Goal: Task Accomplishment & Management: Use online tool/utility

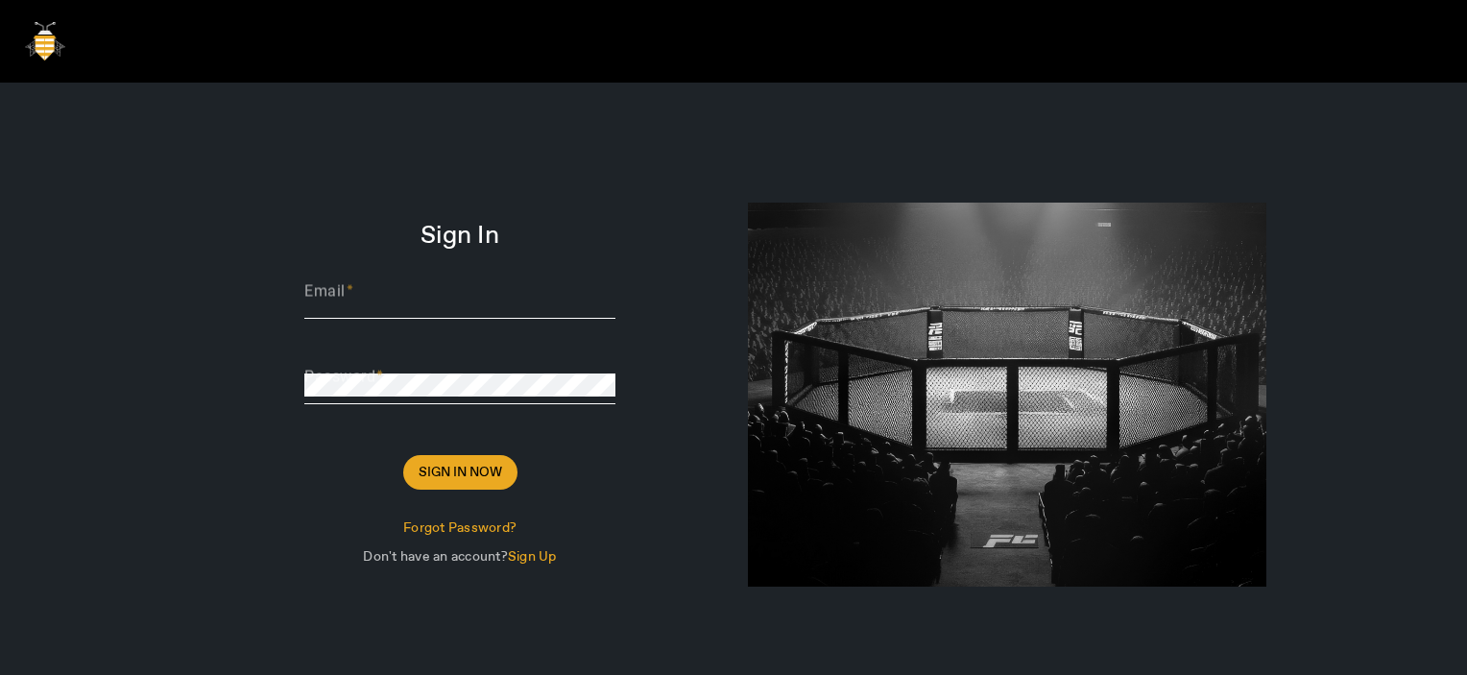
type input "Thomas@sharklasers.com"
click at [530, 555] on span "Sign Up" at bounding box center [532, 556] width 49 height 17
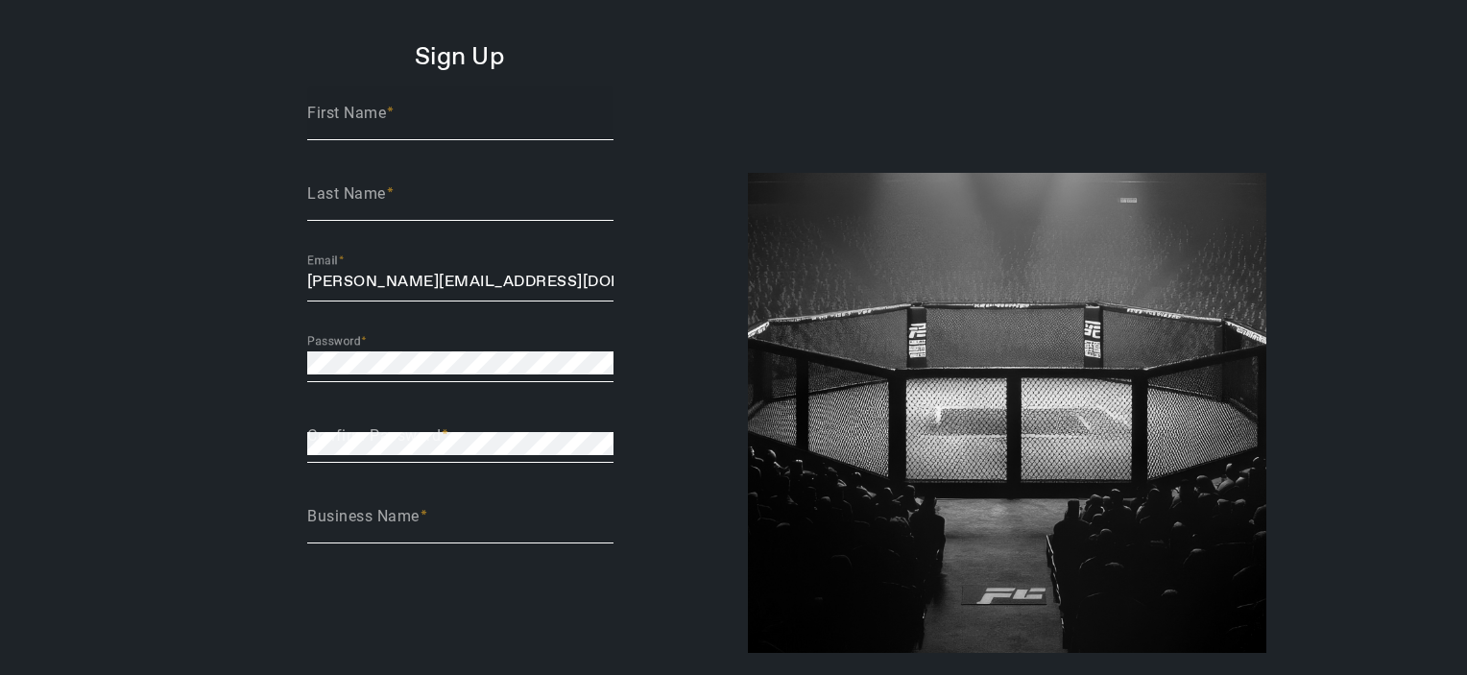
click at [417, 126] on input "First Name" at bounding box center [460, 120] width 306 height 23
click at [358, 288] on input "Thomas@sharklasers.com" at bounding box center [460, 282] width 306 height 23
paste input "Dhumal"
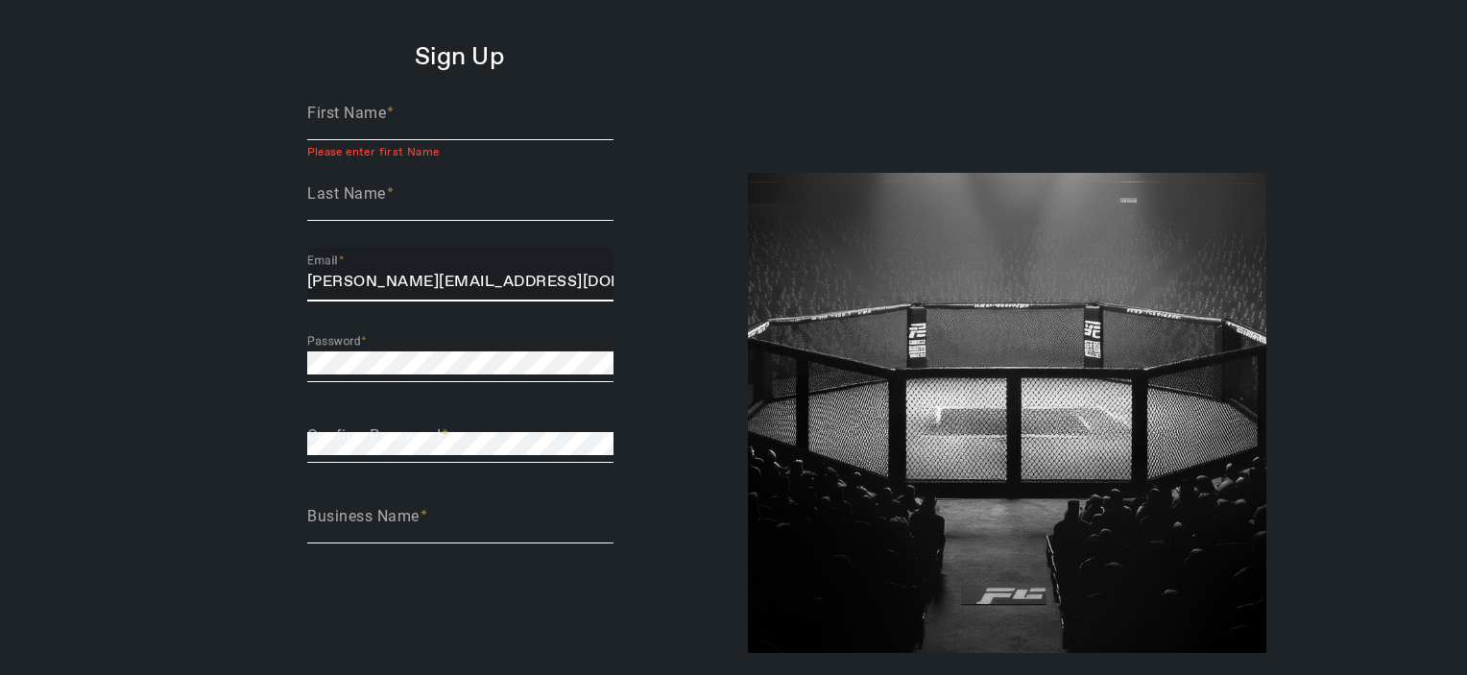
type input "Dhumal@sharklasers.com"
click at [403, 120] on input "First Name" at bounding box center [460, 120] width 306 height 23
paste input "[PERSON_NAME] [PERSON_NAME]"
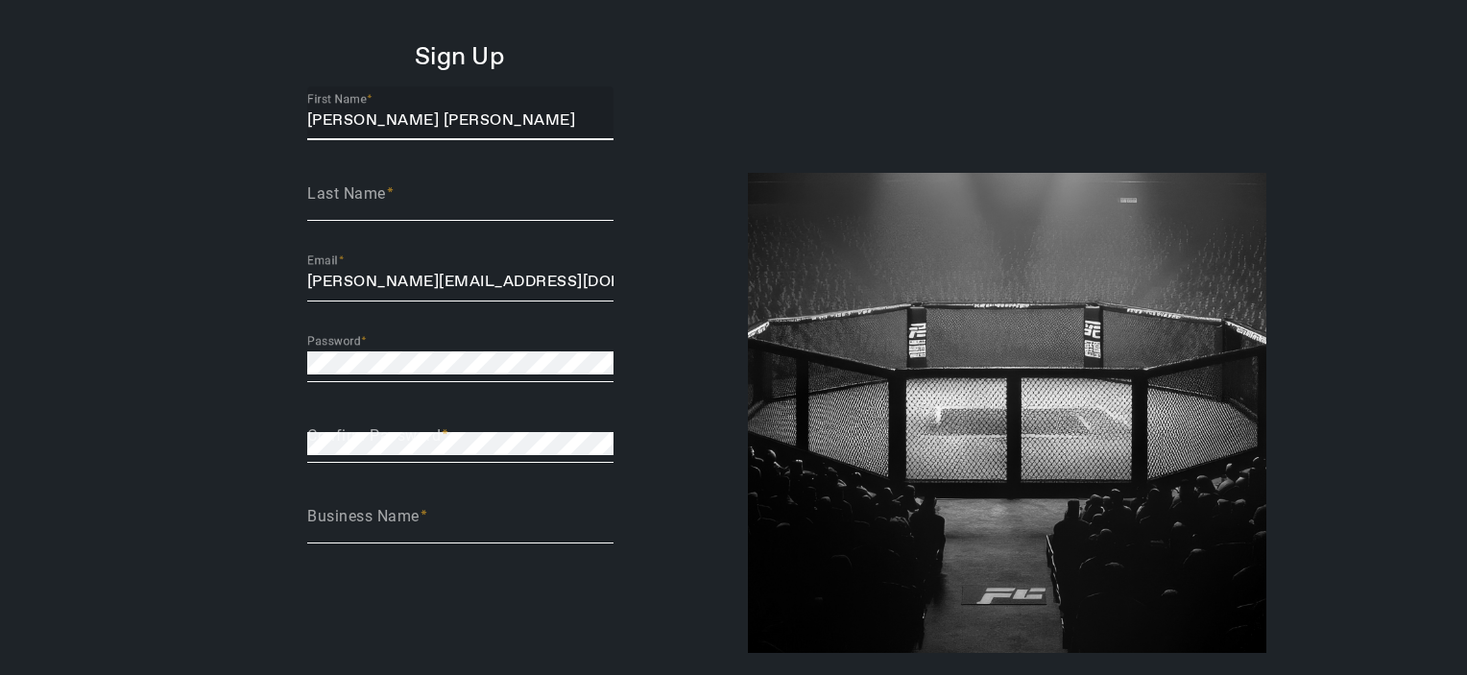
drag, startPoint x: 396, startPoint y: 123, endPoint x: 571, endPoint y: 133, distance: 176.0
click at [571, 133] on div "First Name Arun Singh Dhumal" at bounding box center [460, 113] width 306 height 54
type input "[PERSON_NAME]"
click at [392, 184] on span at bounding box center [389, 194] width 9 height 20
click at [392, 190] on input "Last Name" at bounding box center [460, 201] width 306 height 23
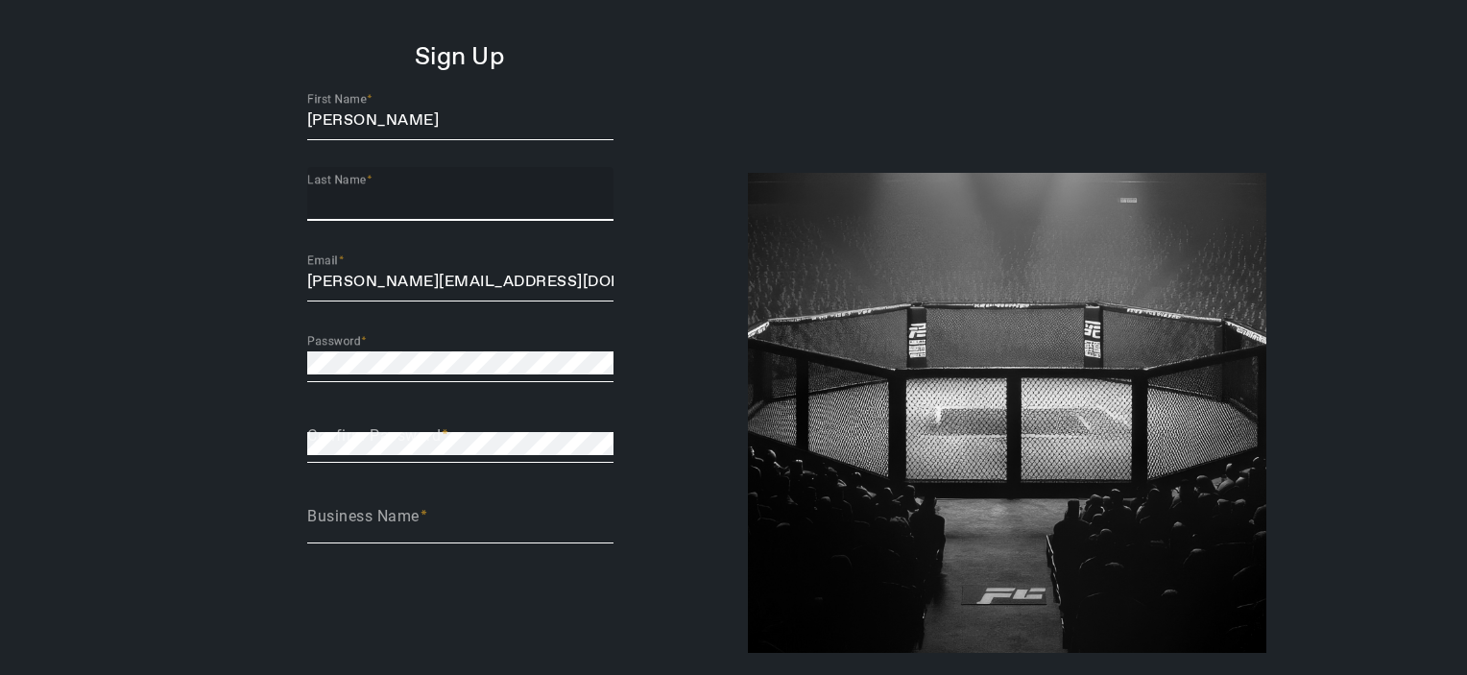
paste input "Dhumal"
type input "Dhumal"
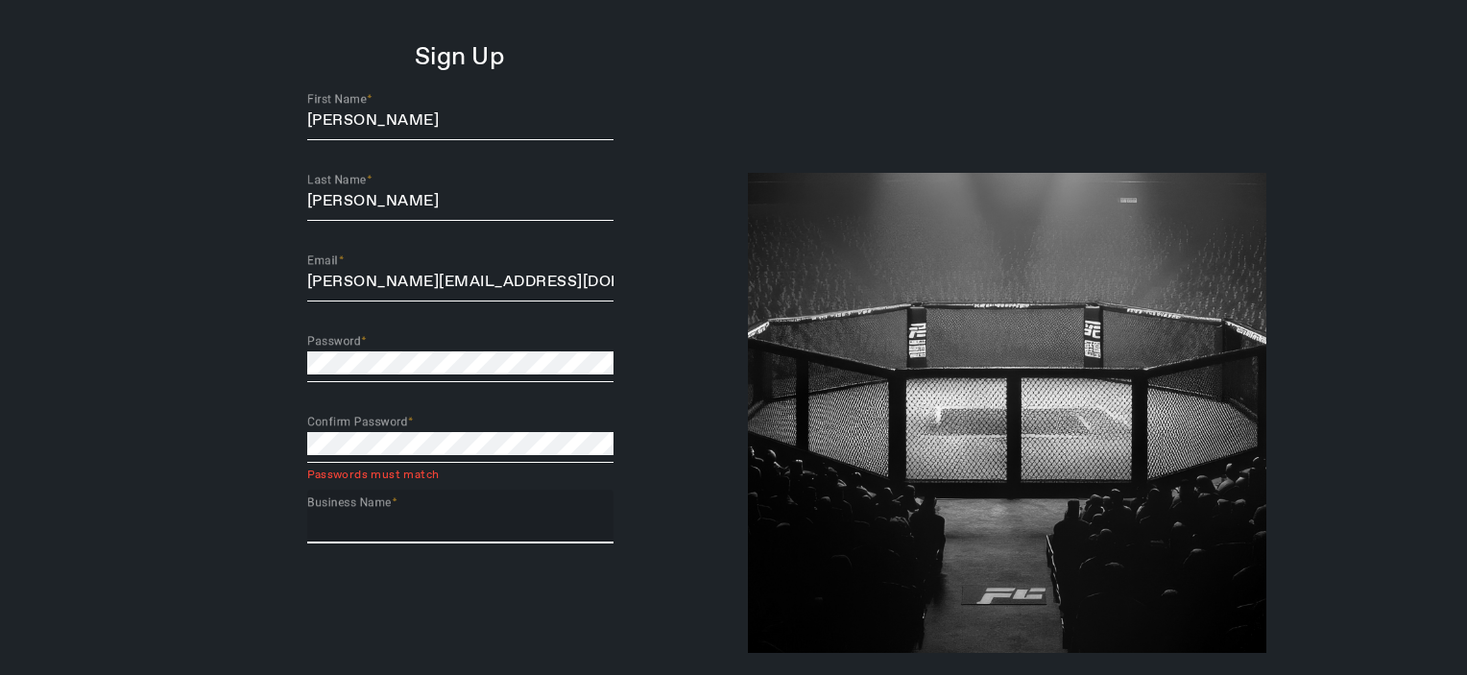
click at [381, 533] on input "Business Name" at bounding box center [460, 524] width 306 height 23
click at [430, 531] on input "Business Name" at bounding box center [460, 524] width 306 height 23
paste input "Indian Premier League"
type input "Indian Premier League"
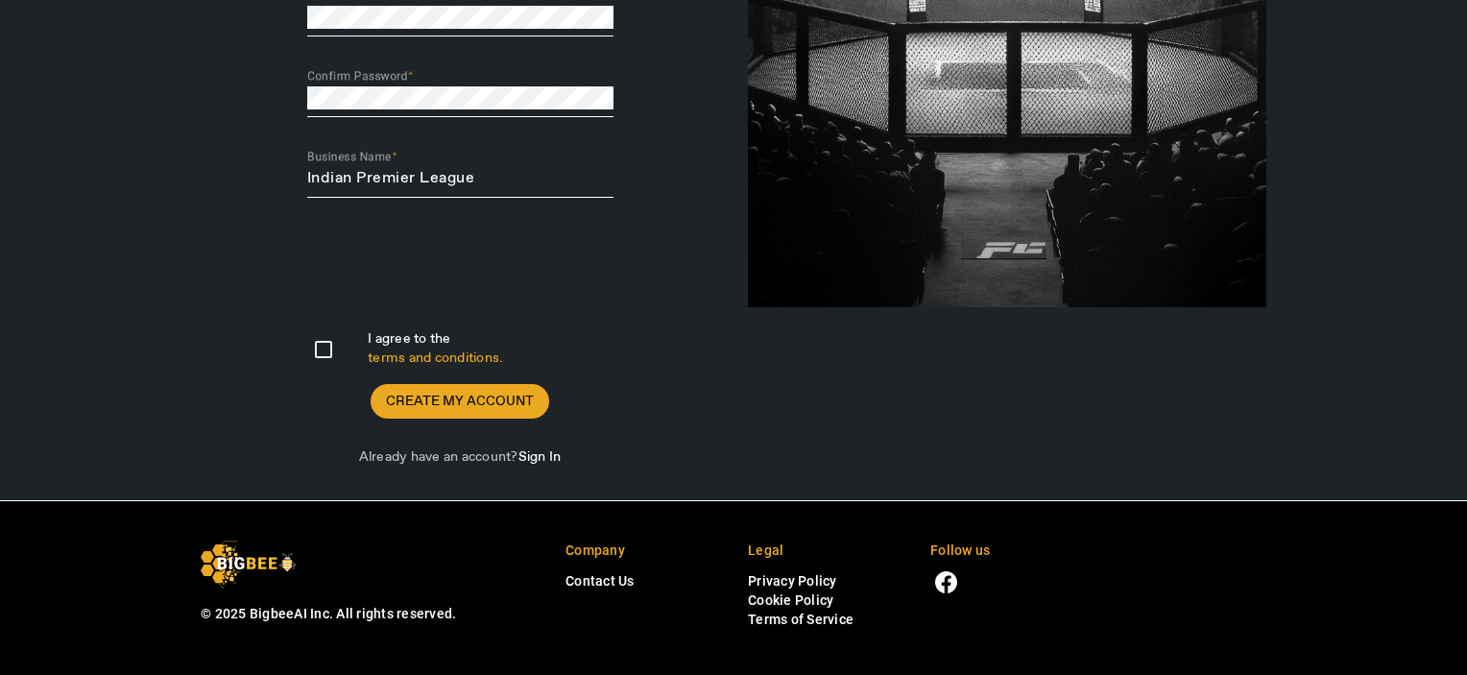
click at [3, 305] on div "Sign Up First Name Arun Singh Last Name Dhumal Email Dhumal@sharklasers.com Pas…" at bounding box center [733, 77] width 1467 height 846
click at [323, 354] on input "I agree to the terms and conditions." at bounding box center [323, 349] width 38 height 38
checkbox input "true"
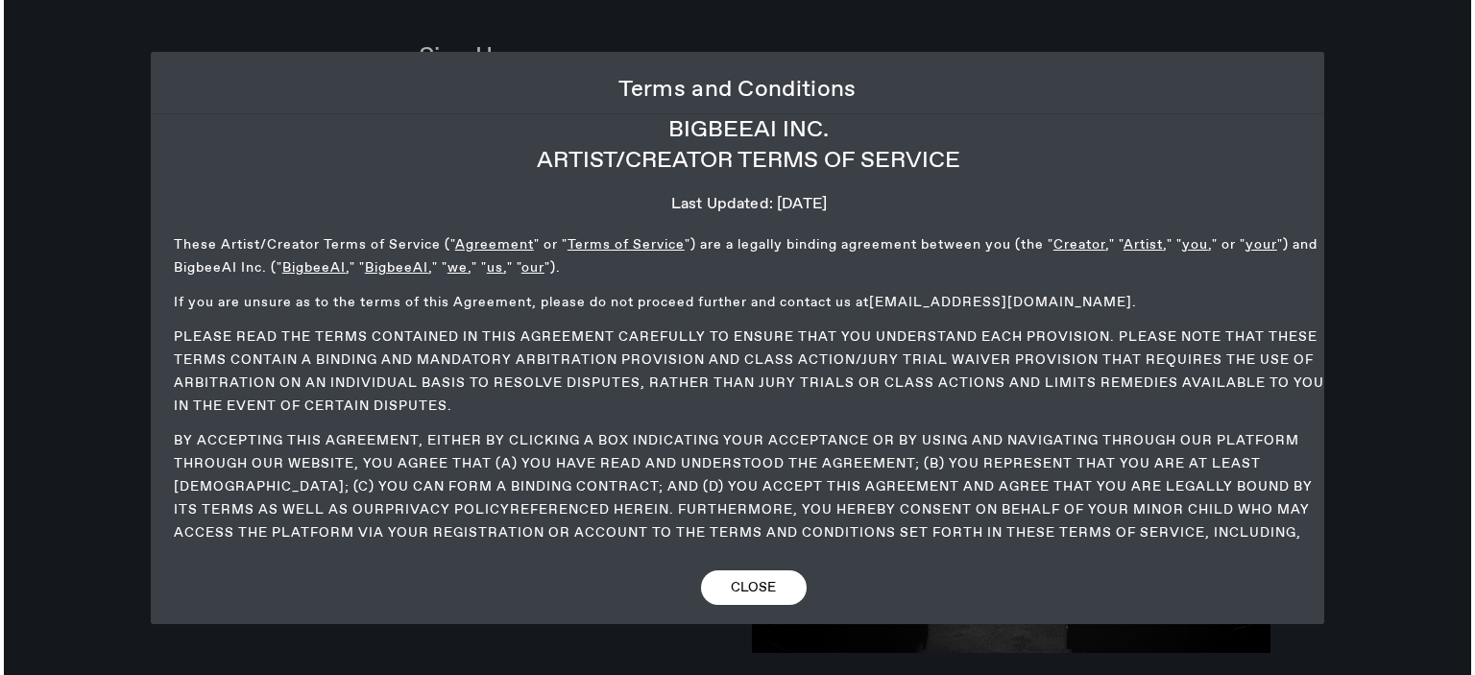
scroll to position [0, 0]
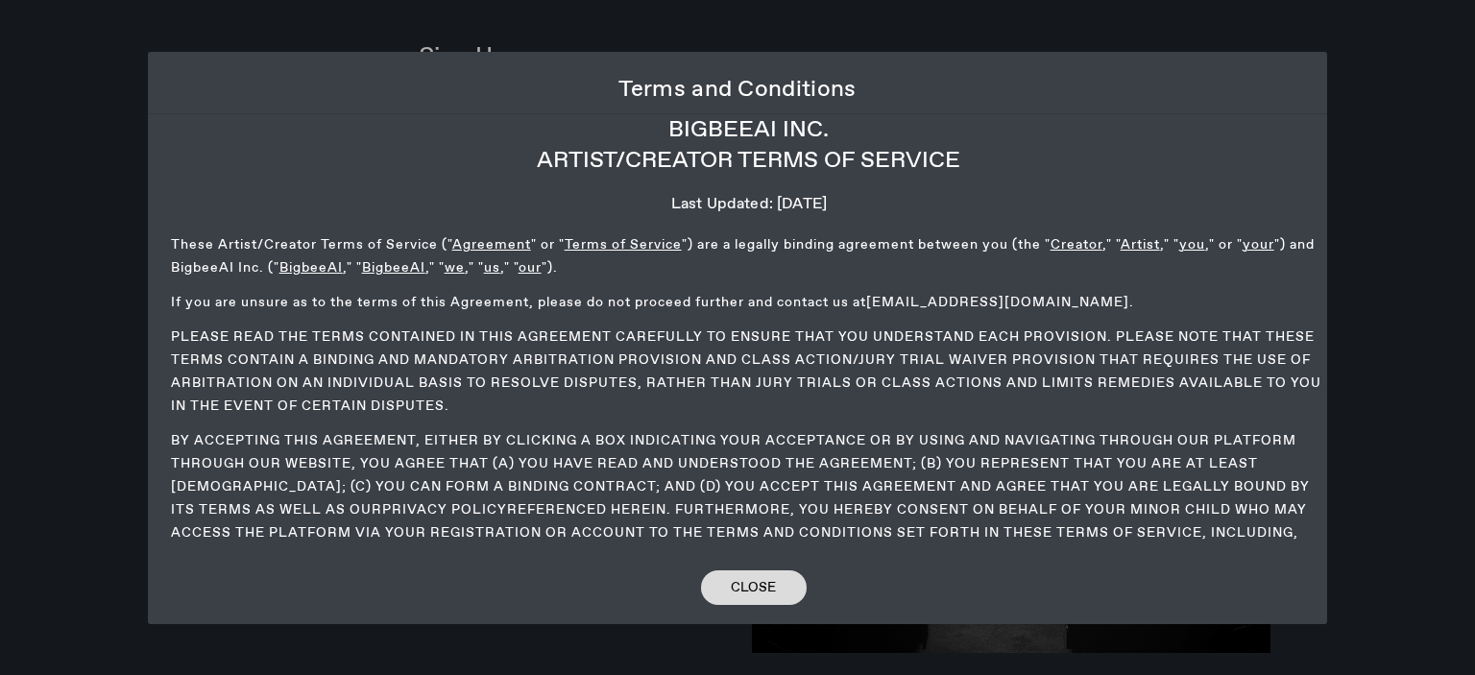
click at [764, 583] on span "Close" at bounding box center [753, 587] width 45 height 23
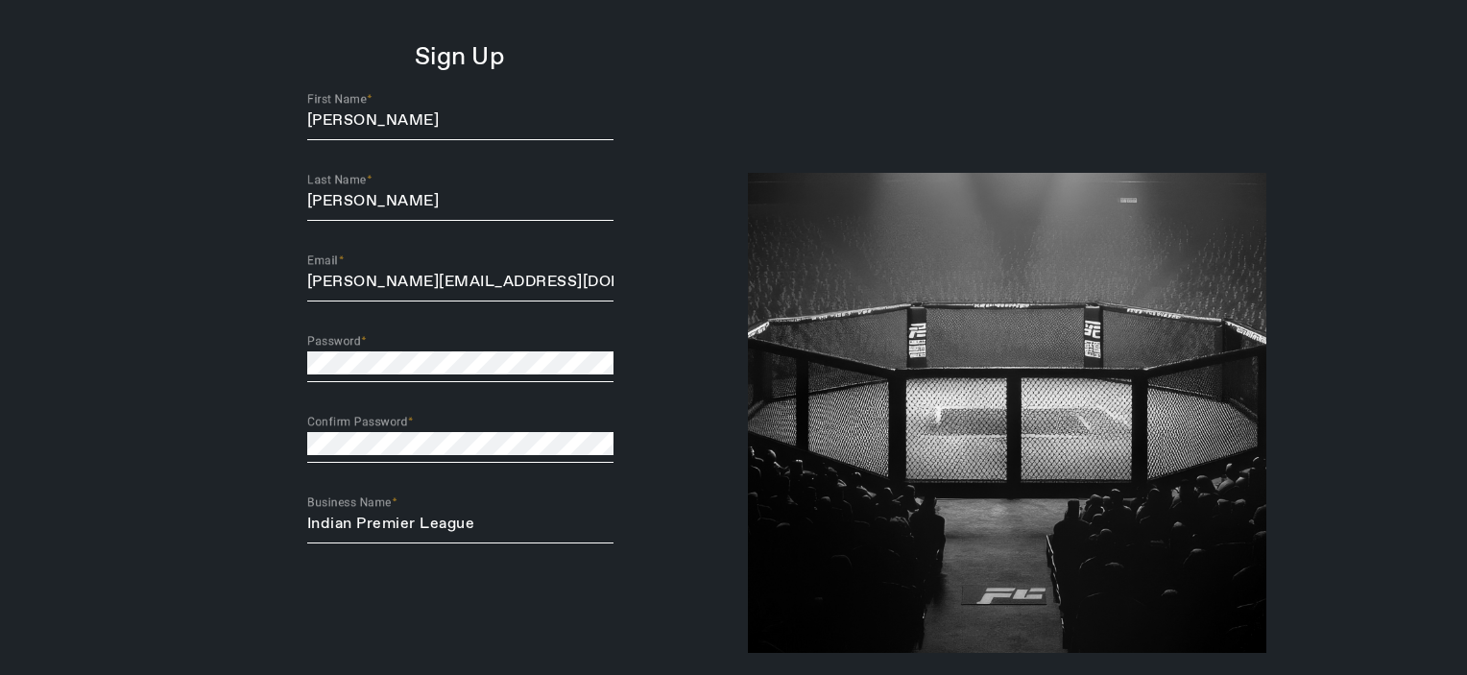
scroll to position [346, 0]
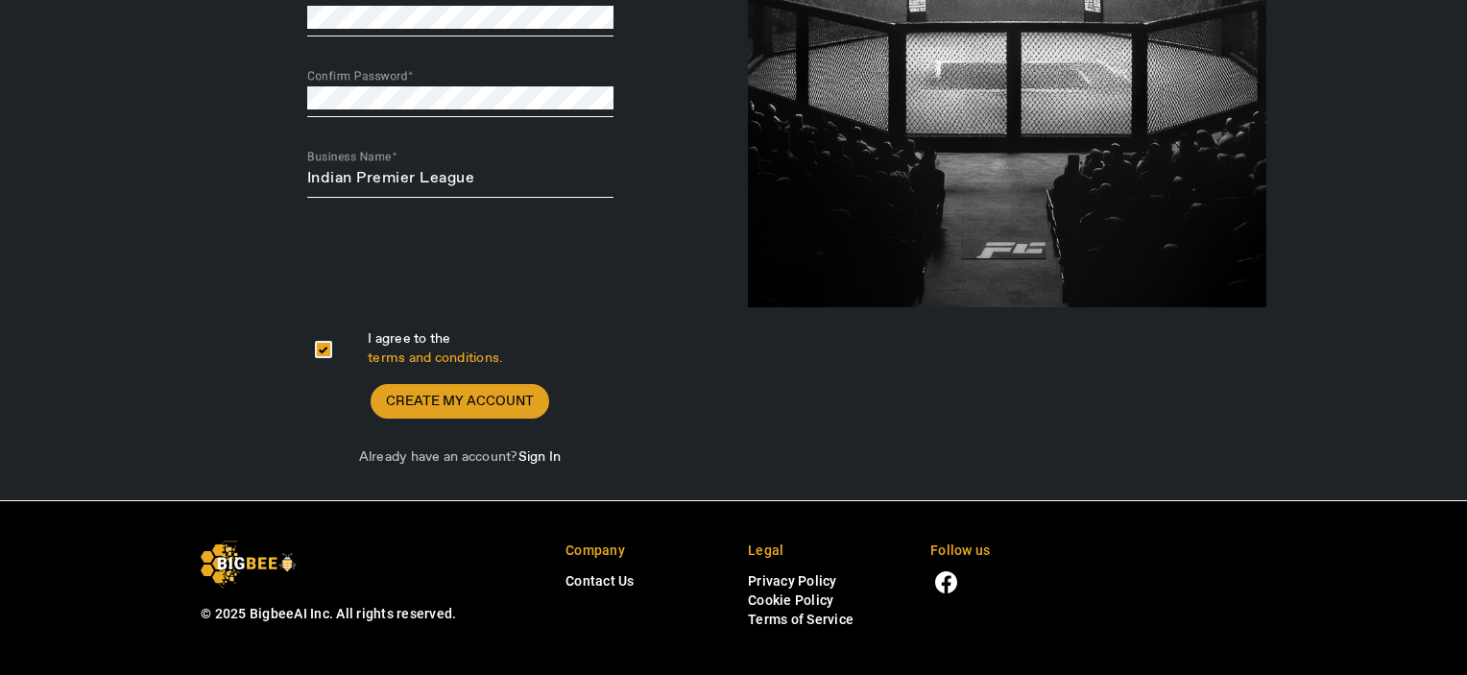
click at [480, 398] on span "Create My Account" at bounding box center [460, 401] width 148 height 19
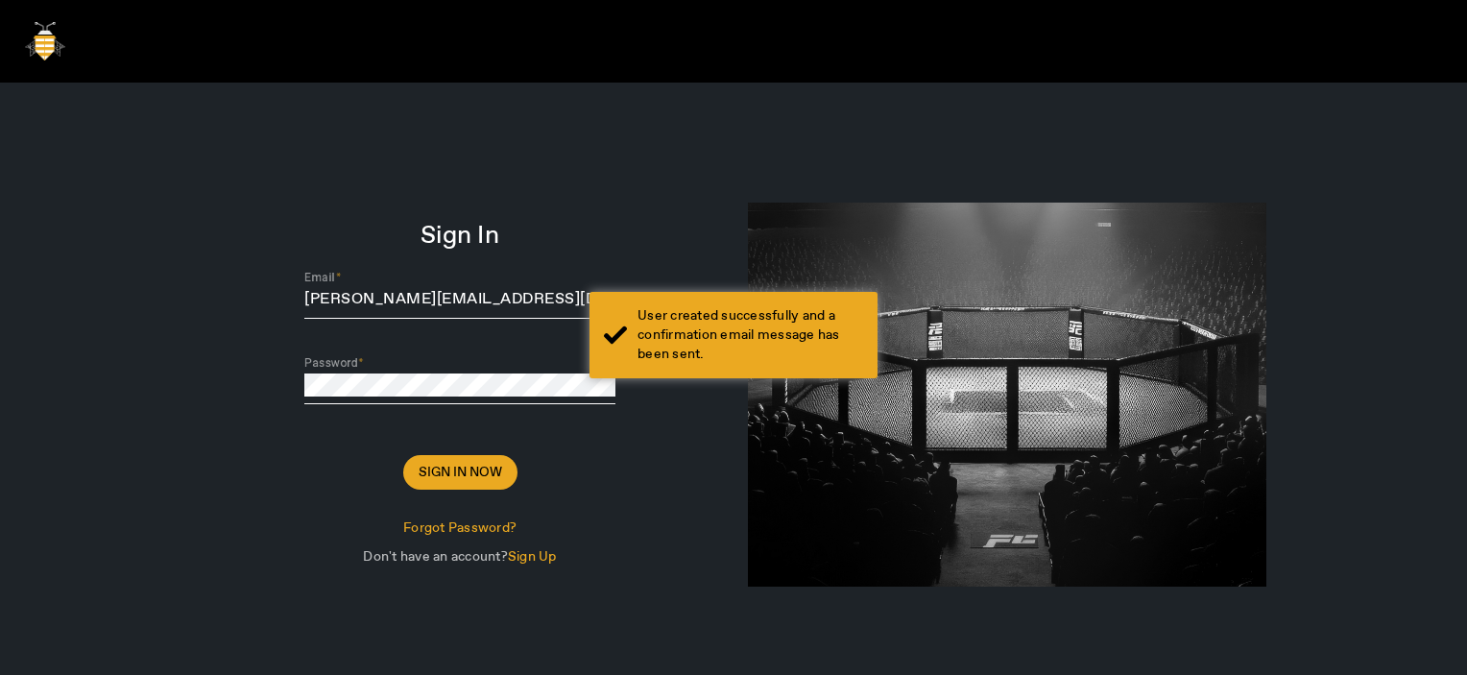
type input "Dhumal@sharklasers.com"
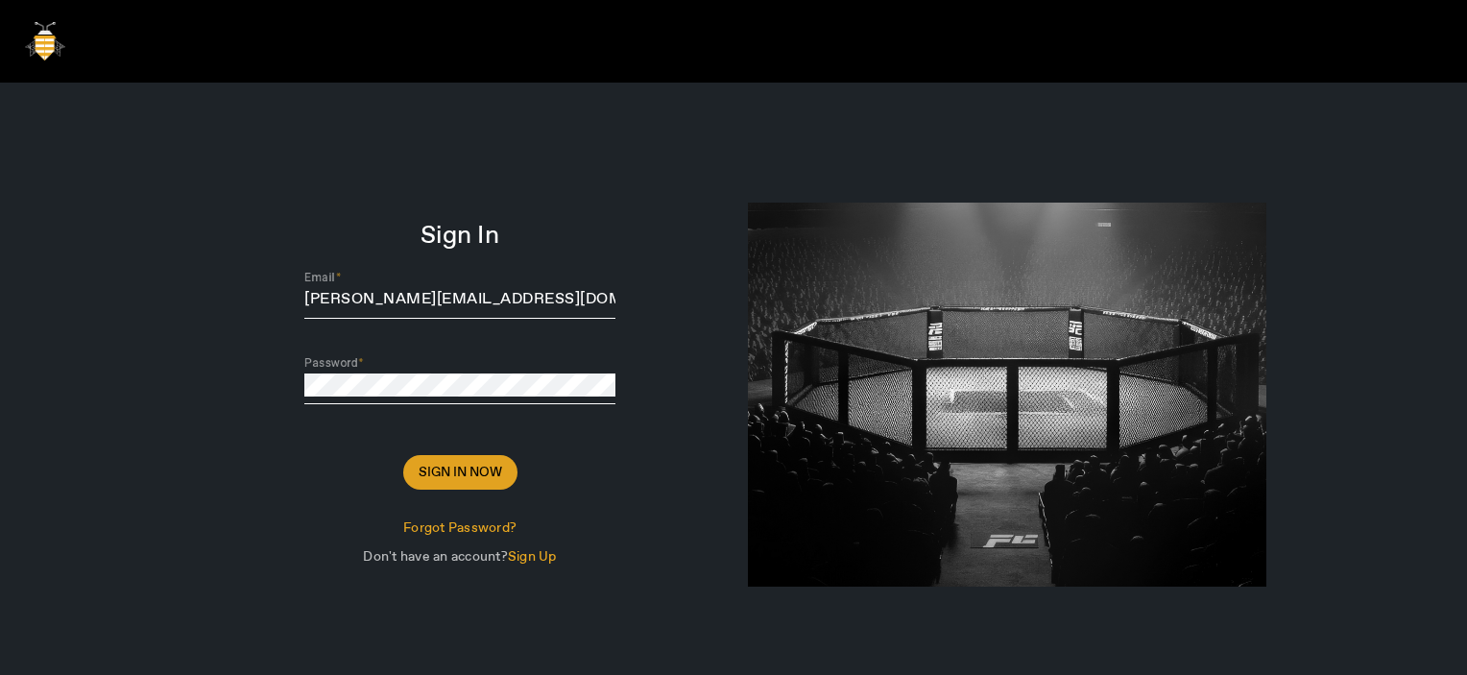
click at [427, 466] on span "Sign In Now" at bounding box center [461, 472] width 84 height 19
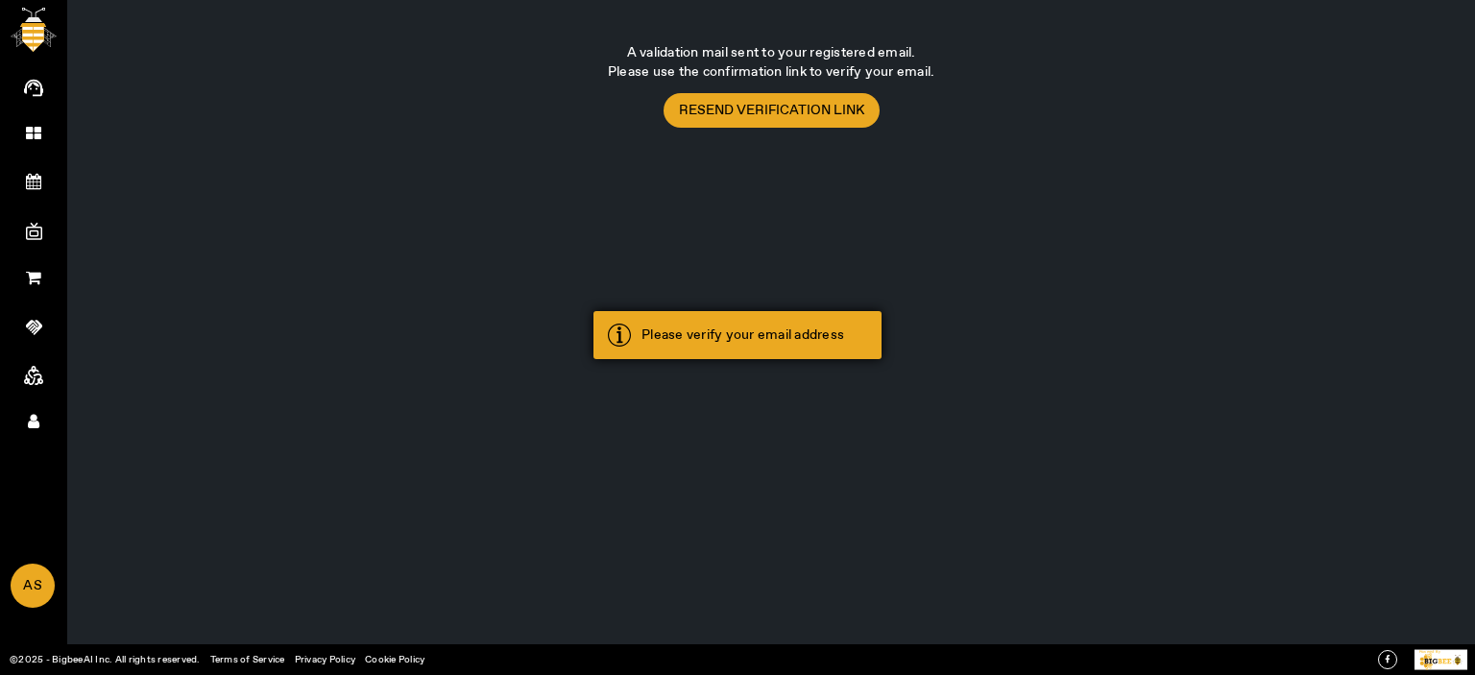
click at [751, 318] on div "Please verify your email address" at bounding box center [738, 335] width 288 height 48
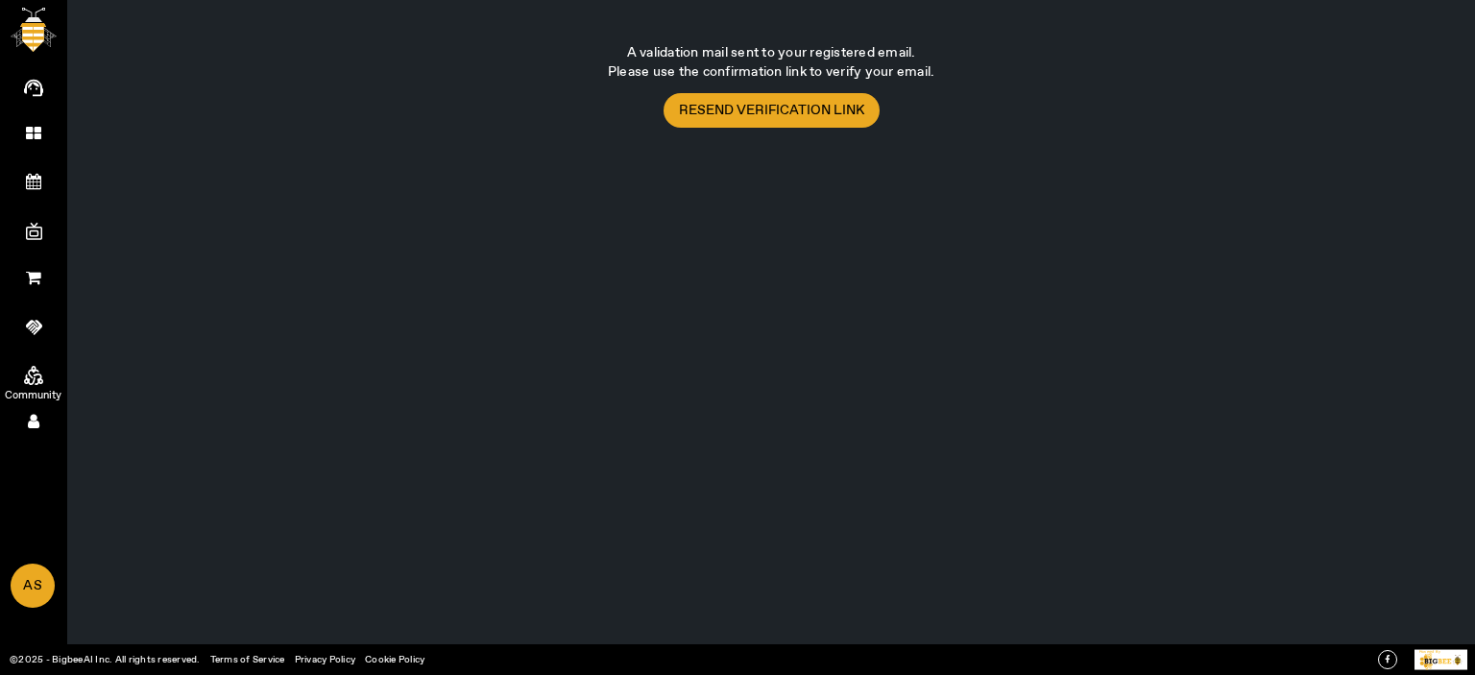
click at [20, 362] on link "Community" at bounding box center [33, 372] width 67 height 48
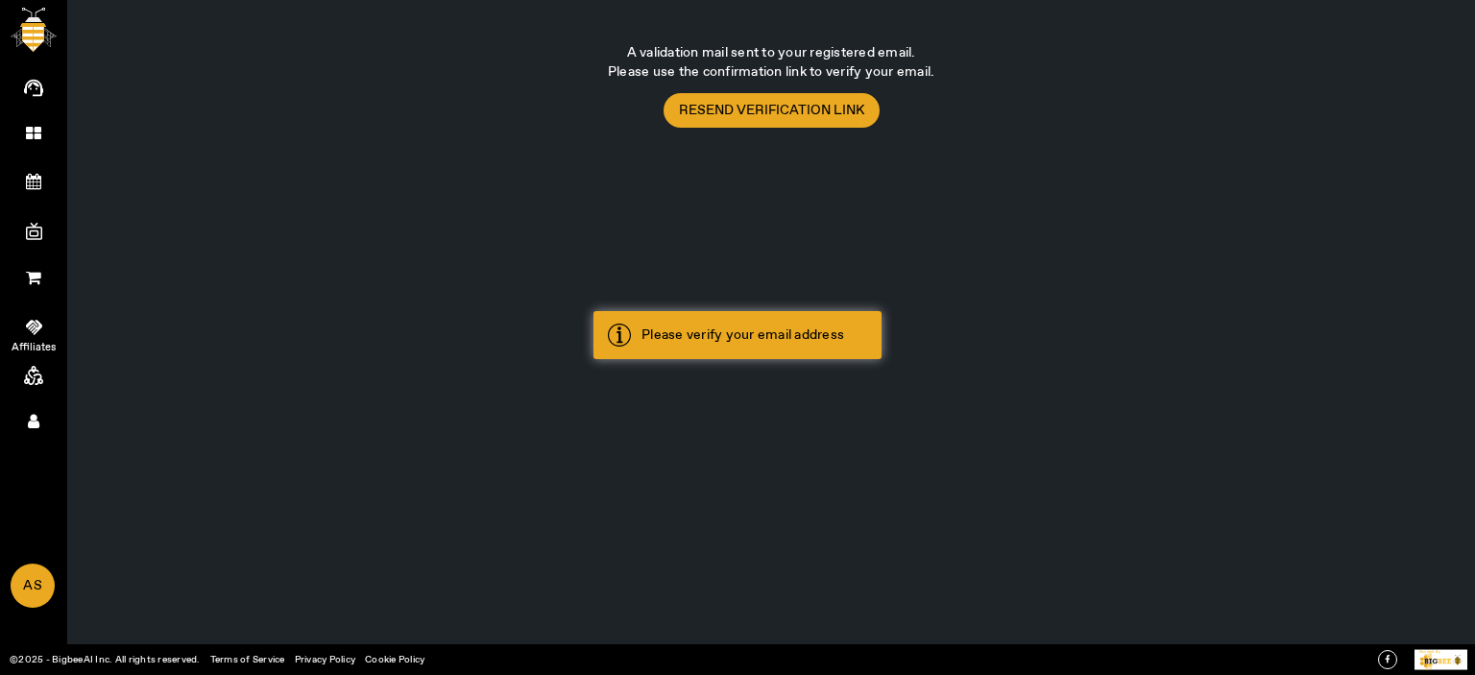
click at [35, 326] on icon at bounding box center [34, 327] width 16 height 14
click at [22, 582] on span "AS" at bounding box center [32, 586] width 40 height 41
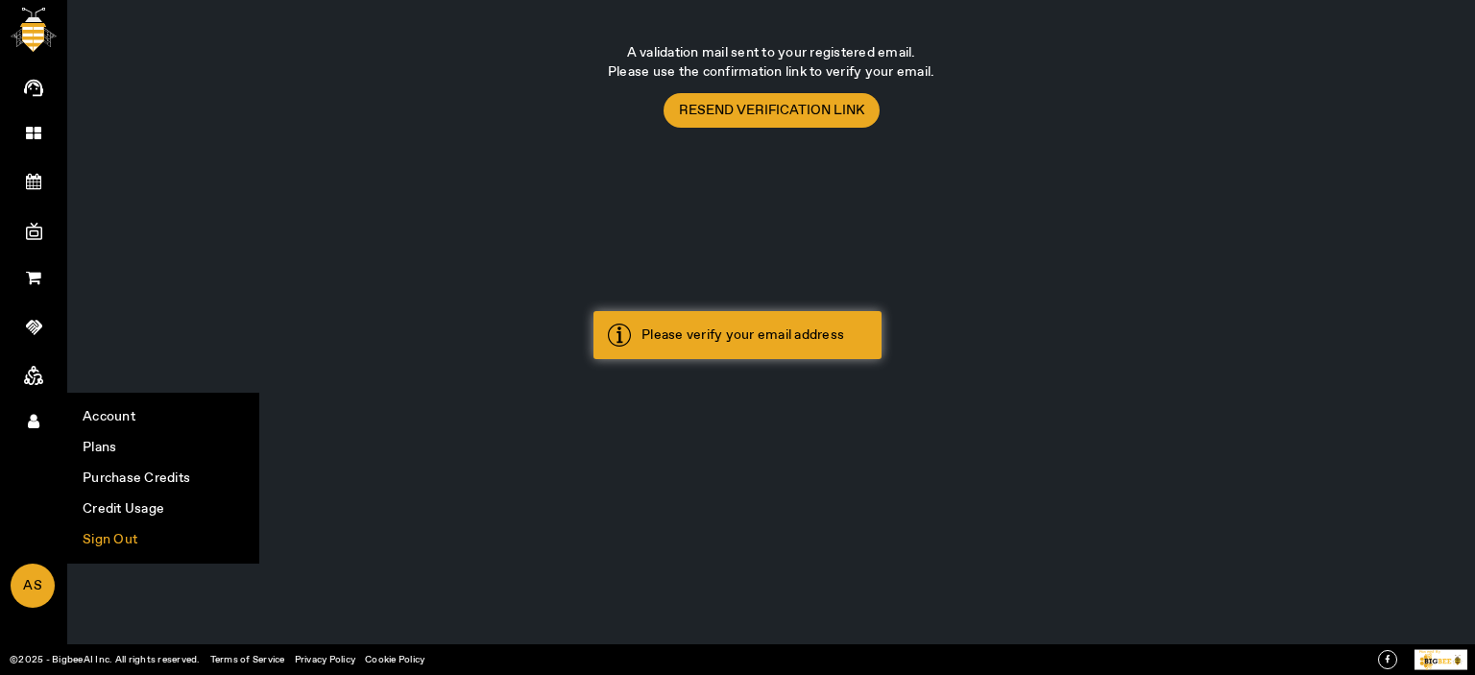
click at [96, 529] on li "Sign Out" at bounding box center [163, 539] width 190 height 31
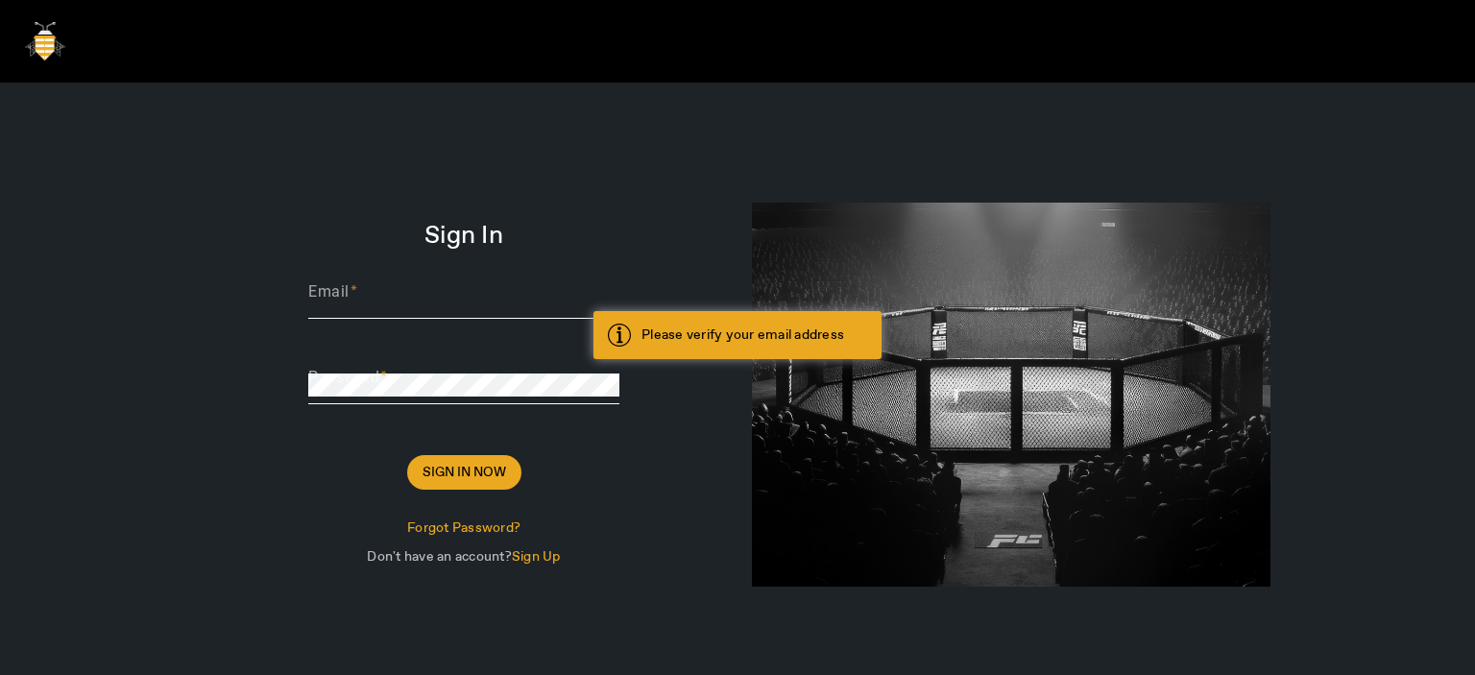
type input "Dhumal@sharklasers.com"
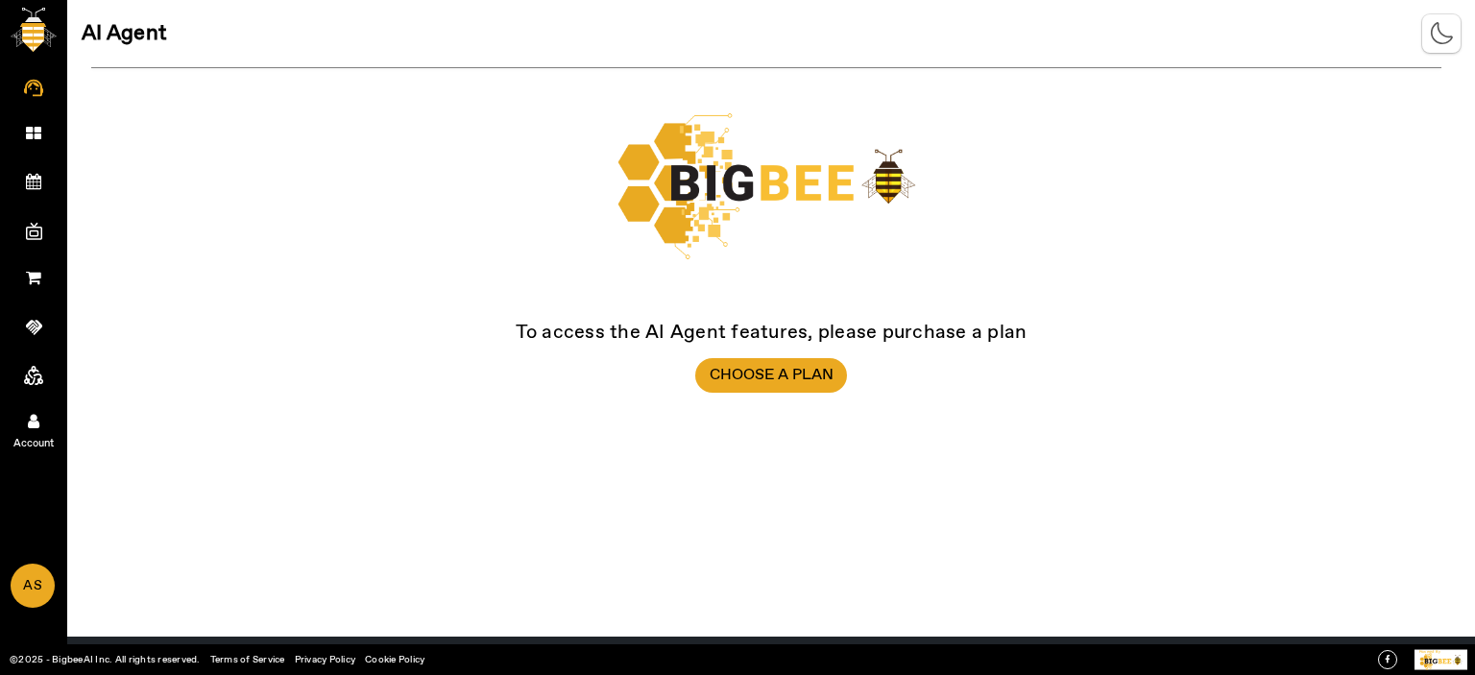
click at [36, 408] on link "Account" at bounding box center [33, 420] width 67 height 48
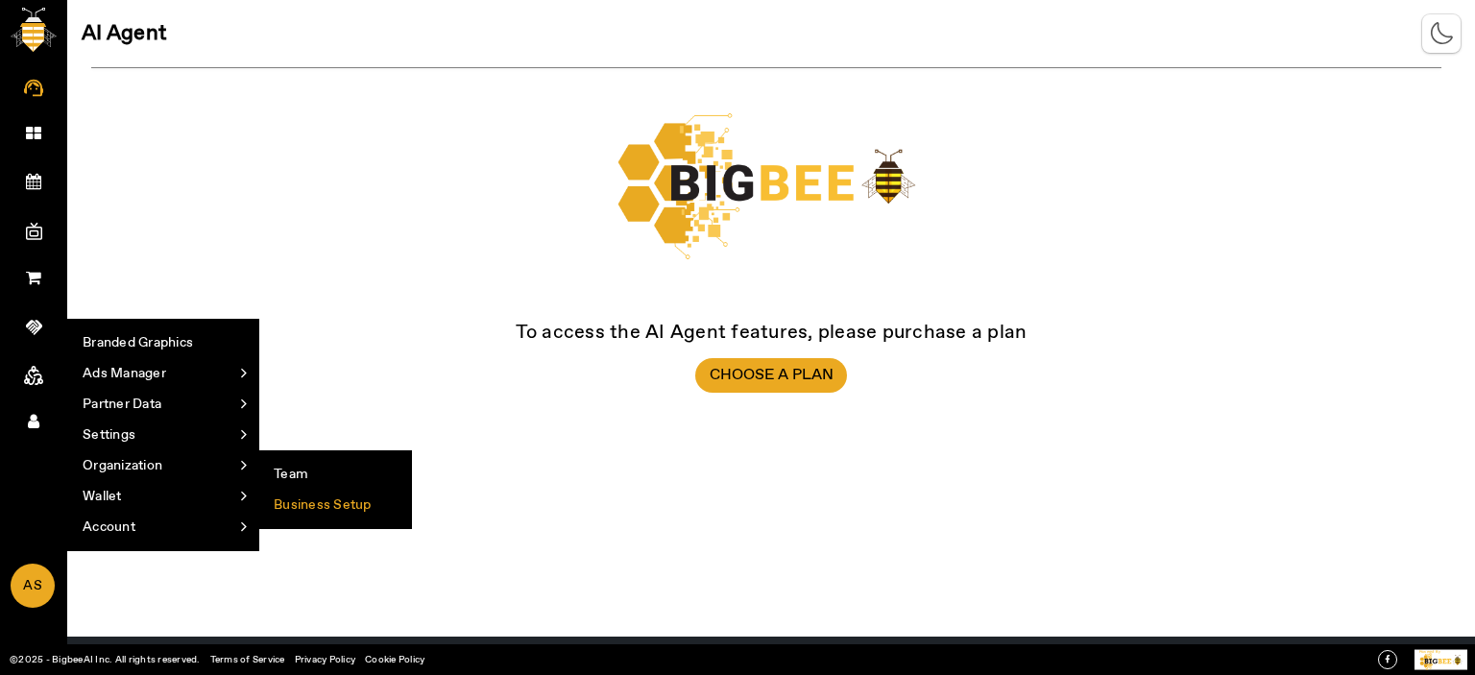
click at [305, 502] on li "Business Setup" at bounding box center [335, 505] width 152 height 31
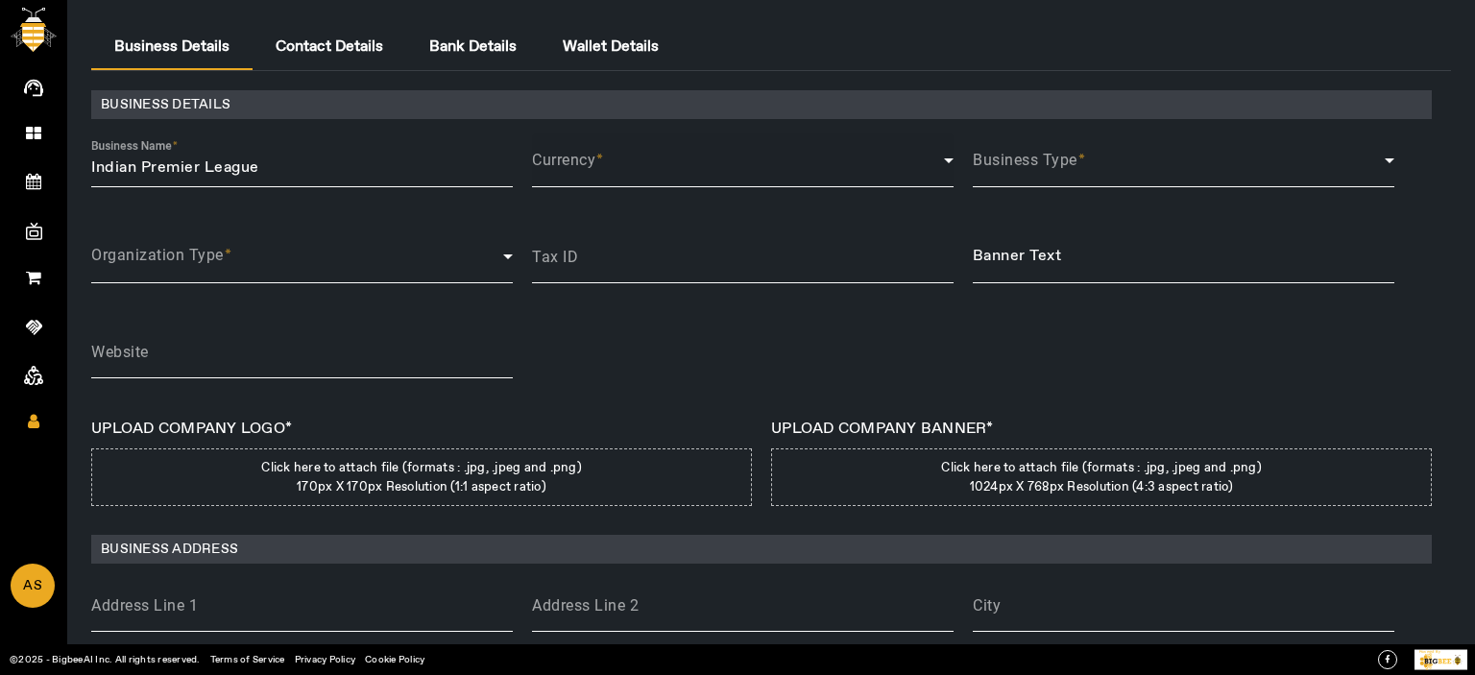
click at [625, 171] on span at bounding box center [738, 168] width 412 height 16
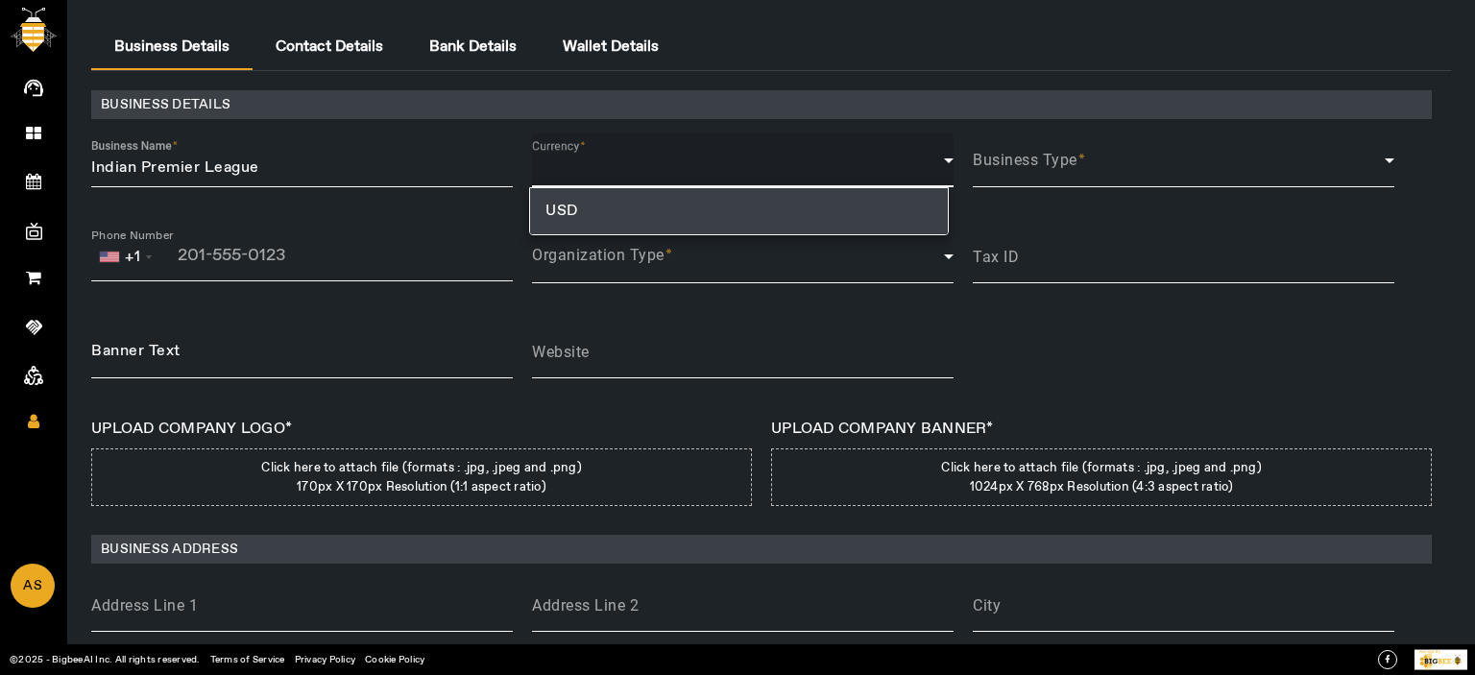
drag, startPoint x: 624, startPoint y: 202, endPoint x: 909, endPoint y: 213, distance: 284.5
click at [624, 203] on mat-option "USD" at bounding box center [738, 211] width 417 height 46
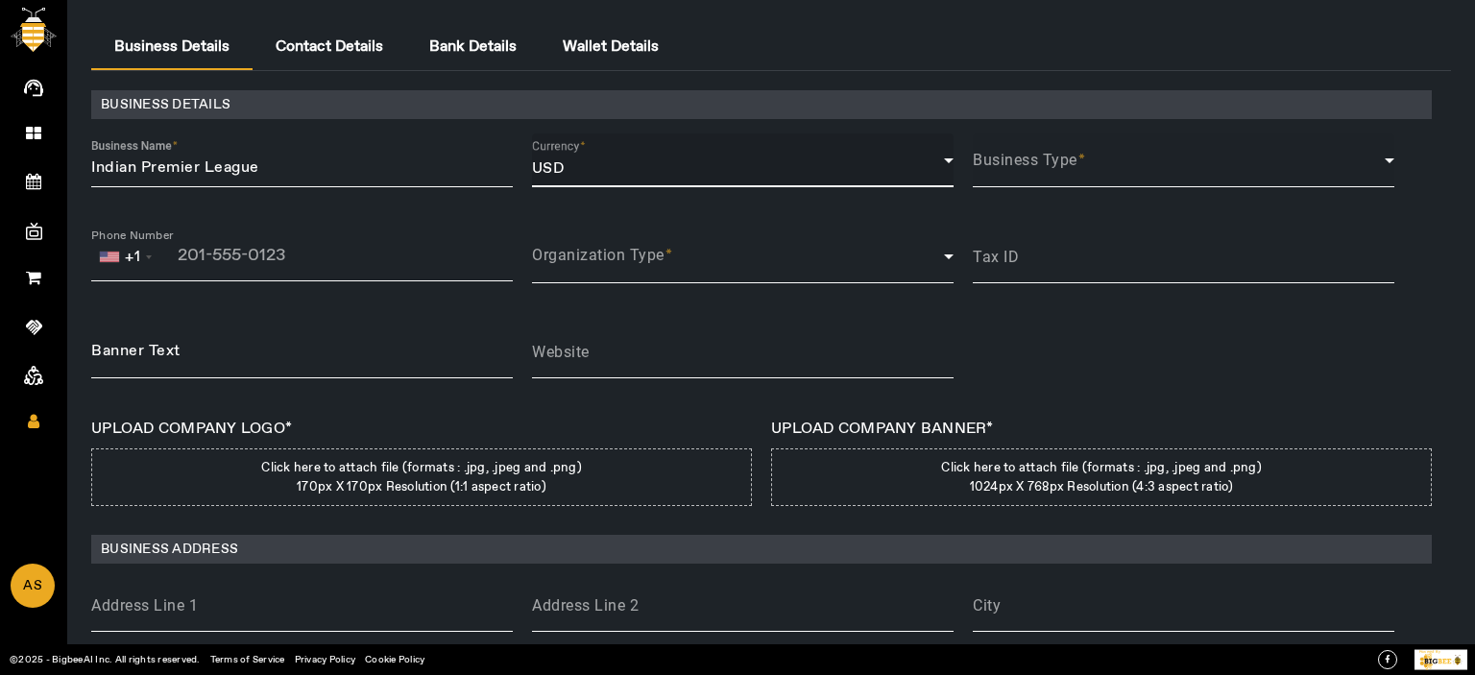
click at [1108, 181] on div "Business Type" at bounding box center [1184, 160] width 422 height 54
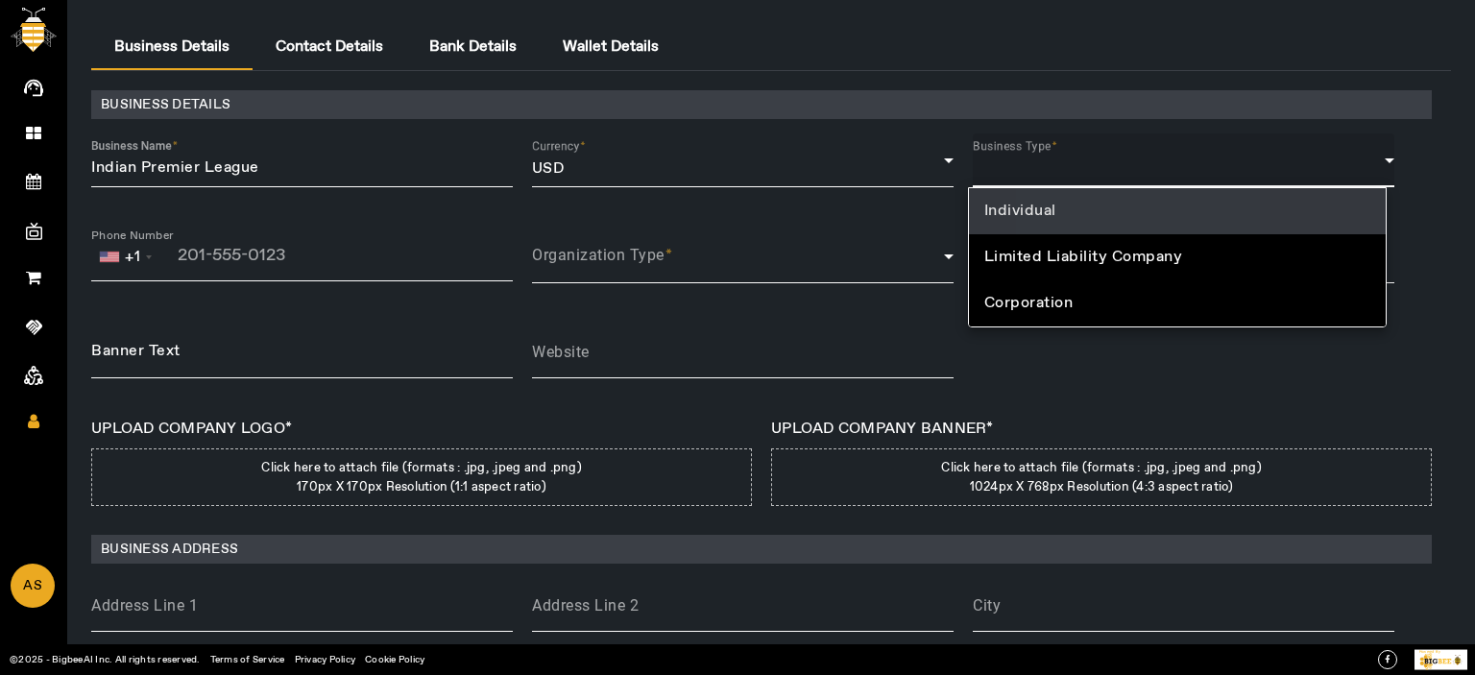
click at [1079, 201] on mat-option "Individual" at bounding box center [1177, 211] width 417 height 46
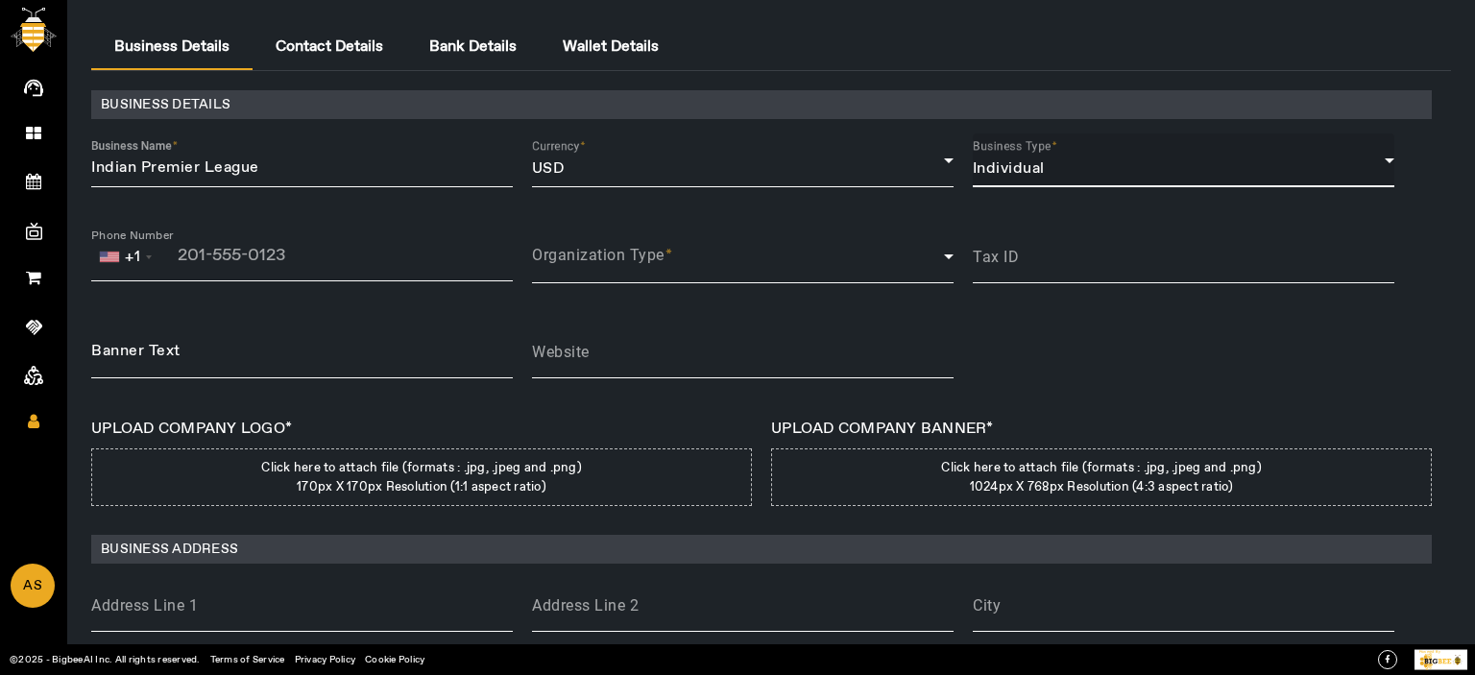
click at [1052, 157] on div "Individual" at bounding box center [1184, 168] width 422 height 23
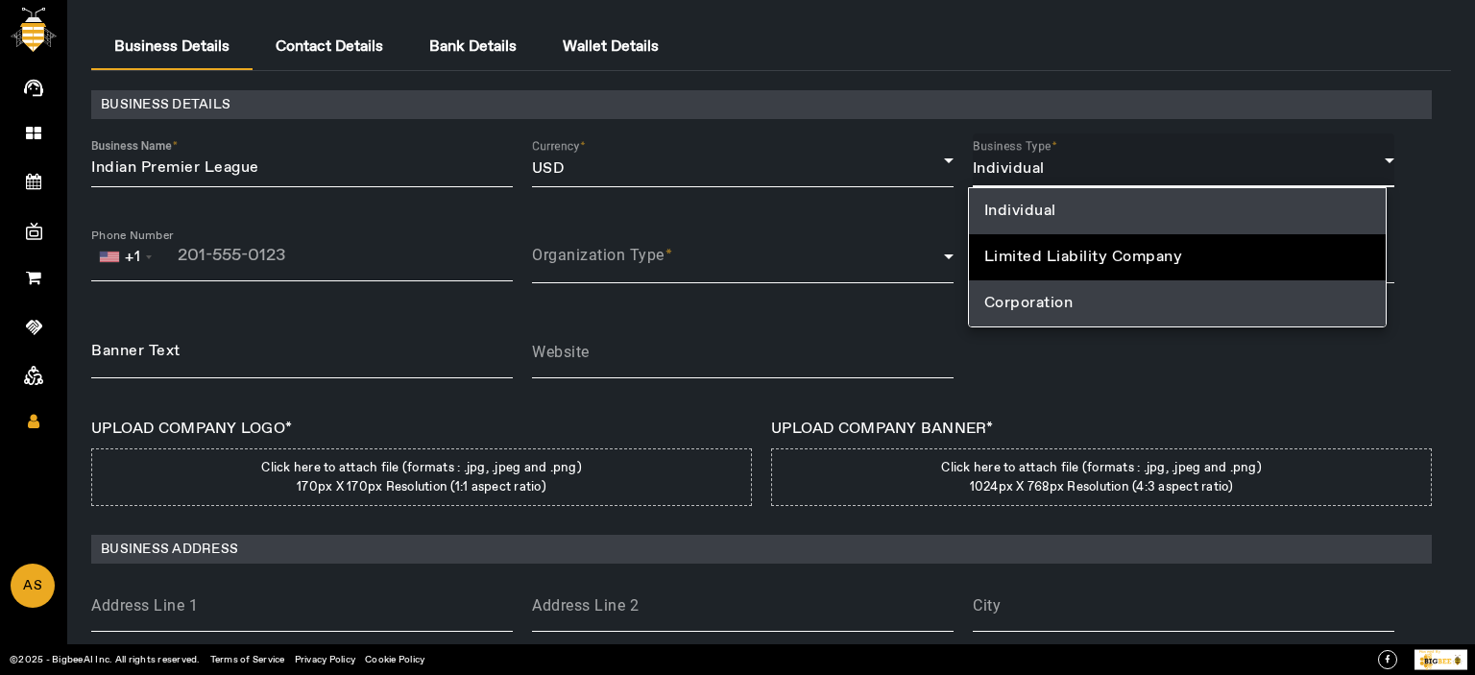
click at [1027, 308] on span "Corporation" at bounding box center [1028, 303] width 89 height 23
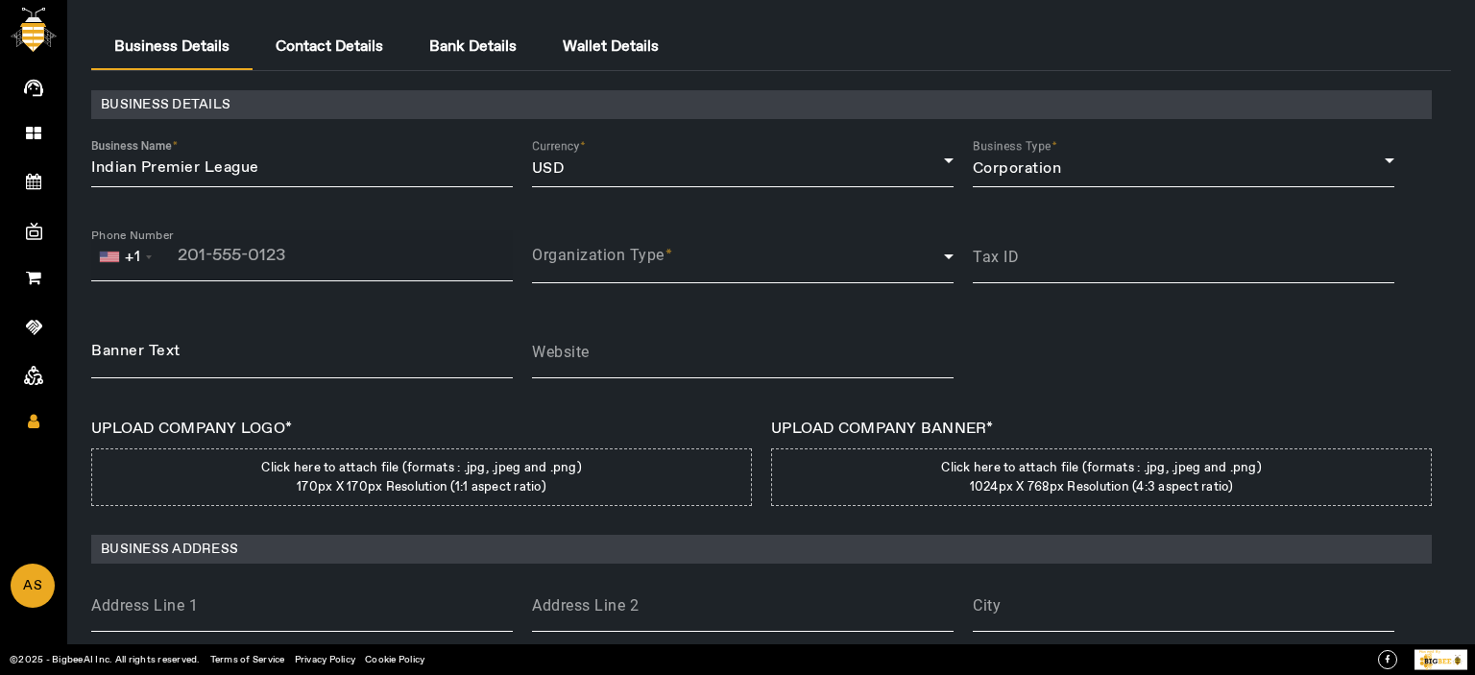
click at [183, 245] on div "+1" at bounding box center [302, 255] width 422 height 50
click at [292, 256] on input "tel" at bounding box center [250, 255] width 319 height 19
click at [131, 264] on div "+1" at bounding box center [132, 257] width 15 height 17
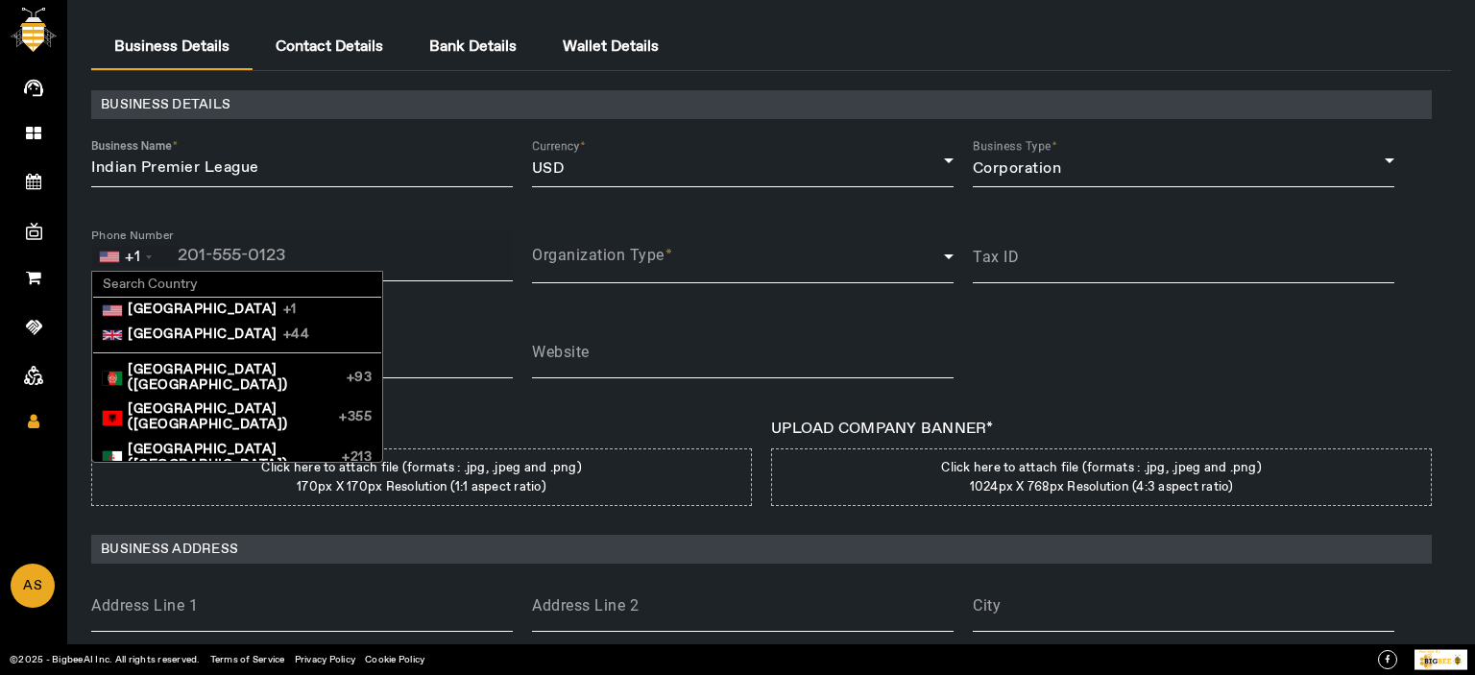
click at [158, 285] on input at bounding box center [237, 286] width 288 height 26
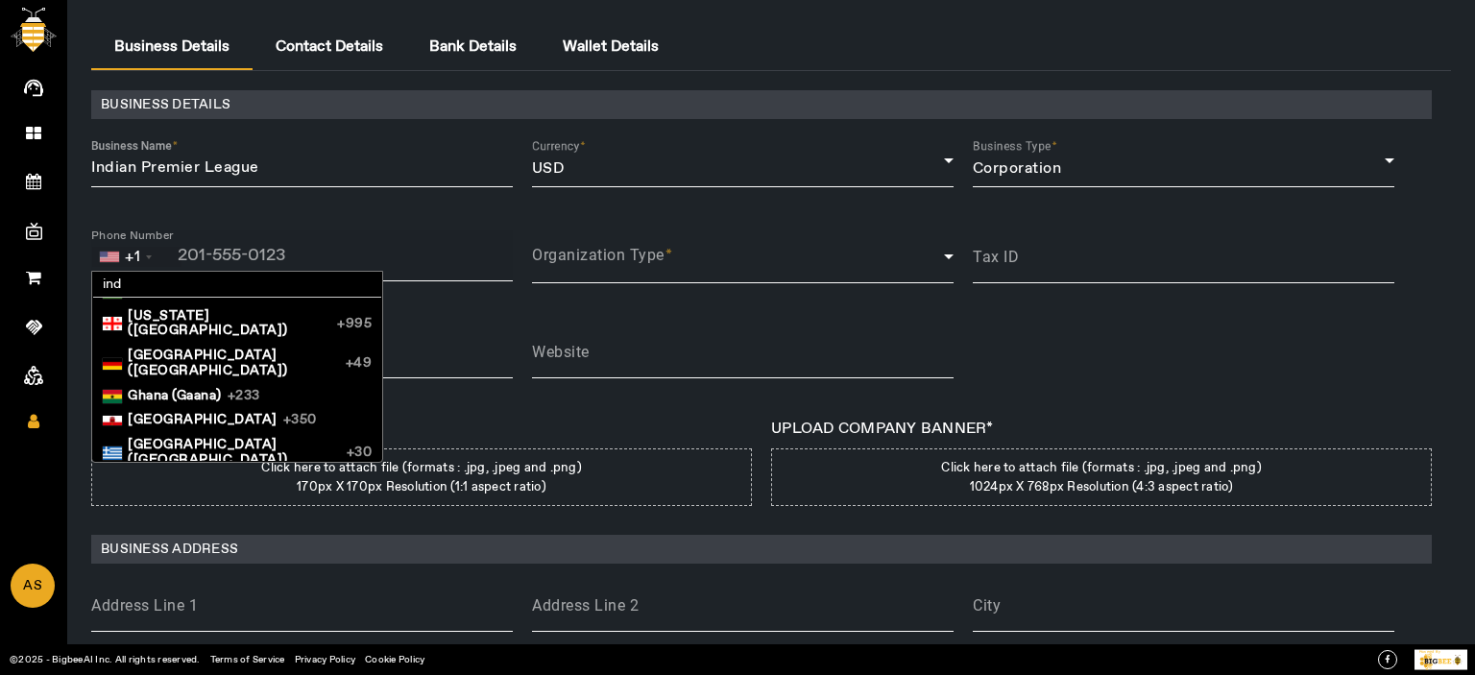
scroll to position [2471, 0]
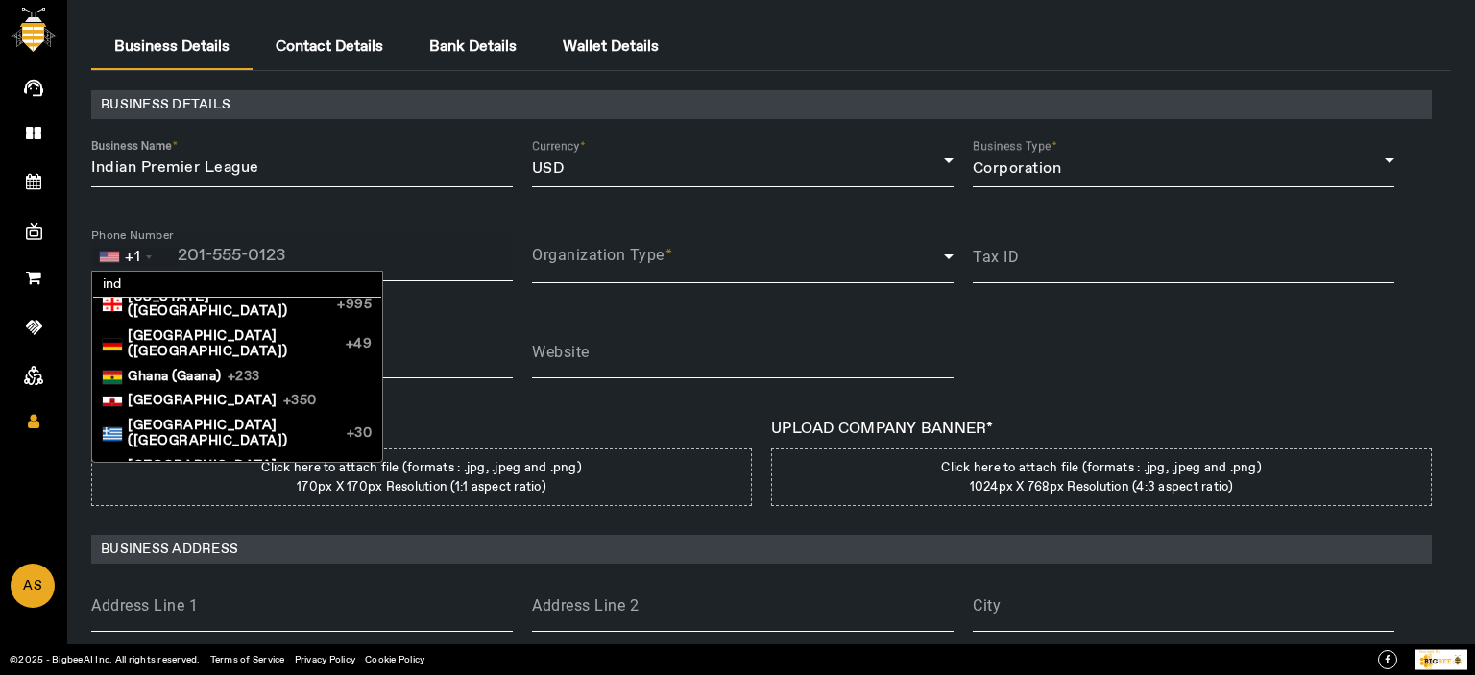
type input "ind"
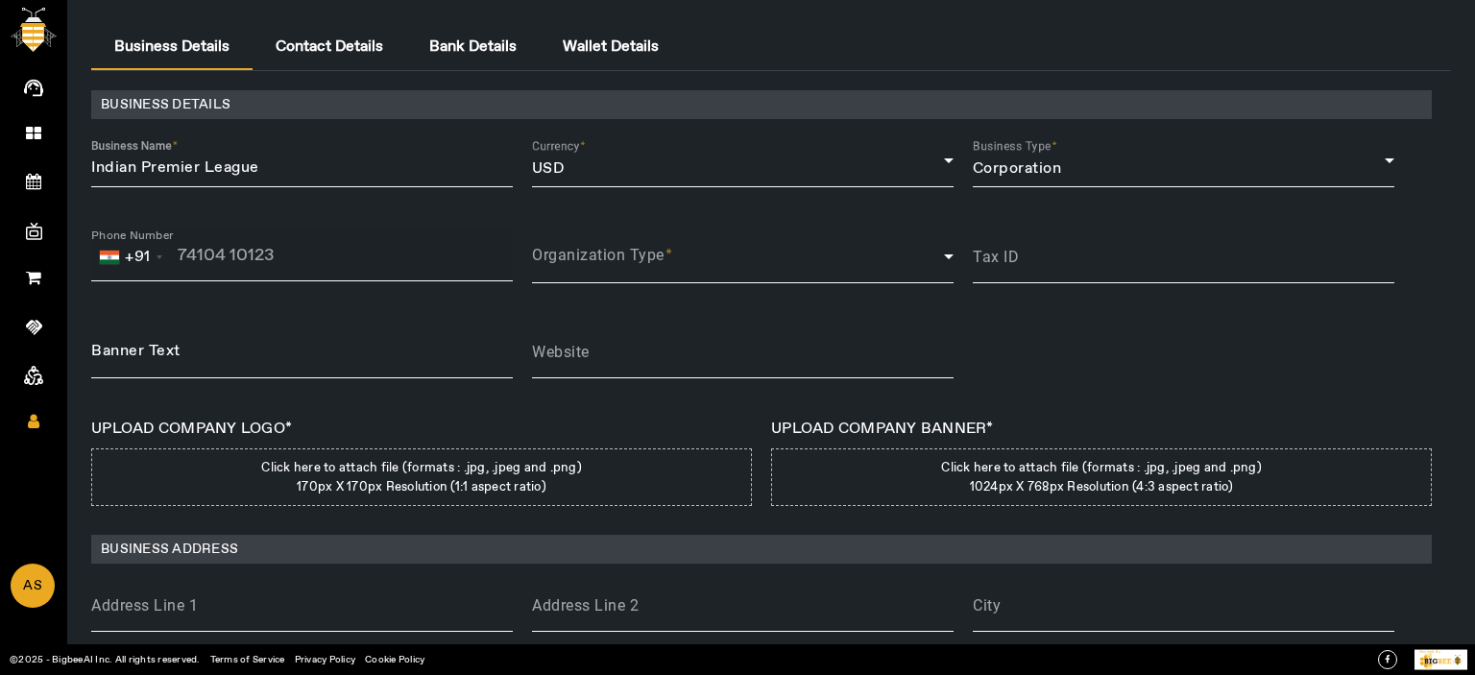
click at [218, 255] on input "tel" at bounding box center [250, 255] width 319 height 19
type input "8766788322"
click at [672, 237] on div "Organization Type" at bounding box center [743, 256] width 422 height 55
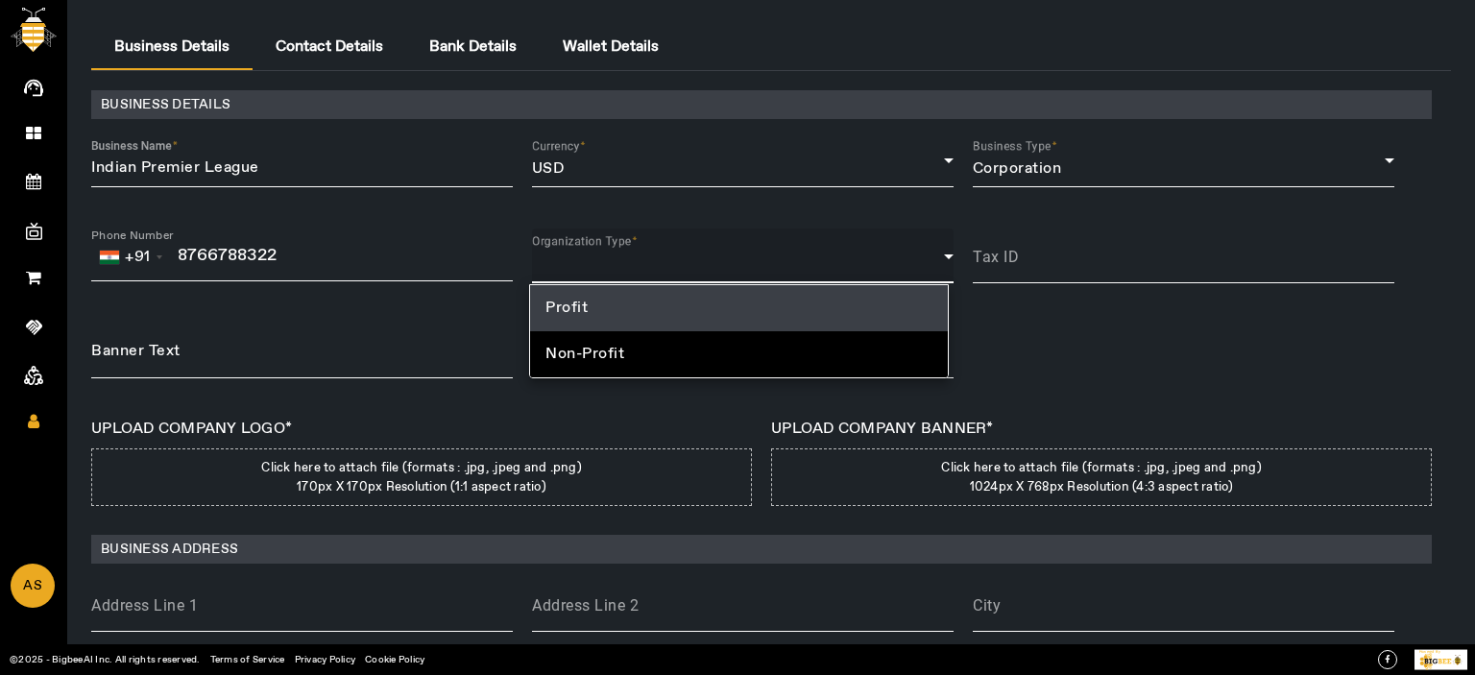
click at [611, 313] on mat-option "Profit" at bounding box center [738, 308] width 417 height 46
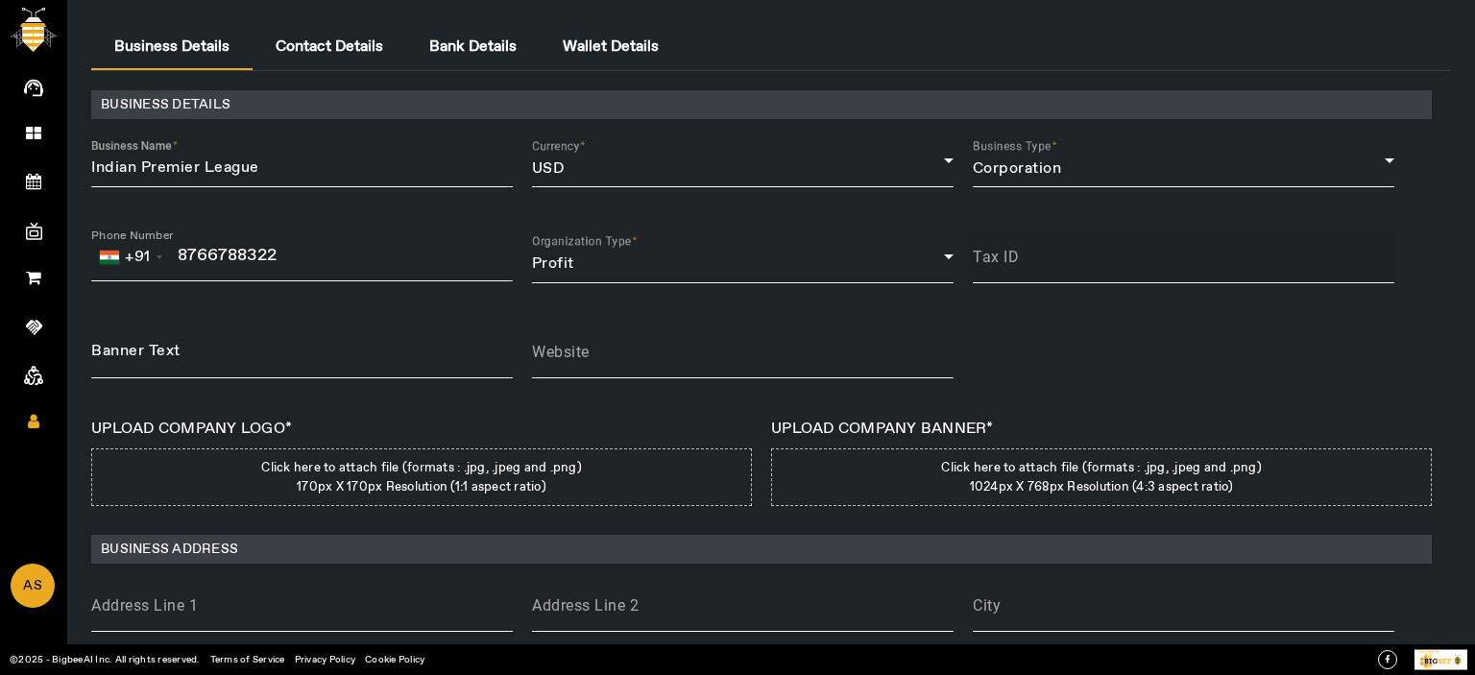
click at [1049, 249] on div "Tax ID" at bounding box center [1184, 257] width 422 height 54
type input "3423435"
click at [193, 364] on div at bounding box center [302, 352] width 422 height 54
click at [158, 359] on input at bounding box center [302, 351] width 422 height 23
paste input "Indian Premier League"
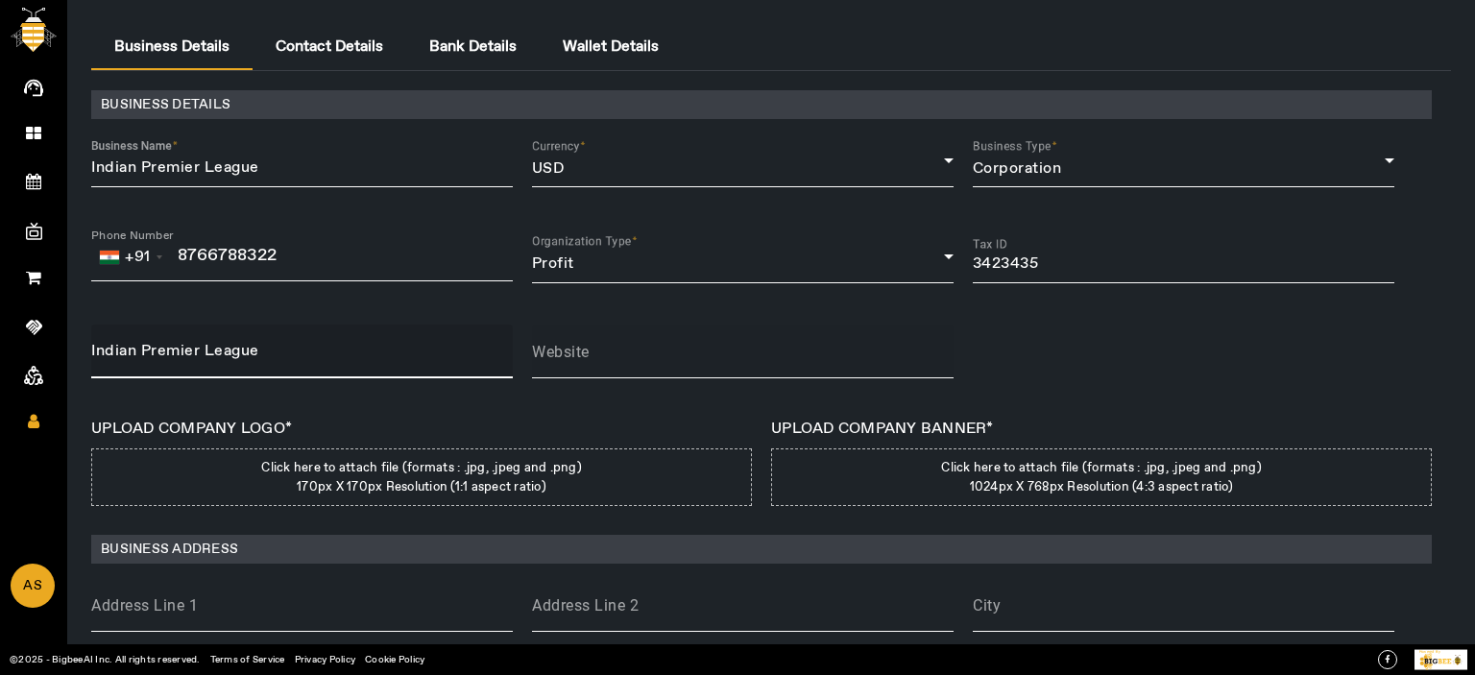
type input "Indian Premier League"
click at [645, 368] on input "Website" at bounding box center [743, 359] width 422 height 23
paste input "https://www.iplt20.com/"
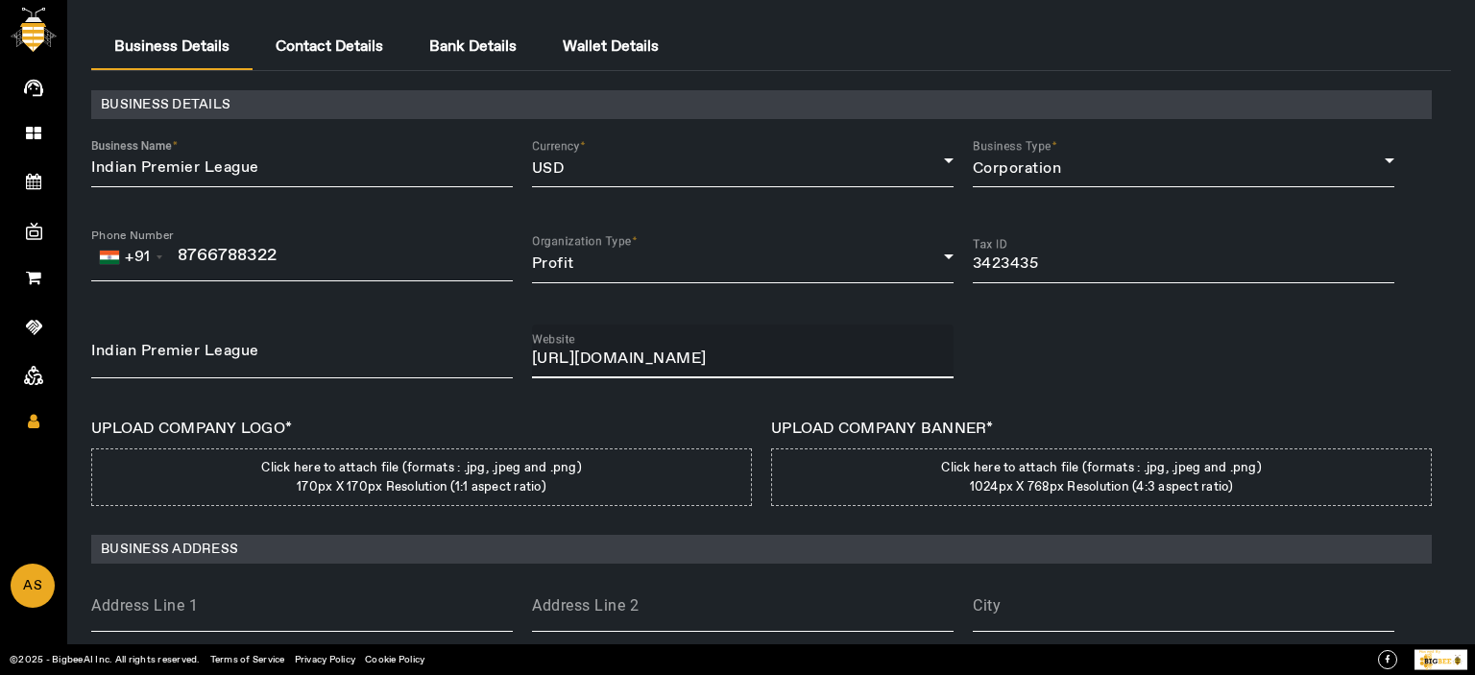
type input "https://www.iplt20.com/"
click at [587, 491] on label "Click here to attach file (formats : .jpg, .jpeg and .png) 170px X 170px Resolu…" at bounding box center [421, 477] width 661 height 58
click at [0, 0] on input "Click here to attach file (formats : .jpg, .jpeg and .png) 170px X 170px Resolu…" at bounding box center [0, 0] width 0 height 0
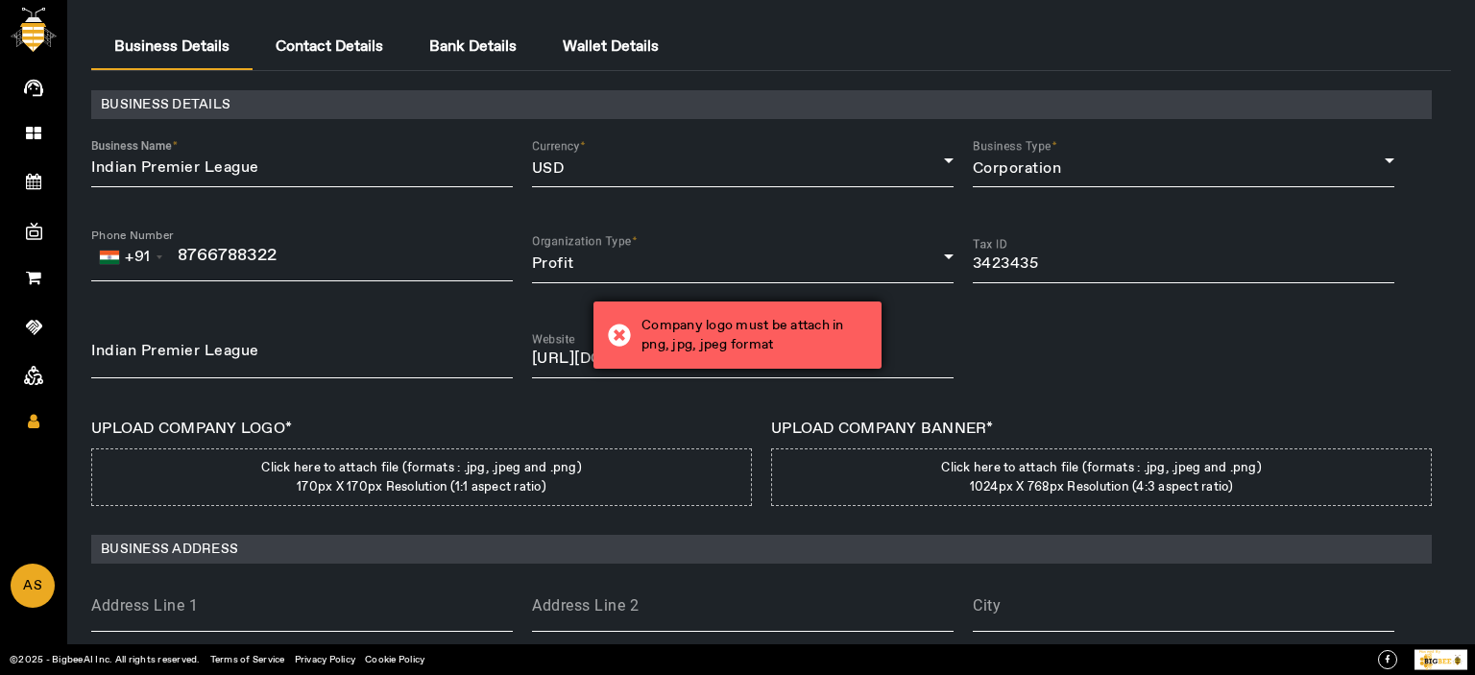
click at [730, 306] on div "Company logo must be attach in png, jpg, jpeg format" at bounding box center [738, 335] width 288 height 67
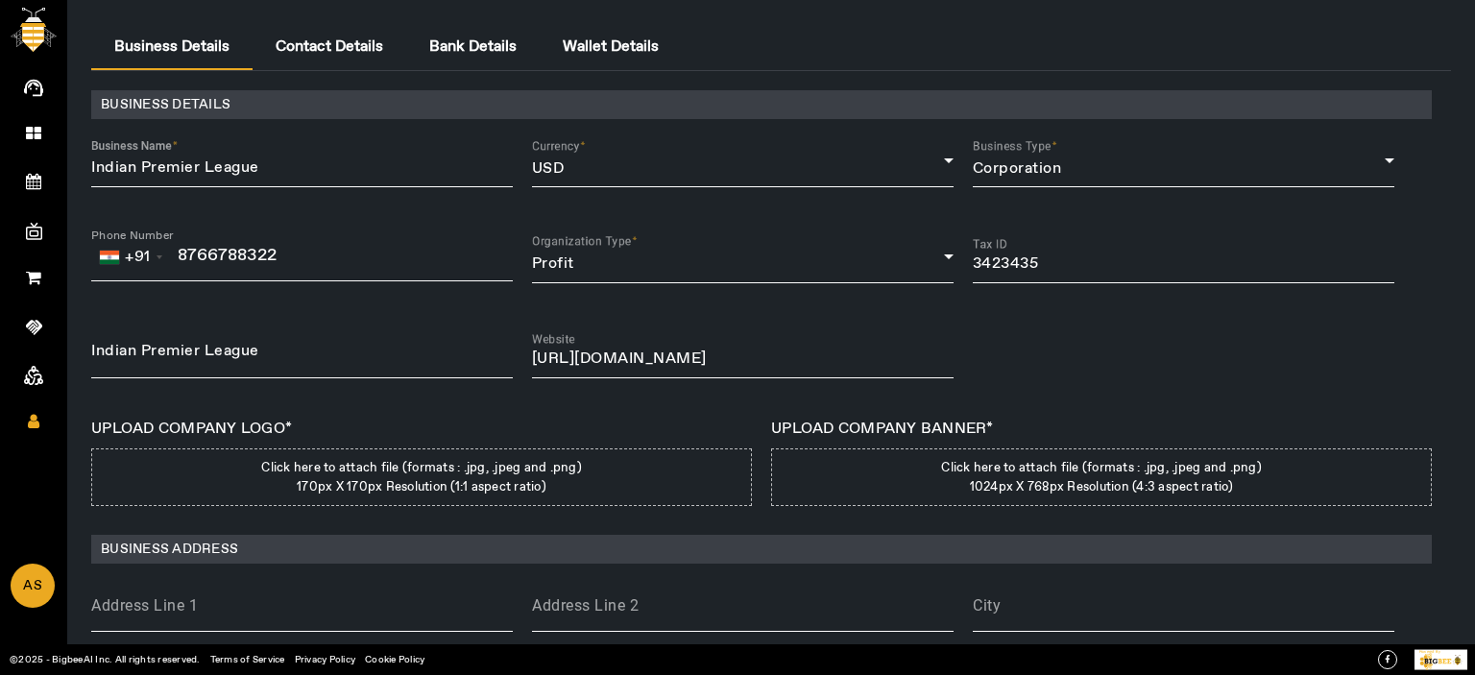
click at [431, 497] on label "Click here to attach file (formats : .jpg, .jpeg and .png) 170px X 170px Resolu…" at bounding box center [421, 477] width 661 height 58
click at [0, 0] on input "Click here to attach file (formats : .jpg, .jpeg and .png) 170px X 170px Resolu…" at bounding box center [0, 0] width 0 height 0
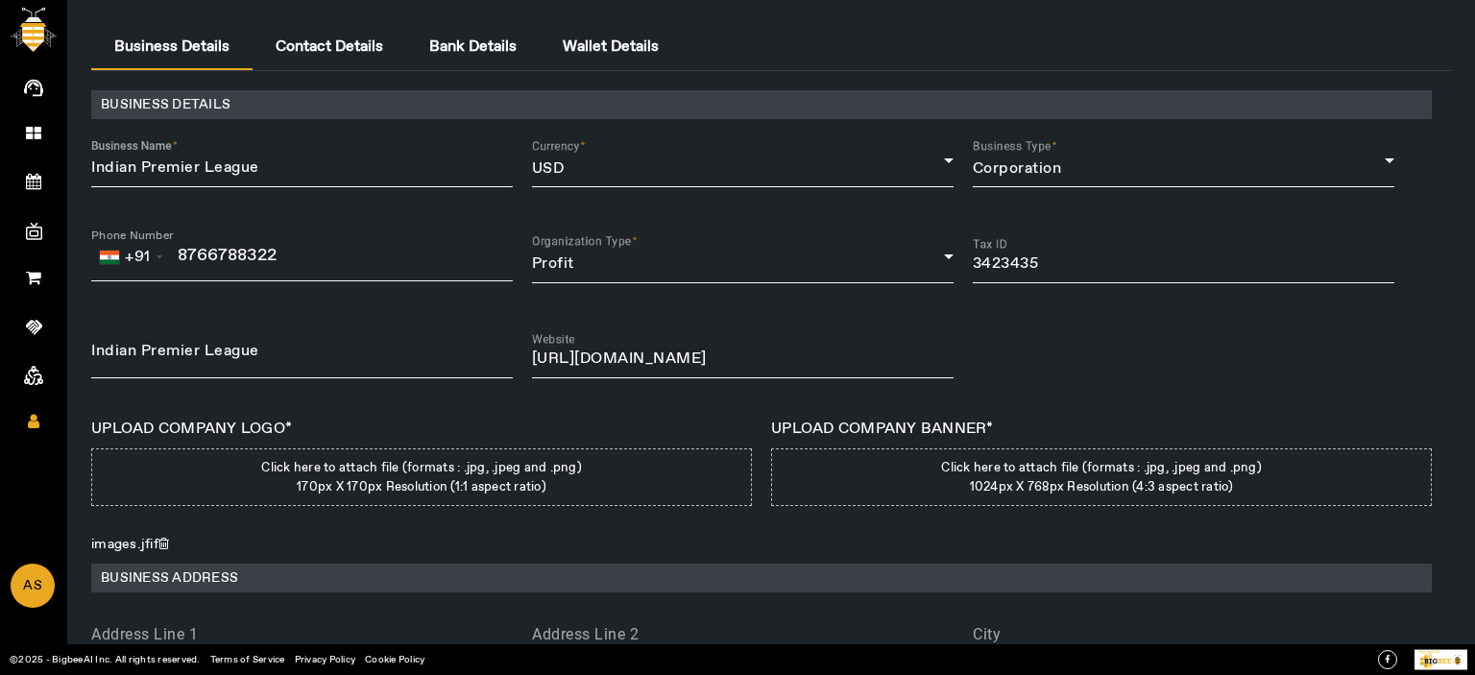
click at [1014, 496] on span "1024px X 768px Resolution (4:3 aspect ratio)" at bounding box center [1102, 487] width 264 height 16
click at [0, 0] on input "Click here to attach file (formats : .jpg, .jpeg and .png) 1024px X 768px Resol…" at bounding box center [0, 0] width 0 height 0
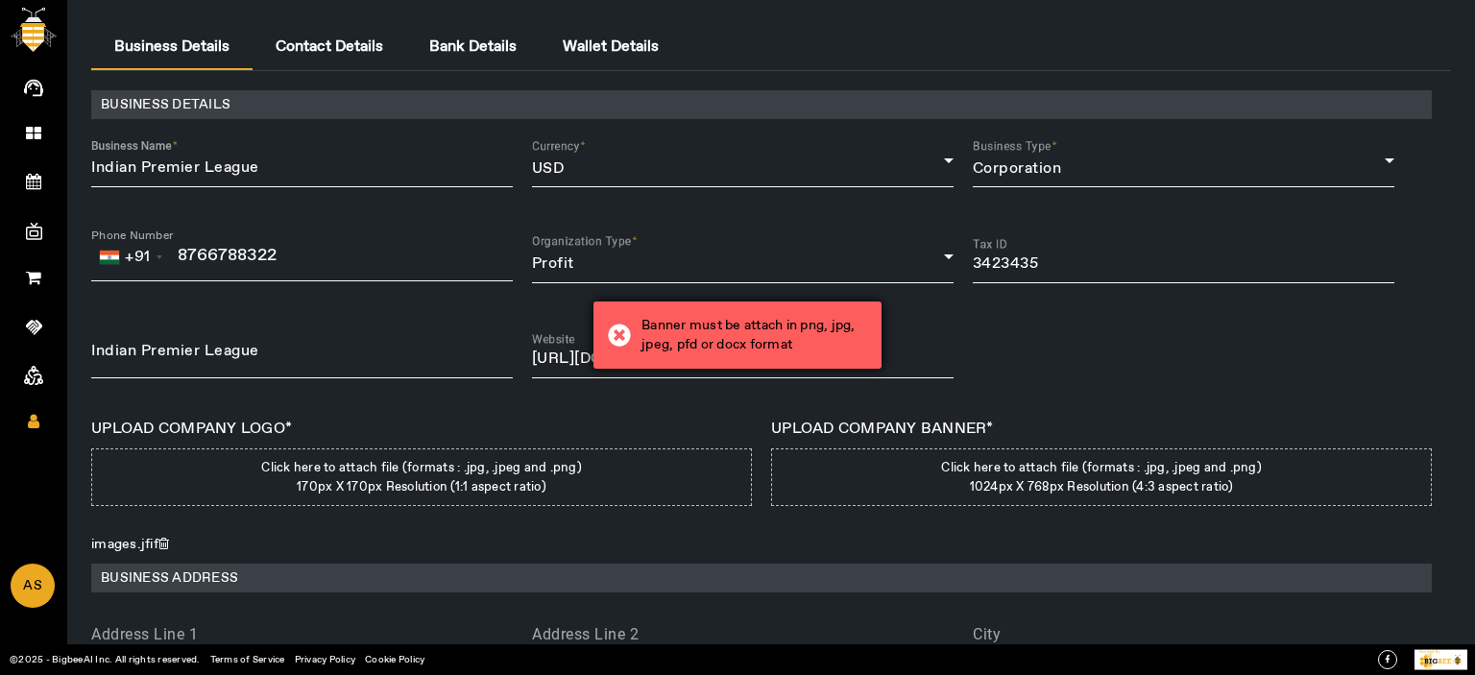
click at [749, 314] on div "Banner must be attach in png, jpg, jpeg, pfd or docx format" at bounding box center [738, 335] width 288 height 67
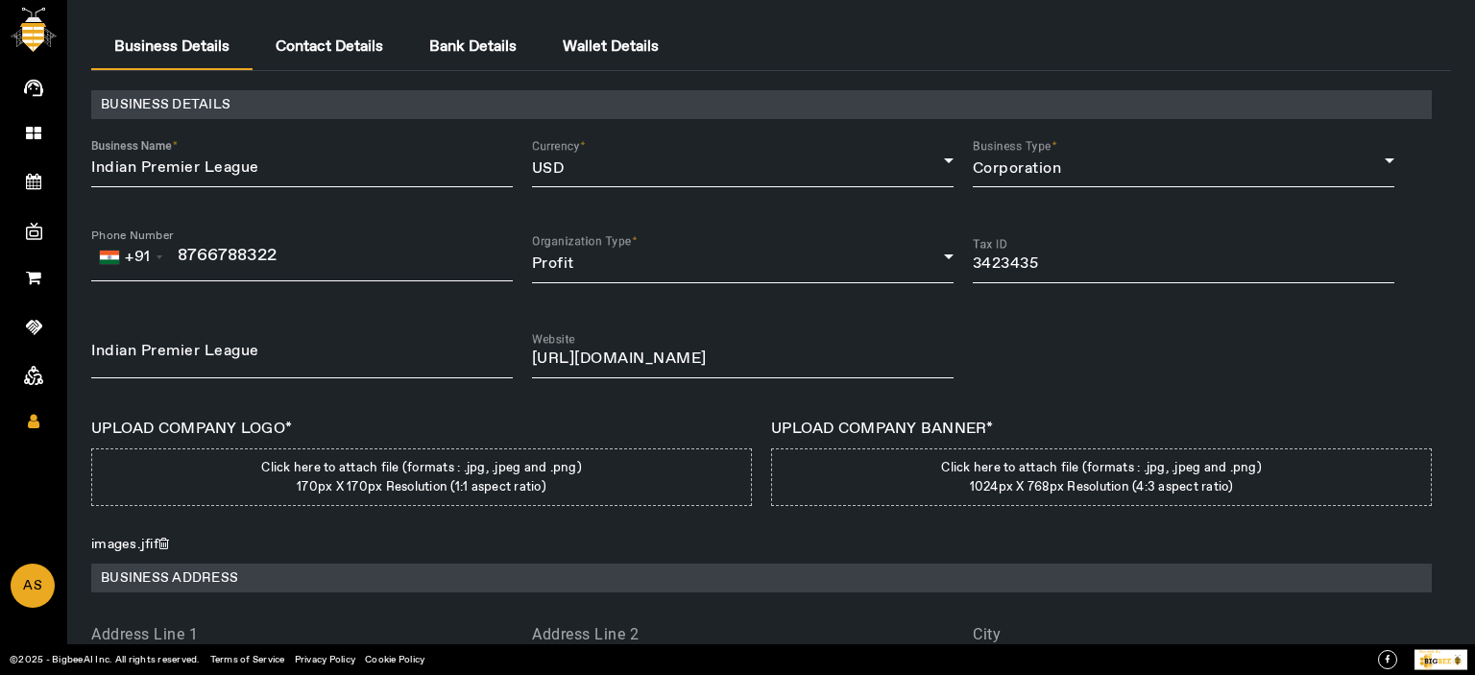
click at [1104, 459] on label "Click here to attach file (formats : .jpg, .jpeg and .png) 1024px X 768px Resol…" at bounding box center [1101, 477] width 661 height 58
click at [0, 0] on input "Click here to attach file (formats : .jpg, .jpeg and .png) 1024px X 768px Resol…" at bounding box center [0, 0] width 0 height 0
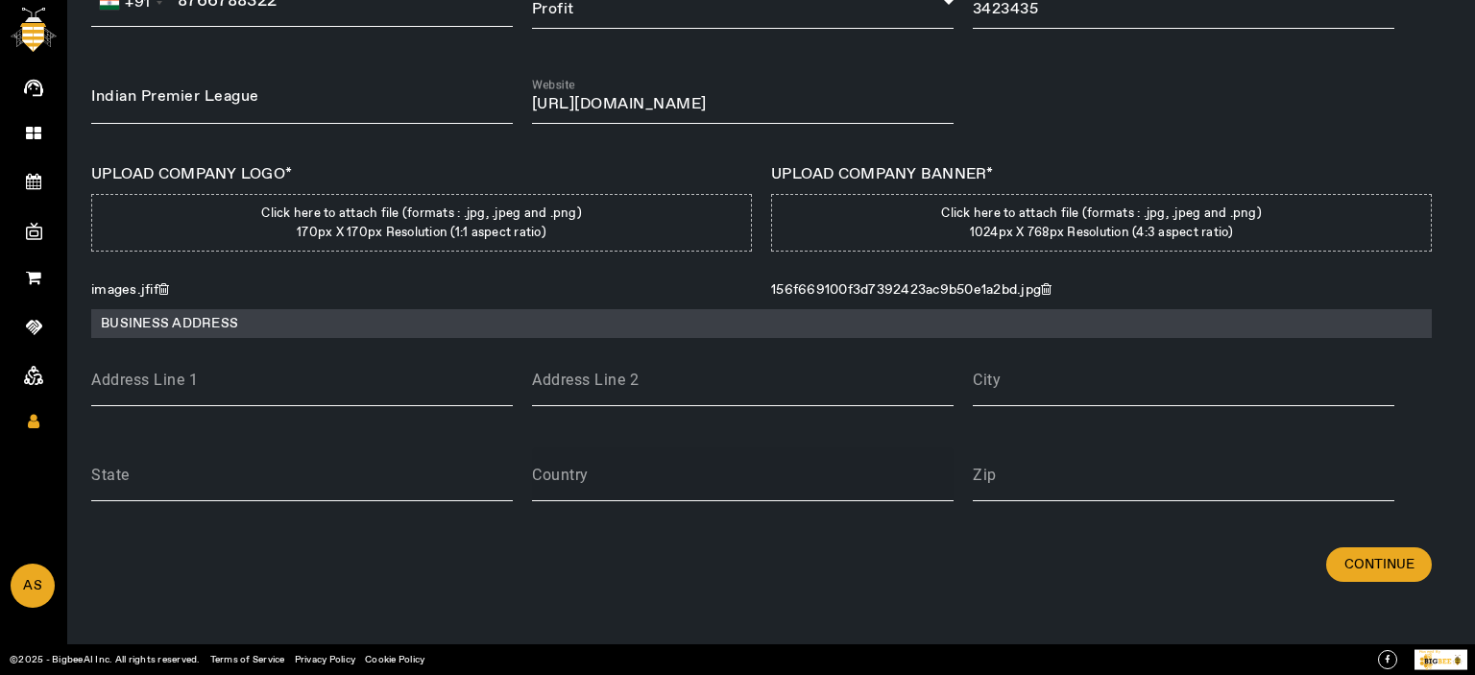
scroll to position [259, 0]
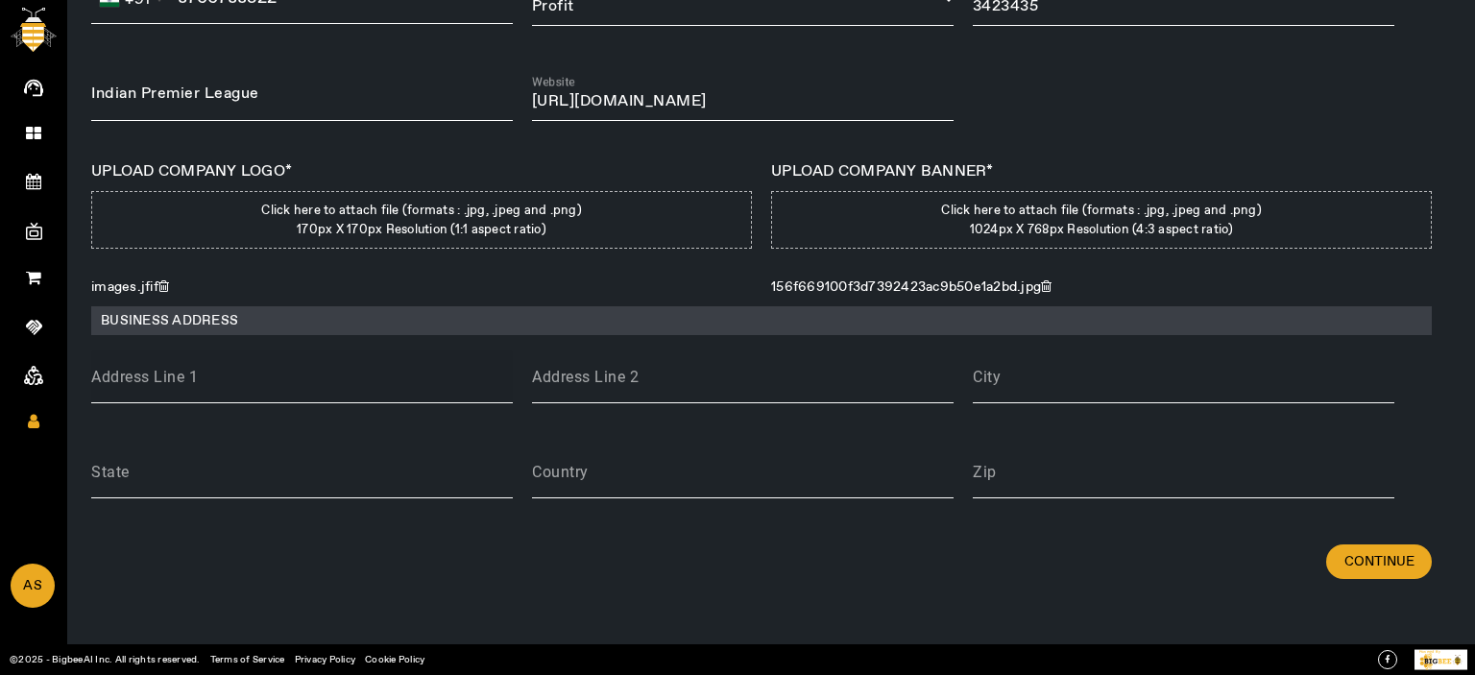
click at [373, 385] on input "Address Line 1" at bounding box center [302, 384] width 422 height 23
paste input "BCCI-IPL 4th Floor, Cricket Centre. Wankhede Stadium 'D' Road, Churchgate Mumba…"
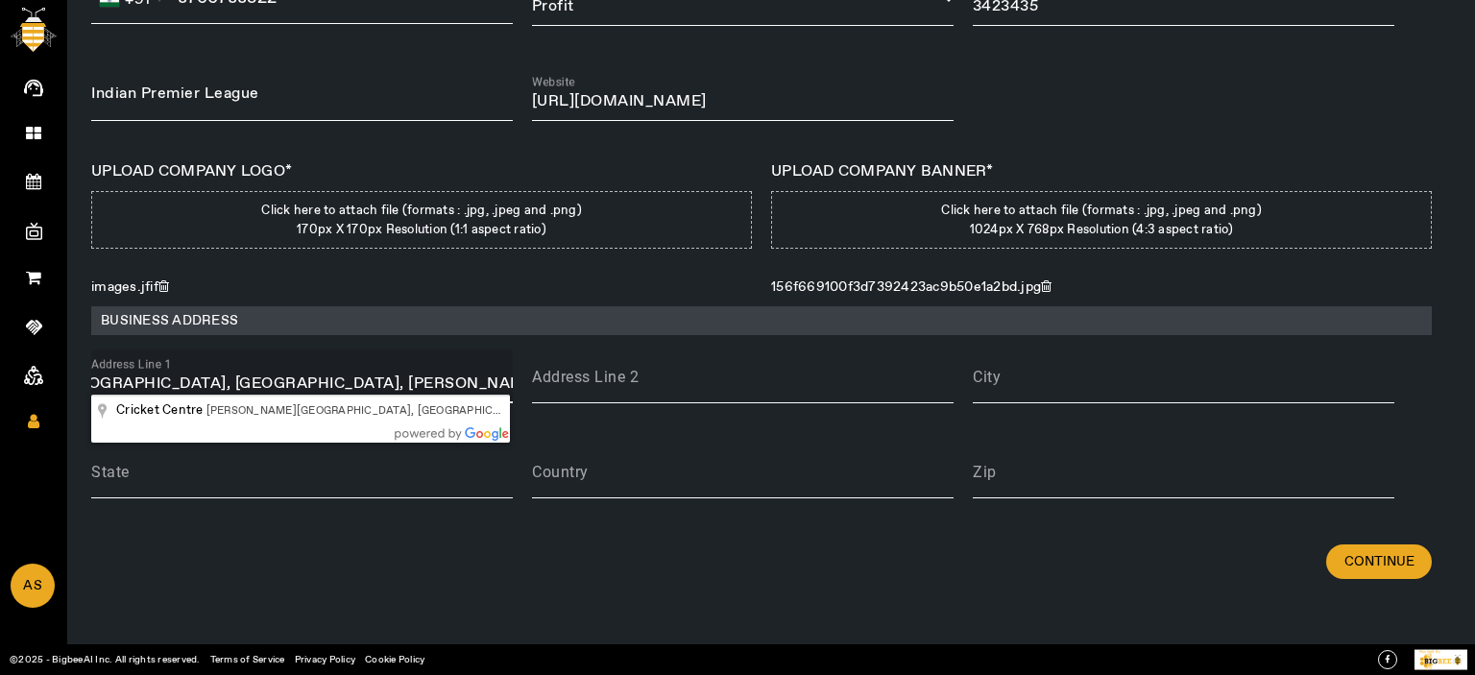
scroll to position [0, 0]
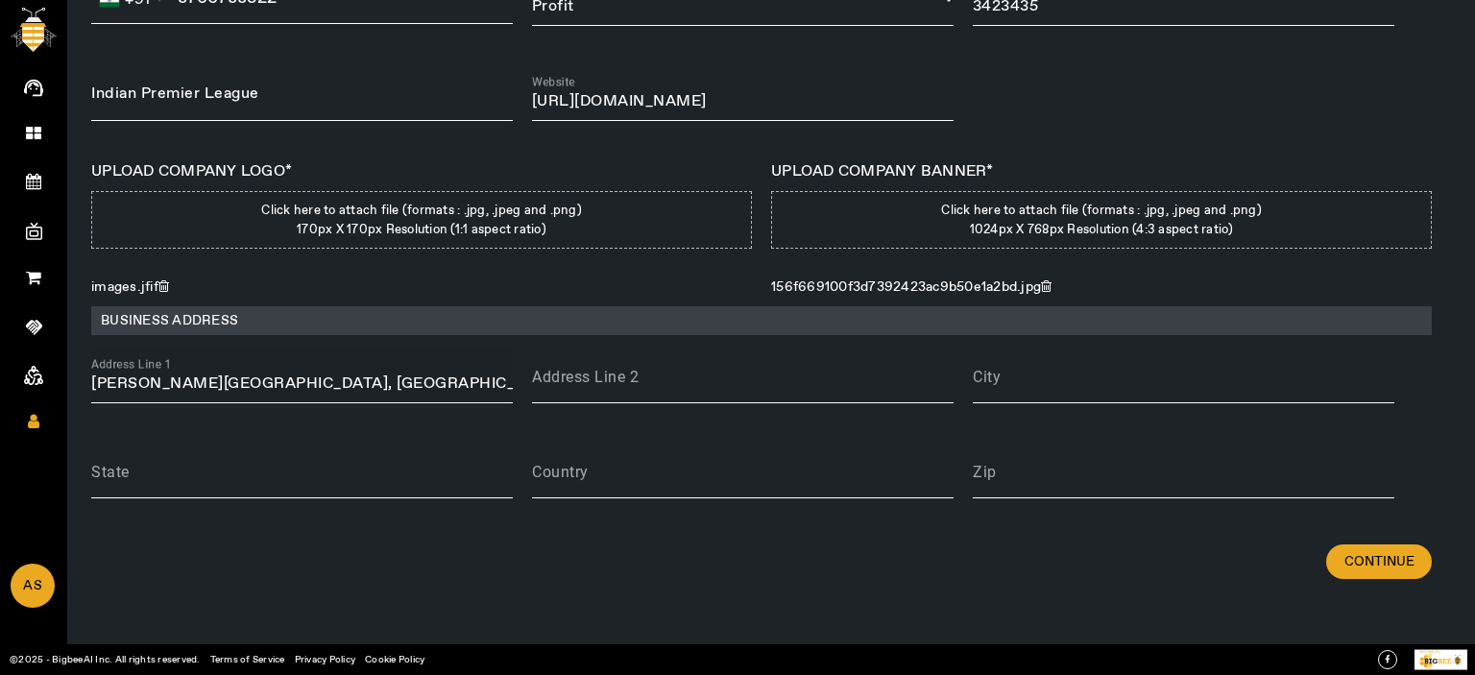
click at [436, 383] on input "Wankhede Stadium, Cricket Centre, D Road, Wankhede Stadium, Churchgate, Mumbai,…" at bounding box center [302, 384] width 422 height 23
click at [501, 392] on input "Wankhede Stadium, Cricket Centre, D Road, Wankhede Stadium, Churchgate, Mumbai,…" at bounding box center [302, 384] width 422 height 23
drag, startPoint x: 413, startPoint y: 380, endPoint x: 785, endPoint y: 414, distance: 373.2
click at [785, 414] on div "BUSINESS DETAILS Business Name Indian Premier League Currency USD Business Type…" at bounding box center [771, 174] width 1360 height 702
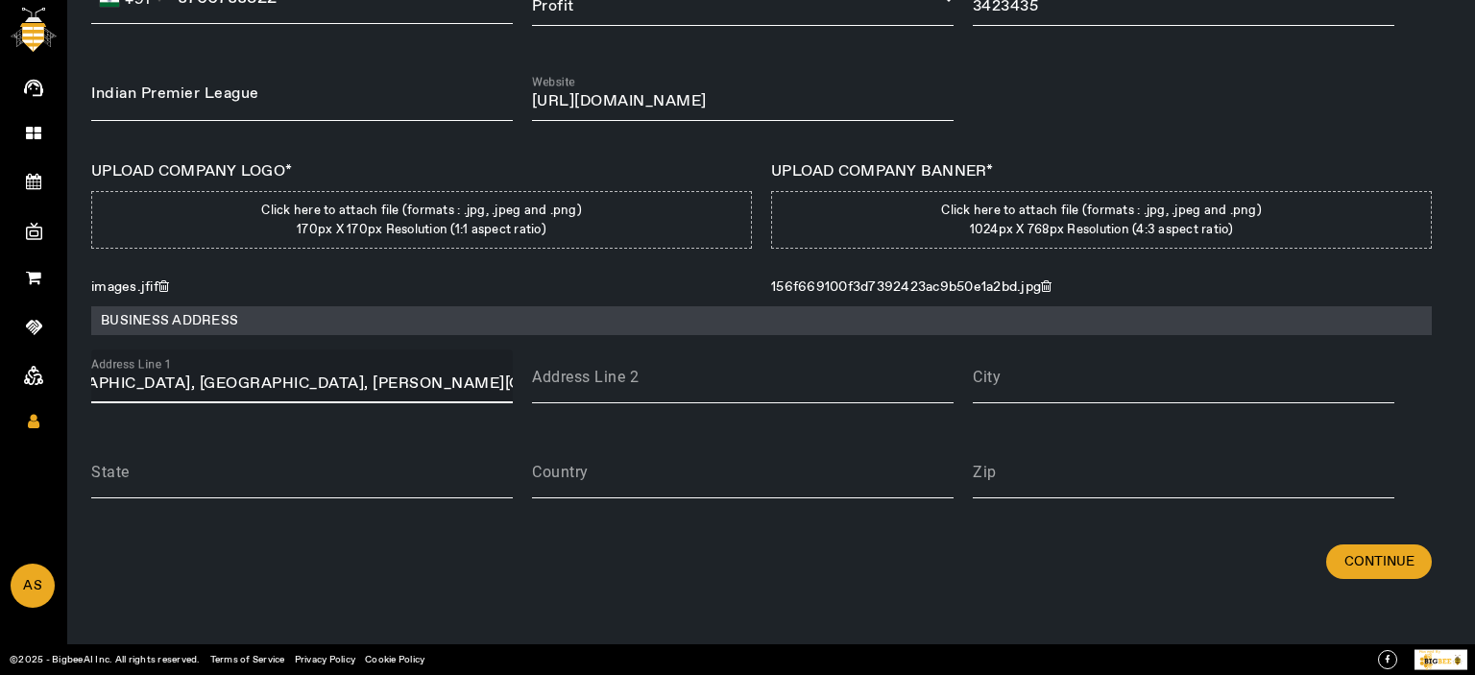
drag, startPoint x: 234, startPoint y: 383, endPoint x: 947, endPoint y: 426, distance: 713.9
click at [947, 426] on div "BUSINESS DETAILS Business Name Indian Premier League Currency USD Business Type…" at bounding box center [771, 174] width 1360 height 702
click at [342, 383] on input "Wankhede Stadium, Netaji Subhash Chandra Bose Road, Churchgate, Mumbai, Maharas…" at bounding box center [302, 384] width 422 height 23
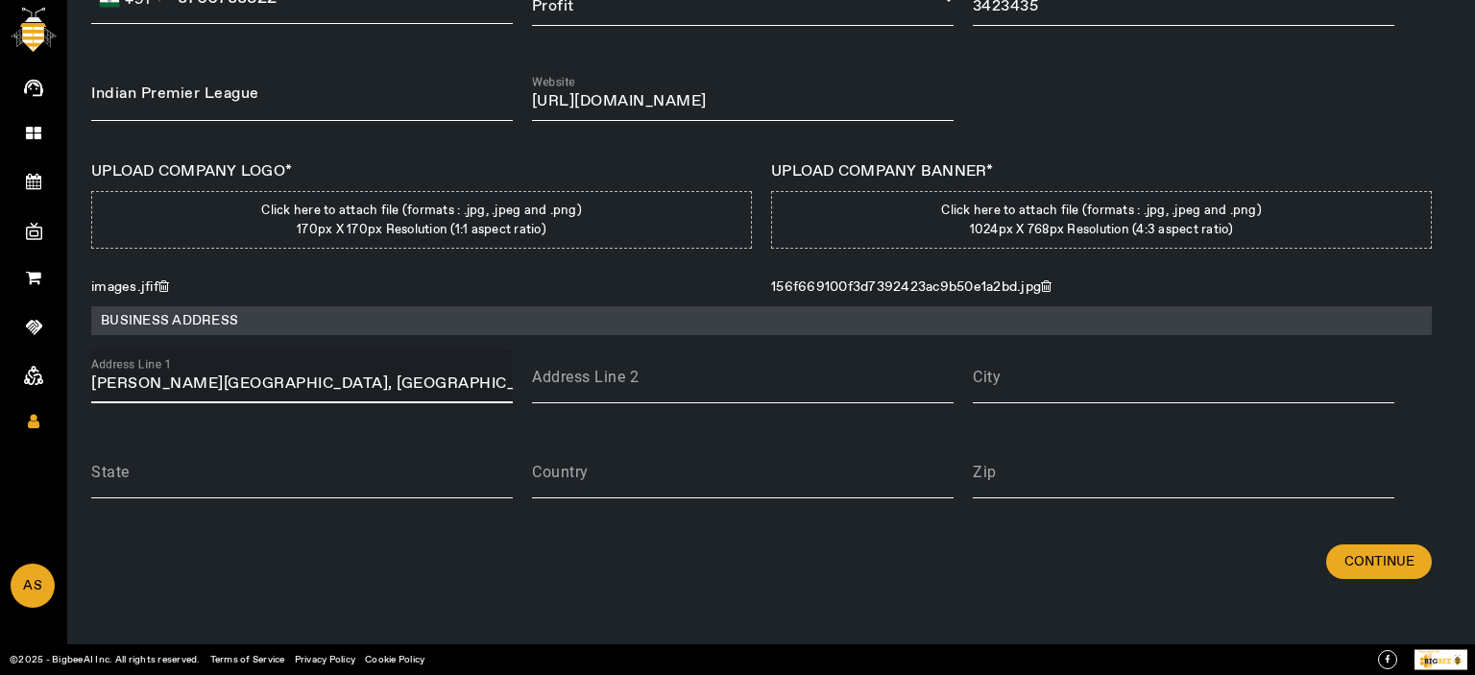
click at [342, 383] on input "Wankhede Stadium, Netaji Subhash Chandra Bose Road, Churchgate, Mumbai, Maharas…" at bounding box center [302, 384] width 422 height 23
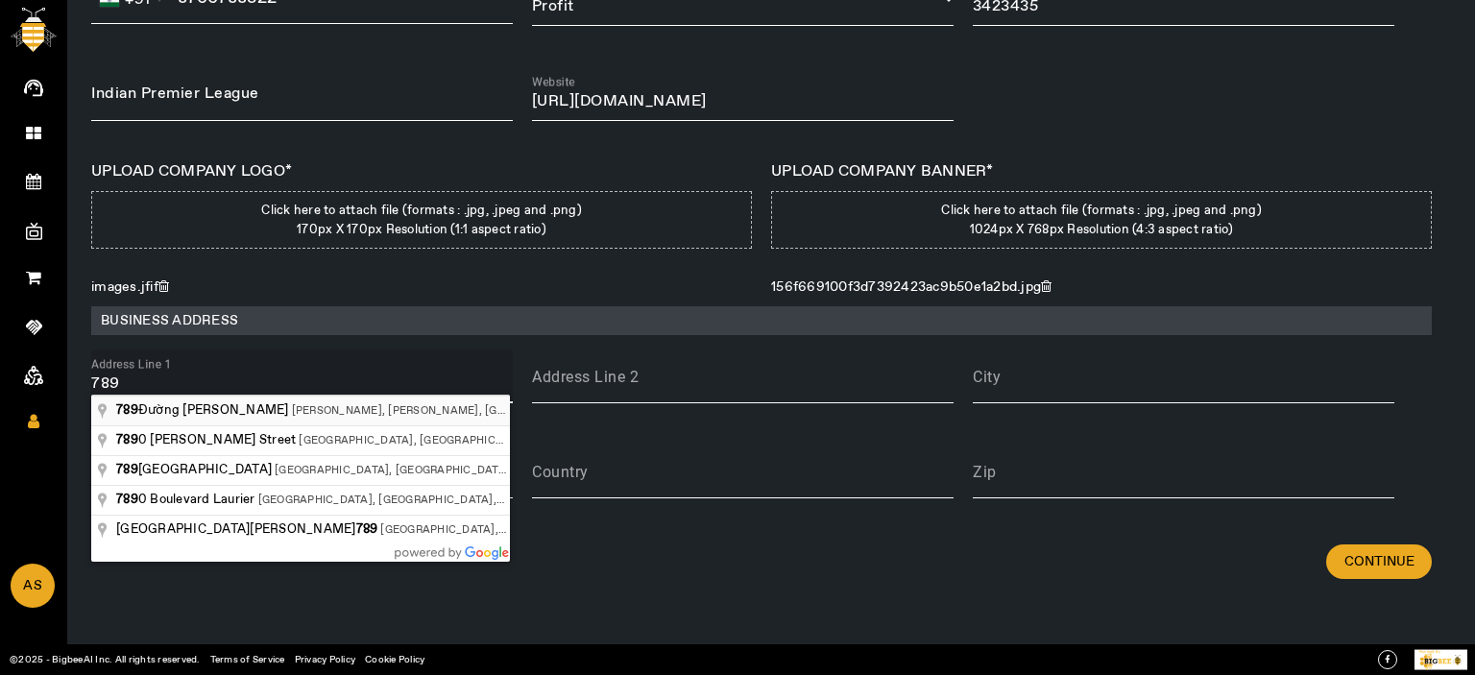
type input "789 Đường Giải Phóng, Giáp Bát, Hoàng Mai, Hanoi, Vietnam"
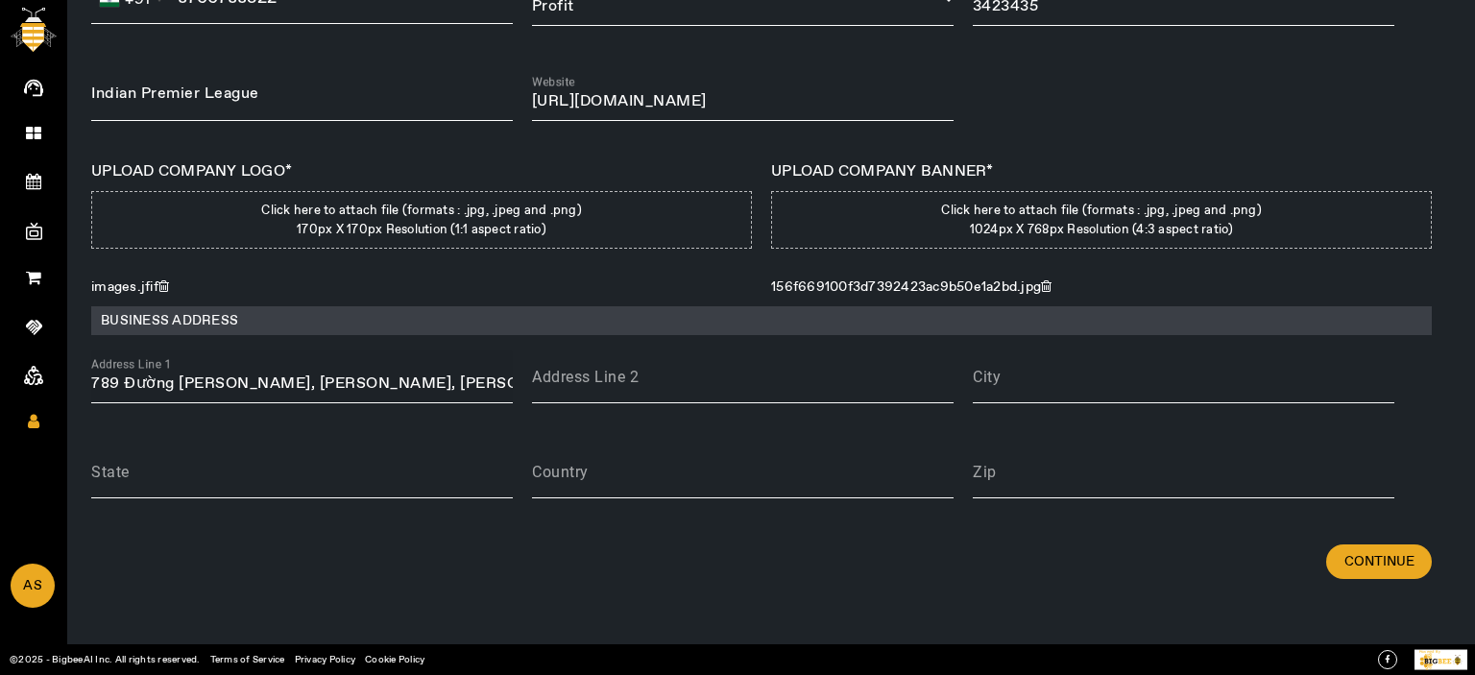
click at [434, 397] on div "Address Line 1 789 Đường Giải Phóng, Giáp Bát, Hoàng Mai, Hanoi, Vietnam" at bounding box center [302, 377] width 422 height 54
click at [442, 373] on input "789 Đường Giải Phóng, Giáp Bát, Hoàng Mai, Hanoi, Vietnam" at bounding box center [302, 384] width 422 height 23
paste input "BCCI-IPL 4th Floor, Cricket Centre. Wankhede Stadium 'D' Road, Churchgate Mumba…"
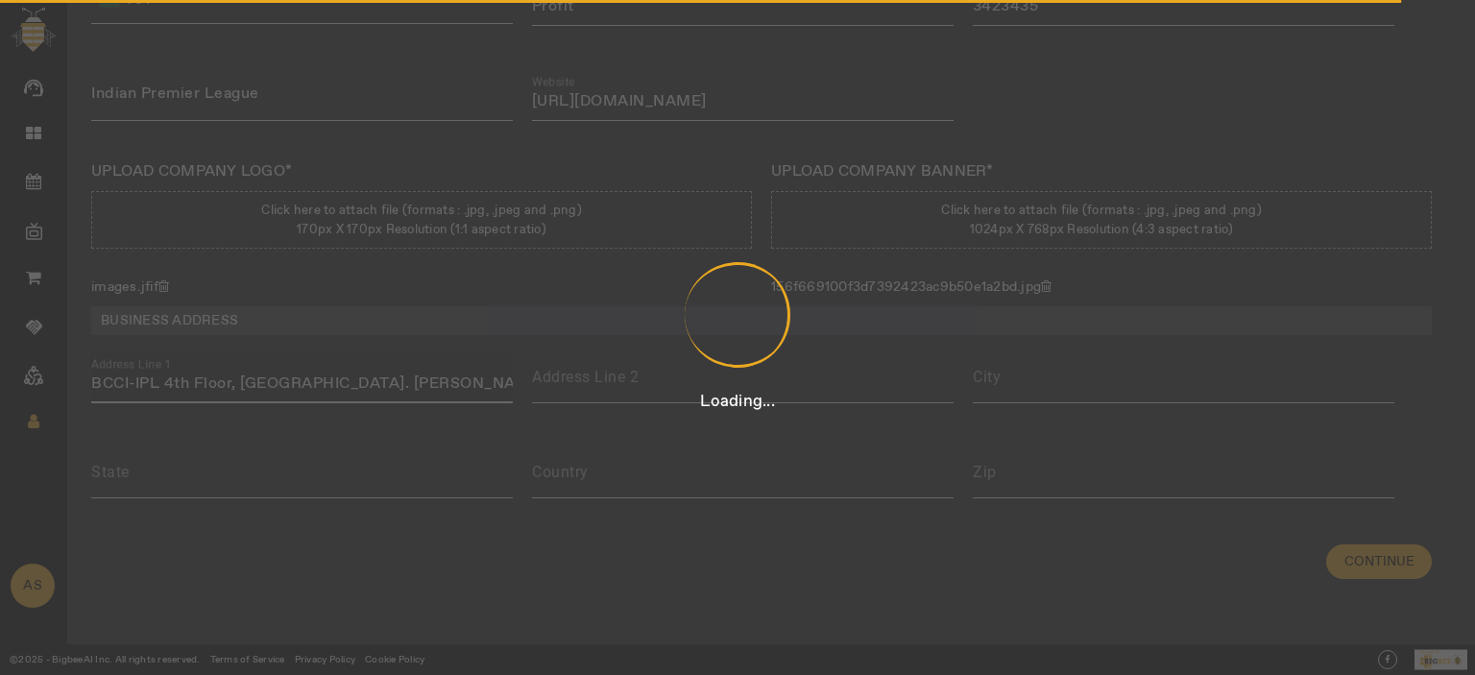
scroll to position [0, 335]
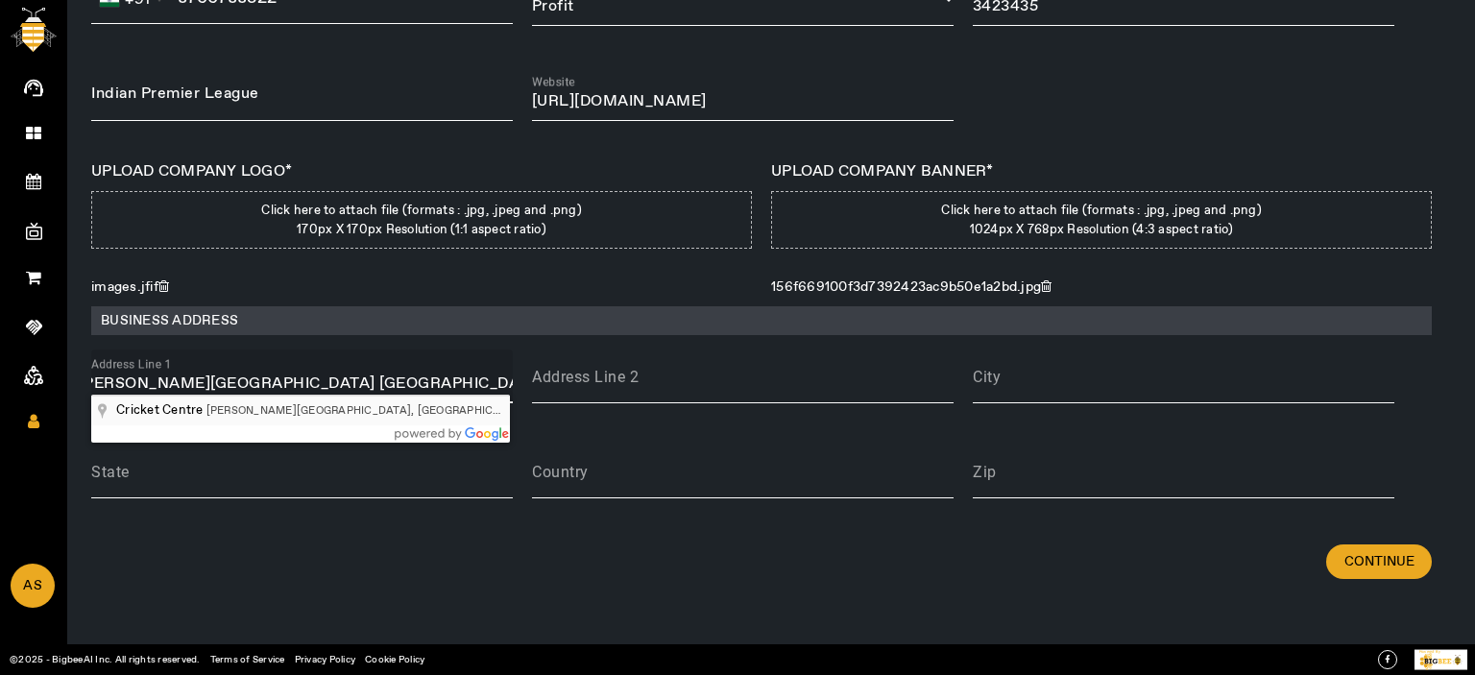
type input "Wankhede Stadium, Cricket Centre, D Road, Wankhede Stadium, Churchgate, Mumbai,…"
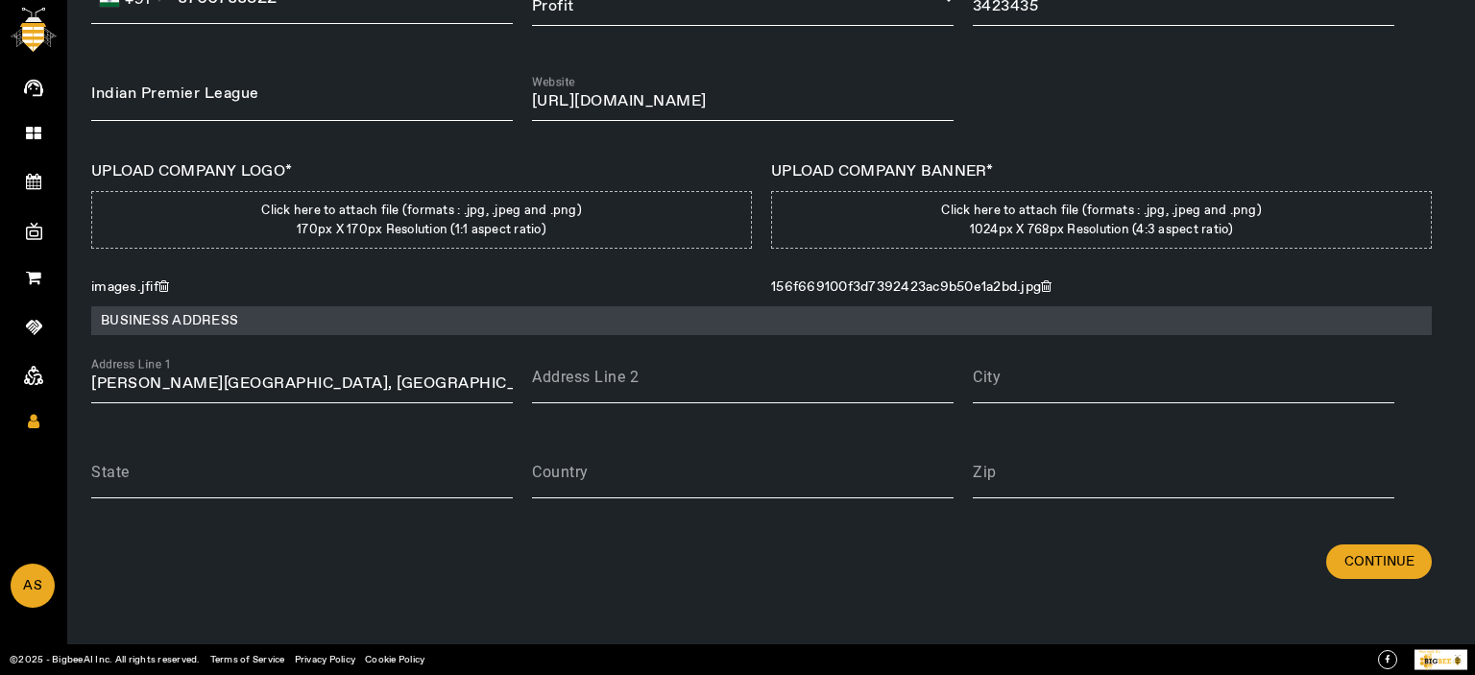
click at [1387, 586] on div "Continue" at bounding box center [761, 581] width 1341 height 73
click at [1383, 568] on span "Continue" at bounding box center [1380, 561] width 70 height 19
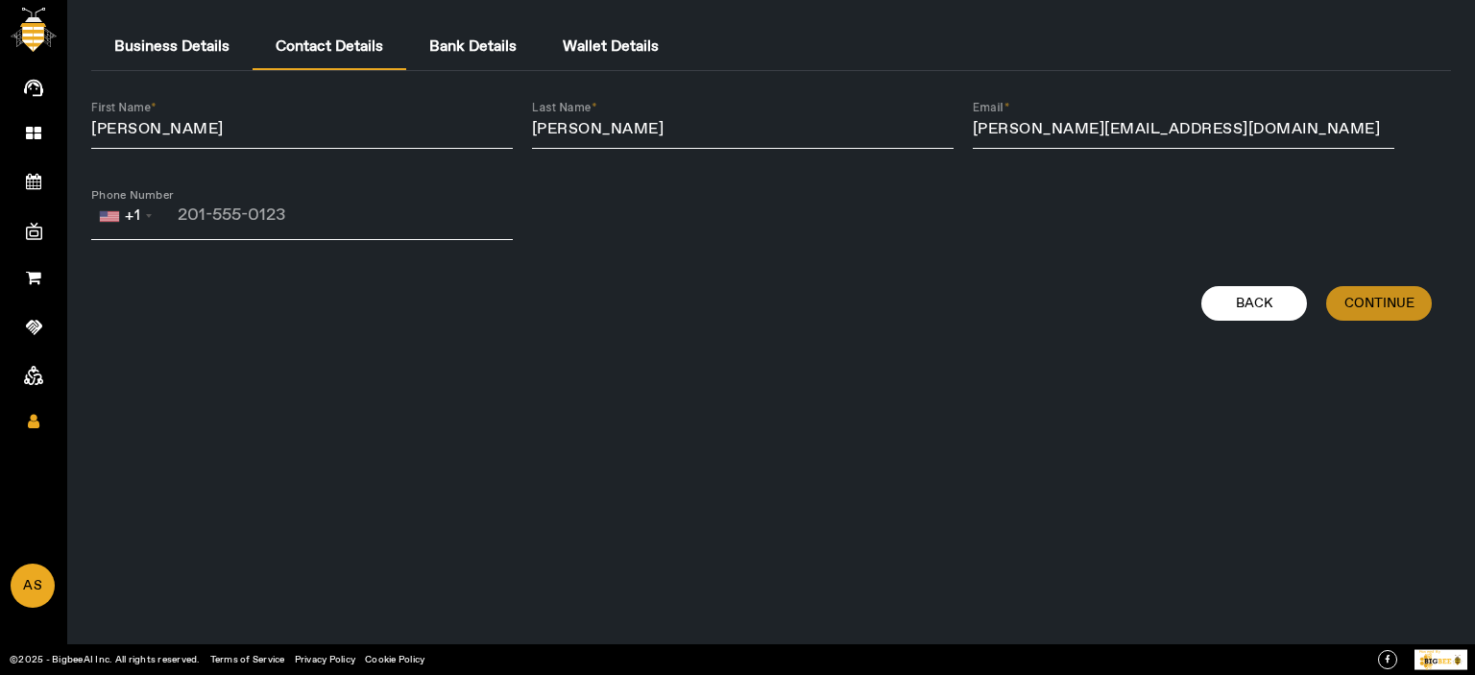
click at [1364, 291] on span at bounding box center [1379, 303] width 106 height 46
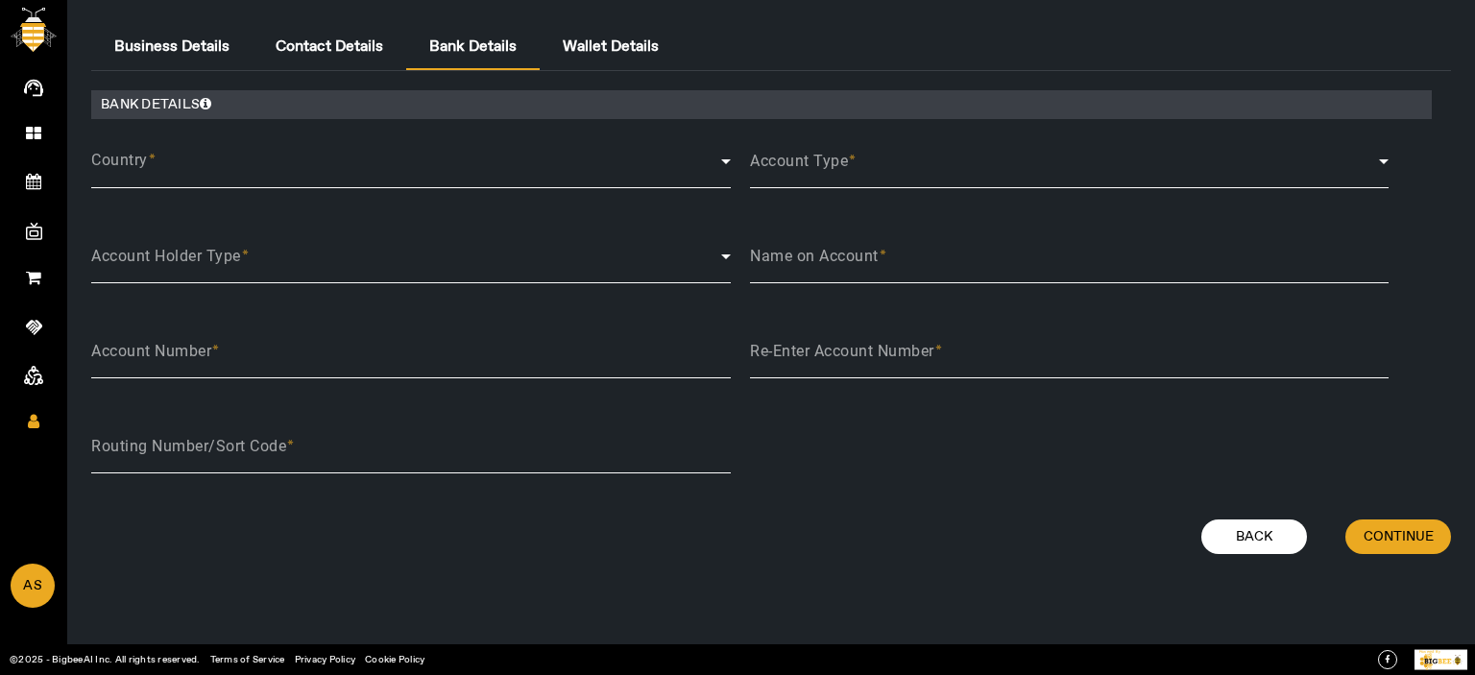
drag, startPoint x: 73, startPoint y: 155, endPoint x: 125, endPoint y: 170, distance: 54.1
click at [75, 155] on app-artist-payment-setup "Business Details Contact Details Bank Details Wallet Details BANK DETAILS Count…" at bounding box center [771, 308] width 1398 height 569
click at [166, 175] on span at bounding box center [406, 169] width 630 height 23
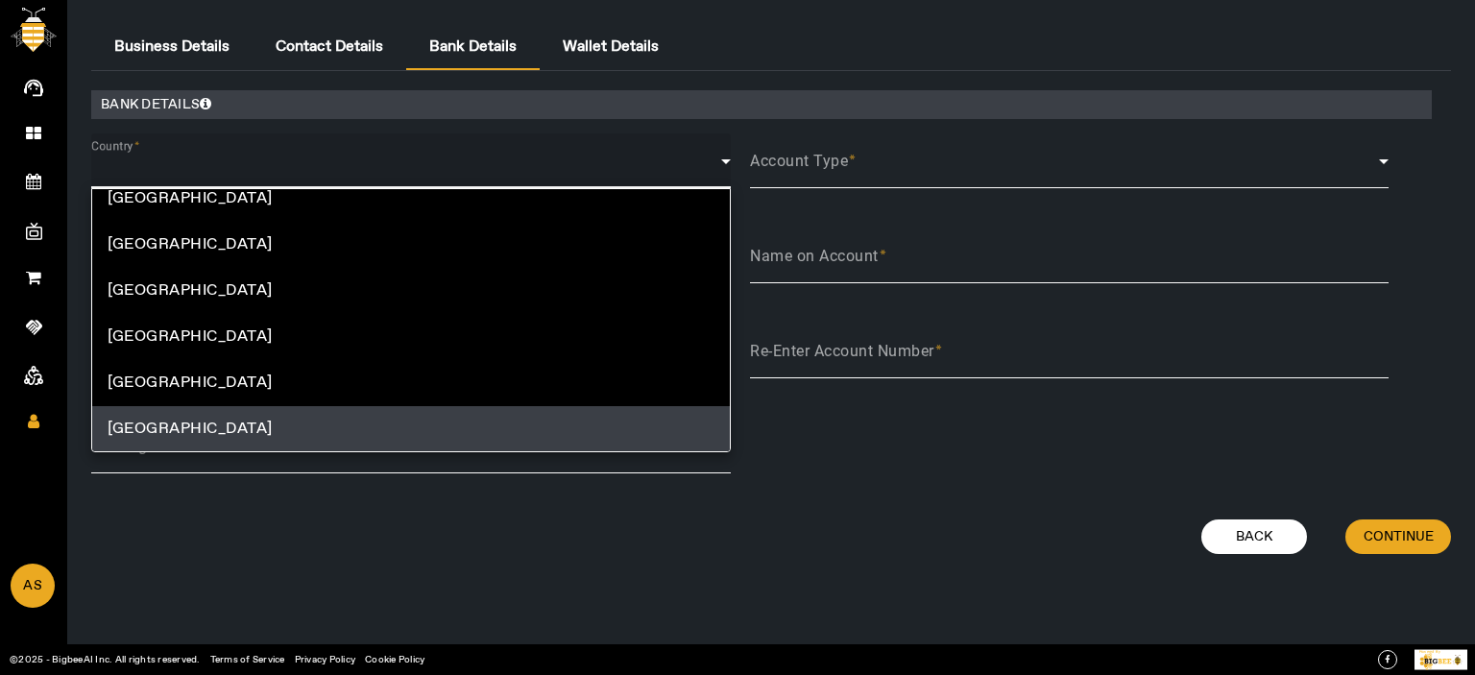
scroll to position [10061, 0]
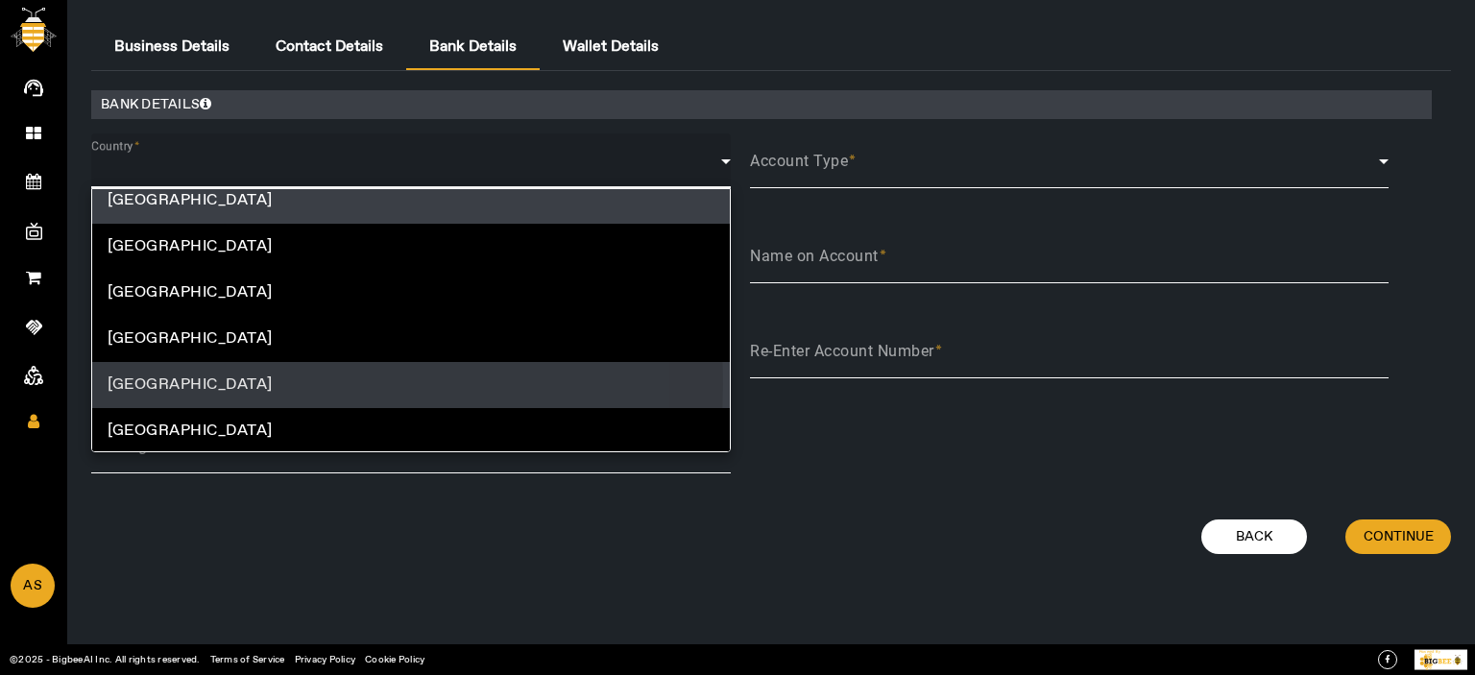
drag, startPoint x: 207, startPoint y: 383, endPoint x: 772, endPoint y: 327, distance: 567.4
click at [207, 382] on span "United States" at bounding box center [190, 385] width 165 height 23
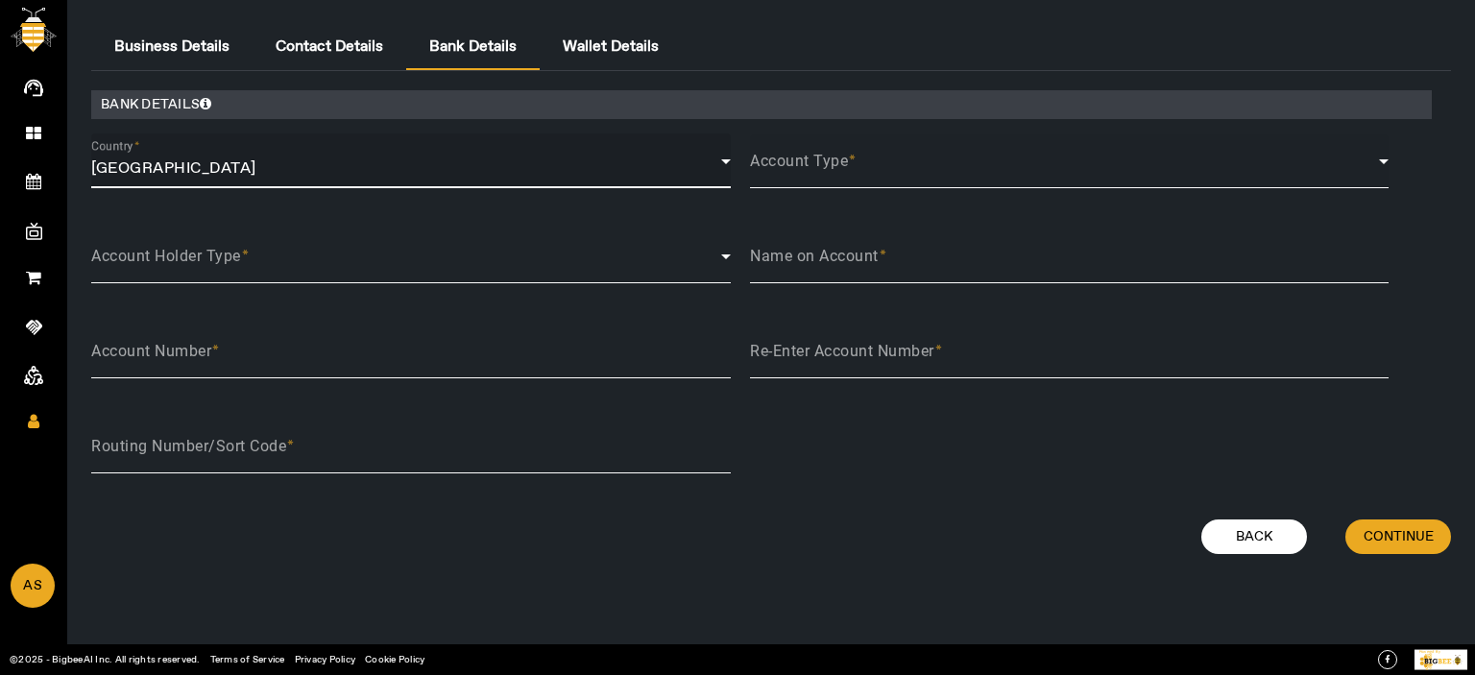
click at [899, 161] on span at bounding box center [1065, 168] width 630 height 16
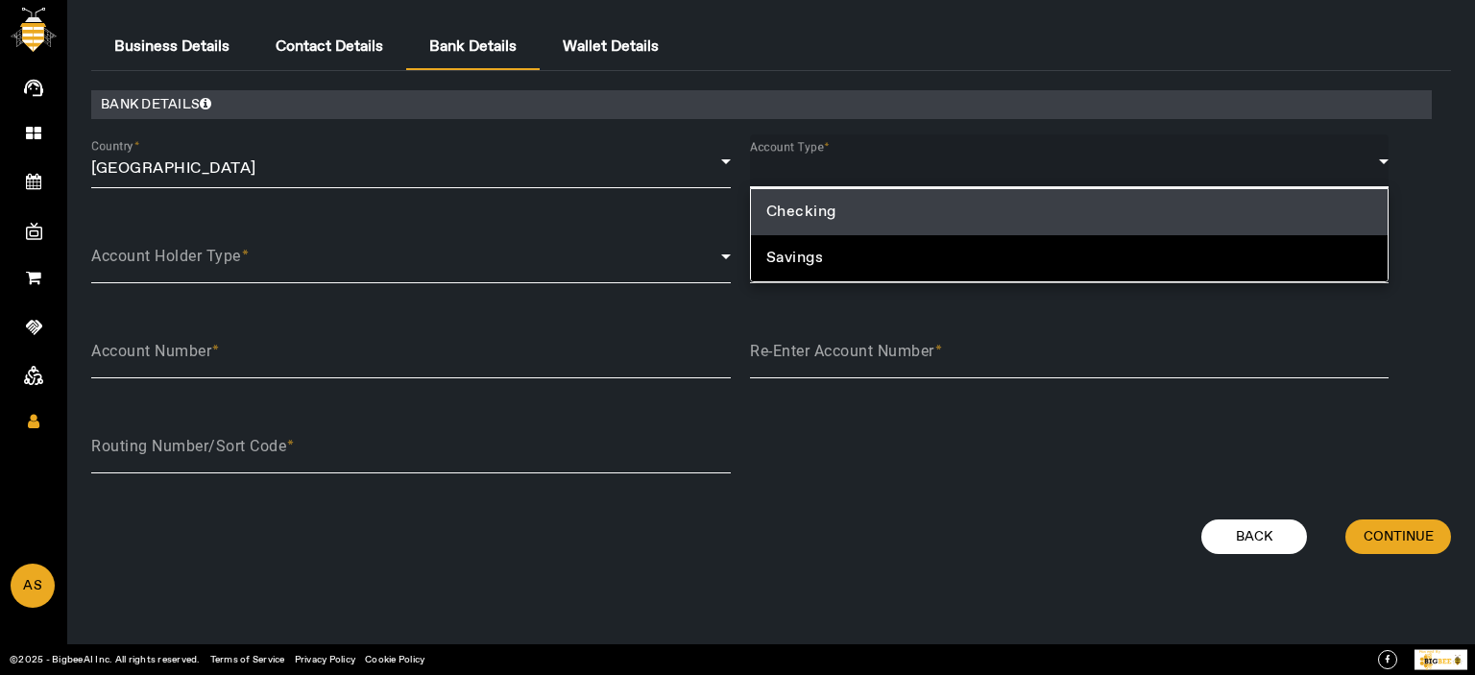
click at [802, 213] on span "Checking" at bounding box center [801, 212] width 70 height 23
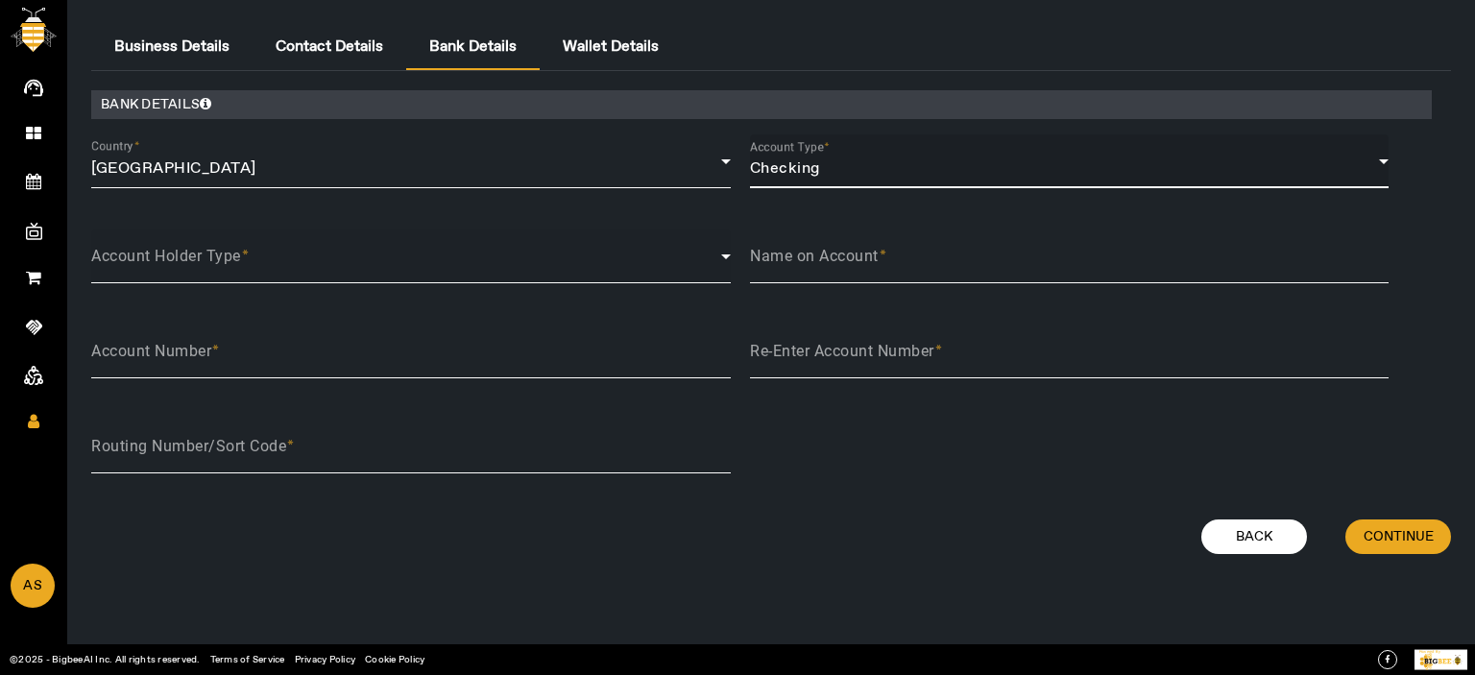
click at [164, 255] on div at bounding box center [411, 264] width 640 height 23
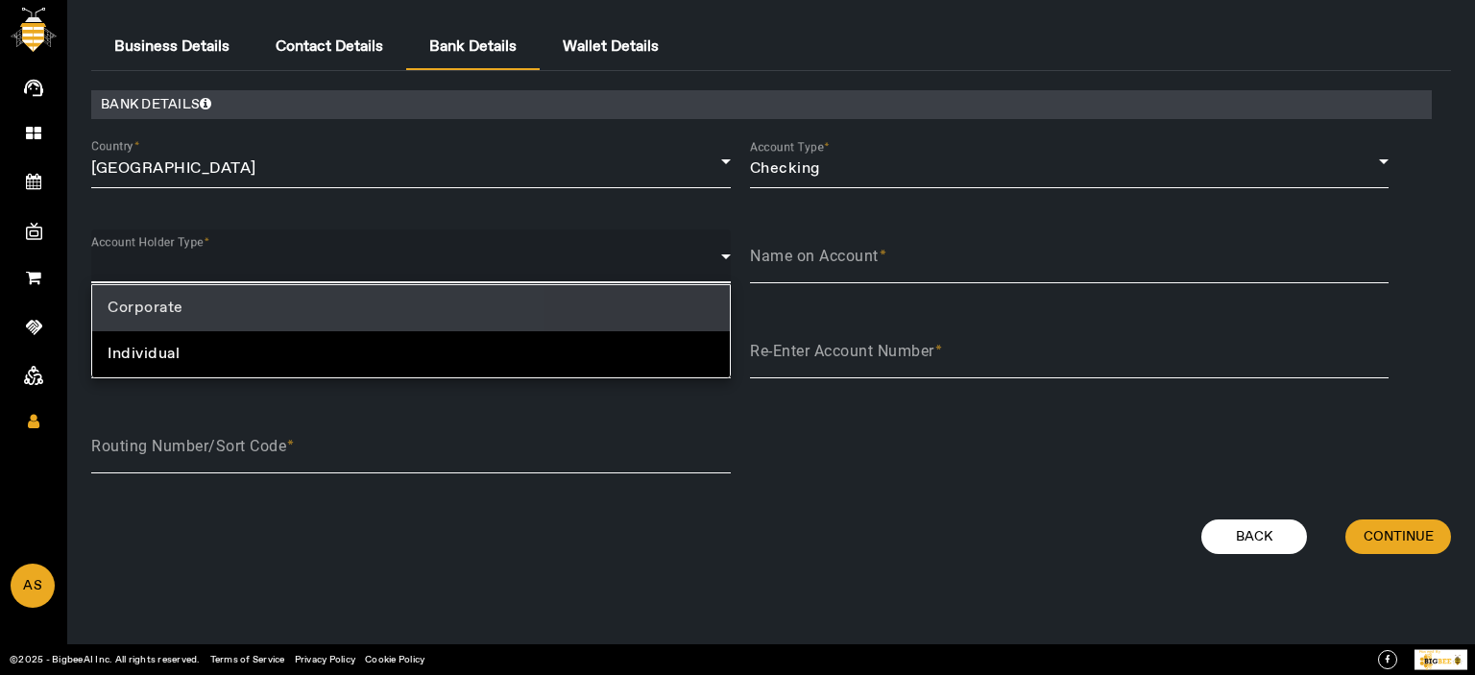
click at [149, 310] on span "Corporate" at bounding box center [146, 308] width 76 height 23
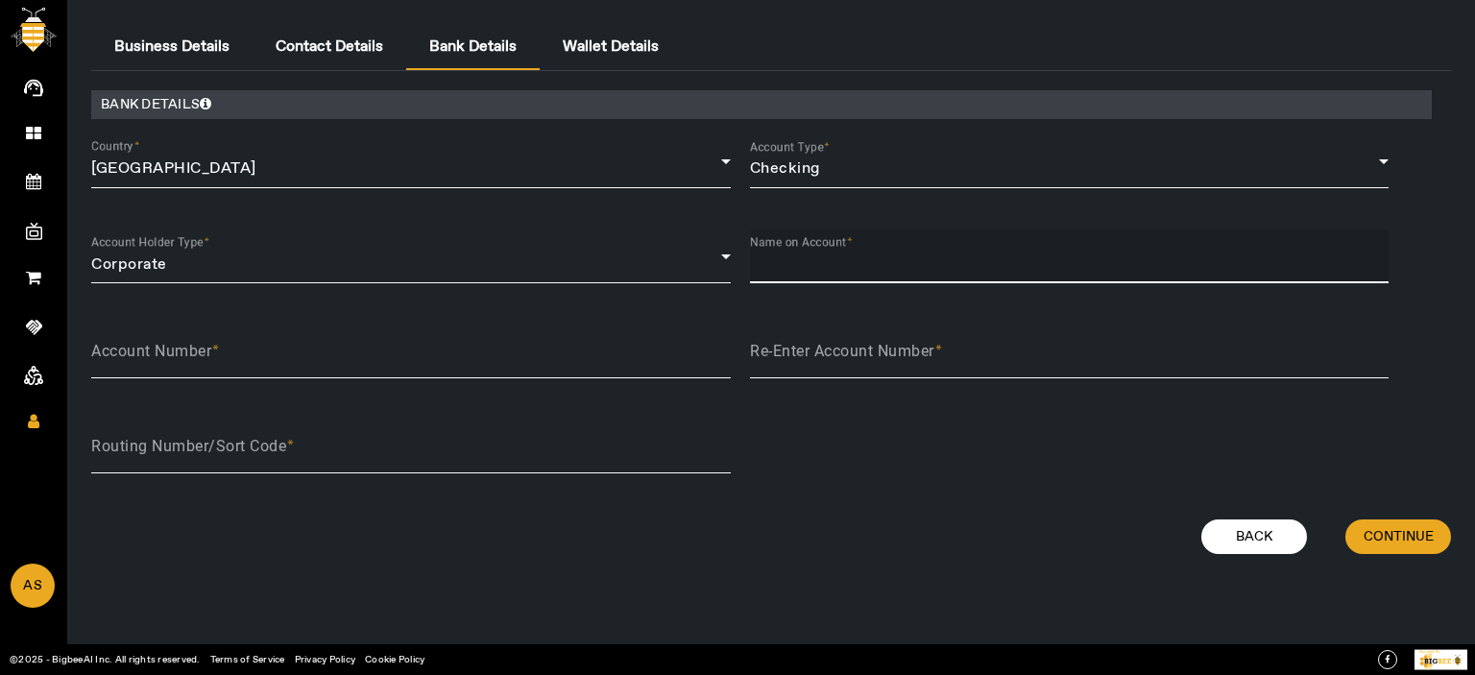
click at [923, 255] on input "Name on Account" at bounding box center [1070, 264] width 640 height 23
type input "IPL"
click at [211, 356] on mat-label "Account Number" at bounding box center [151, 351] width 120 height 18
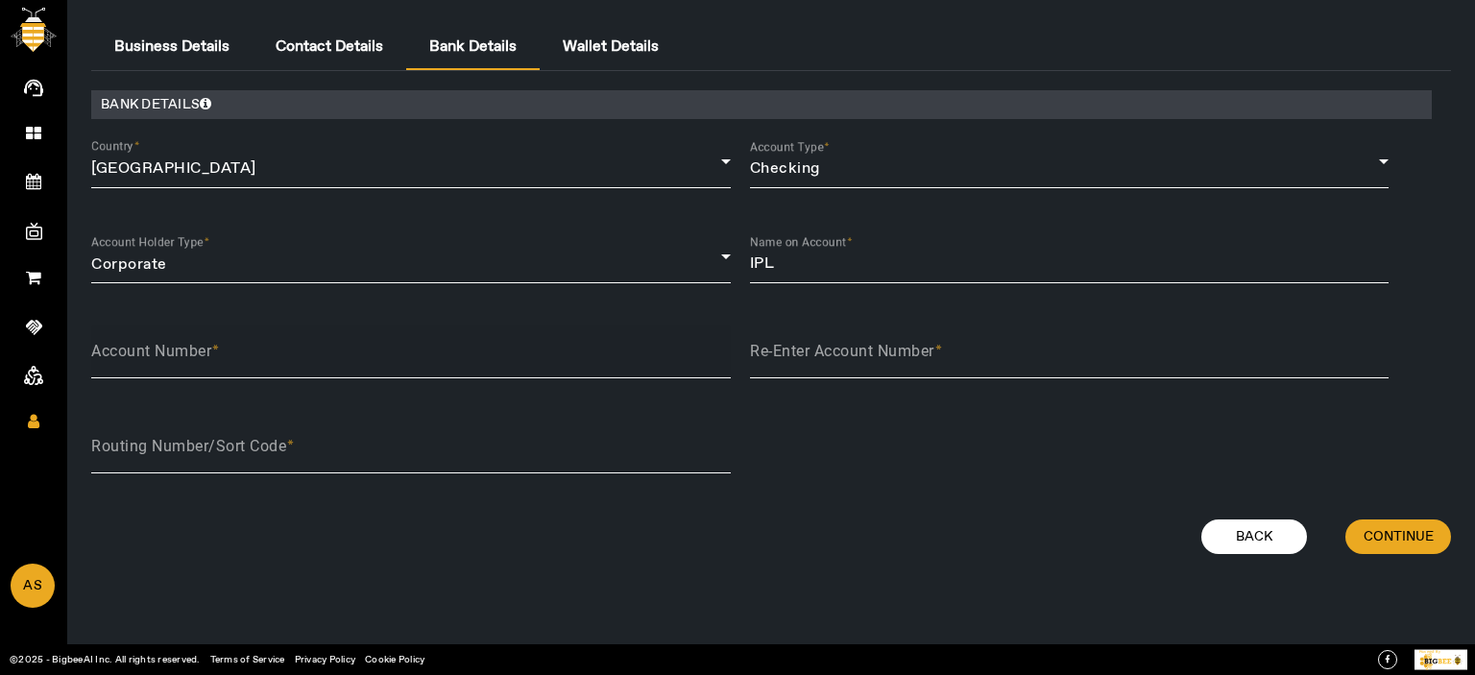
click at [211, 356] on input "Account Number" at bounding box center [411, 359] width 640 height 23
type input "1234567890"
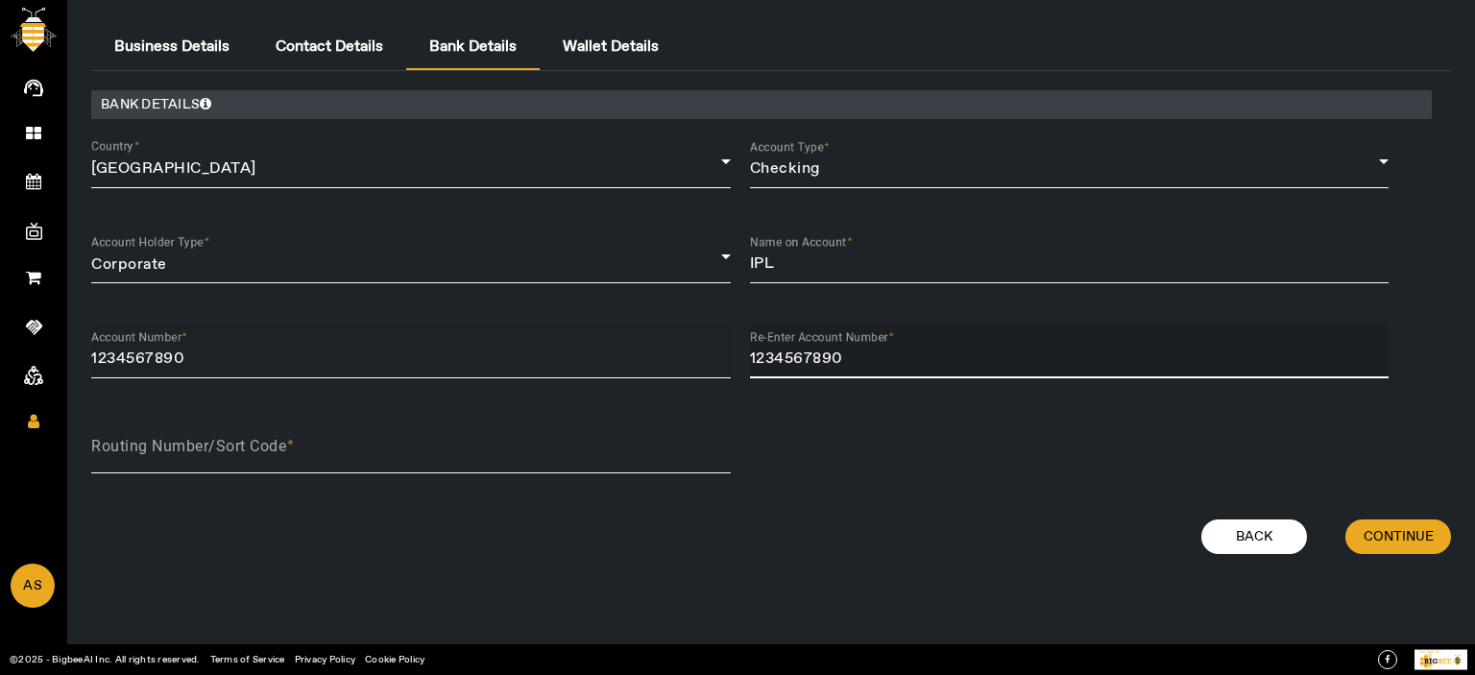
type input "1234567890"
type input "345346457"
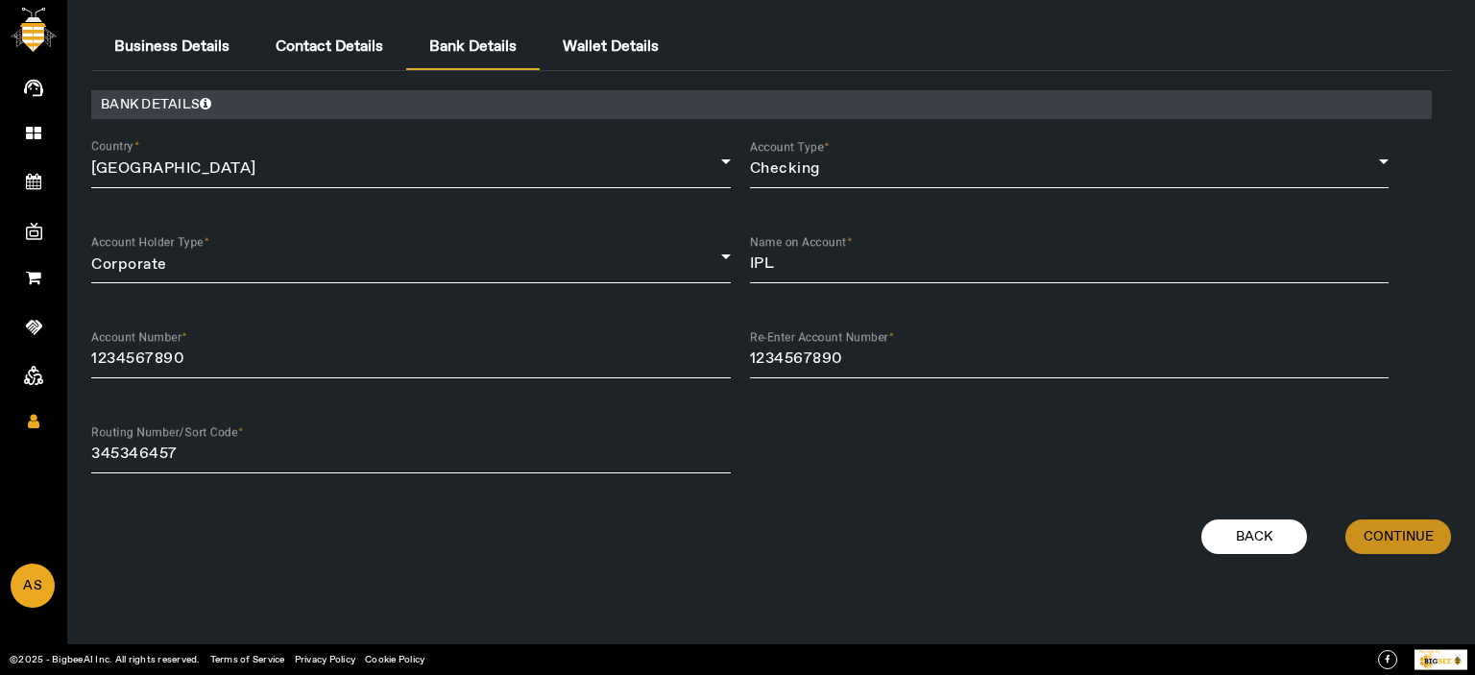
click at [1392, 549] on span at bounding box center [1398, 537] width 106 height 46
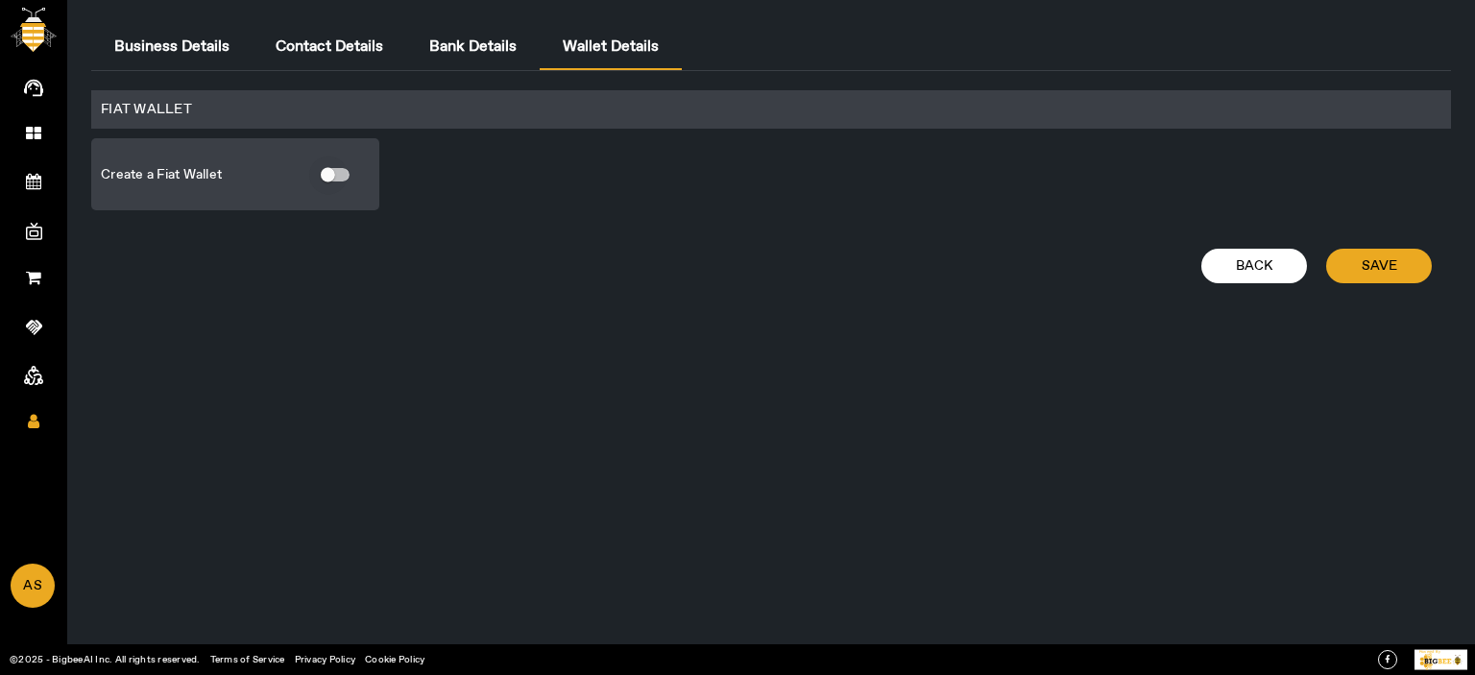
click at [329, 176] on div "button" at bounding box center [328, 175] width 14 height 14
click at [1404, 276] on span at bounding box center [1379, 266] width 106 height 46
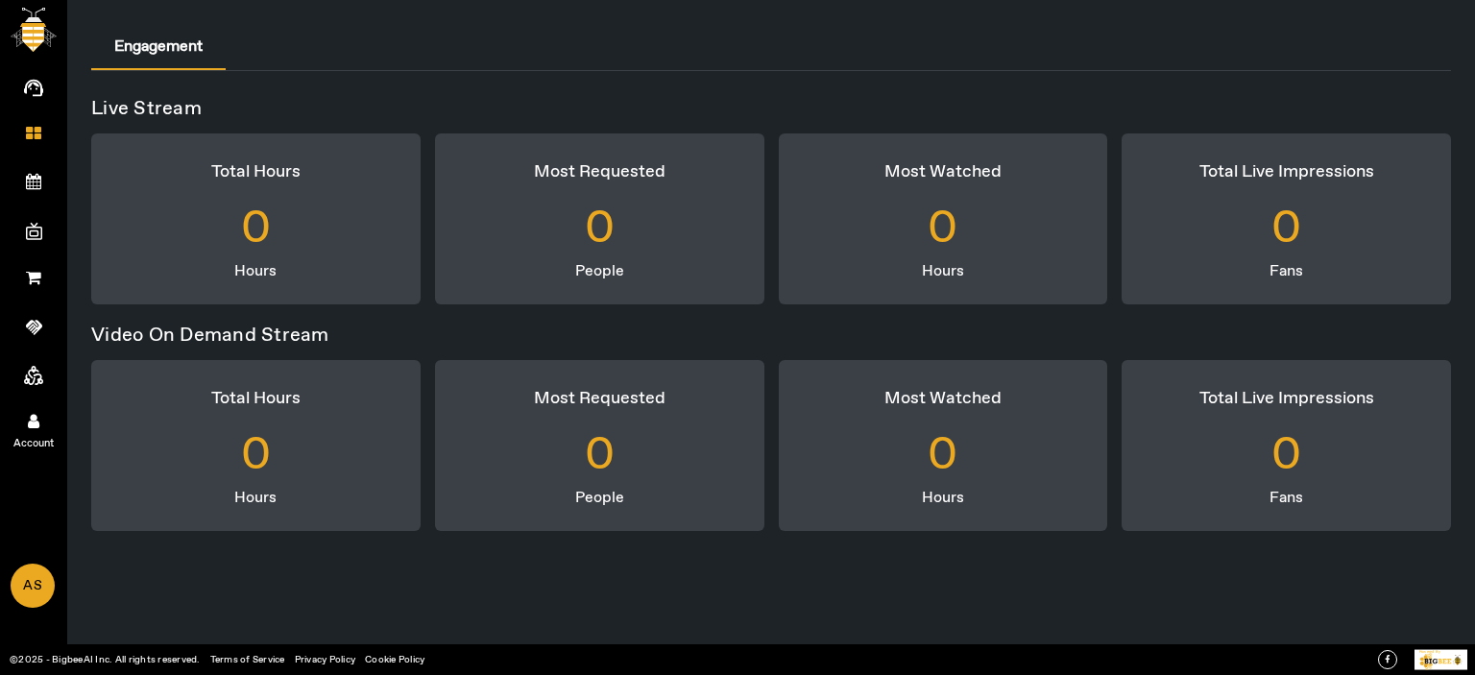
click at [28, 418] on icon at bounding box center [34, 421] width 12 height 16
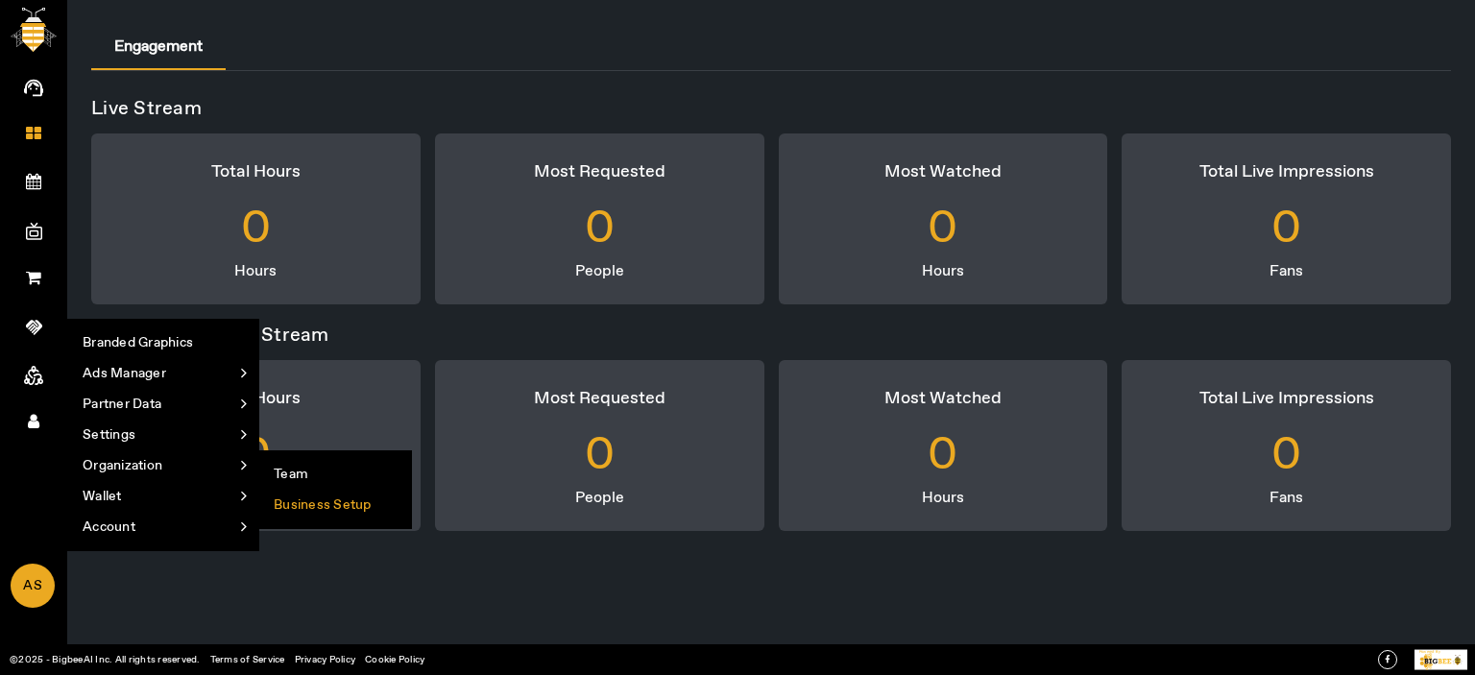
click at [357, 500] on li "Business Setup" at bounding box center [335, 505] width 152 height 31
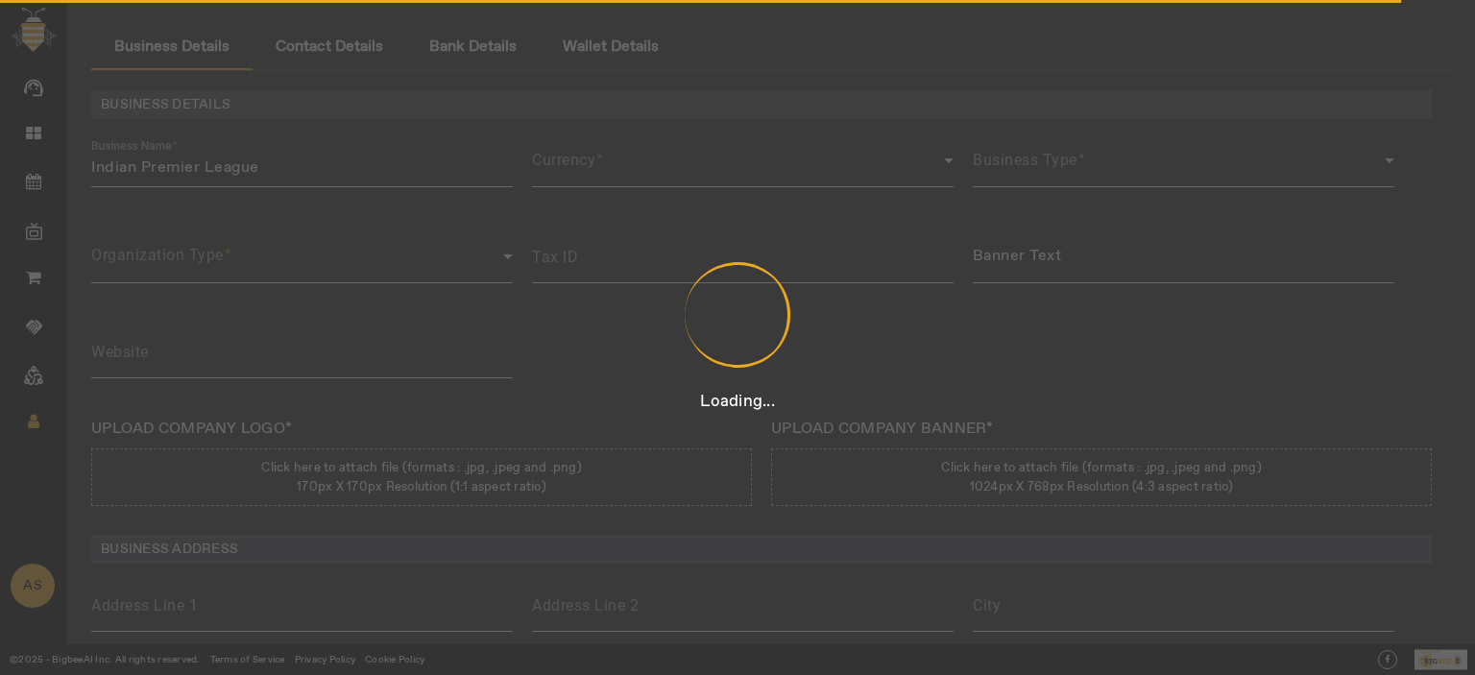
type input "3423435"
type input "Indian Premier League"
type input "https://www.iplt20.com/"
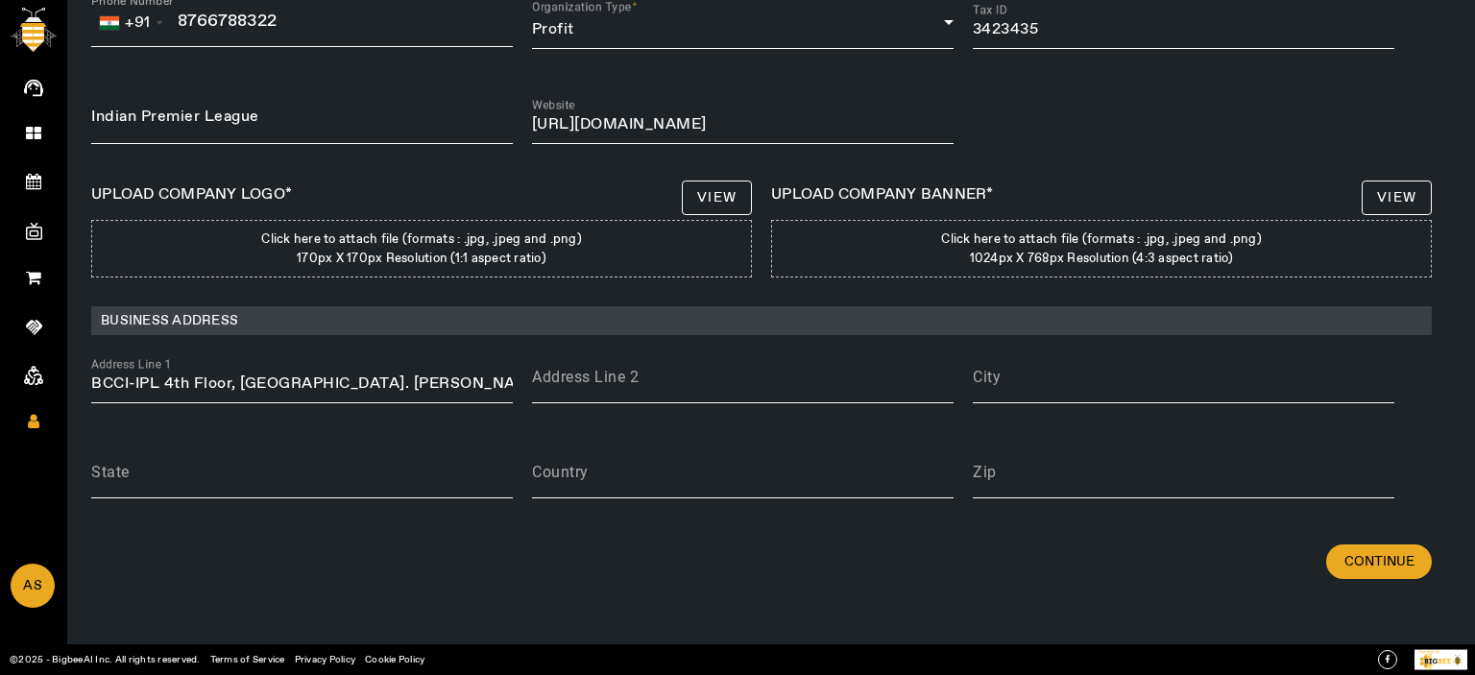
scroll to position [236, 0]
click at [350, 375] on input "BCCI-IPL 4th Floor, Cricket Centre. Wankhede Stadium 'D' Road, Churchgate Mumba…" at bounding box center [302, 384] width 422 height 23
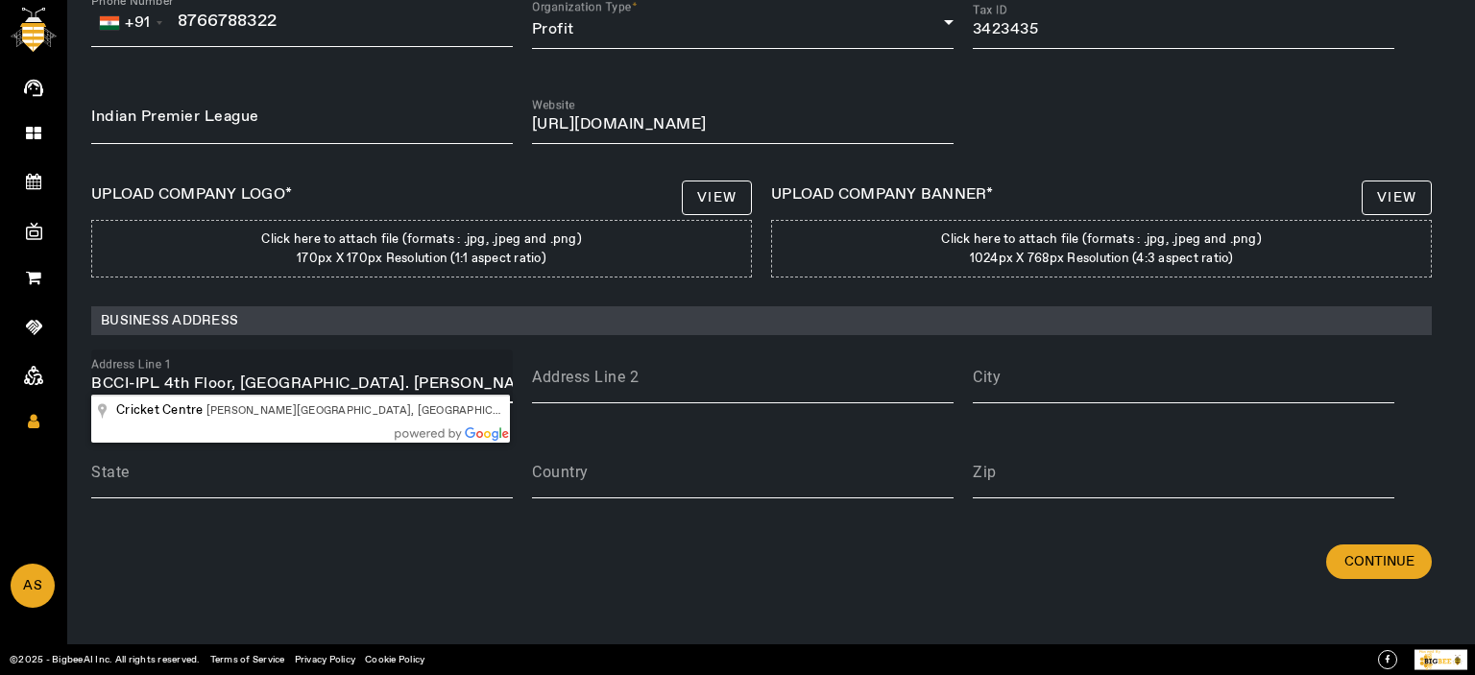
click at [350, 375] on input "BCCI-IPL 4th Floor, Cricket Centre. Wankhede Stadium 'D' Road, Churchgate Mumba…" at bounding box center [302, 384] width 422 height 23
click at [377, 382] on input "BCCI-IPL 4th Floor, Cricket Centre. Wankhede Stadium 'D' Road, Churchgate Mumba…" at bounding box center [302, 384] width 422 height 23
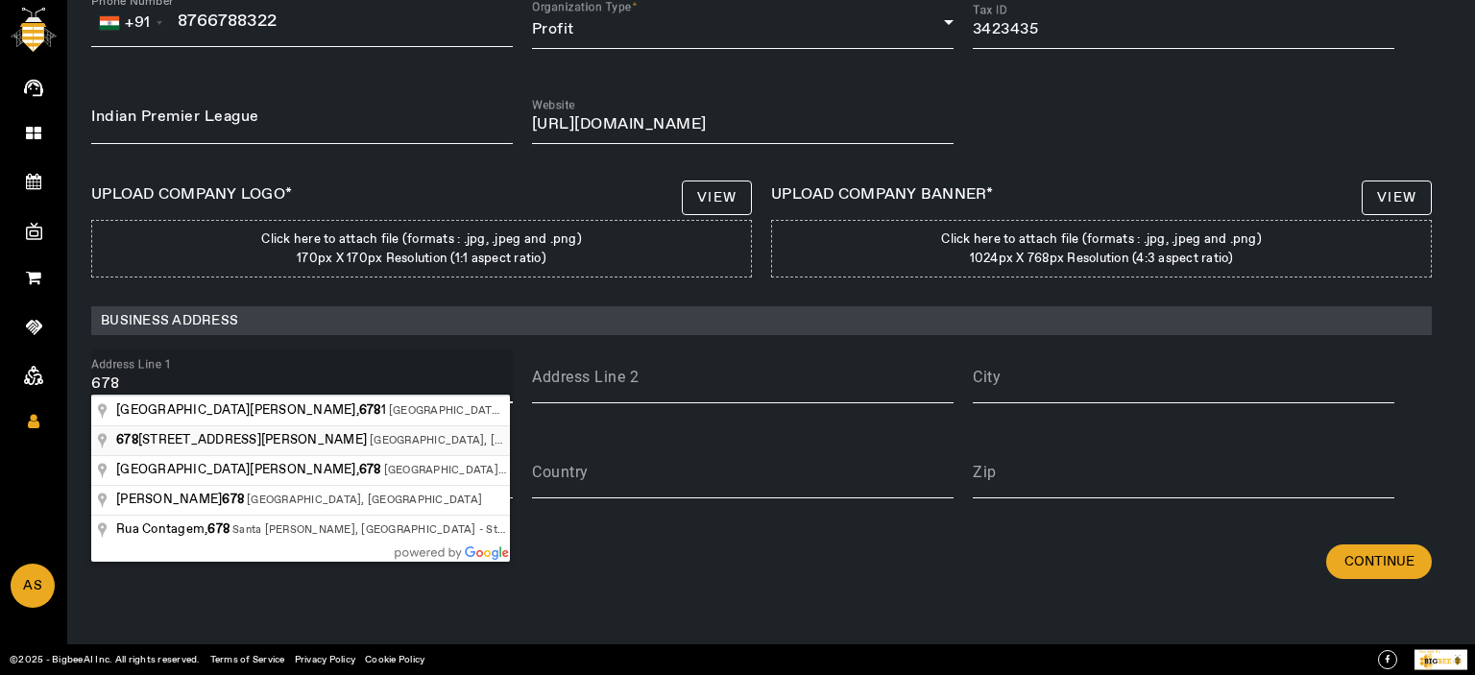
type input "6789 Santa Monica Boulevard, Los Angeles, CA, USA"
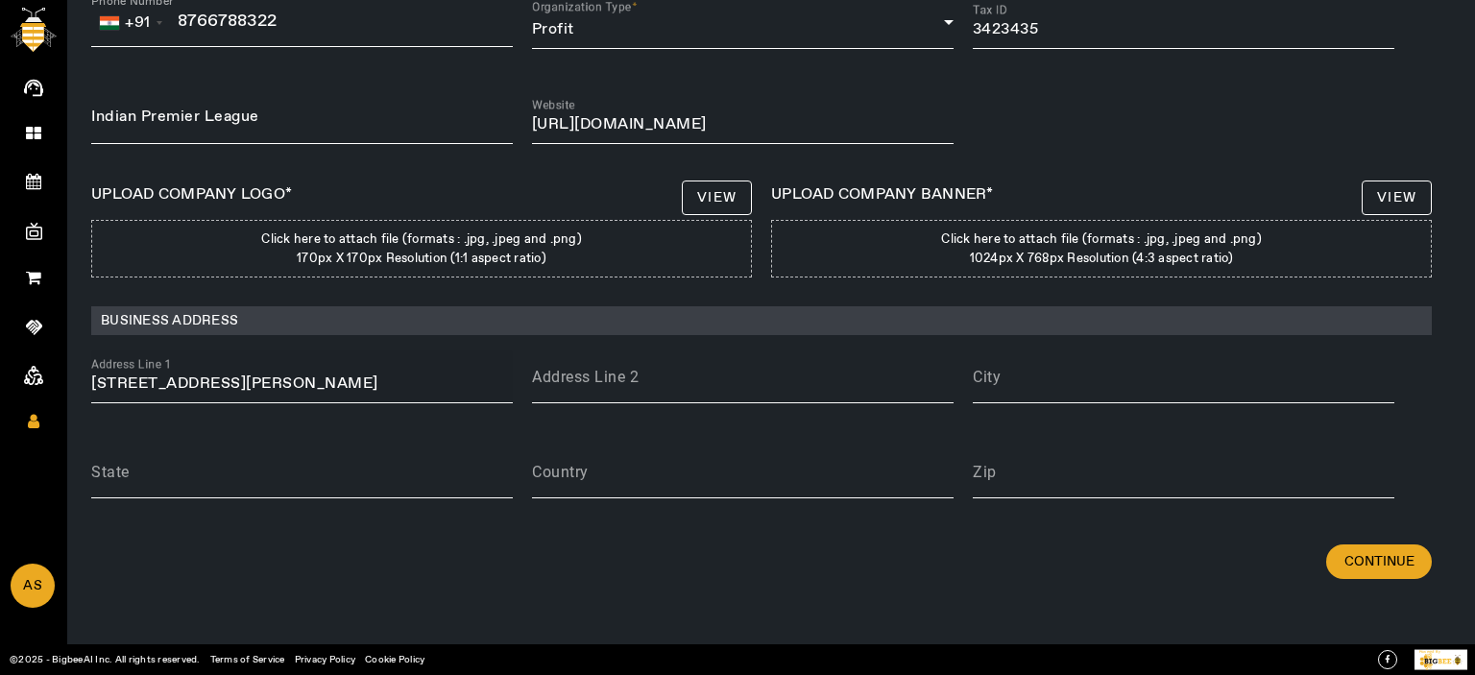
scroll to position [0, 0]
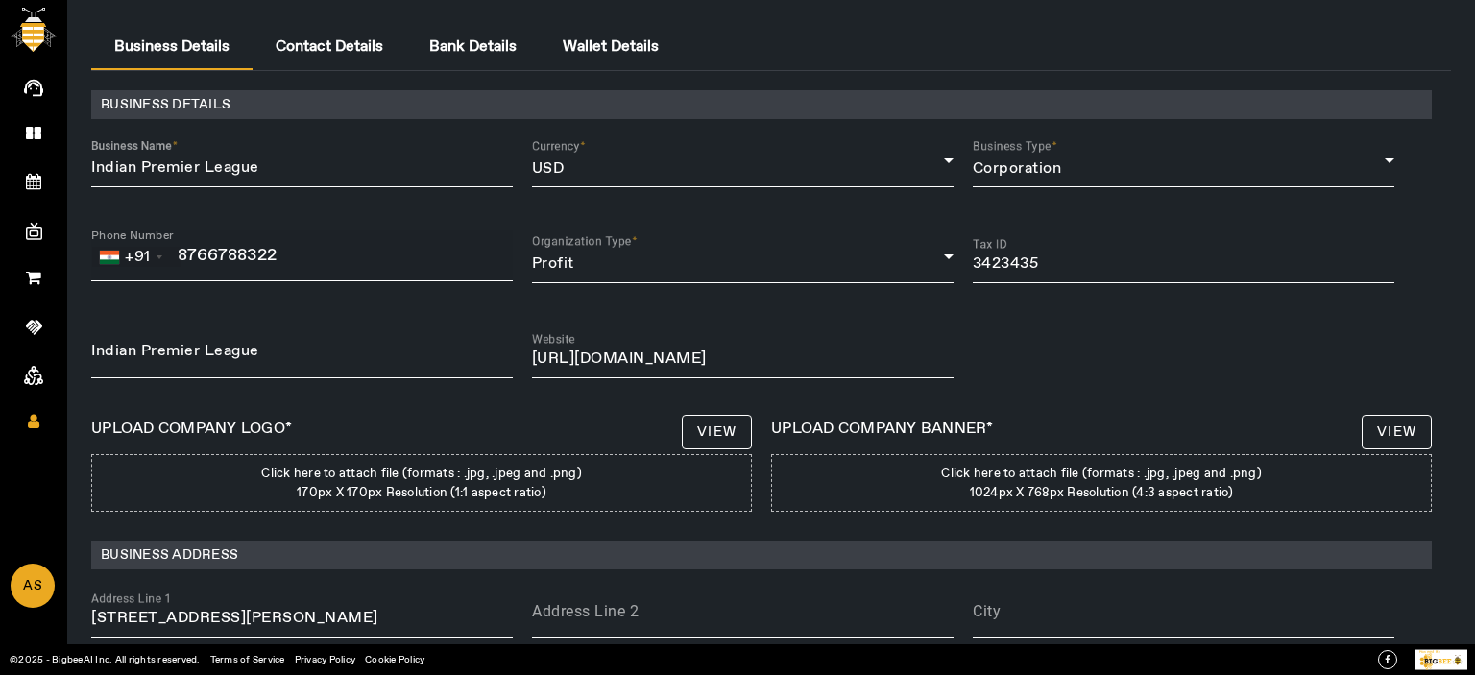
click at [140, 251] on div "+91" at bounding box center [138, 257] width 26 height 17
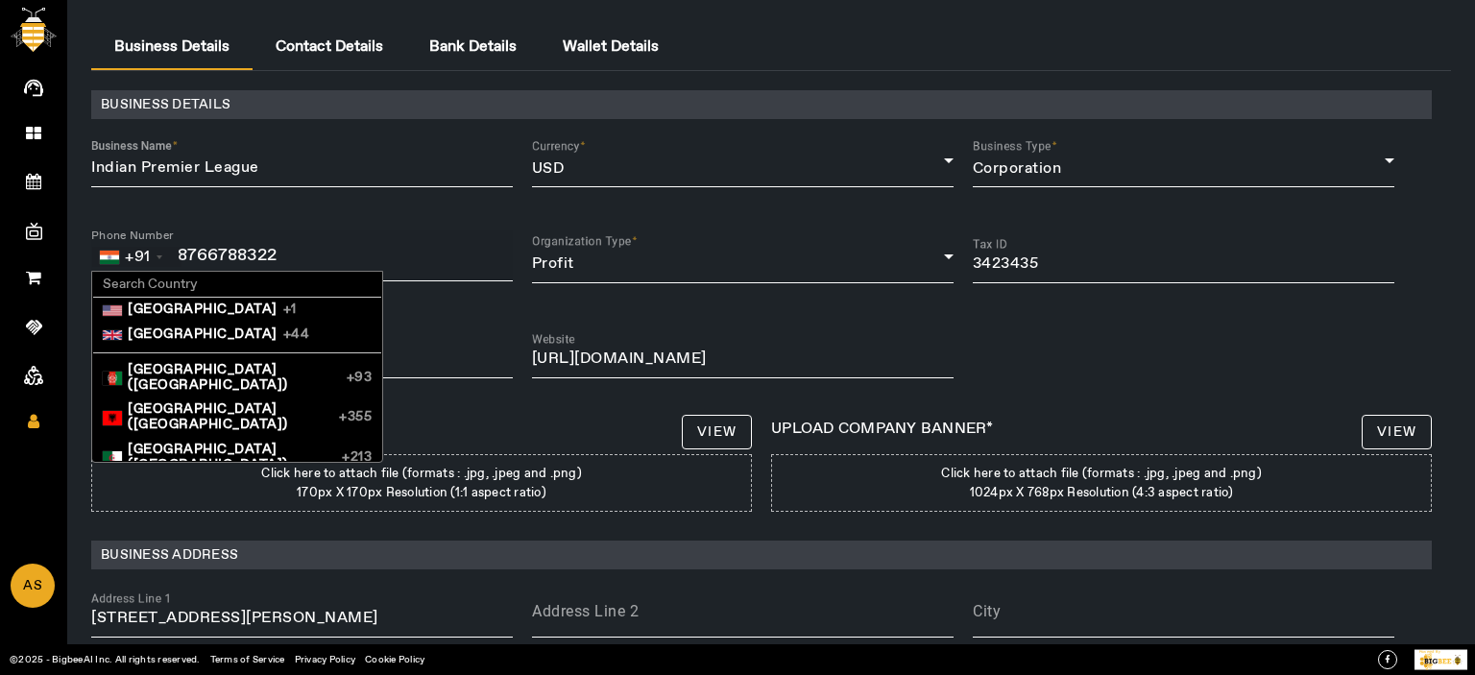
click at [167, 310] on span "United States" at bounding box center [203, 310] width 150 height 15
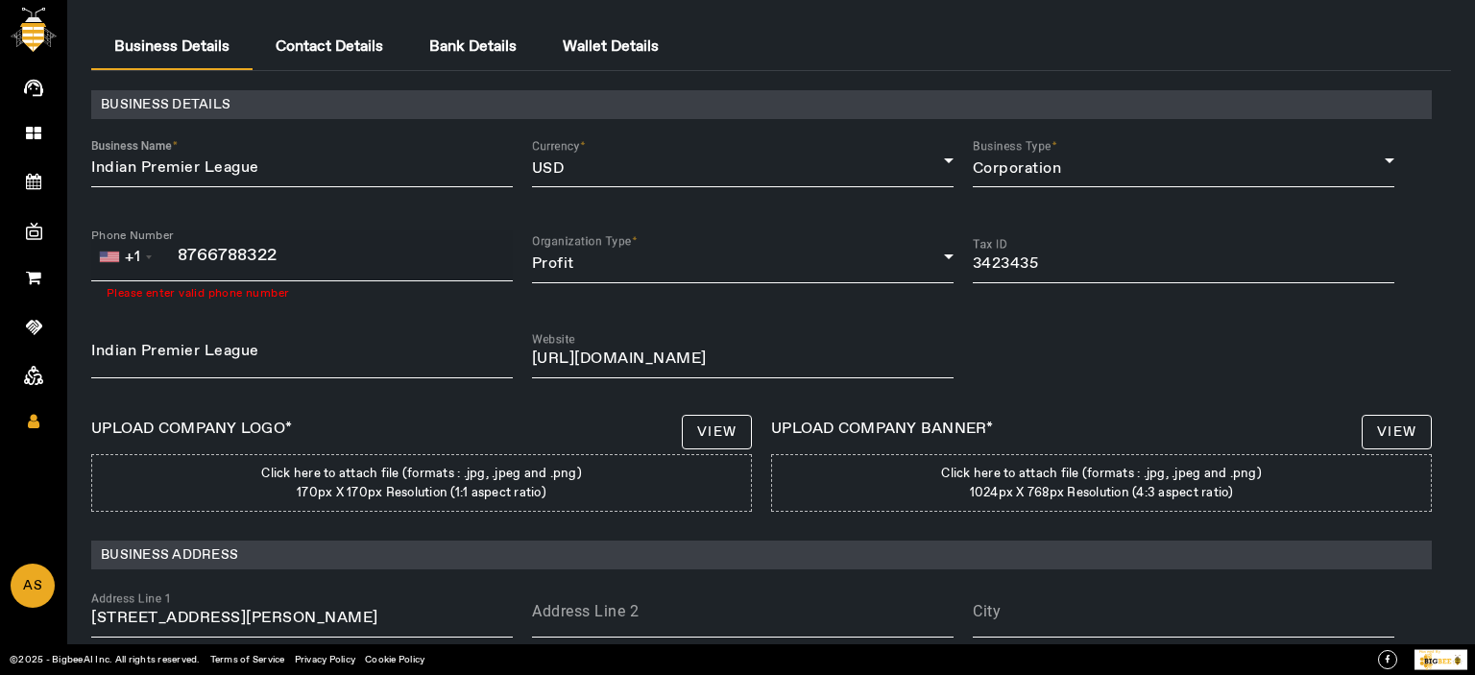
click at [231, 255] on input "8766788322" at bounding box center [250, 255] width 319 height 19
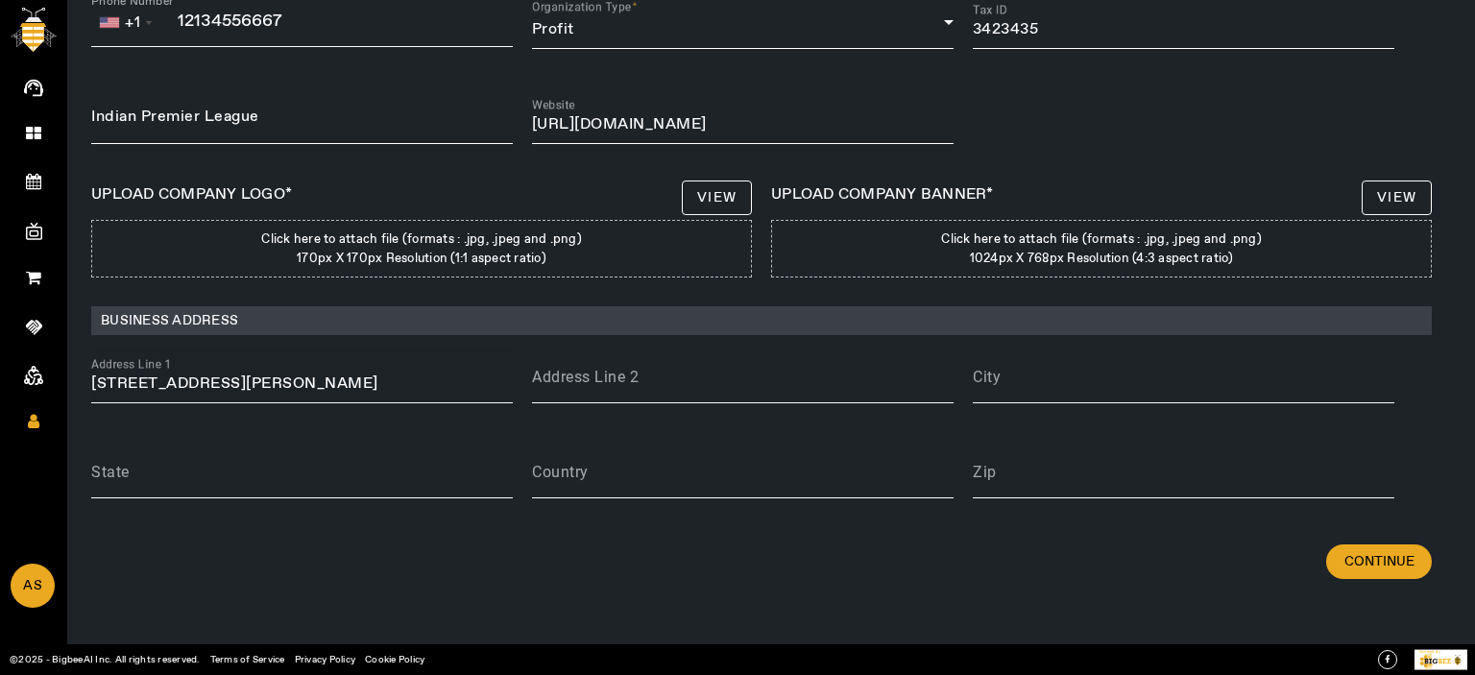
type input "12134556667"
click at [299, 373] on input "6789 Santa Monica Boulevard, Los Angeles, CA, USA" at bounding box center [302, 384] width 422 height 23
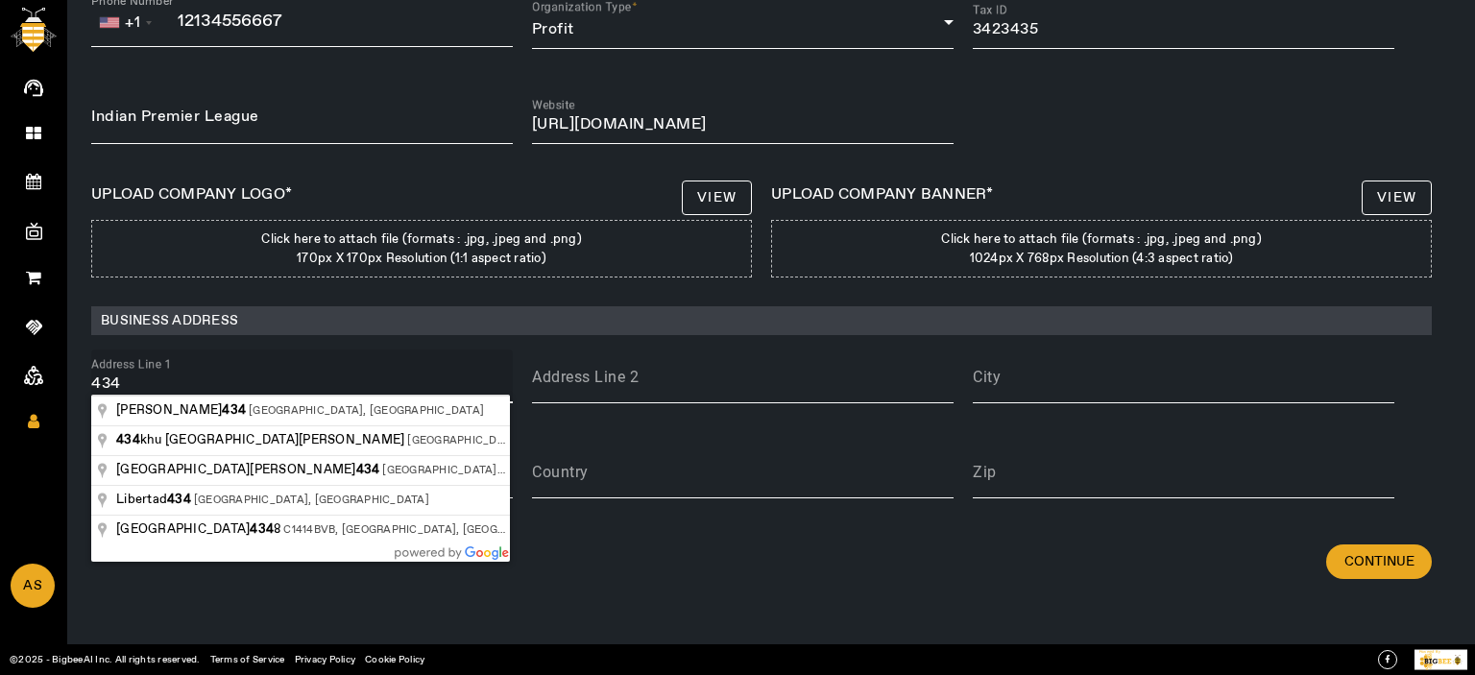
click at [228, 371] on div "Address Line 1 434" at bounding box center [302, 377] width 422 height 54
type input "4"
type input "12220 South Gessner Drive, Houston, TX, USA"
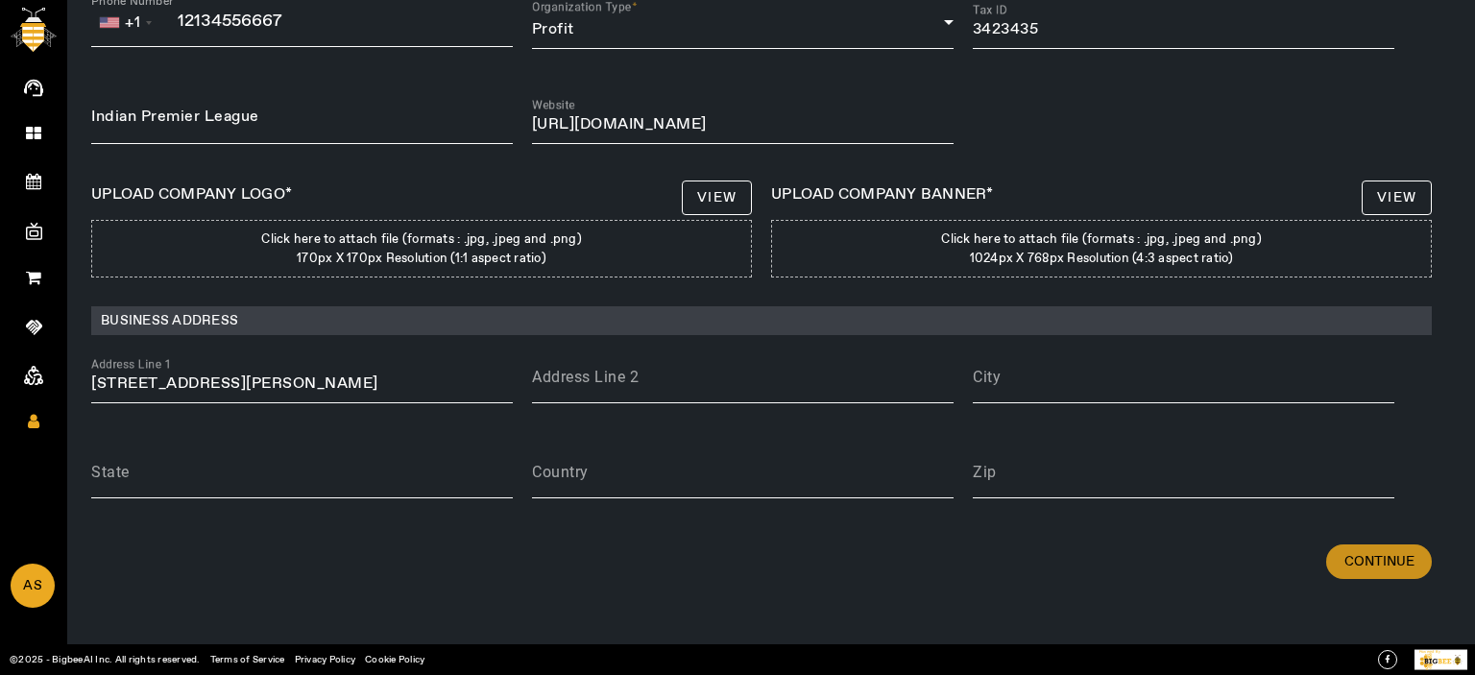
click at [1376, 571] on span at bounding box center [1379, 562] width 106 height 46
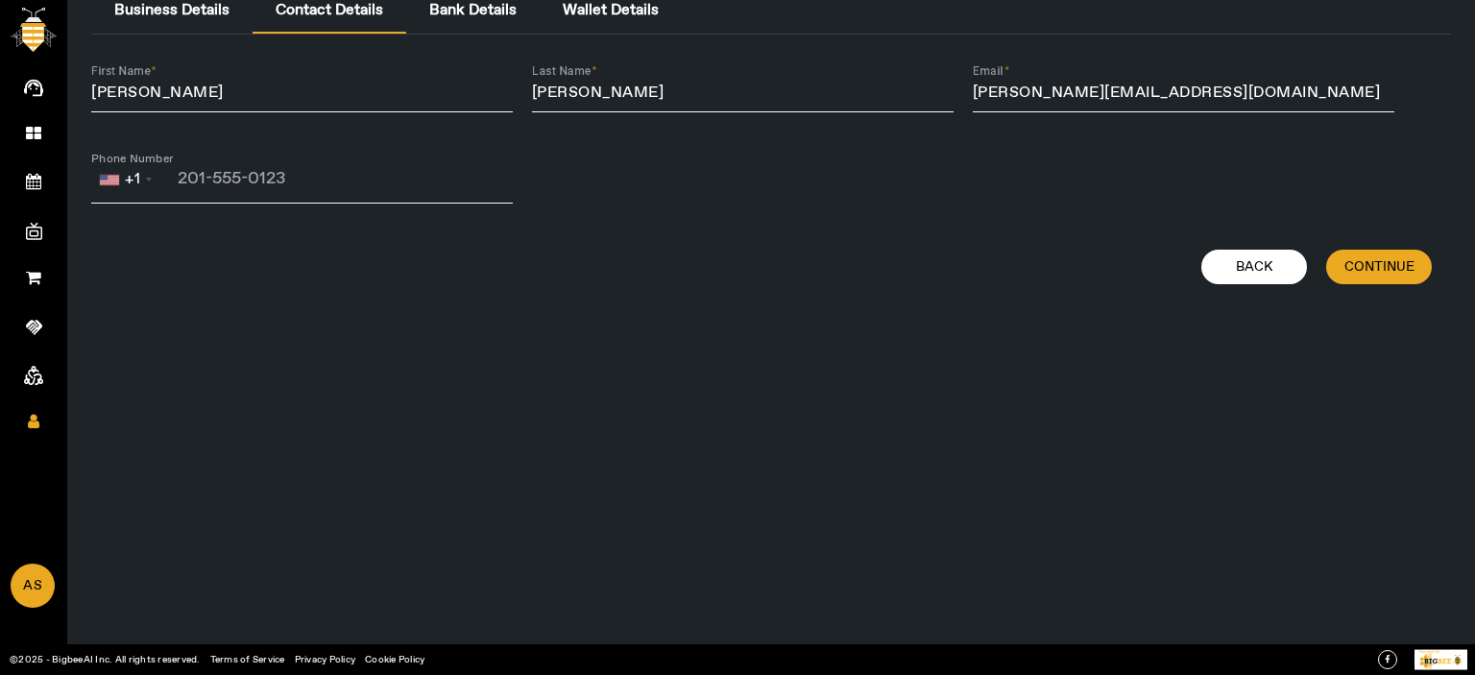
scroll to position [0, 0]
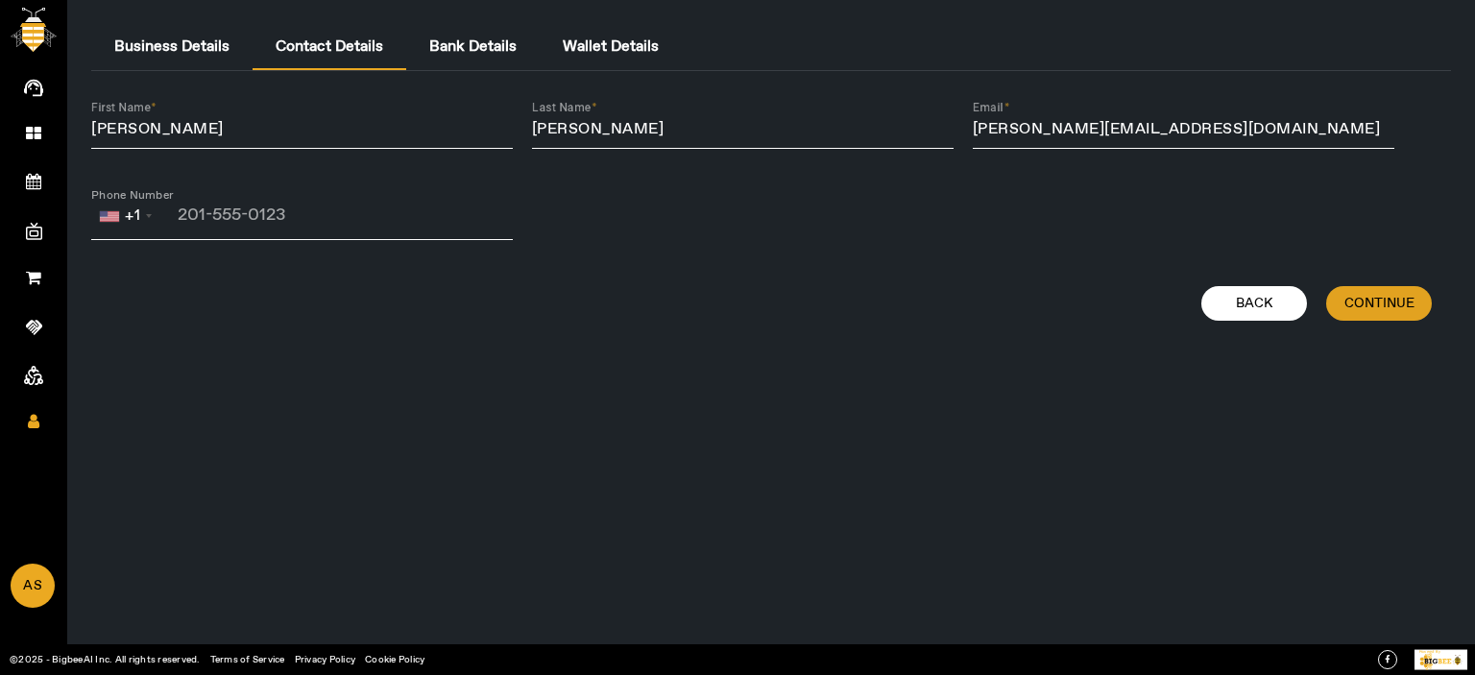
click at [1404, 297] on span "Continue" at bounding box center [1380, 303] width 70 height 19
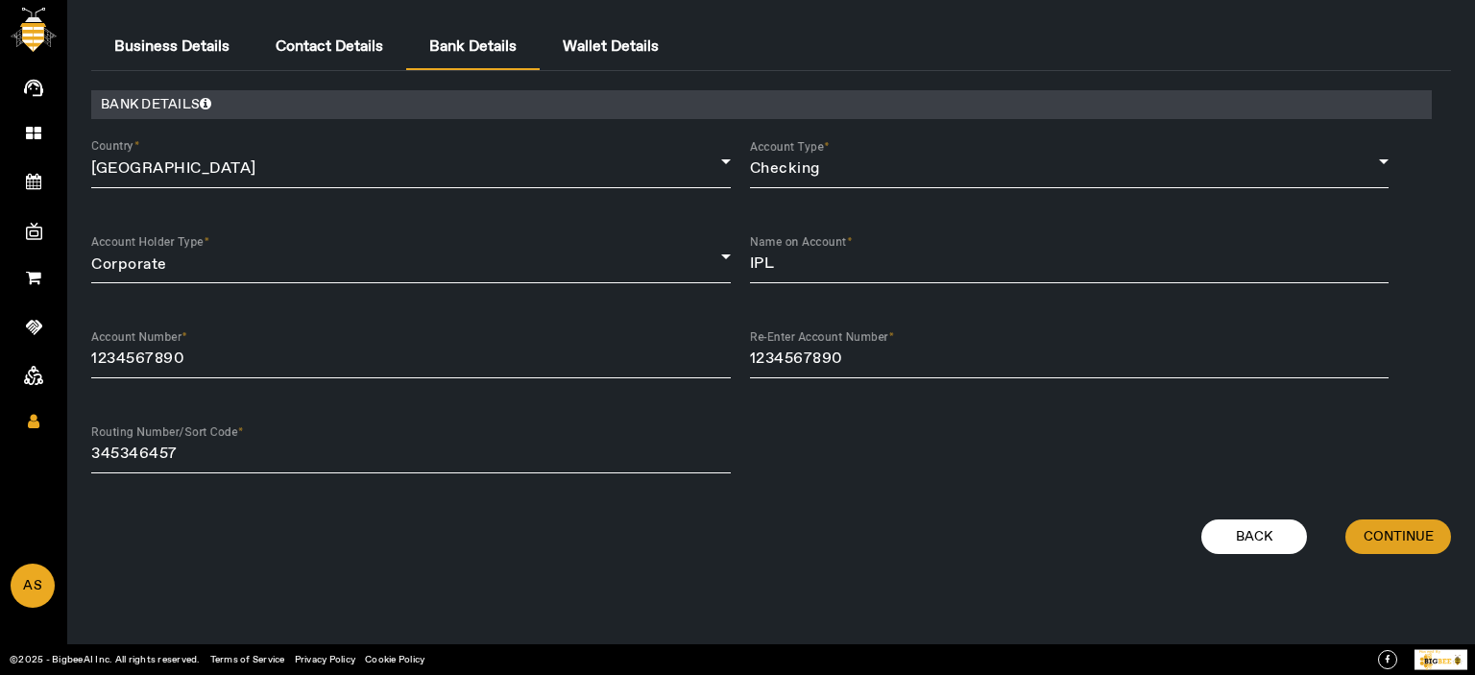
click at [1431, 556] on span at bounding box center [1398, 537] width 106 height 46
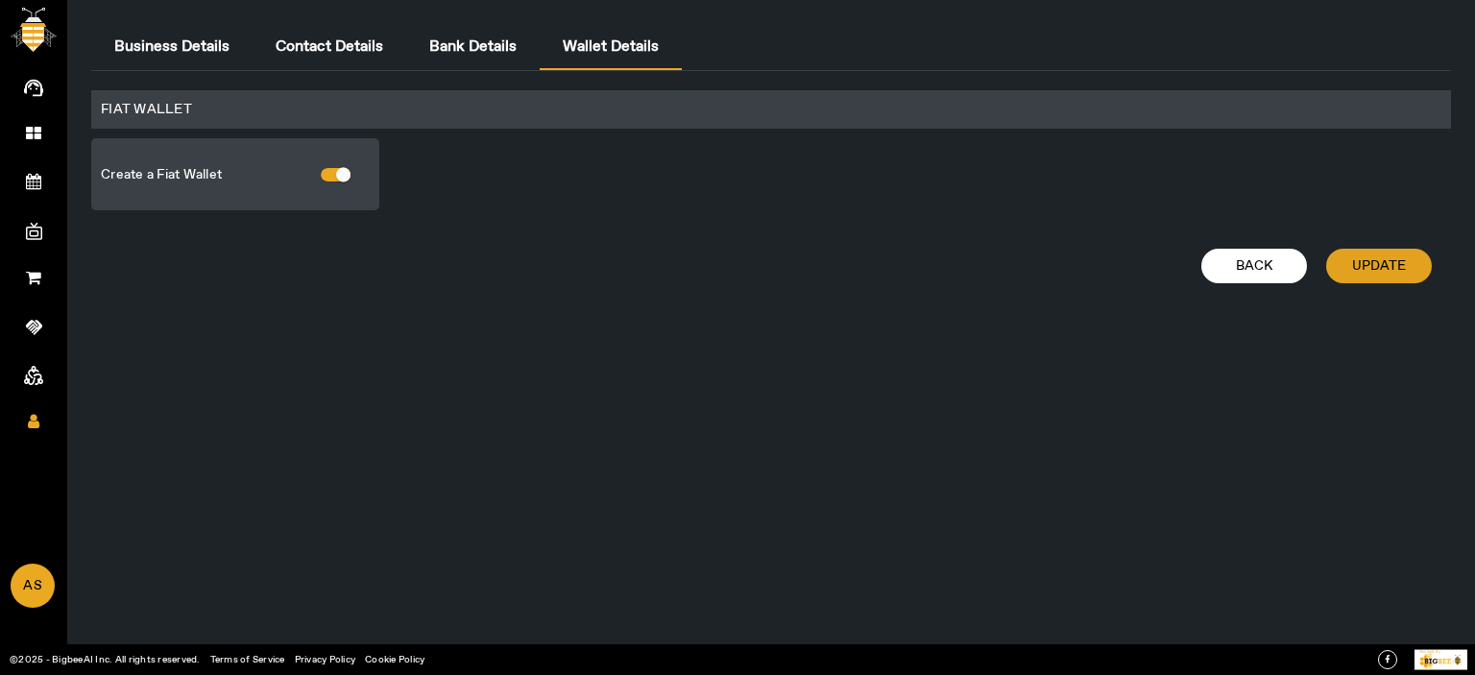
click at [1397, 267] on span "Update" at bounding box center [1379, 265] width 54 height 19
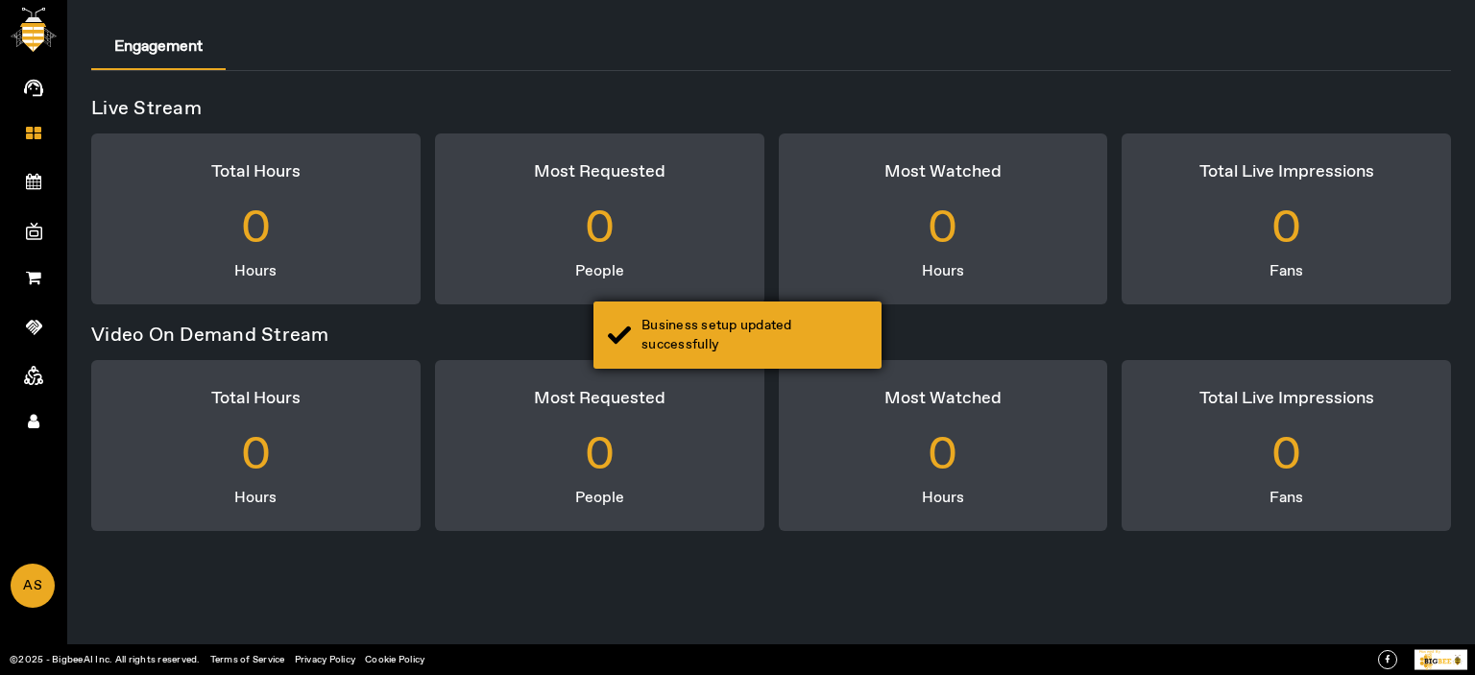
click at [745, 304] on div "Business setup updated successfully" at bounding box center [738, 335] width 288 height 67
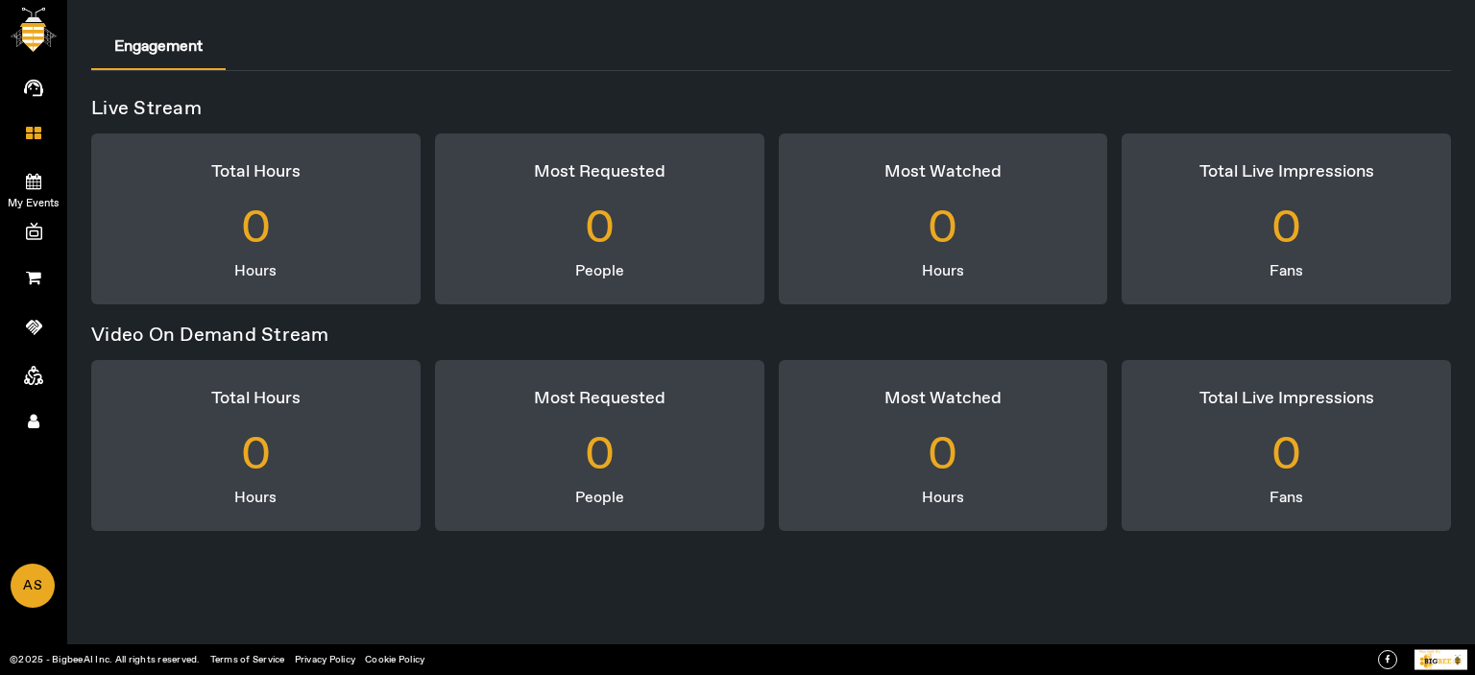
click at [32, 183] on icon at bounding box center [33, 181] width 15 height 16
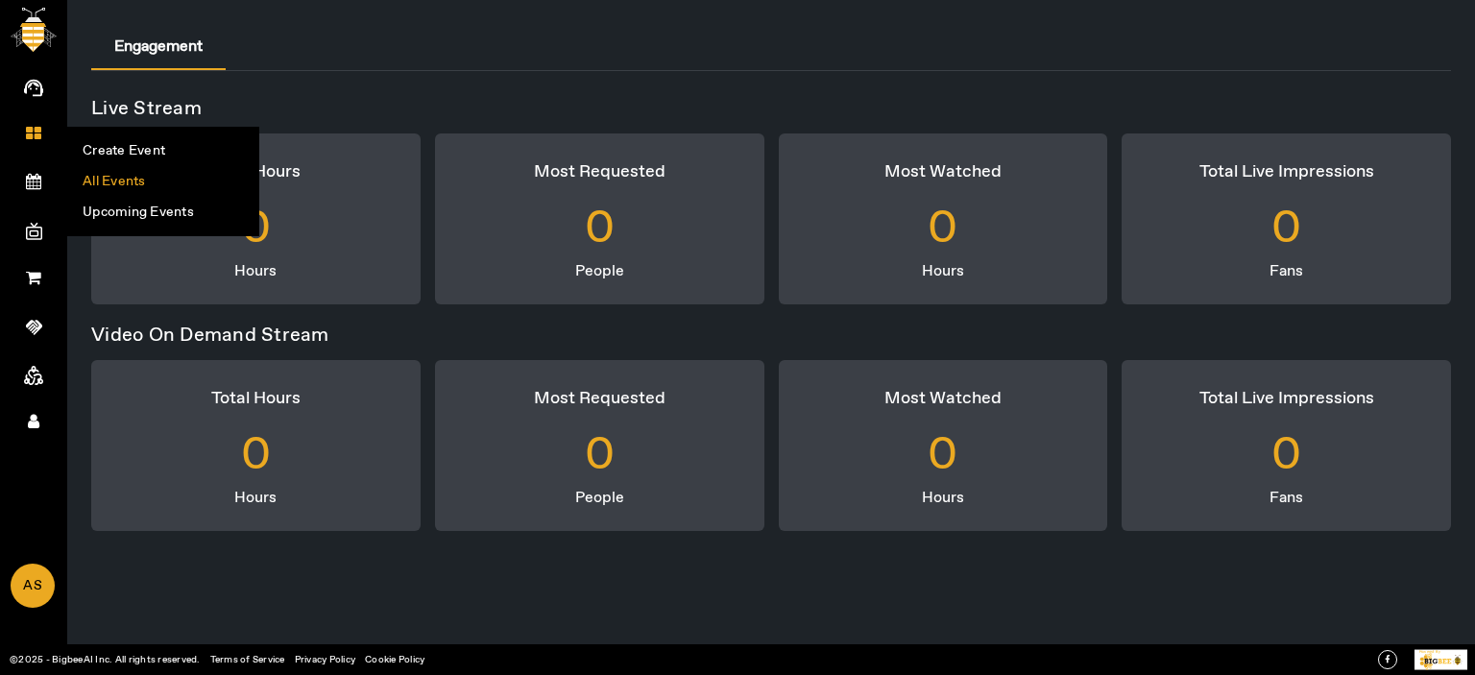
click at [154, 187] on li "All Events" at bounding box center [163, 181] width 190 height 31
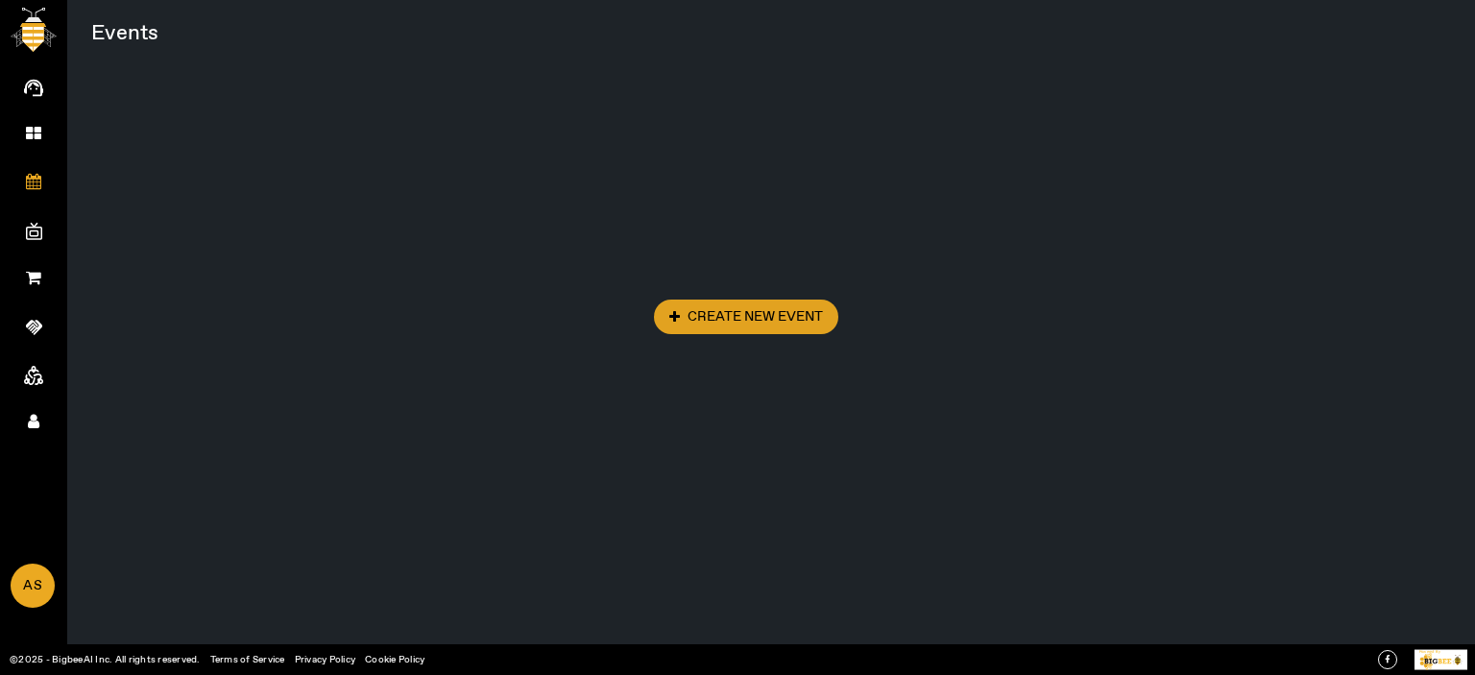
click at [733, 332] on span at bounding box center [746, 317] width 184 height 46
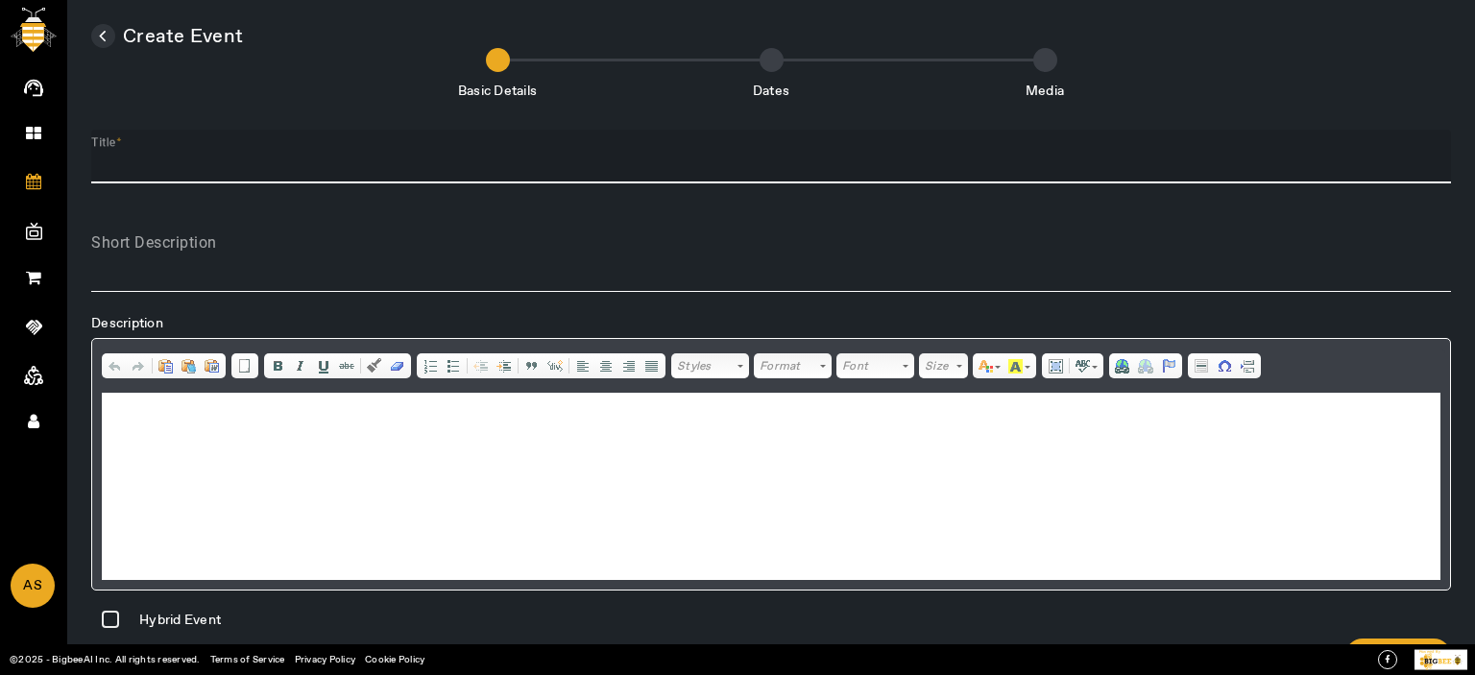
click at [167, 156] on input "Title" at bounding box center [771, 164] width 1360 height 23
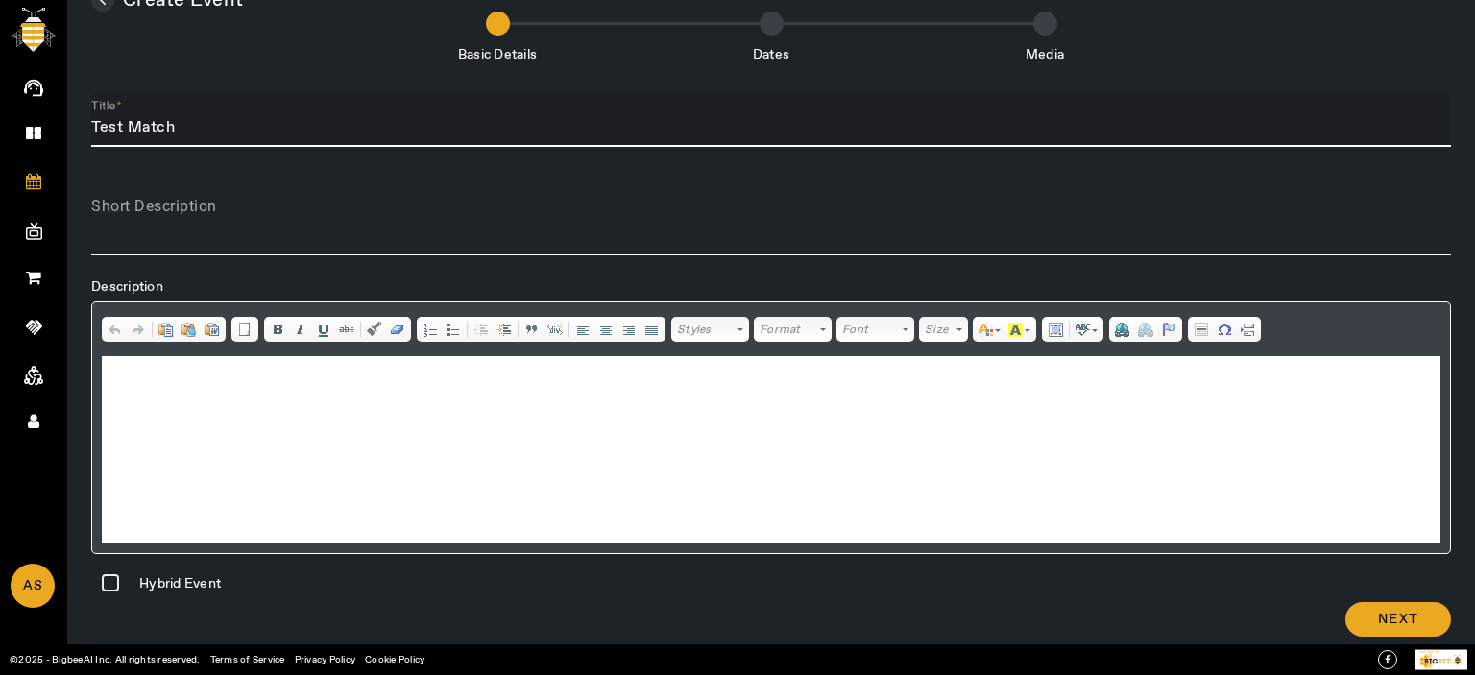
scroll to position [56, 0]
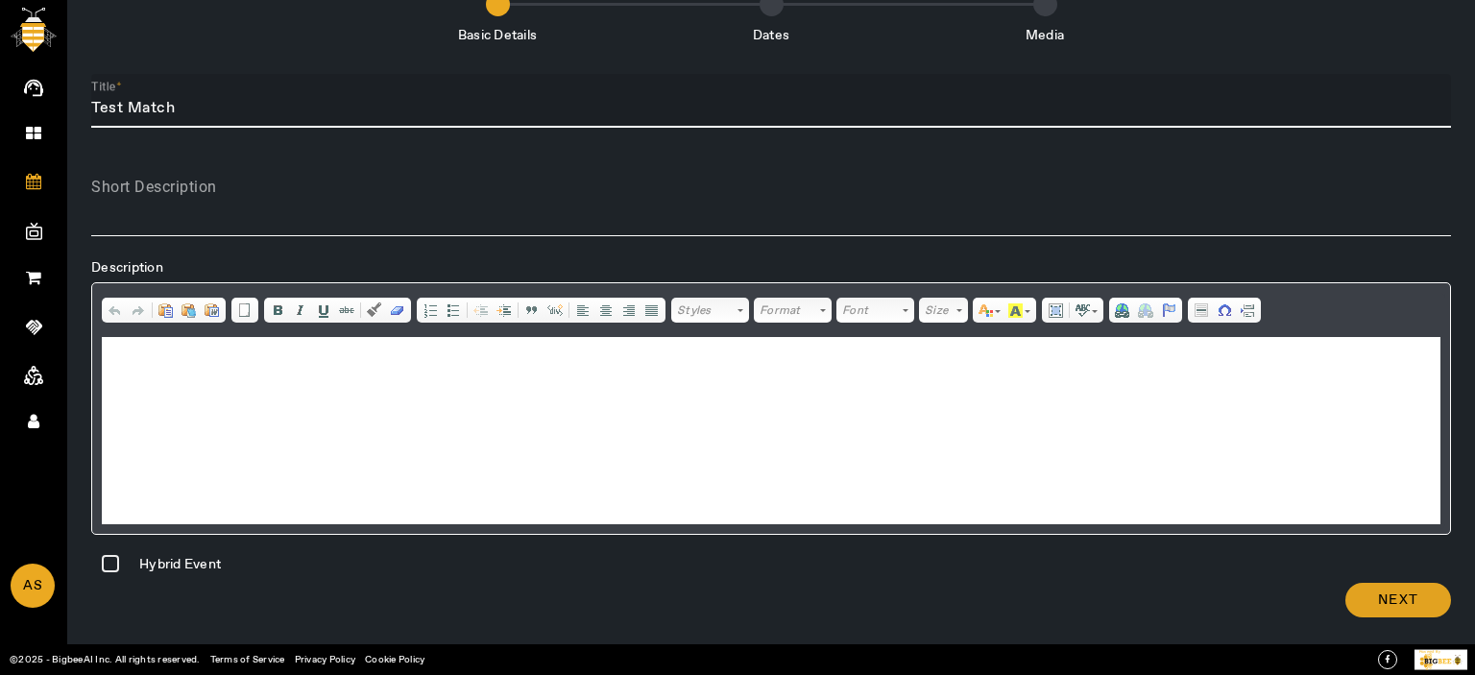
type input "Test Match"
click at [1437, 614] on span at bounding box center [1398, 600] width 106 height 46
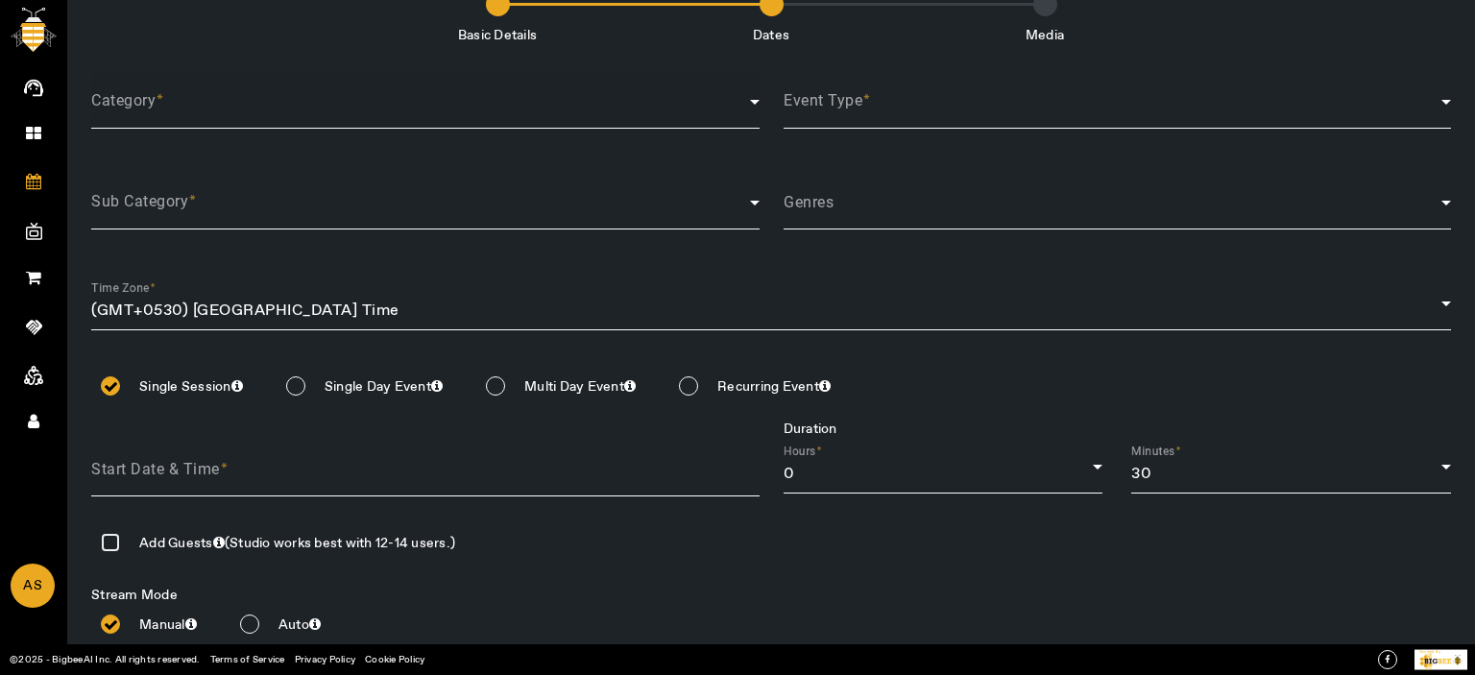
click at [279, 123] on div "Category" at bounding box center [425, 101] width 668 height 55
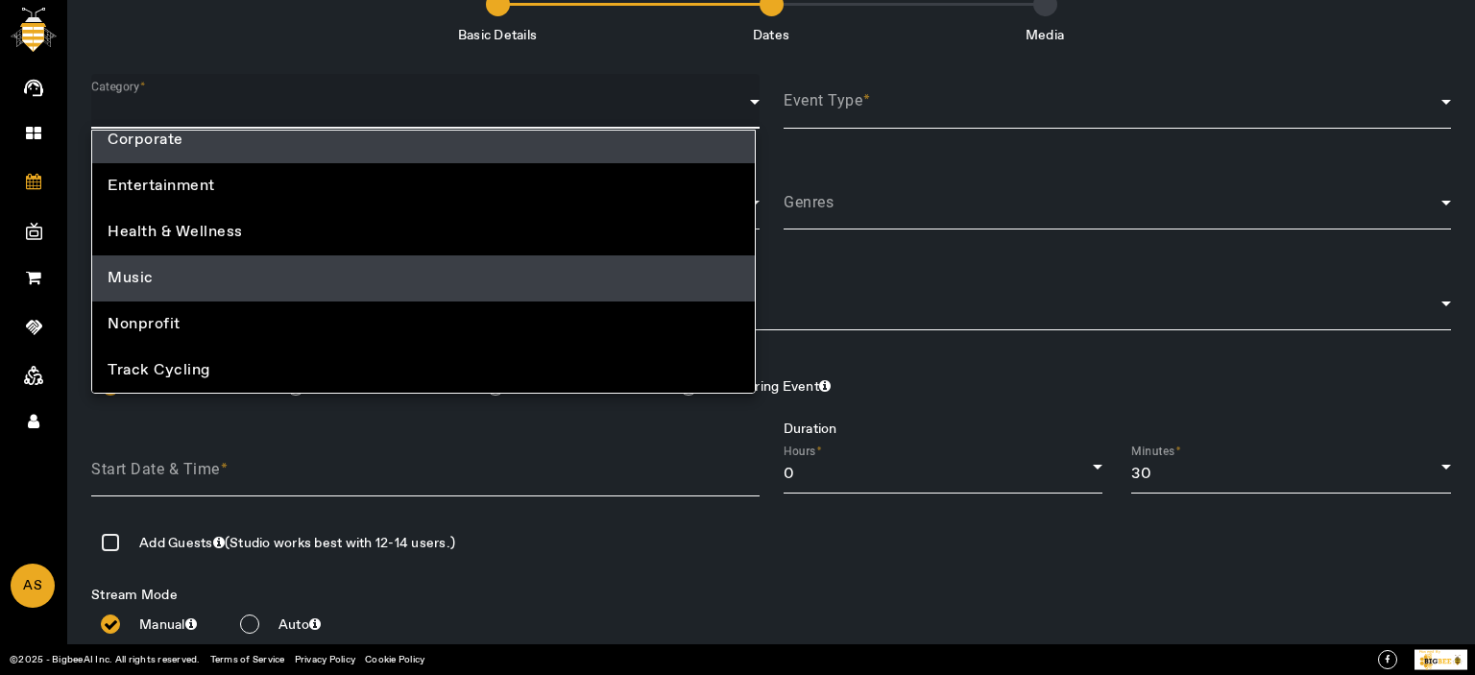
scroll to position [0, 0]
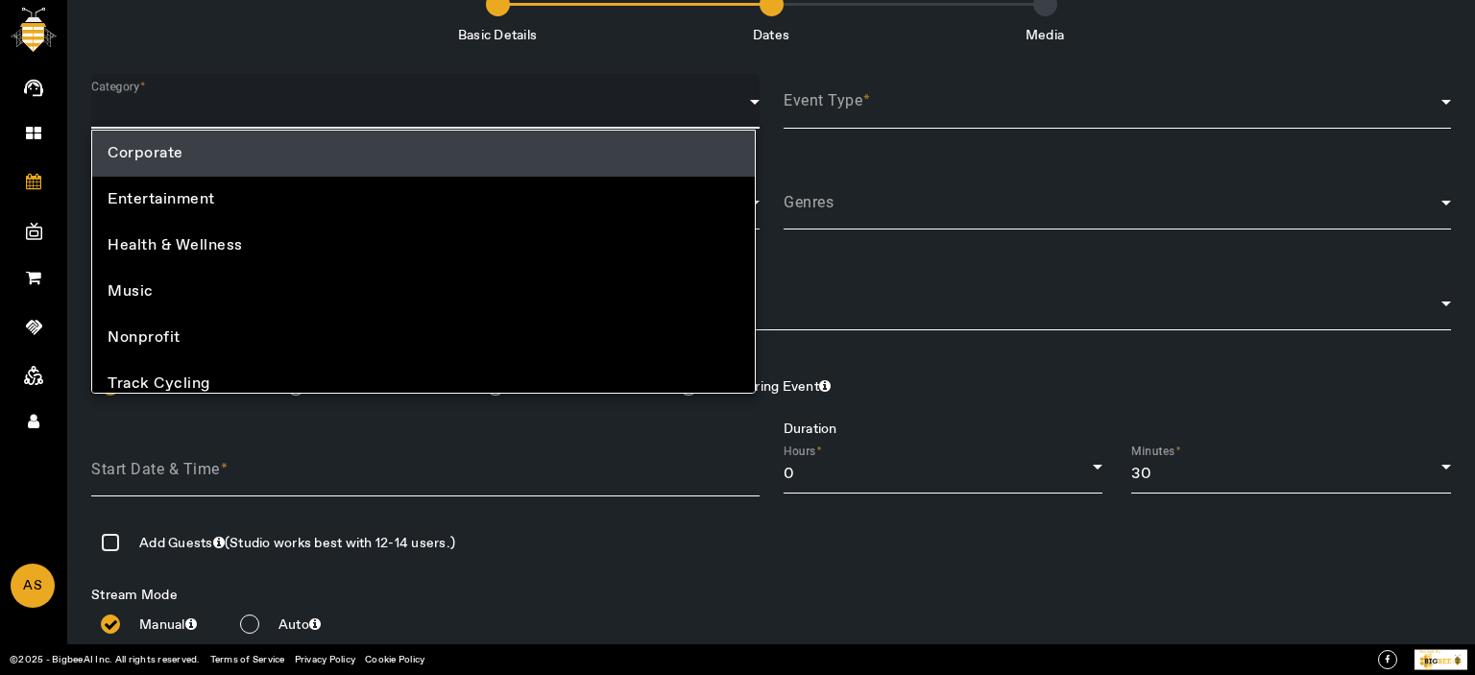
click at [1017, 91] on div at bounding box center [737, 337] width 1475 height 675
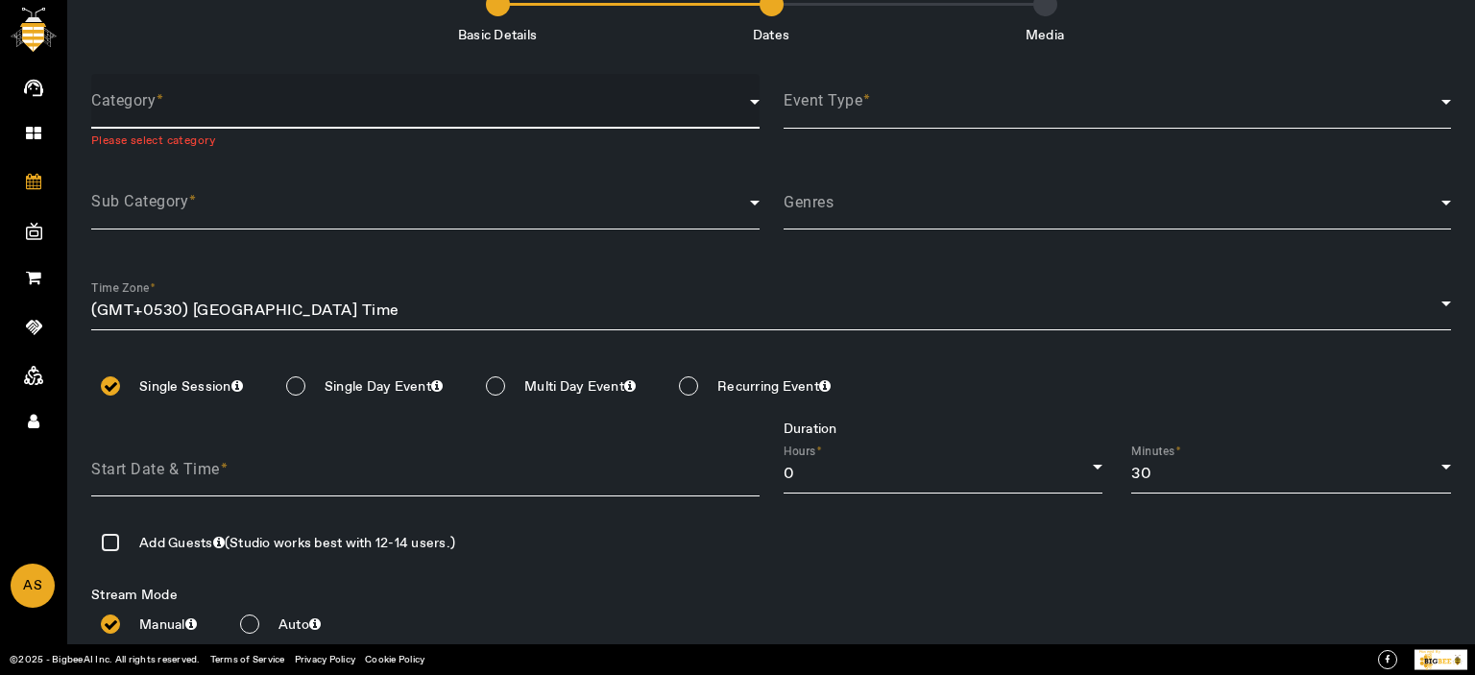
click at [231, 117] on span at bounding box center [420, 109] width 659 height 23
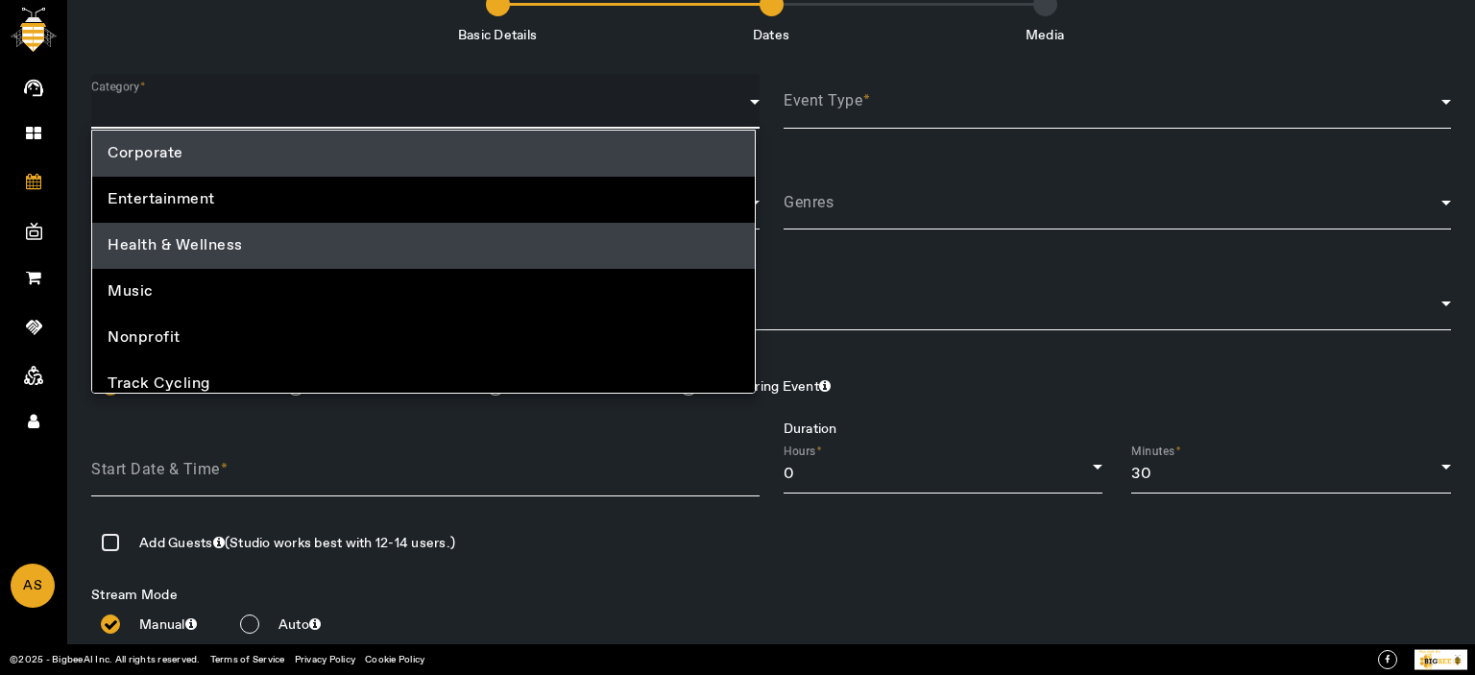
scroll to position [13, 0]
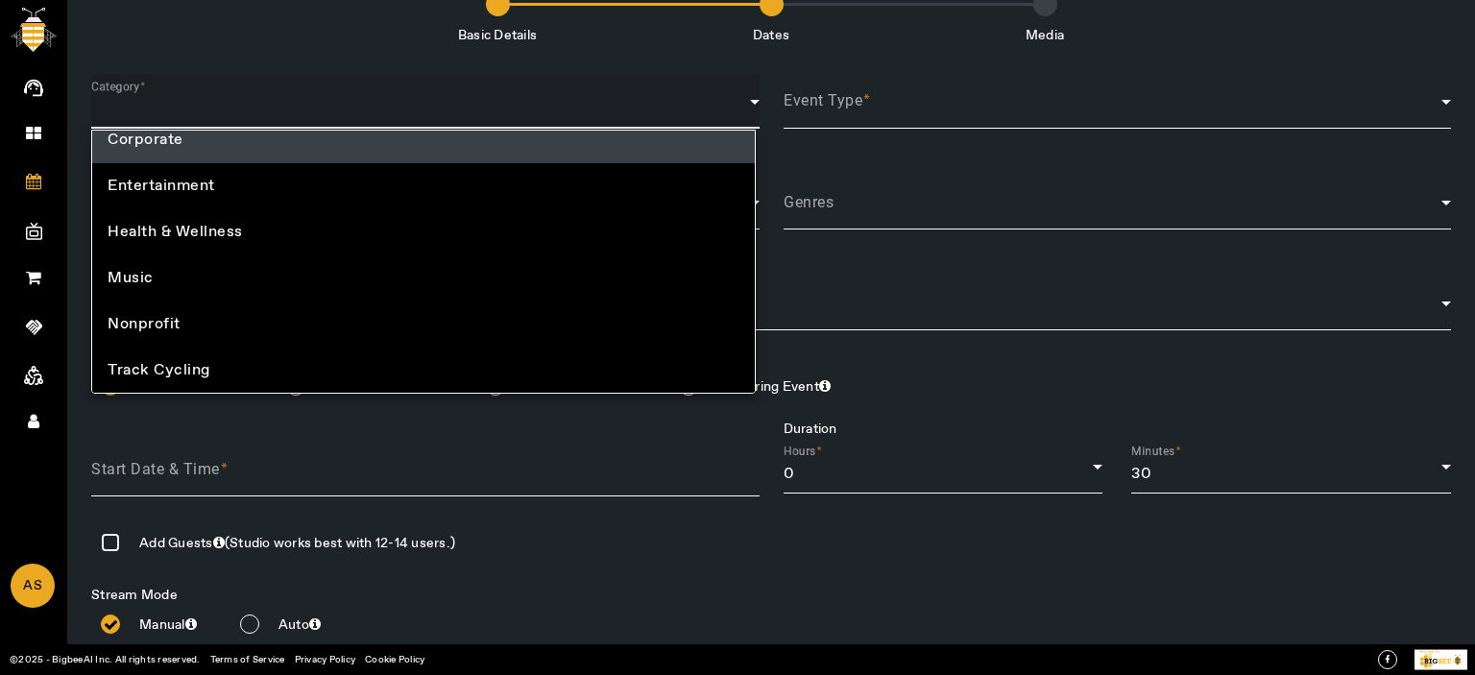
drag, startPoint x: 1285, startPoint y: 408, endPoint x: 1279, endPoint y: 383, distance: 25.6
click at [1285, 401] on div at bounding box center [737, 337] width 1475 height 675
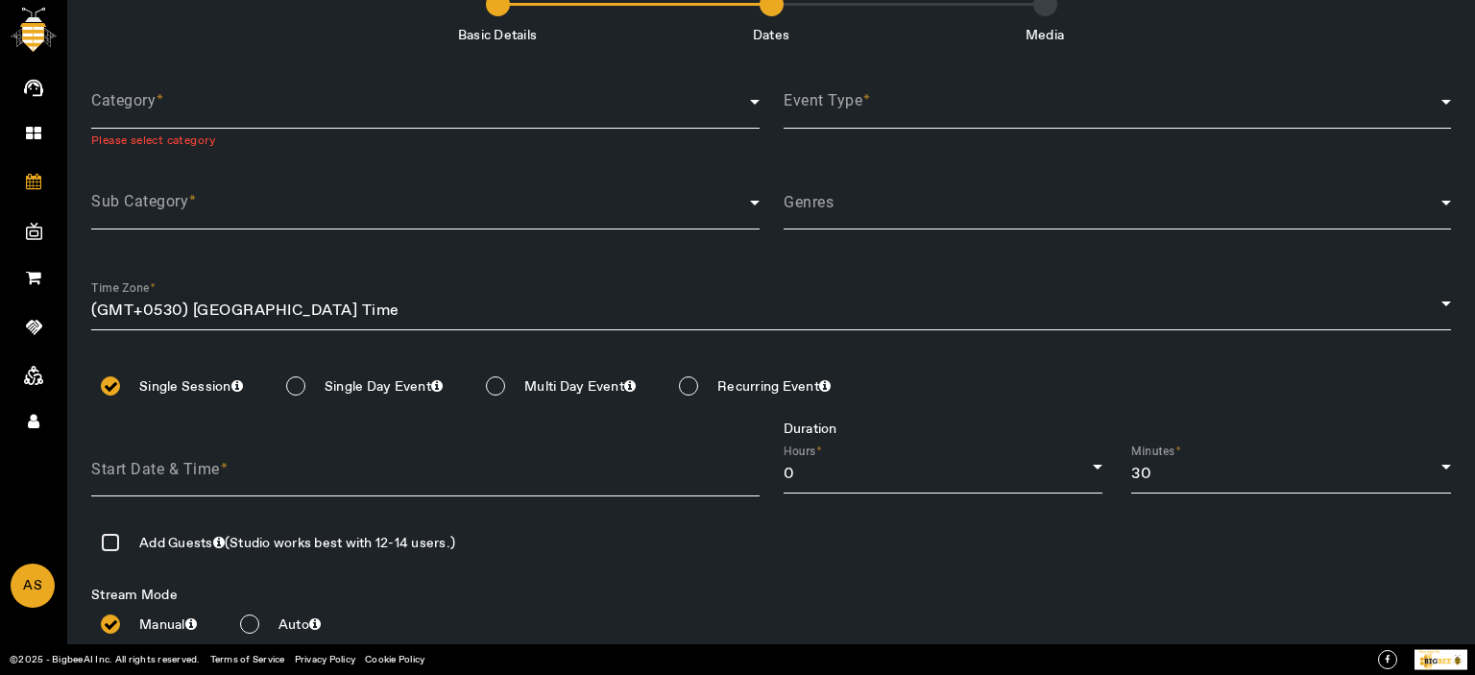
scroll to position [219, 0]
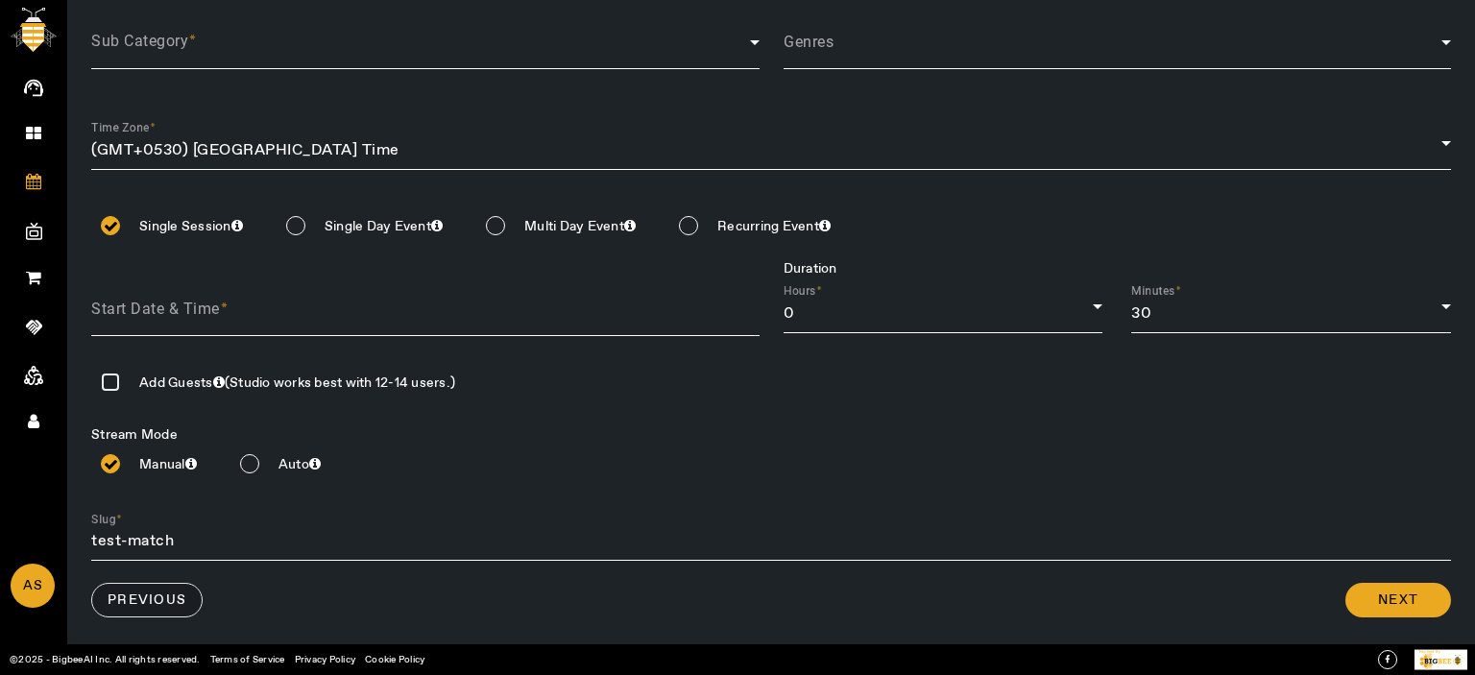
click at [165, 579] on span at bounding box center [146, 600] width 109 height 46
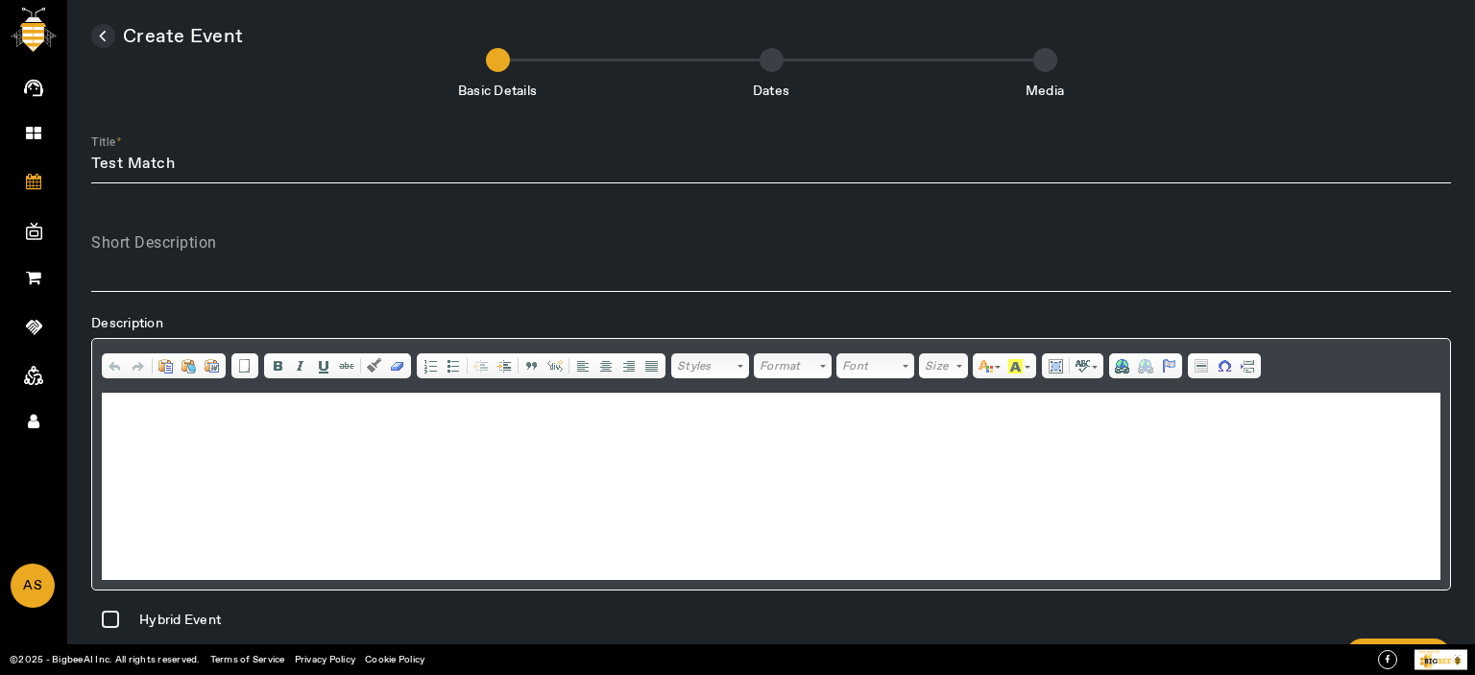
scroll to position [56, 0]
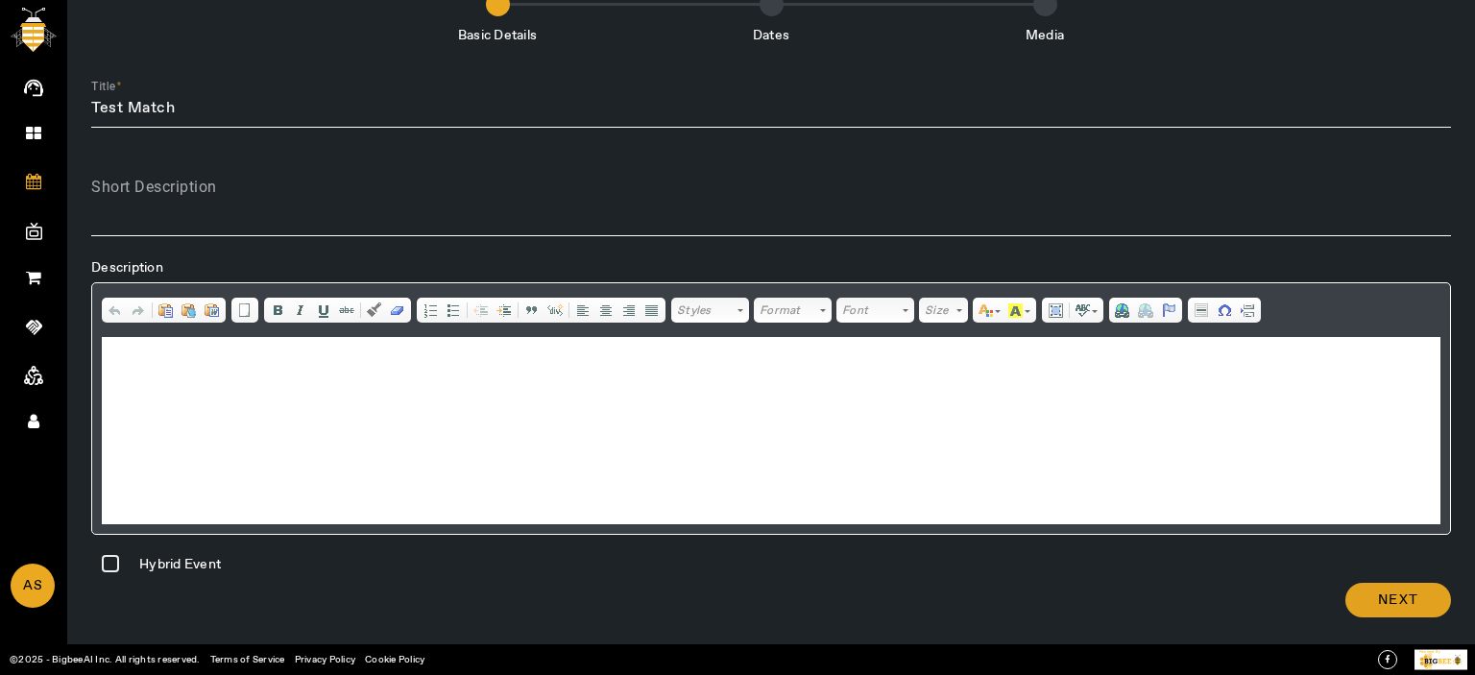
click at [1387, 598] on span "Next" at bounding box center [1398, 600] width 40 height 19
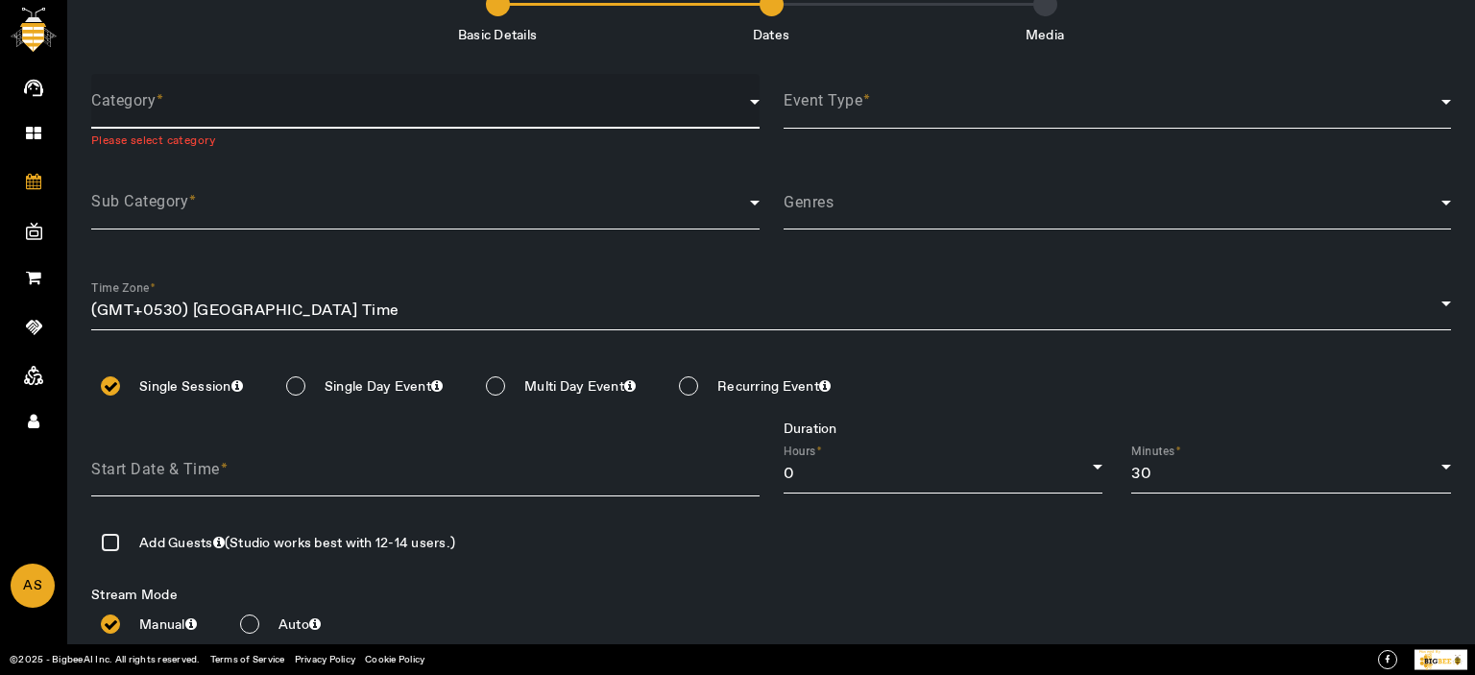
click at [201, 116] on span at bounding box center [420, 109] width 659 height 23
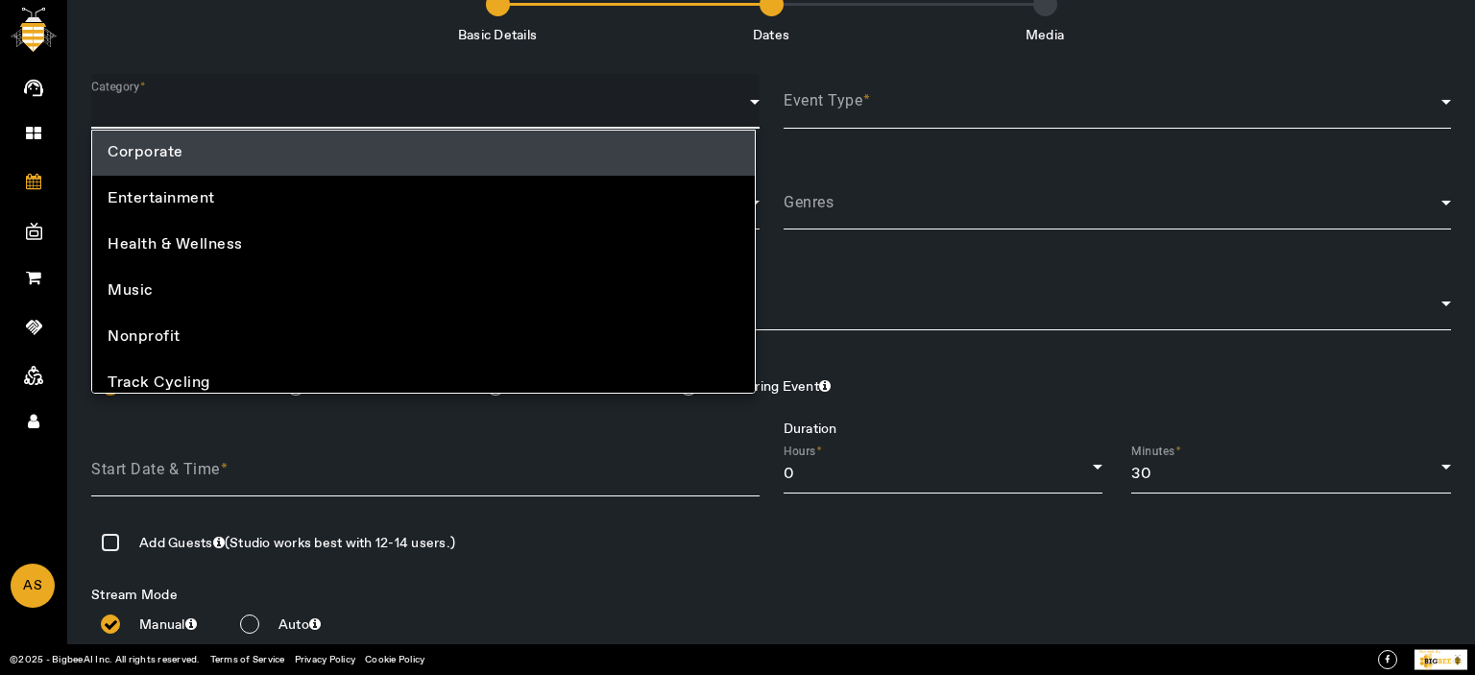
scroll to position [0, 0]
click at [26, 120] on div at bounding box center [737, 337] width 1475 height 675
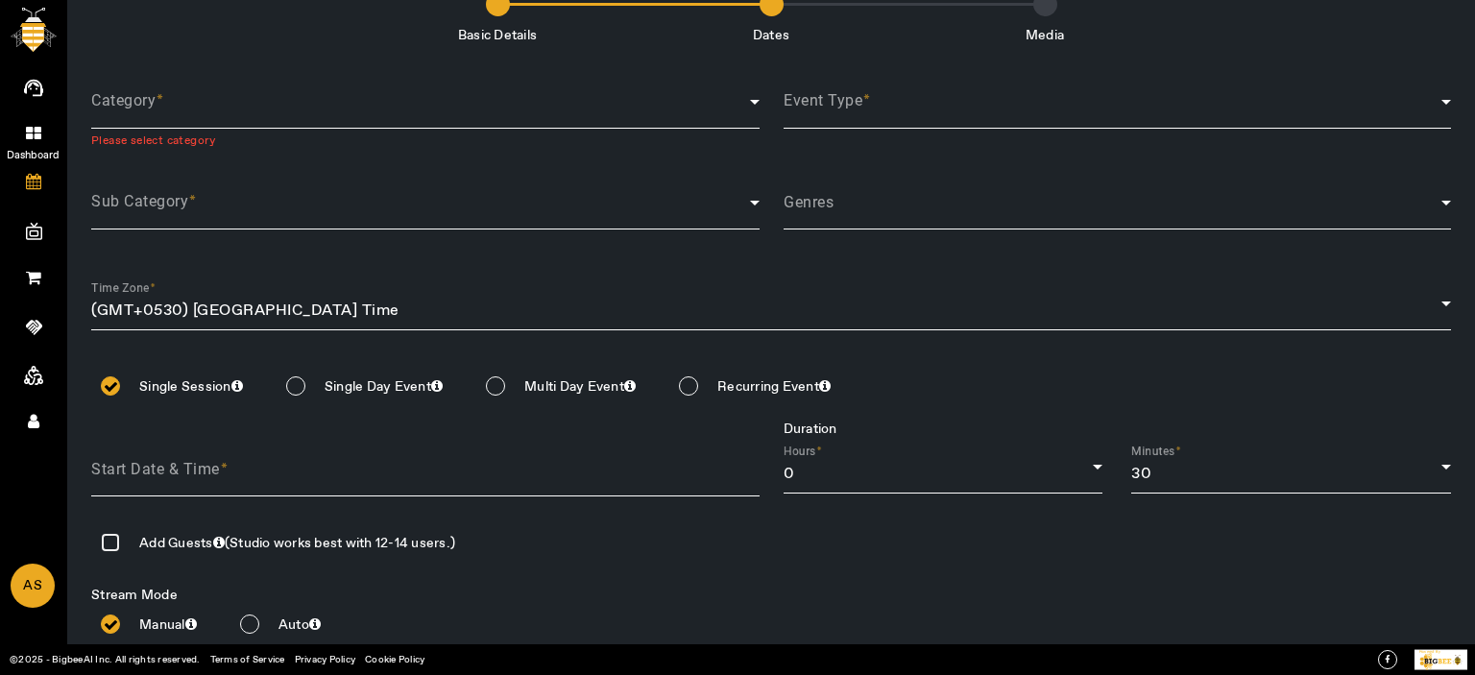
click at [29, 133] on icon at bounding box center [33, 133] width 15 height 16
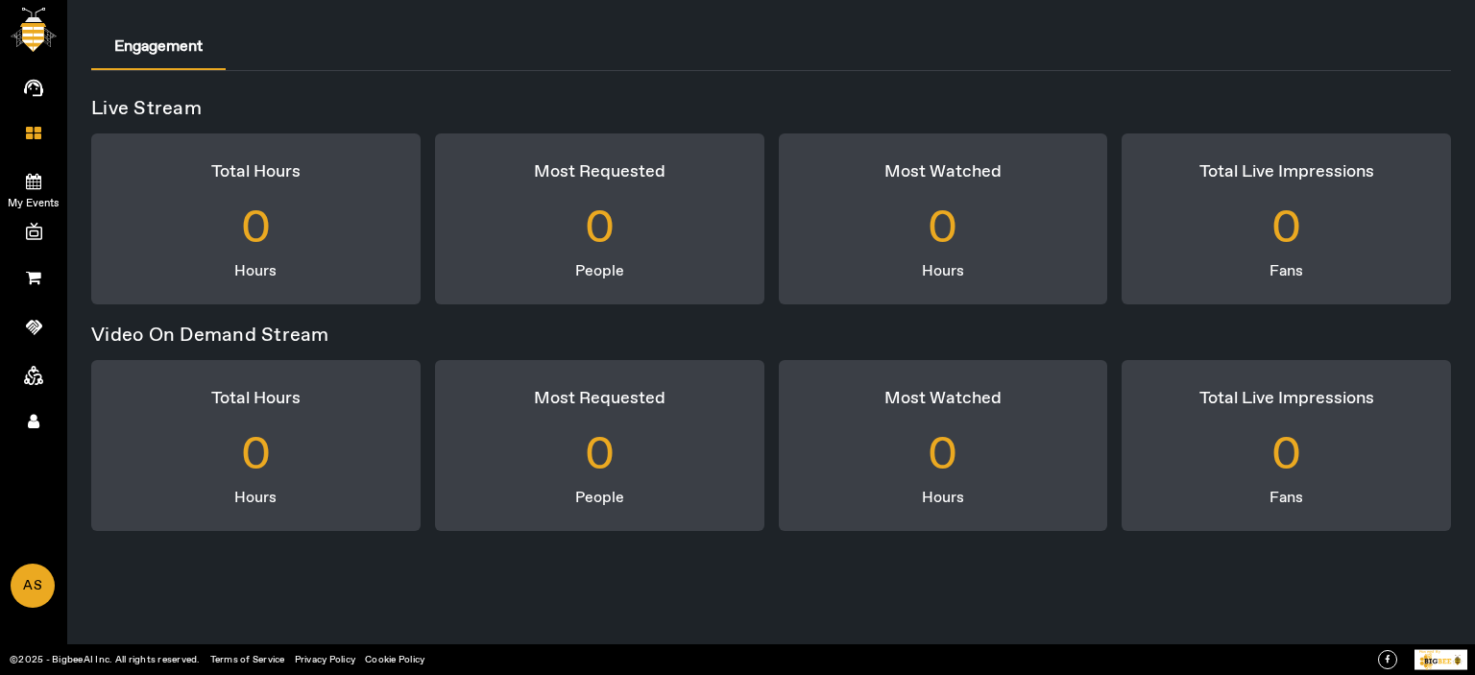
click at [37, 168] on link "My Events" at bounding box center [33, 180] width 67 height 48
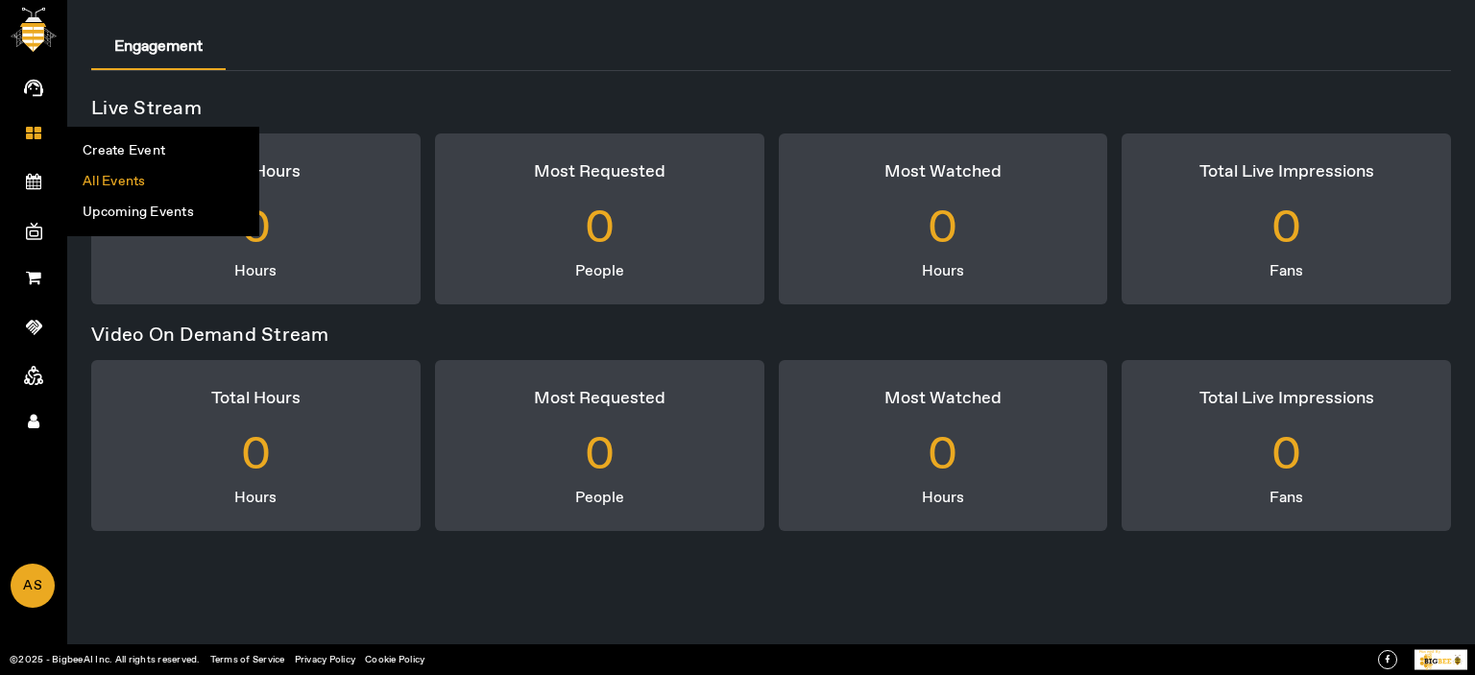
click at [129, 175] on li "All Events" at bounding box center [163, 181] width 190 height 31
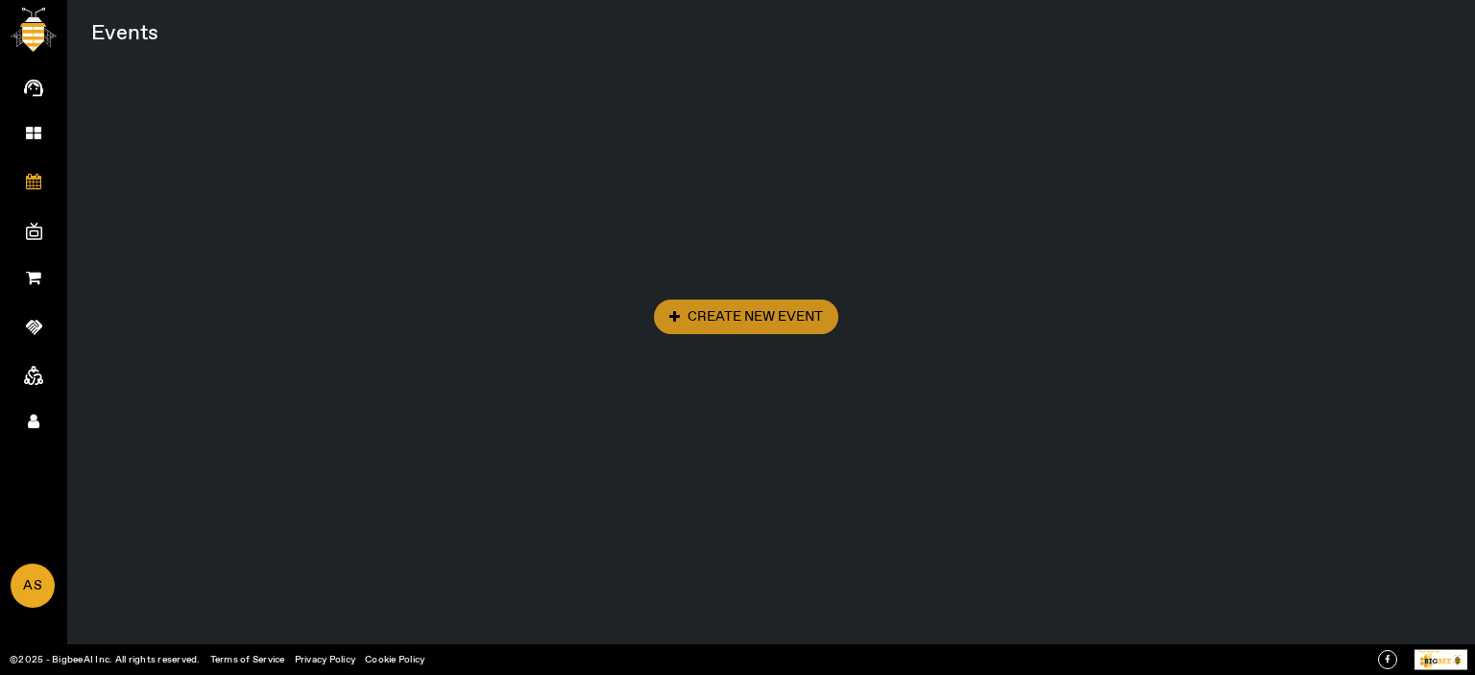
click at [791, 310] on span "Create New Event" at bounding box center [746, 316] width 154 height 19
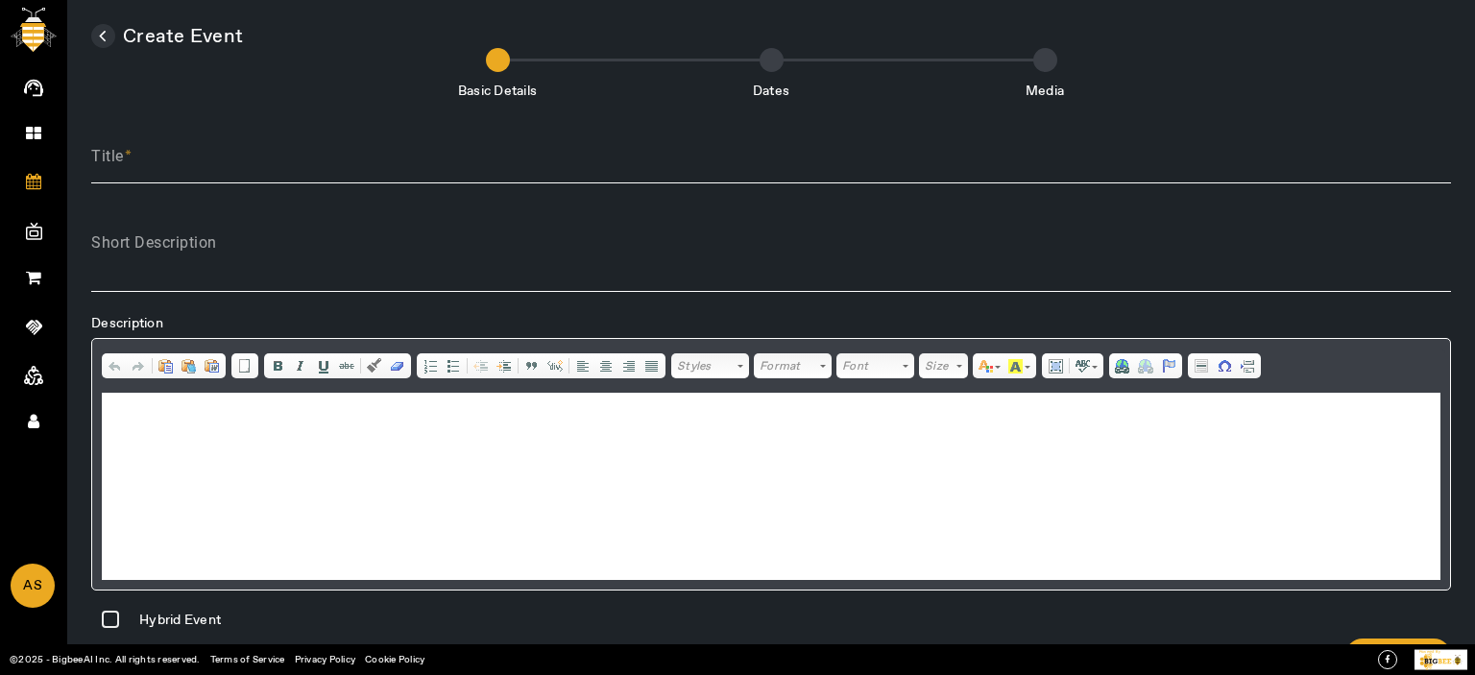
click at [0, 0] on app-root "AI Agent Dashboard My Events Create Event All Events Upcoming Events My Channel…" at bounding box center [0, 0] width 0 height 0
click at [287, 168] on input "Title" at bounding box center [771, 164] width 1360 height 23
type input "Test Match"
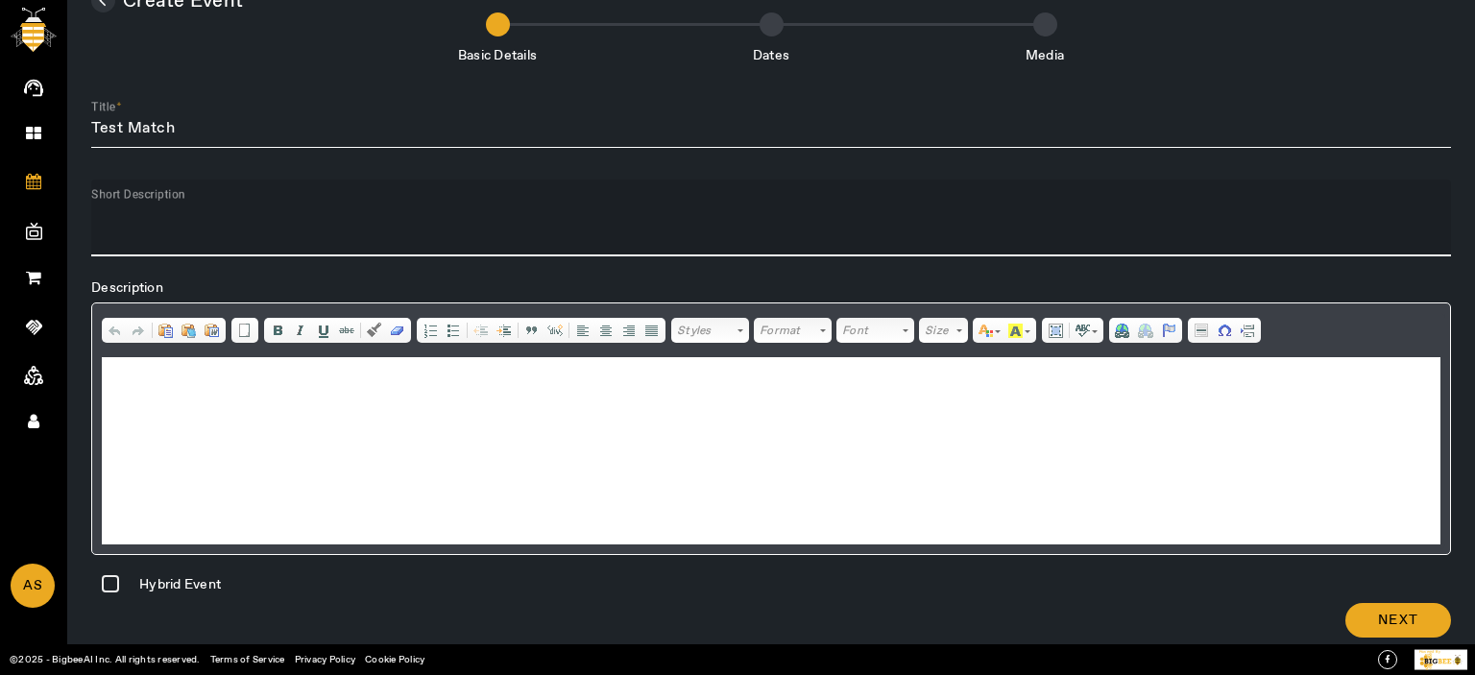
scroll to position [56, 0]
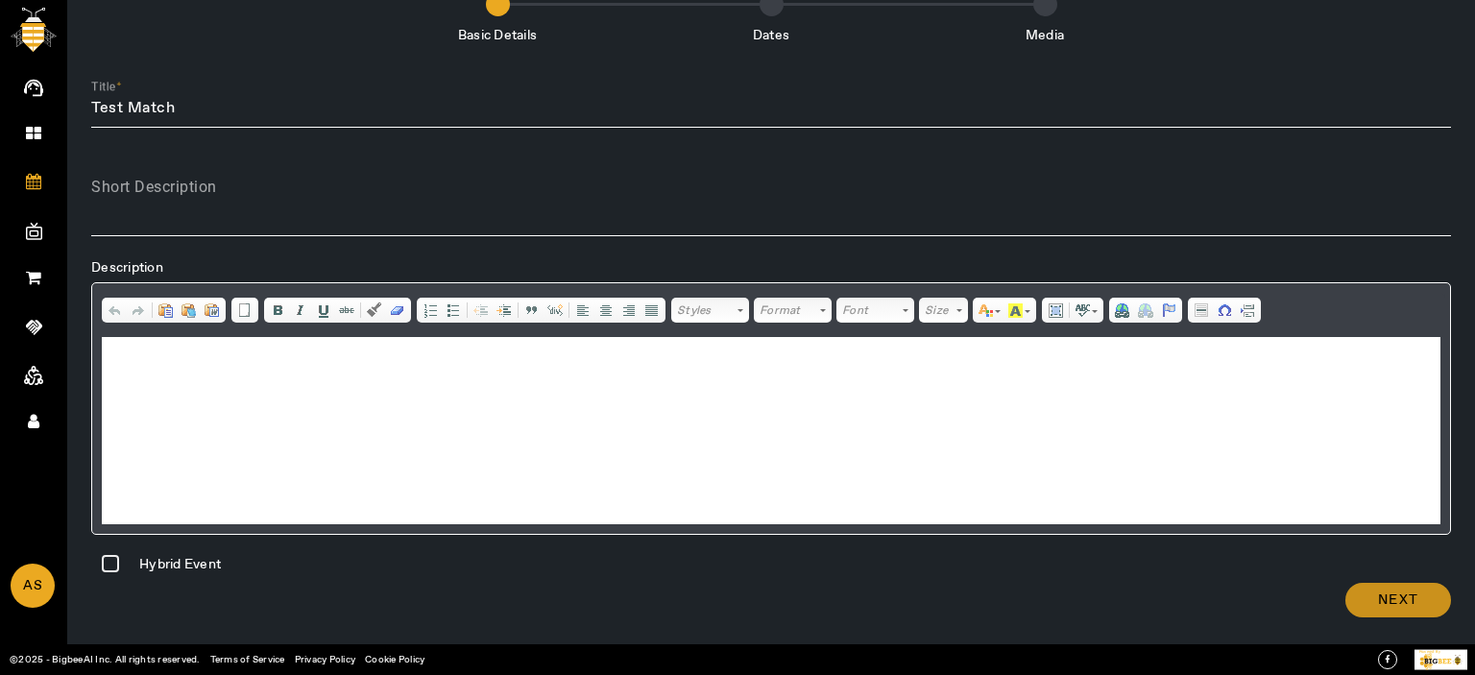
click at [1415, 604] on span at bounding box center [1398, 600] width 106 height 46
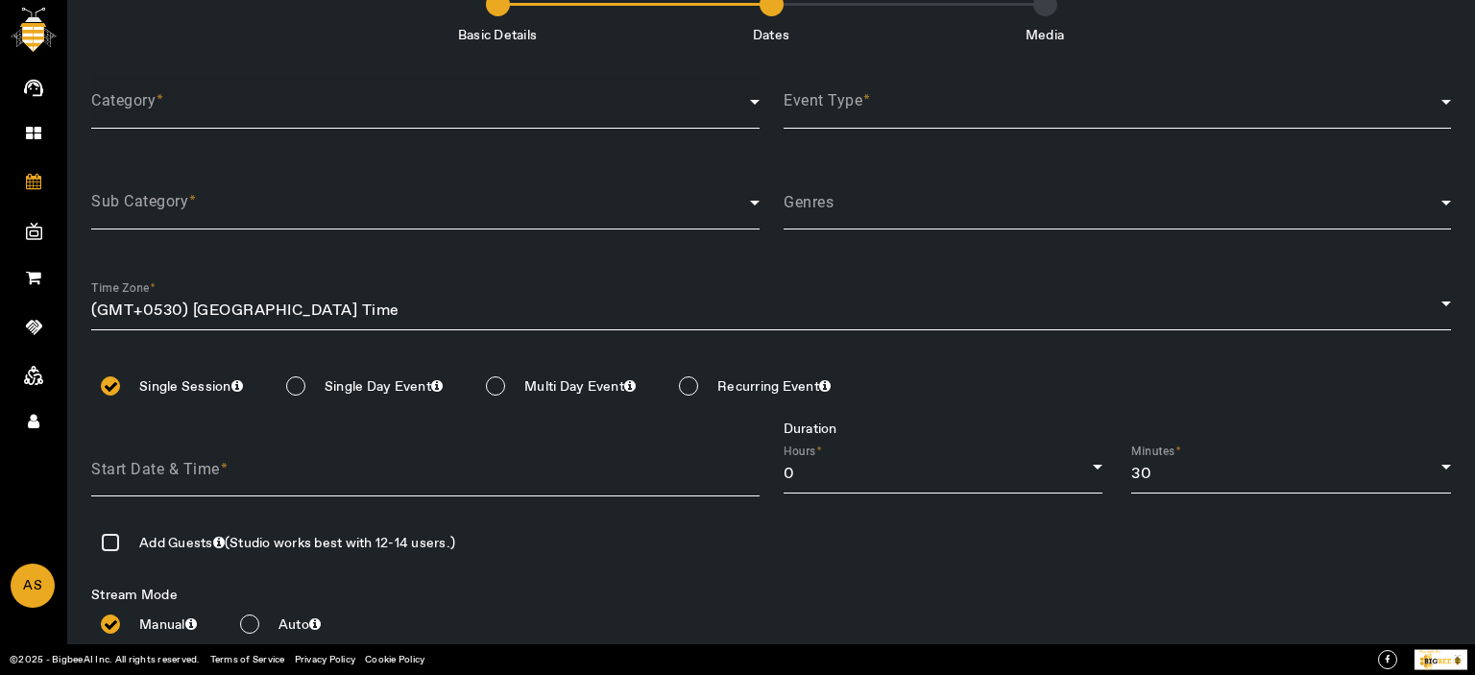
click at [241, 124] on div "Category" at bounding box center [425, 101] width 668 height 55
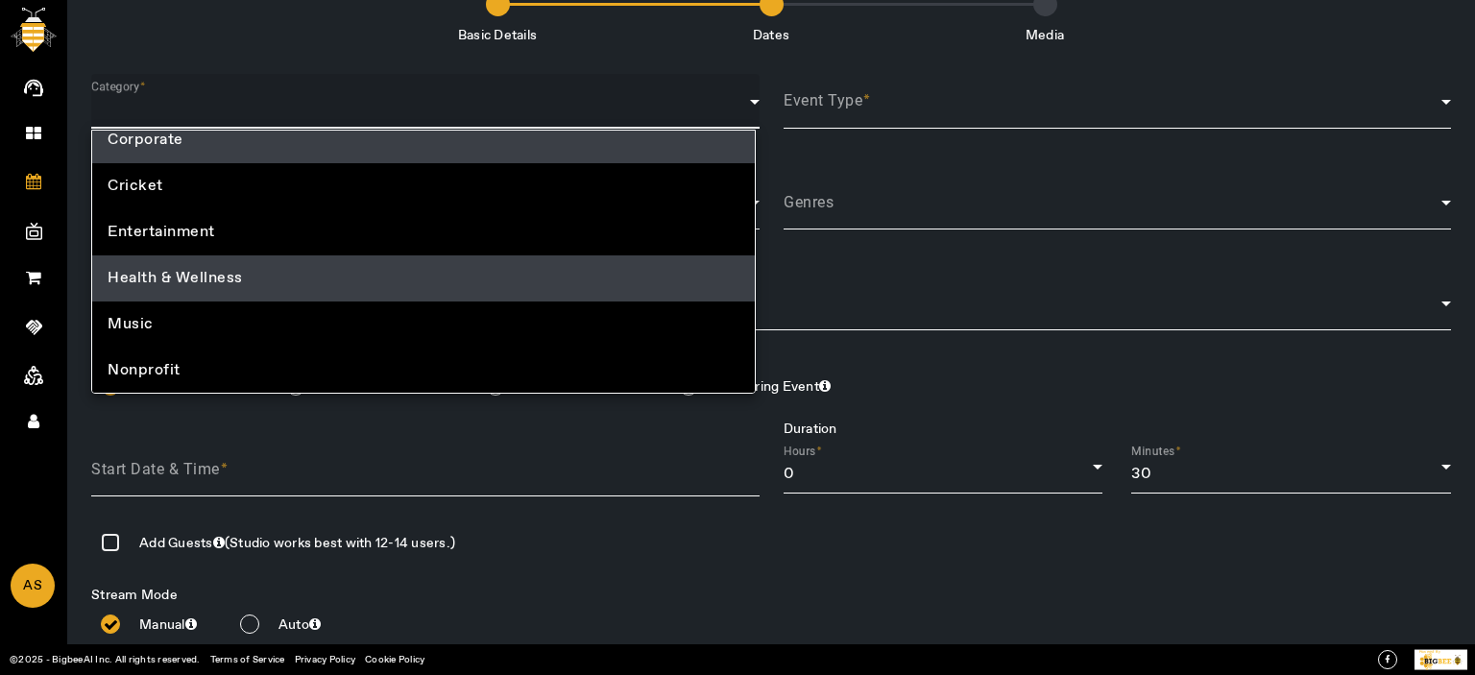
scroll to position [0, 0]
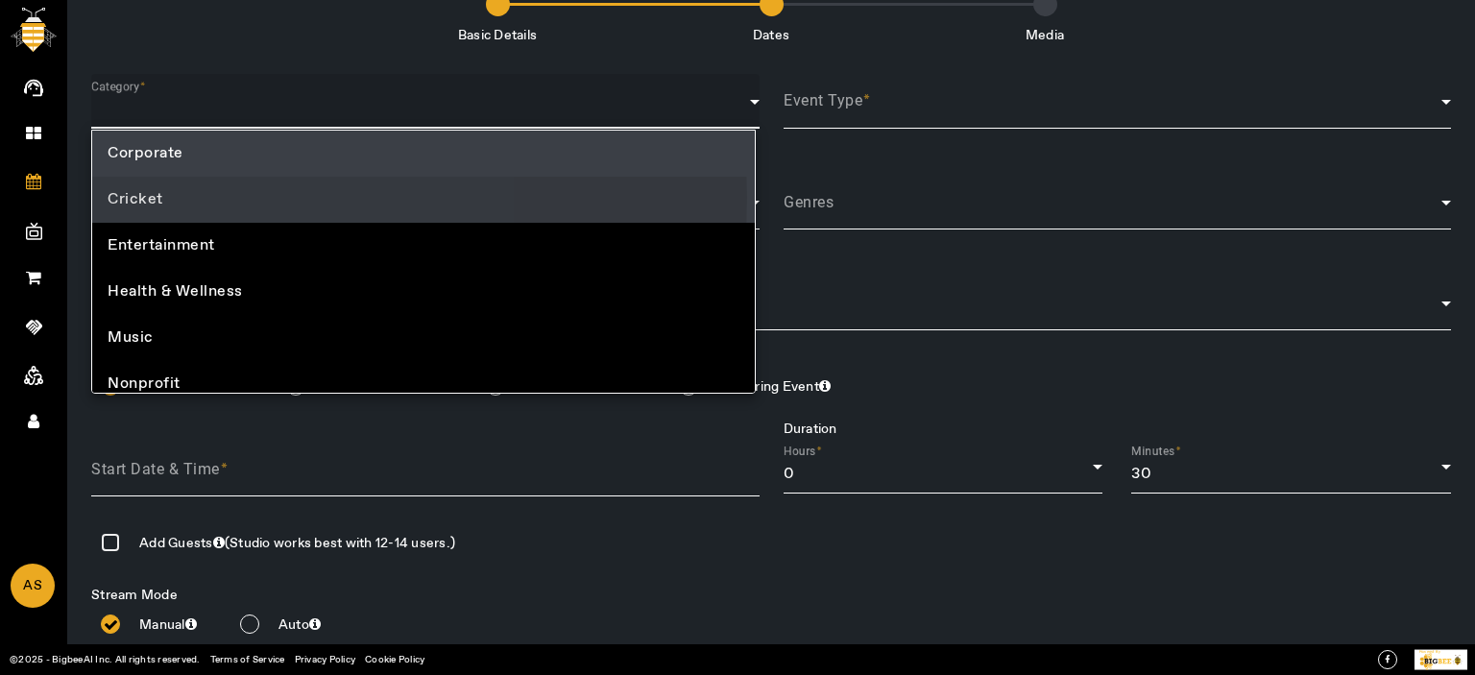
click at [142, 197] on span "Cricket" at bounding box center [136, 199] width 56 height 23
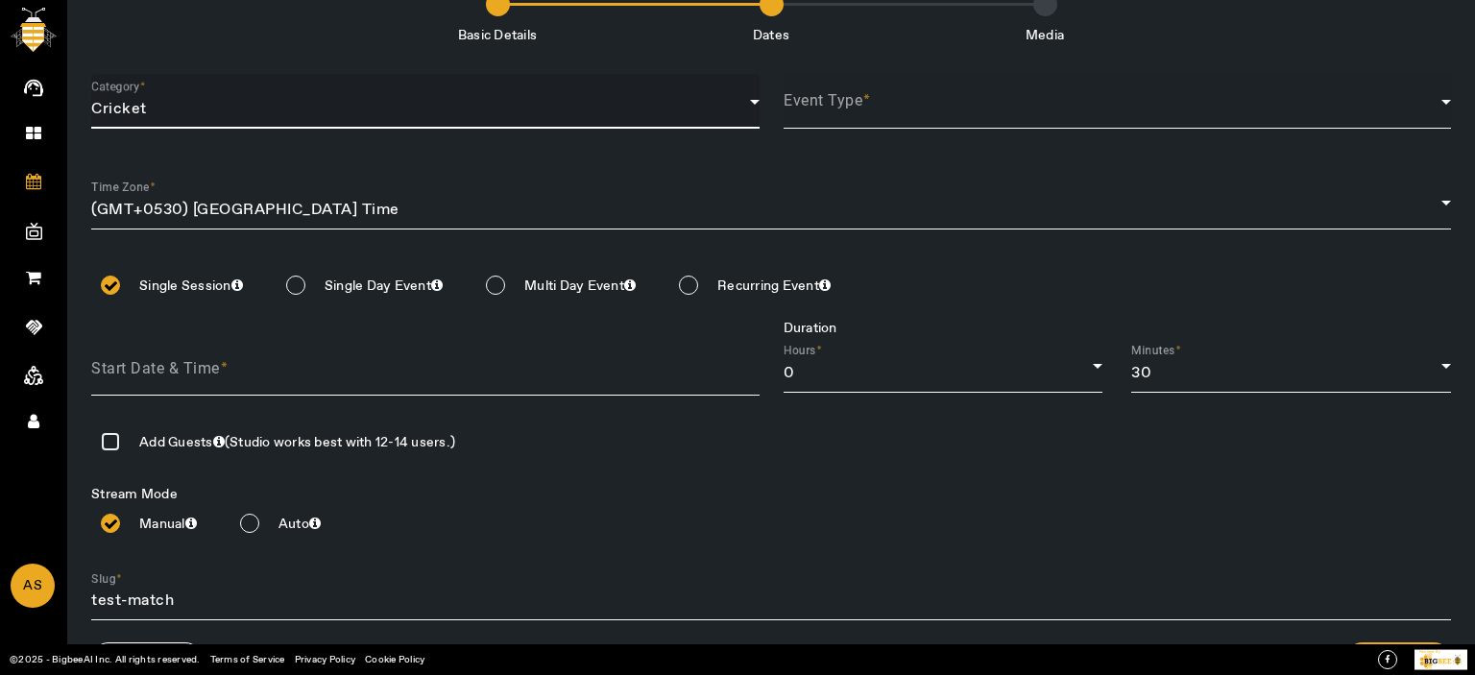
click at [845, 116] on span at bounding box center [1113, 109] width 659 height 23
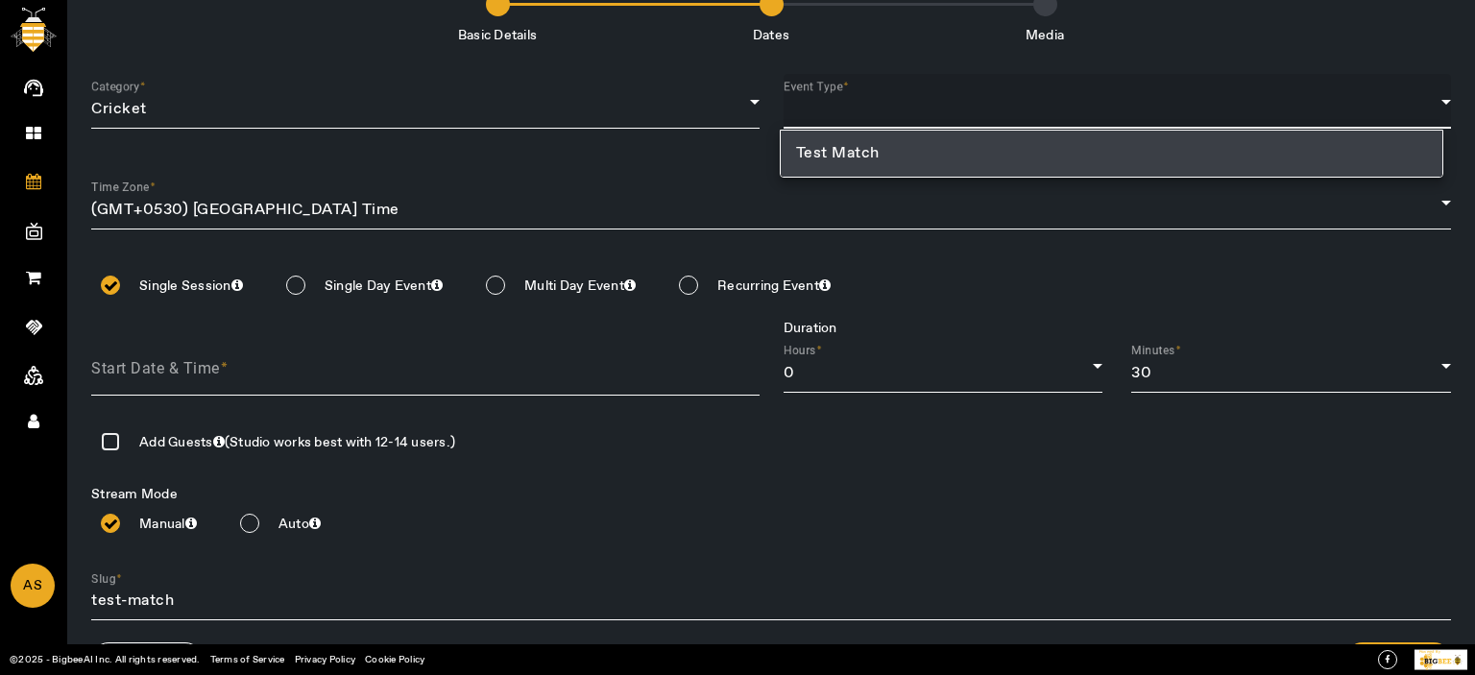
click at [824, 160] on span "Test Match" at bounding box center [838, 153] width 84 height 23
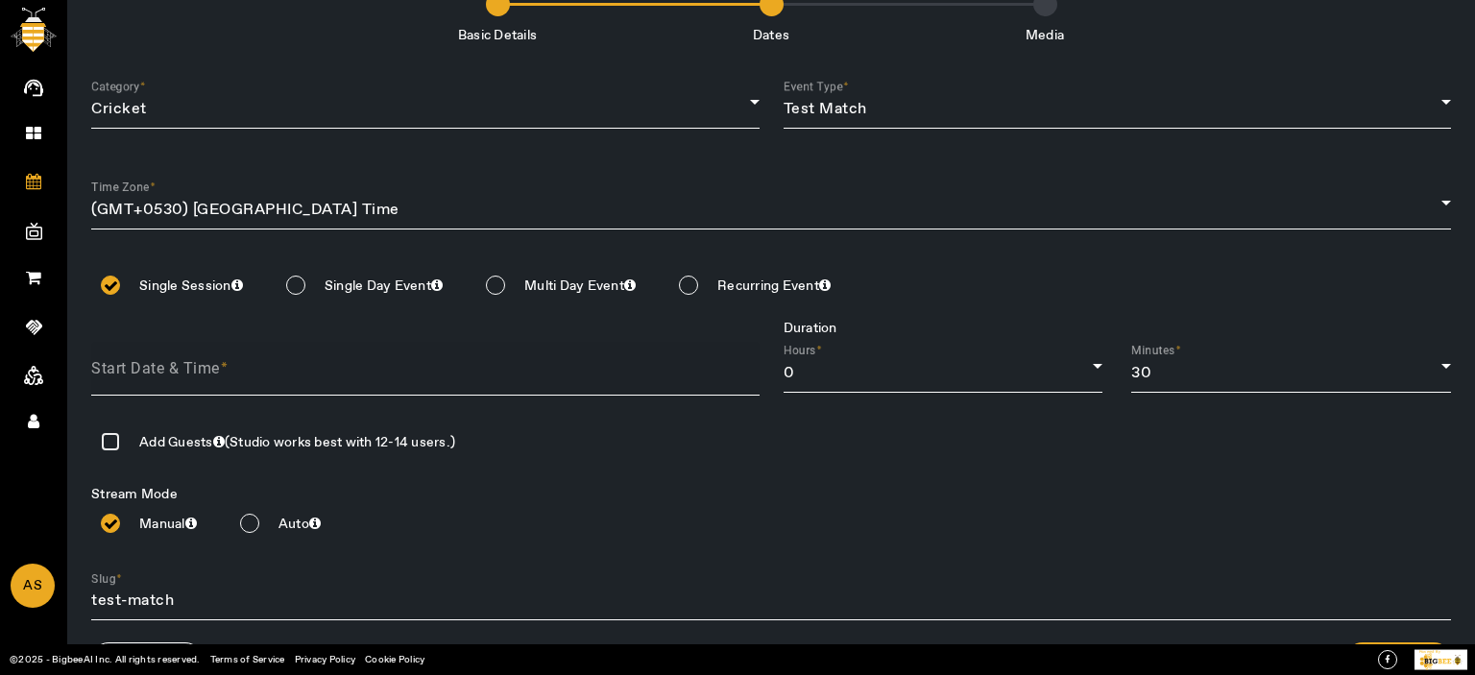
click at [760, 380] on div at bounding box center [760, 380] width 0 height 0
click at [211, 351] on div "Start Date & Time" at bounding box center [425, 369] width 668 height 54
click at [208, 361] on input at bounding box center [437, 370] width 692 height 29
type input "2025-10-03"
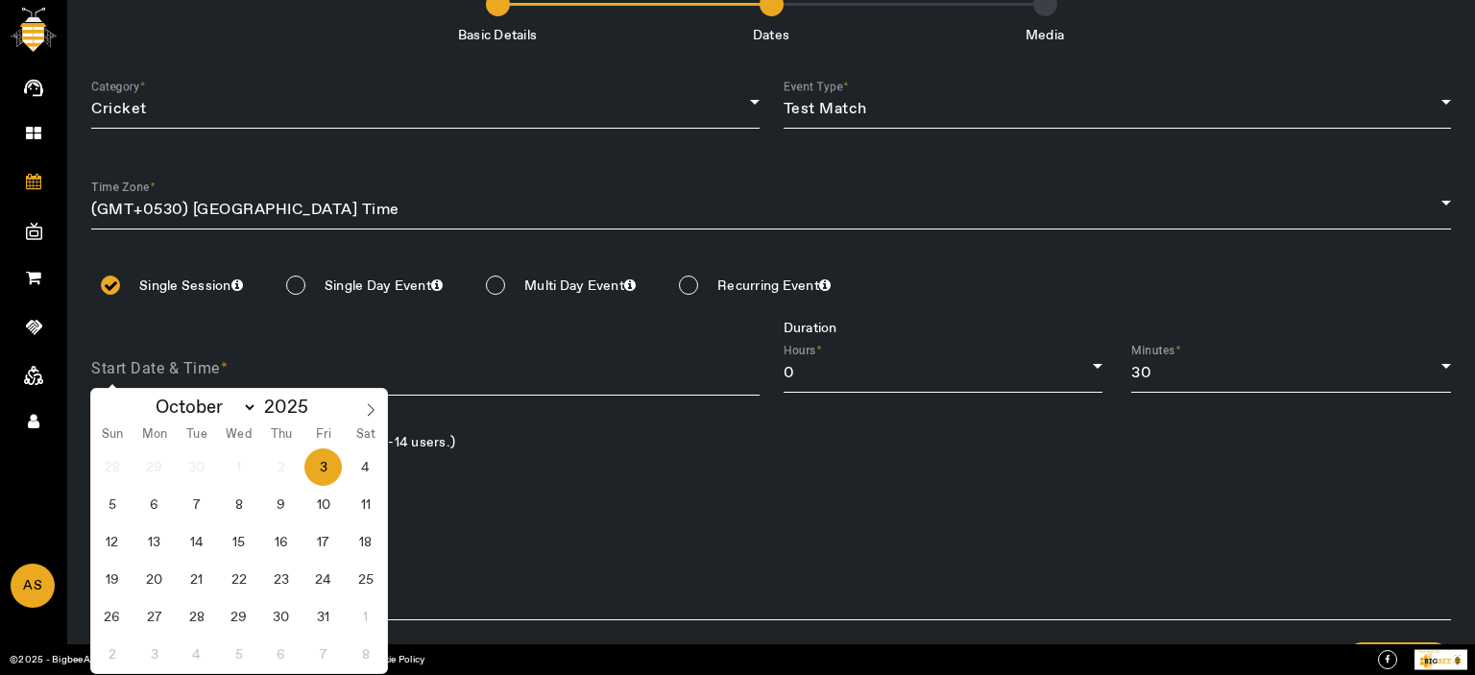
click at [327, 460] on span "3" at bounding box center [322, 466] width 37 height 37
type input "[DATE]"
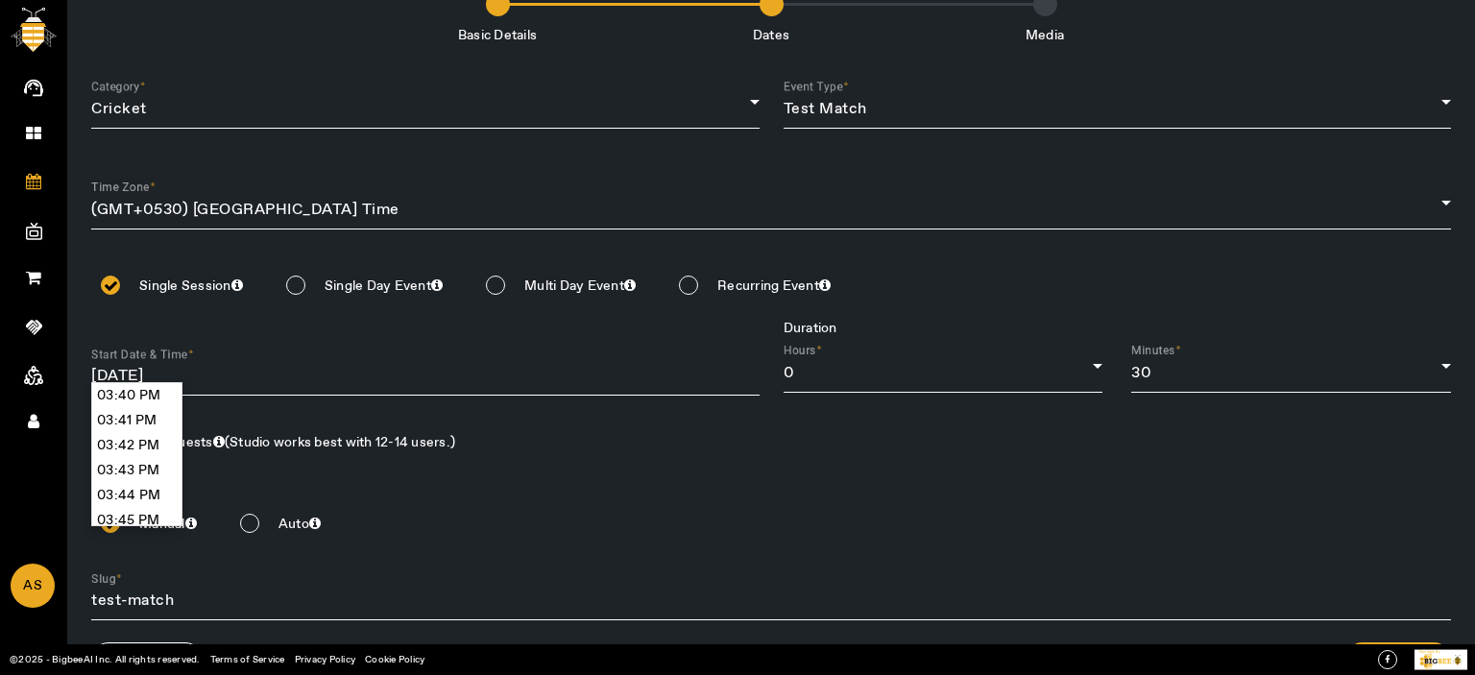
scroll to position [23596, 0]
type input "03:45 PM"
type input "03 Oct 2025, 03:45 PM"
type input "test-match-03OCT2025"
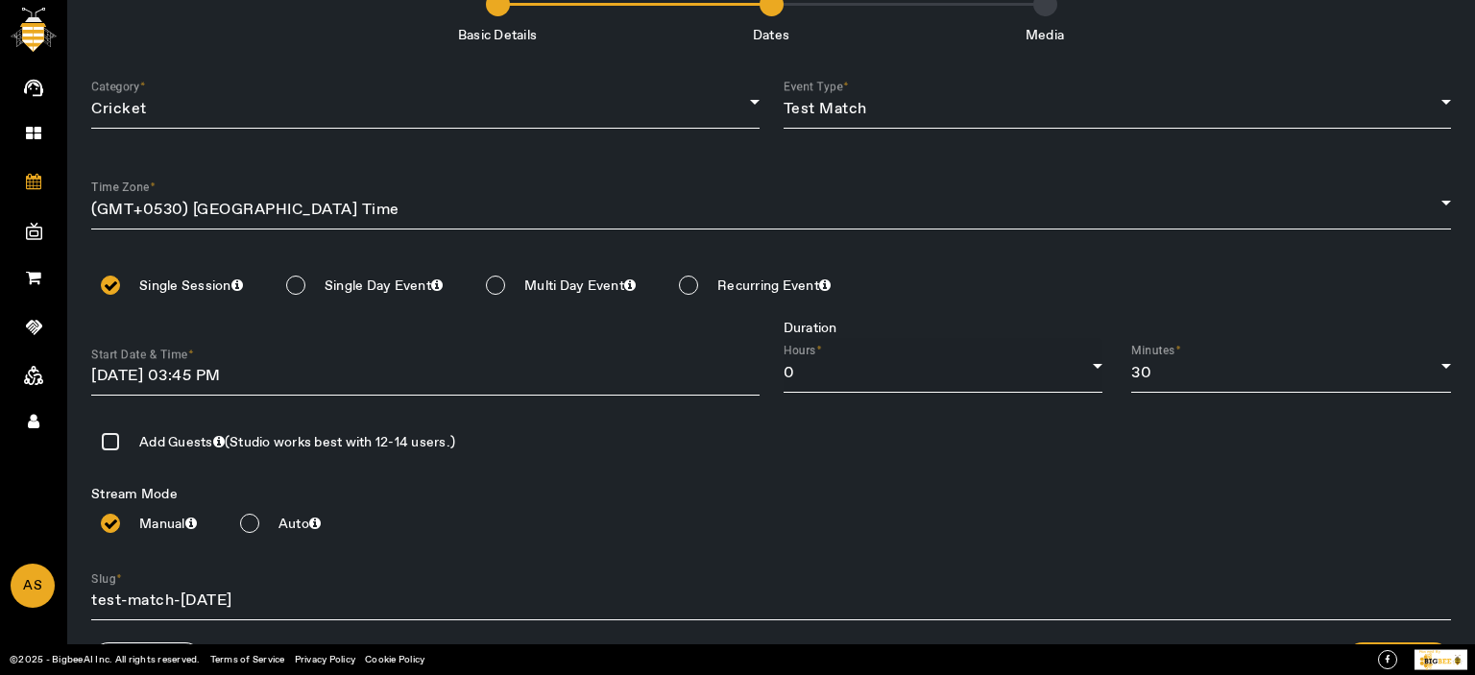
click at [841, 387] on div "Hours 0" at bounding box center [944, 365] width 320 height 55
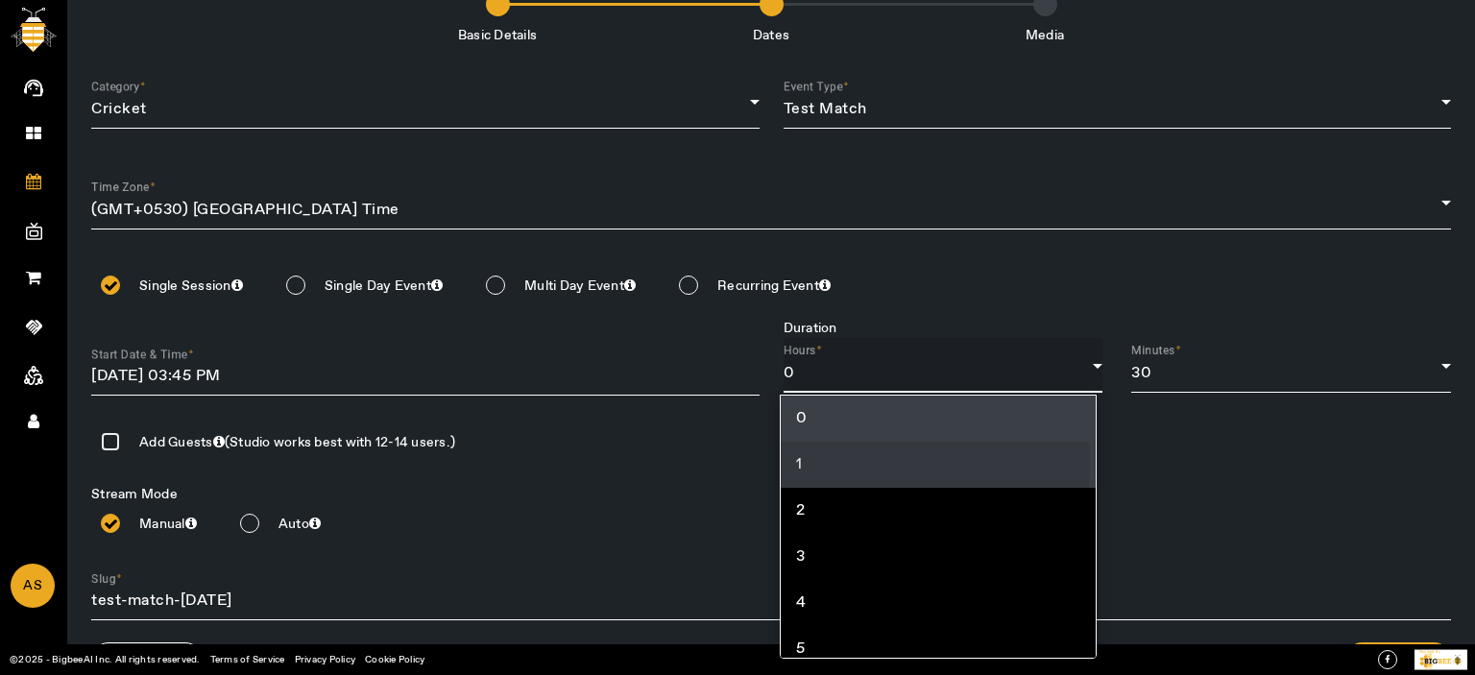
click at [812, 462] on mat-option "1" at bounding box center [939, 465] width 316 height 46
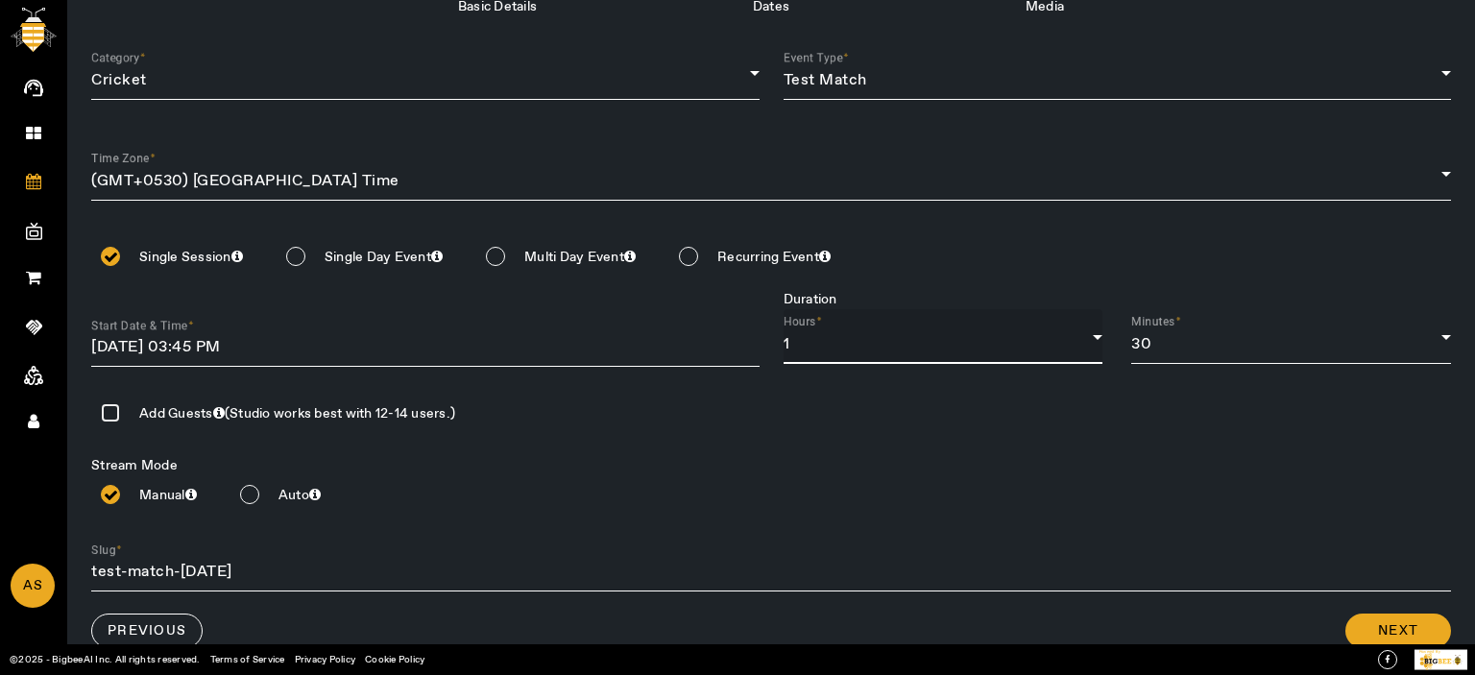
scroll to position [117, 0]
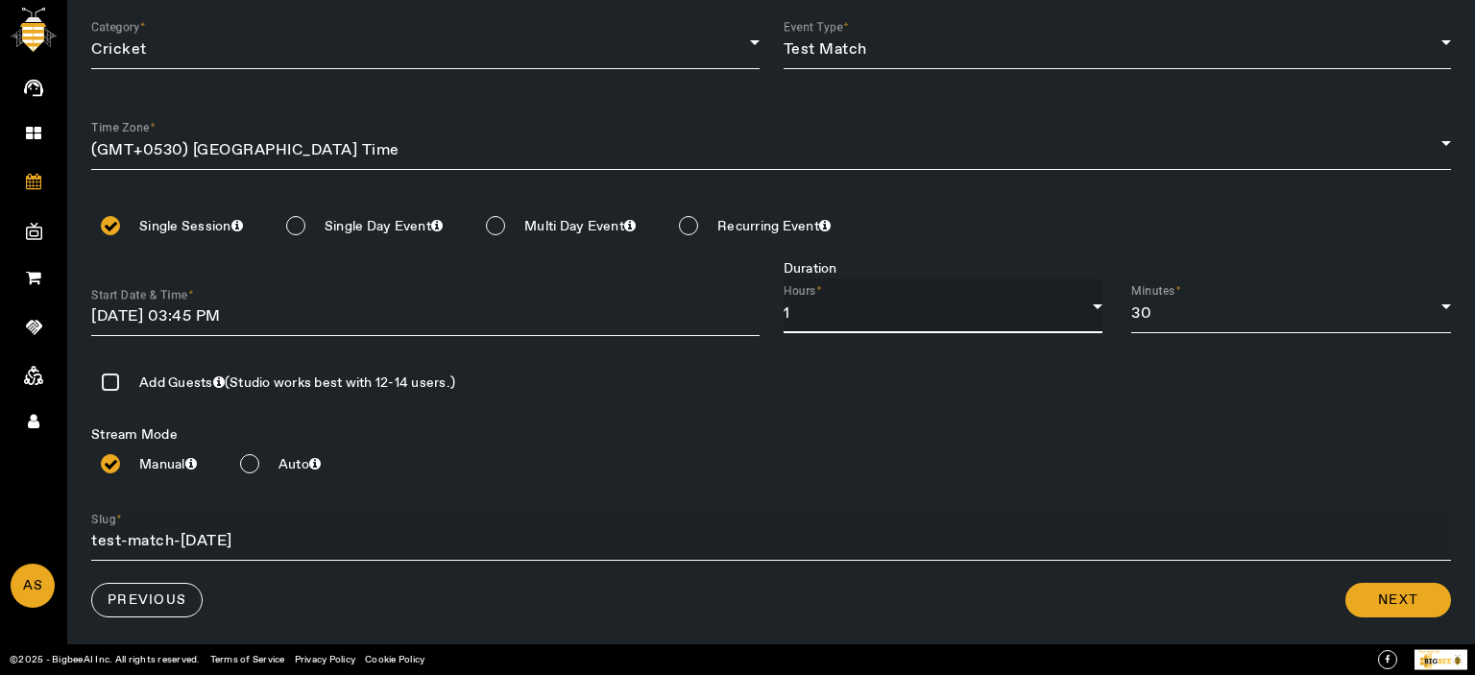
click at [1356, 574] on div at bounding box center [771, 572] width 1360 height 22
click at [1382, 598] on span "Next" at bounding box center [1398, 600] width 40 height 19
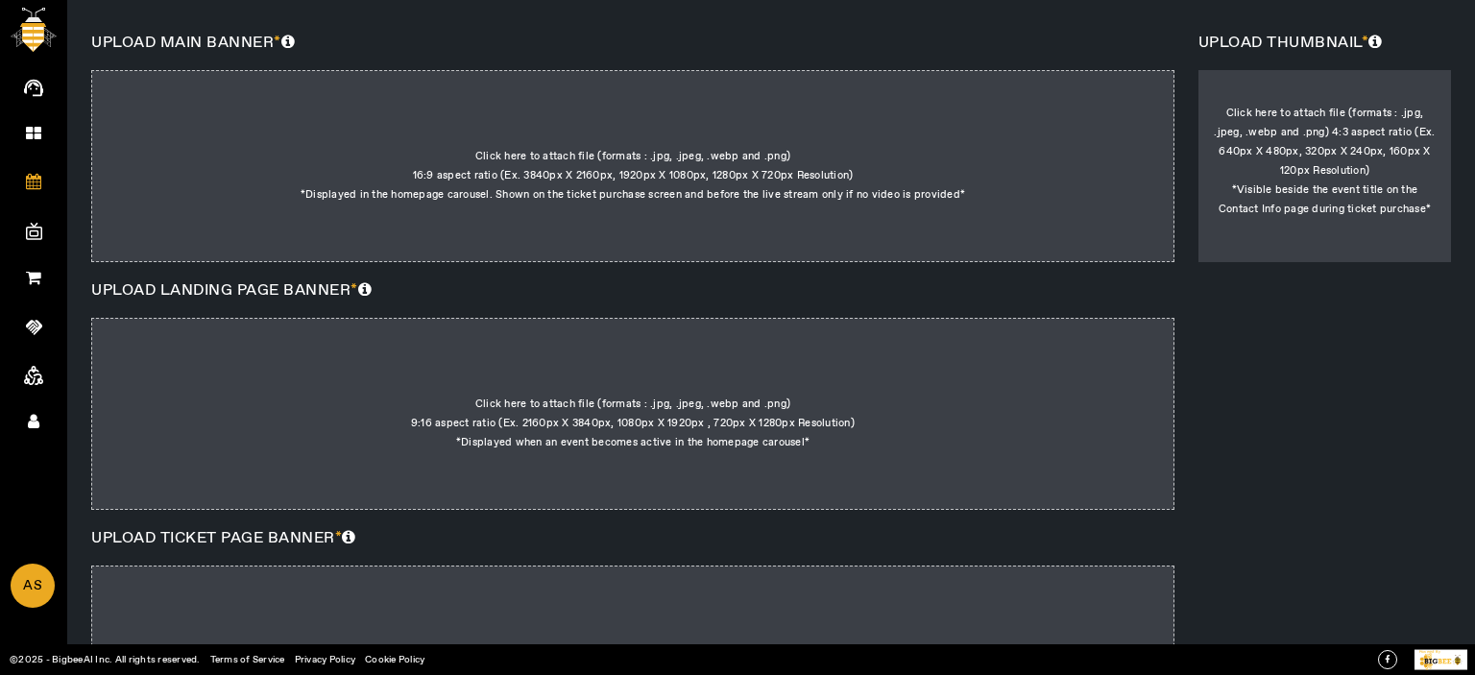
drag, startPoint x: 517, startPoint y: 61, endPoint x: 531, endPoint y: 95, distance: 37.5
click at [518, 61] on div "UPLOAD MAIN BANNER * Click here to attach file (formats : .jpg, .jpeg, .webp an…" at bounding box center [644, 411] width 1107 height 758
click at [562, 160] on div at bounding box center [632, 166] width 1083 height 192
click at [965, 109] on input "Click here to attach file (formats : .jpg, .jpeg, .webp and .png) 16:9 aspect r…" at bounding box center [965, 109] width 1 height 1
type input "C:\fakepath\156f669100f3d7392423ac9b50e1a2bd.jpg"
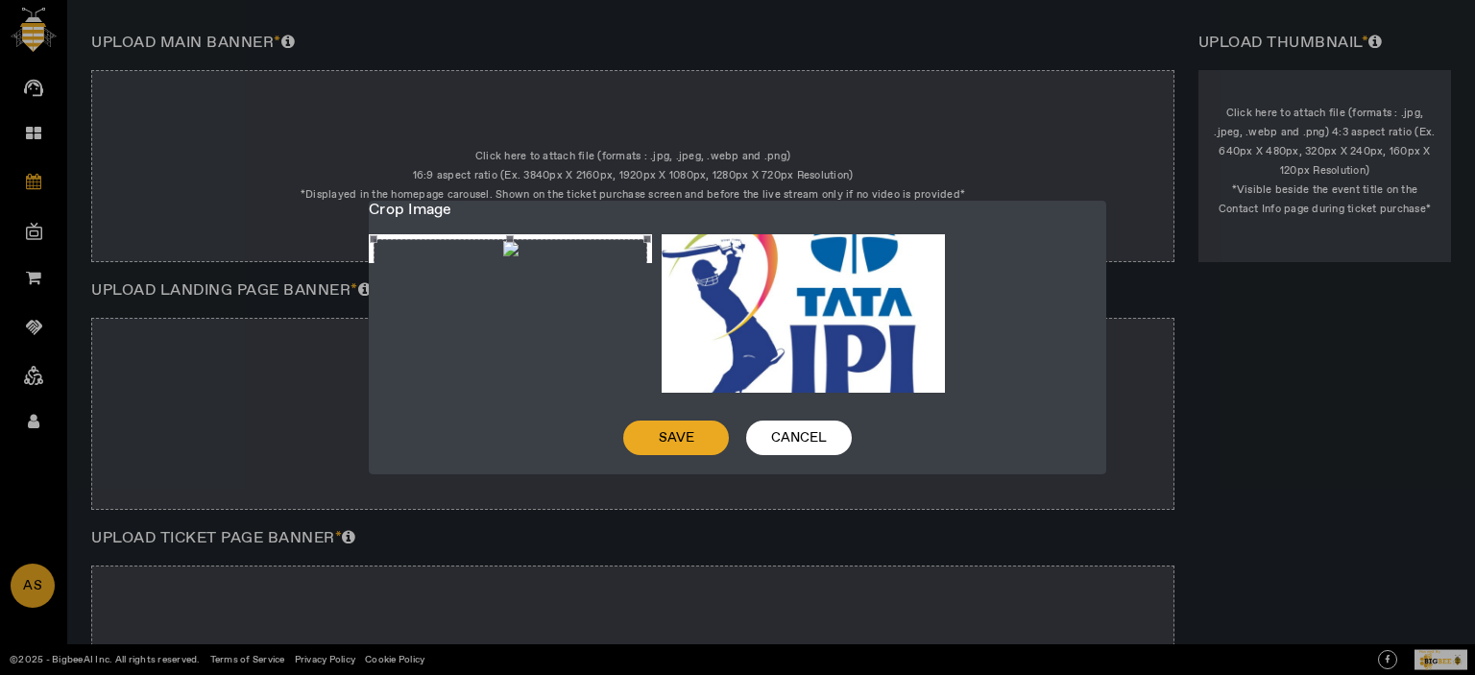
drag, startPoint x: 569, startPoint y: 349, endPoint x: 565, endPoint y: 316, distance: 32.9
click at [565, 316] on div "Crop photo" at bounding box center [511, 316] width 274 height 154
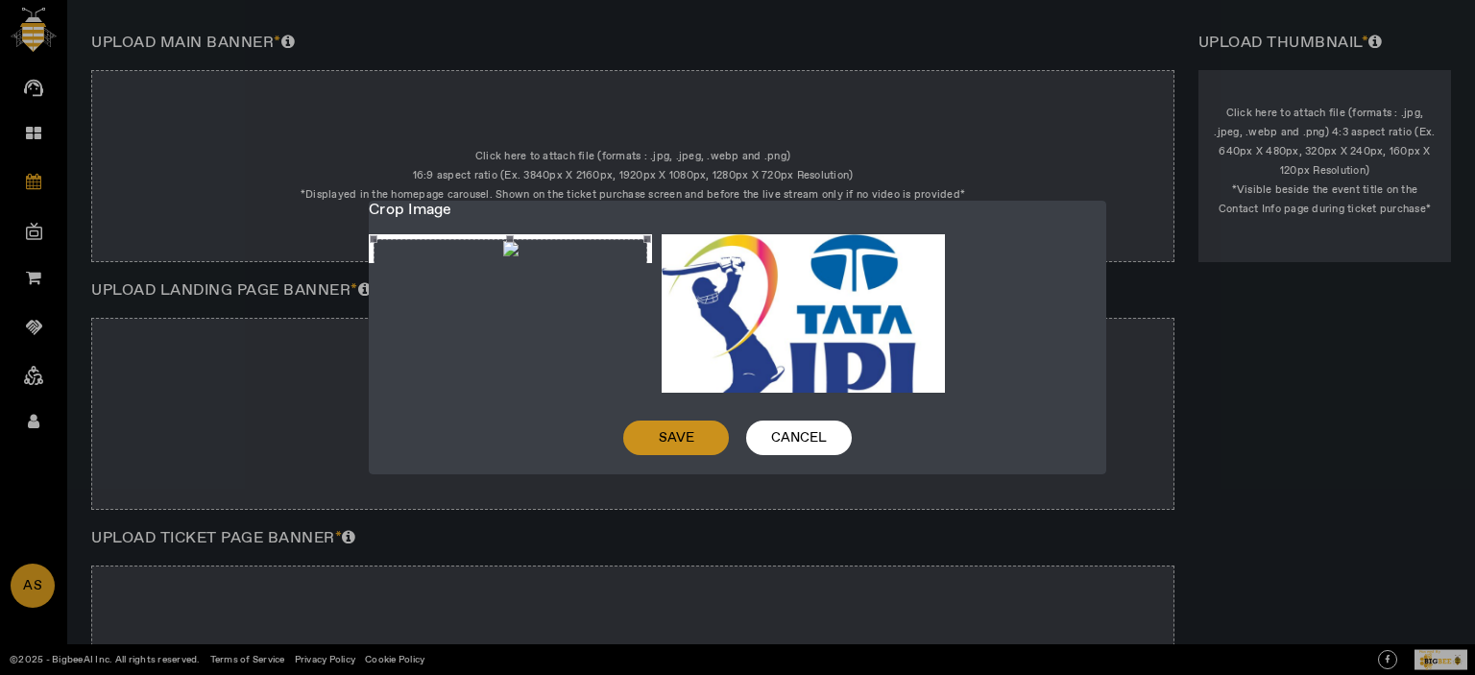
click at [670, 448] on span "Save" at bounding box center [677, 437] width 36 height 19
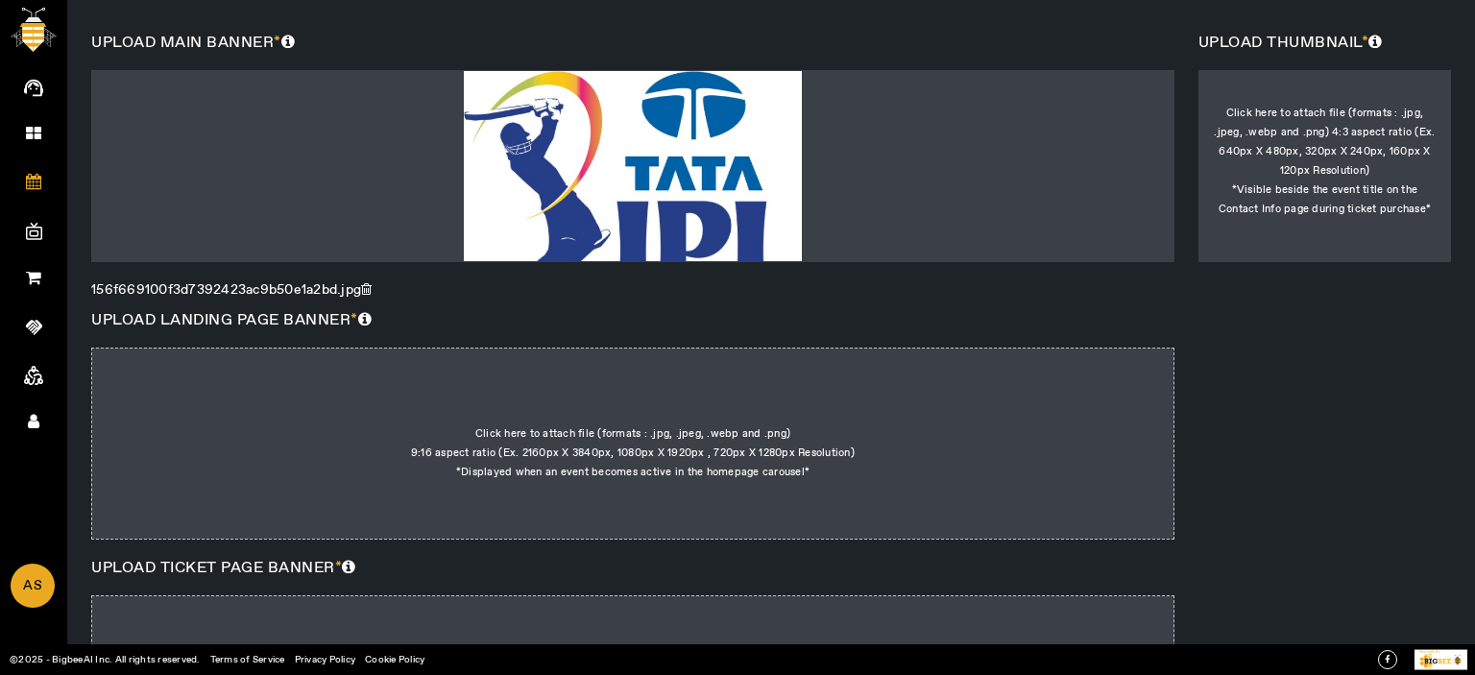
click at [1308, 109] on div at bounding box center [1325, 166] width 253 height 192
click at [1324, 201] on input "Click here to attach file (formats : .jpg, .jpeg, .webp and .png) 4:3 aspect ra…" at bounding box center [1324, 201] width 1 height 1
type input "C:\fakepath\images.jfif"
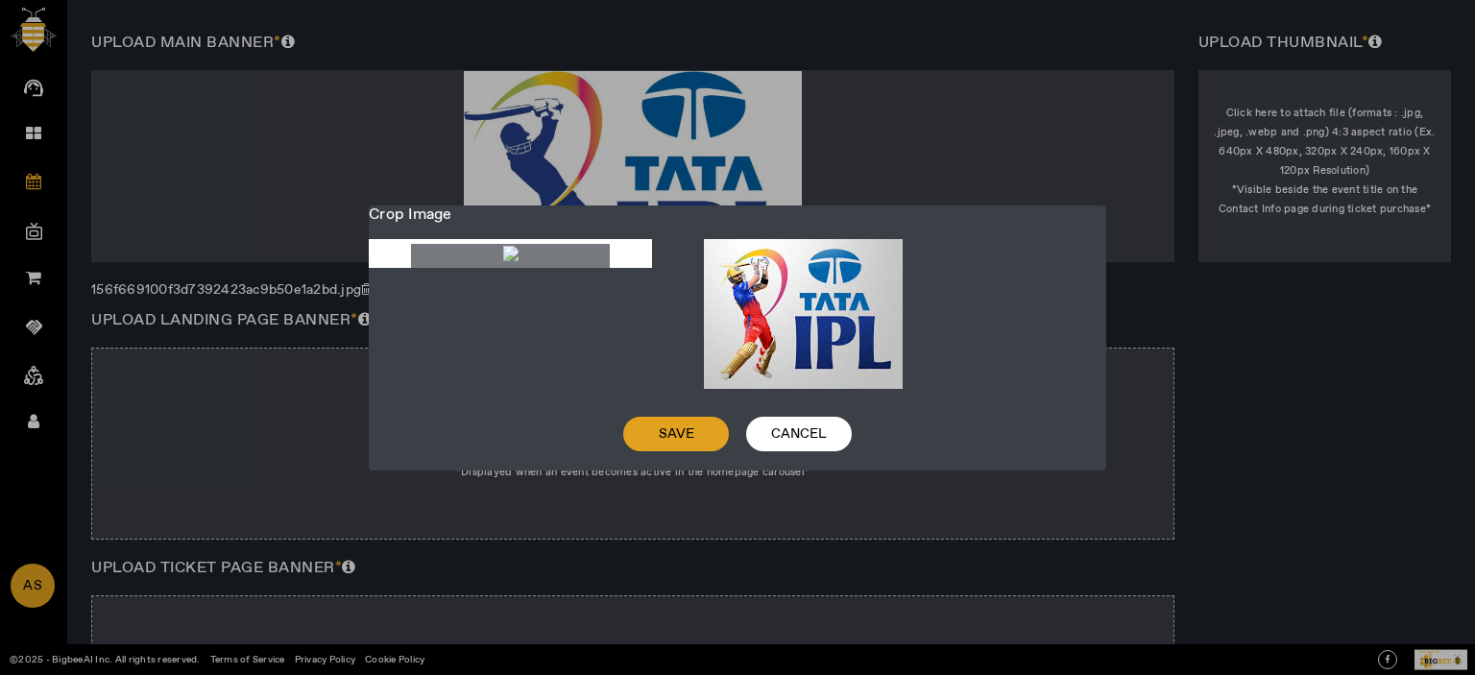
click at [690, 444] on span "Save" at bounding box center [677, 433] width 36 height 19
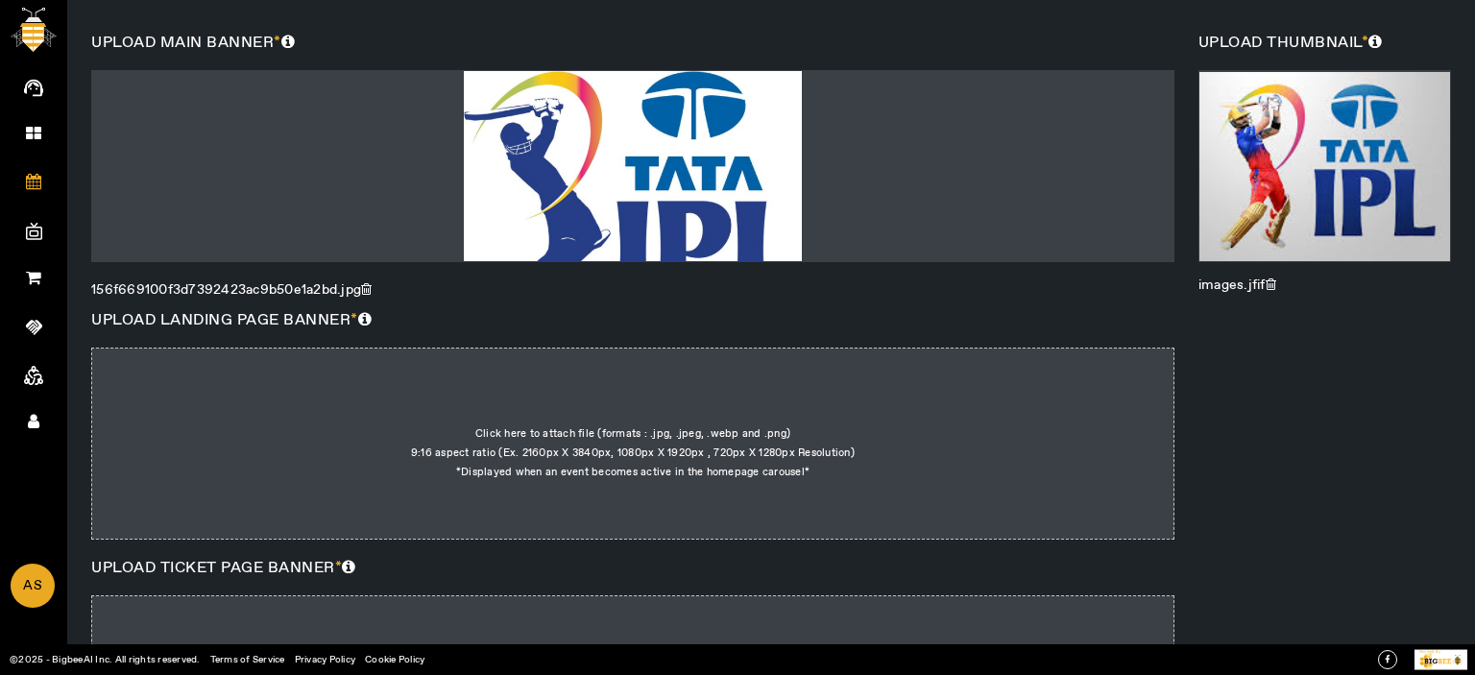
click at [715, 437] on div at bounding box center [632, 444] width 1083 height 192
click at [810, 387] on input "Click here to attach file (formats : .jpg, .jpeg, .webp and .png) 9:16 aspect r…" at bounding box center [810, 386] width 1 height 1
type input "C:\fakepath\images.jfif"
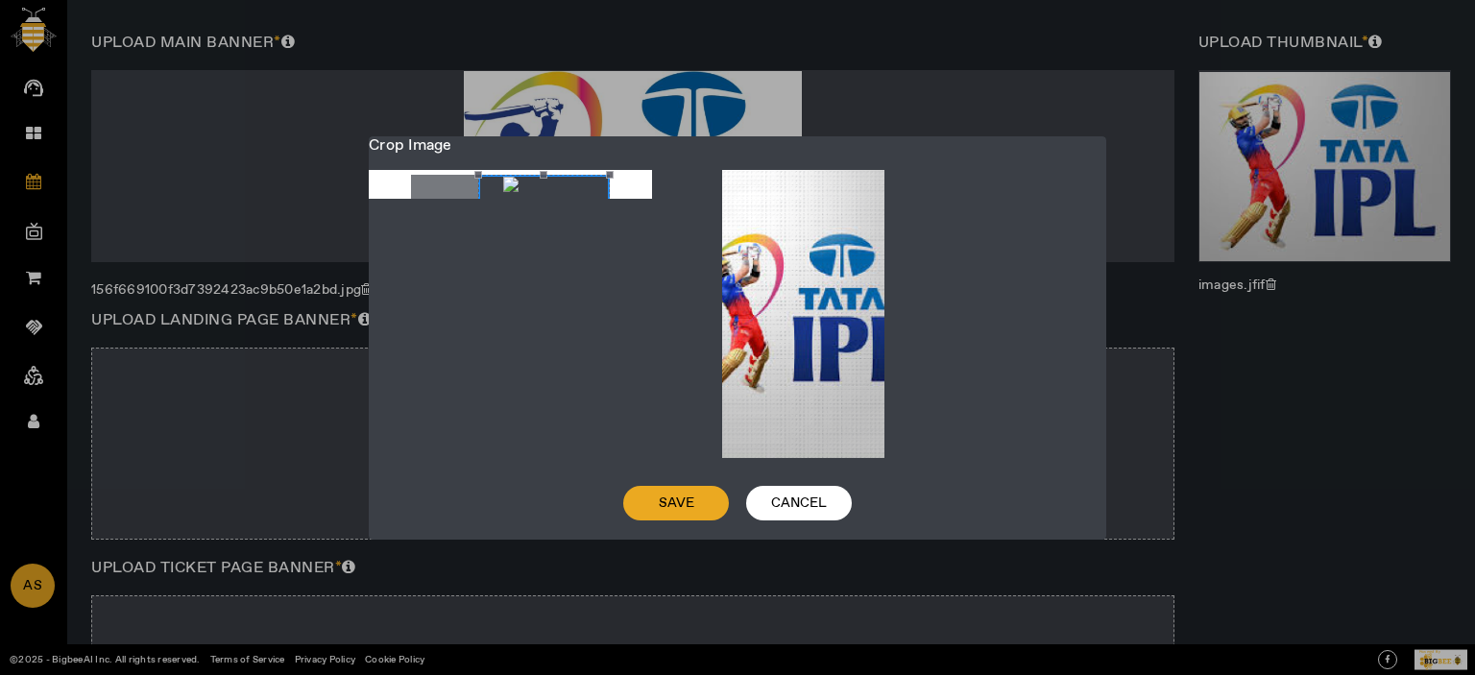
drag, startPoint x: 557, startPoint y: 346, endPoint x: 631, endPoint y: 360, distance: 75.3
click at [631, 194] on div at bounding box center [511, 184] width 274 height 19
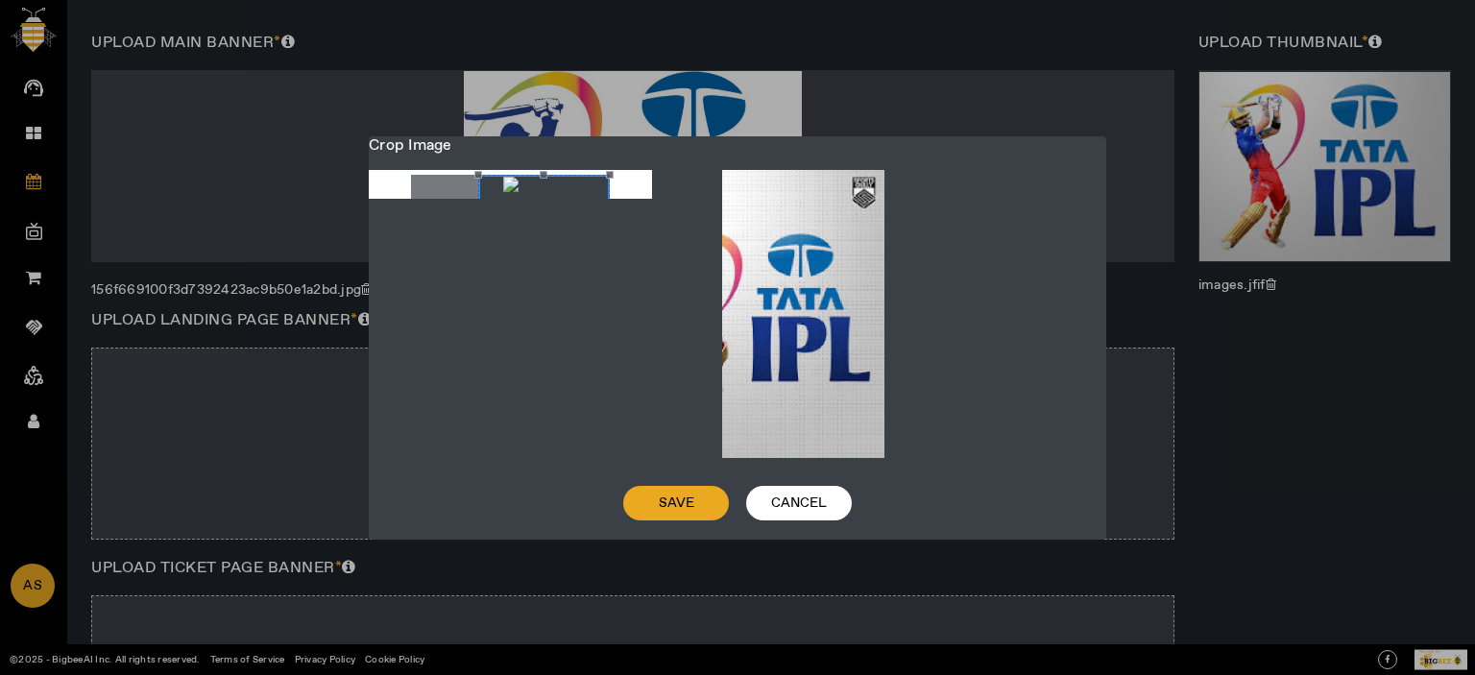
drag, startPoint x: 565, startPoint y: 296, endPoint x: 670, endPoint y: 310, distance: 106.6
click at [670, 310] on div "Crop Image Save Cancel" at bounding box center [738, 337] width 738 height 403
drag, startPoint x: 581, startPoint y: 268, endPoint x: 628, endPoint y: 284, distance: 49.8
click at [628, 194] on div at bounding box center [511, 184] width 274 height 19
drag, startPoint x: 514, startPoint y: 290, endPoint x: 346, endPoint y: 264, distance: 170.1
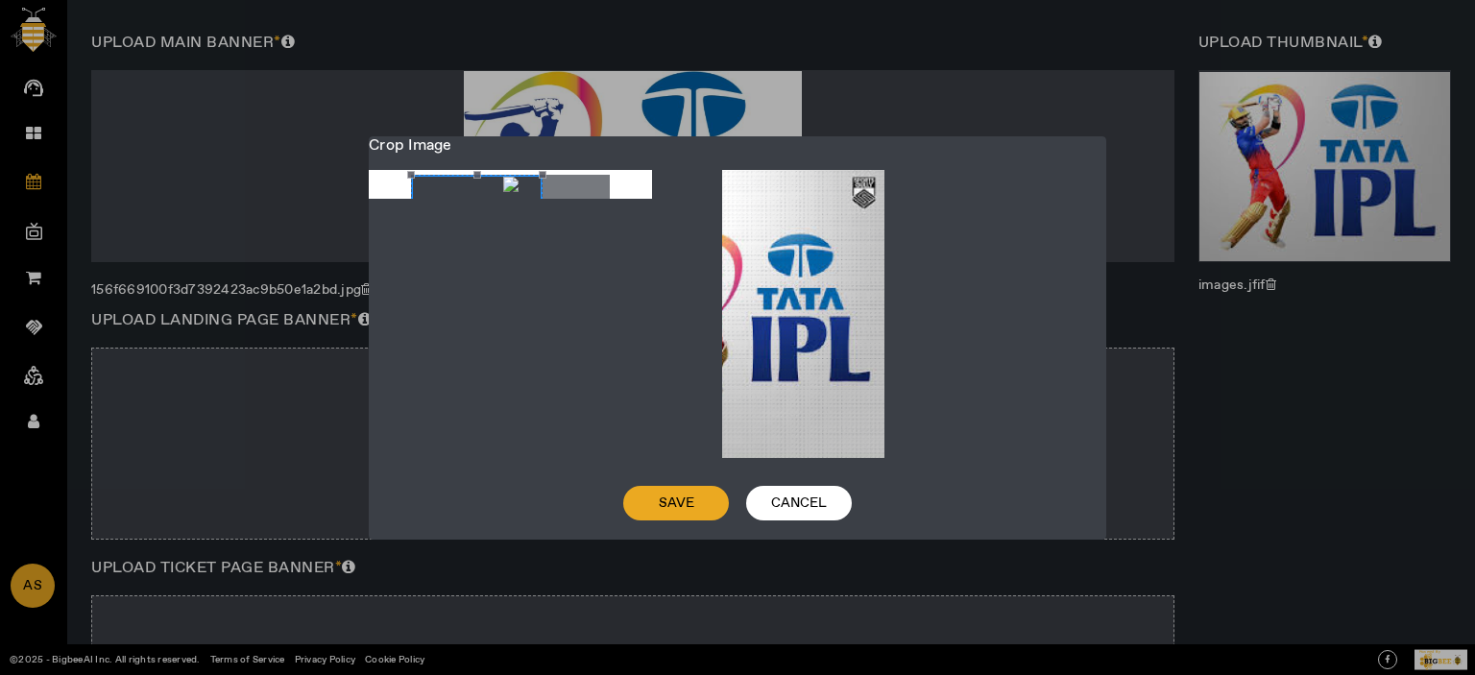
click at [346, 264] on div "Crop Image Save Cancel" at bounding box center [737, 337] width 1475 height 675
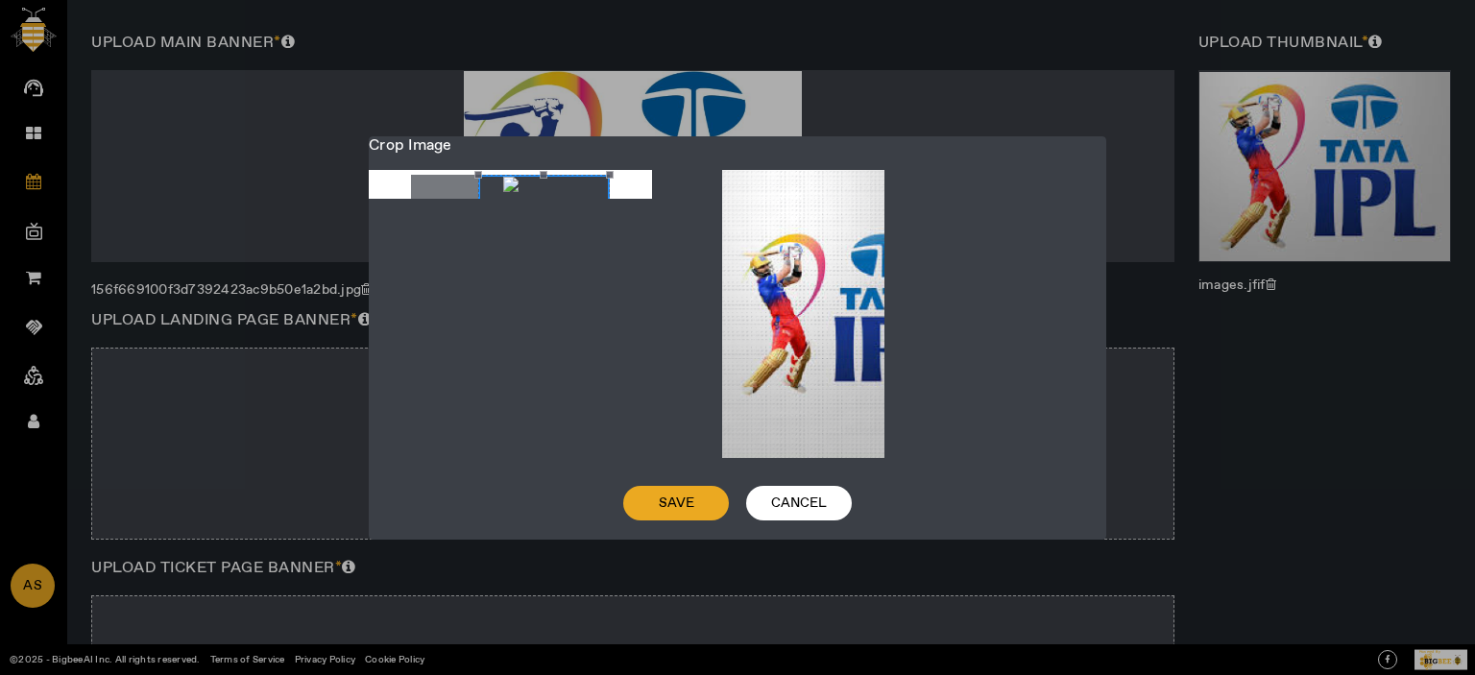
drag, startPoint x: 497, startPoint y: 273, endPoint x: 763, endPoint y: 294, distance: 266.9
click at [763, 294] on div "Crop Image Save Cancel" at bounding box center [738, 337] width 738 height 403
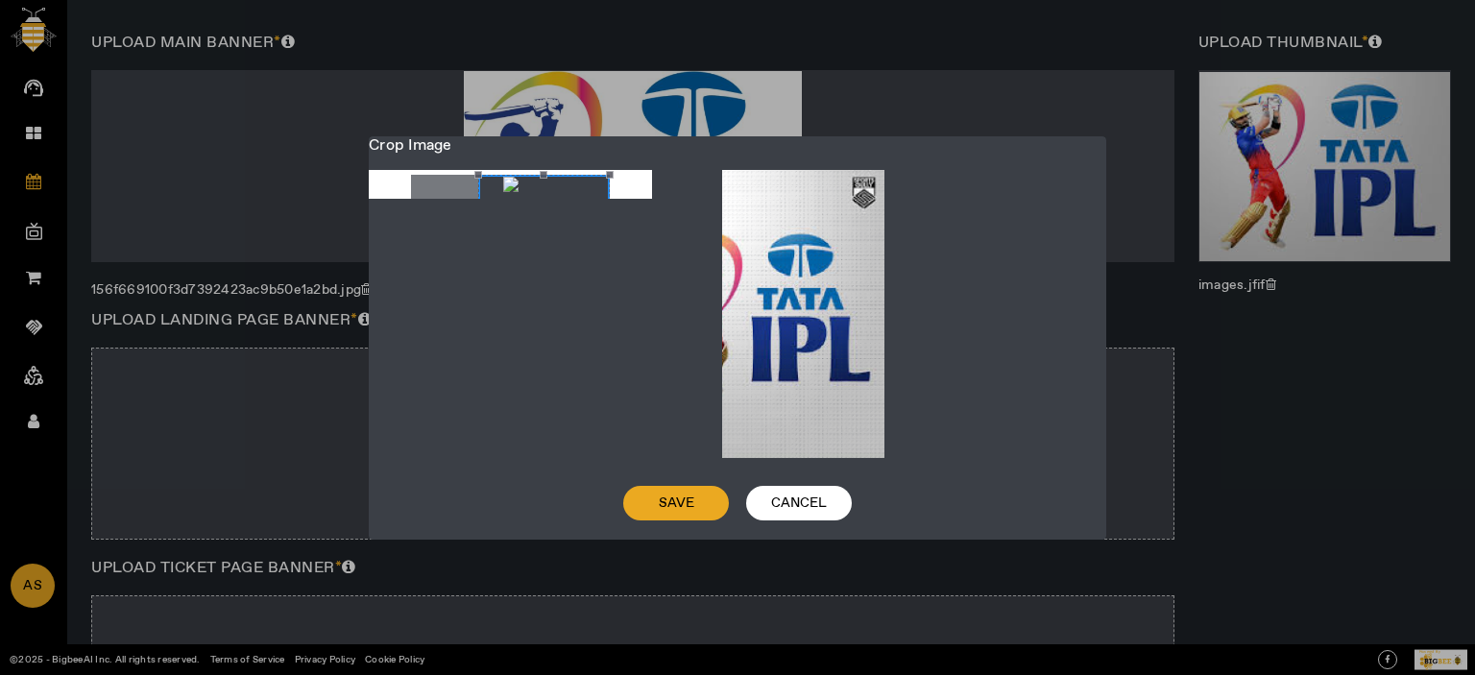
drag, startPoint x: 475, startPoint y: 293, endPoint x: 545, endPoint y: 293, distance: 69.1
click at [545, 293] on div "Crop photo" at bounding box center [544, 292] width 132 height 234
click at [652, 495] on span at bounding box center [676, 503] width 106 height 46
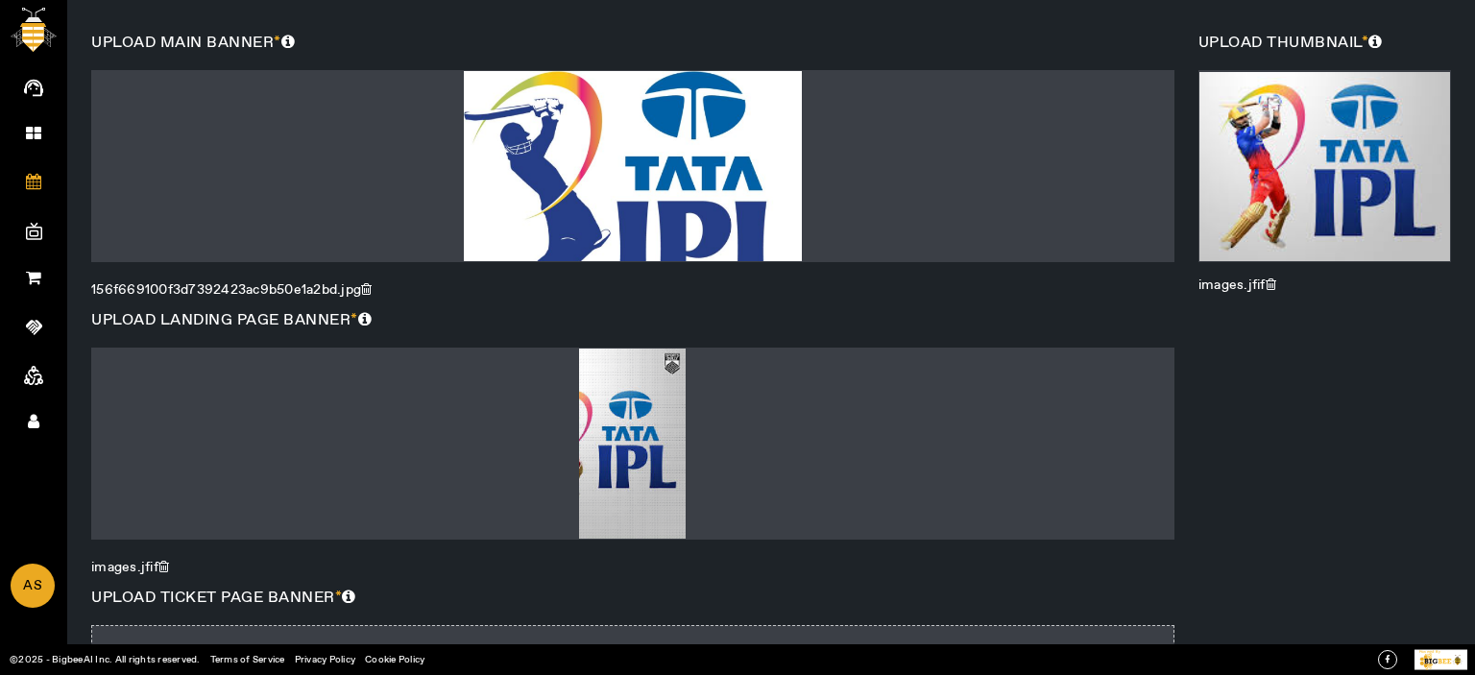
scroll to position [716, 0]
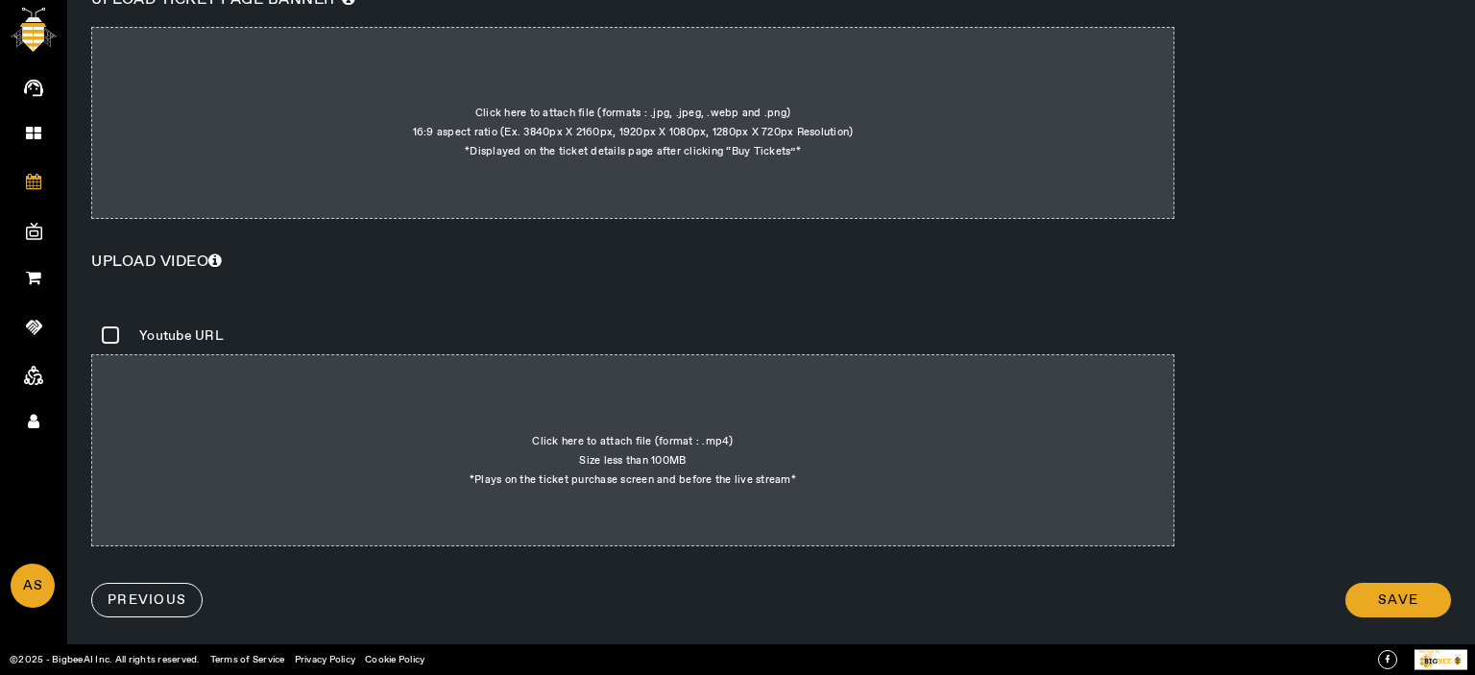
click at [726, 142] on div at bounding box center [632, 123] width 1083 height 192
click at [801, 66] on input "Click here to attach file (formats : .jpg, .jpeg, .webp and .png) 16:9 aspect r…" at bounding box center [801, 65] width 1 height 1
type input "C:\fakepath\ipl-logo-new-old.avif"
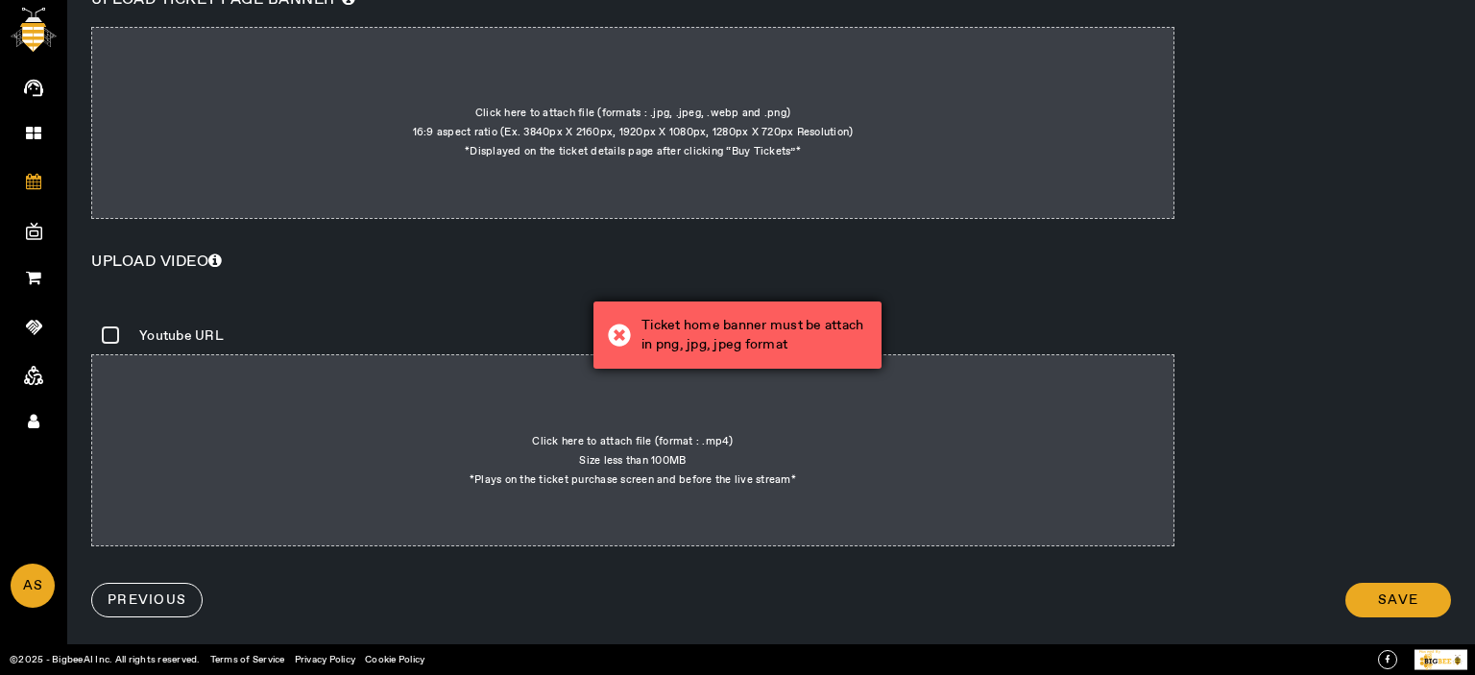
click at [770, 337] on div "Ticket home banner must be attach in png, jpg, jpeg format" at bounding box center [755, 335] width 226 height 38
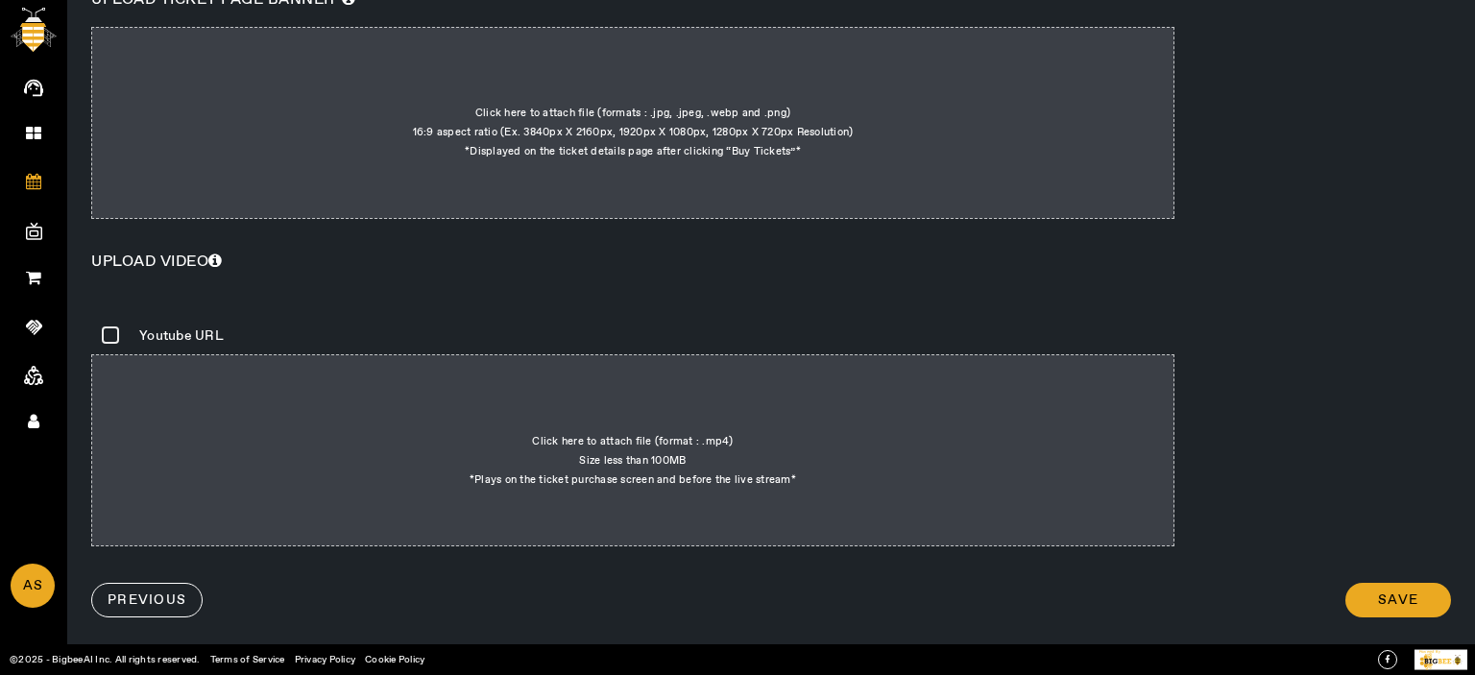
click at [734, 135] on div at bounding box center [632, 123] width 1083 height 192
click at [801, 66] on input "Click here to attach file (formats : .jpg, .jpeg, .webp and .png) 16:9 aspect r…" at bounding box center [801, 65] width 1 height 1
type input "C:\fakepath\womens-premier-league-logonew.webp"
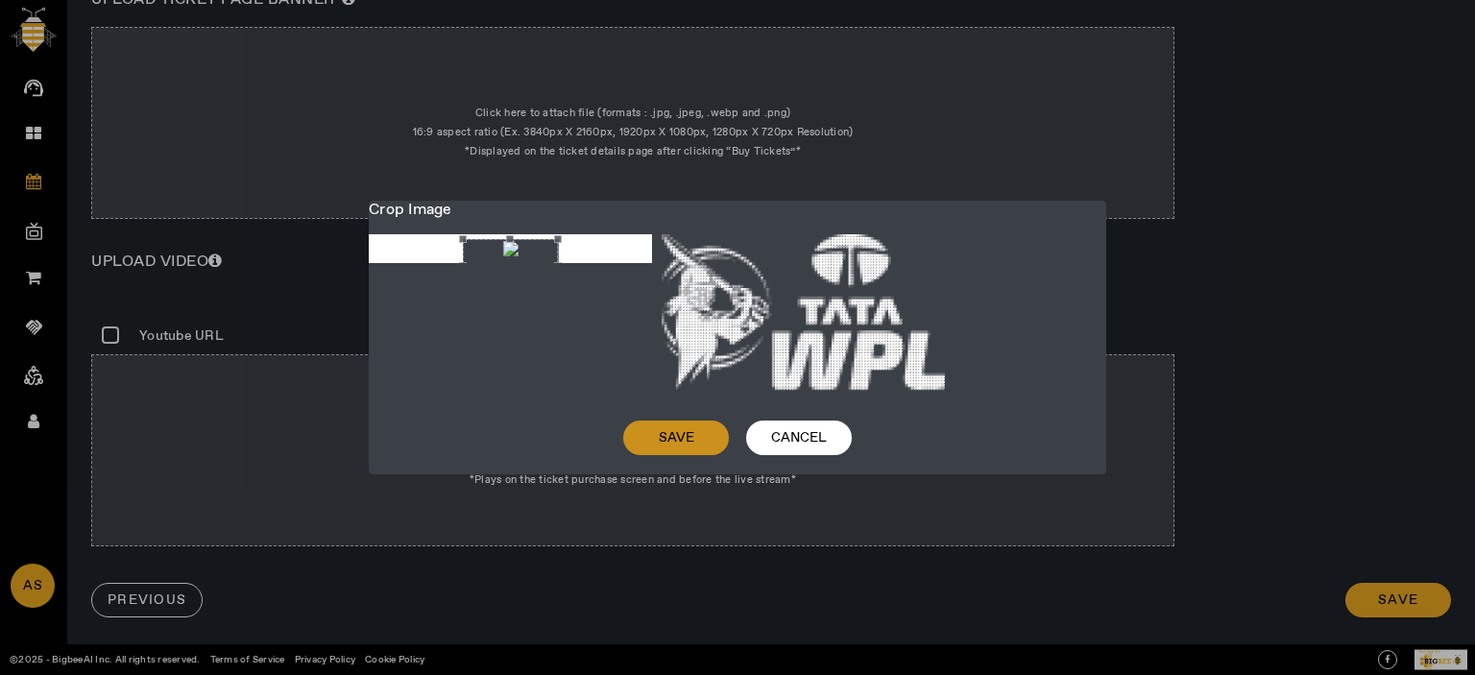
click at [678, 430] on span "Save" at bounding box center [677, 437] width 36 height 19
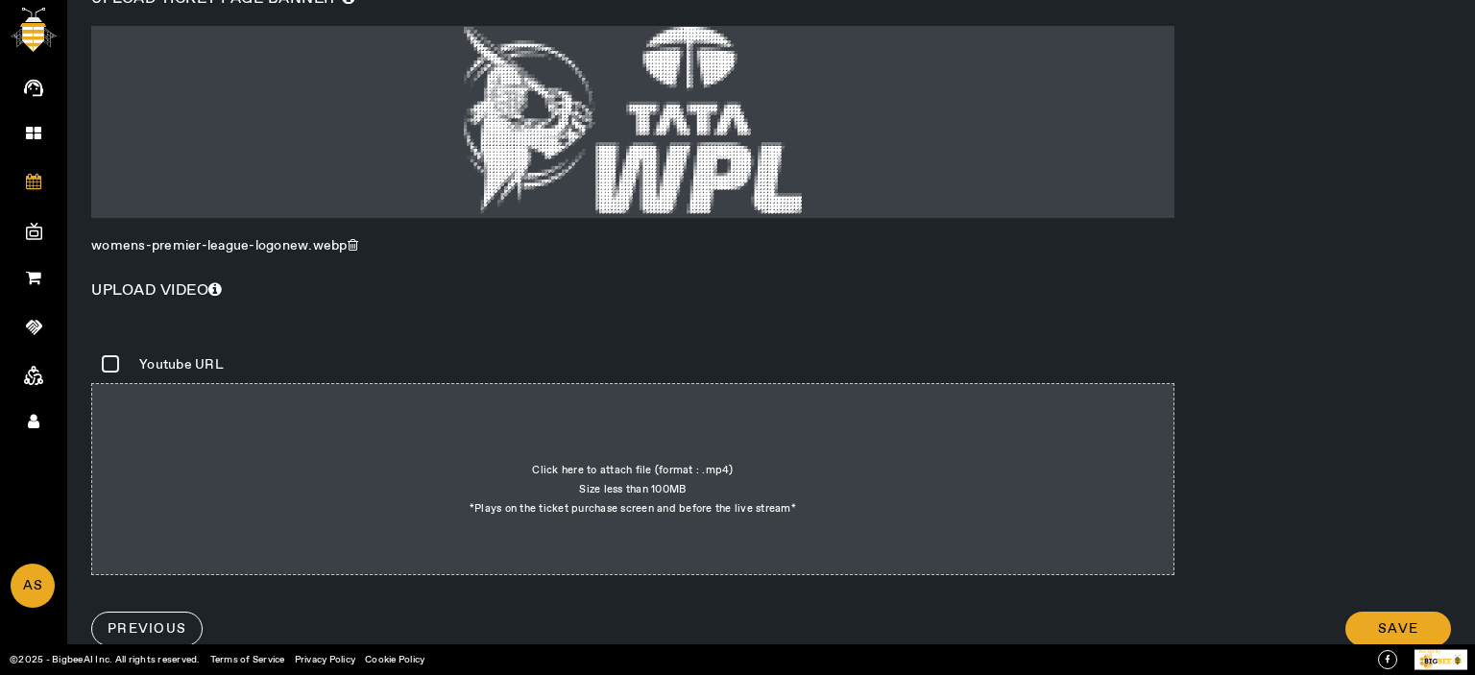
scroll to position [746, 0]
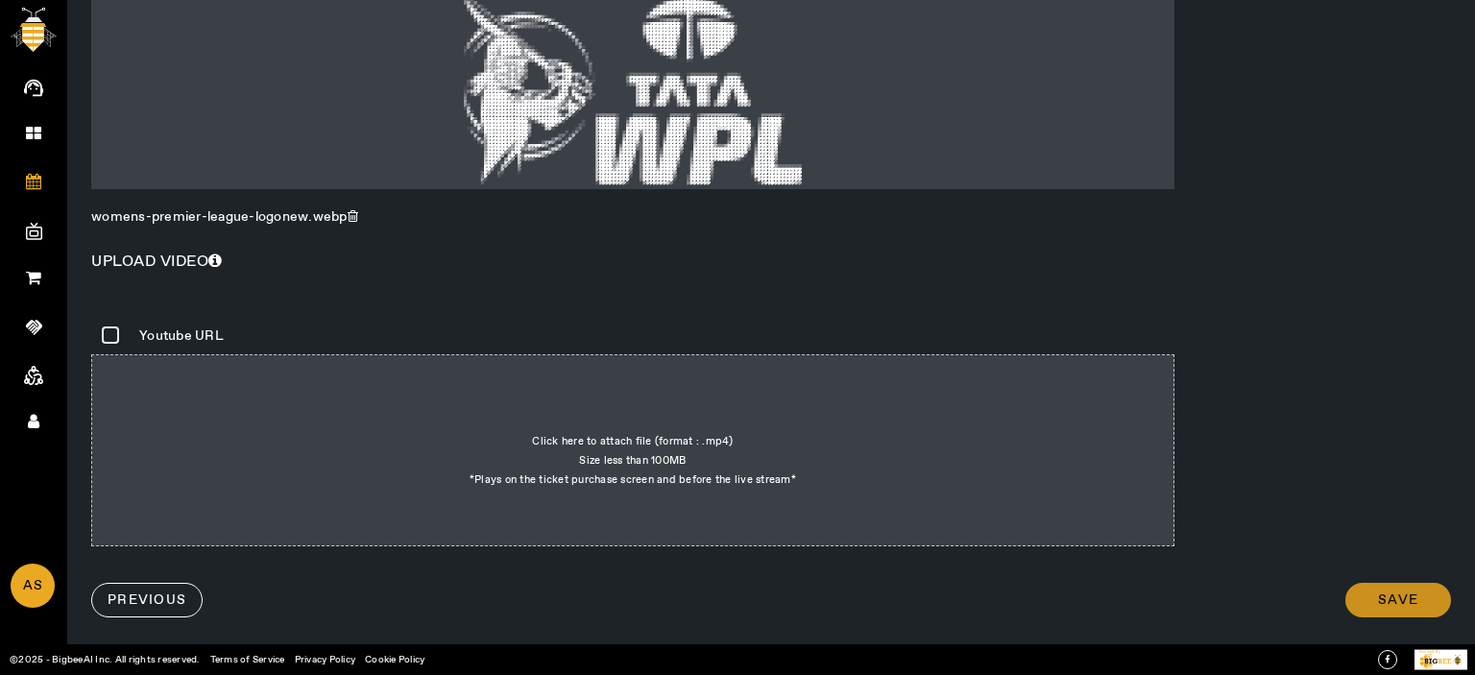
click at [1378, 594] on span "Save" at bounding box center [1398, 600] width 40 height 19
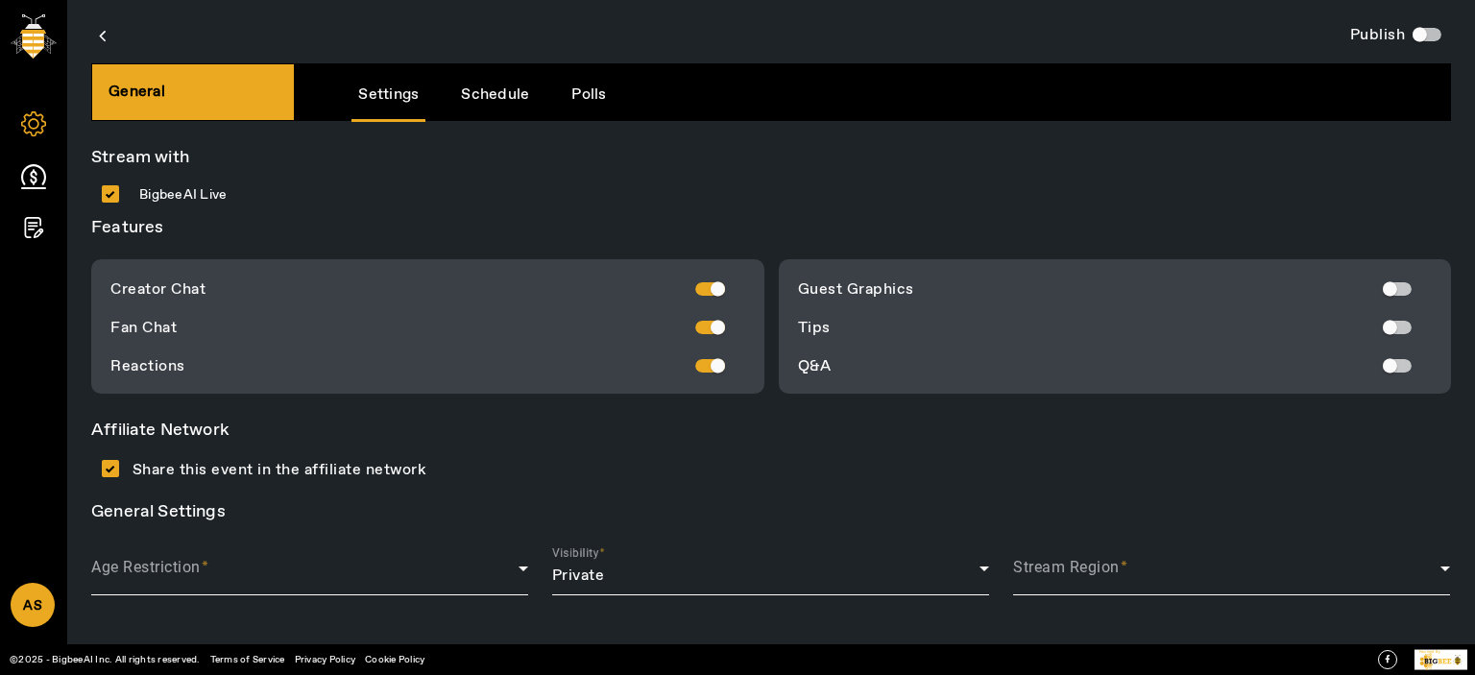
scroll to position [4, 0]
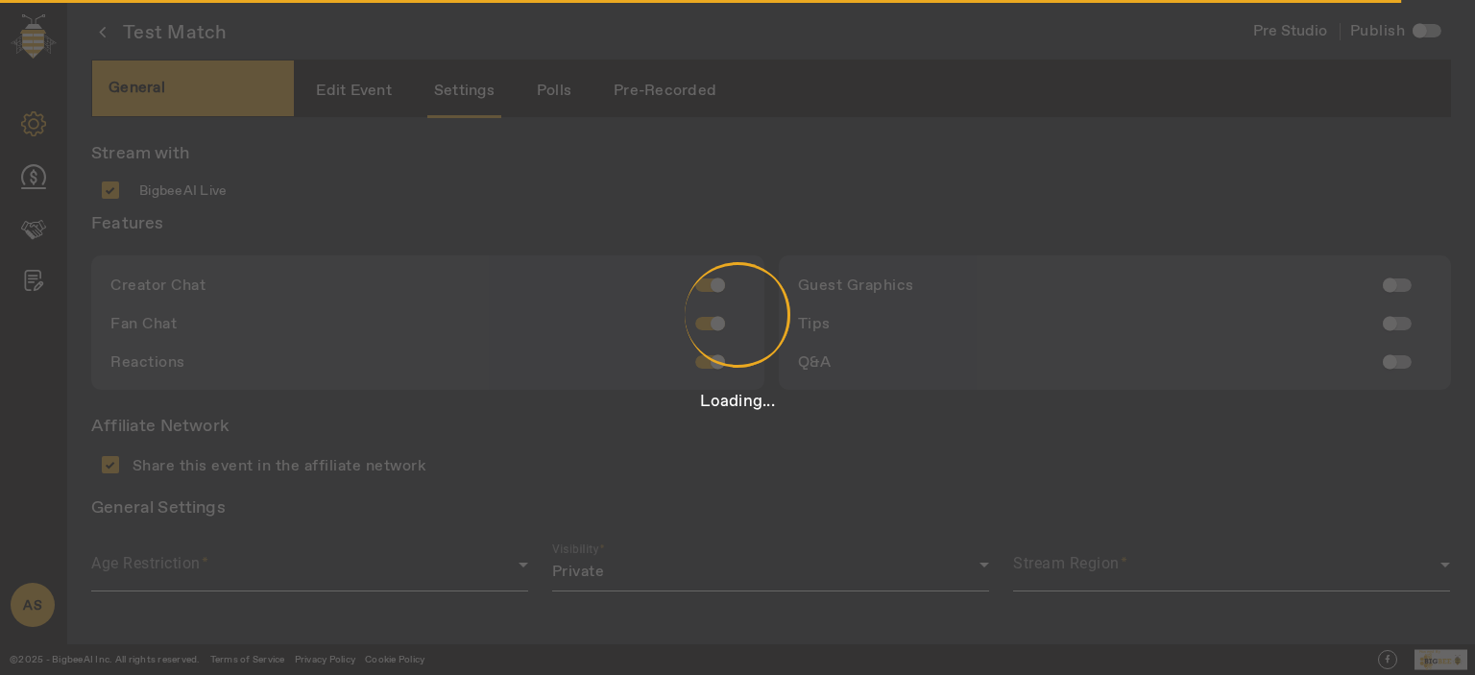
type input "Hosted by"
type input "[PERSON_NAME] [PERSON_NAME]"
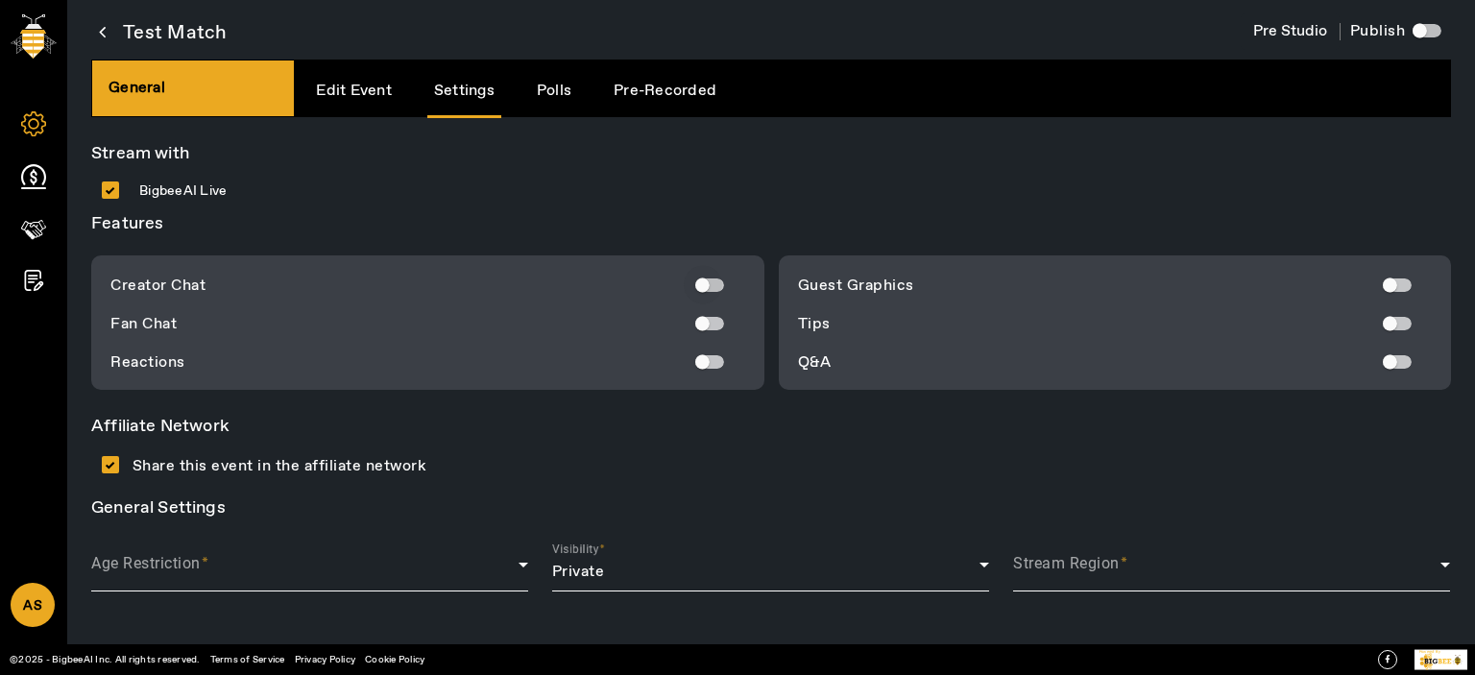
click at [705, 279] on div "button" at bounding box center [702, 285] width 14 height 14
click at [711, 326] on div "button" at bounding box center [703, 323] width 38 height 38
click at [706, 352] on div "button" at bounding box center [703, 362] width 38 height 38
click at [1391, 280] on div "button" at bounding box center [1389, 285] width 38 height 38
click at [1389, 327] on div "button" at bounding box center [1389, 323] width 38 height 38
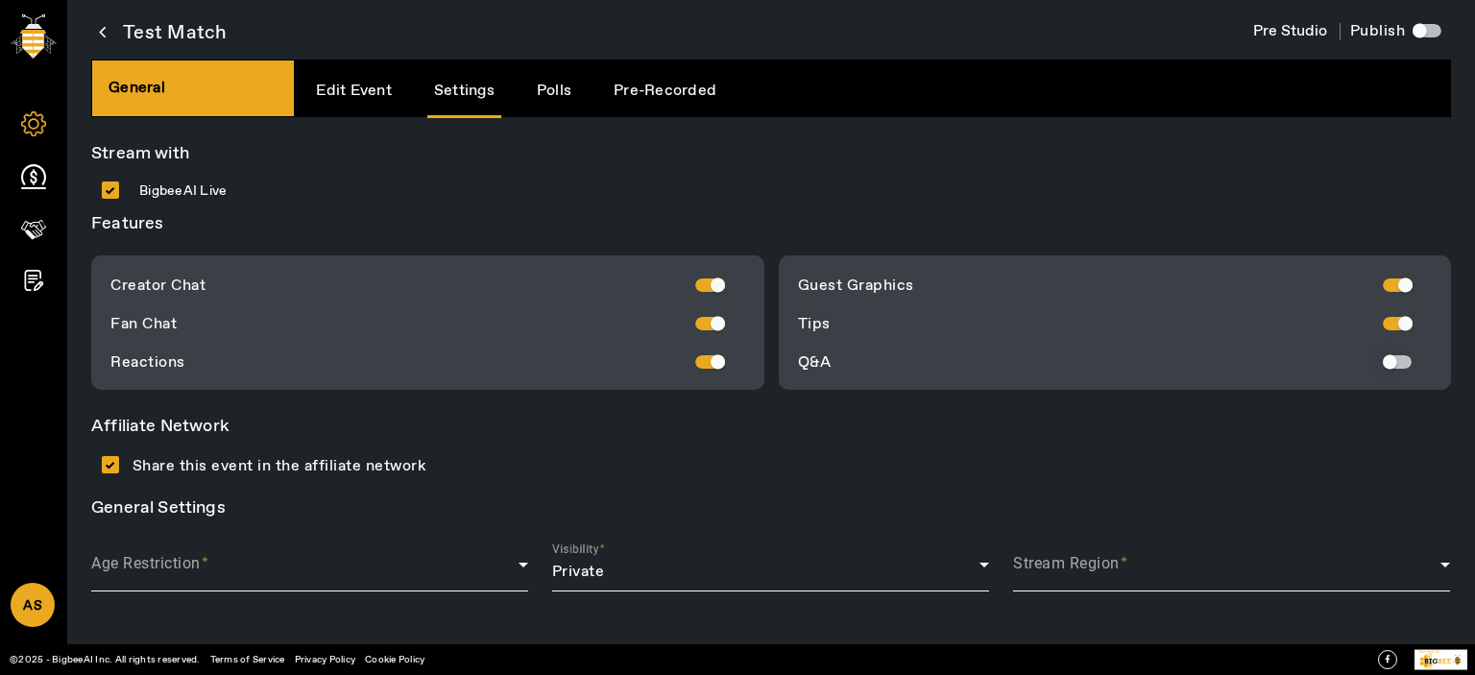
click at [1389, 356] on div "button" at bounding box center [1389, 362] width 38 height 38
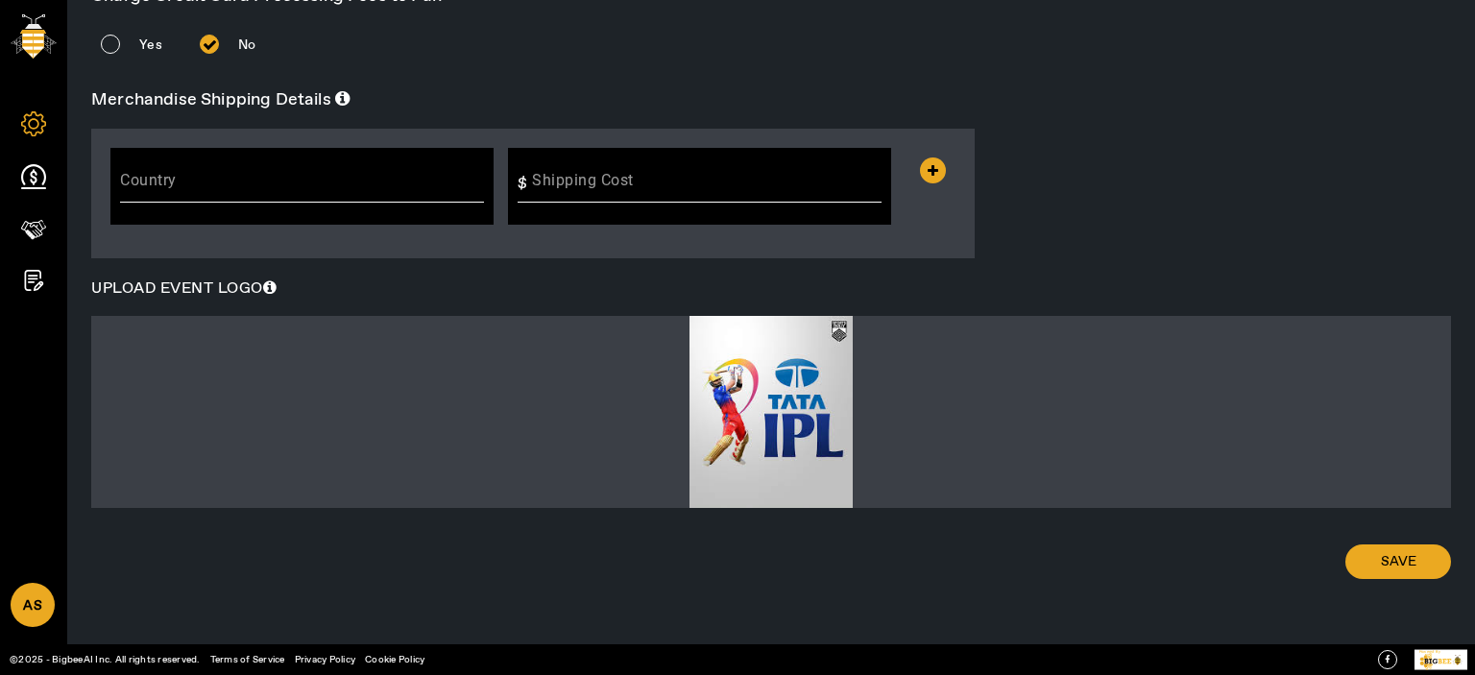
scroll to position [0, 0]
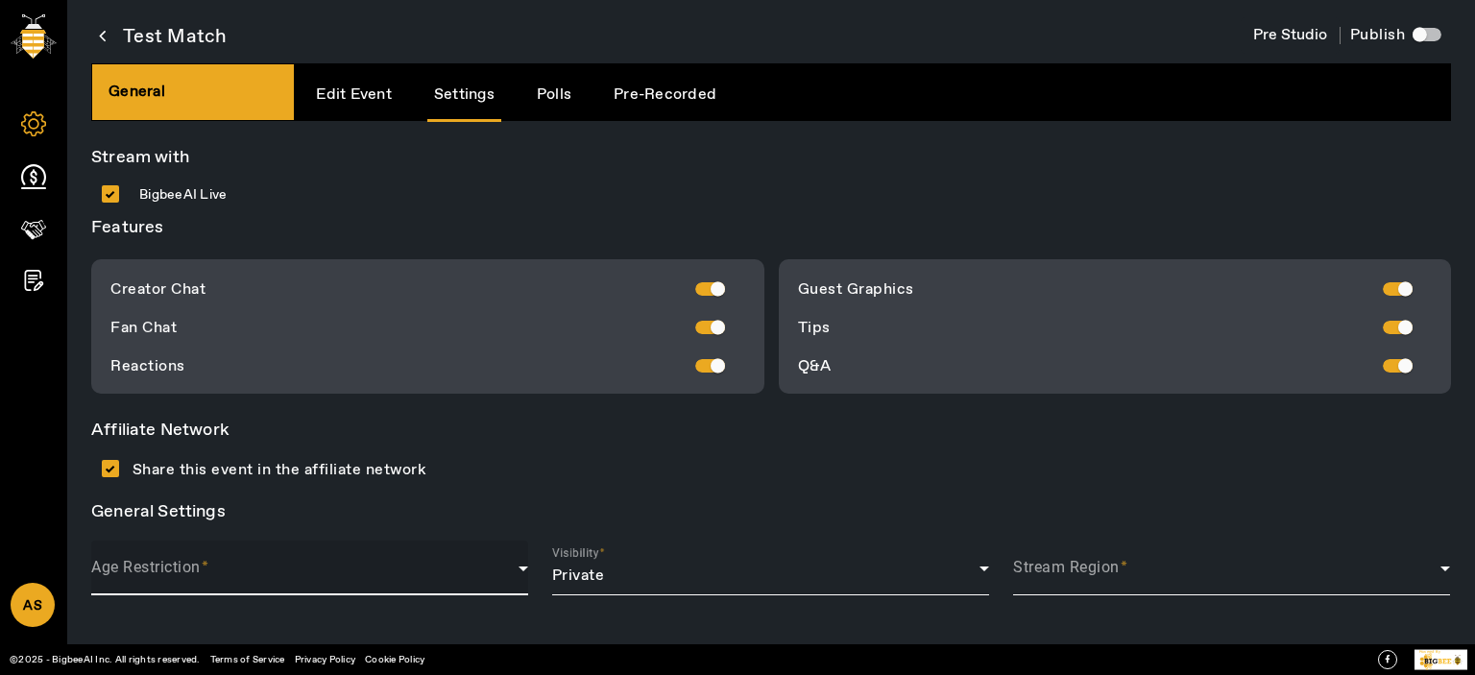
click at [250, 568] on span at bounding box center [304, 576] width 427 height 23
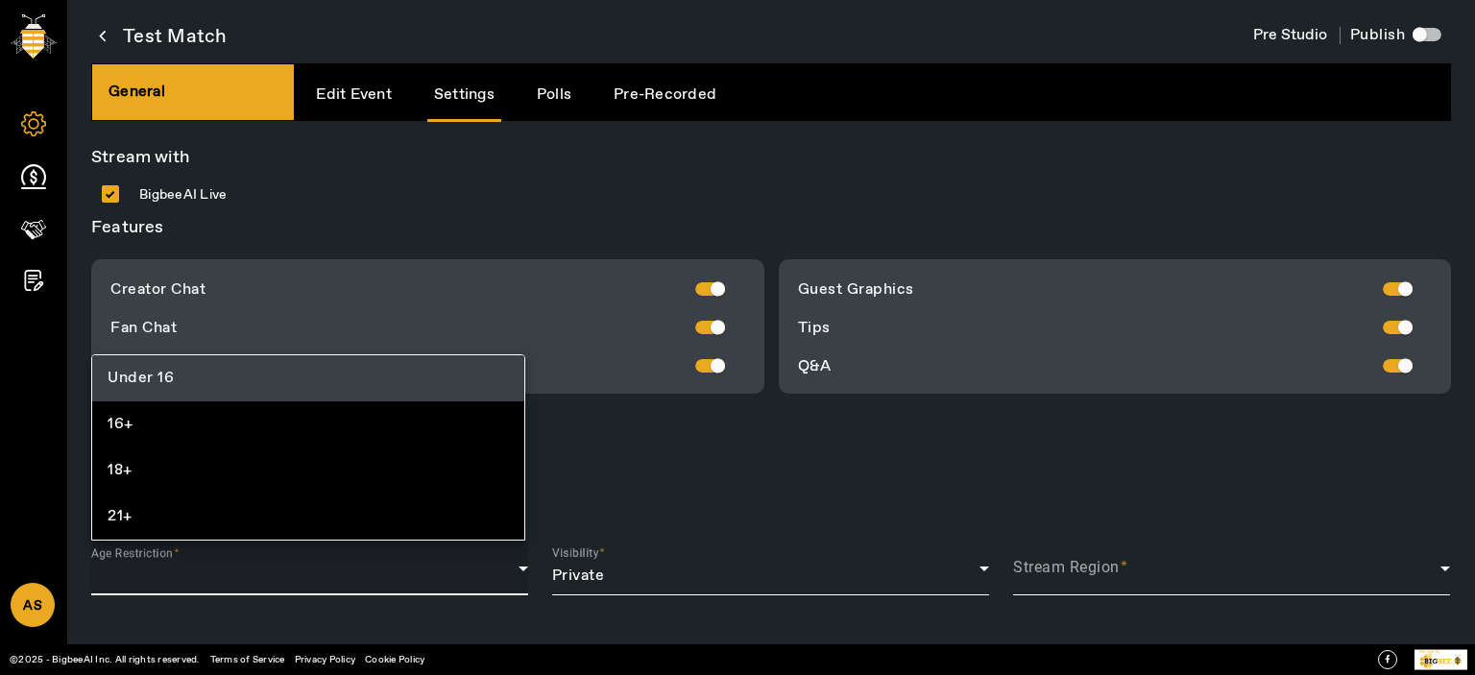
click at [144, 377] on span "Under 16" at bounding box center [141, 378] width 66 height 23
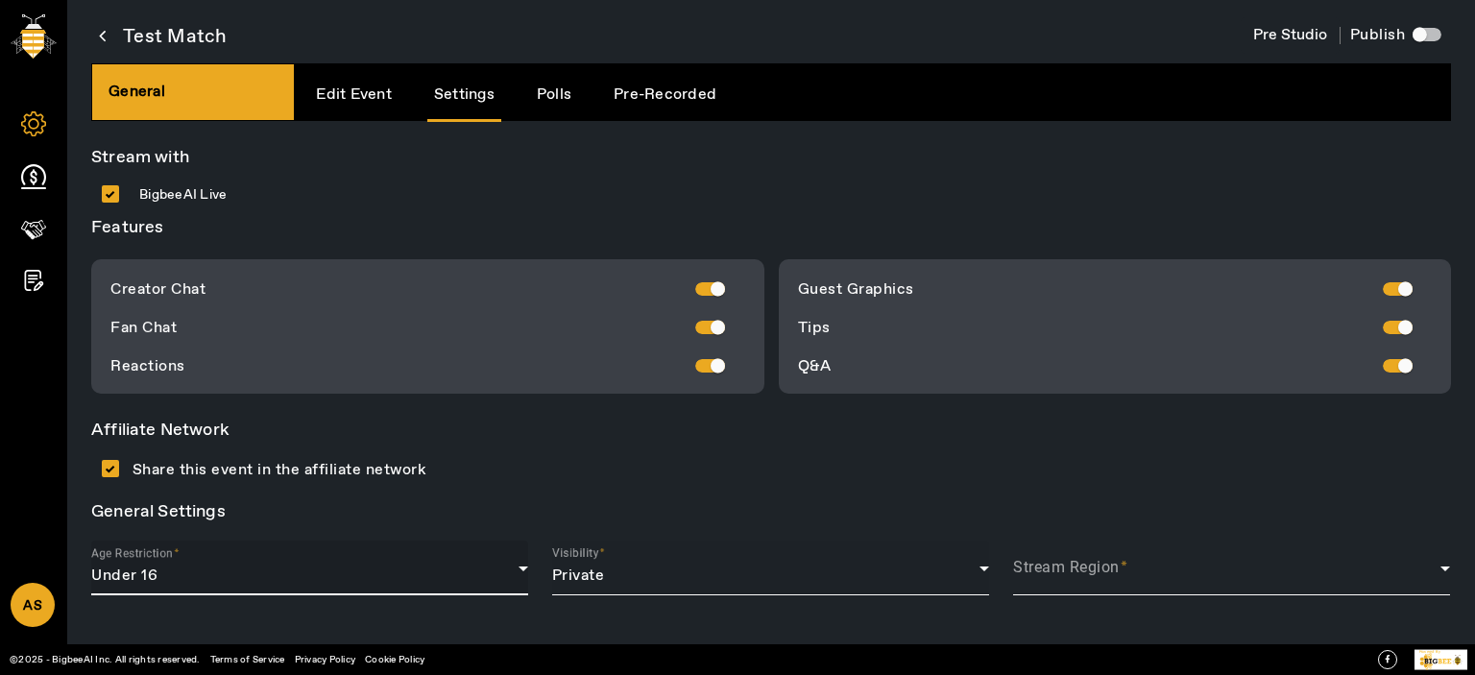
click at [630, 561] on div "Visibility Private" at bounding box center [770, 568] width 437 height 55
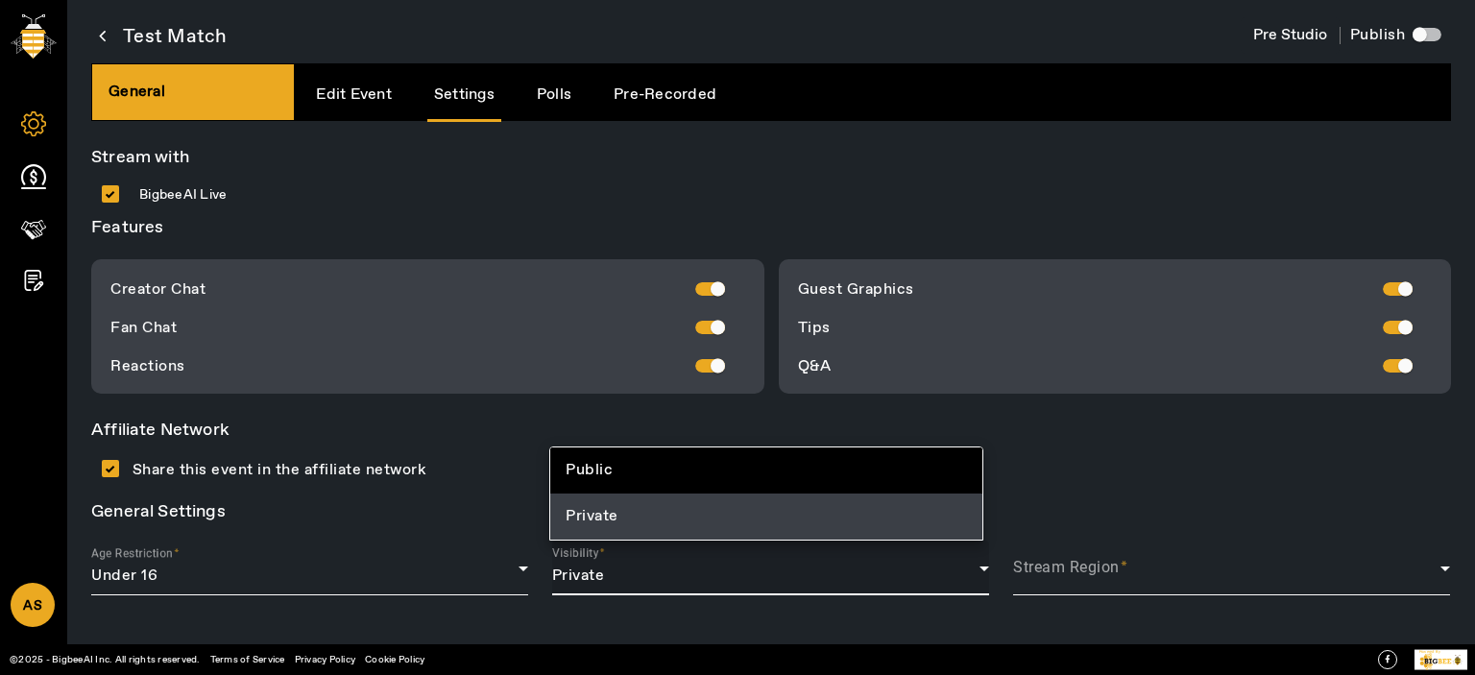
click at [630, 561] on div at bounding box center [737, 337] width 1475 height 675
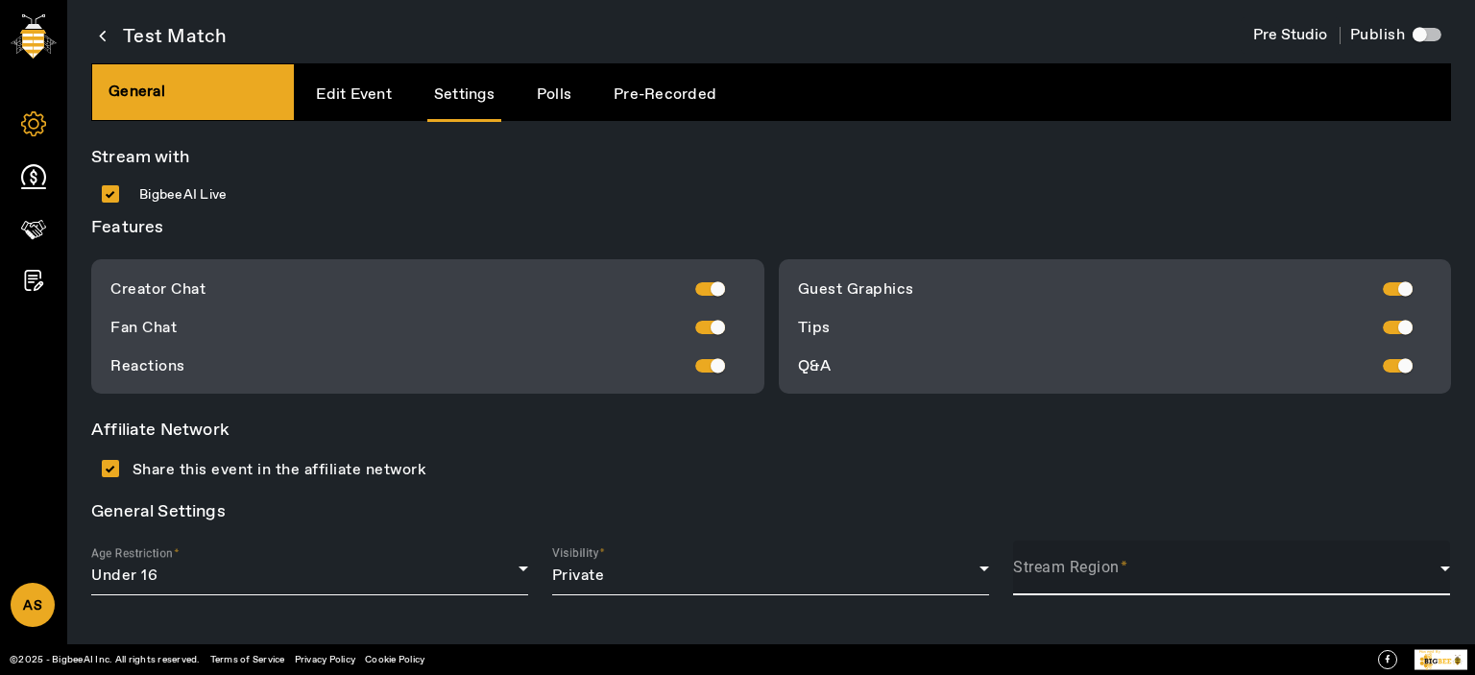
click at [1260, 568] on span at bounding box center [1226, 576] width 427 height 23
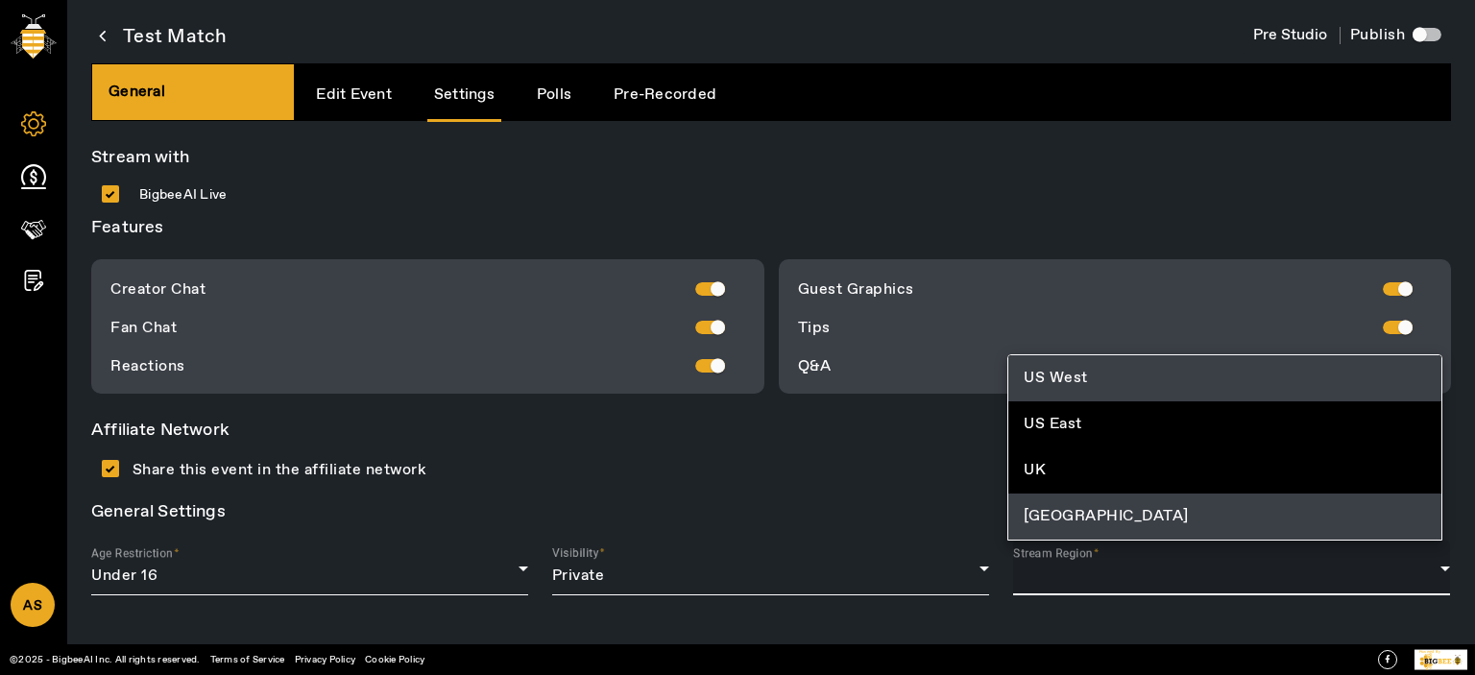
click at [1092, 509] on mat-option "[GEOGRAPHIC_DATA]" at bounding box center [1224, 517] width 432 height 46
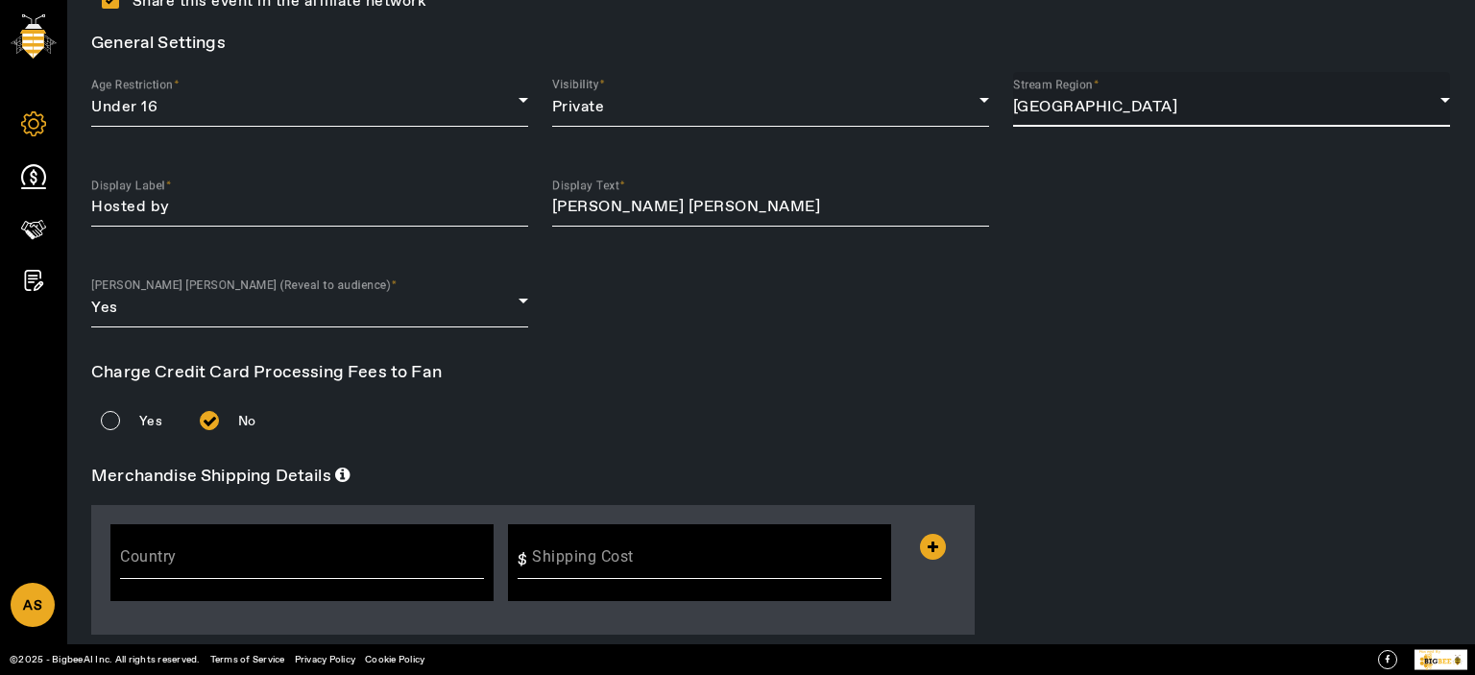
scroll to position [464, 0]
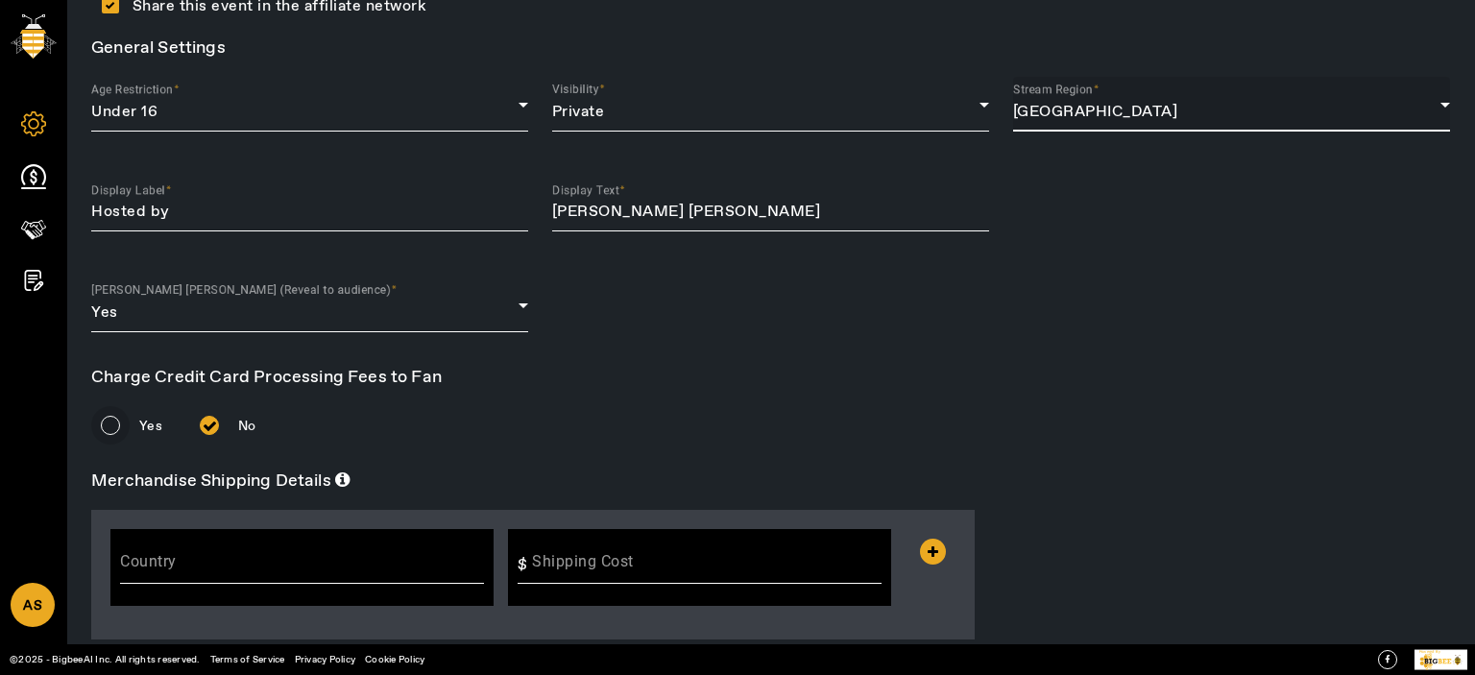
click at [110, 431] on input "Yes" at bounding box center [110, 425] width 38 height 38
radio input "true"
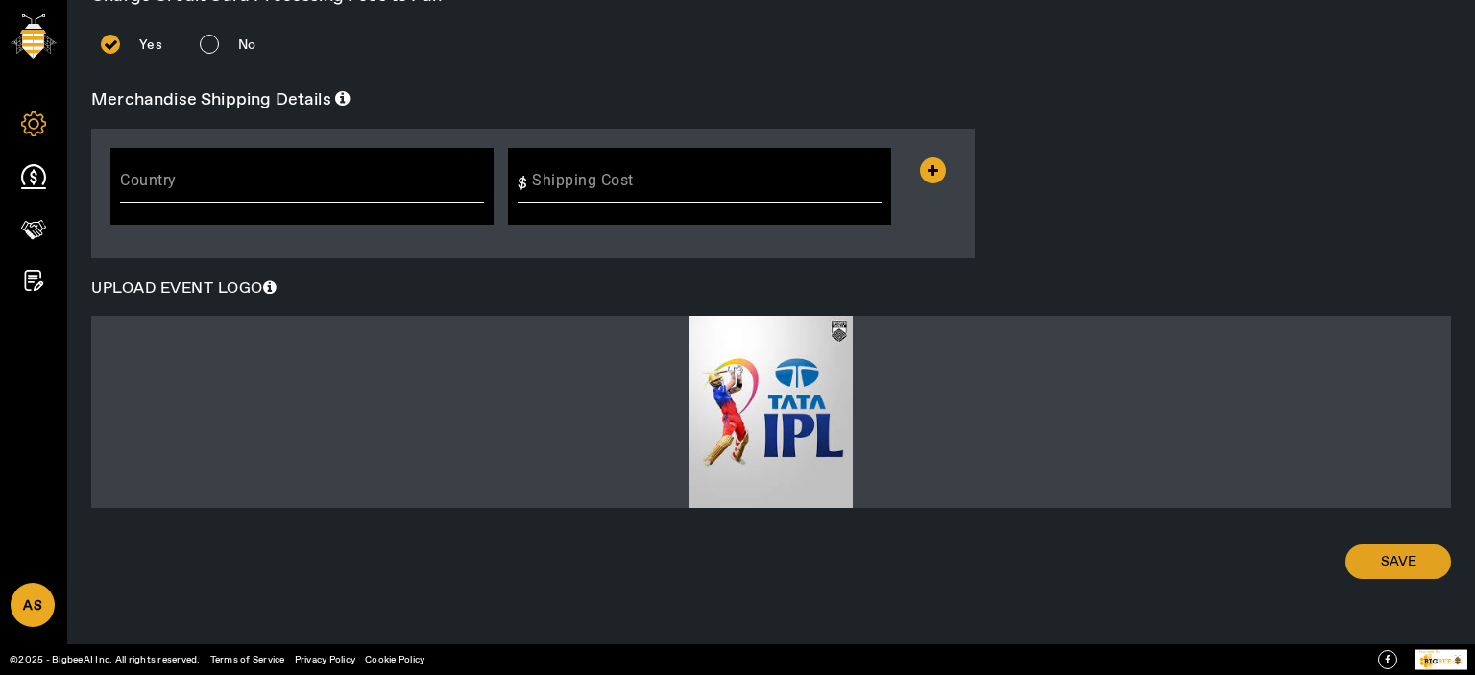
click at [1394, 560] on span "Save" at bounding box center [1399, 561] width 36 height 19
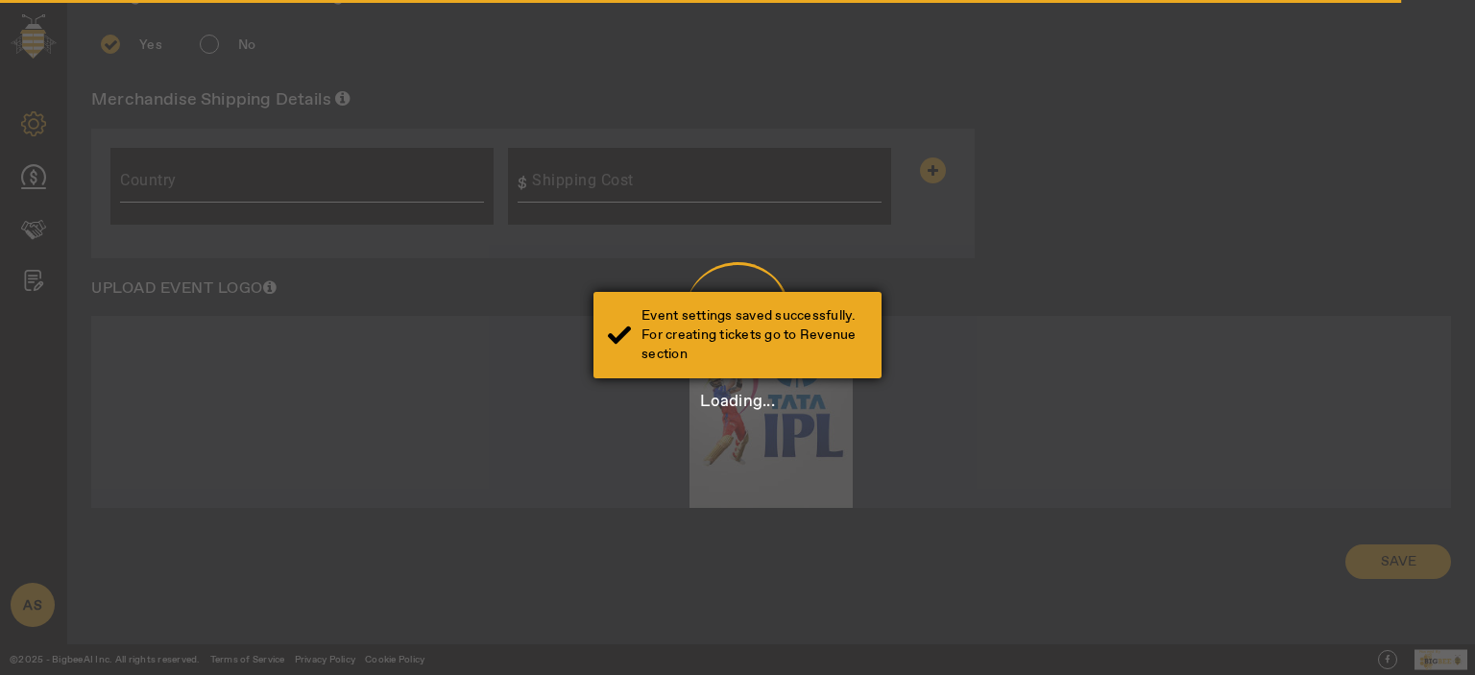
click at [691, 347] on div "Event settings saved successfully. For creating tickets go to Revenue section" at bounding box center [755, 335] width 226 height 58
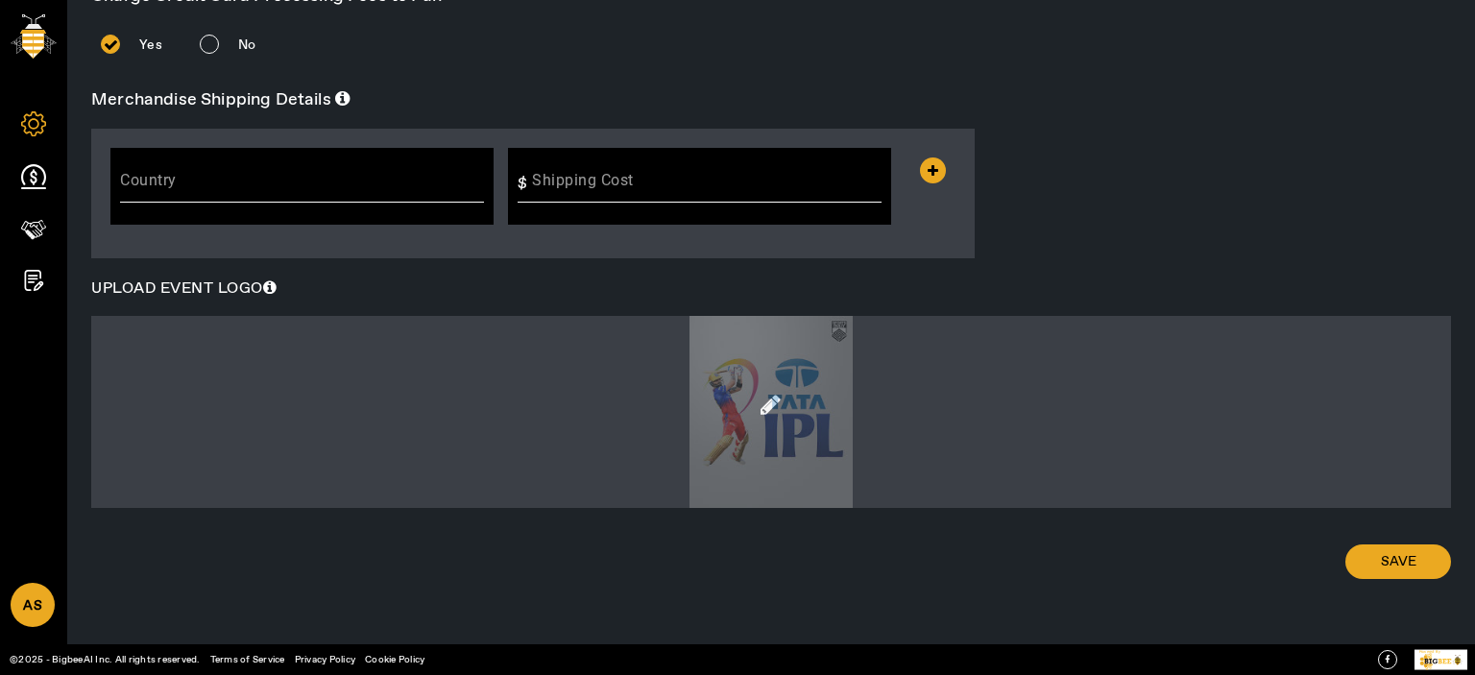
scroll to position [0, 0]
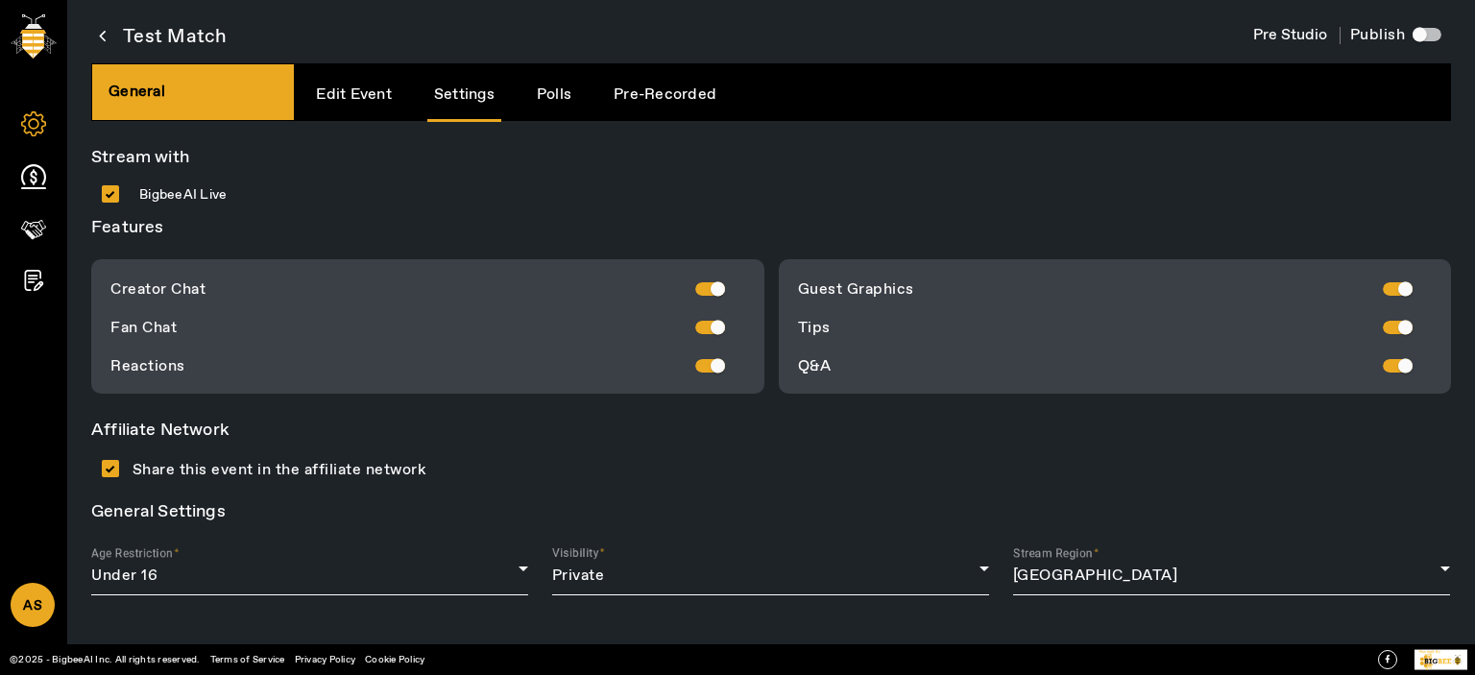
click at [549, 89] on link "Polls" at bounding box center [554, 94] width 48 height 49
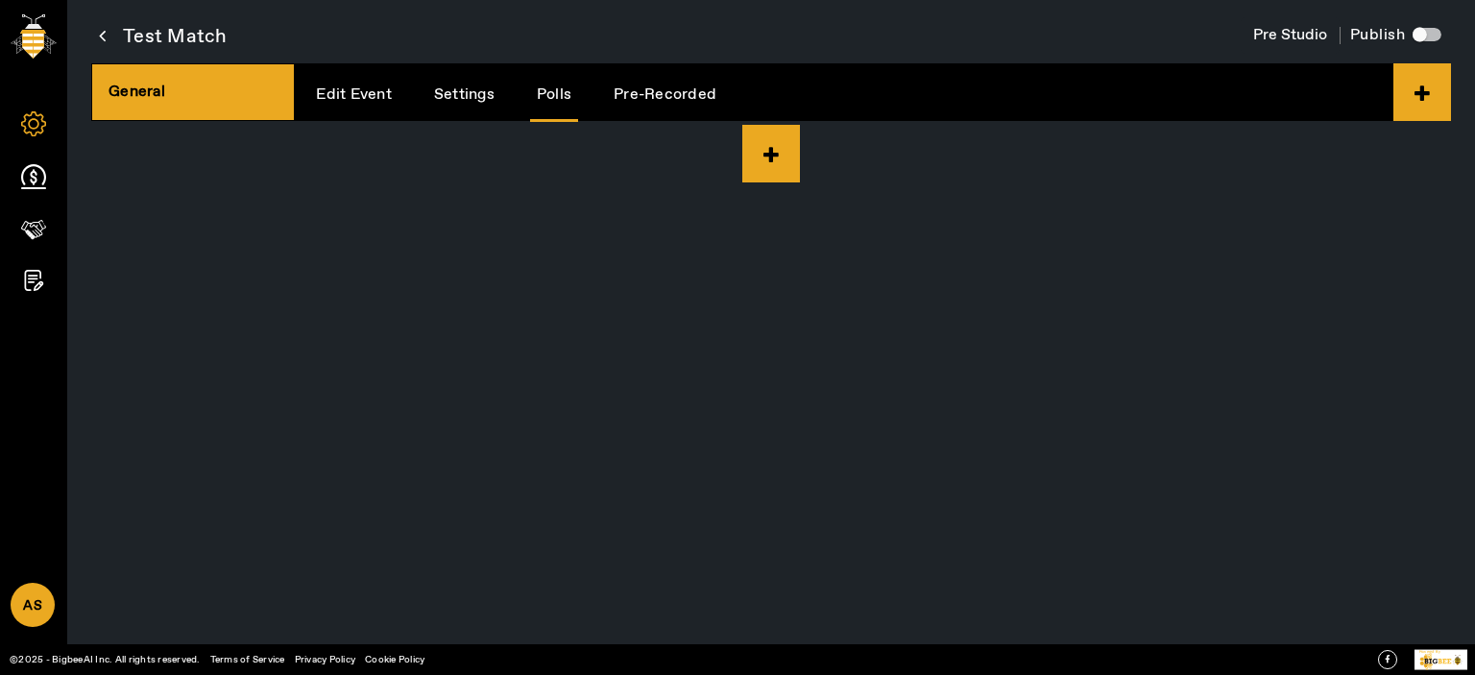
click at [0, 0] on app-root "AS Account Plans Purchase Credits Credit Usage Sign Out Test Match Pre Studio P…" at bounding box center [0, 0] width 0 height 0
click at [764, 147] on icon at bounding box center [771, 154] width 58 height 58
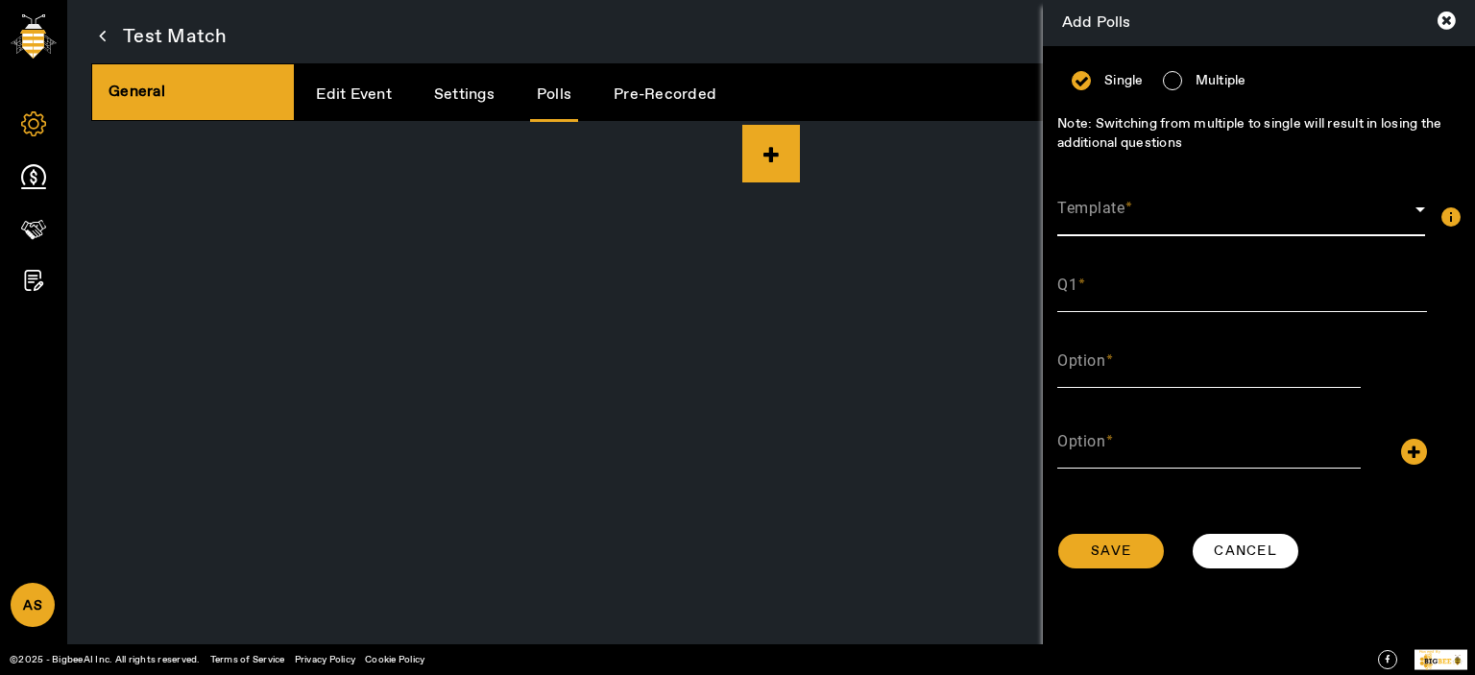
click at [1118, 209] on span at bounding box center [1236, 217] width 358 height 23
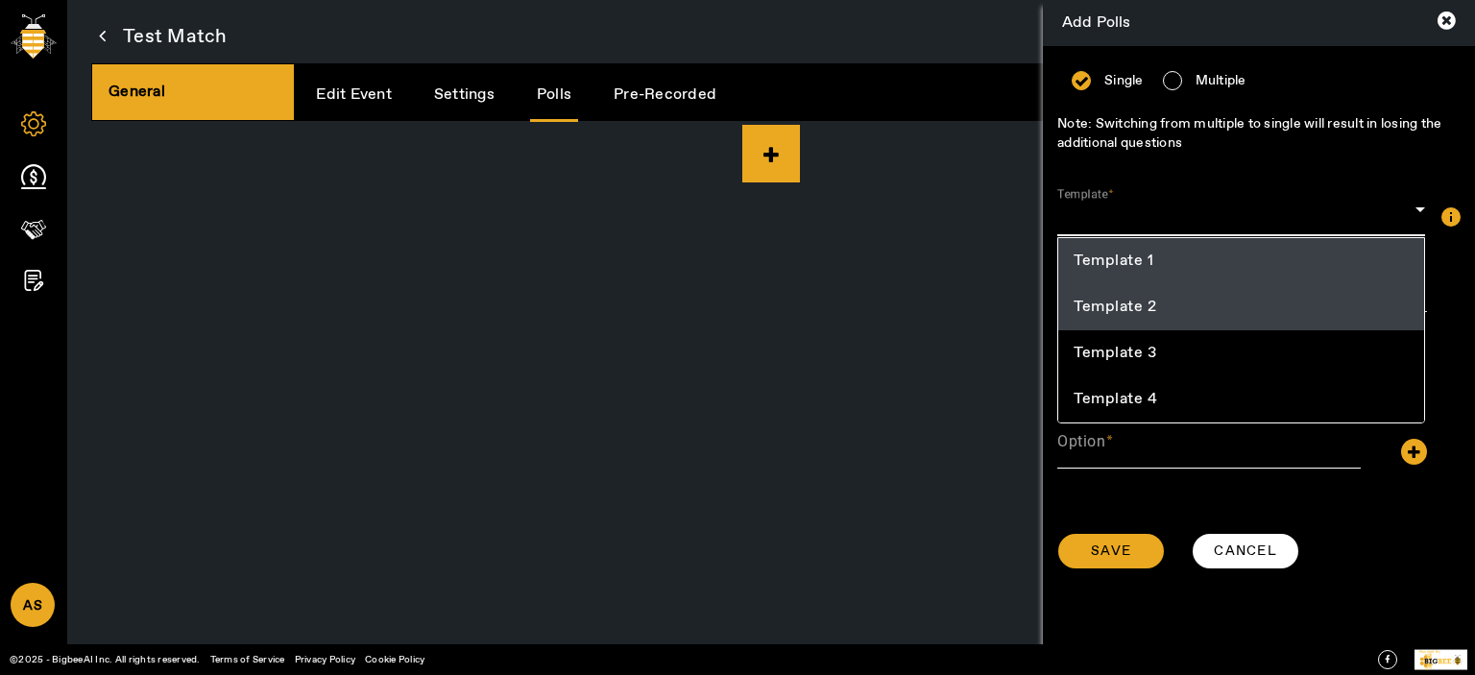
click at [1110, 323] on mat-option "Template 2" at bounding box center [1241, 307] width 366 height 46
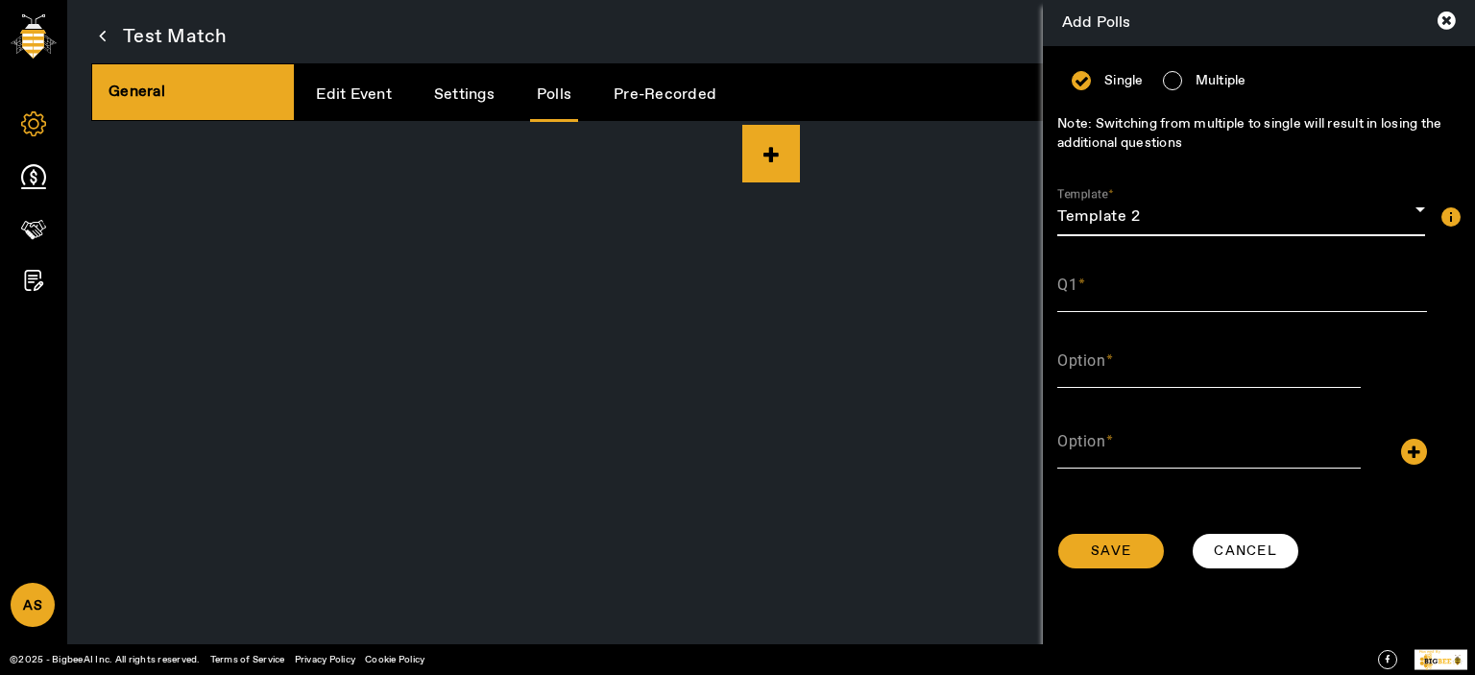
click at [1115, 264] on div "Q1" at bounding box center [1242, 285] width 370 height 54
click at [1115, 280] on div "Q1" at bounding box center [1242, 285] width 370 height 54
type input "Test"
type input "1"
type input "2"
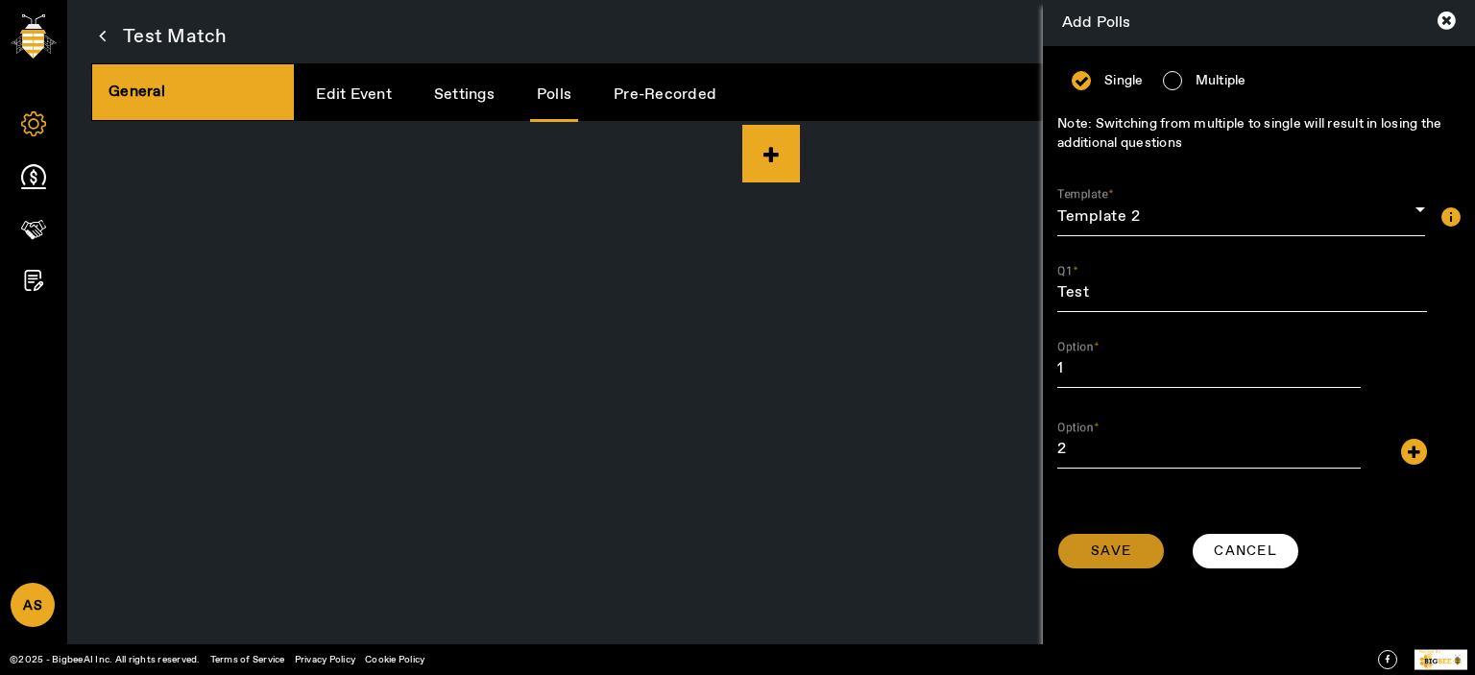
click at [1098, 534] on span at bounding box center [1111, 551] width 106 height 46
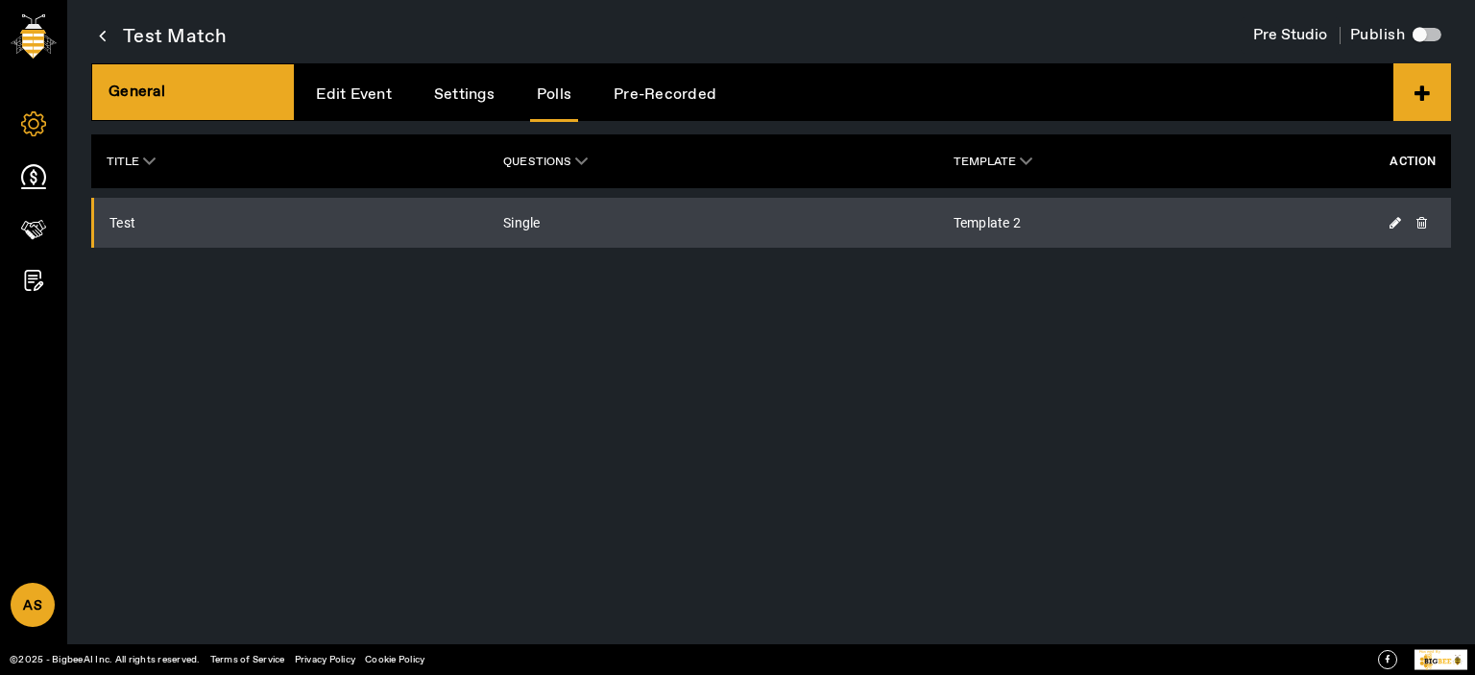
click at [684, 338] on div "Poll added successfully" at bounding box center [755, 335] width 226 height 19
click at [36, 170] on icon at bounding box center [33, 176] width 25 height 25
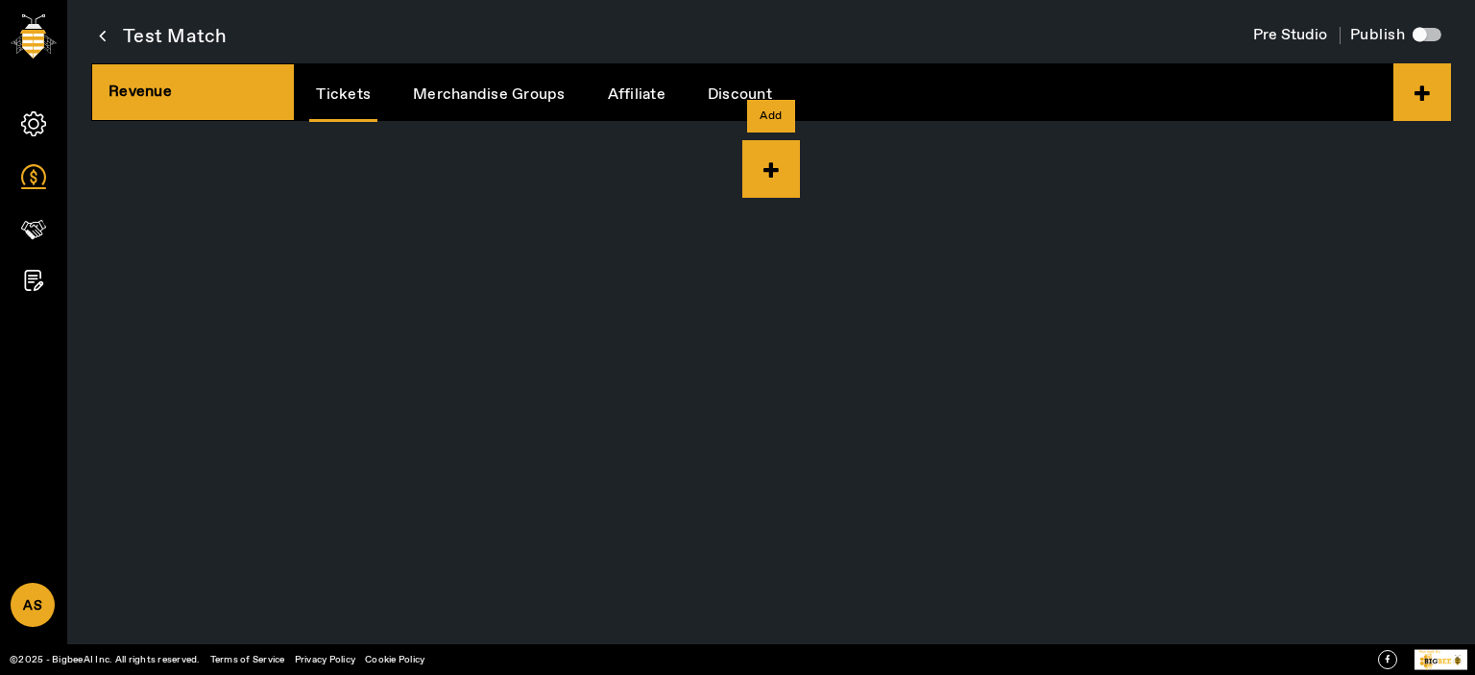
click at [776, 187] on icon at bounding box center [771, 169] width 58 height 58
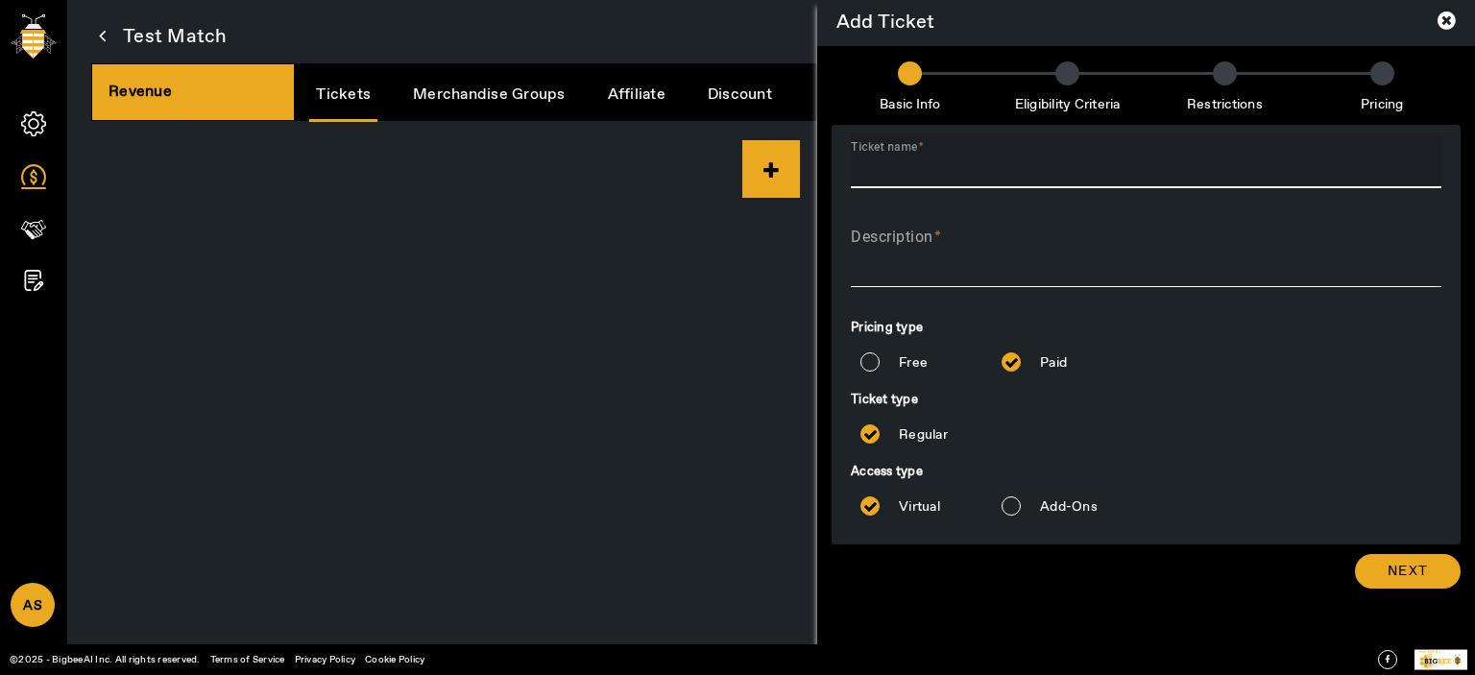
click at [1008, 175] on input "Ticket name" at bounding box center [1146, 169] width 591 height 23
type input "Live"
type textarea "Live"
click at [876, 362] on input "Free" at bounding box center [870, 362] width 38 height 38
radio input "true"
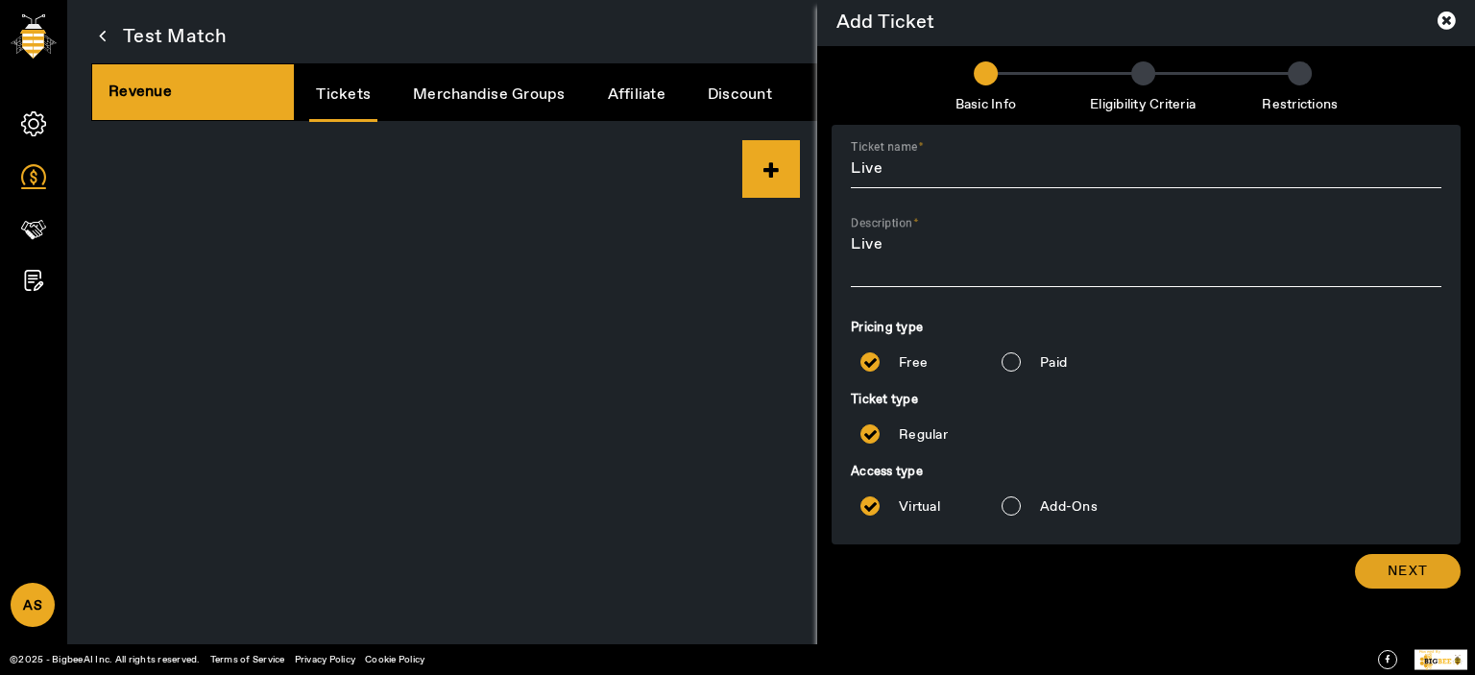
click at [1402, 562] on span "Next" at bounding box center [1408, 571] width 40 height 19
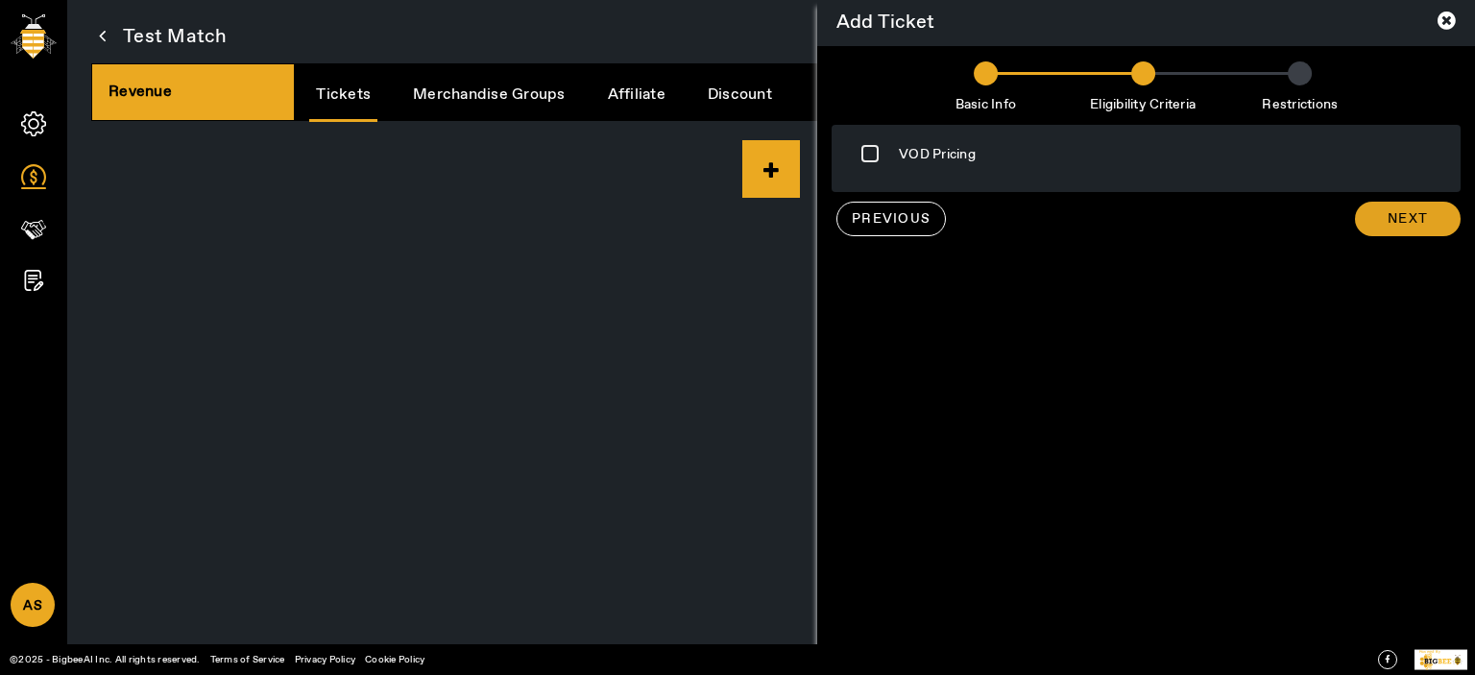
click at [1388, 214] on span "Next" at bounding box center [1408, 218] width 40 height 19
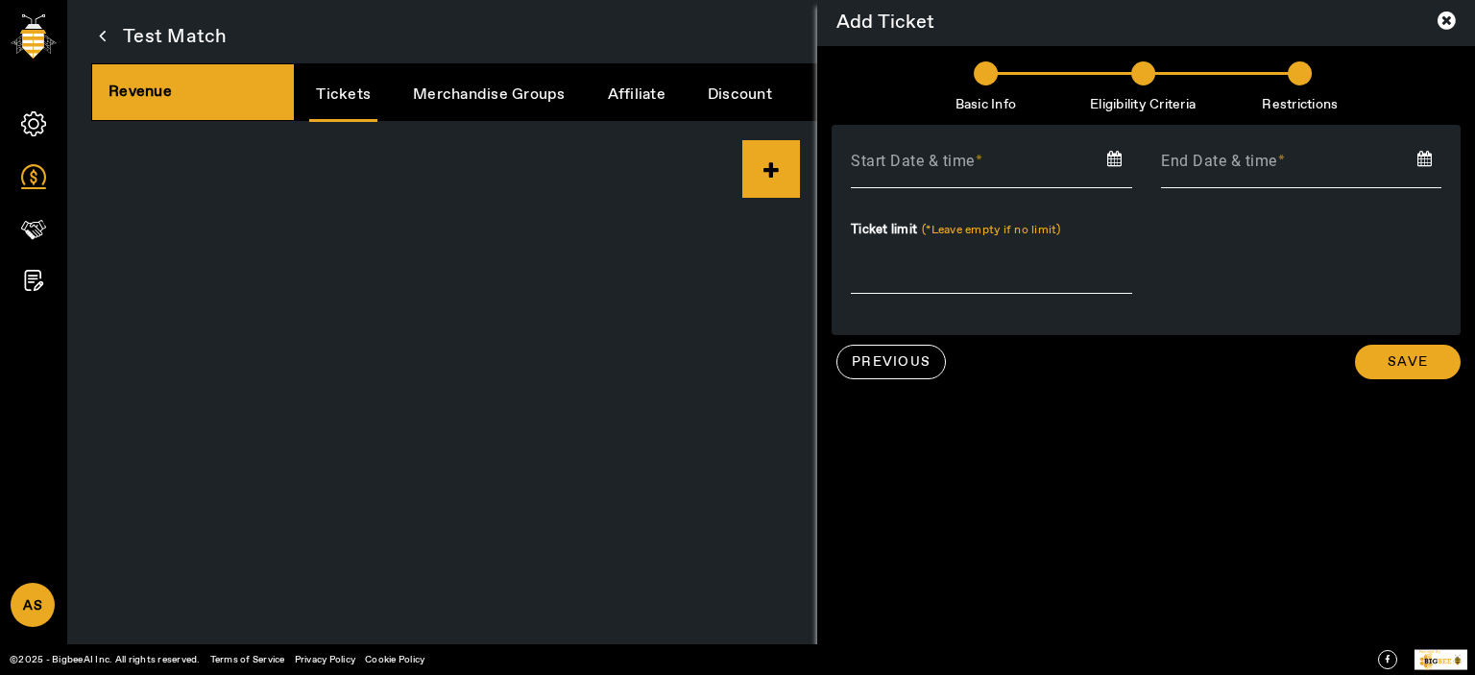
click at [885, 160] on input at bounding box center [991, 163] width 310 height 29
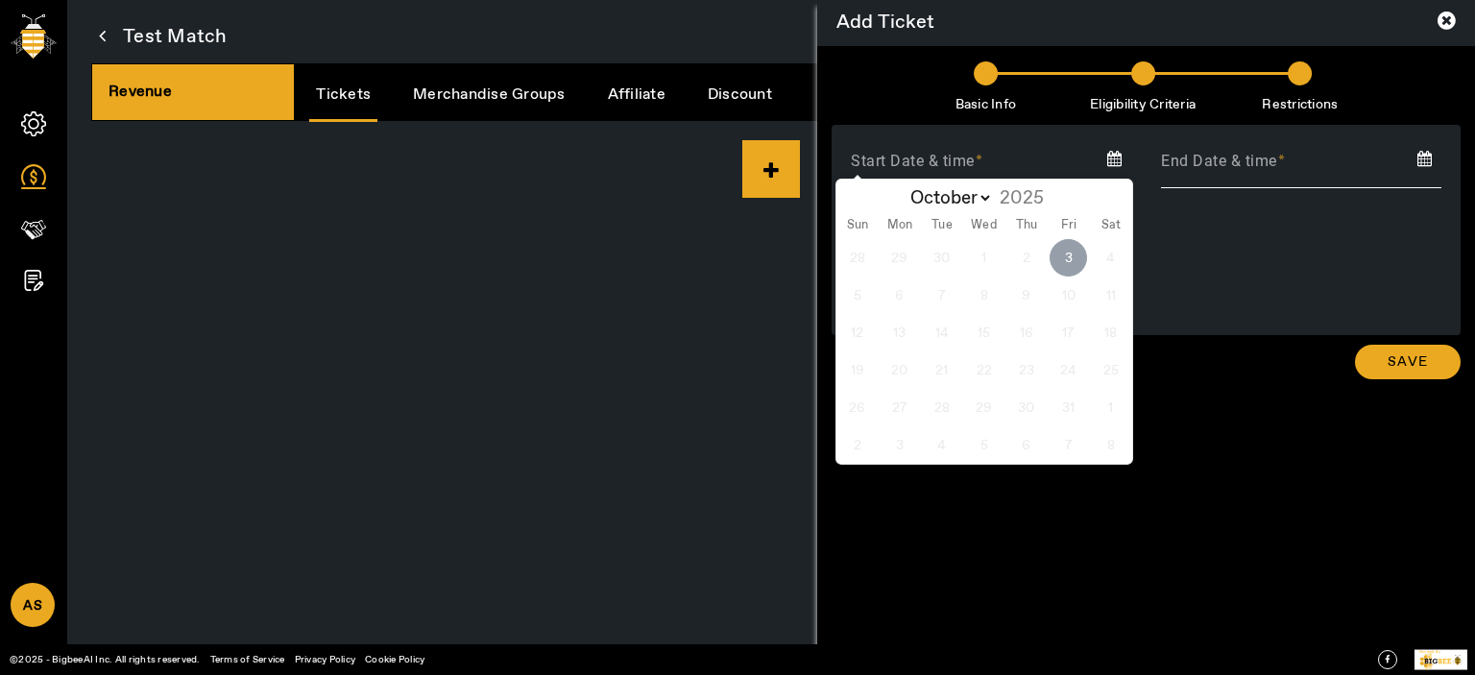
click at [1079, 248] on span "3" at bounding box center [1068, 257] width 37 height 37
type input "2025-10-03"
type input "[DATE]"
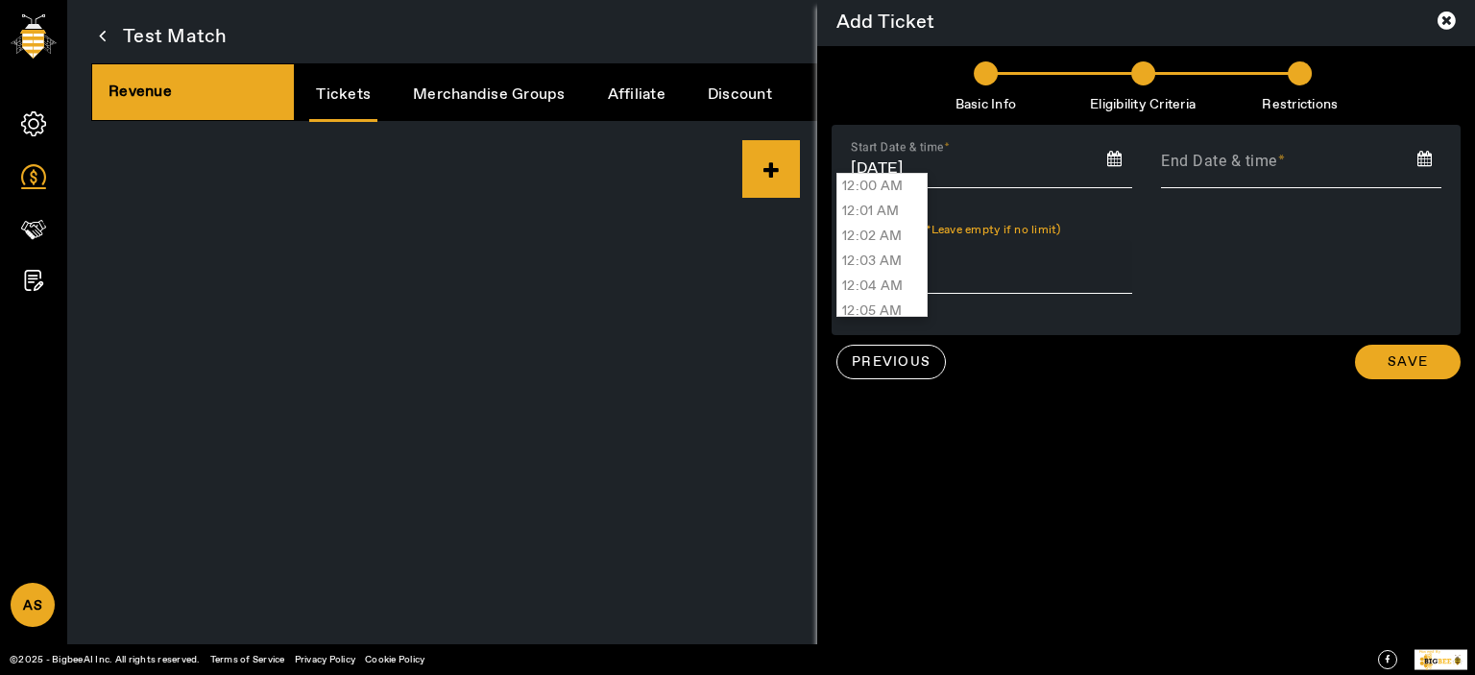
scroll to position [23397, 0]
type input "03:38 PM"
type input "03 Oct 2025, 03:38 PM"
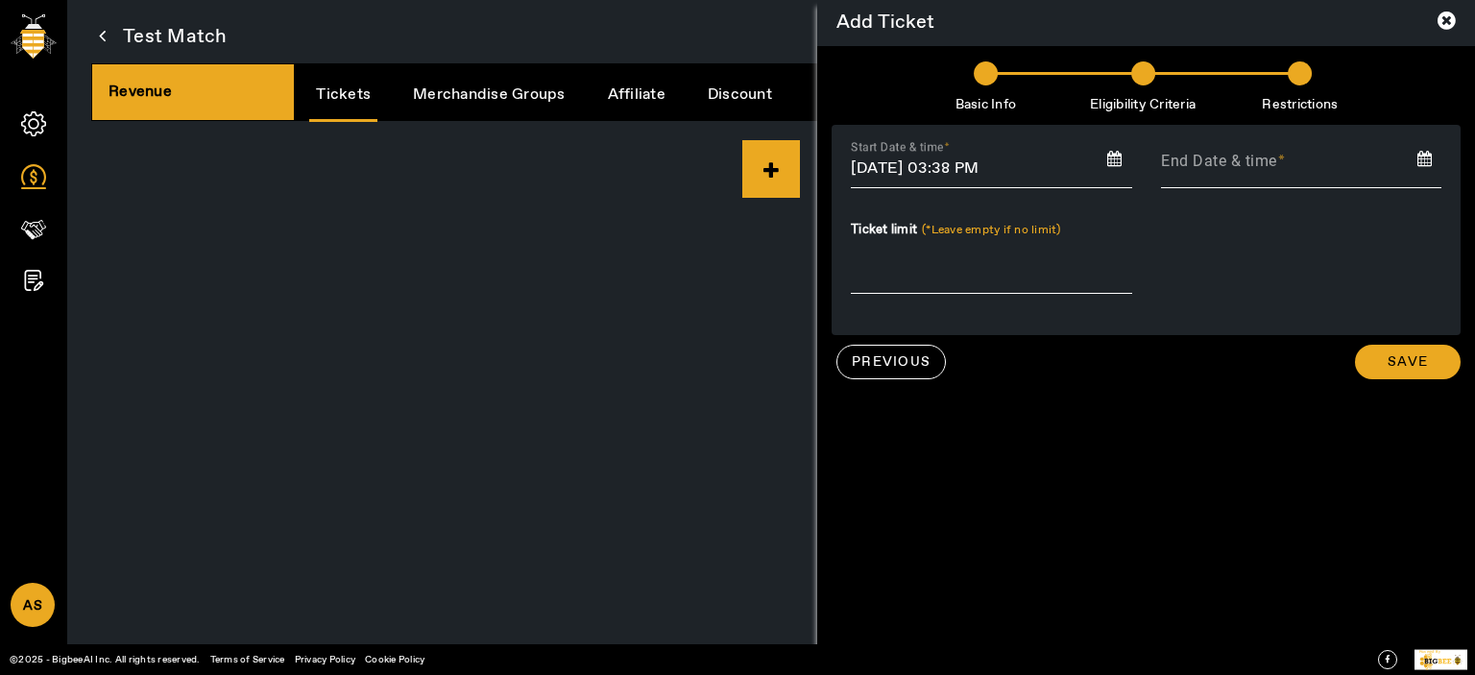
click at [1384, 154] on input at bounding box center [1302, 163] width 310 height 29
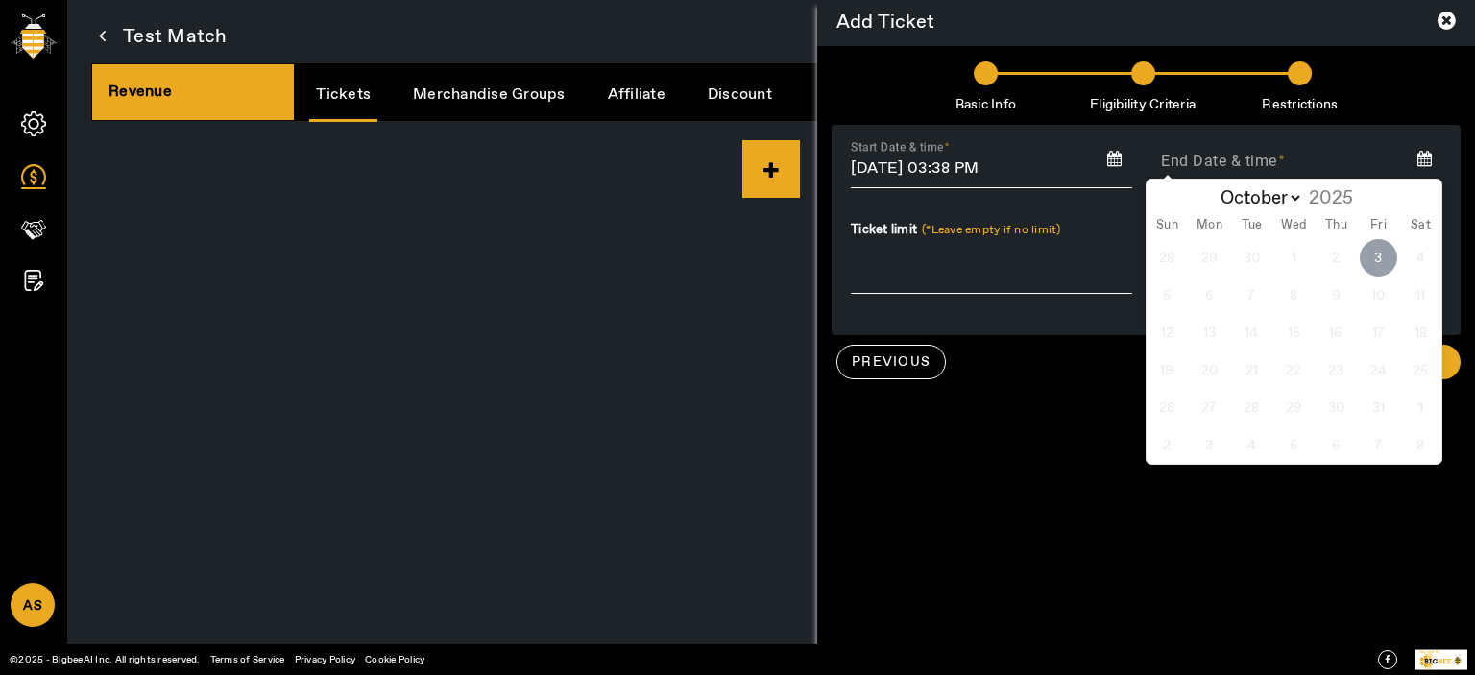
click at [1371, 248] on span "3" at bounding box center [1378, 257] width 37 height 37
type input "2025-10-03"
type input "[DATE]"
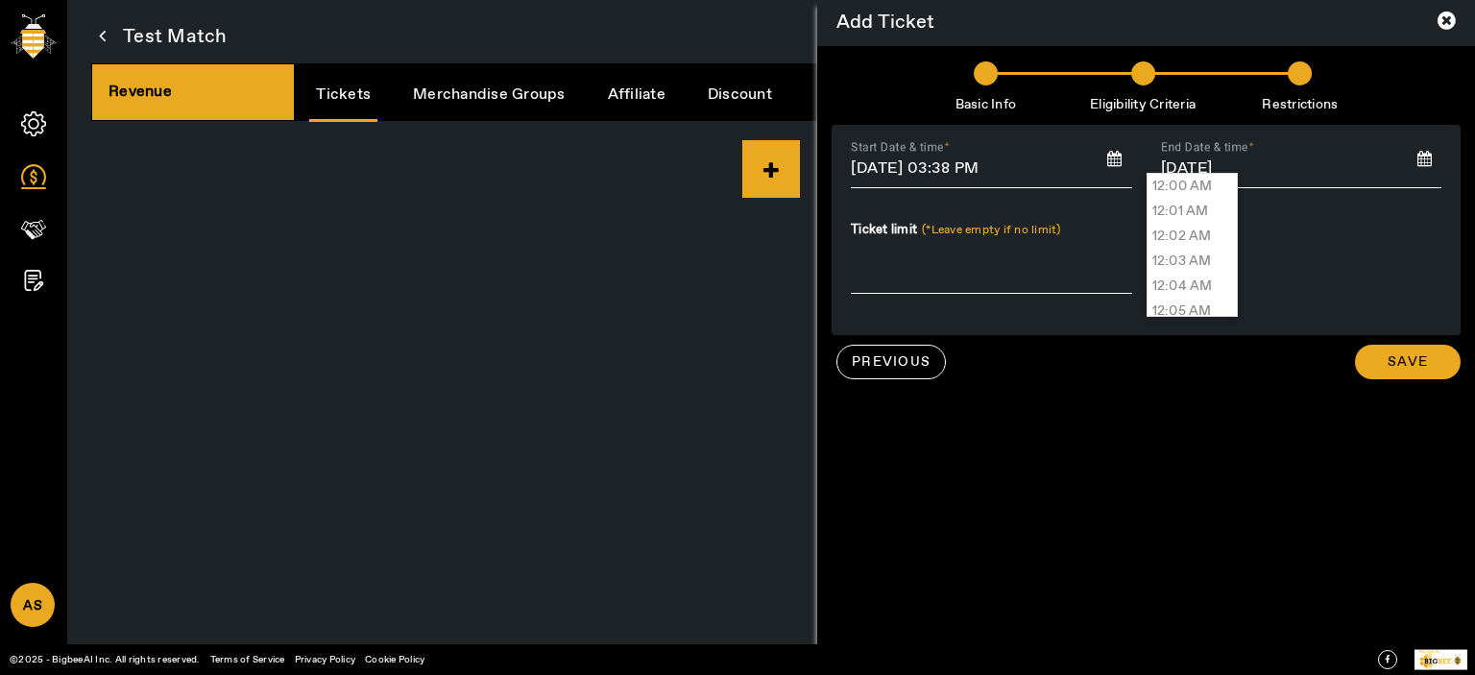
scroll to position [23422, 0]
click at [1245, 277] on div "End Date & time 2025-10-03" at bounding box center [1302, 225] width 310 height 182
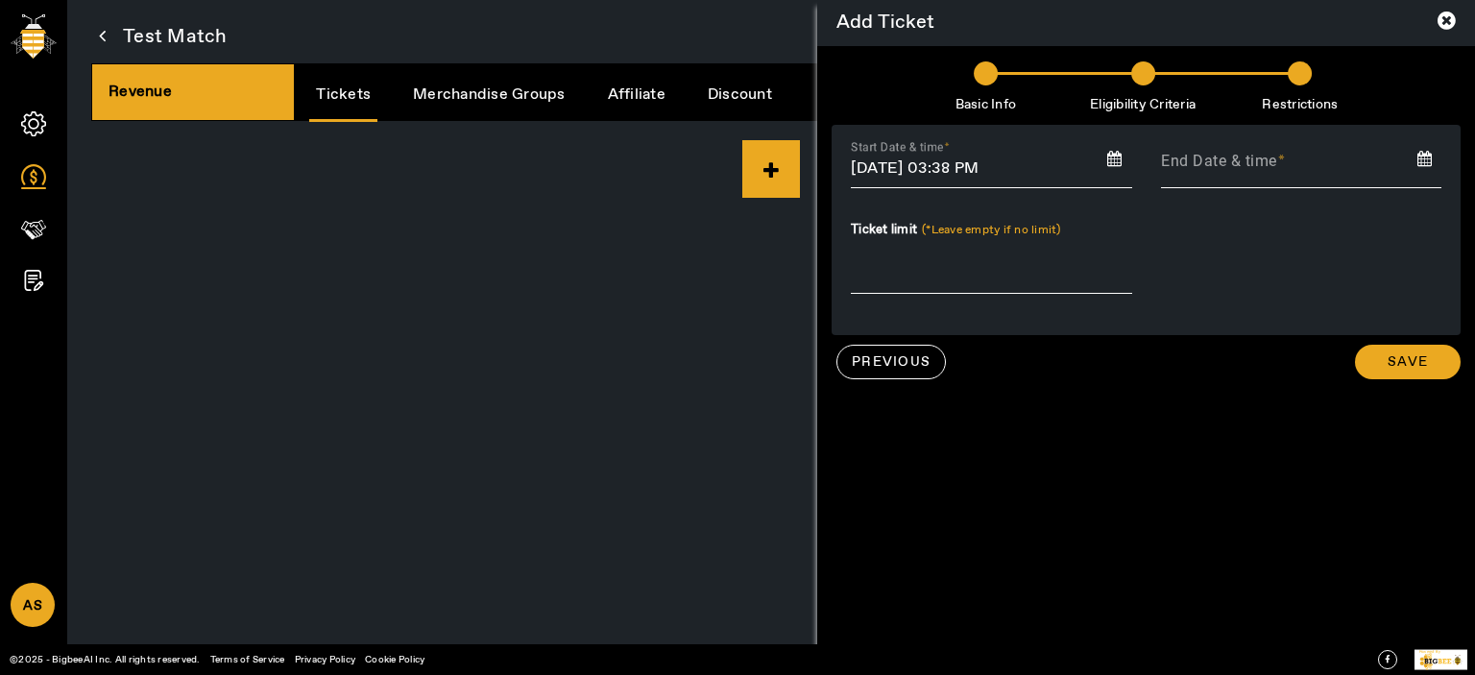
click at [1254, 168] on input "2025-10-03" at bounding box center [1302, 163] width 310 height 29
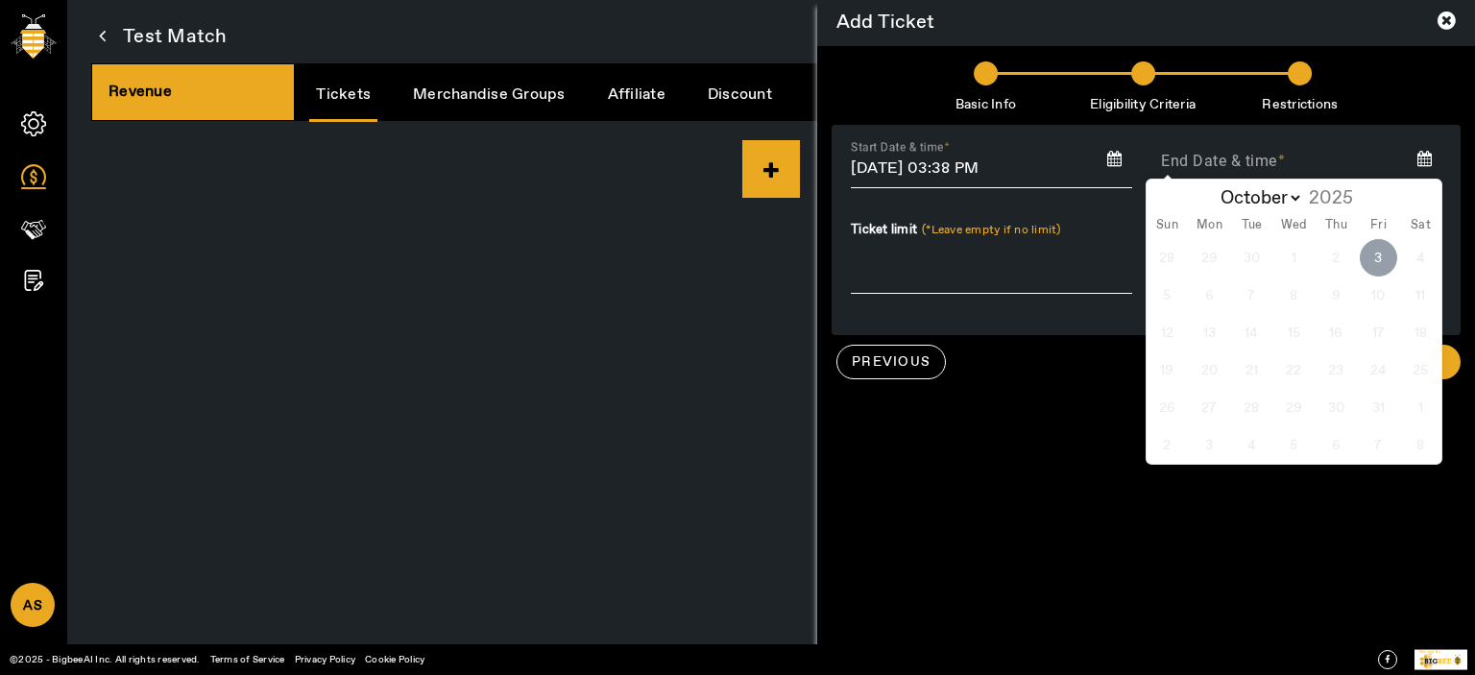
click at [1376, 264] on span "3" at bounding box center [1378, 257] width 37 height 37
type input "[DATE]"
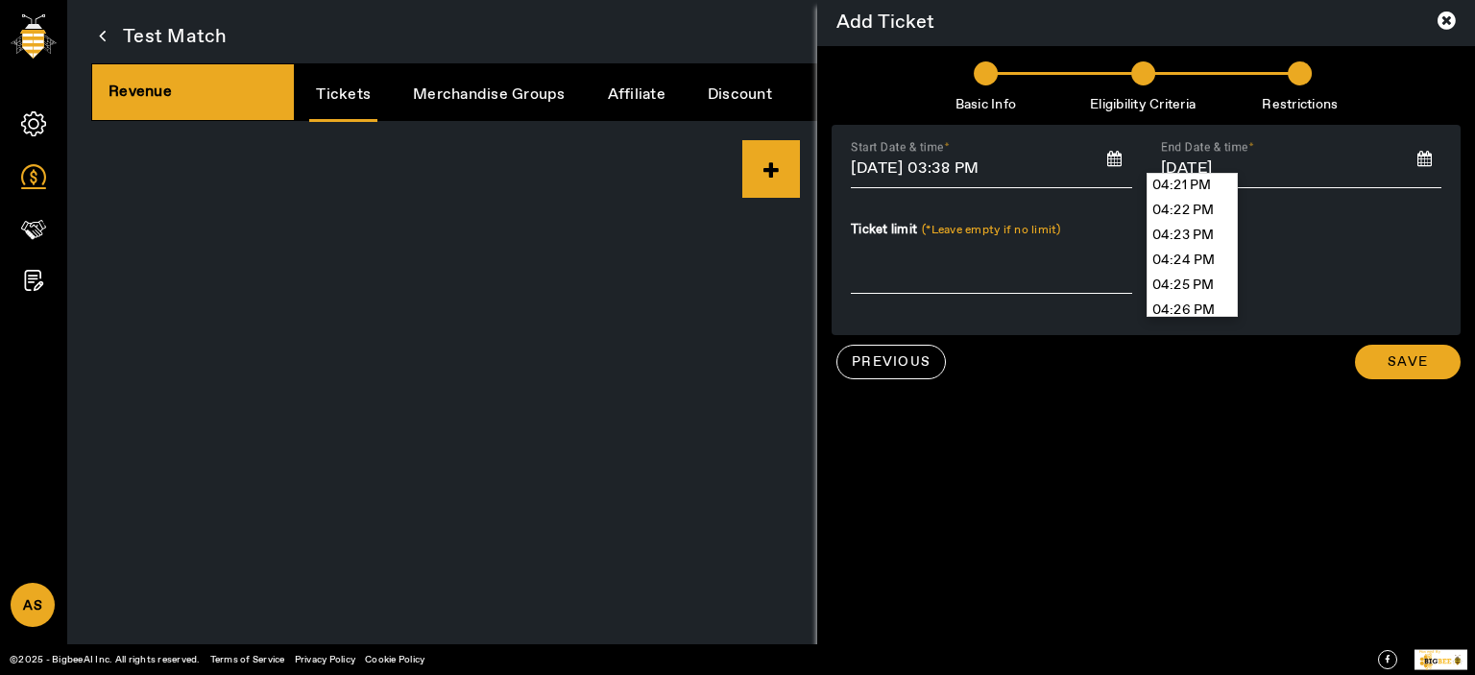
scroll to position [24547, 0]
click at [1238, 291] on div "12:00 AM 12:01 AM 12:02 AM 12:03 AM 12:04 AM 12:05 AM 12:06 AM 12:07 AM 12:08 A…" at bounding box center [1192, 245] width 91 height 144
click at [1238, 260] on div "12:00 AM 12:01 AM 12:02 AM 12:03 AM 12:04 AM 12:05 AM 12:06 AM 12:07 AM 12:08 A…" at bounding box center [1192, 245] width 91 height 144
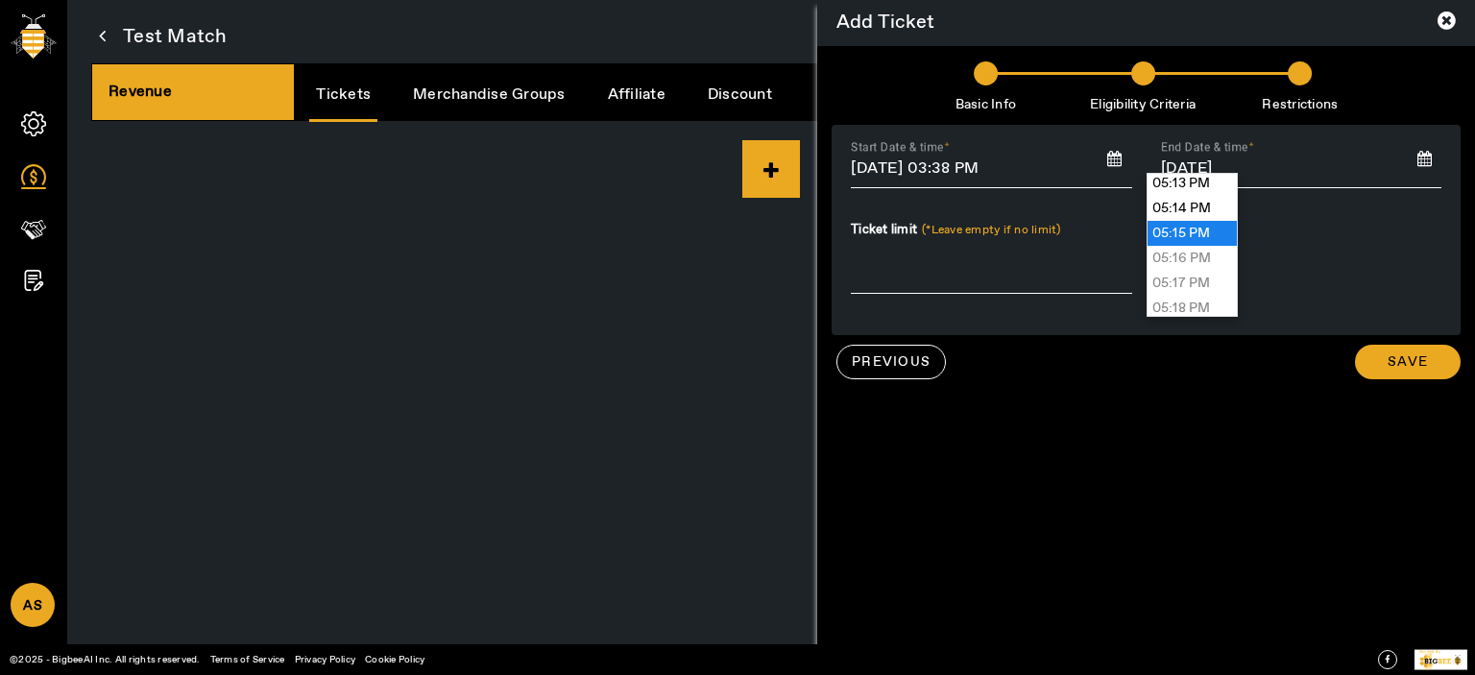
type input "05:15 PM"
type input "03 Oct 2025, 05:15 PM"
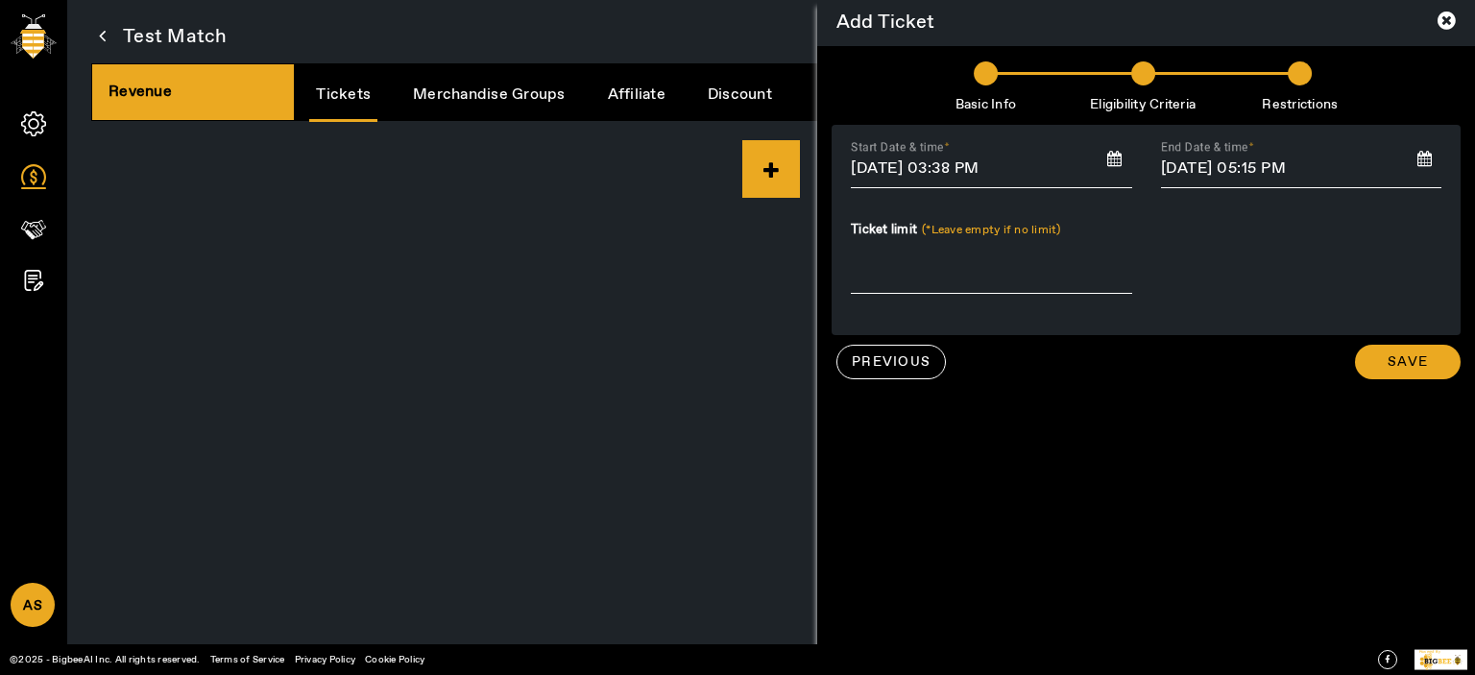
drag, startPoint x: 1210, startPoint y: 237, endPoint x: 1272, endPoint y: 276, distance: 72.5
click at [1379, 347] on span at bounding box center [1408, 362] width 106 height 46
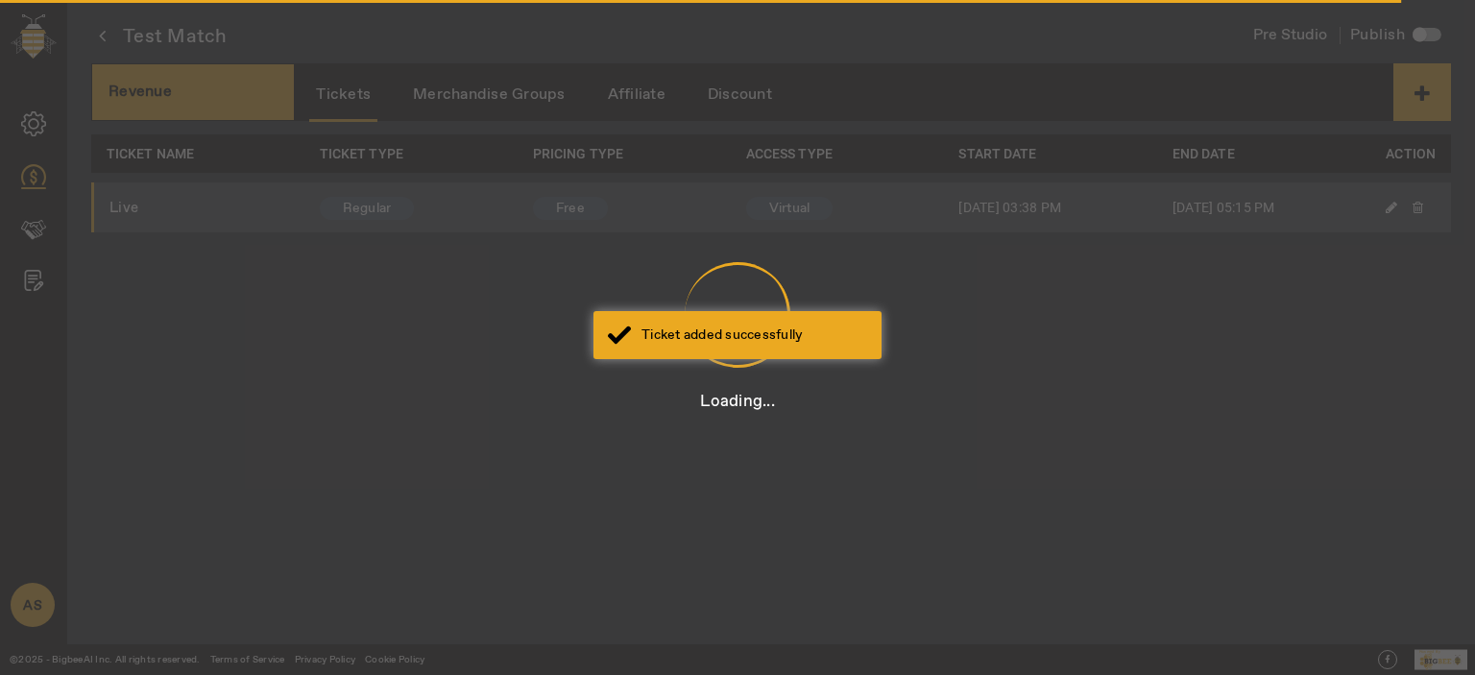
click at [696, 360] on div at bounding box center [738, 315] width 106 height 106
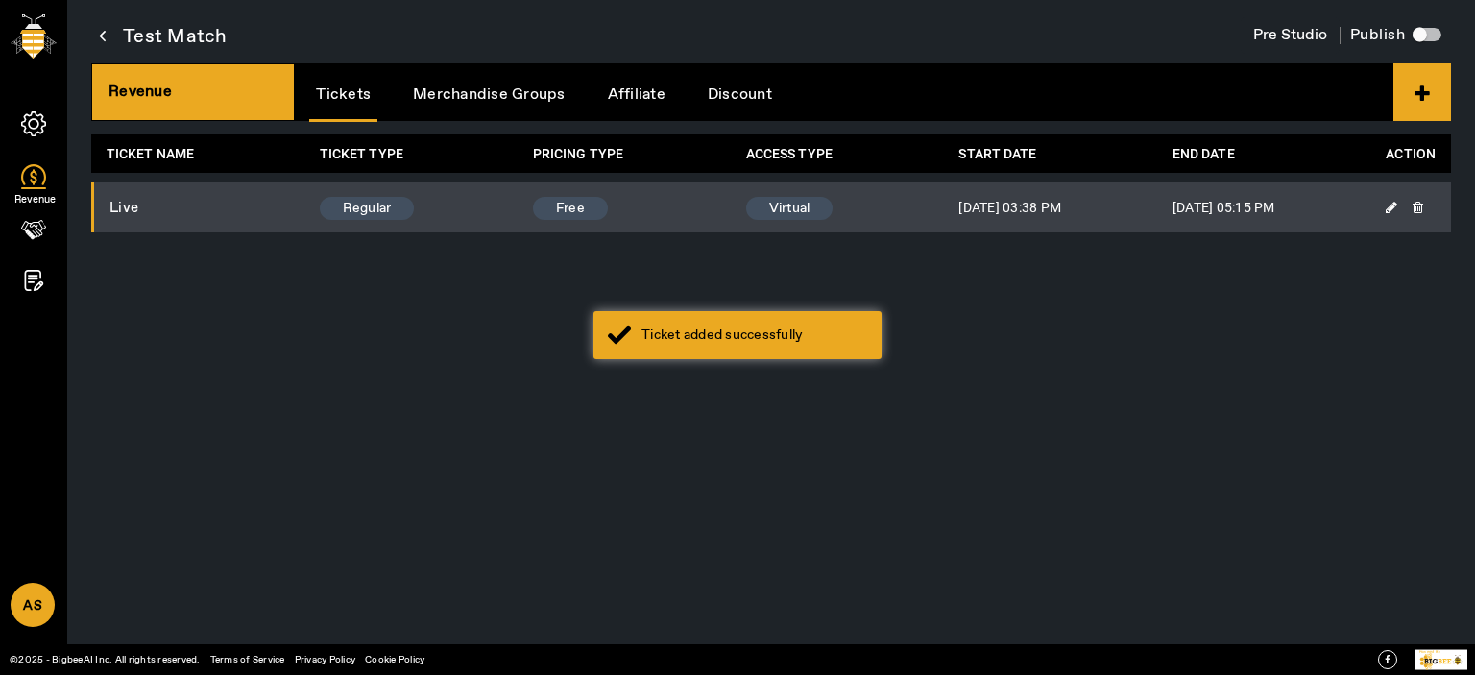
click at [27, 213] on span "Revenue" at bounding box center [35, 199] width 111 height 29
click at [33, 230] on icon at bounding box center [33, 229] width 25 height 25
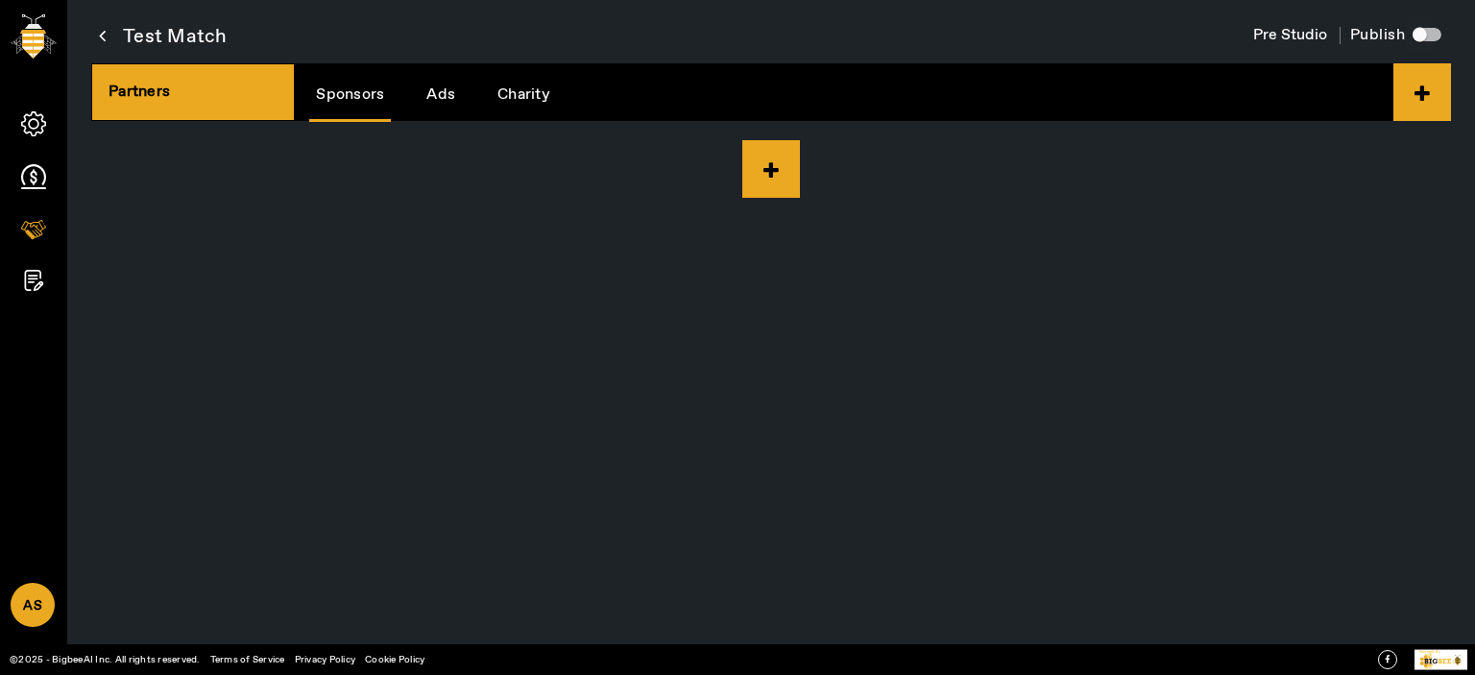
click at [1421, 30] on div "button" at bounding box center [1420, 34] width 14 height 14
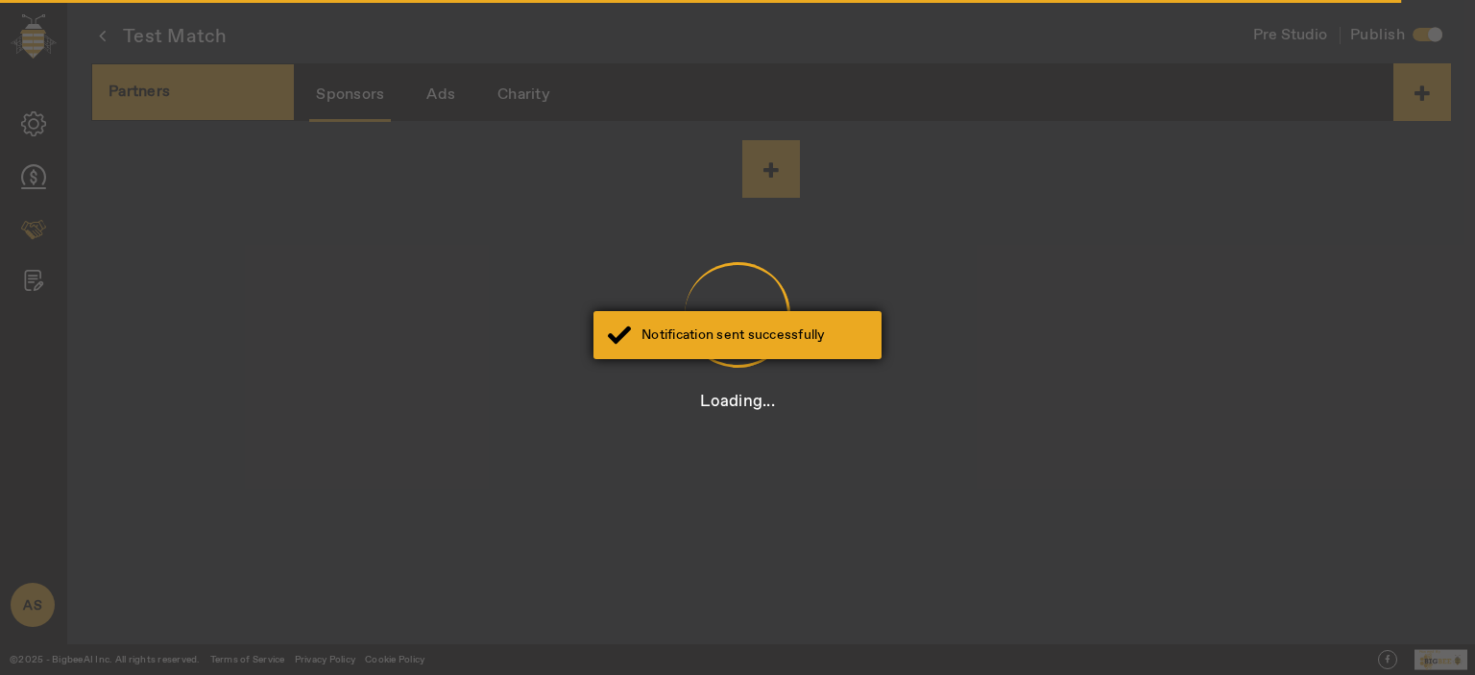
click at [676, 326] on div "Notification sent successfully" at bounding box center [755, 335] width 226 height 19
click at [723, 306] on div at bounding box center [737, 315] width 85 height 132
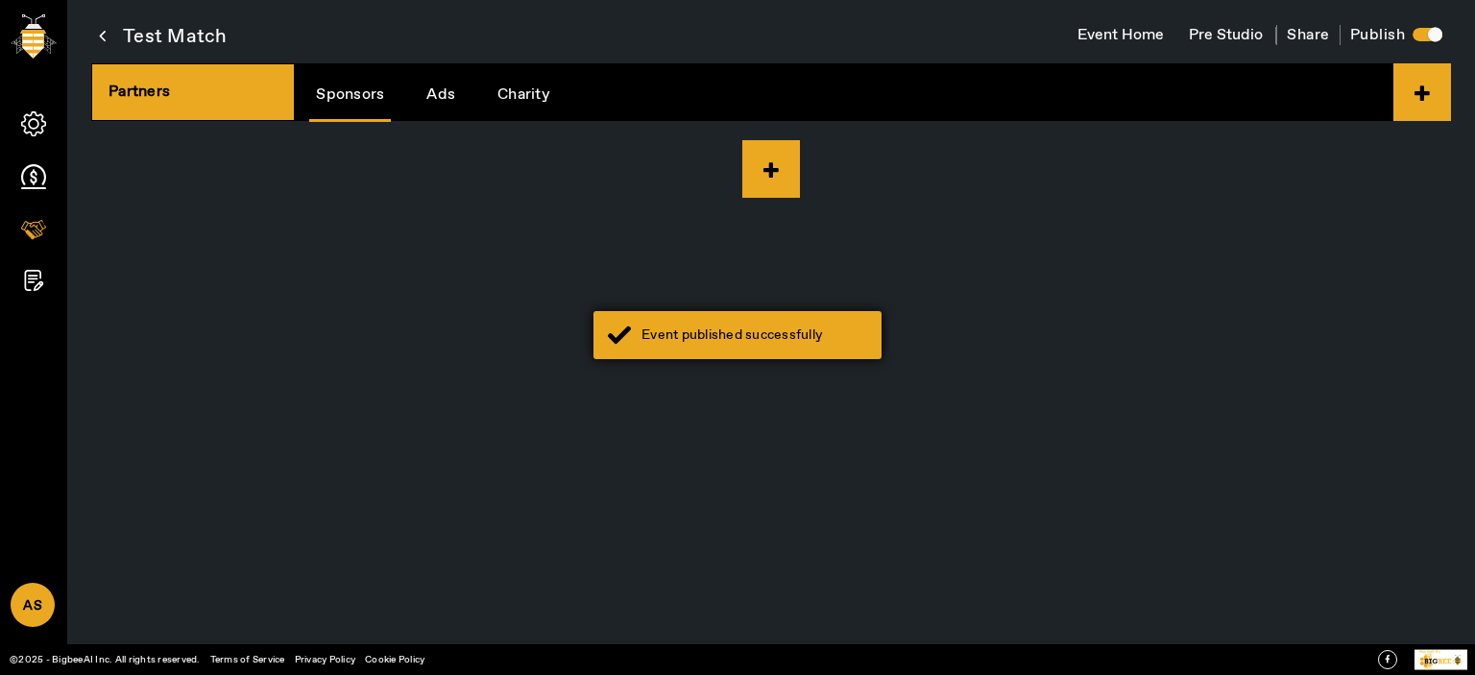
click at [730, 338] on div "Event published successfully" at bounding box center [755, 335] width 226 height 19
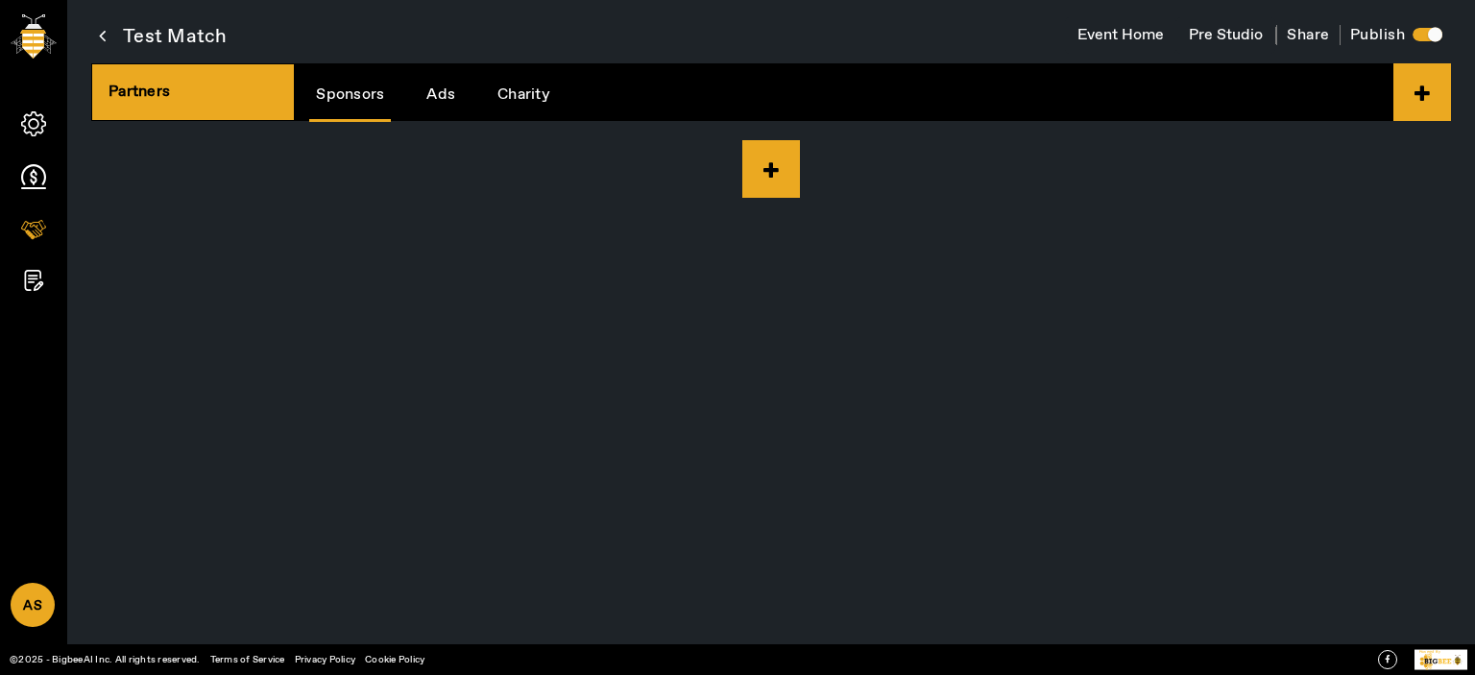
drag, startPoint x: 100, startPoint y: 34, endPoint x: 133, endPoint y: 25, distance: 33.8
click at [100, 34] on icon at bounding box center [102, 36] width 7 height 24
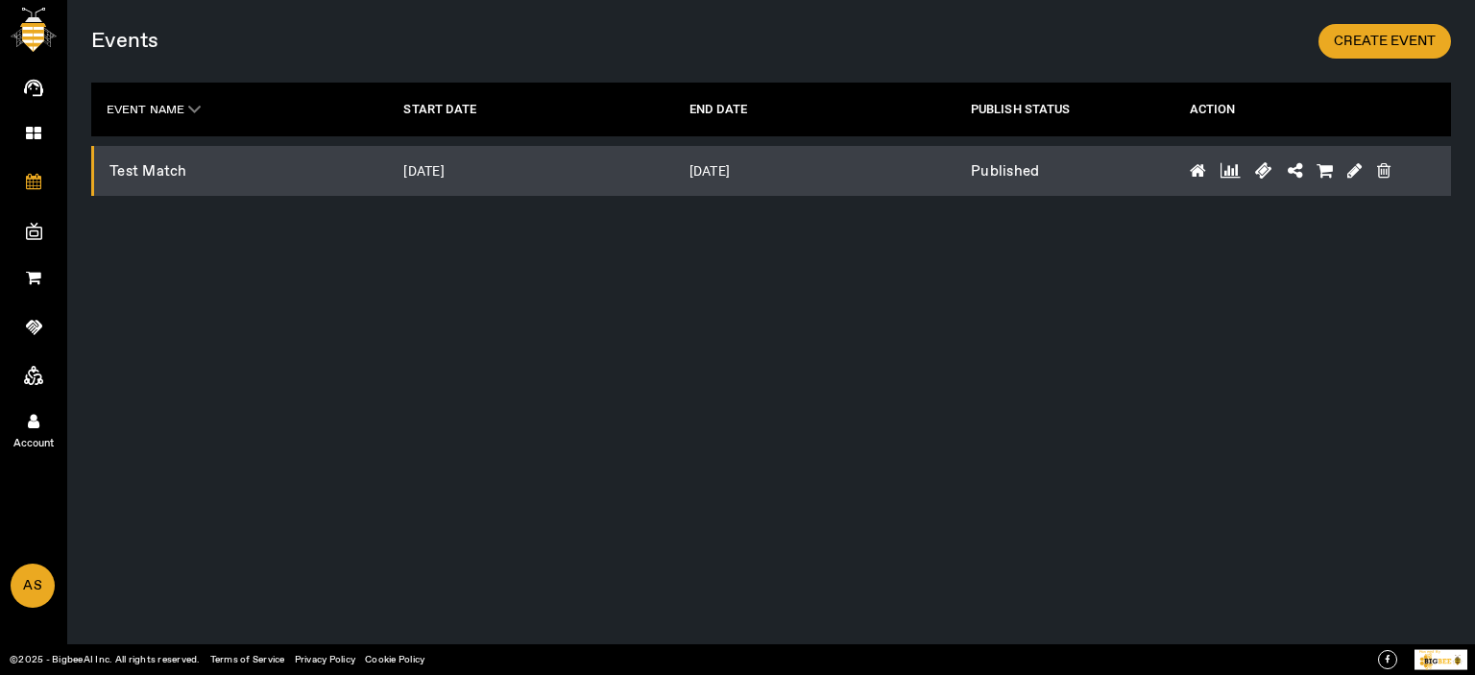
click at [49, 422] on link "Account" at bounding box center [33, 420] width 67 height 48
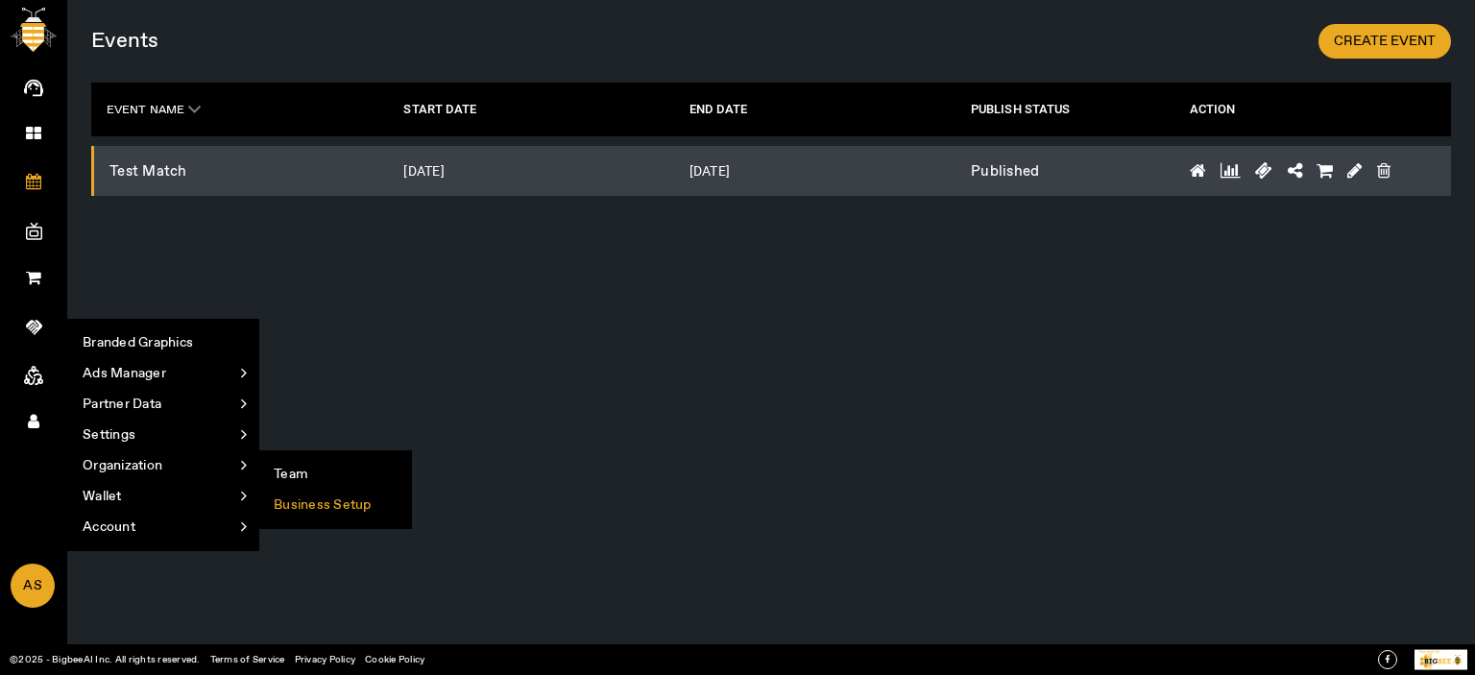
click at [342, 502] on li "Business Setup" at bounding box center [335, 505] width 152 height 31
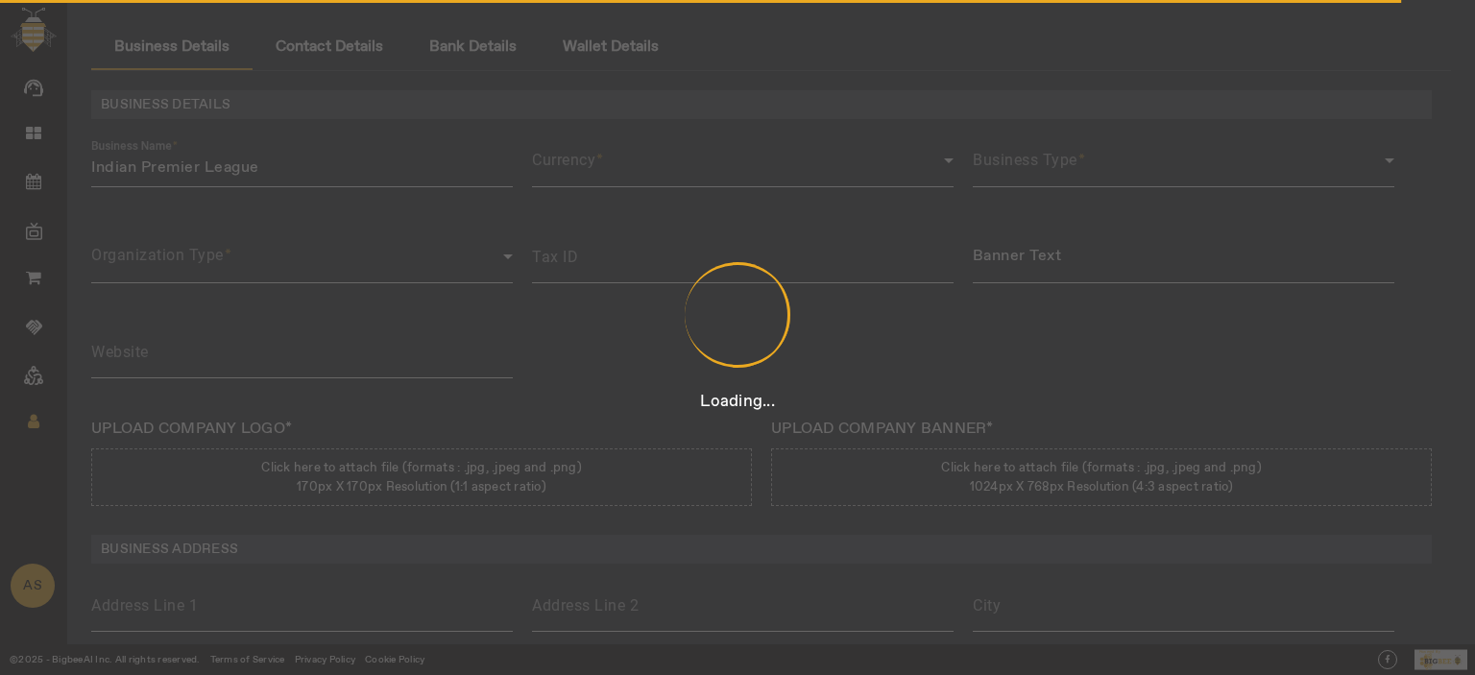
type input "3423435"
type input "Indian Premier League"
type input "https://www.iplt20.com/"
type input "122"
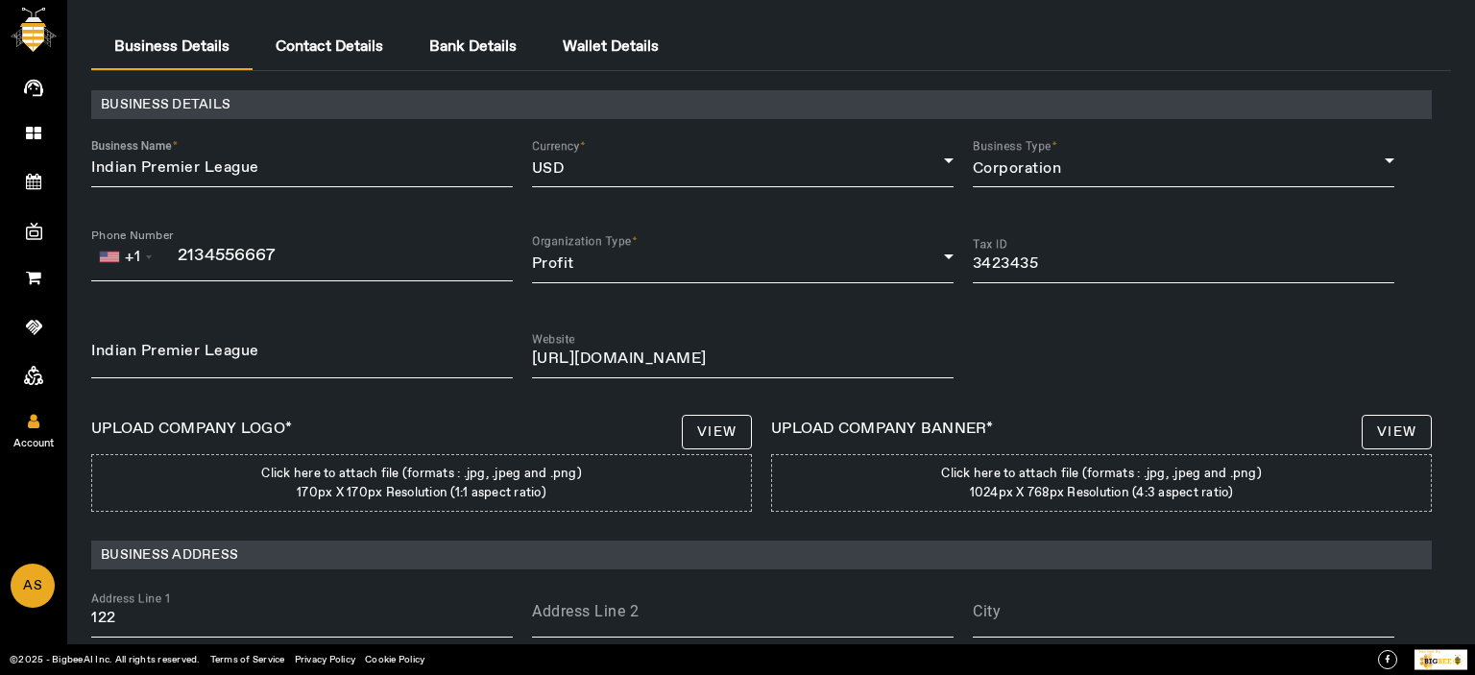
click at [40, 433] on span "Account" at bounding box center [33, 443] width 111 height 29
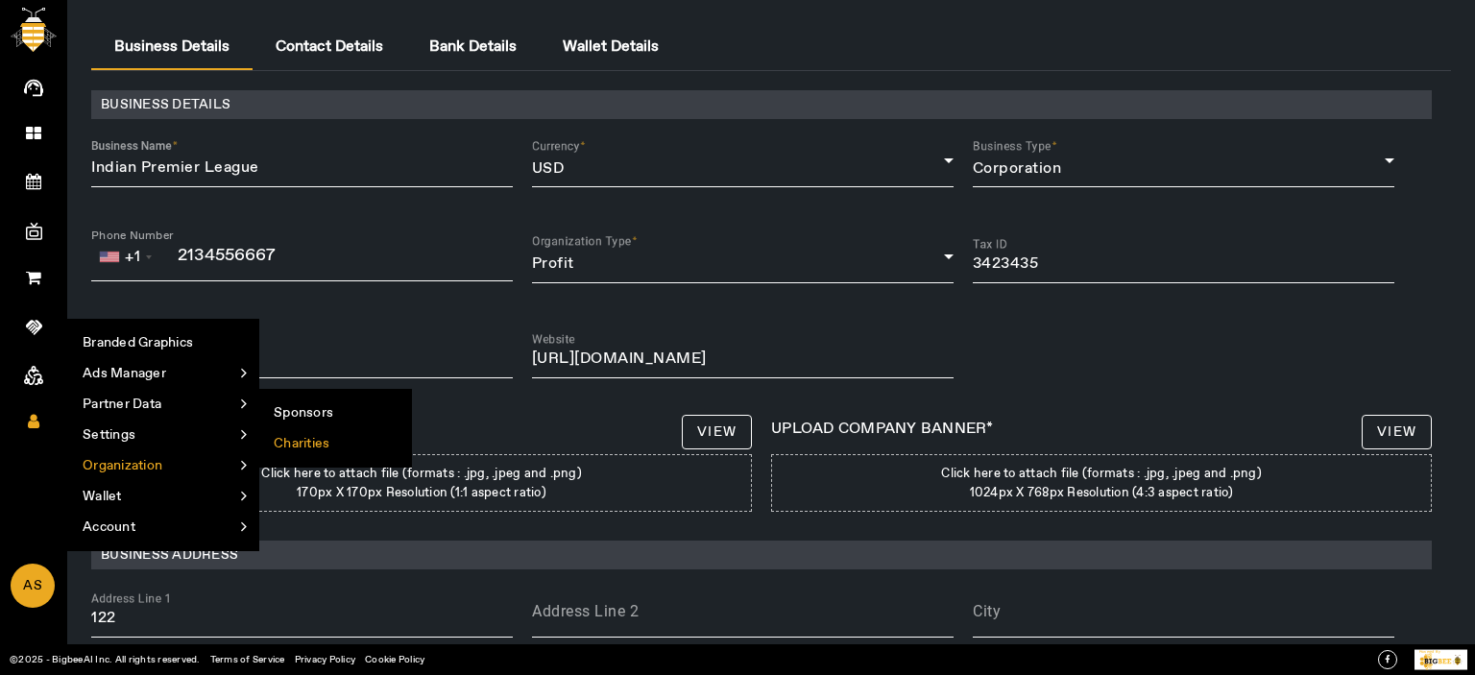
click at [332, 444] on li "Charities" at bounding box center [335, 443] width 152 height 31
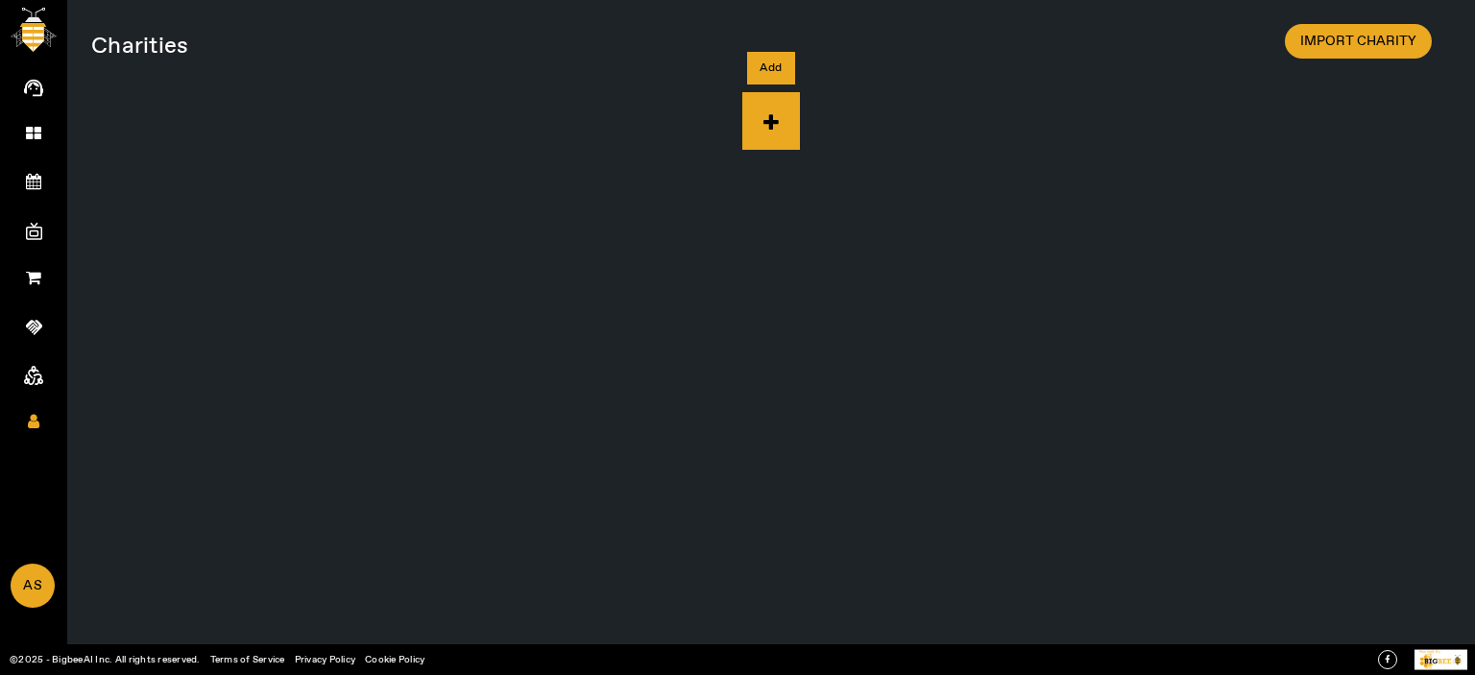
click at [764, 122] on icon at bounding box center [771, 121] width 58 height 58
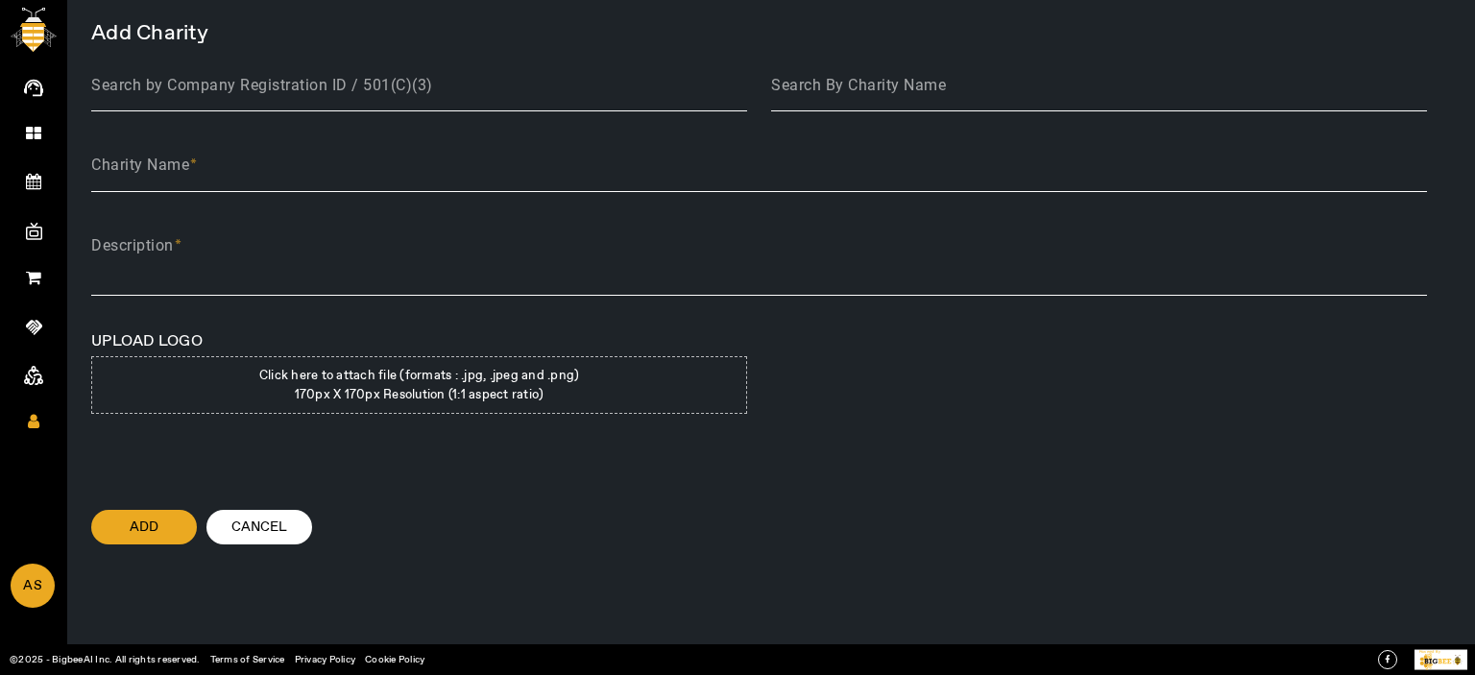
click at [876, 82] on div "Loading..." at bounding box center [737, 337] width 1475 height 675
click at [876, 82] on mat-label "Search By Charity Name" at bounding box center [858, 85] width 175 height 18
click at [876, 82] on input "Search By Charity Name" at bounding box center [1099, 92] width 656 height 23
type input "fee"
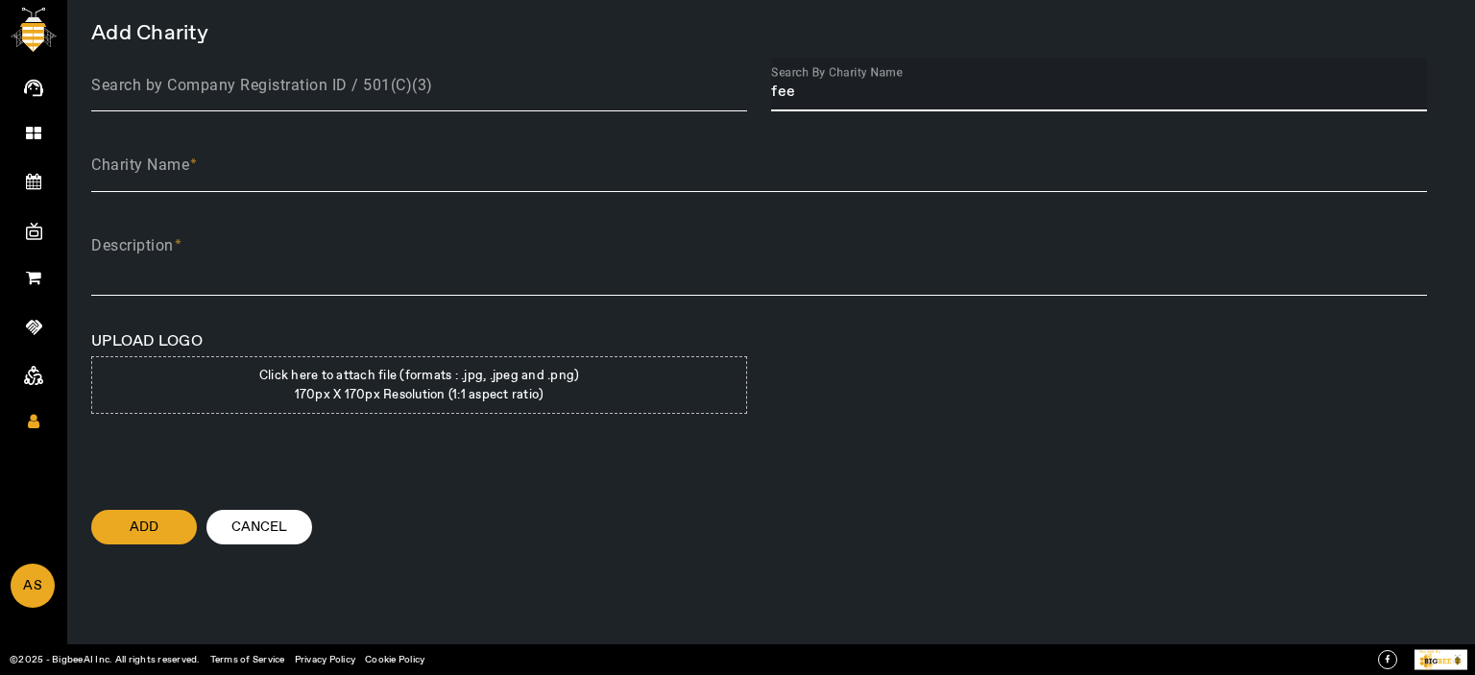
click at [941, 133] on div at bounding box center [1099, 122] width 656 height 22
type input "Feeding America"
type textarea "Feeding America is a United States–based non-profit organization that is a nati…"
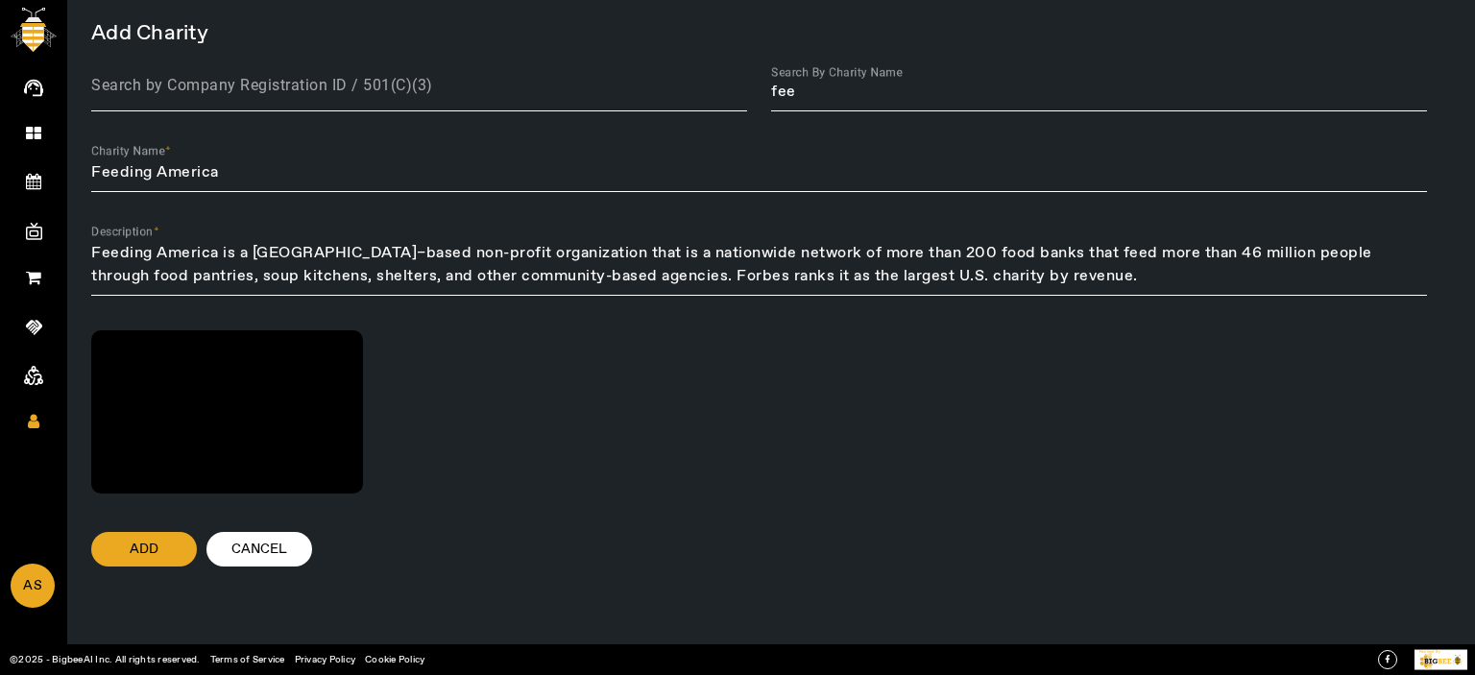
click at [203, 414] on div at bounding box center [227, 411] width 272 height 163
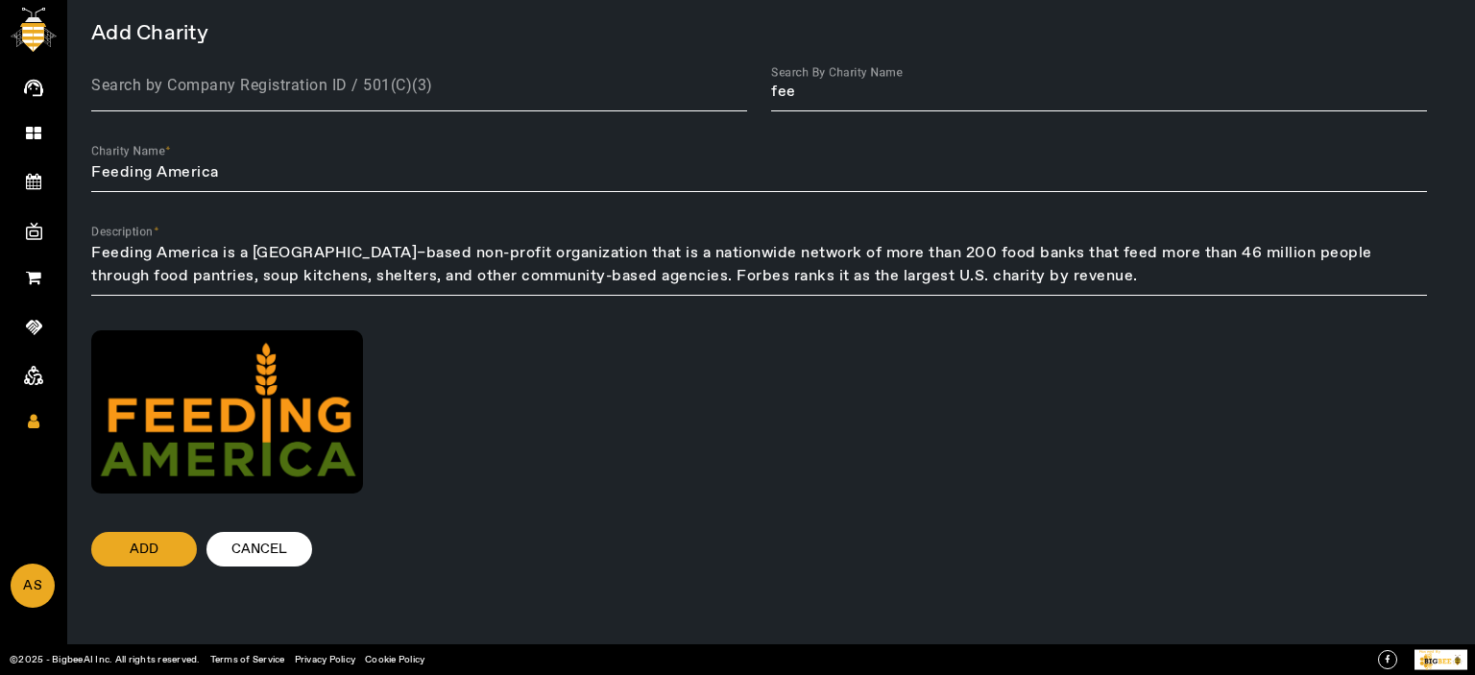
click at [203, 414] on div at bounding box center [227, 411] width 272 height 163
click at [152, 541] on span "Add" at bounding box center [144, 549] width 29 height 19
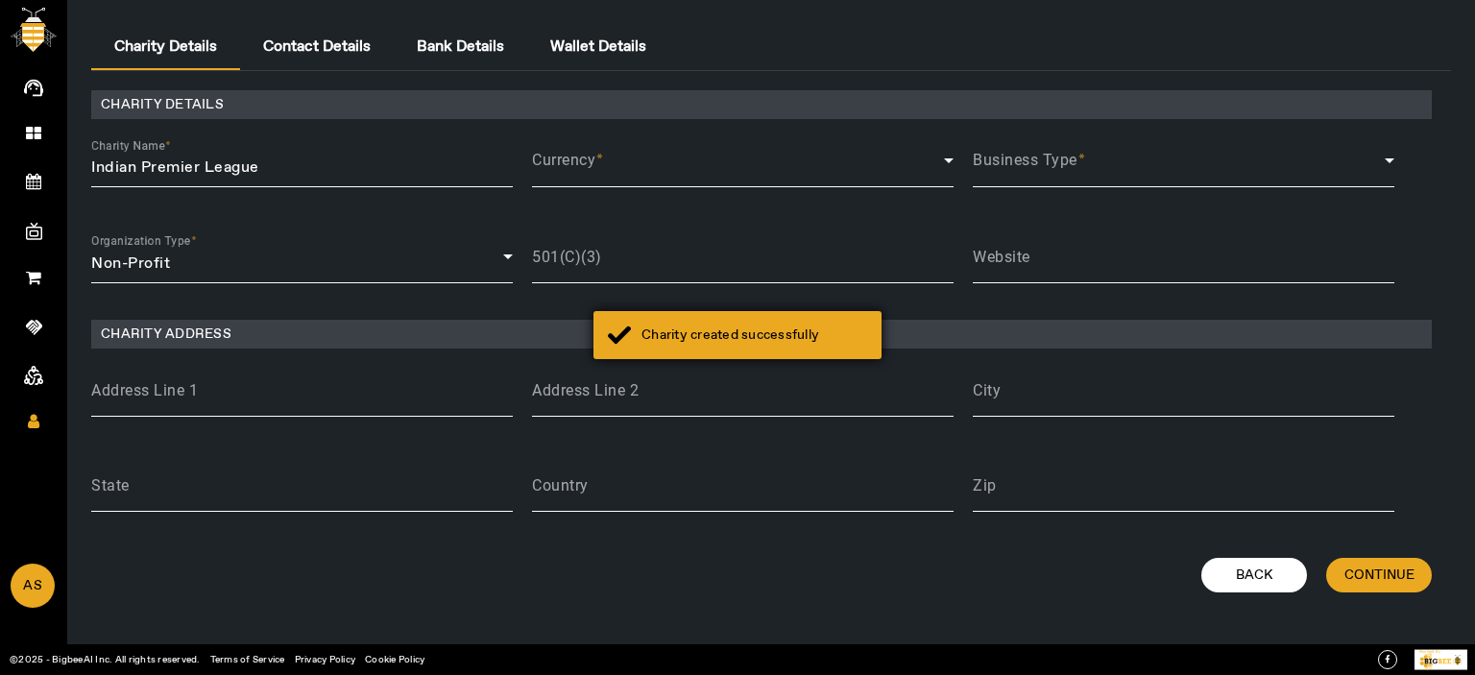
type input "Feeding America"
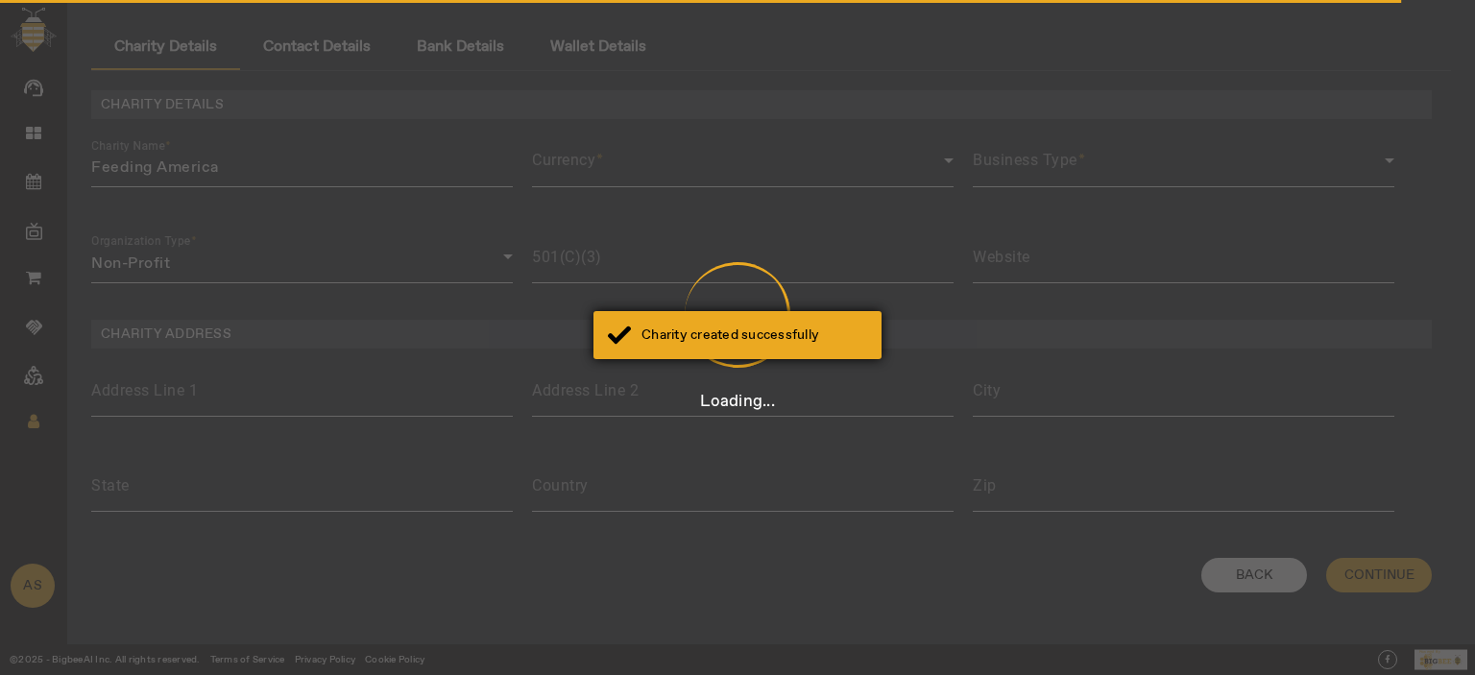
click at [715, 329] on div "Charity created successfully" at bounding box center [755, 335] width 226 height 19
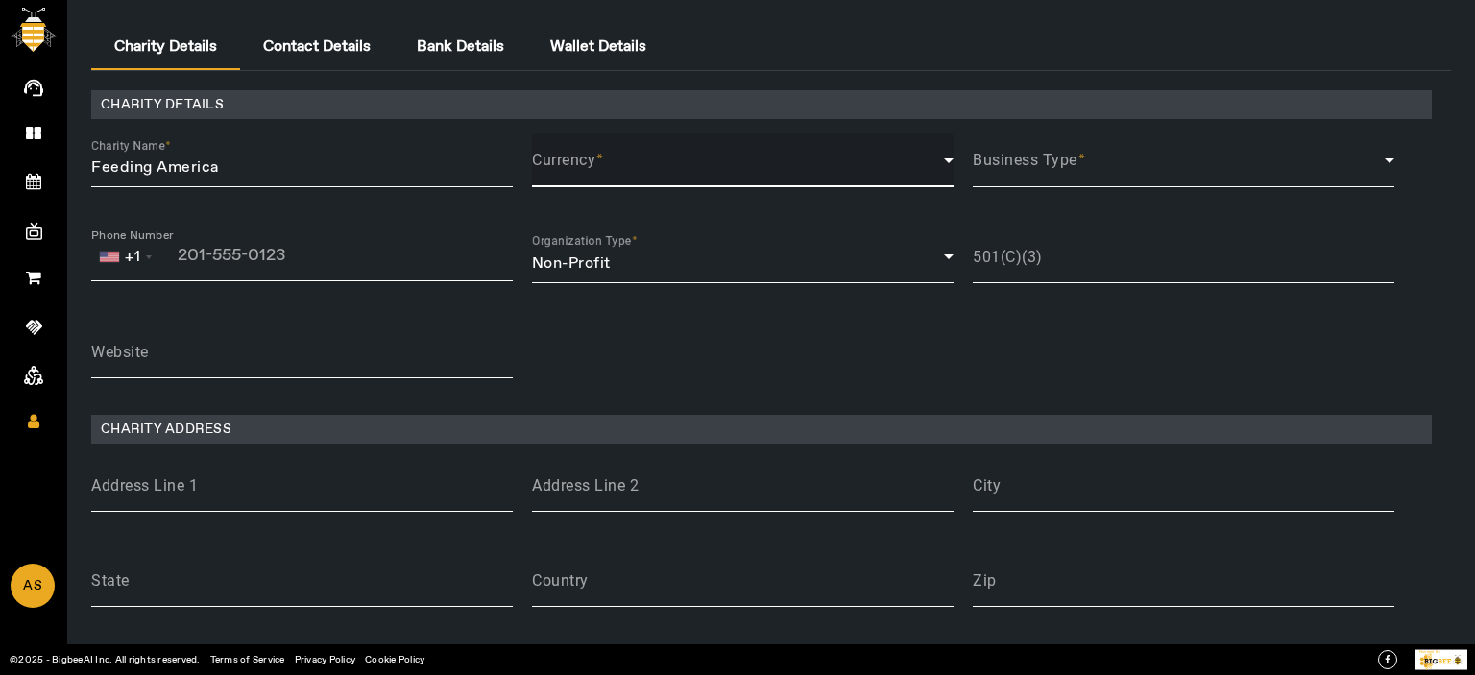
click at [617, 168] on span at bounding box center [738, 168] width 412 height 16
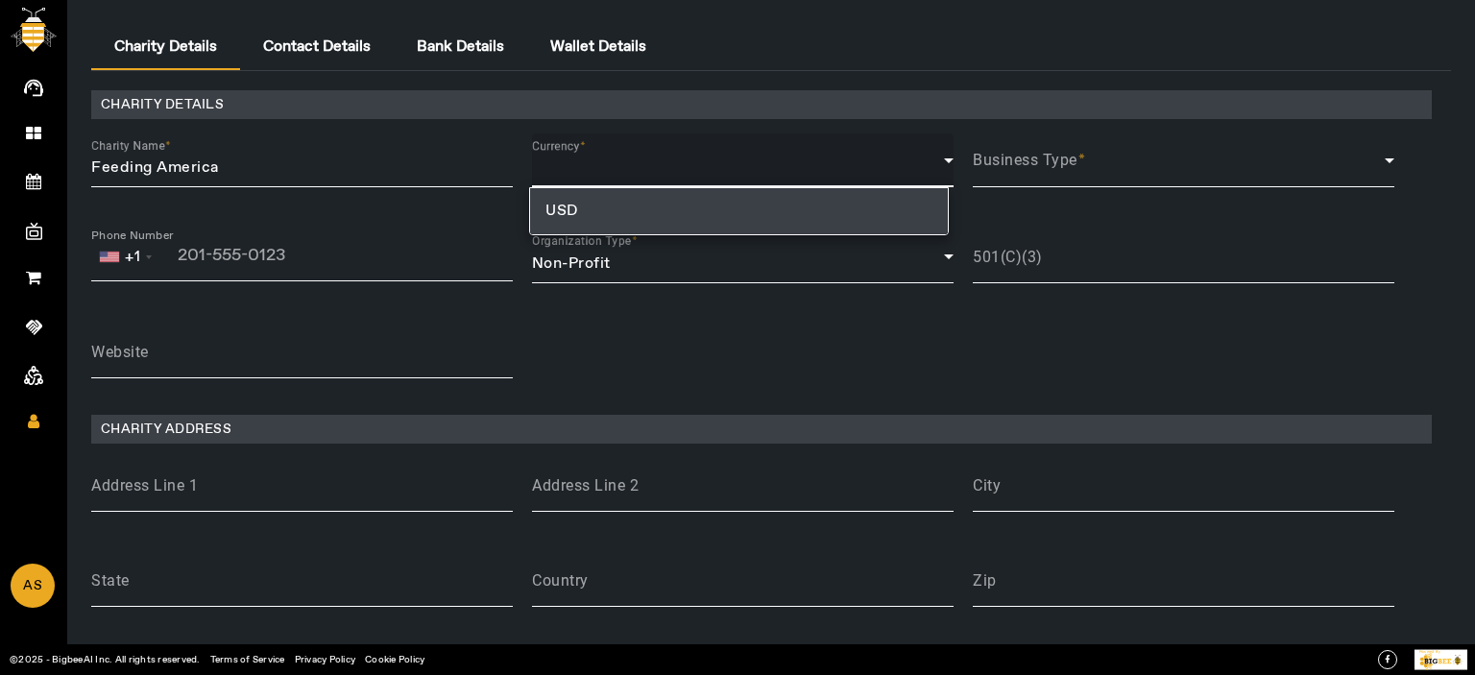
click at [591, 210] on mat-option "USD" at bounding box center [738, 211] width 417 height 46
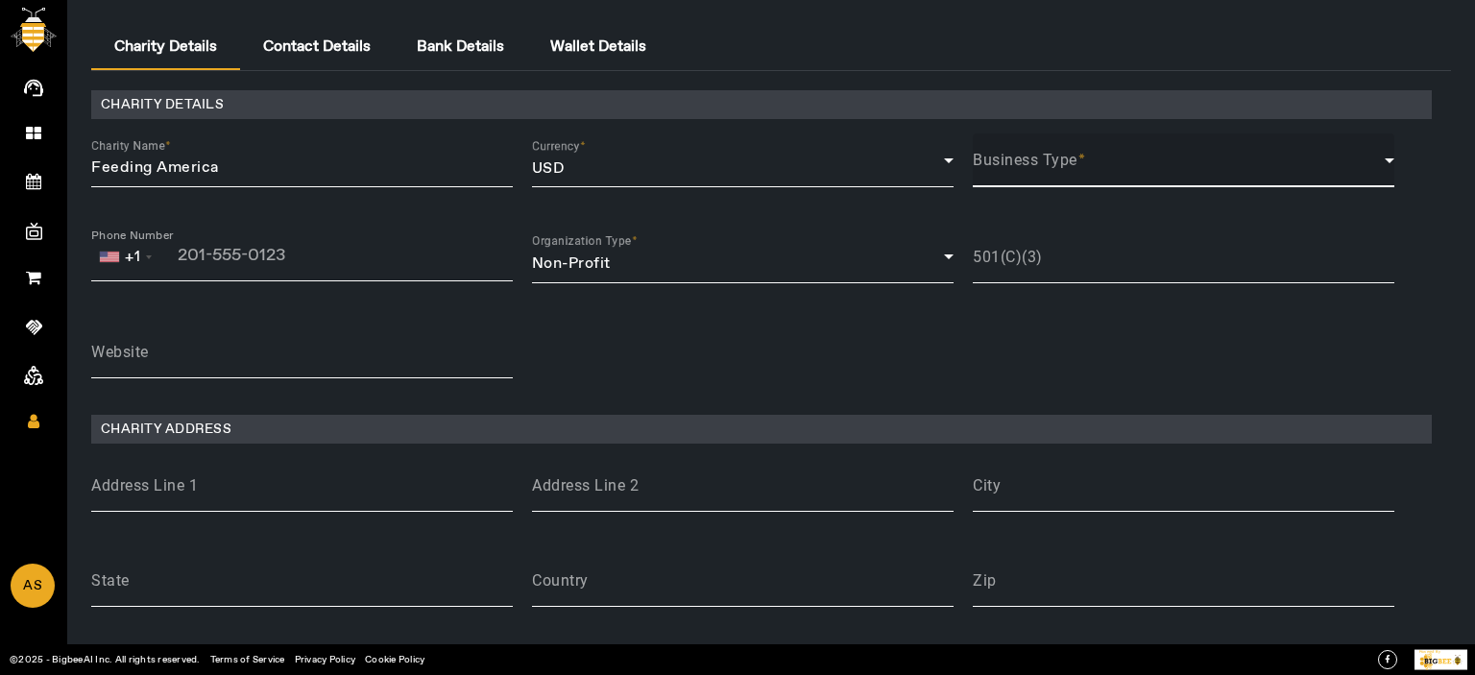
click at [1082, 164] on span at bounding box center [1179, 168] width 412 height 16
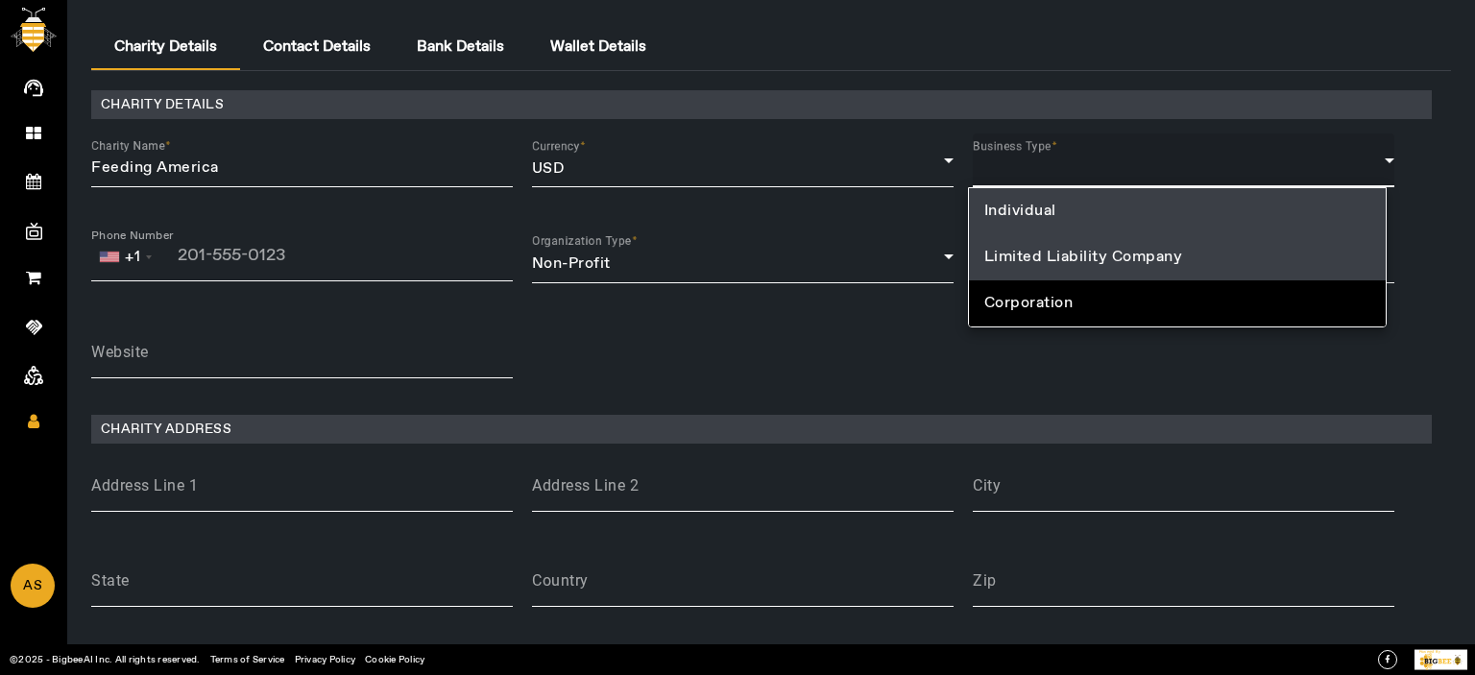
click at [1021, 267] on span "Limited Liability Company" at bounding box center [1083, 257] width 199 height 23
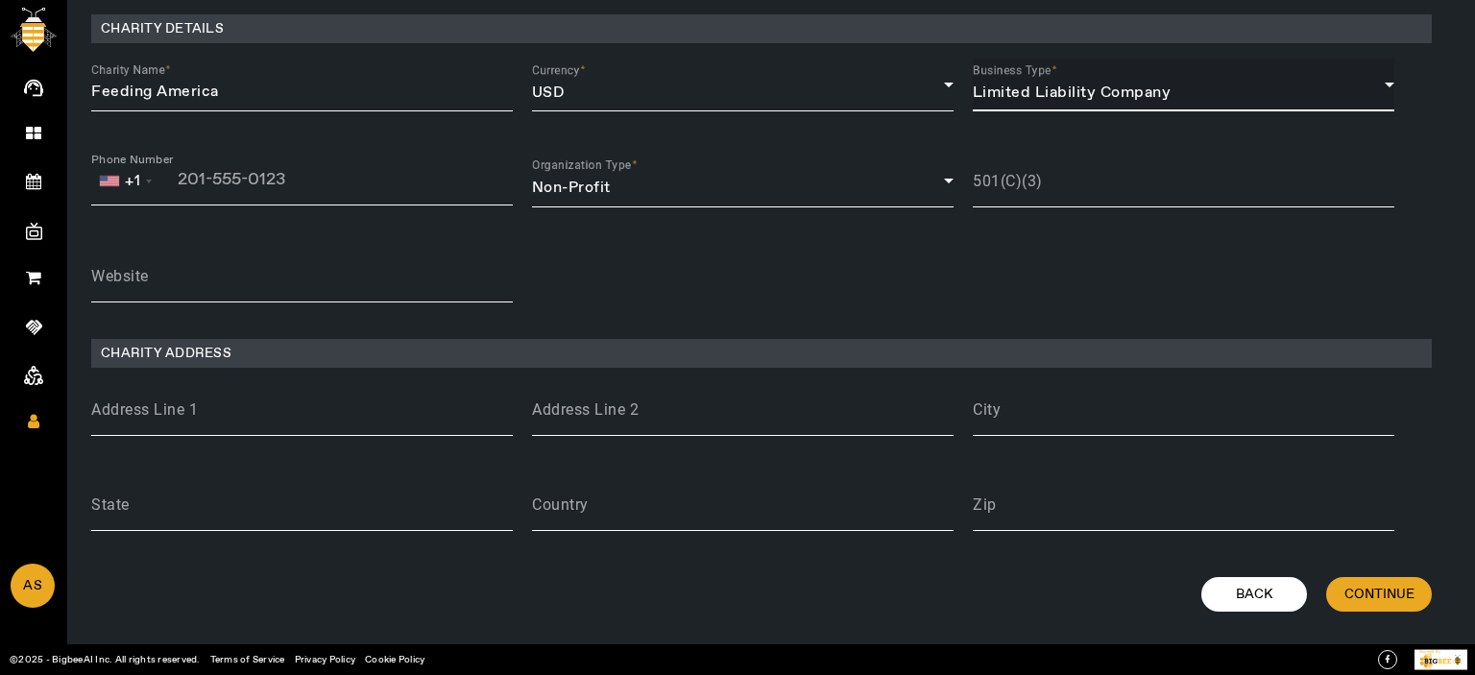
scroll to position [109, 0]
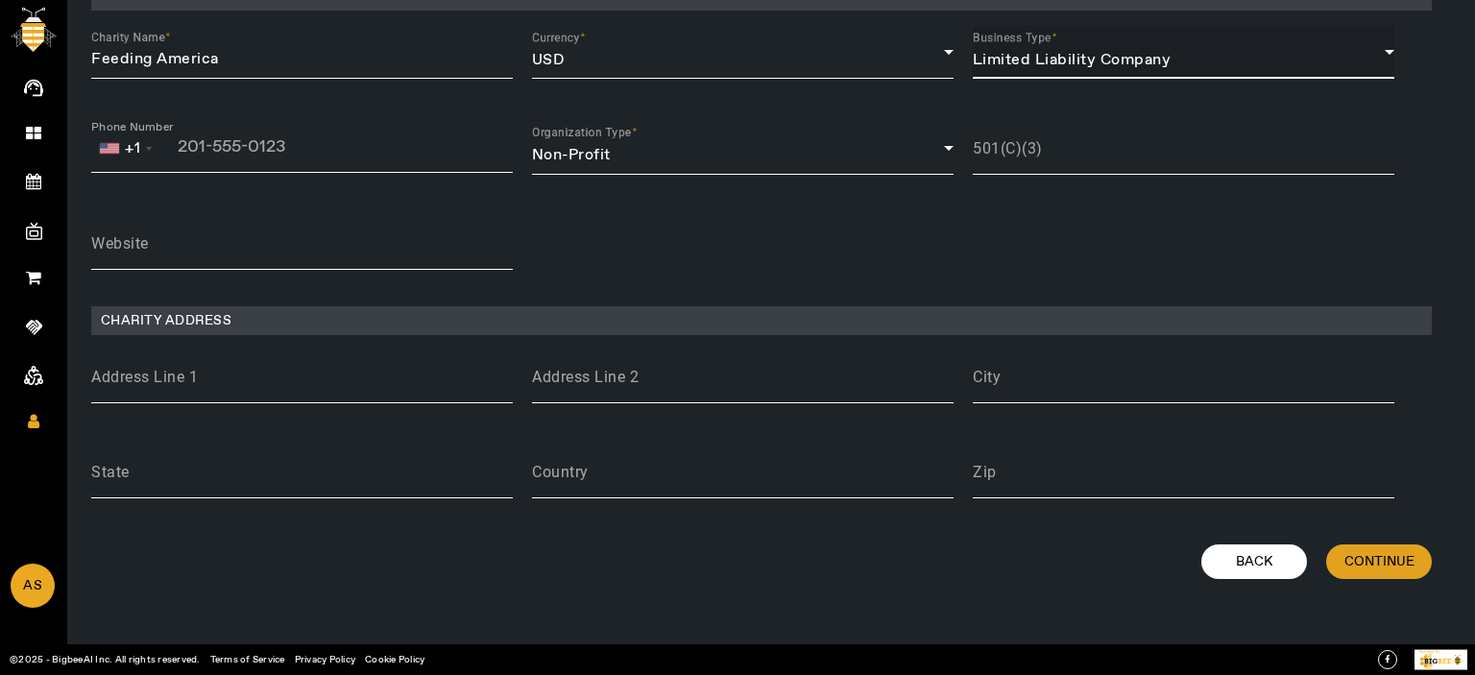
click at [1357, 564] on span "Continue" at bounding box center [1380, 561] width 70 height 19
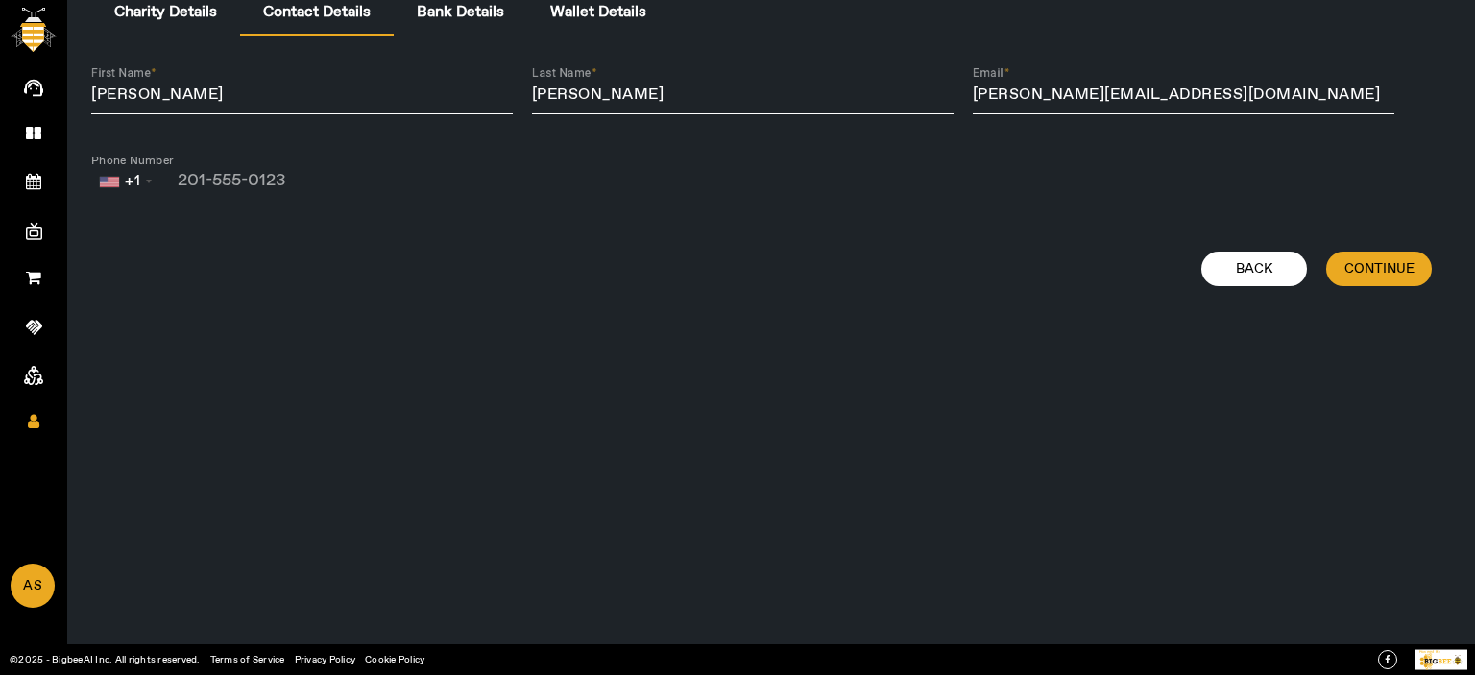
scroll to position [0, 0]
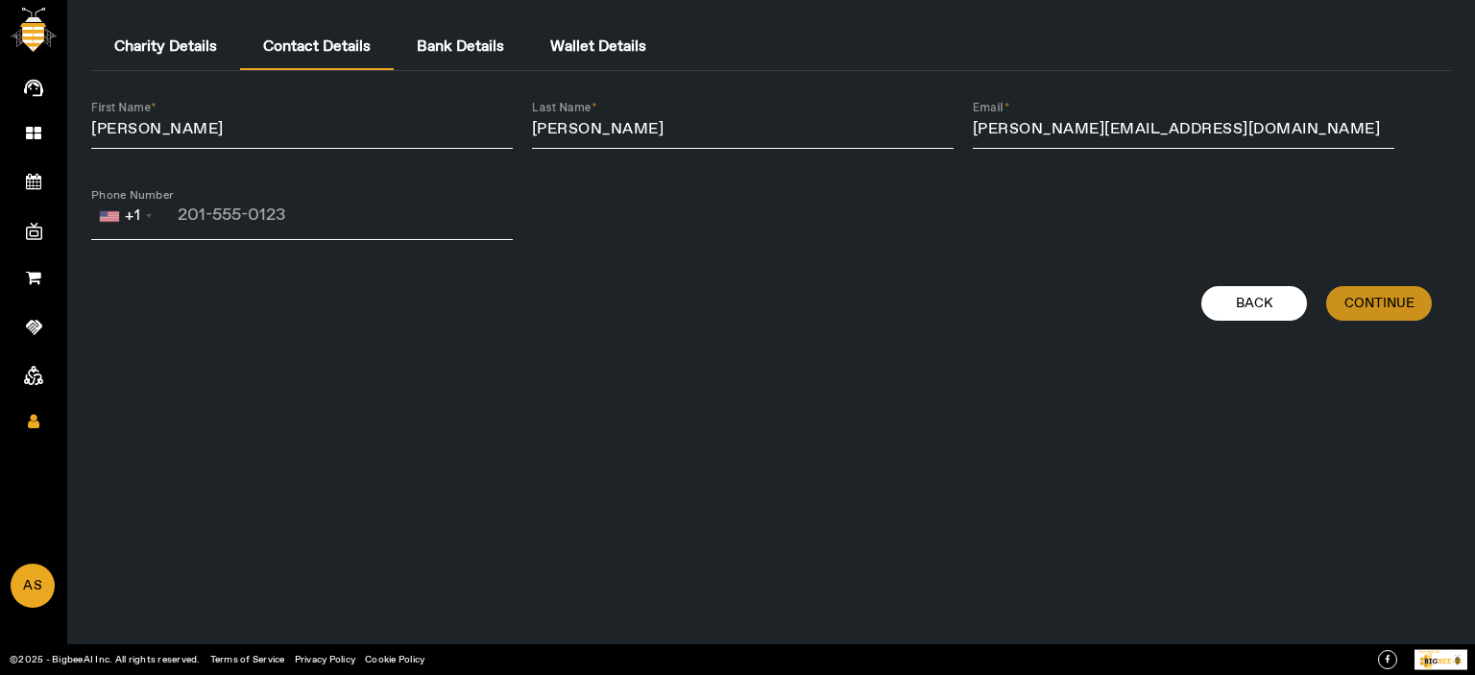
click at [1375, 305] on span "Continue" at bounding box center [1380, 303] width 70 height 19
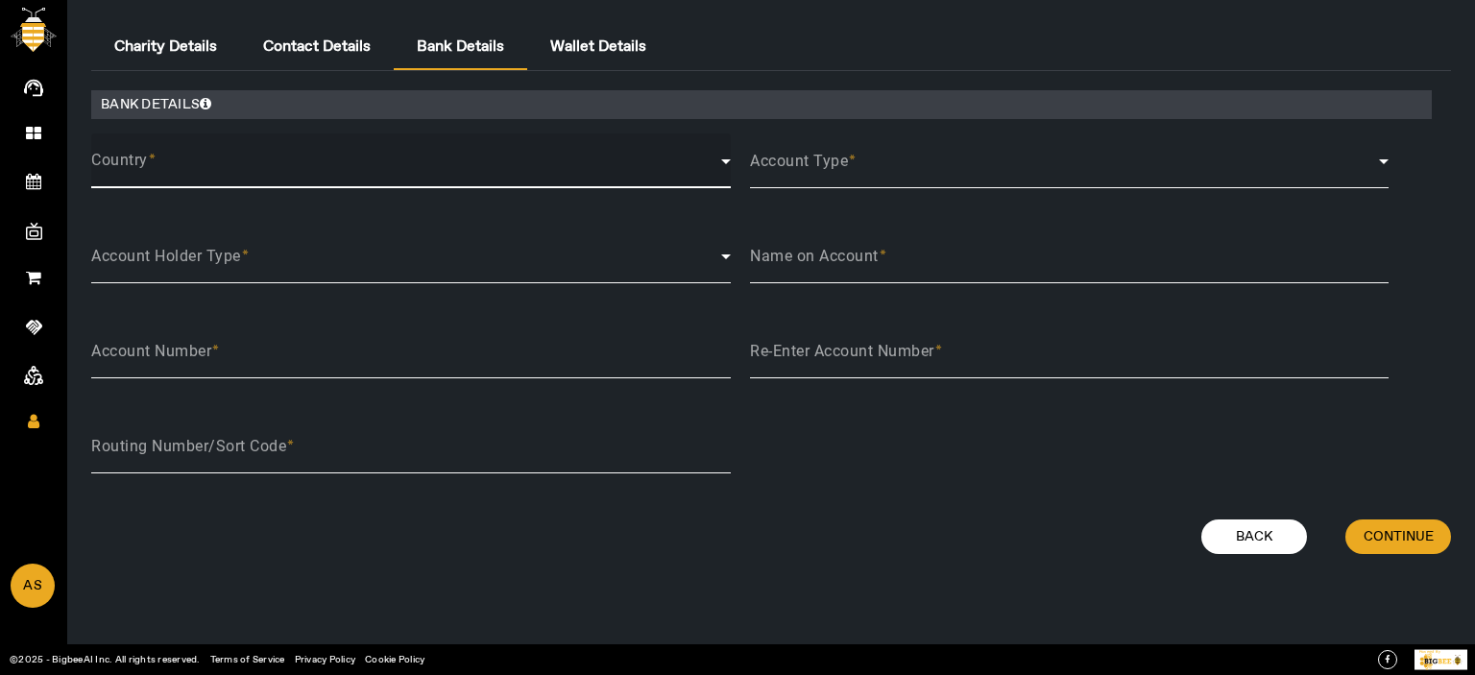
click at [182, 179] on span at bounding box center [406, 169] width 630 height 23
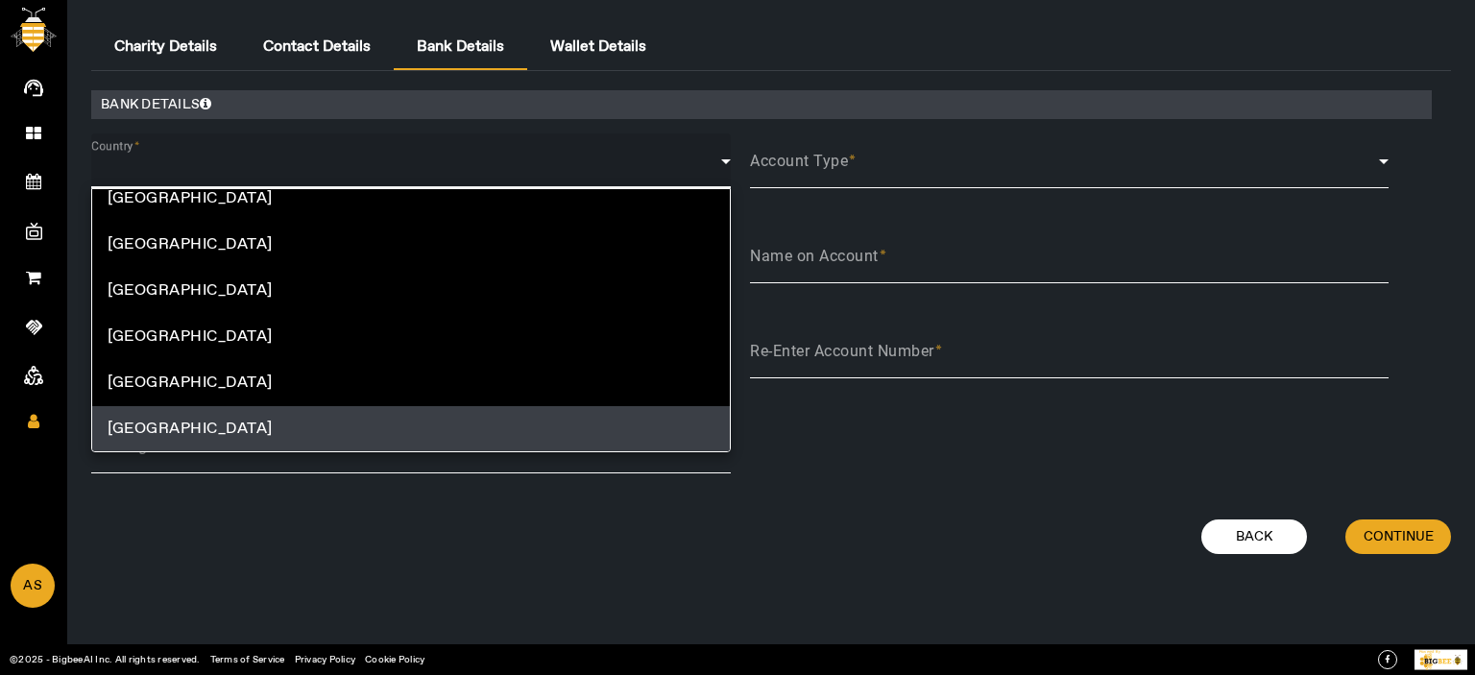
scroll to position [10061, 0]
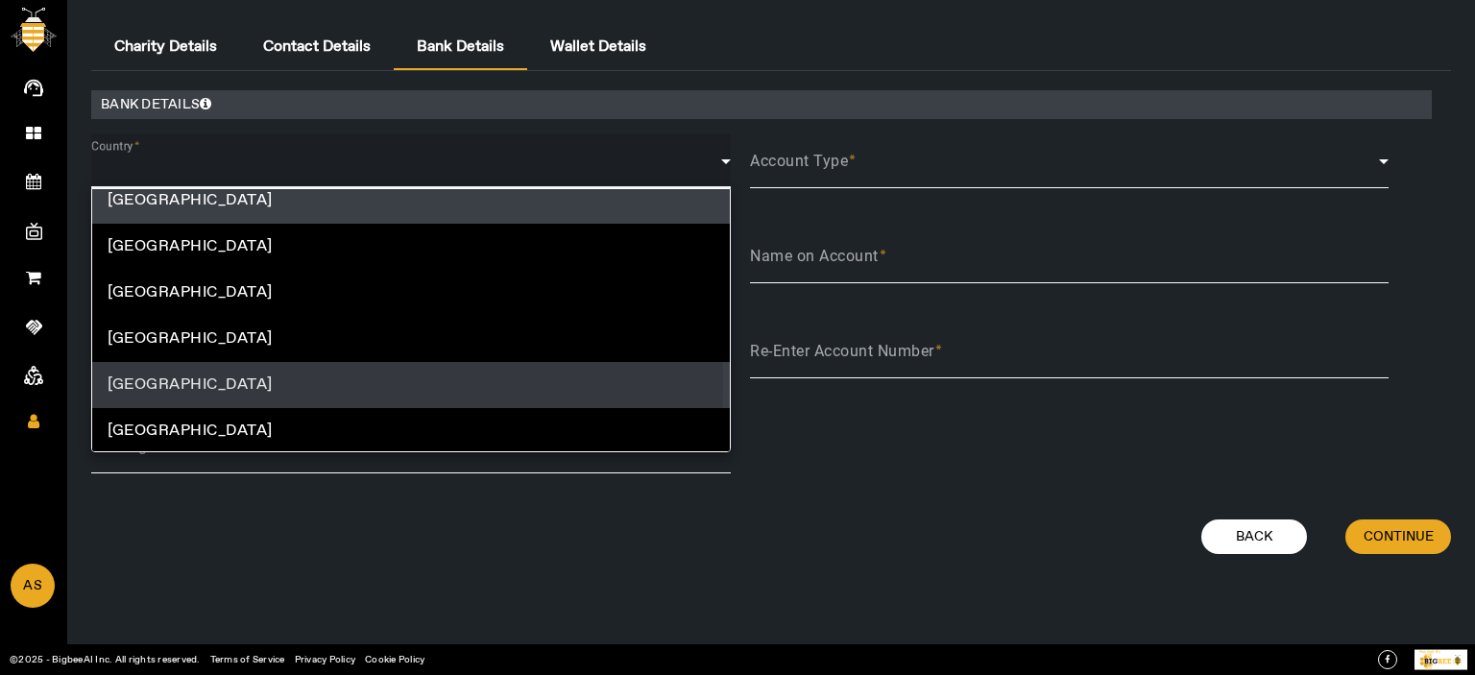
click at [199, 379] on span "United States" at bounding box center [190, 385] width 165 height 23
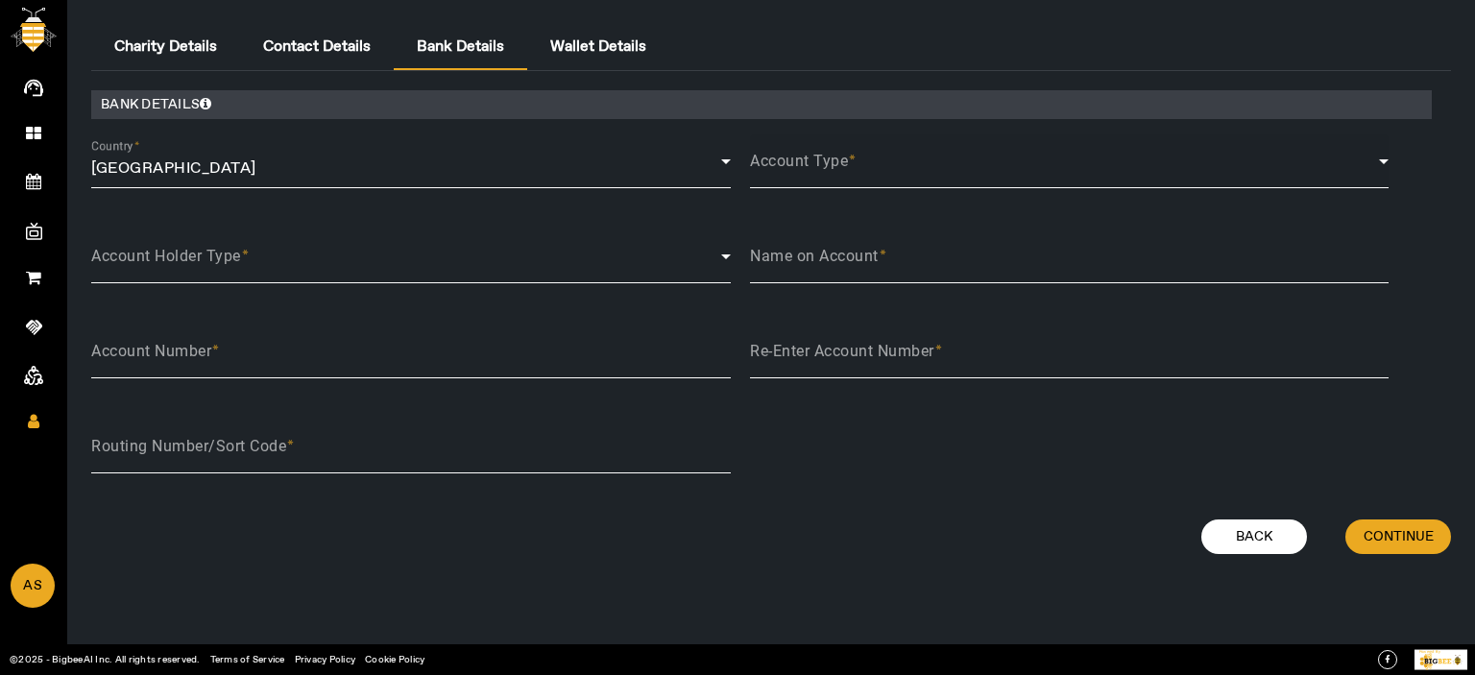
click at [896, 153] on div "Account Type" at bounding box center [1070, 161] width 640 height 54
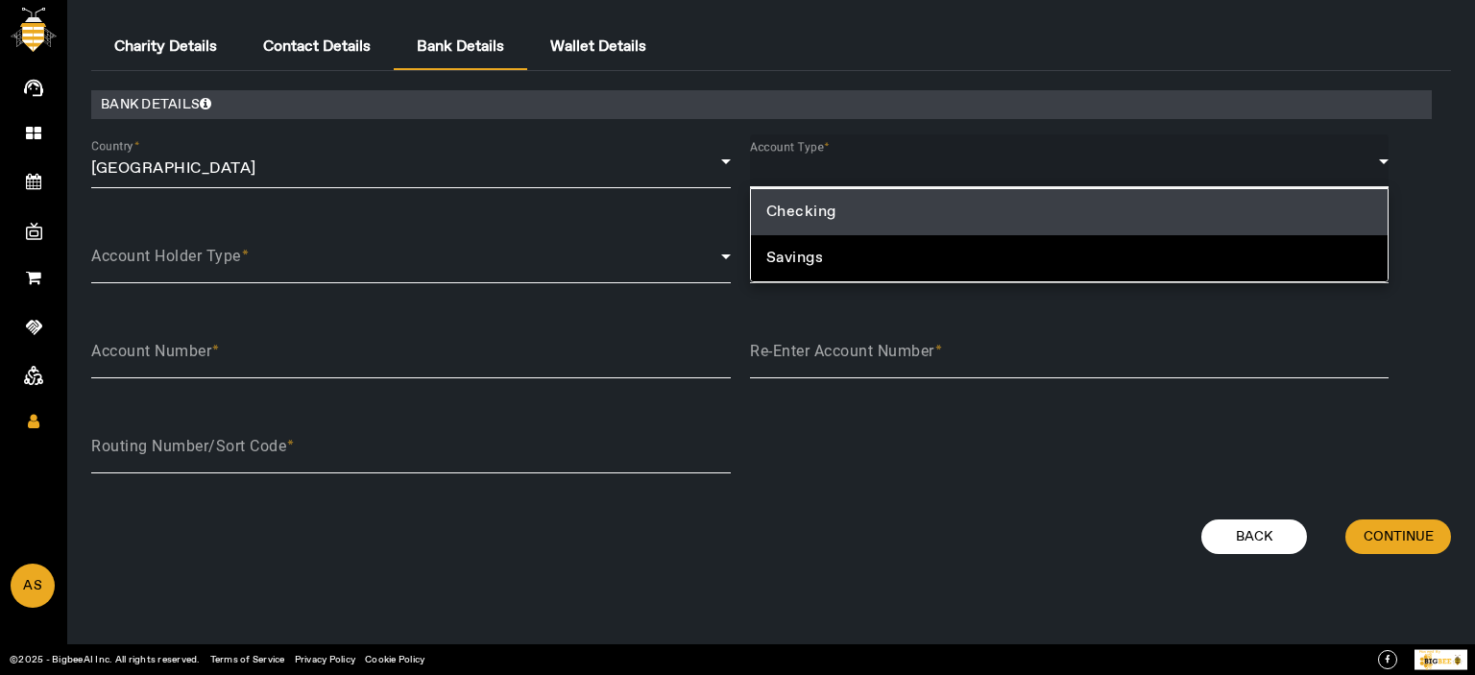
click at [814, 209] on span "Checking" at bounding box center [801, 212] width 70 height 23
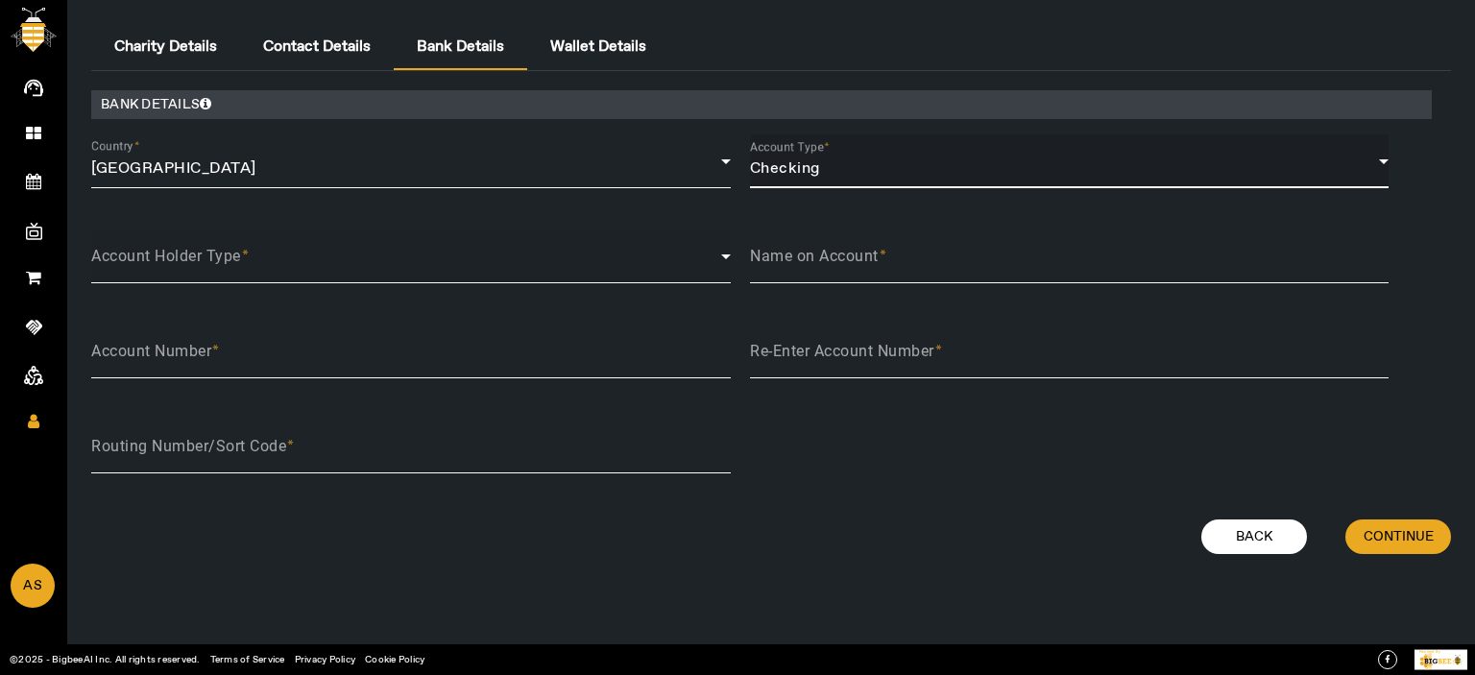
click at [205, 267] on span at bounding box center [406, 264] width 630 height 16
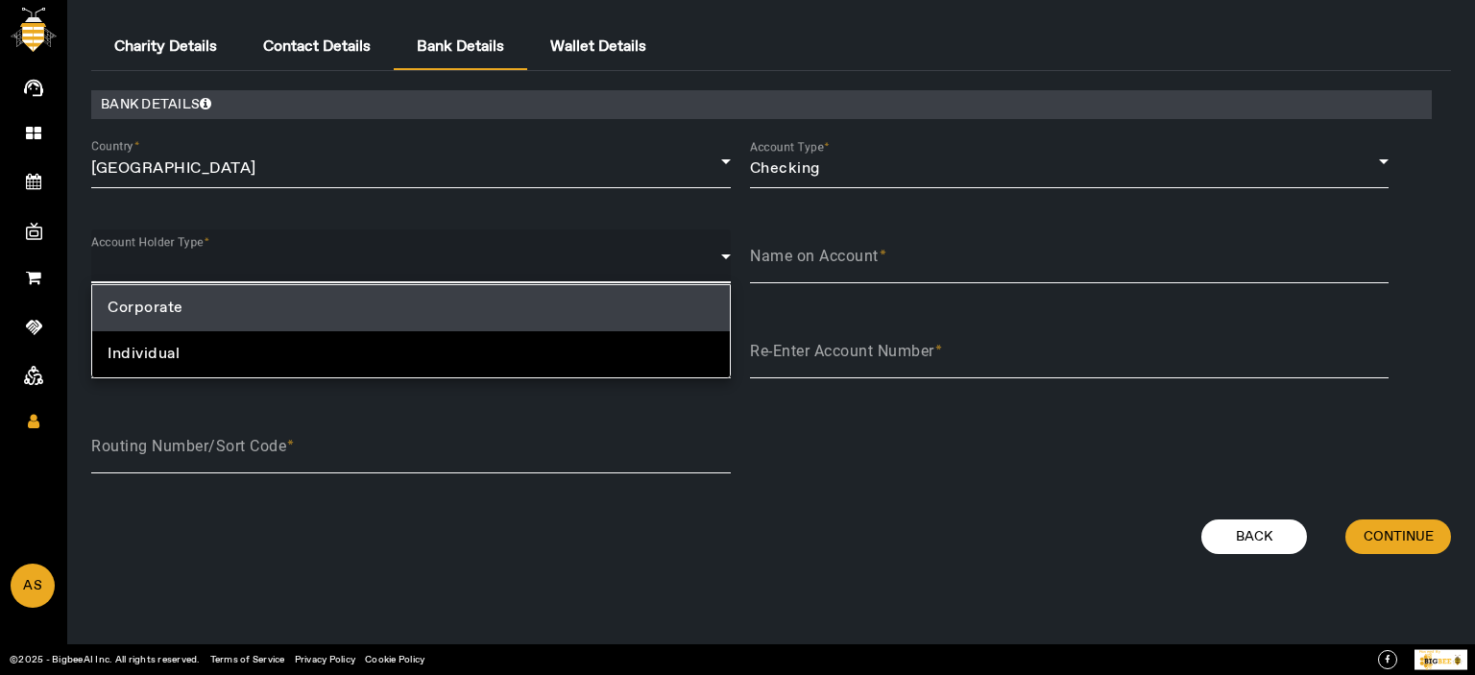
click at [187, 294] on mat-option "Corporate" at bounding box center [411, 308] width 638 height 46
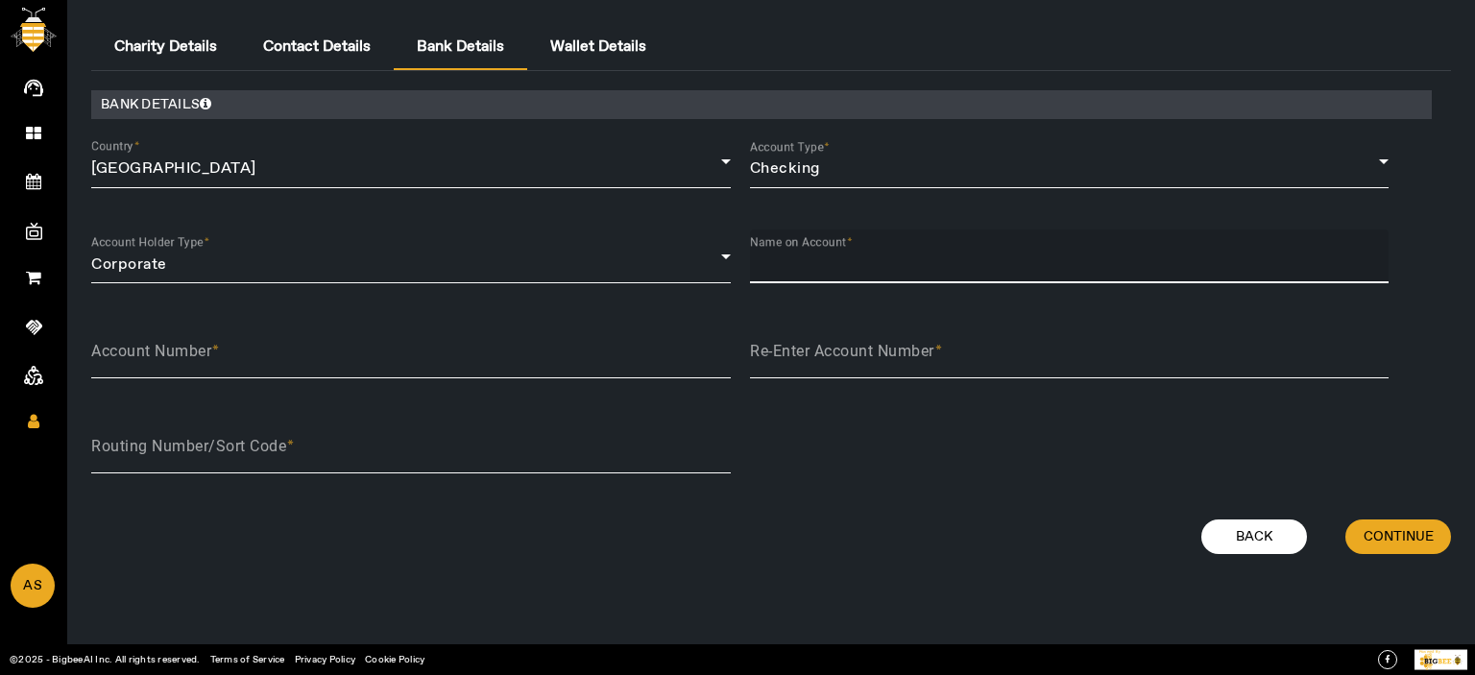
click at [919, 253] on input "Name on Account" at bounding box center [1070, 264] width 640 height 23
click at [922, 253] on input "Name on Account" at bounding box center [1070, 264] width 640 height 23
click at [919, 255] on input "Name on Account" at bounding box center [1070, 264] width 640 height 23
type input "Feeding Americ"
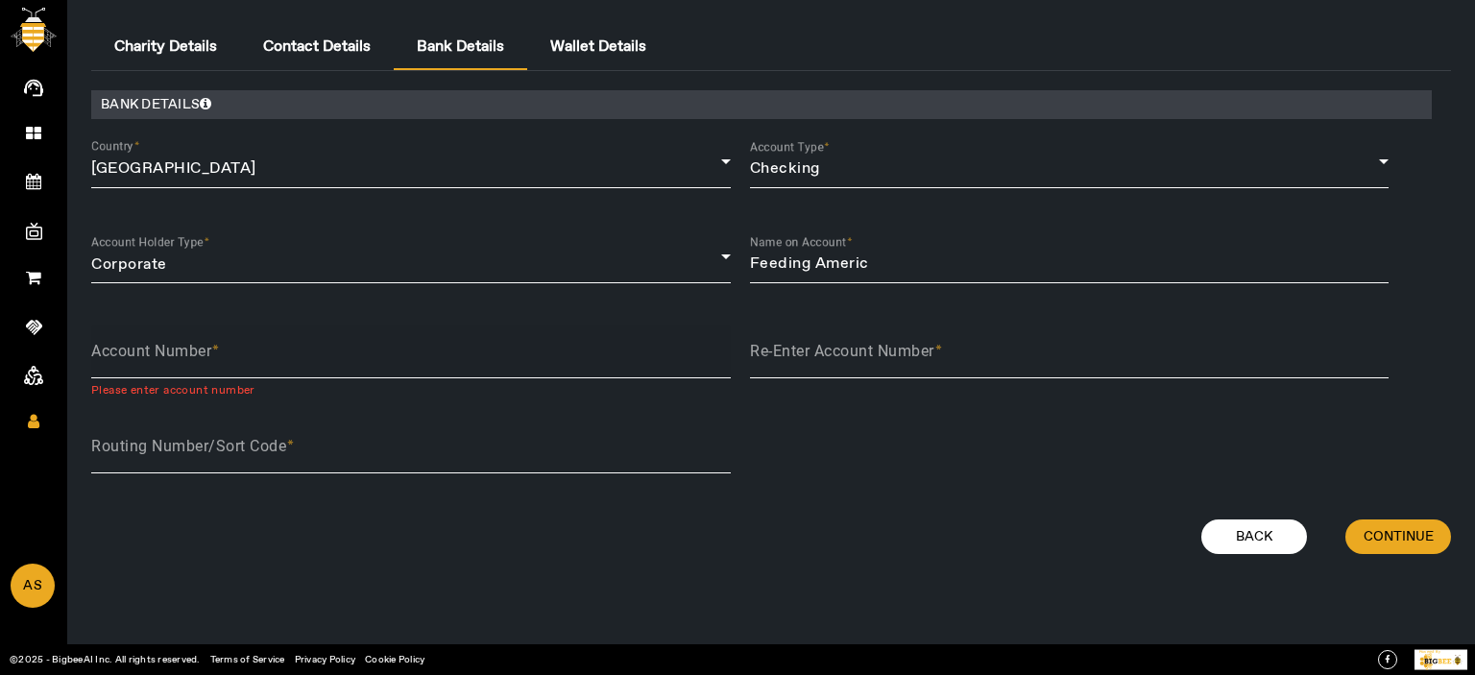
click at [346, 327] on div "Account Number" at bounding box center [411, 352] width 640 height 54
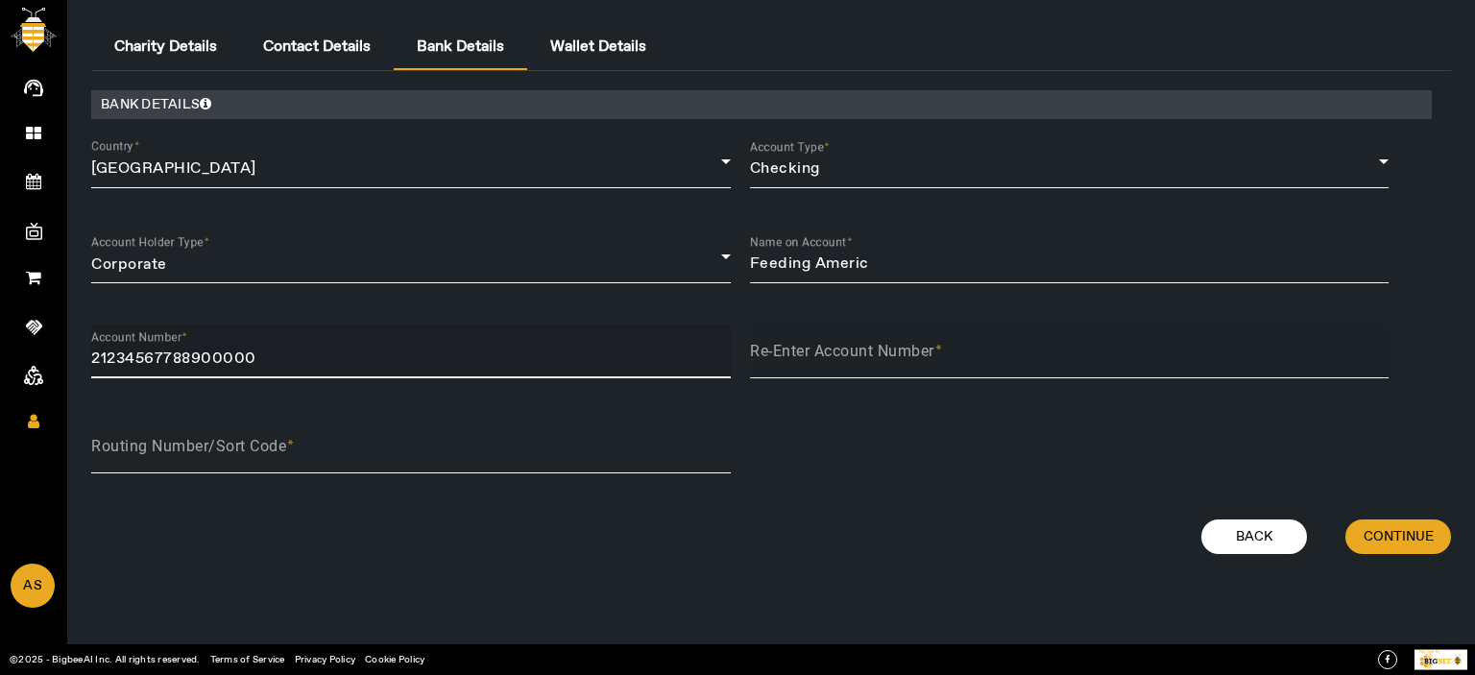
type input "21234567788900000"
click at [812, 349] on mat-label "Re-Enter Account Number" at bounding box center [842, 351] width 184 height 18
click at [812, 349] on input "Re-Enter Account Number" at bounding box center [1070, 359] width 640 height 23
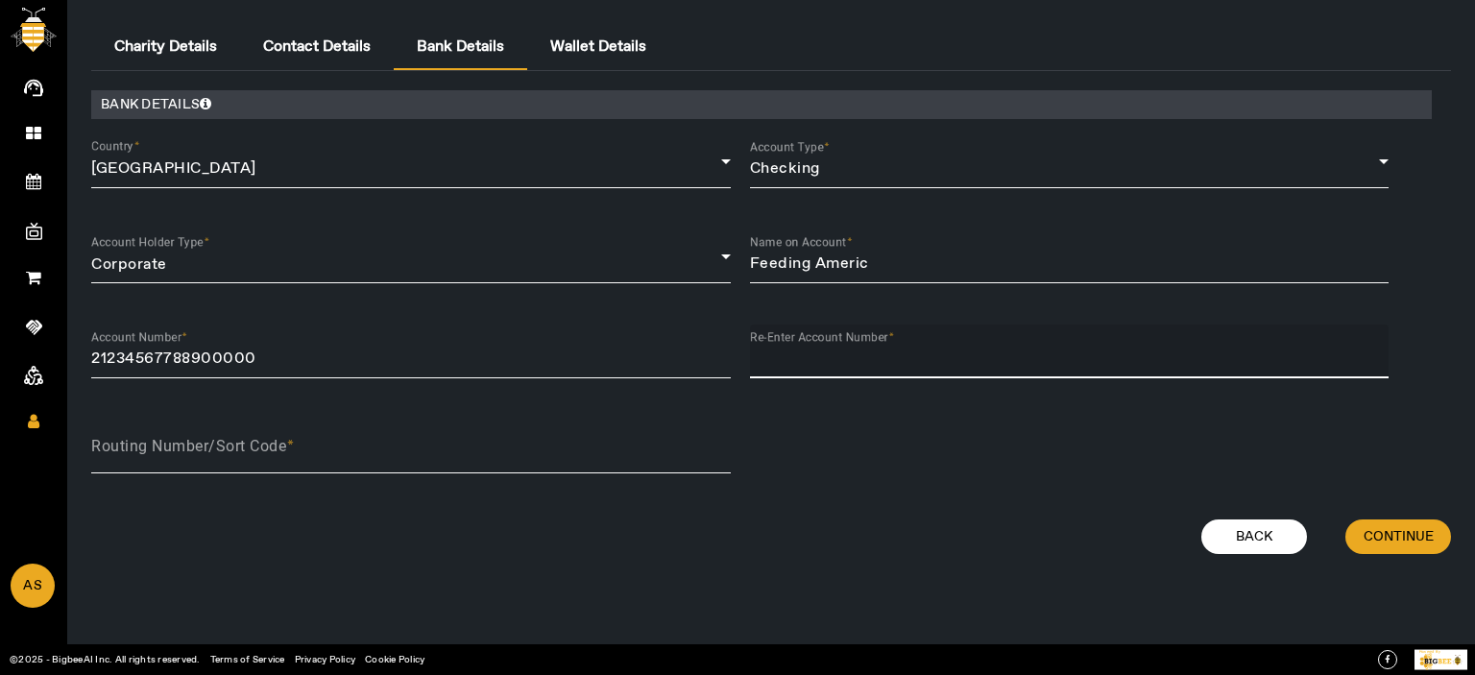
click at [812, 349] on input "Re-Enter Account Number" at bounding box center [1070, 359] width 640 height 23
type input "21234567788900000"
click at [534, 437] on div "Routing Number/Sort Code" at bounding box center [411, 447] width 640 height 54
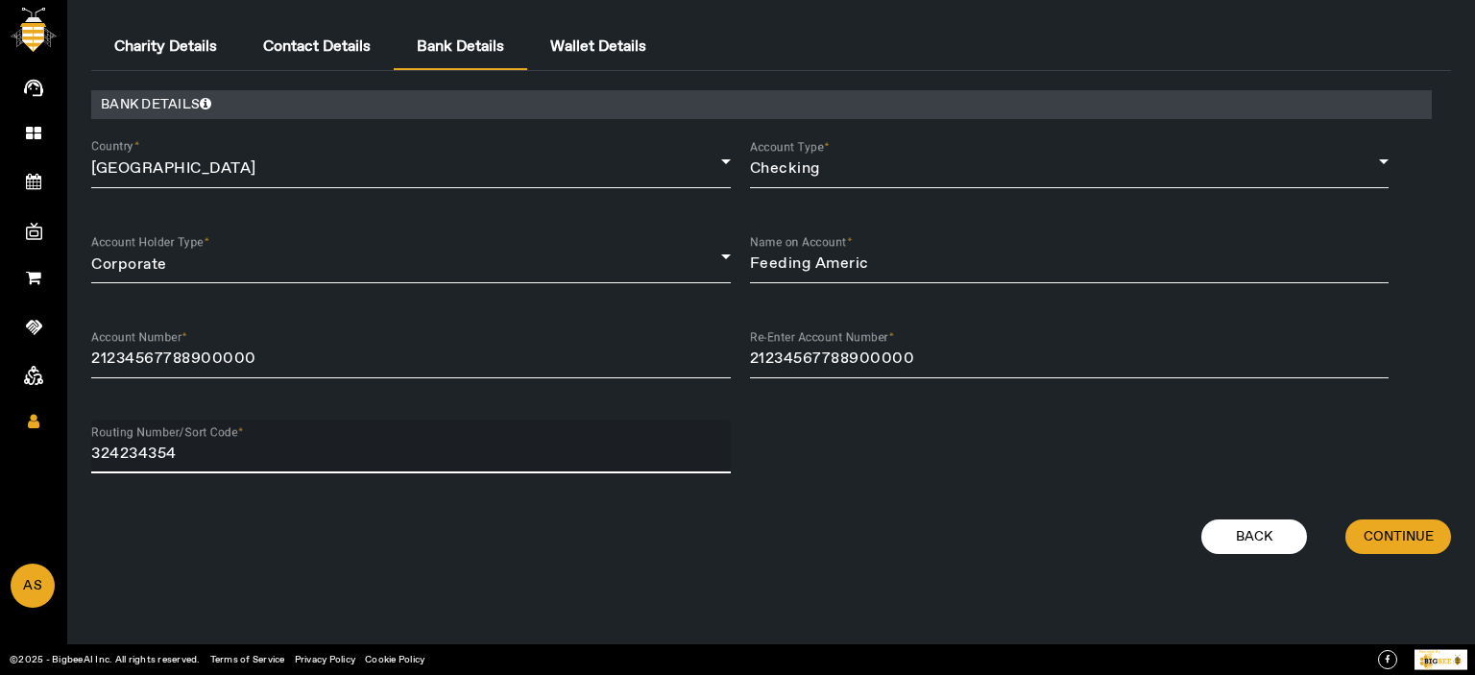
type input "324234354"
click at [1472, 552] on div "Charity Details Contact Details Bank Details Wallet Details BANK DETAILS Countr…" at bounding box center [771, 337] width 1408 height 675
click at [1429, 542] on span "Continue" at bounding box center [1399, 536] width 70 height 19
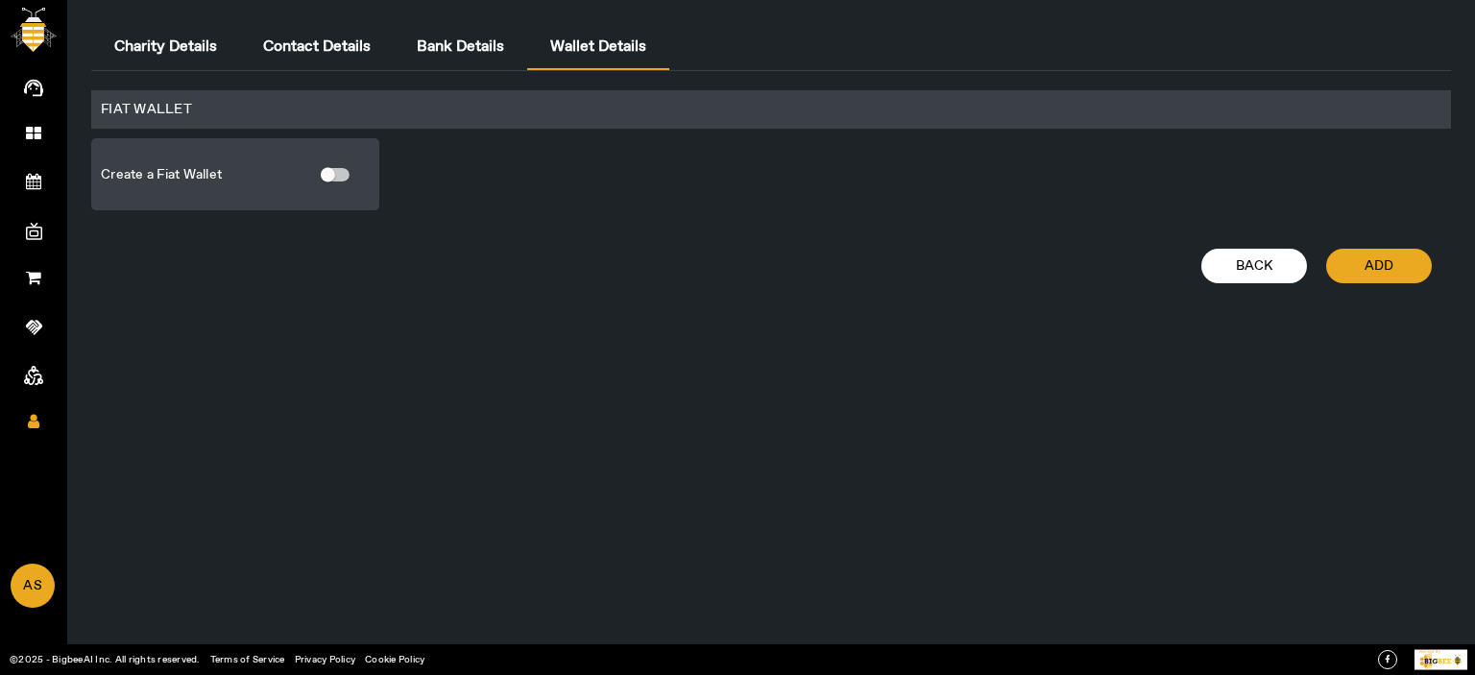
click at [361, 178] on label at bounding box center [362, 175] width 14 height 12
click at [355, 178] on button "button" at bounding box center [338, 174] width 35 height 13
click at [1389, 268] on span "Add" at bounding box center [1379, 265] width 29 height 19
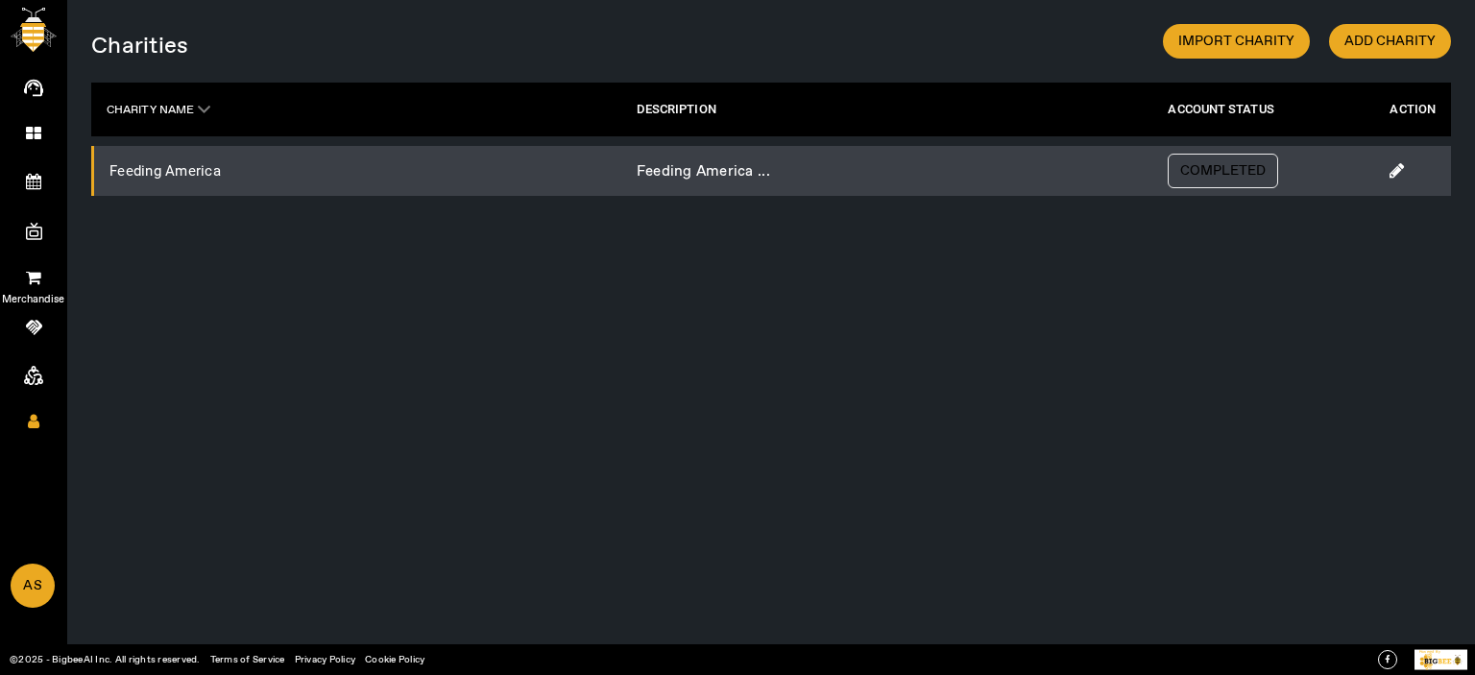
click at [28, 276] on icon at bounding box center [33, 277] width 15 height 16
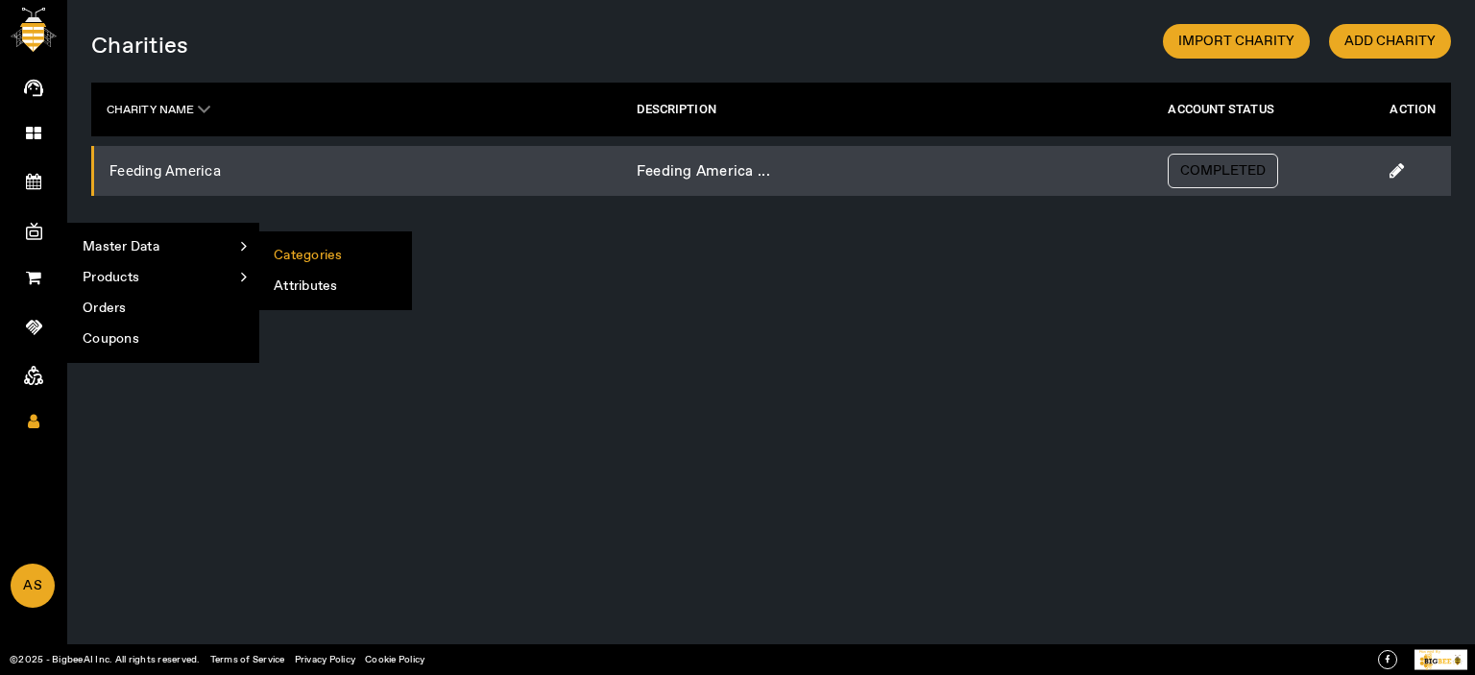
click at [338, 256] on li "Categories" at bounding box center [335, 255] width 152 height 31
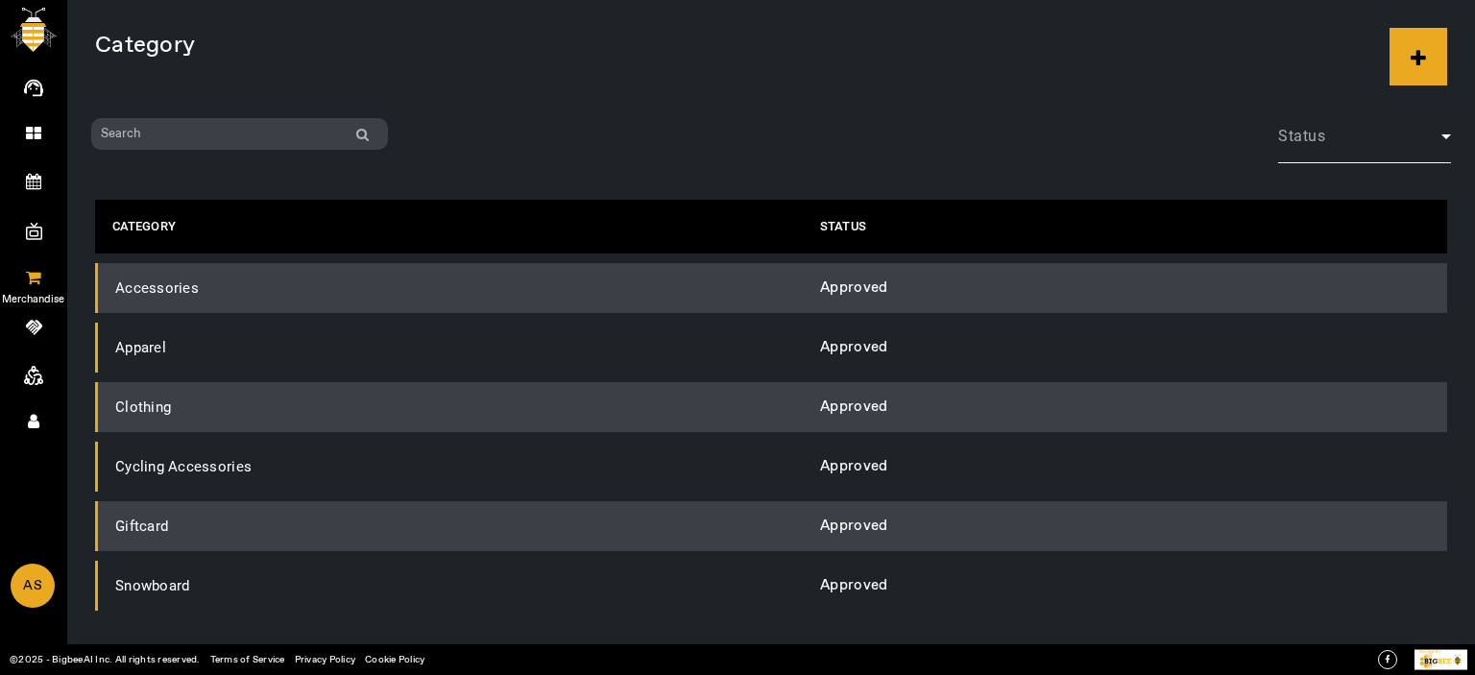
click at [33, 268] on link "Merchandise" at bounding box center [33, 276] width 67 height 48
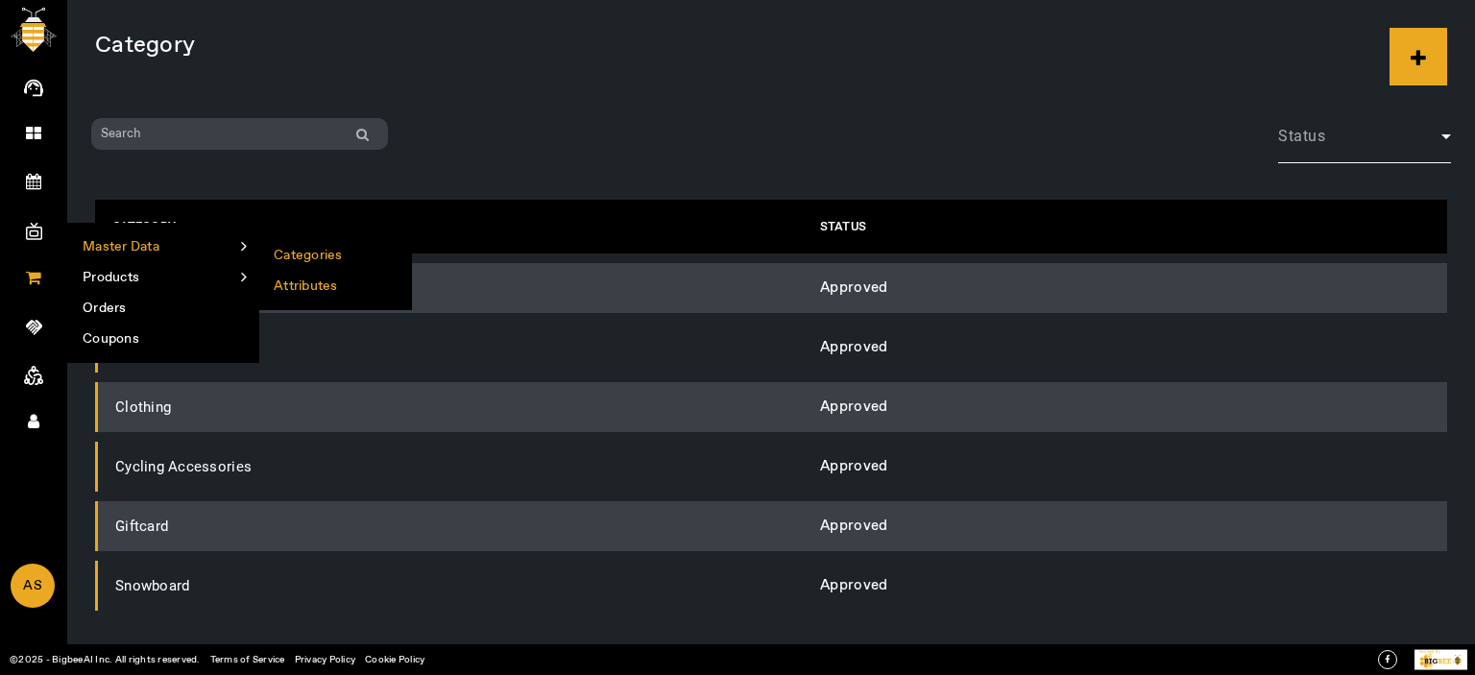
click at [305, 280] on li "Attributes" at bounding box center [335, 286] width 152 height 31
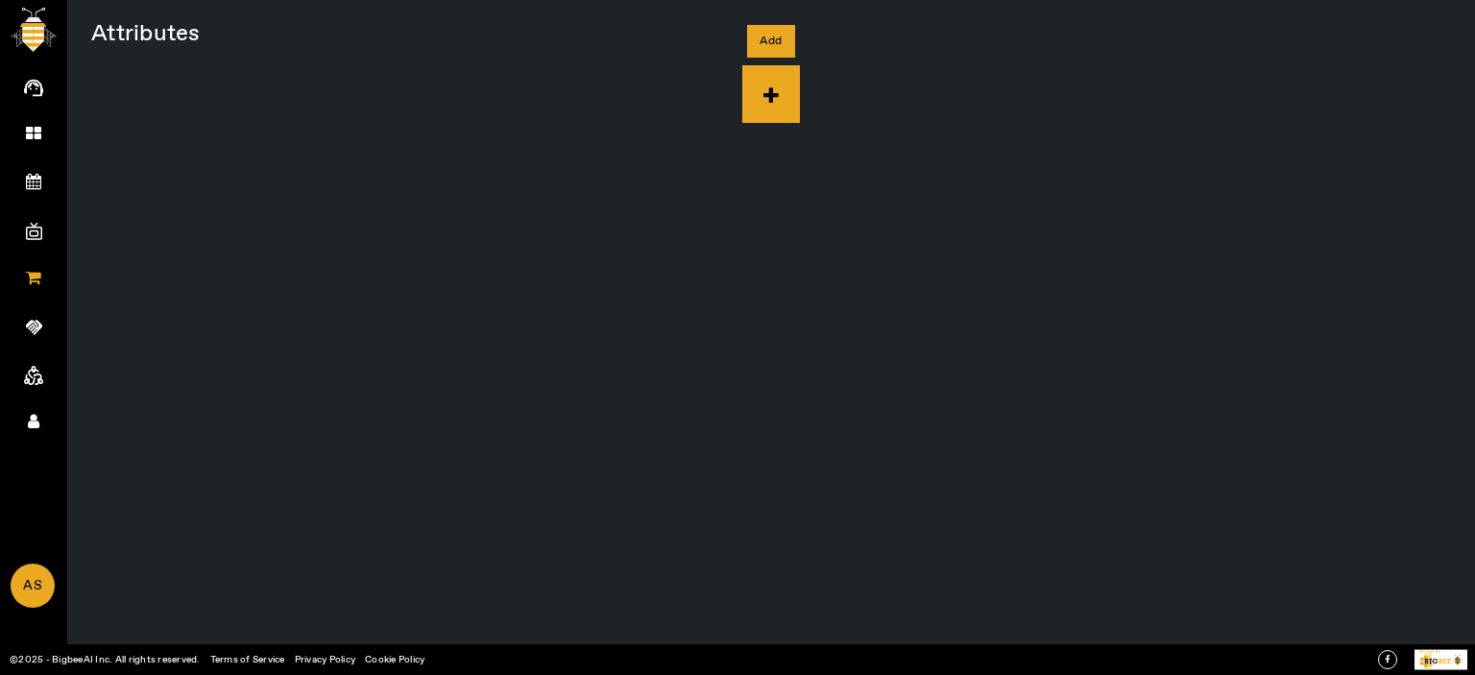
click at [762, 98] on icon at bounding box center [771, 94] width 58 height 58
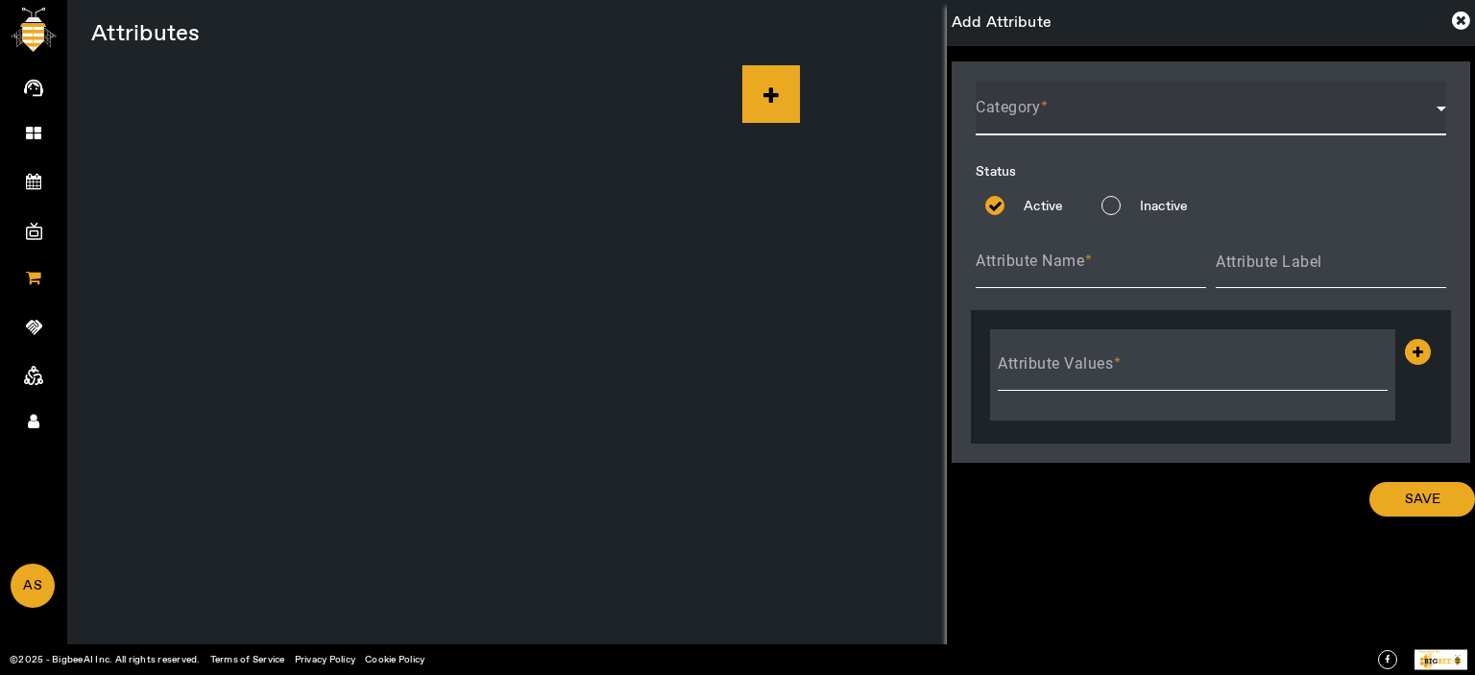
click at [1062, 118] on span at bounding box center [1206, 116] width 461 height 23
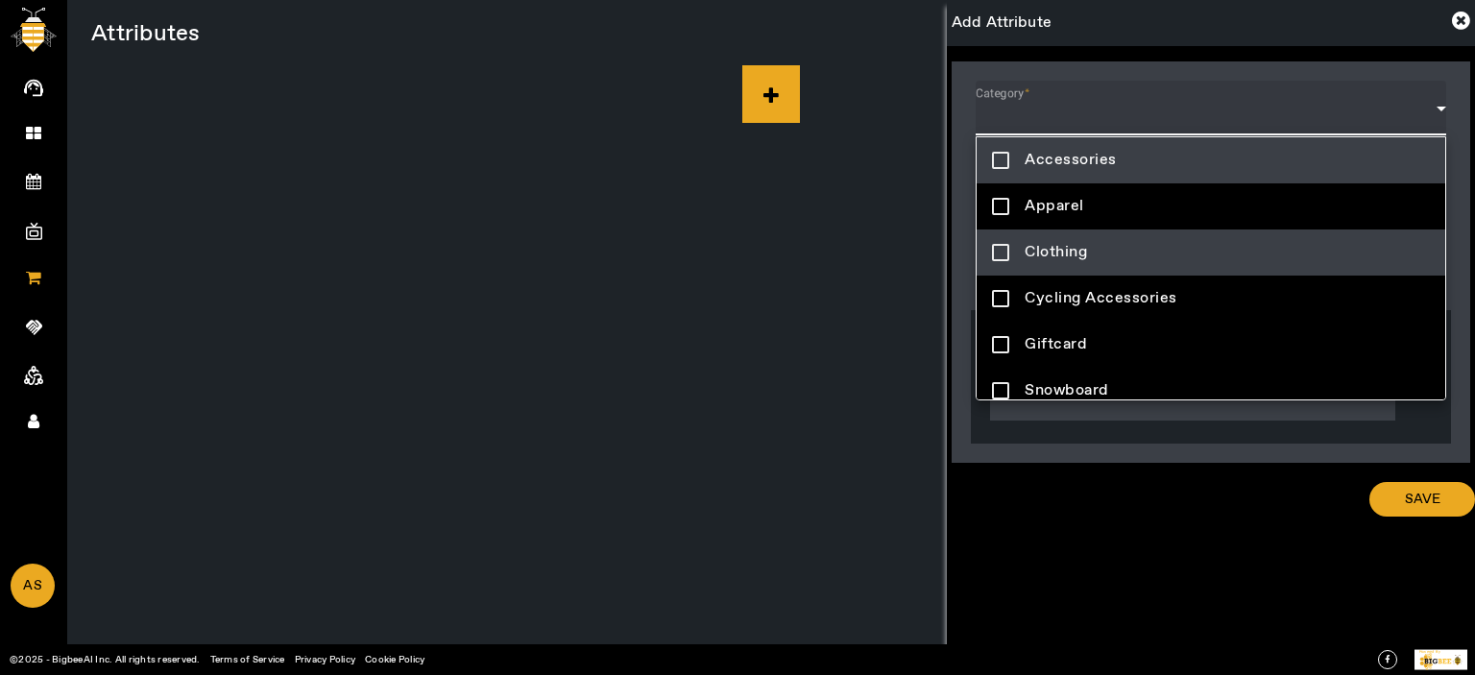
click at [1067, 255] on span "Clothing" at bounding box center [1056, 252] width 62 height 23
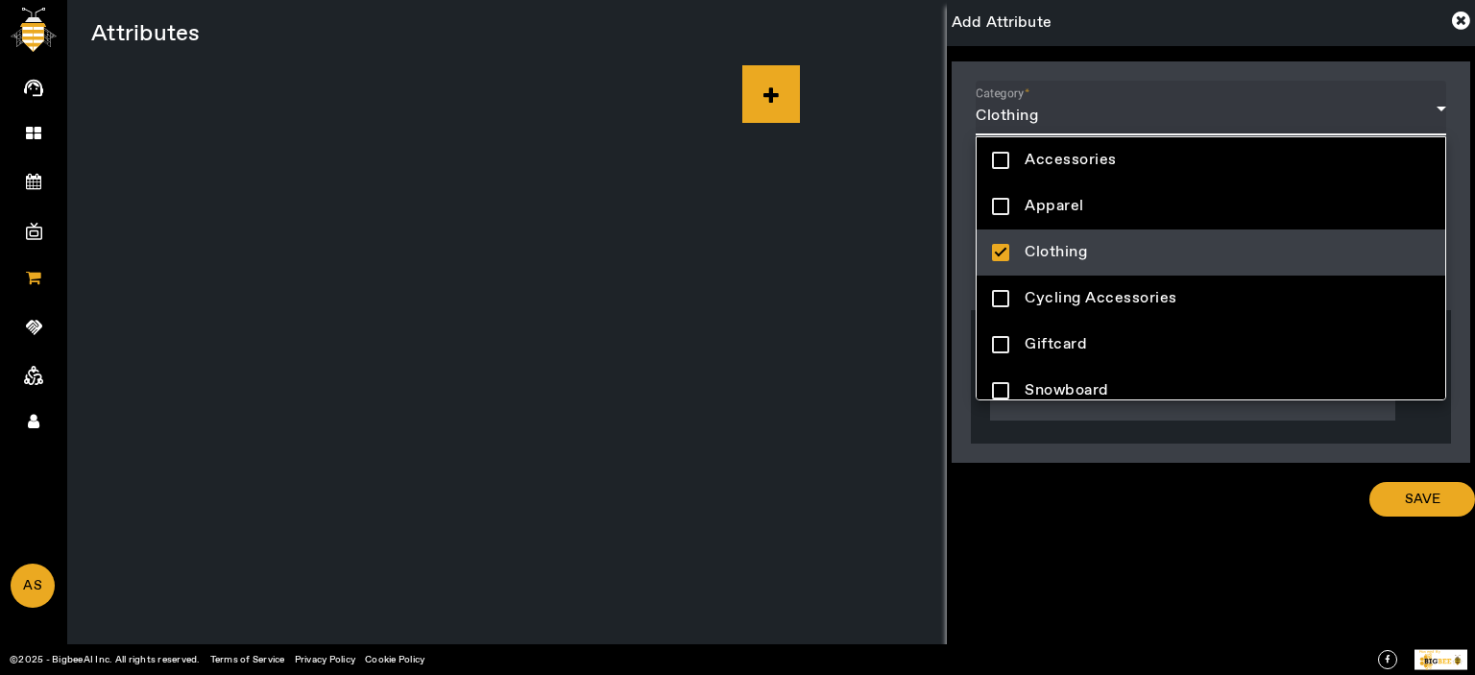
click at [1171, 588] on div at bounding box center [737, 337] width 1475 height 675
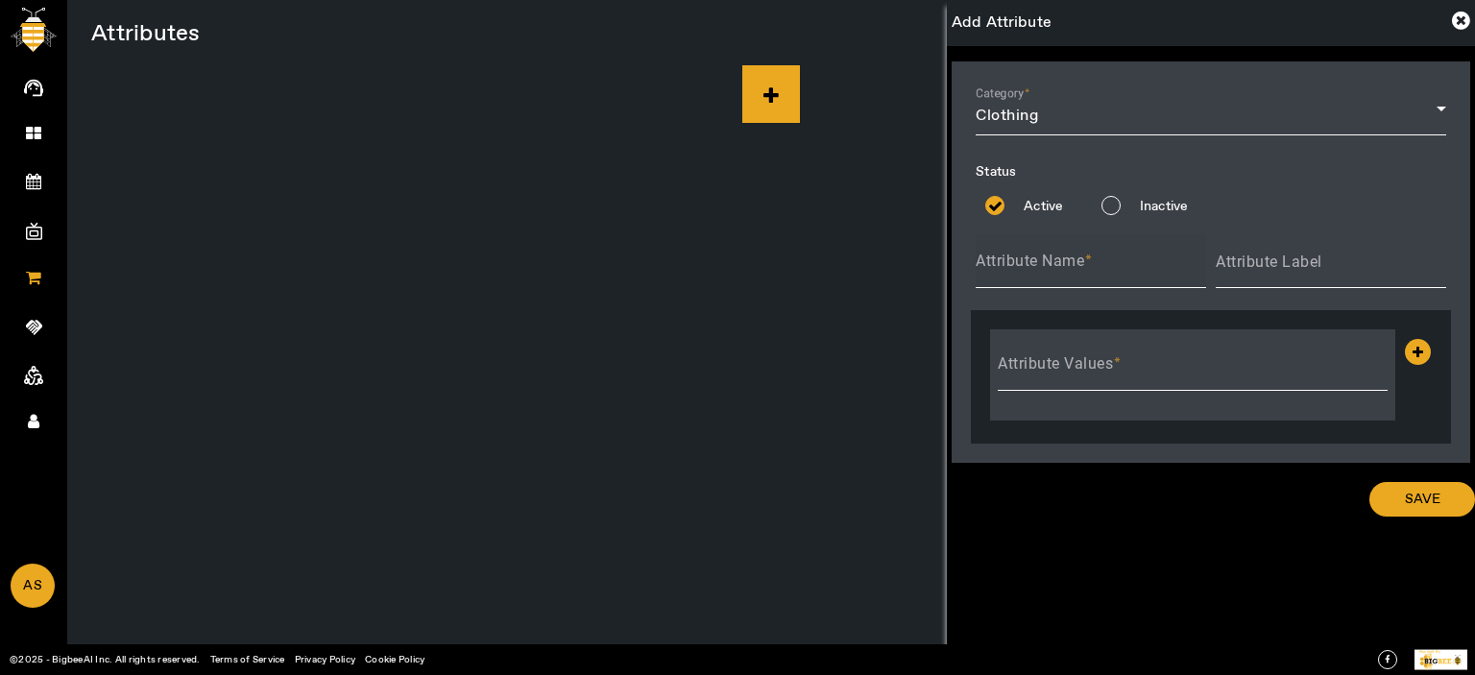
click at [1052, 252] on mat-label "Attribute Name" at bounding box center [1030, 261] width 109 height 18
click at [1052, 257] on input "Attribute Name" at bounding box center [1091, 268] width 230 height 23
click at [1049, 255] on label "Attribute Name" at bounding box center [1019, 247] width 87 height 15
click at [1049, 257] on input "Attribute Name" at bounding box center [1091, 268] width 230 height 23
click at [1049, 254] on mat-label "Attribute Name" at bounding box center [1017, 246] width 82 height 13
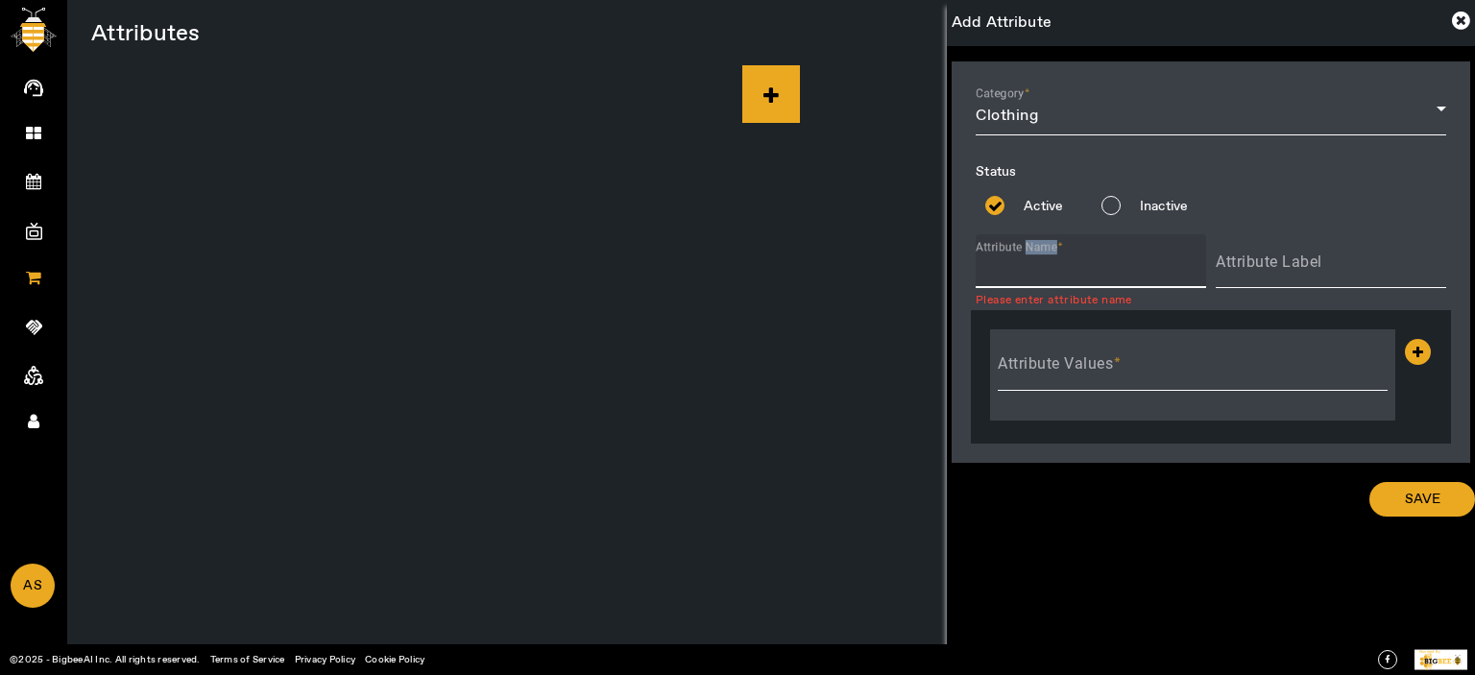
click at [1049, 257] on input "Attribute Name" at bounding box center [1091, 268] width 230 height 23
type input "Size"
click at [1303, 267] on mat-label "Attribute Label" at bounding box center [1269, 262] width 107 height 18
click at [1303, 267] on input "Attribute Label" at bounding box center [1331, 268] width 230 height 23
type input "Select Size"
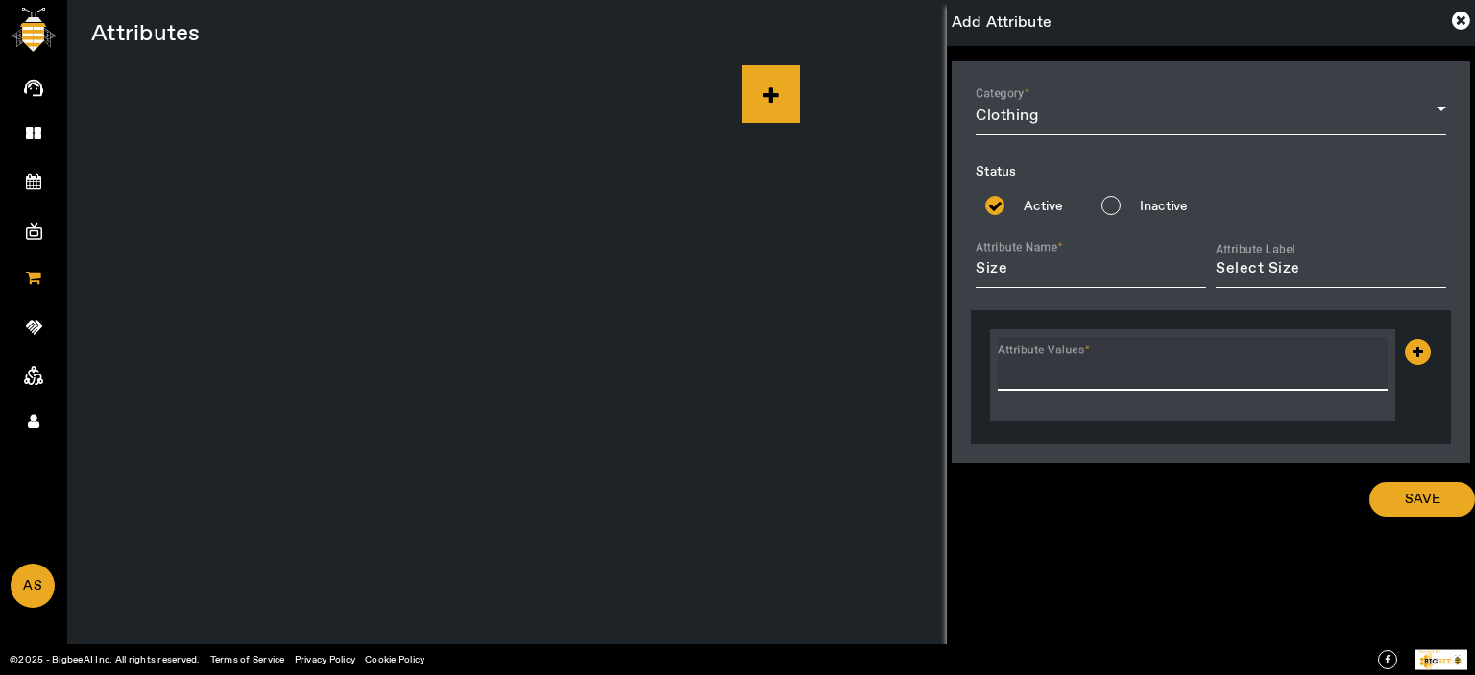
click at [1155, 372] on input "Attribute Values" at bounding box center [1193, 371] width 390 height 23
type input "S"
click at [1414, 359] on icon at bounding box center [1418, 352] width 26 height 26
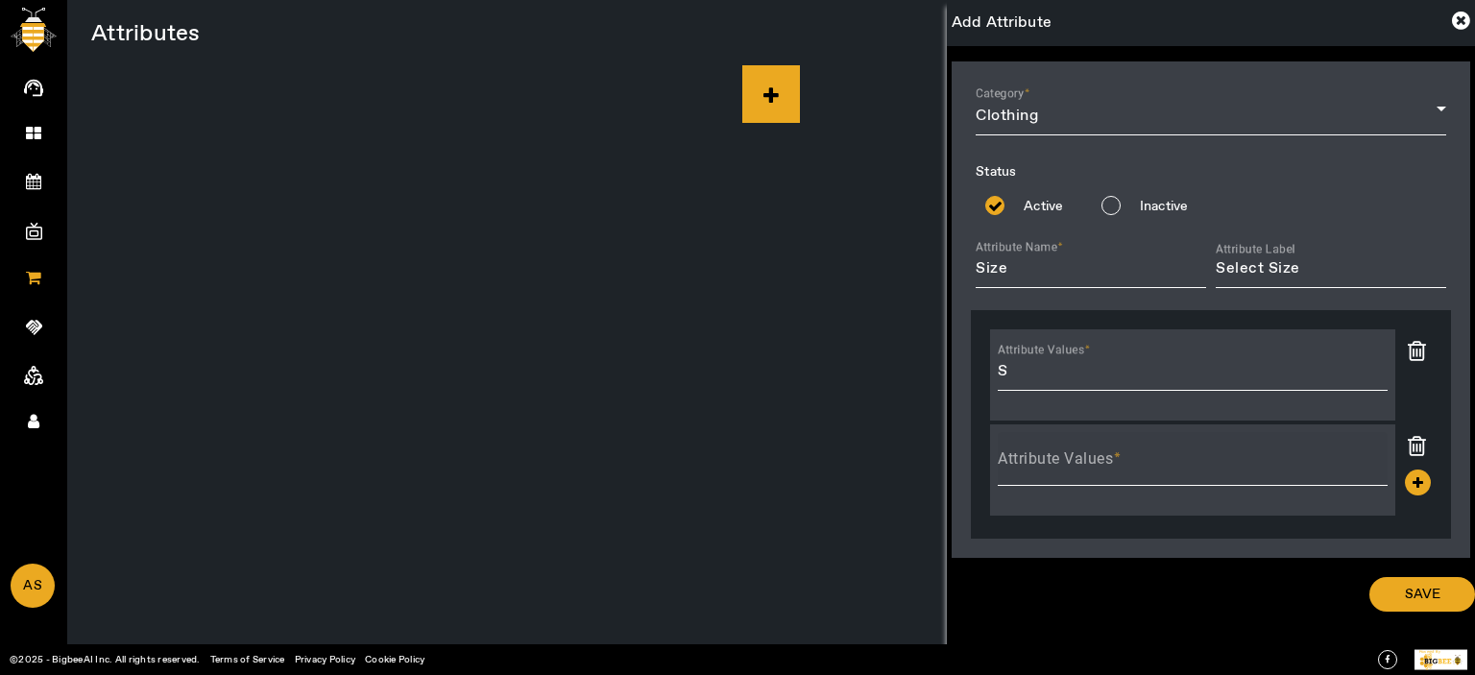
click at [1059, 464] on mat-label "Attribute Values" at bounding box center [1055, 458] width 115 height 18
click at [1059, 464] on input "Attribute Values" at bounding box center [1193, 466] width 390 height 23
type input "M"
click at [1418, 483] on icon at bounding box center [1418, 483] width 26 height 26
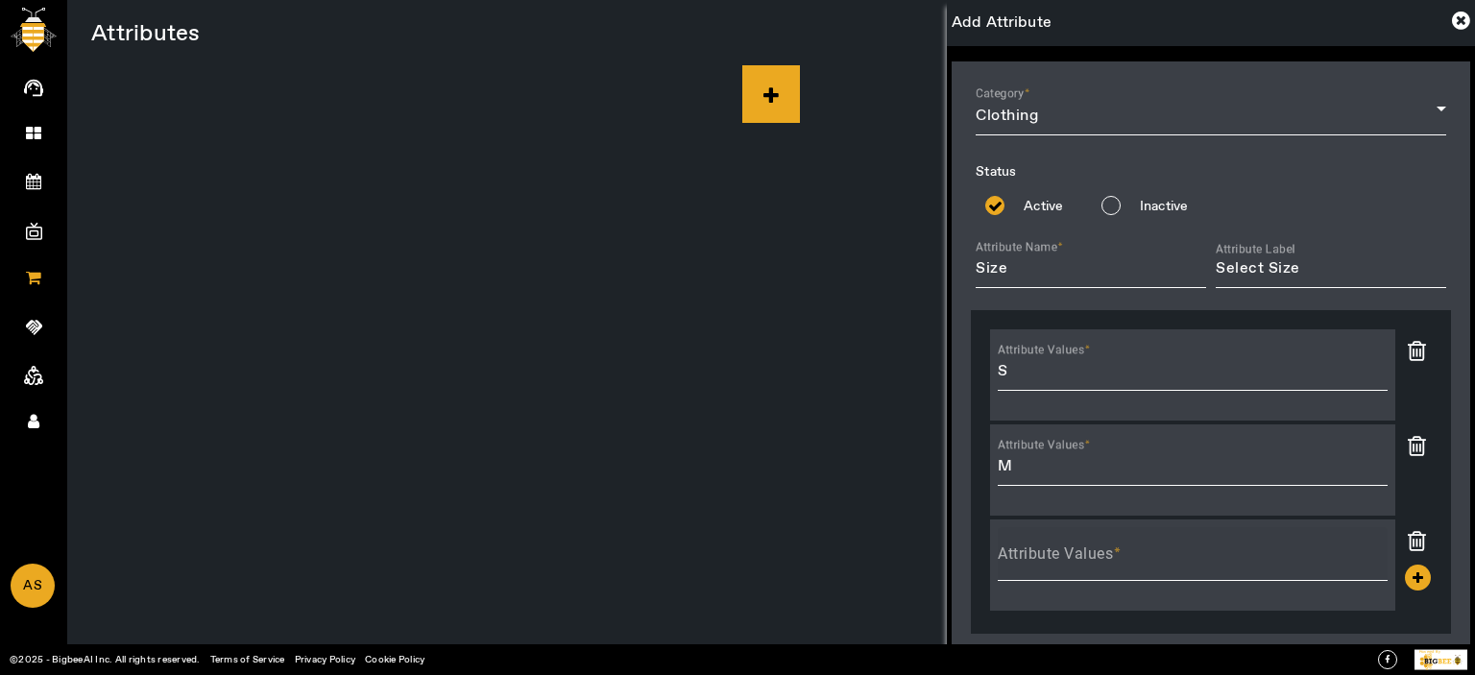
click at [1072, 558] on mat-label "Attribute Values" at bounding box center [1055, 554] width 115 height 18
click at [1072, 558] on input "Attribute Values" at bounding box center [1193, 561] width 390 height 23
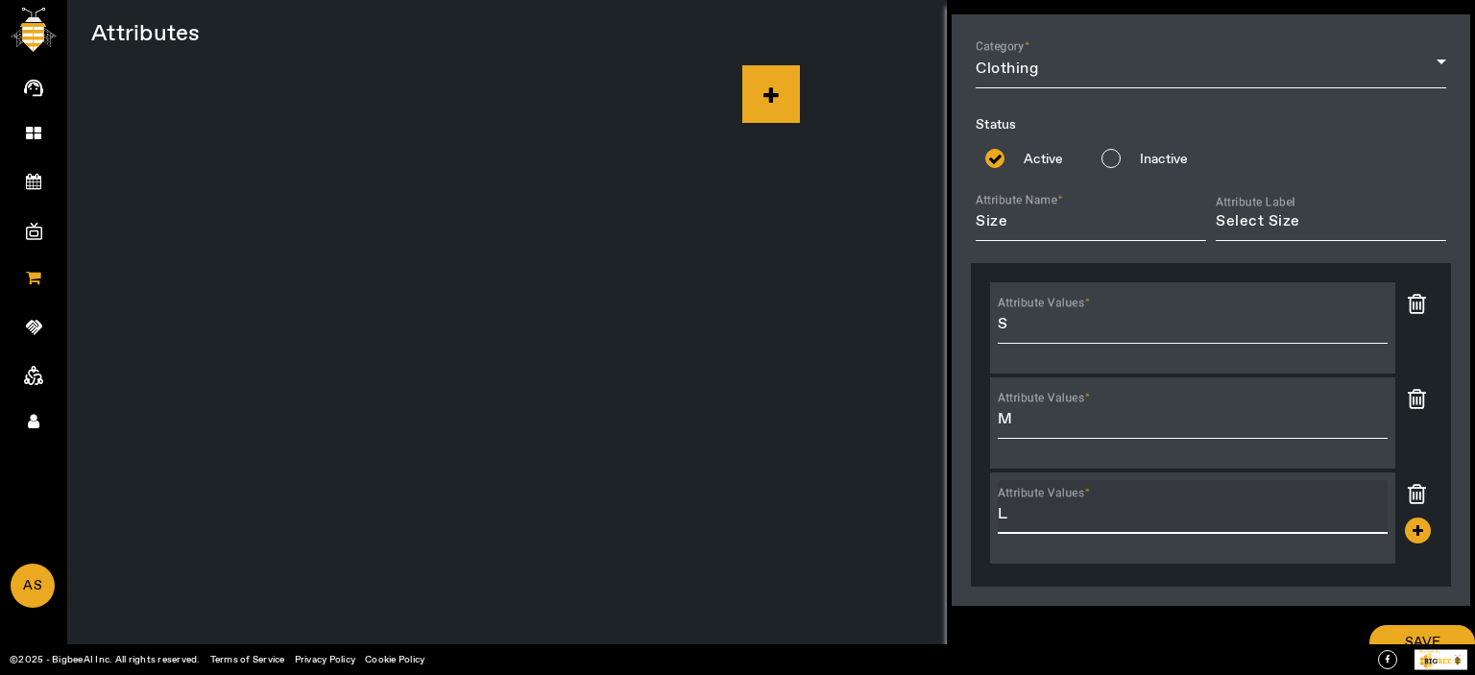
scroll to position [71, 0]
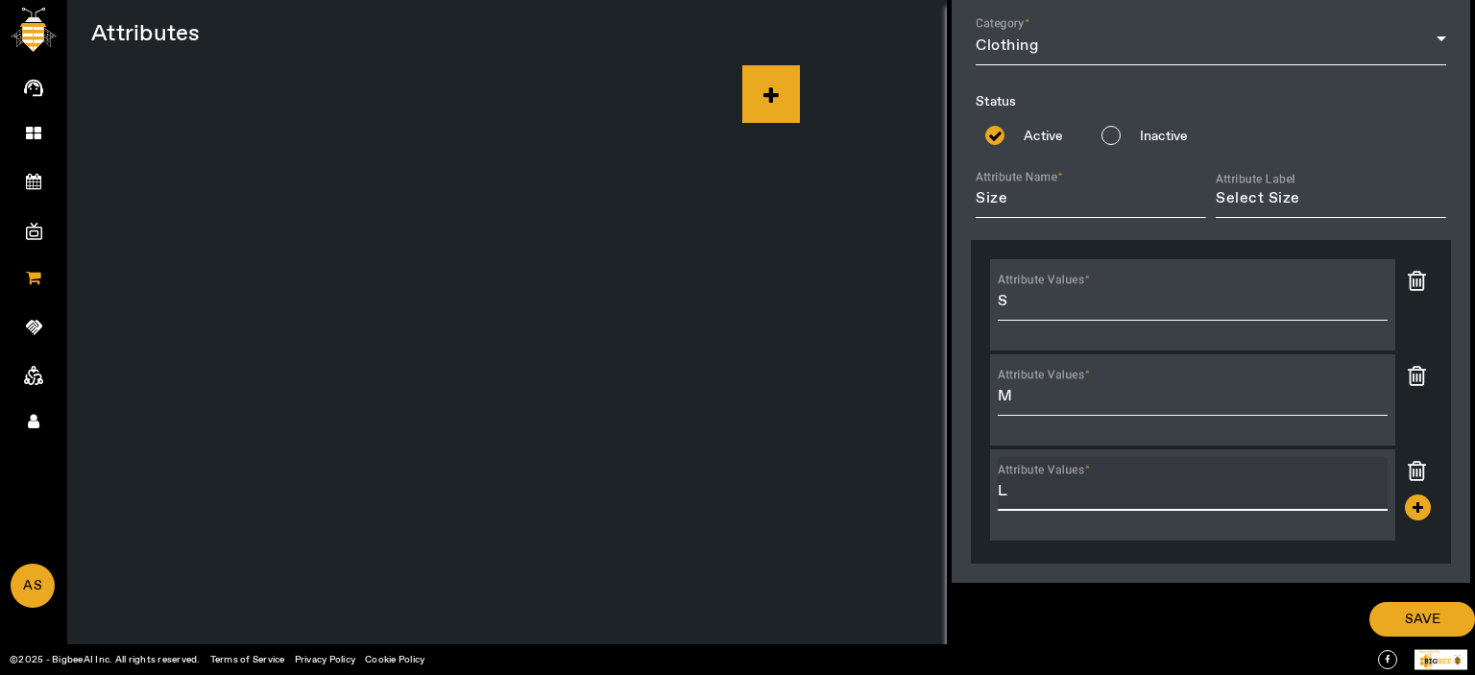
type input "L"
click at [1405, 500] on icon at bounding box center [1418, 508] width 26 height 26
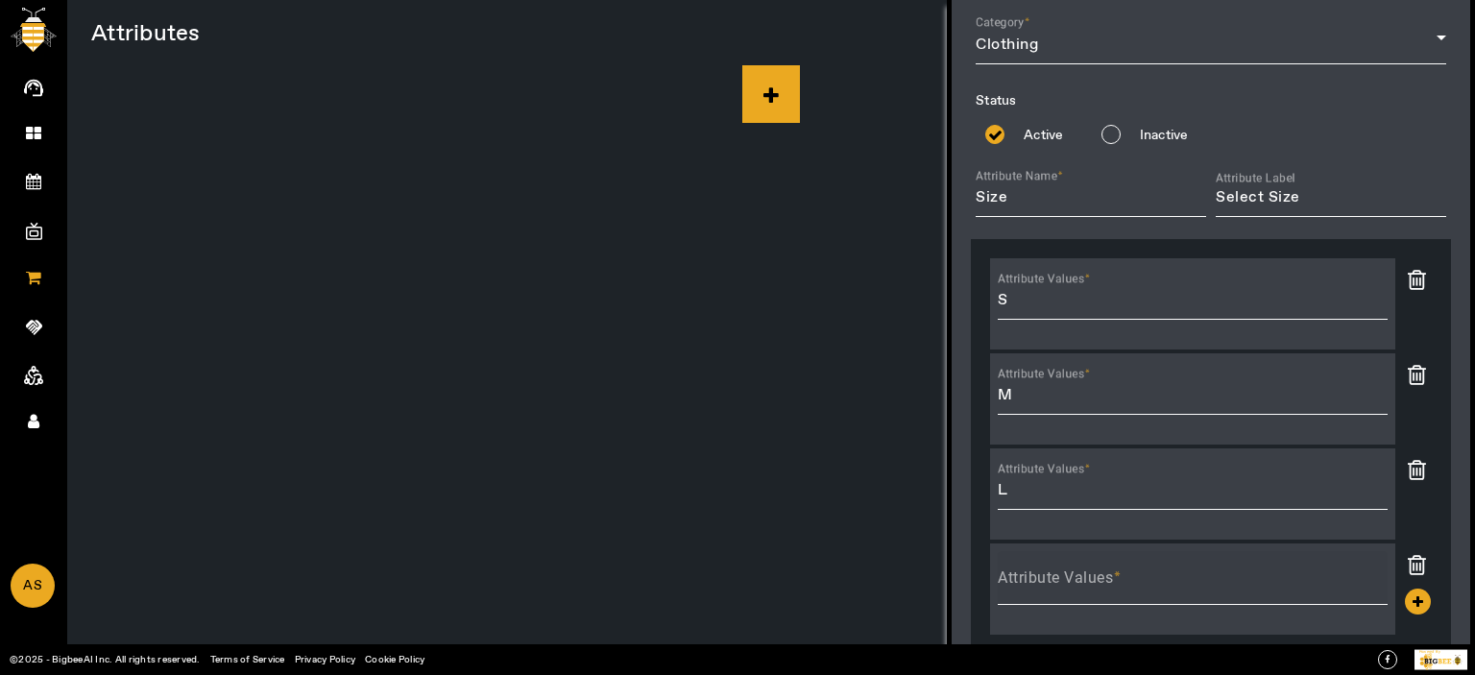
click at [1033, 579] on mat-label "Attribute Values" at bounding box center [1055, 578] width 115 height 18
click at [1033, 579] on input "Attribute Values" at bounding box center [1193, 585] width 390 height 23
type input "XL"
click at [1418, 605] on icon at bounding box center [1418, 602] width 26 height 26
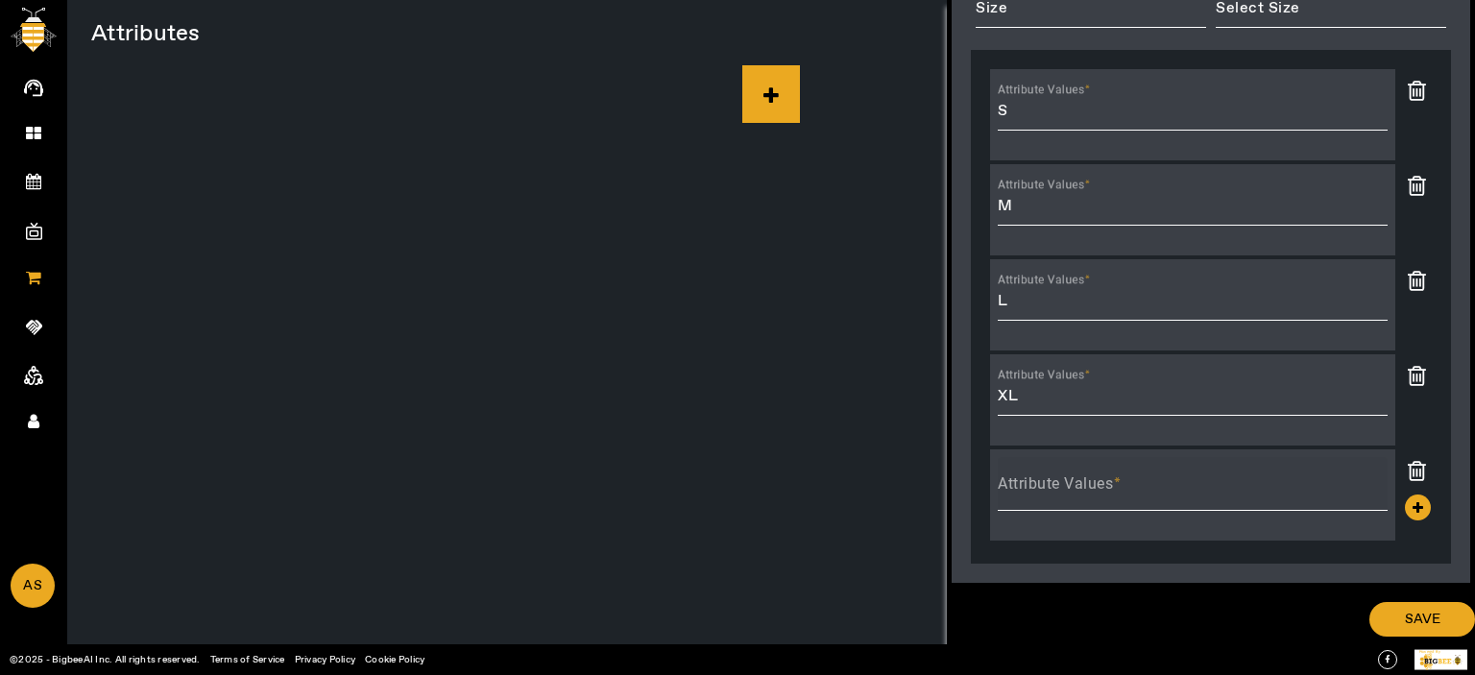
click at [1025, 479] on mat-label "Attribute Values" at bounding box center [1055, 483] width 115 height 18
click at [1025, 480] on input "Attribute Values" at bounding box center [1193, 491] width 390 height 23
type input "XXL"
click at [1390, 596] on span "submit" at bounding box center [1423, 619] width 106 height 46
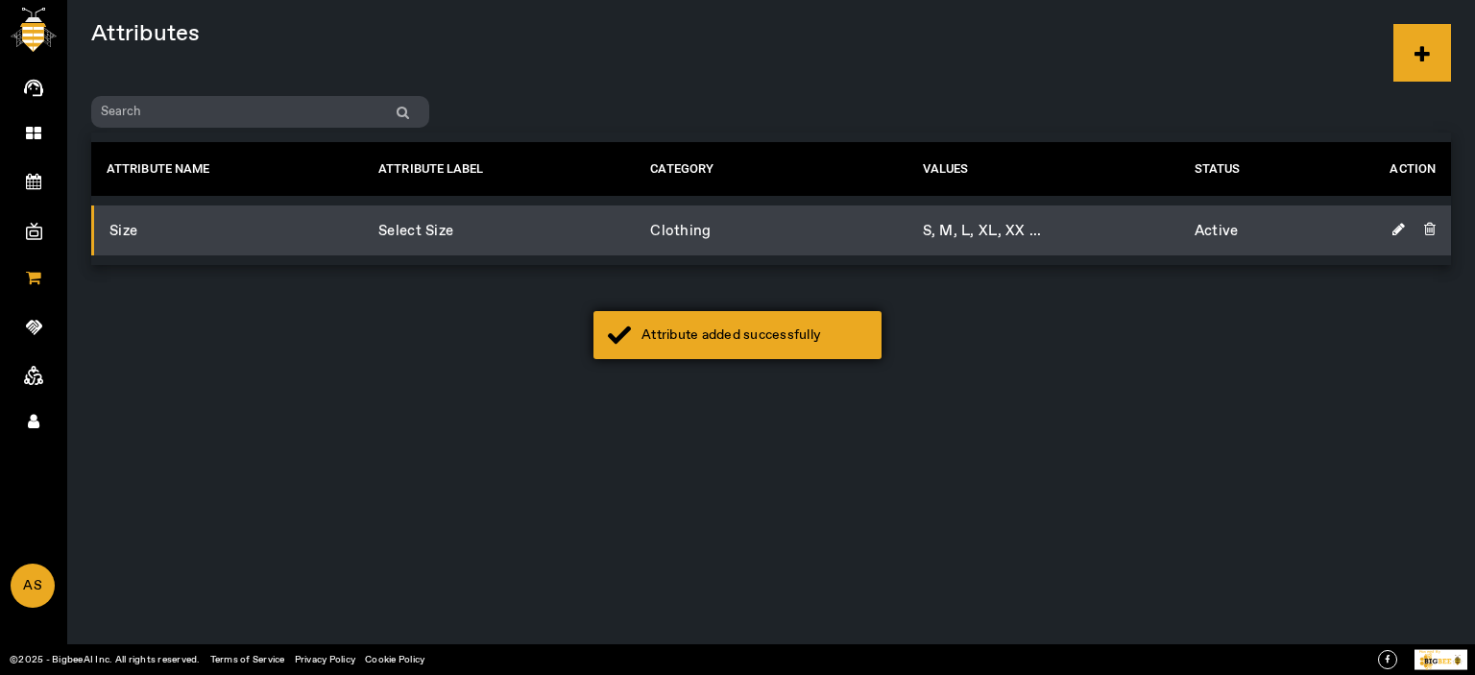
click at [732, 327] on div "Attribute added successfully" at bounding box center [755, 335] width 226 height 19
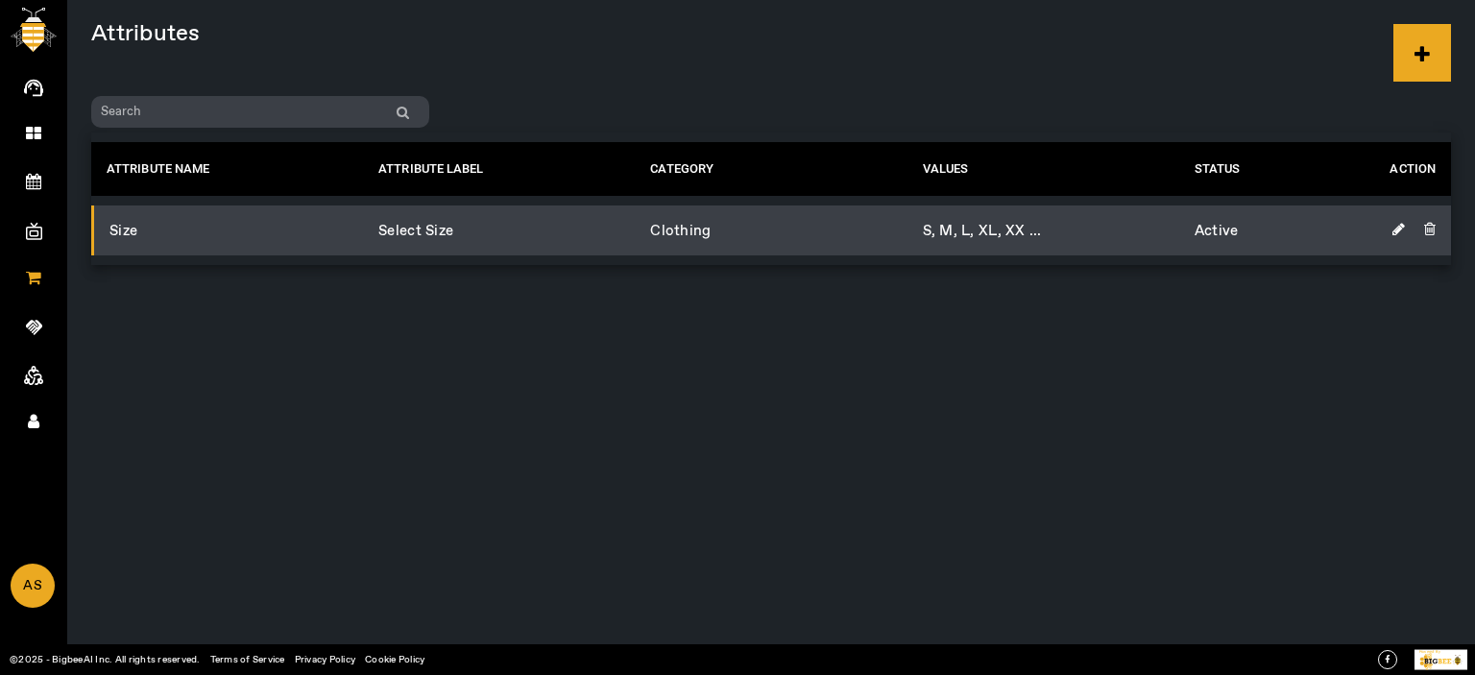
click at [1402, 53] on icon at bounding box center [1423, 53] width 58 height 58
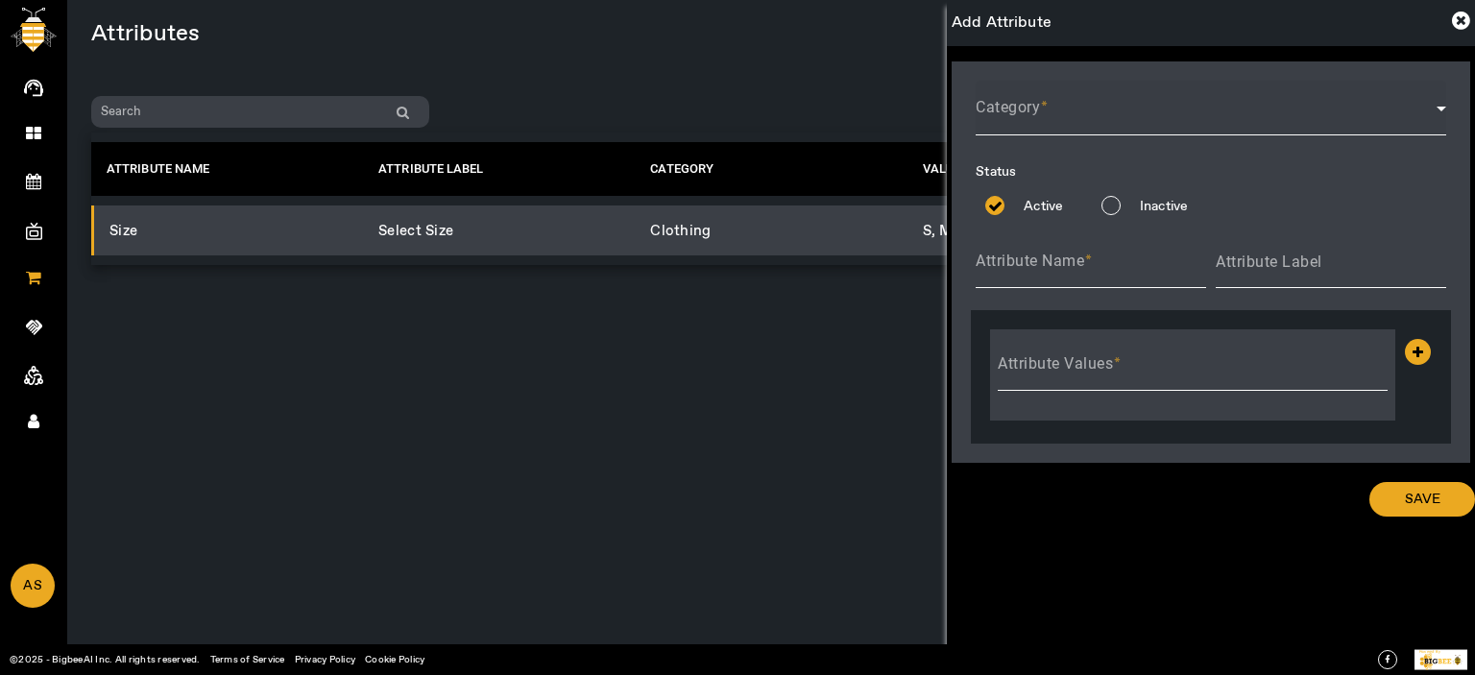
click at [1045, 126] on span at bounding box center [1206, 116] width 461 height 23
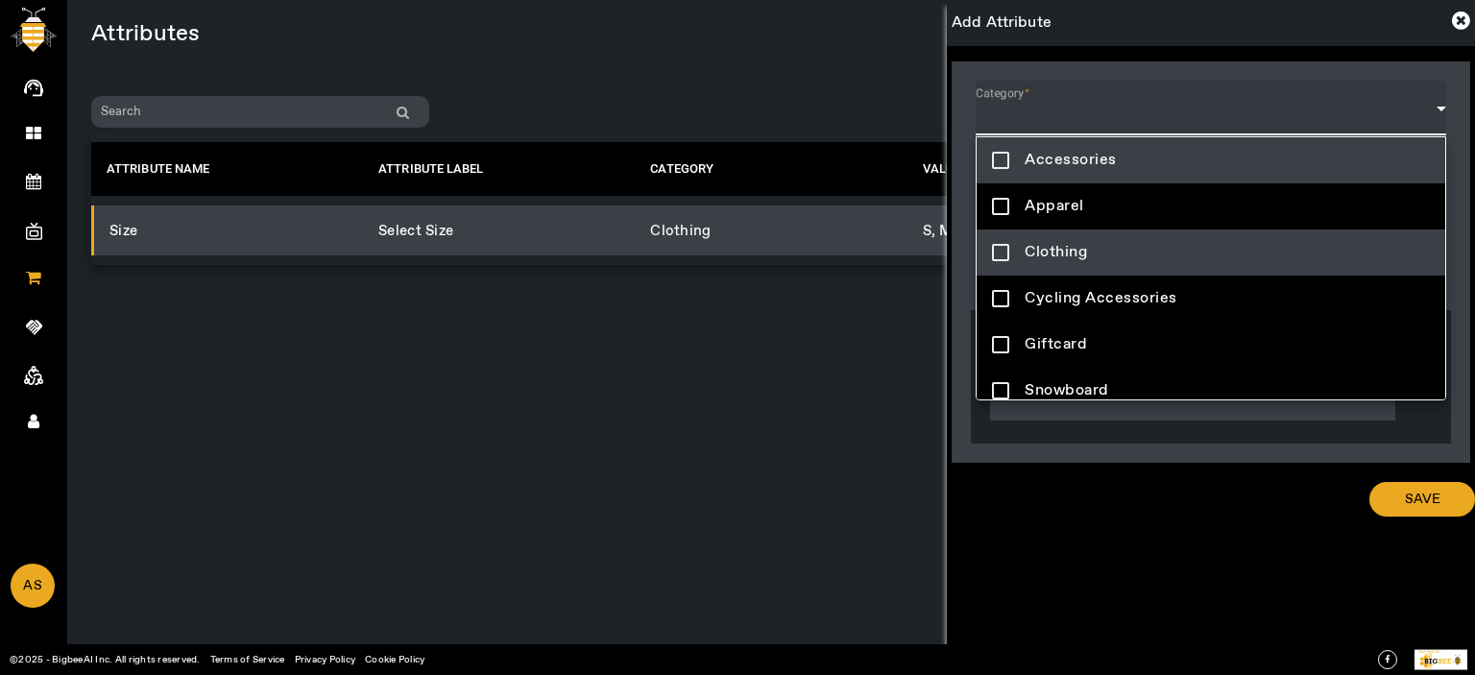
click at [1064, 246] on span "Clothing" at bounding box center [1056, 252] width 62 height 23
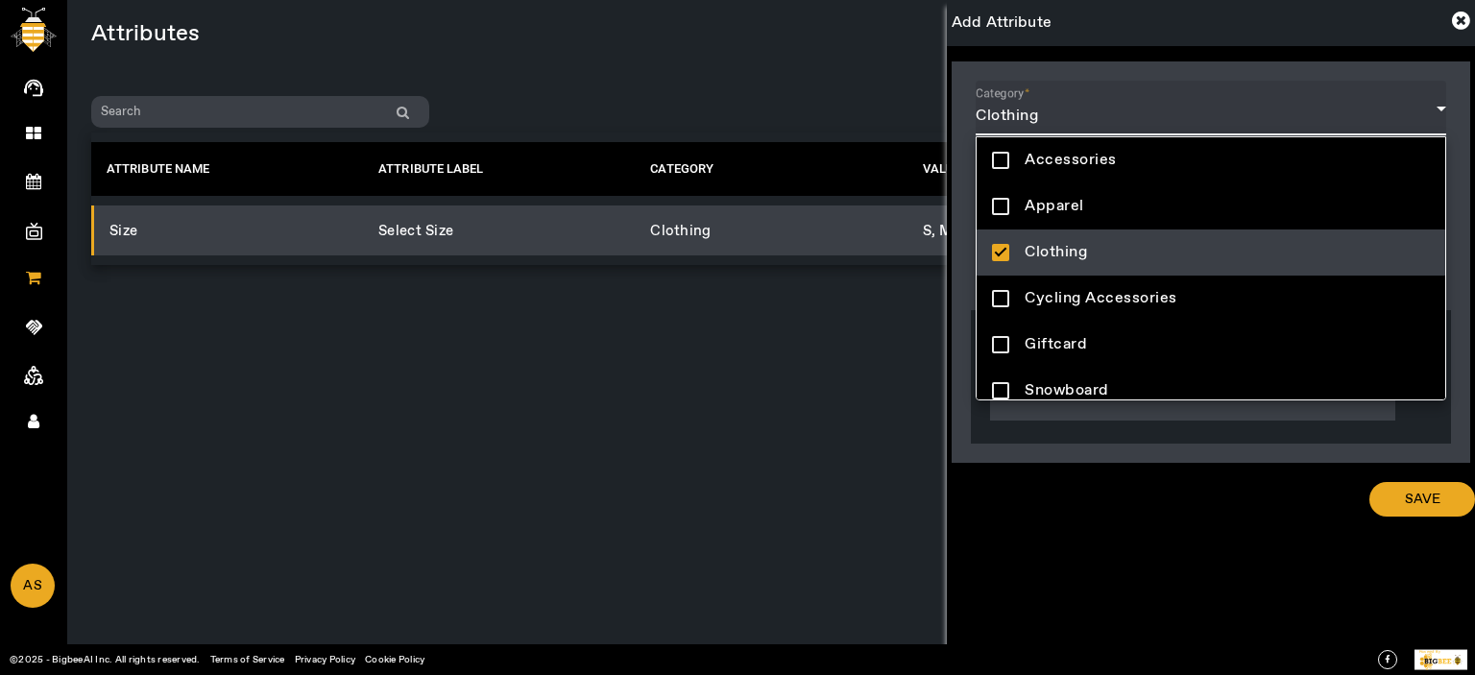
click at [688, 468] on div at bounding box center [737, 337] width 1475 height 675
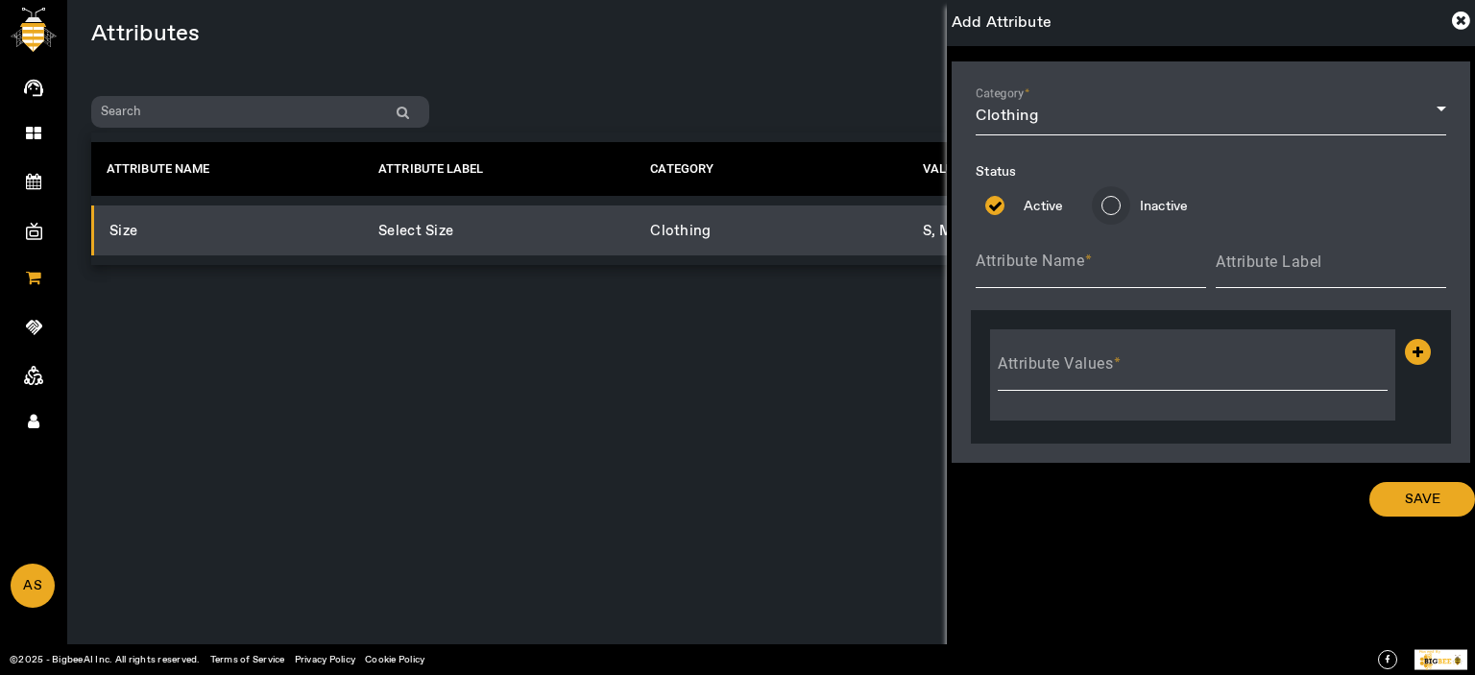
click at [1118, 198] on input "Inactive" at bounding box center [1111, 205] width 38 height 38
radio input "true"
click at [1025, 194] on label "Active" at bounding box center [1041, 205] width 55 height 31
click at [1014, 194] on input "Active" at bounding box center [995, 205] width 38 height 38
radio input "true"
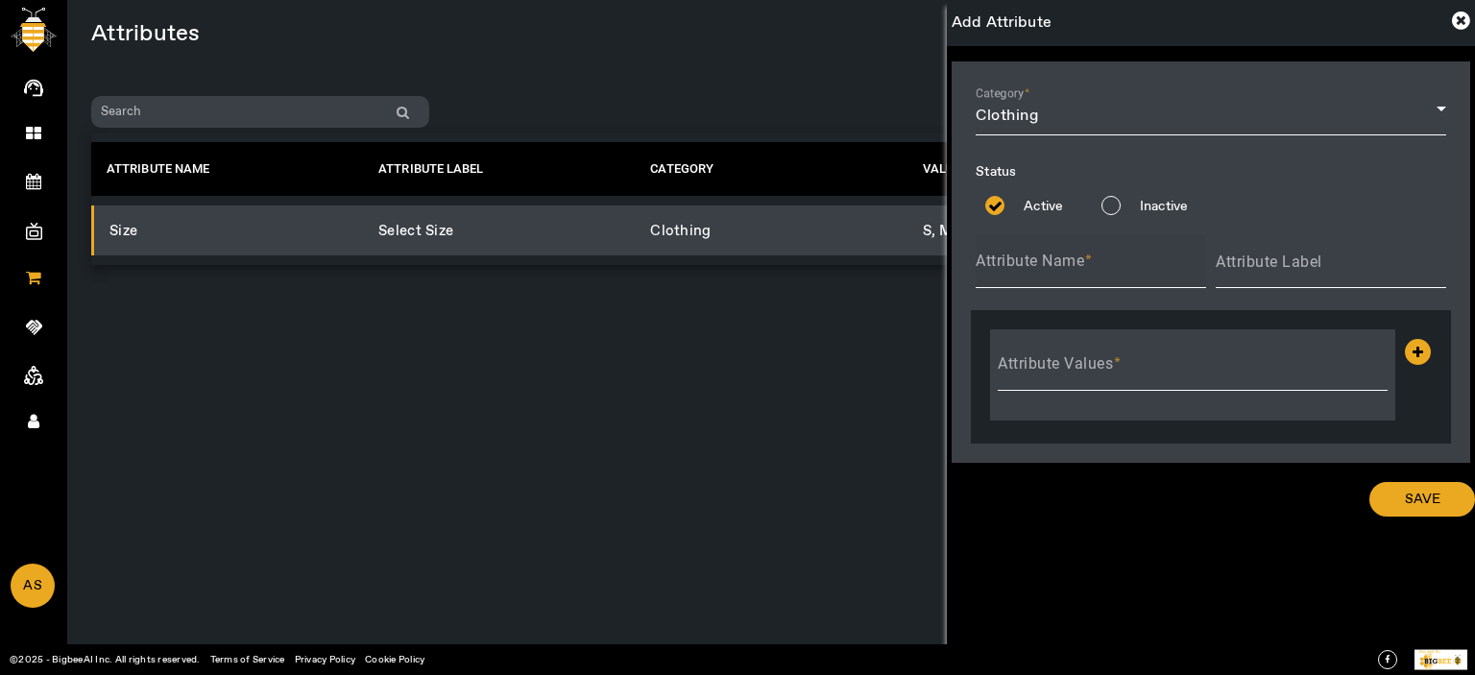
click at [1027, 279] on input "Attribute Name" at bounding box center [1091, 268] width 230 height 23
type input "Color"
type input "Select Color"
click at [1031, 368] on mat-label "Attribute Values" at bounding box center [1055, 363] width 115 height 18
click at [1031, 368] on input "Attribute Values" at bounding box center [1193, 371] width 390 height 23
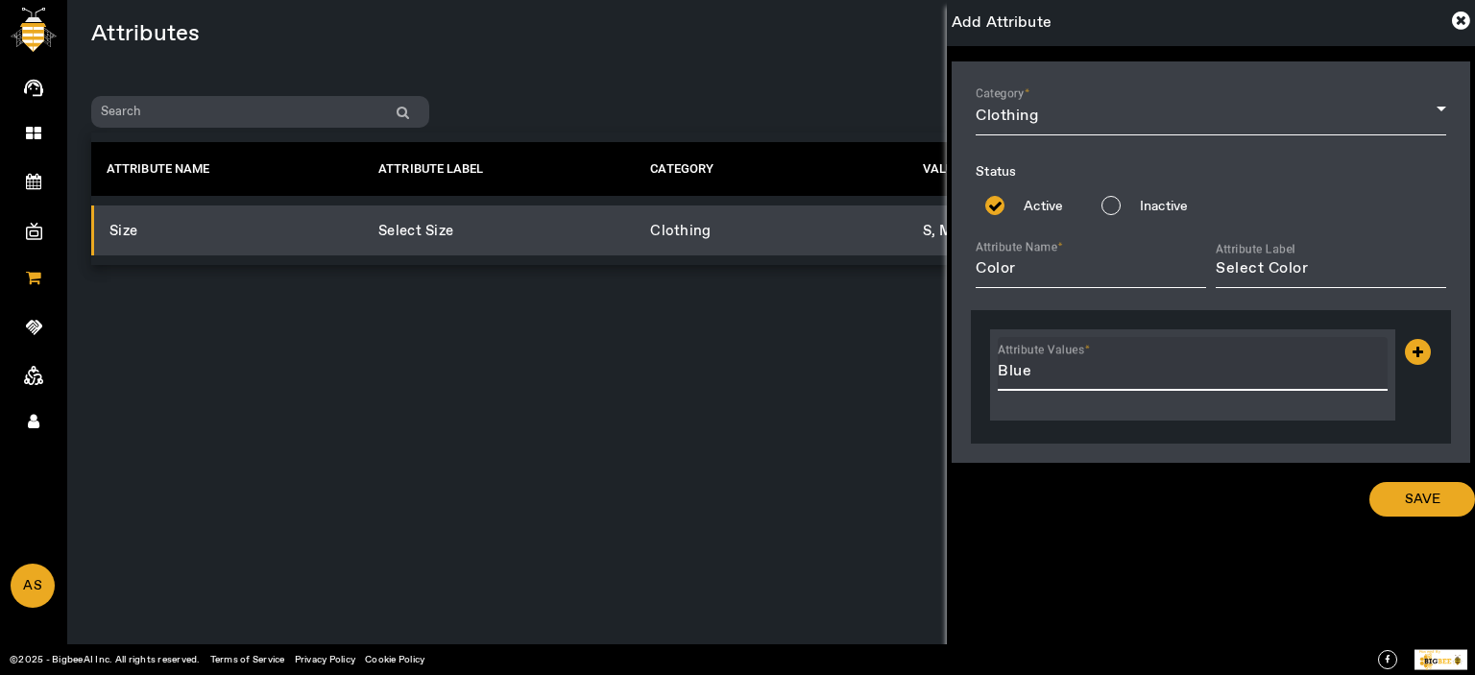
type input "Blue"
click at [1427, 348] on icon at bounding box center [1418, 352] width 26 height 26
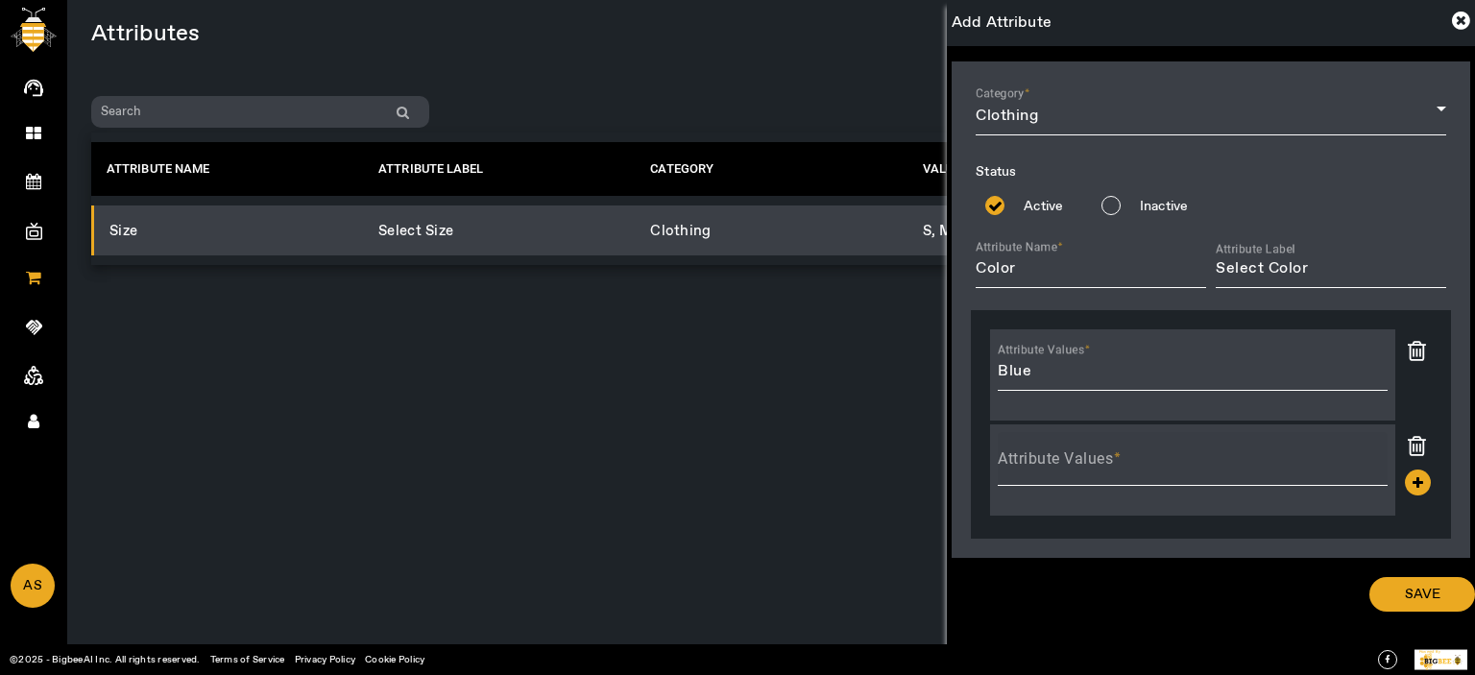
click at [1118, 457] on span at bounding box center [1117, 459] width 9 height 20
click at [1118, 457] on input "Attribute Values" at bounding box center [1193, 466] width 390 height 23
type input "White"
click at [1415, 484] on icon at bounding box center [1418, 483] width 26 height 26
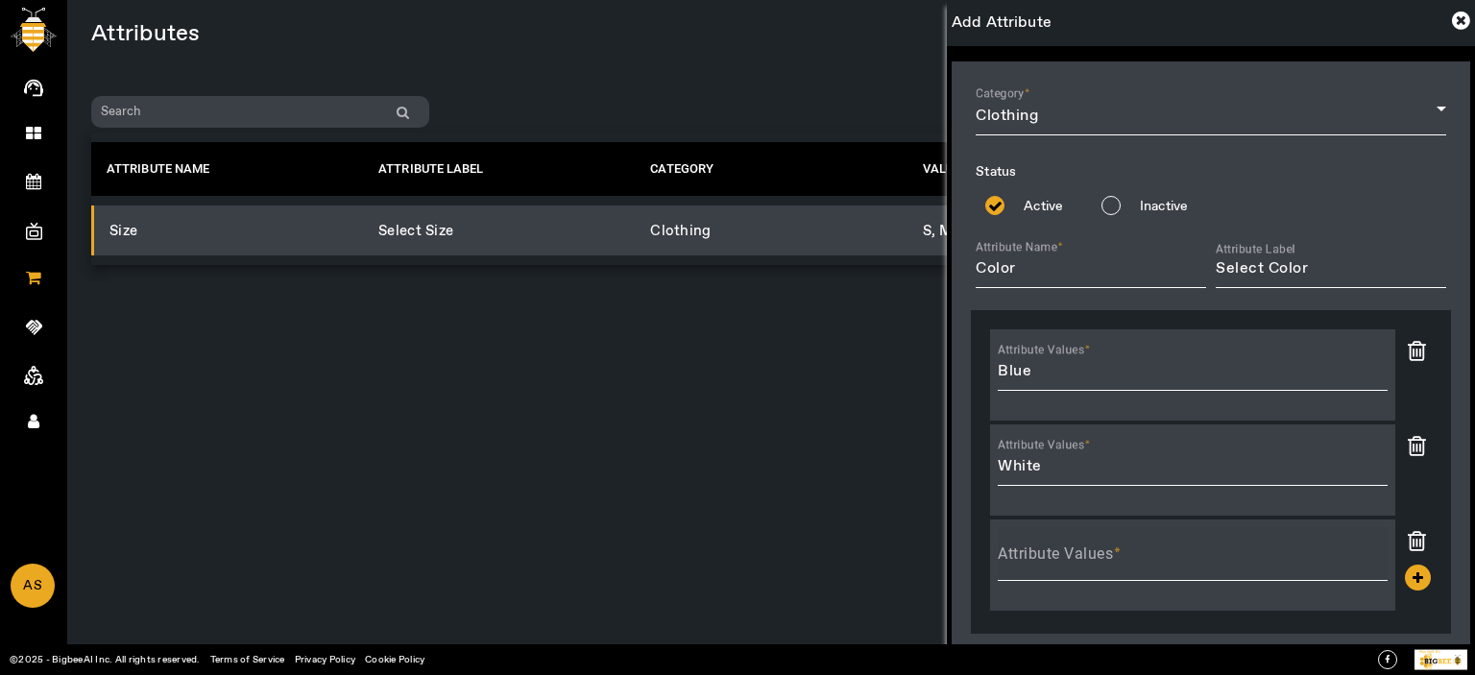
click at [1037, 569] on input "Attribute Values" at bounding box center [1193, 561] width 390 height 23
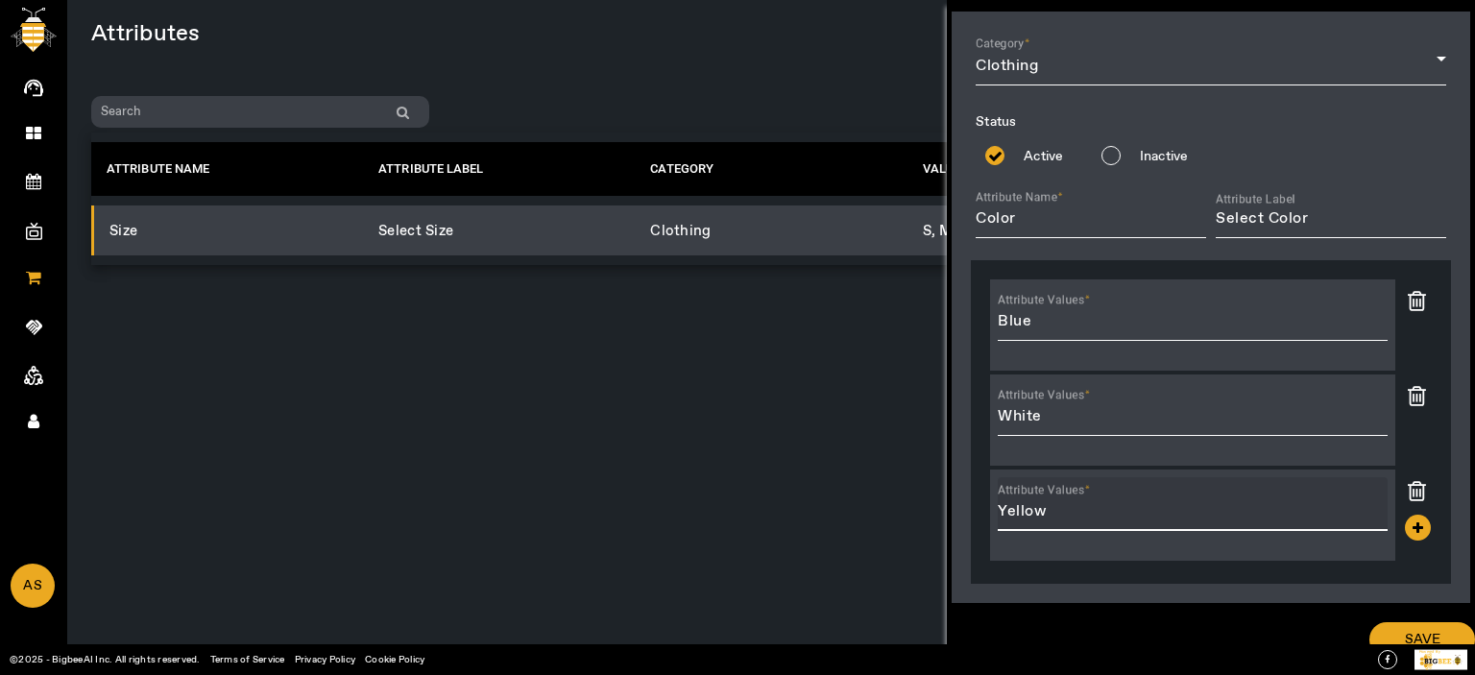
scroll to position [71, 0]
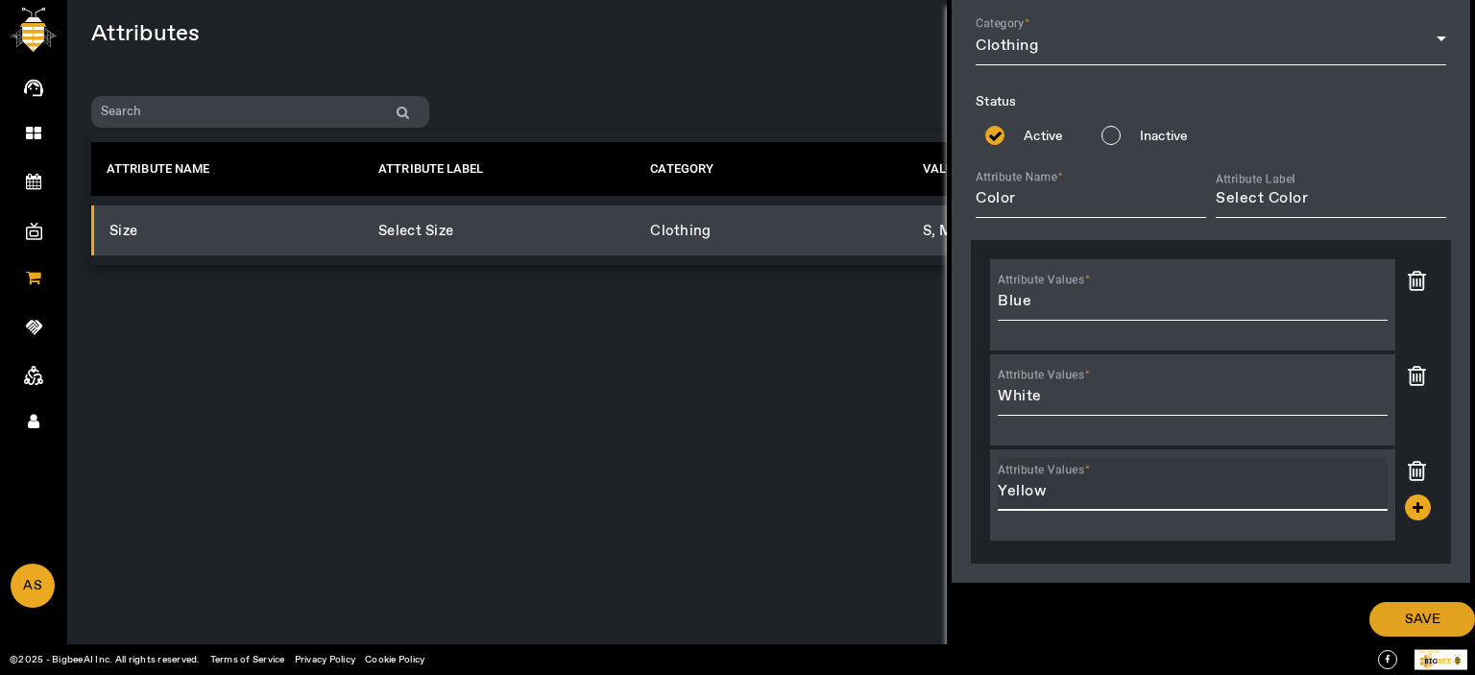
type input "Yellow"
click at [1418, 627] on span "SAVE" at bounding box center [1423, 619] width 36 height 19
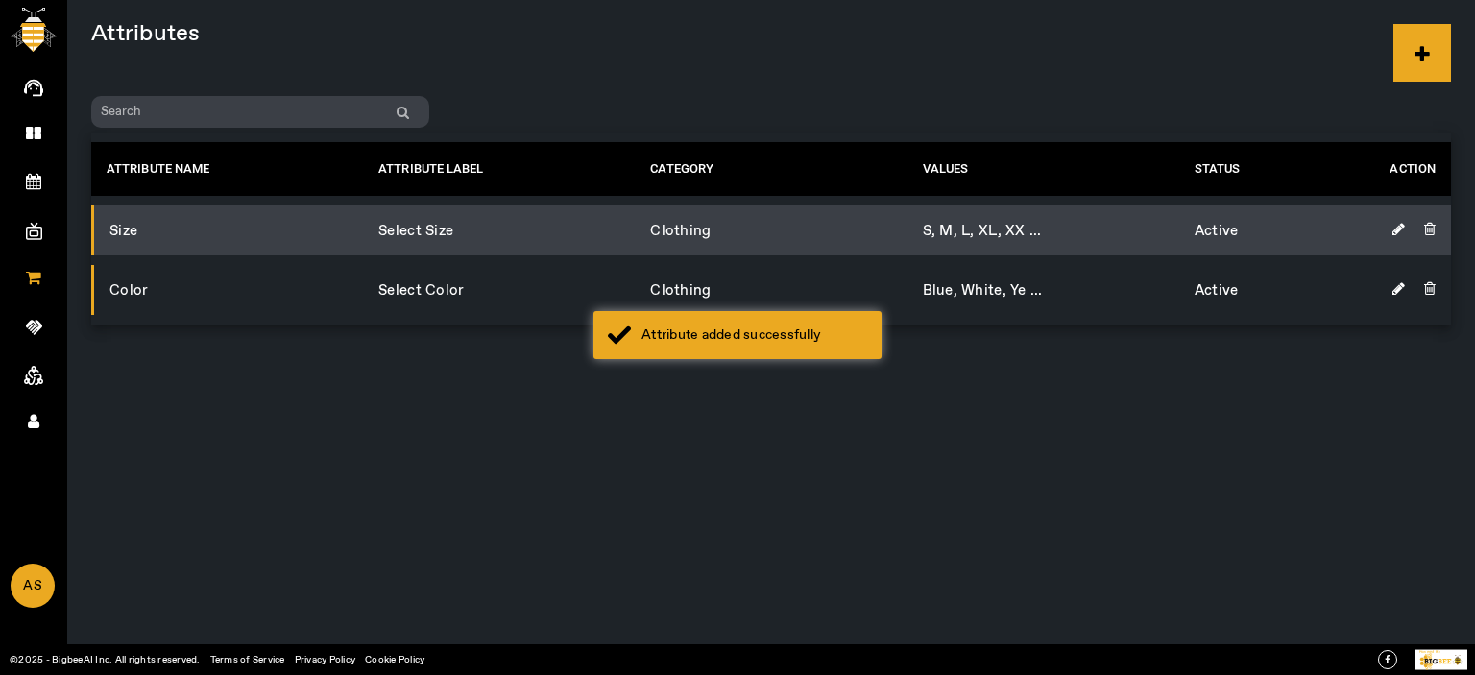
click at [829, 364] on div "Loading..." at bounding box center [737, 337] width 1475 height 675
click at [43, 282] on link "Merchandise" at bounding box center [33, 276] width 67 height 48
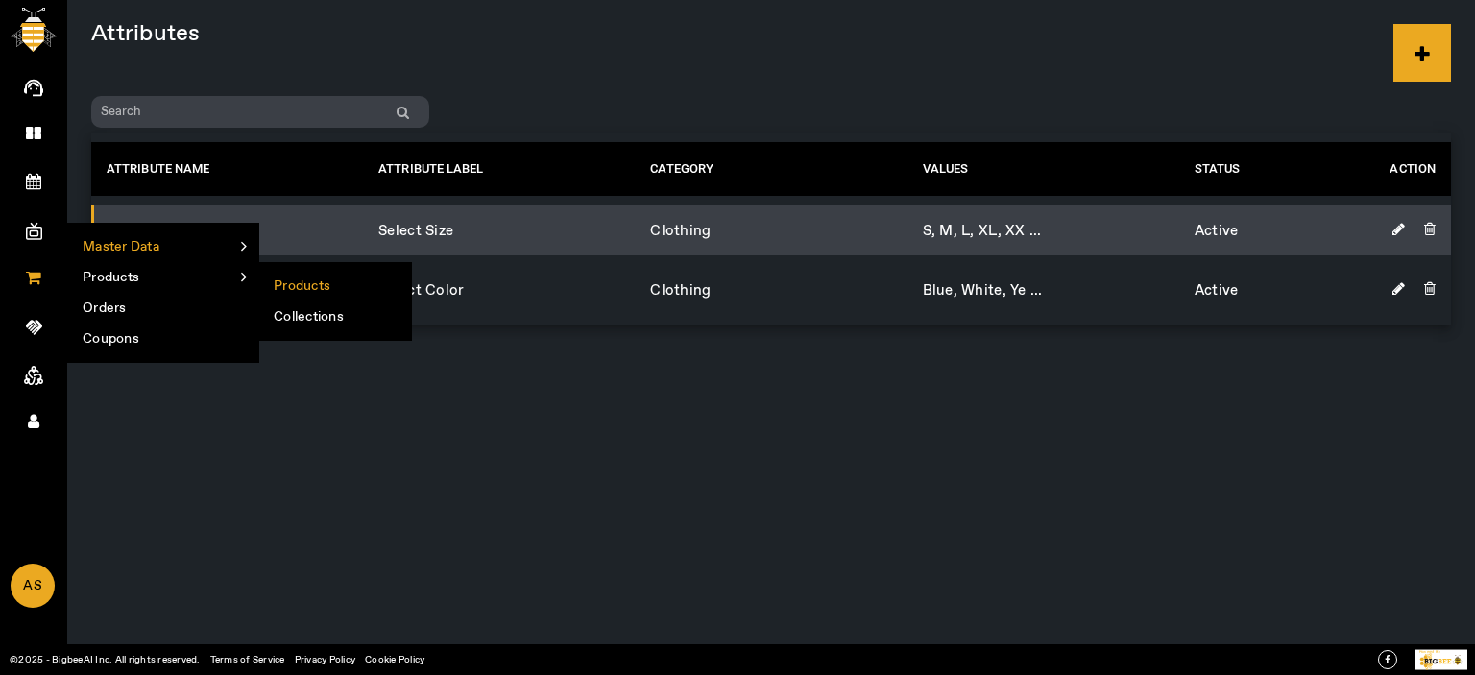
click at [314, 285] on li "Products" at bounding box center [335, 286] width 152 height 31
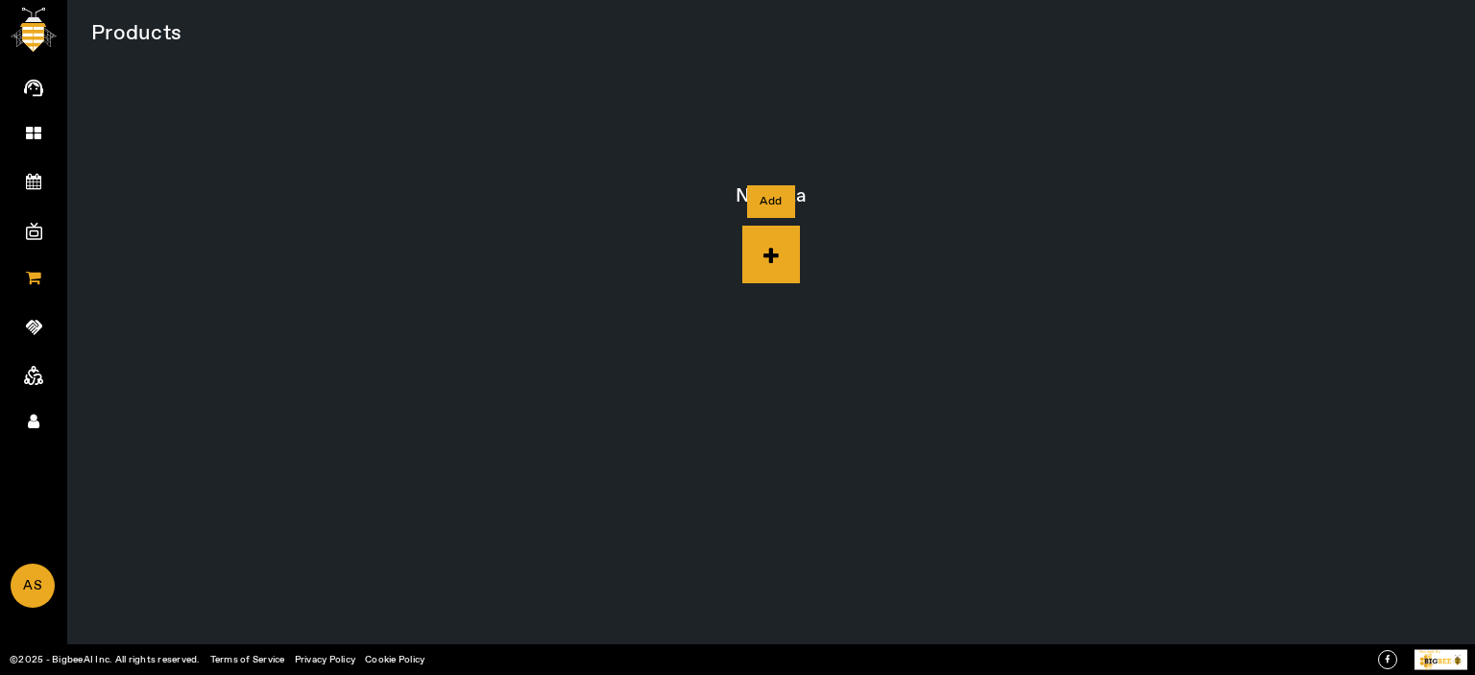
click at [768, 259] on icon at bounding box center [771, 255] width 58 height 58
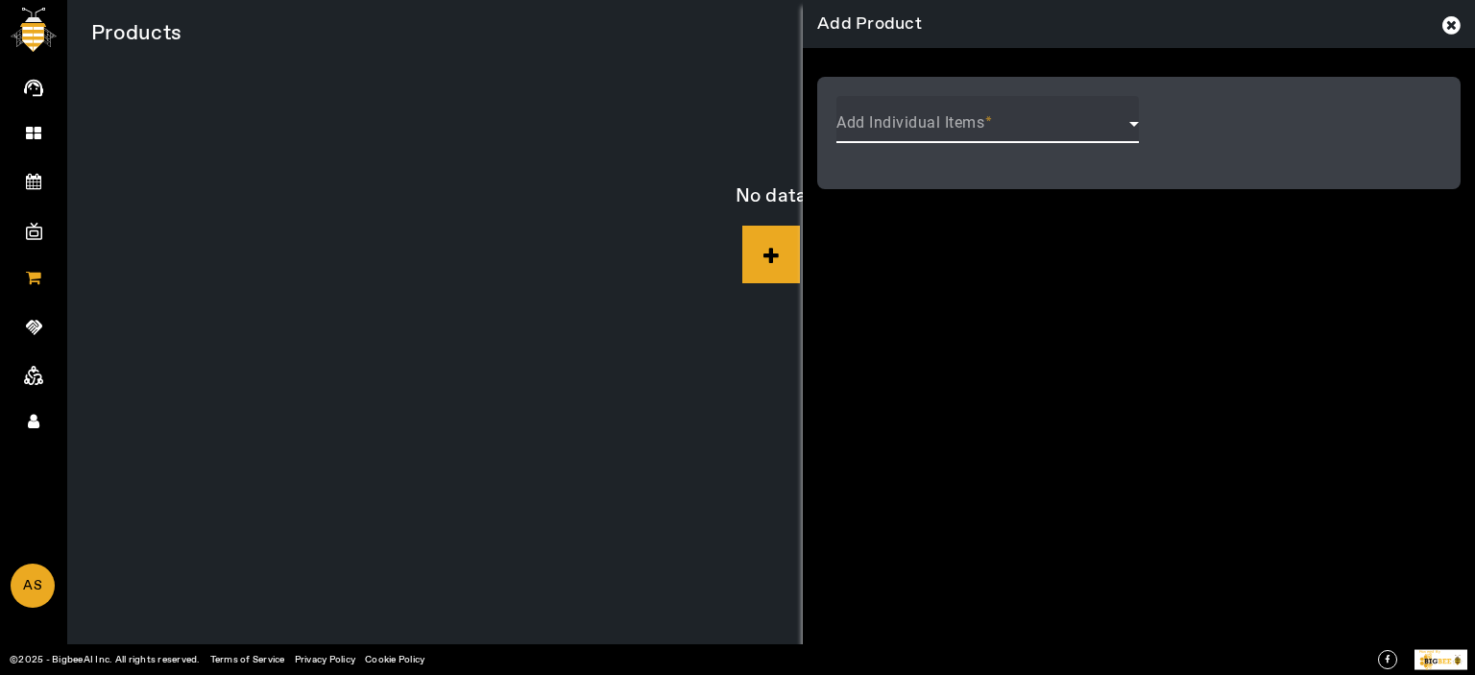
click at [985, 128] on span at bounding box center [982, 131] width 293 height 23
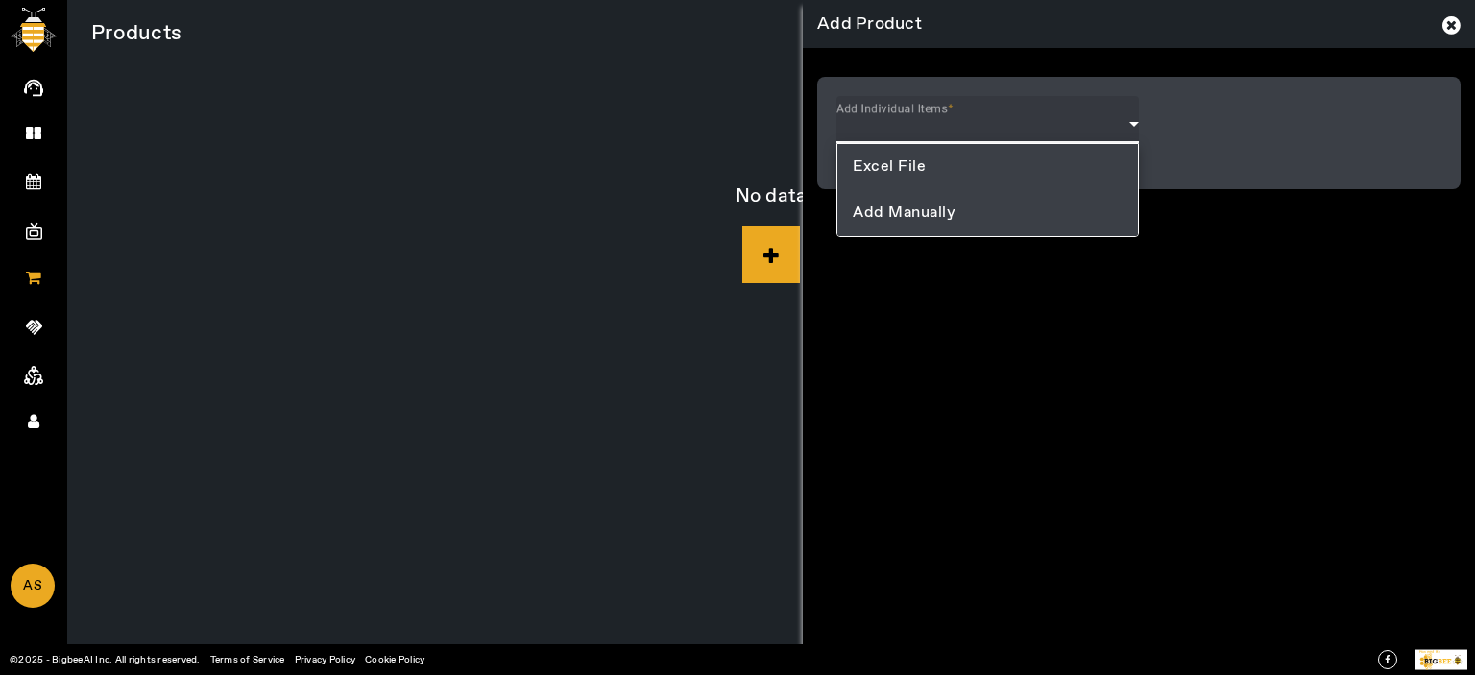
click at [891, 217] on span "Add Manually" at bounding box center [904, 213] width 103 height 23
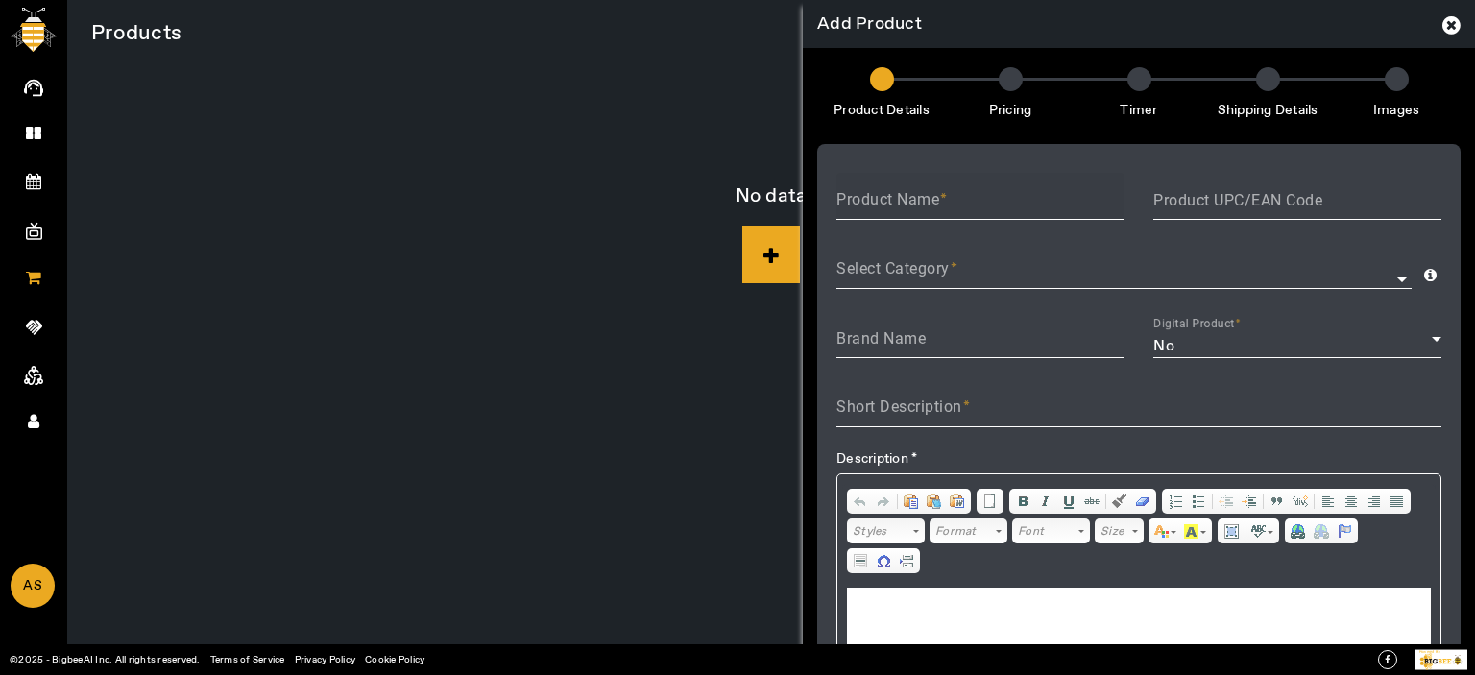
click at [932, 209] on label "Product Name" at bounding box center [891, 200] width 111 height 20
click at [932, 209] on input "Product Name" at bounding box center [980, 207] width 288 height 23
paste input "KNK Cricket India Jersey T20 WC 2024 Fan Supporter T-Shirt Cricket Team Uniform…"
type input "KNK Cricket India Jersey T20 WC 2024 Fan Supporter T-Shirt Cricket Team Uniform…"
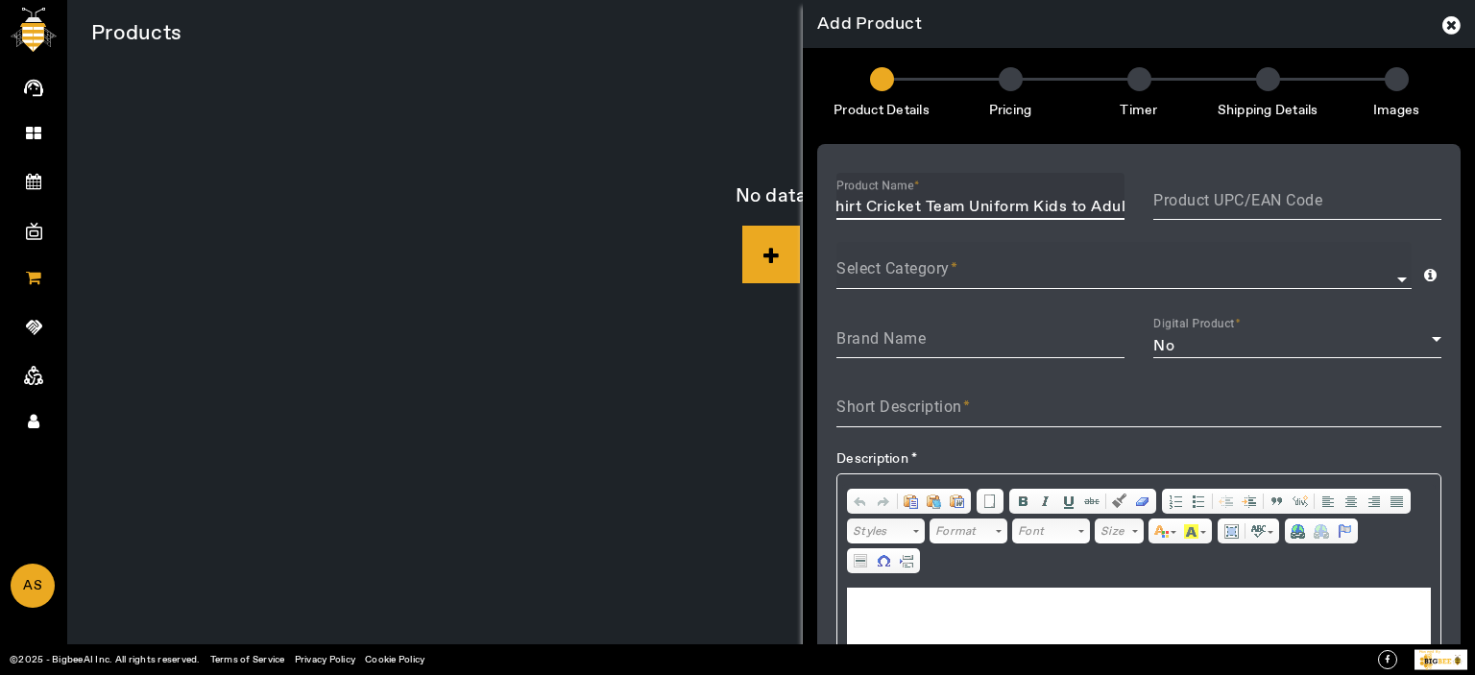
scroll to position [0, 0]
click at [1085, 259] on div "Select Category arrow_drop_down" at bounding box center [1123, 269] width 575 height 54
click at [1026, 270] on input "Select Category" at bounding box center [1123, 276] width 575 height 23
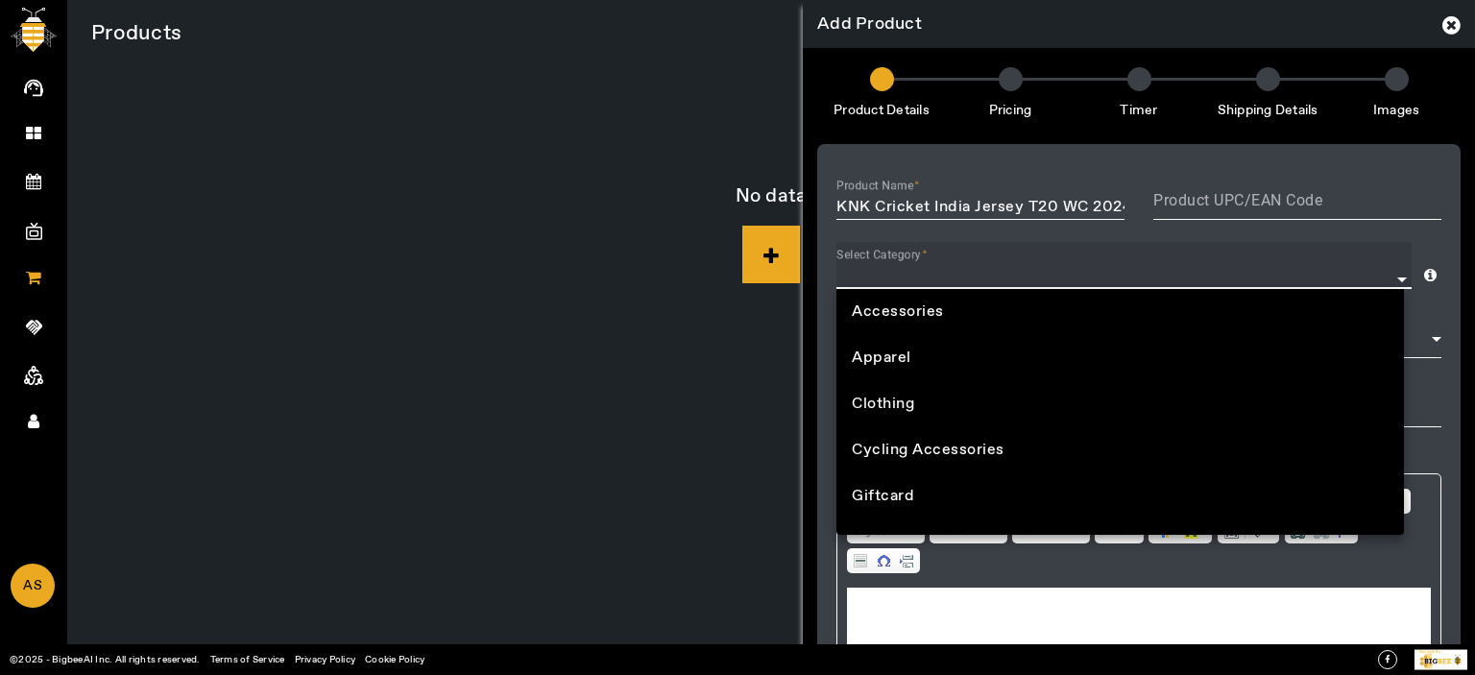
click at [1030, 268] on input "Select Category" at bounding box center [1123, 276] width 575 height 23
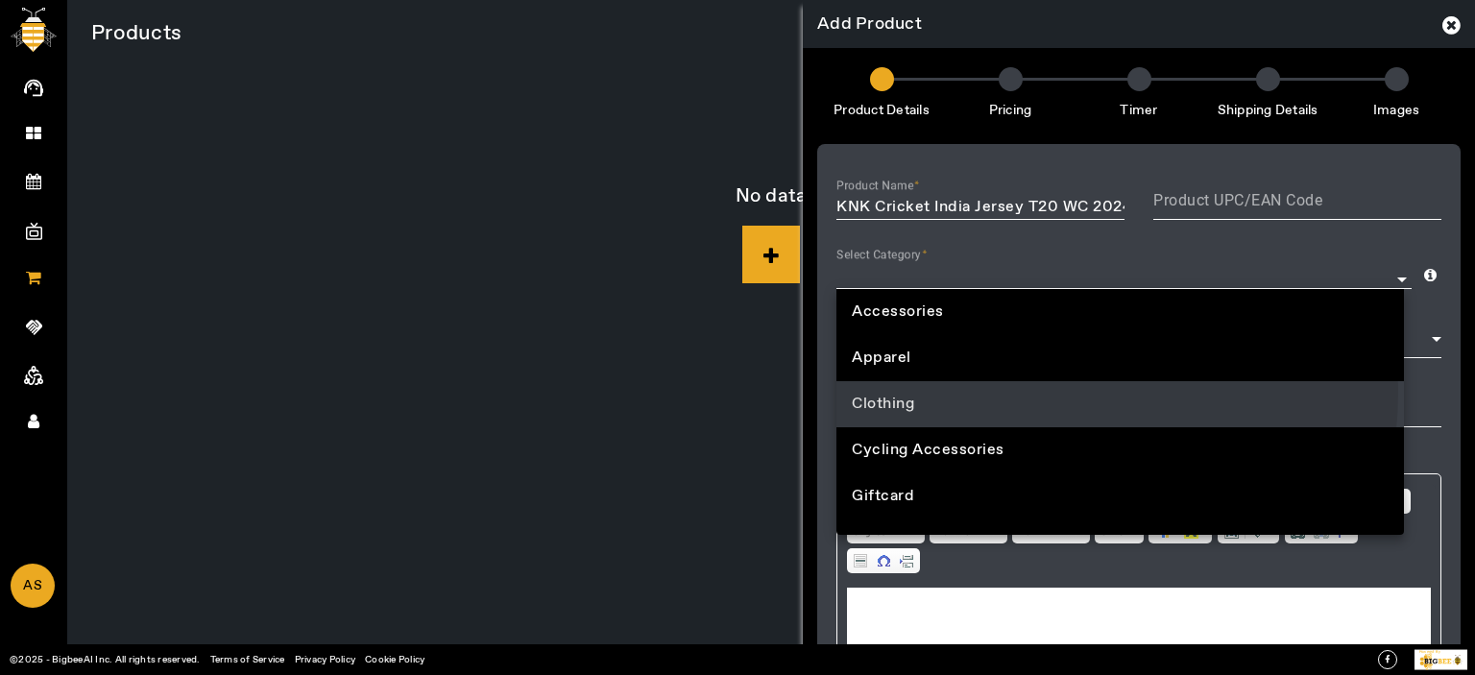
click at [978, 390] on mat-option "Clothing" at bounding box center [1120, 404] width 568 height 46
type input "Clothing"
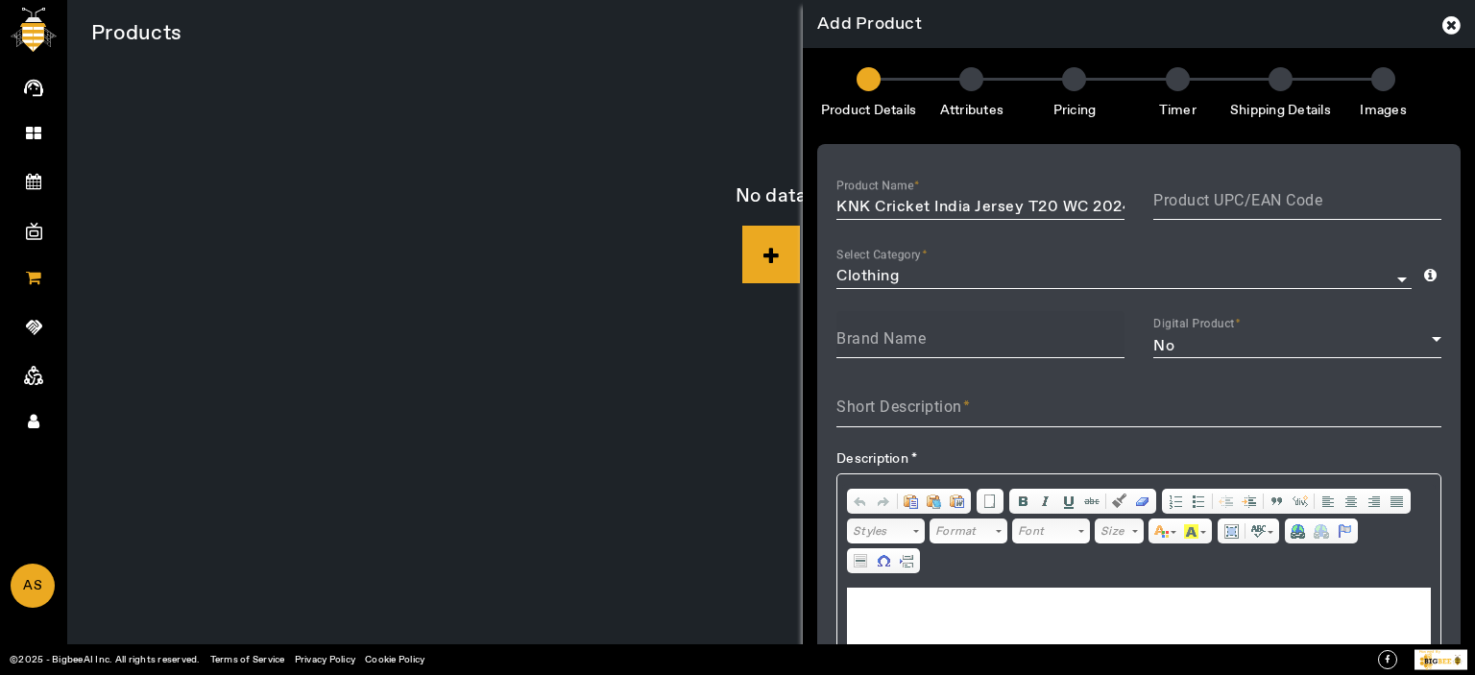
click at [915, 335] on mat-label "Brand Name" at bounding box center [880, 338] width 89 height 18
click at [915, 335] on input "Brand Name" at bounding box center [980, 345] width 288 height 23
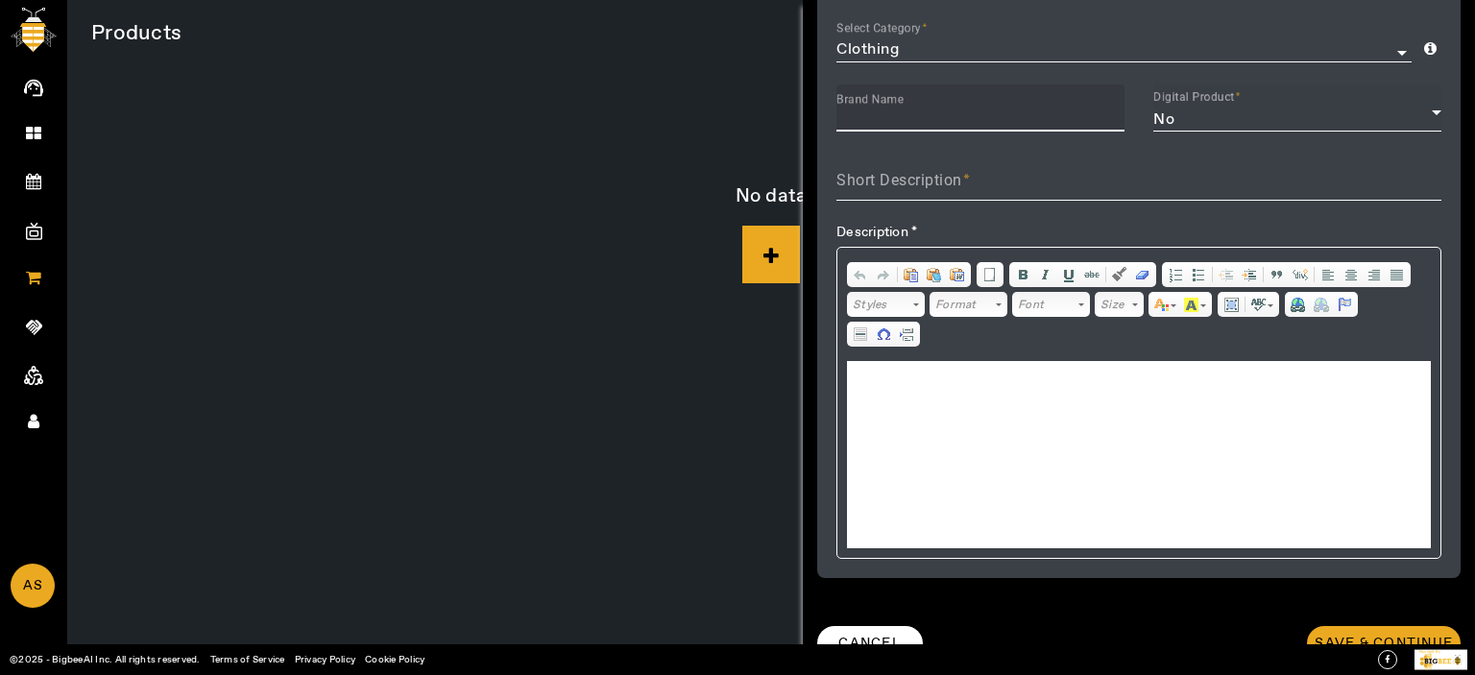
scroll to position [259, 0]
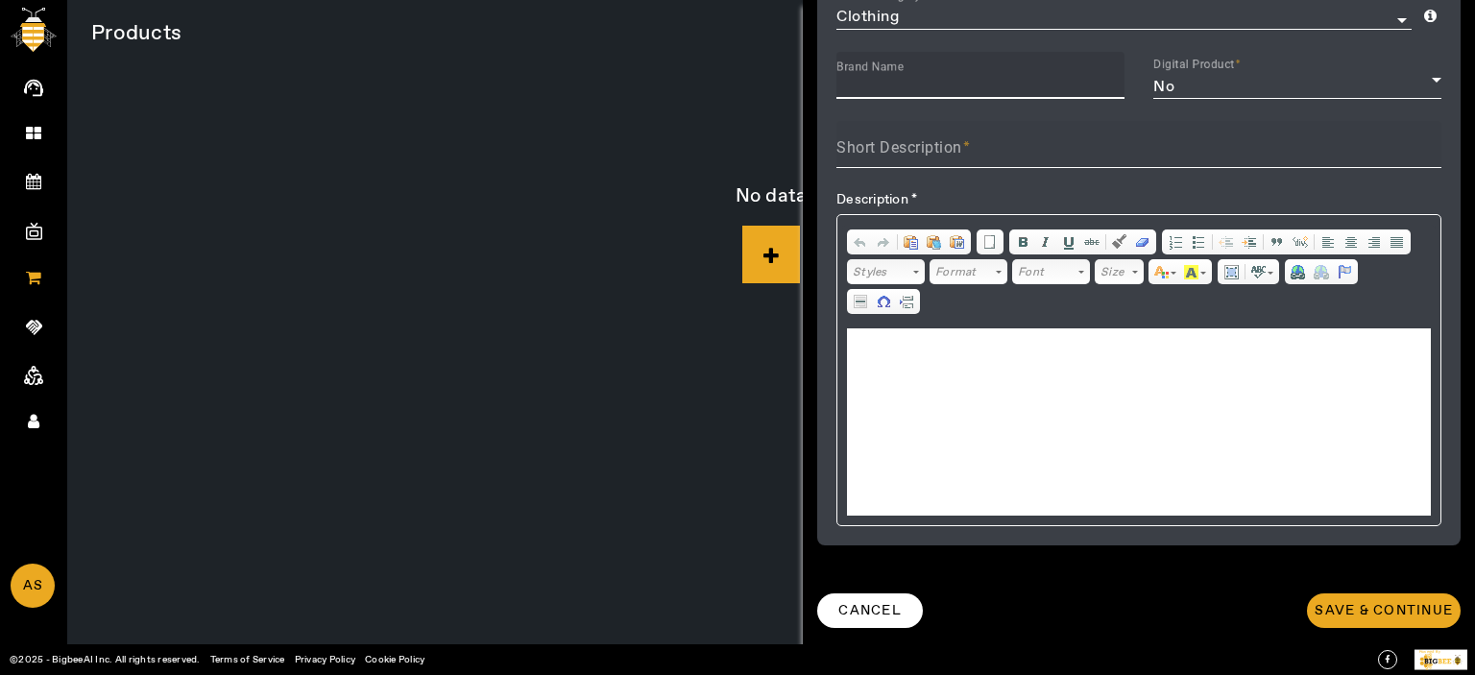
click at [908, 154] on mat-label "Short Description" at bounding box center [899, 147] width 126 height 18
click at [908, 154] on input "Short Description" at bounding box center [1138, 155] width 605 height 23
click at [938, 387] on html at bounding box center [1139, 357] width 584 height 59
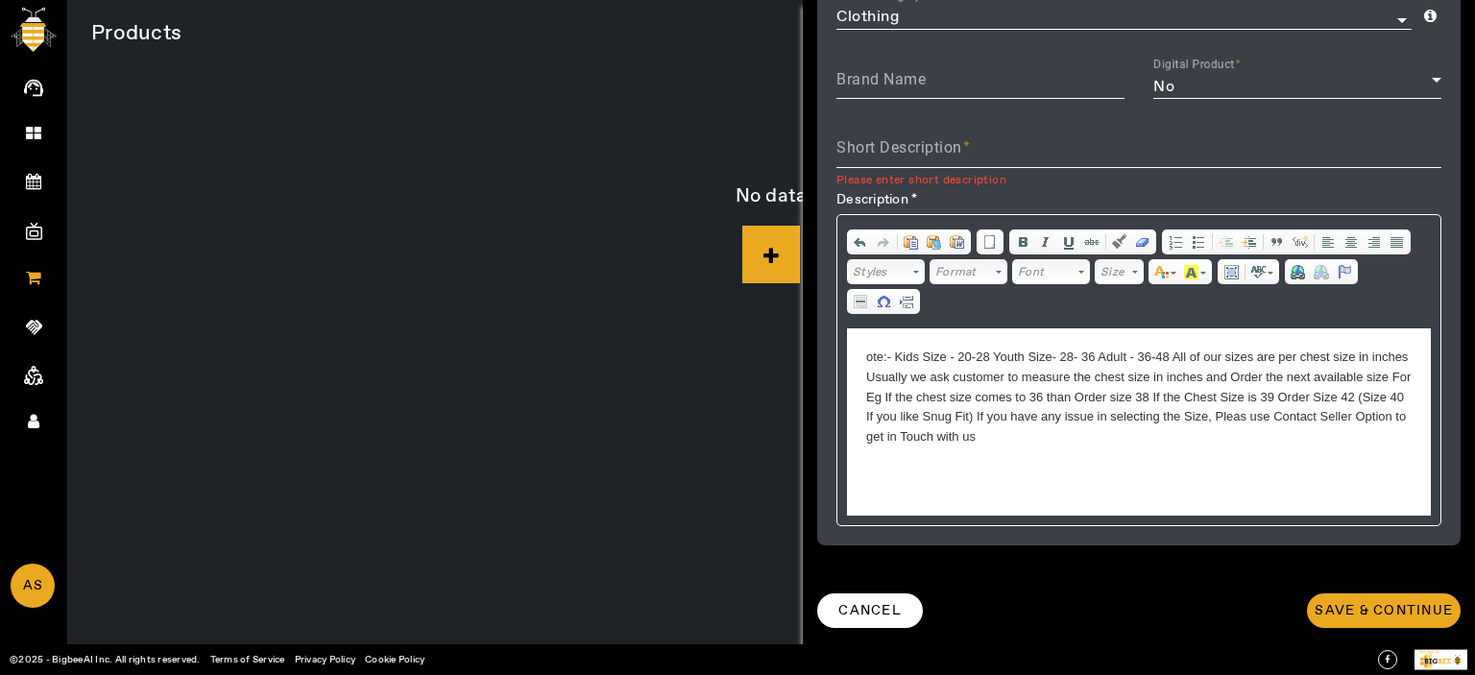
click at [861, 355] on html "ote:- Kids Size - 20-28 Youth Size- 28- 36 Adult - 36-48 All of our sizes are p…" at bounding box center [1139, 397] width 584 height 138
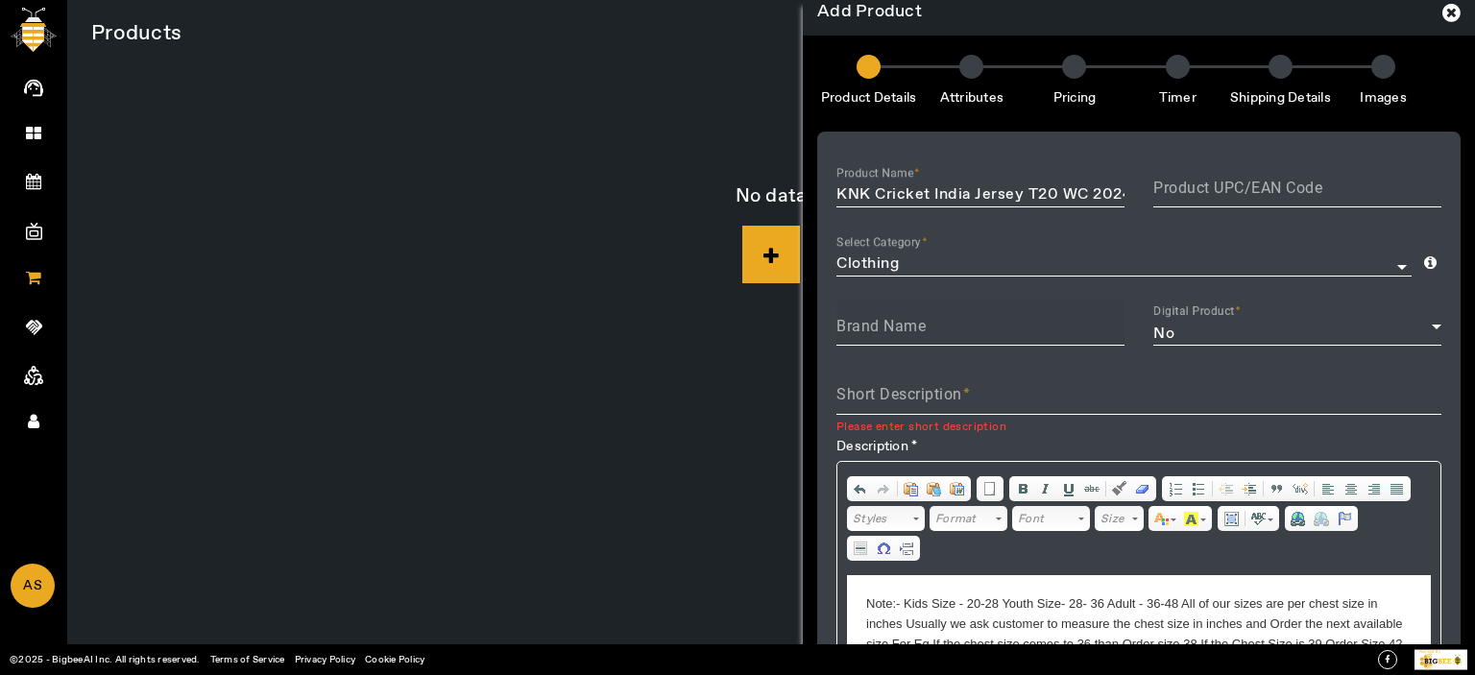
scroll to position [0, 0]
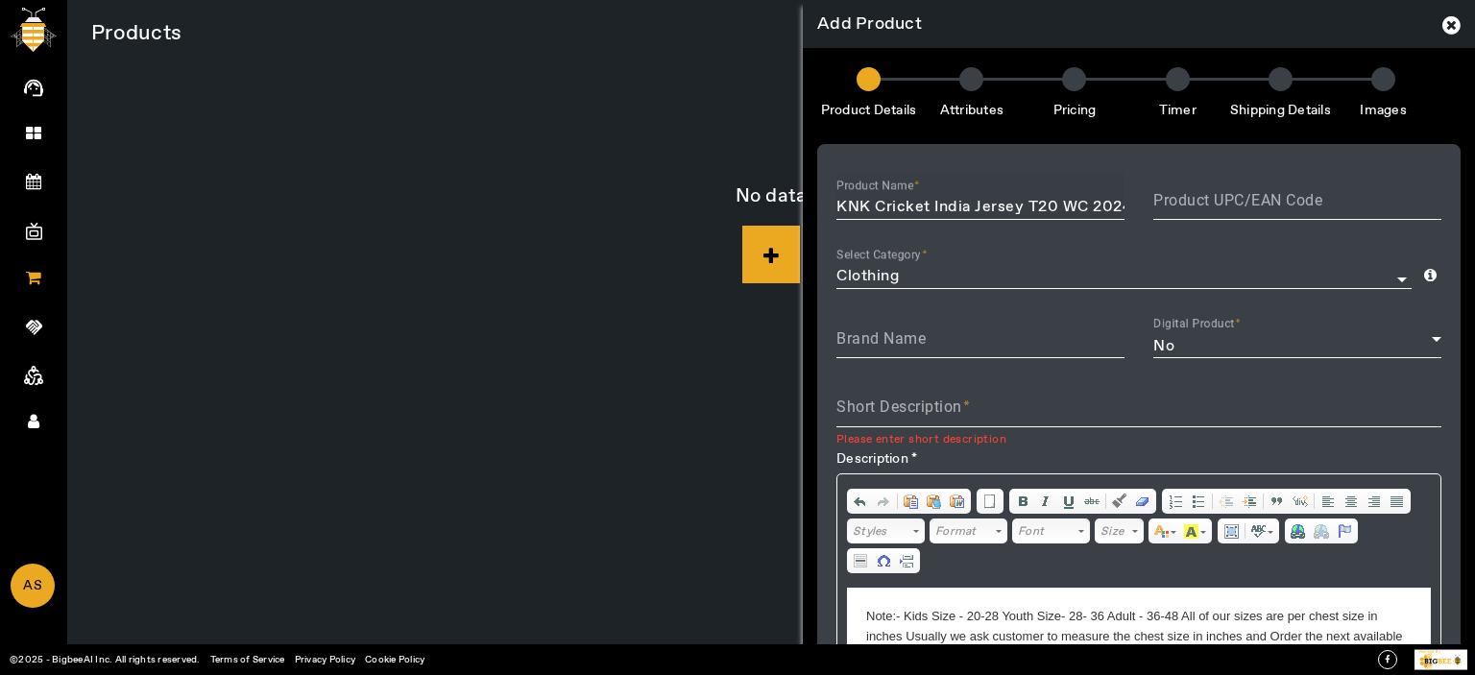
click at [990, 193] on div "Product Name KNK Cricket India Jersey T20 WC 2024 Fan Supporter T-Shirt Cricket…" at bounding box center [980, 200] width 288 height 54
click at [990, 194] on div "Product Name KNK Cricket India Jersey T20 WC 2024 Fan Supporter T-Shirt Cricket…" at bounding box center [980, 200] width 288 height 54
click at [987, 205] on input "KNK Cricket India Jersey T20 WC 2024 Fan Supporter T-Shirt Cricket Team Uniform…" at bounding box center [980, 207] width 288 height 23
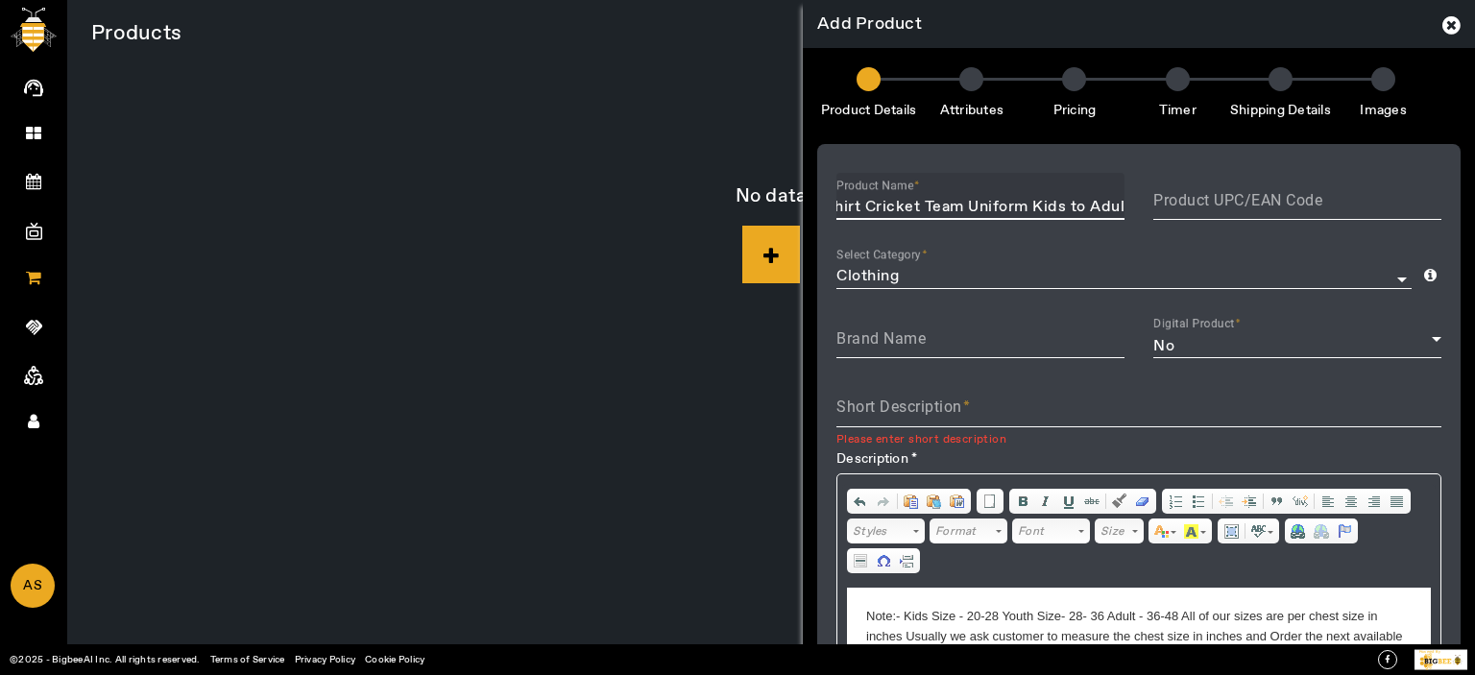
click at [987, 205] on input "KNK Cricket India Jersey T20 WC 2024 Fan Supporter T-Shirt Cricket Team Uniform…" at bounding box center [980, 207] width 288 height 23
click at [987, 206] on input "KNK Cricket India Jersey T20 WC 2024 Fan Supporter T-Shirt Cricket Team Uniform…" at bounding box center [980, 207] width 288 height 23
click at [930, 401] on mat-label "Short Description" at bounding box center [899, 407] width 126 height 18
click at [930, 403] on input "Short Description" at bounding box center [1138, 414] width 605 height 23
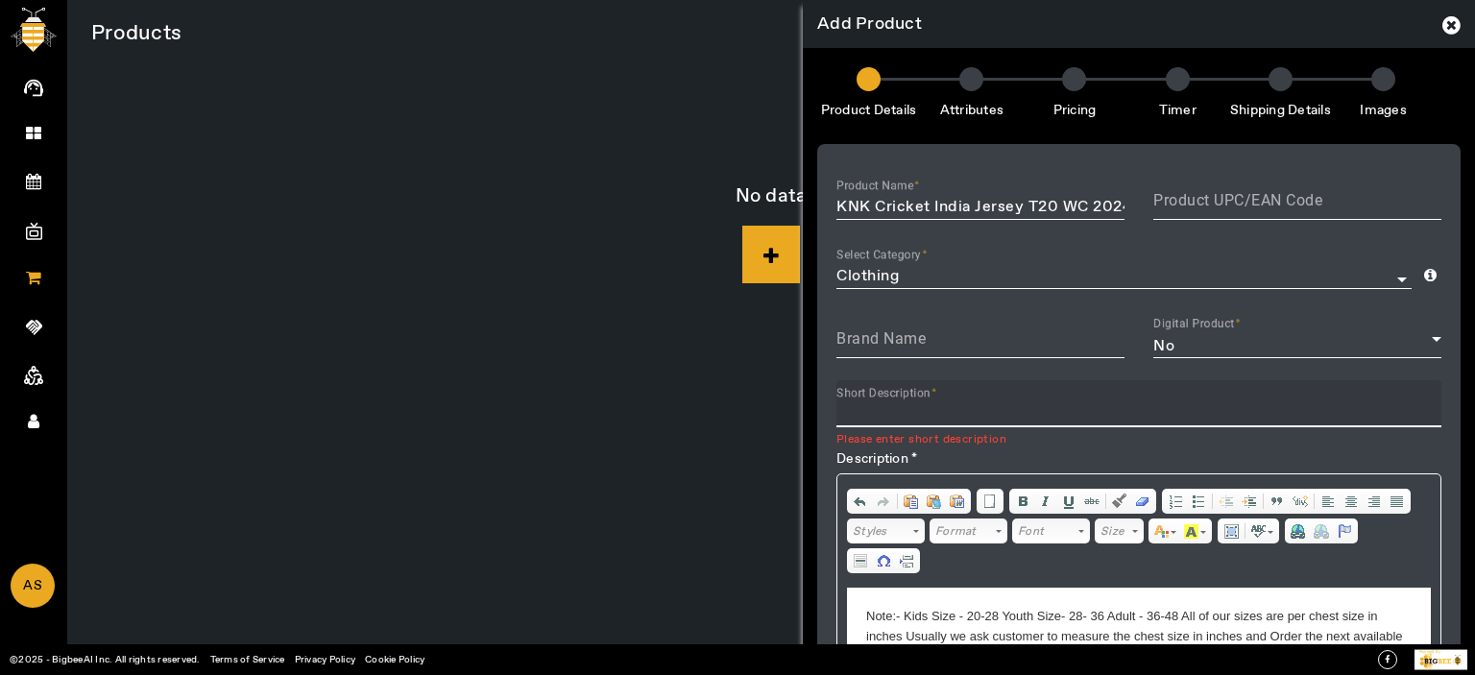
paste input "KNK Cricket India Jersey T20 WC 2024 Fan Supporter T-Shirt Cricket Team Uniform…"
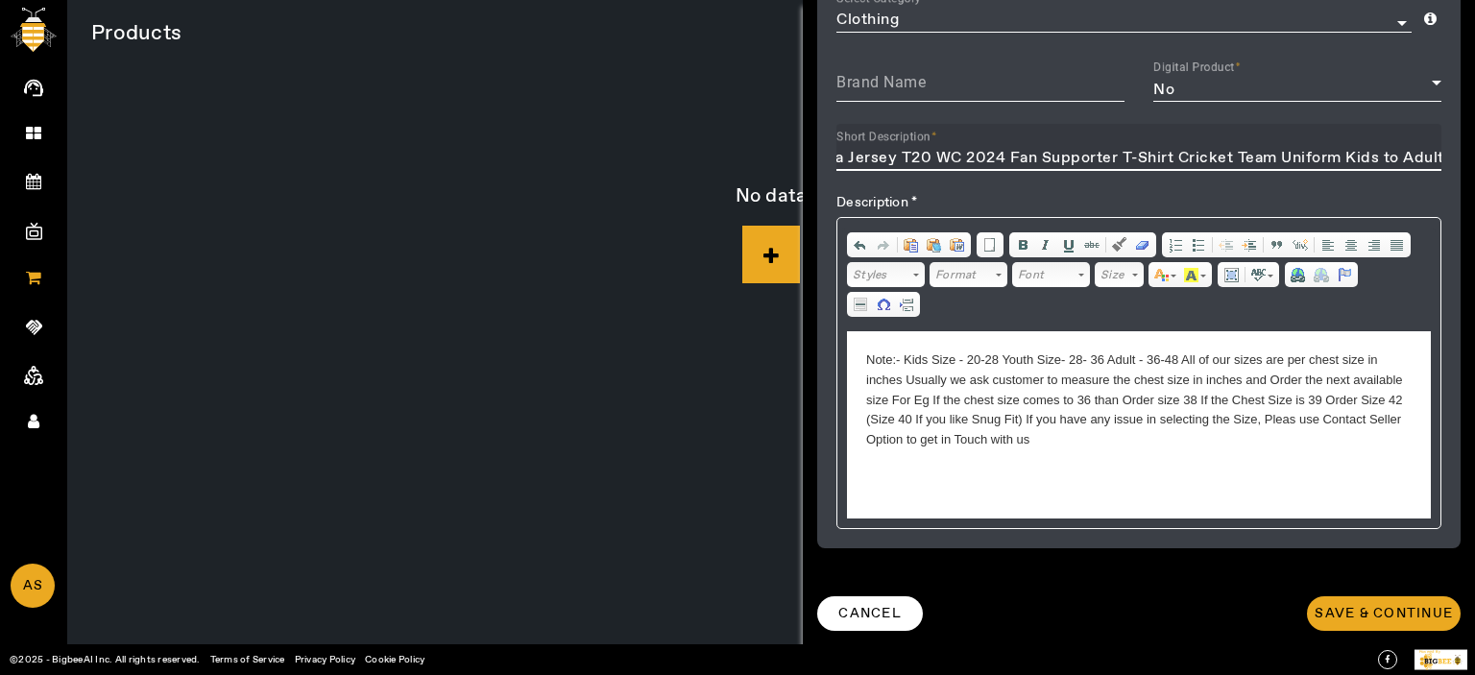
scroll to position [259, 0]
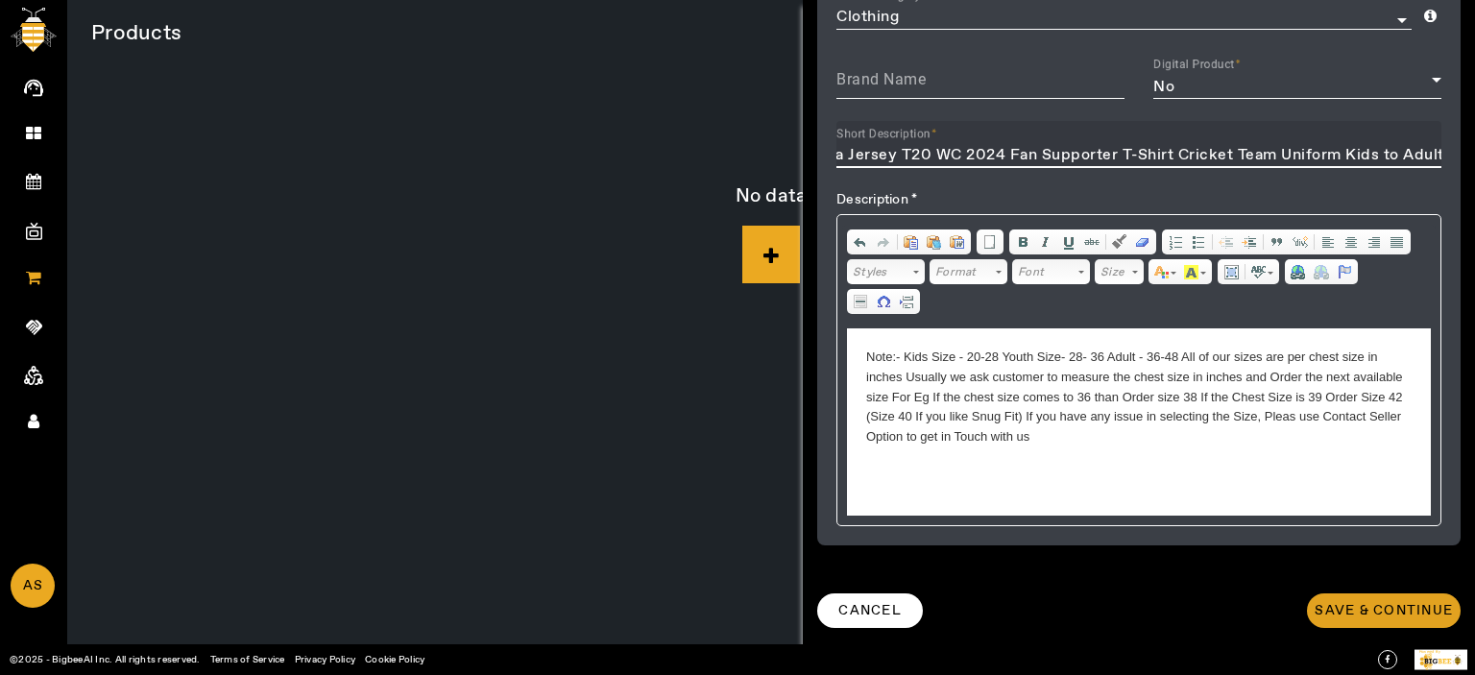
type input "KNK Cricket India Jersey T20 WC 2024 Fan Supporter T-Shirt Cricket Team Uniform…"
click at [1366, 618] on span "Save & Continue" at bounding box center [1384, 610] width 138 height 19
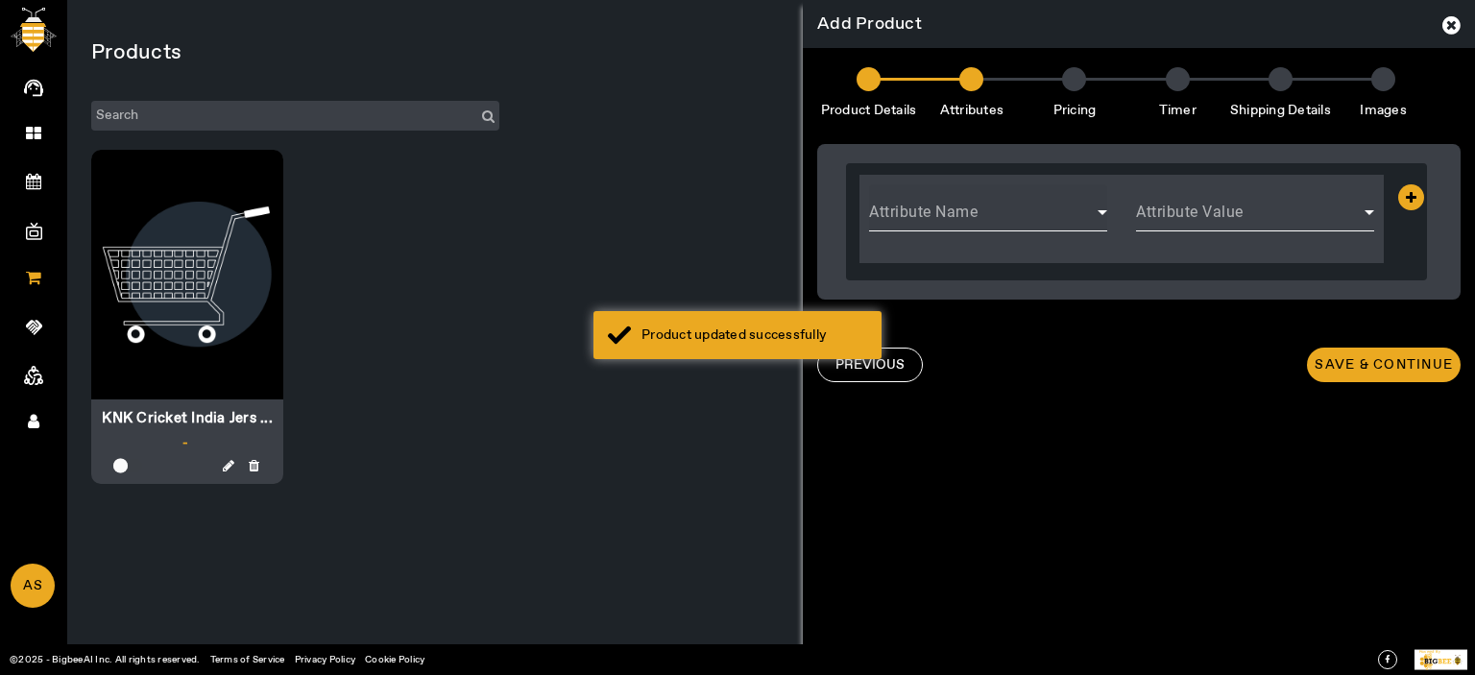
click at [994, 219] on span at bounding box center [983, 219] width 229 height 23
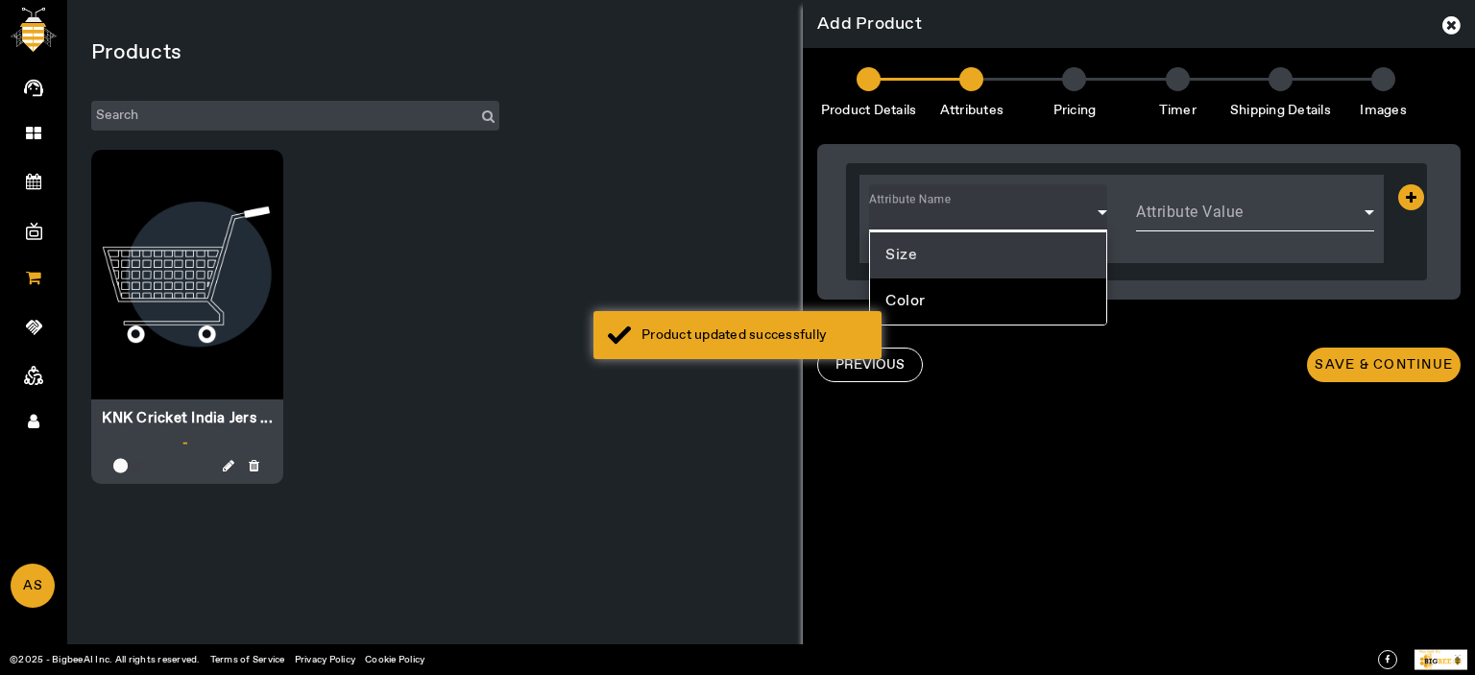
click at [941, 257] on mat-option "Size" at bounding box center [988, 255] width 236 height 46
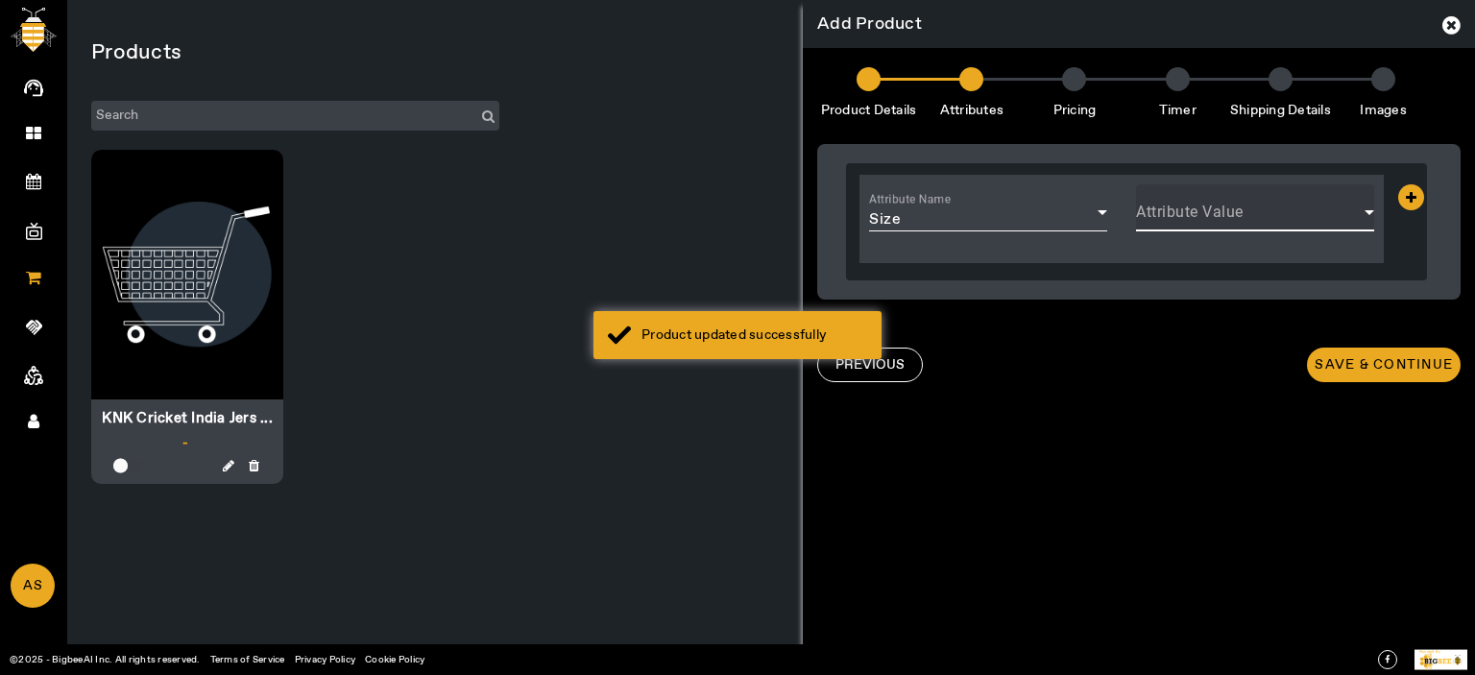
click at [1280, 226] on span at bounding box center [1250, 219] width 229 height 23
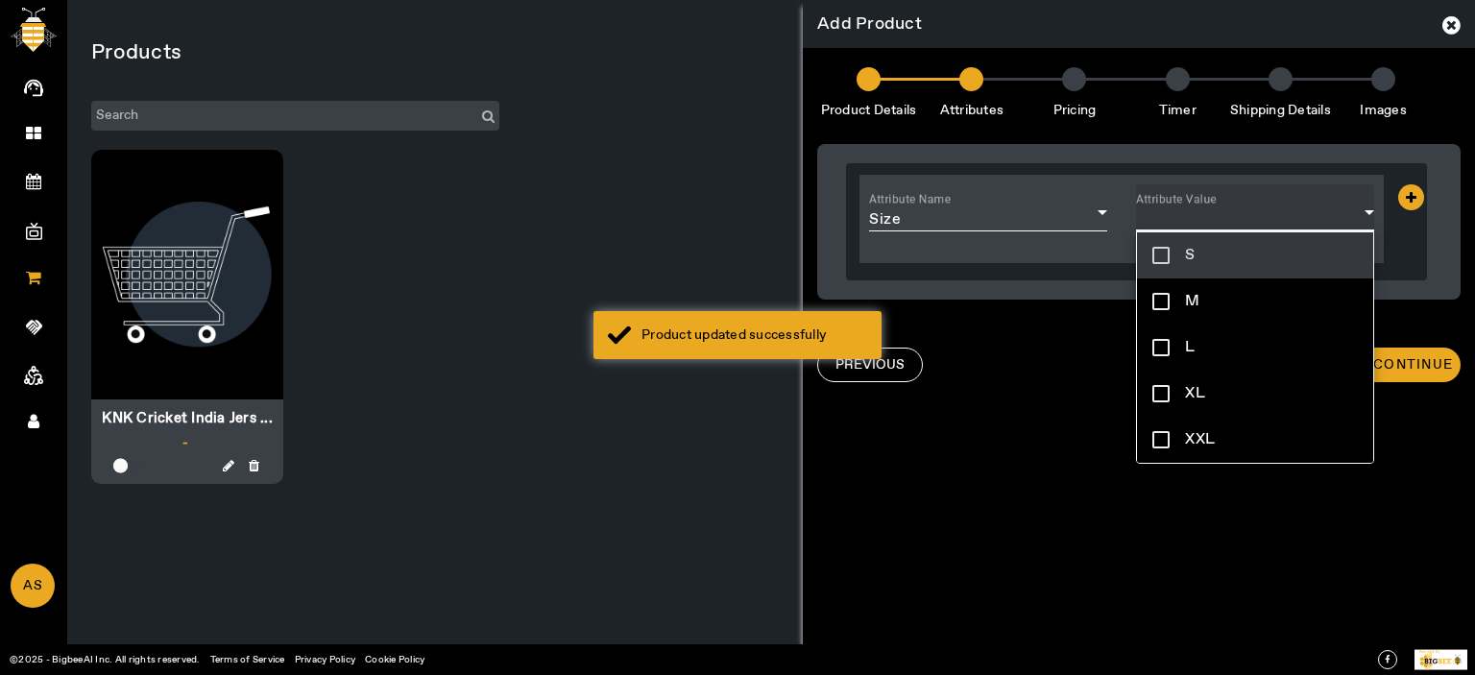
click at [1224, 248] on mat-option "S" at bounding box center [1255, 255] width 236 height 46
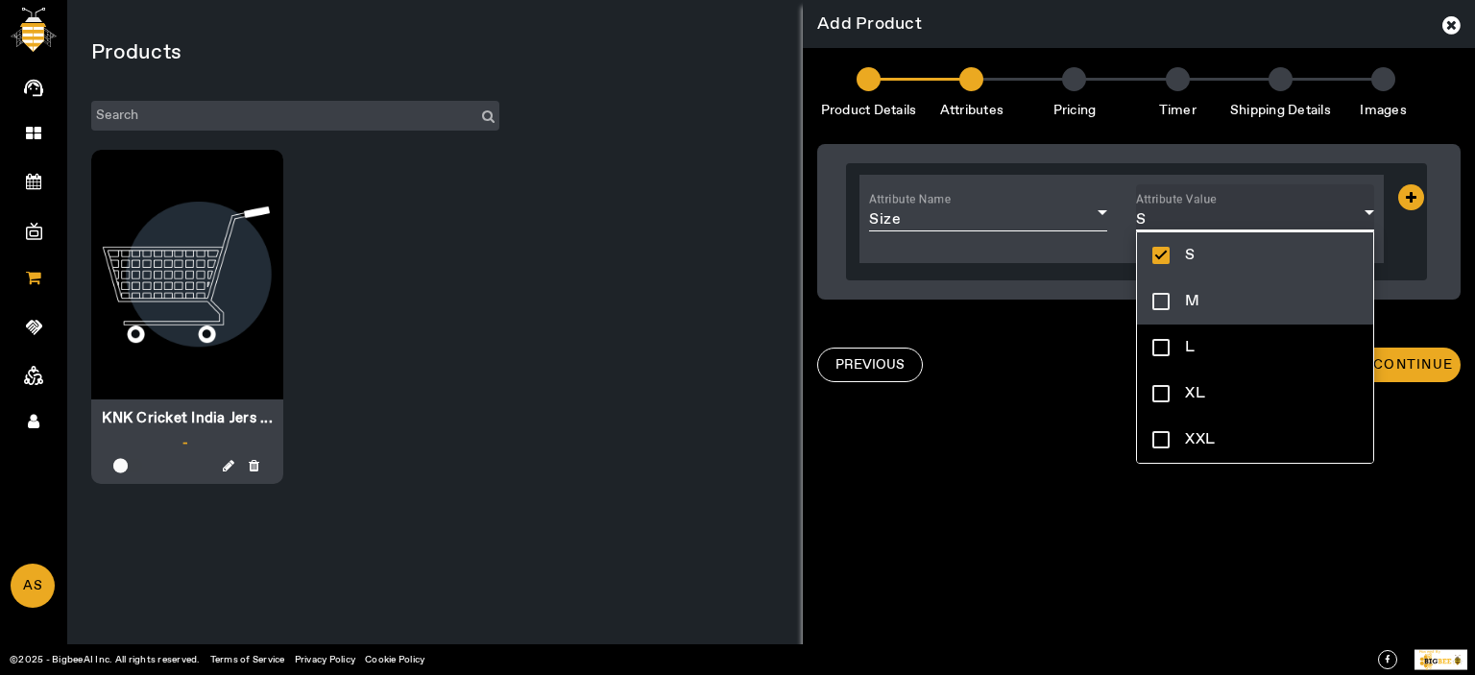
click at [1210, 306] on mat-option "M" at bounding box center [1255, 302] width 236 height 46
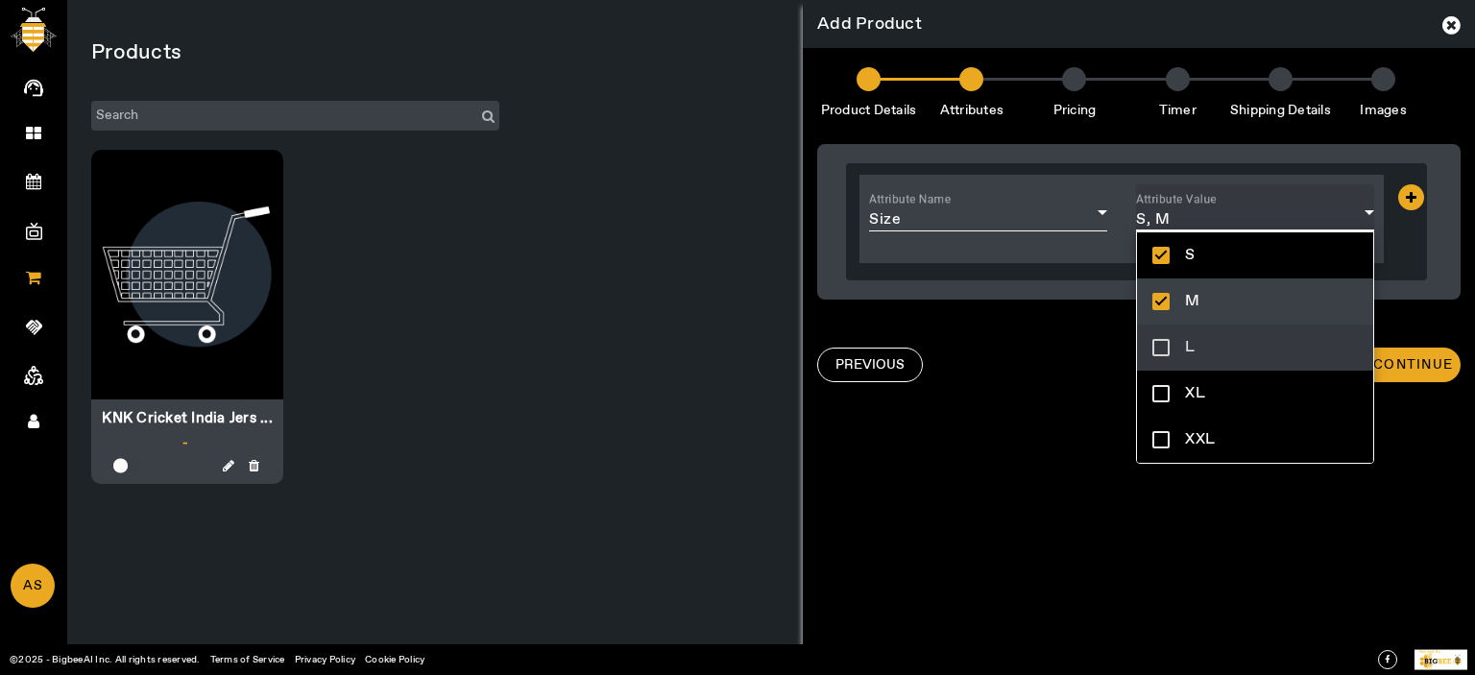
click at [1200, 348] on mat-option "L" at bounding box center [1255, 348] width 236 height 46
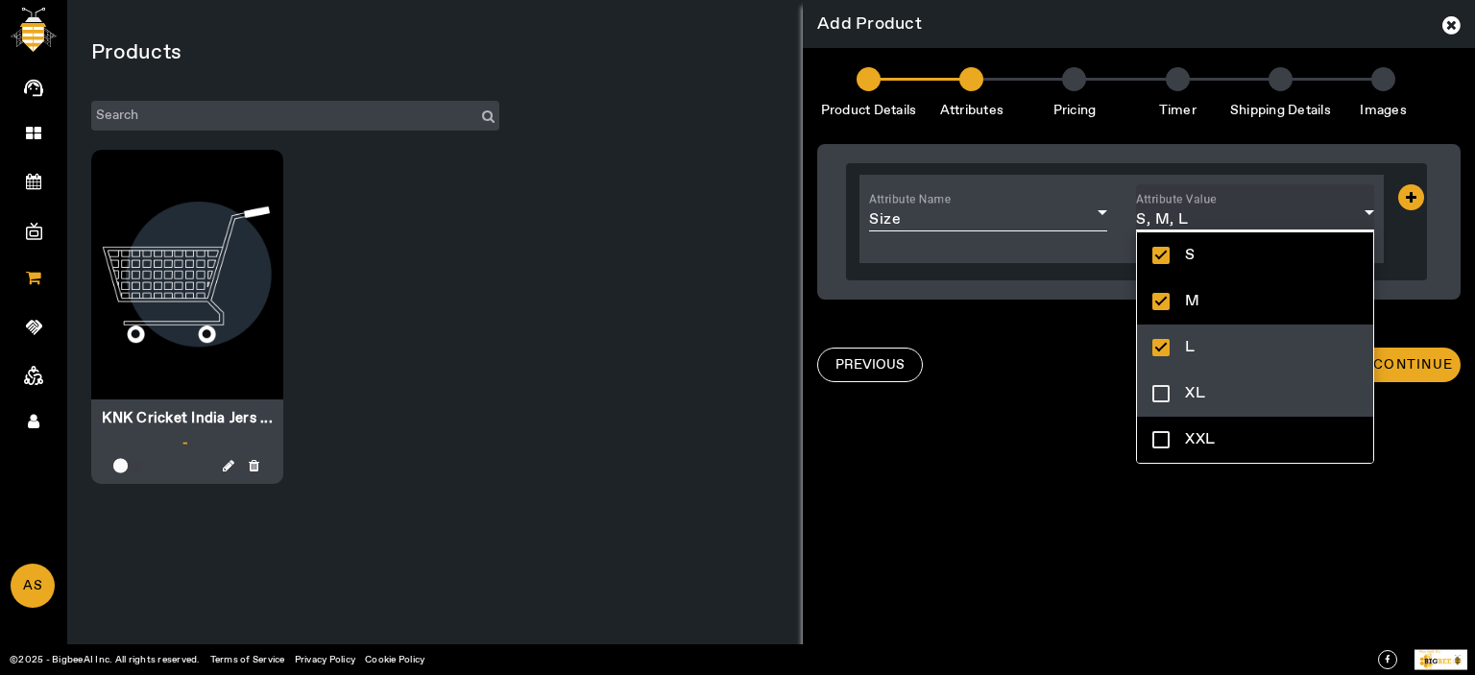
click at [1191, 401] on span "XL" at bounding box center [1195, 393] width 20 height 23
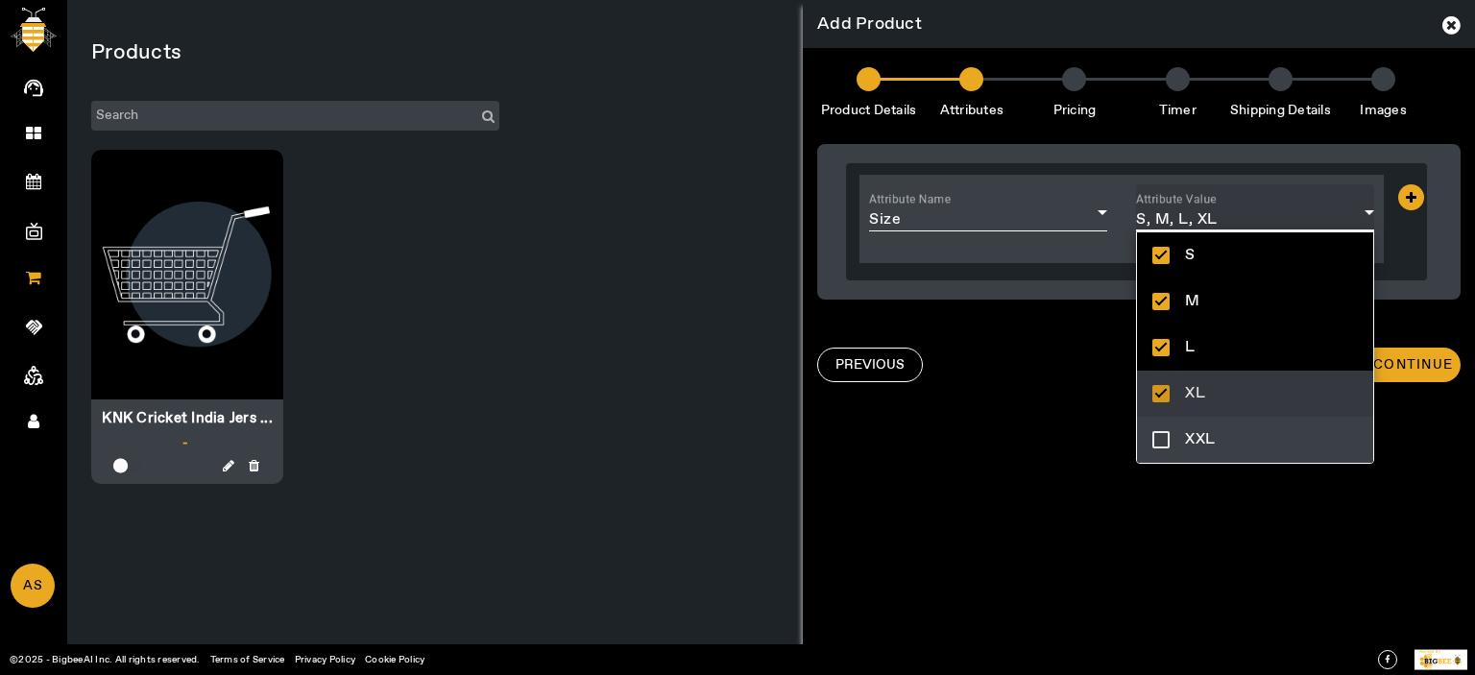
click at [1195, 441] on span "XXL" at bounding box center [1200, 439] width 31 height 23
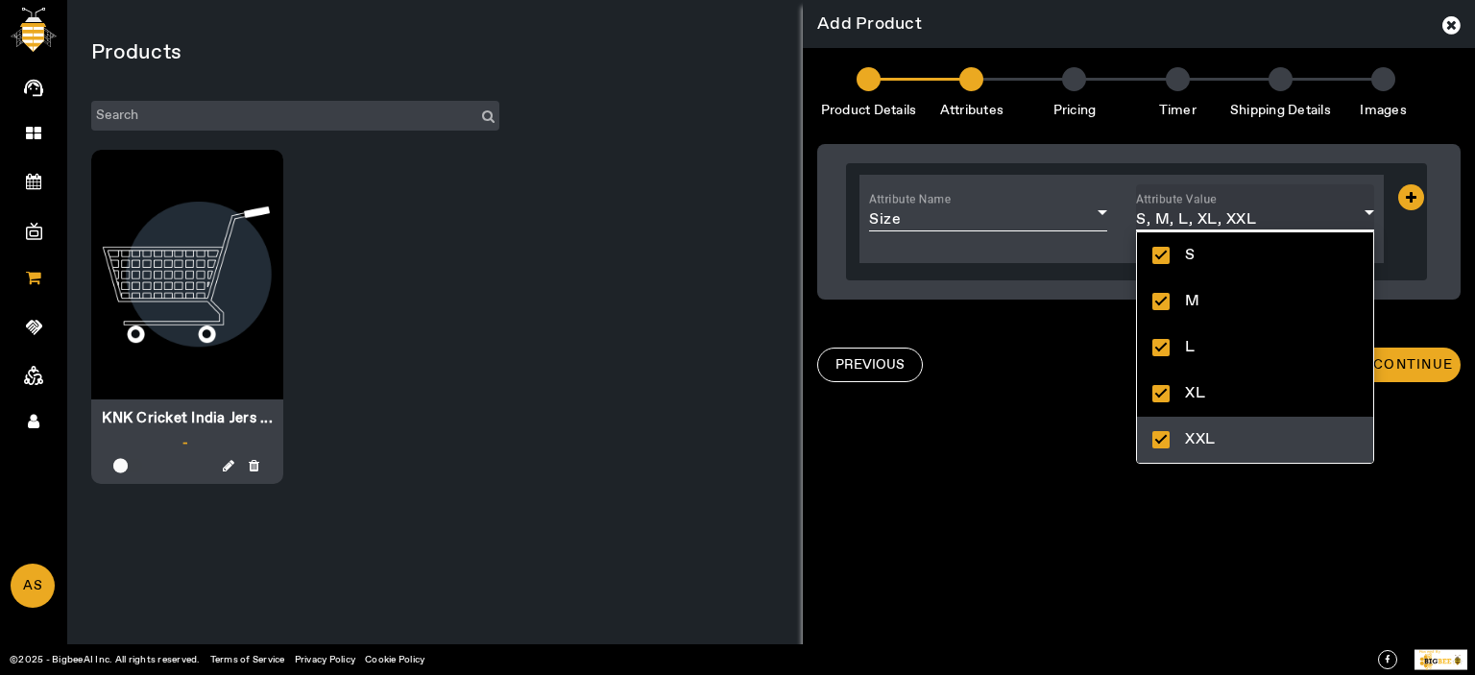
click at [1414, 199] on div at bounding box center [737, 337] width 1475 height 675
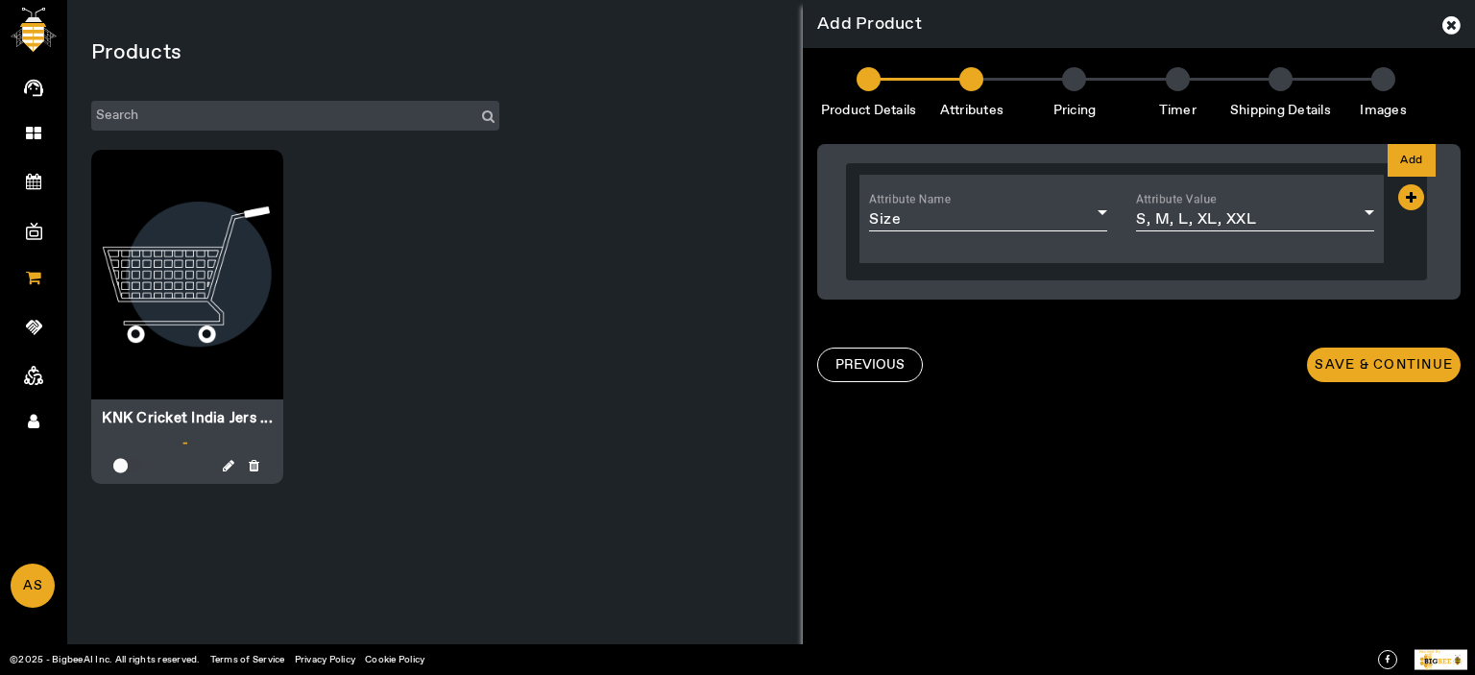
click at [1407, 199] on icon at bounding box center [1411, 197] width 26 height 26
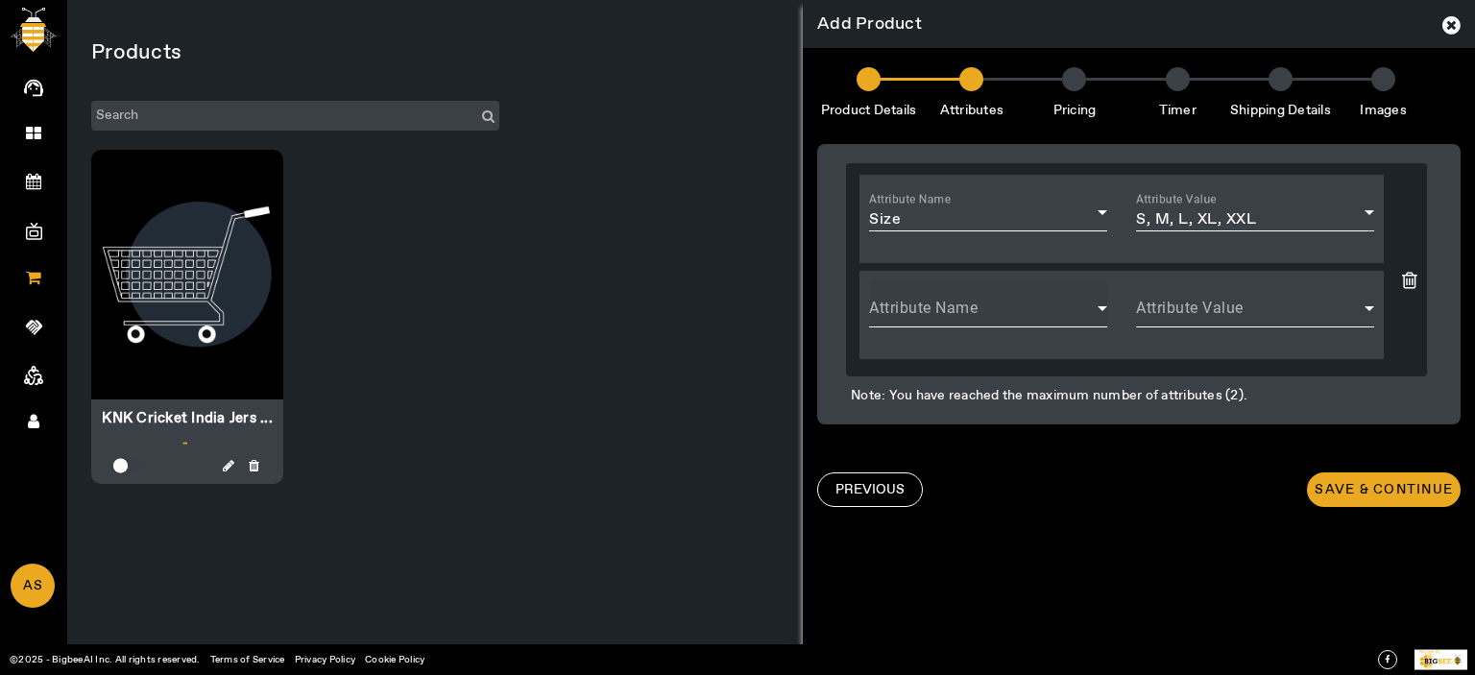
click at [922, 307] on span at bounding box center [983, 315] width 229 height 23
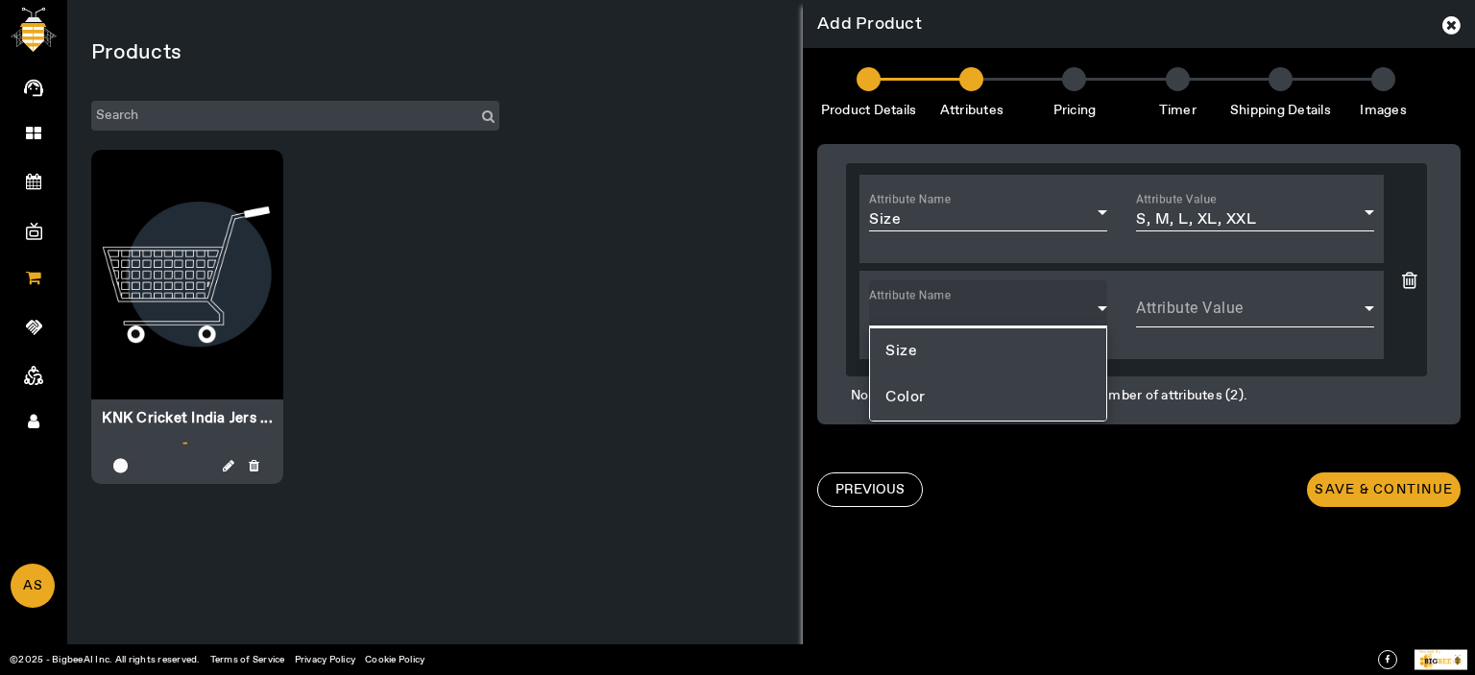
click at [914, 402] on span "Color" at bounding box center [905, 397] width 40 height 23
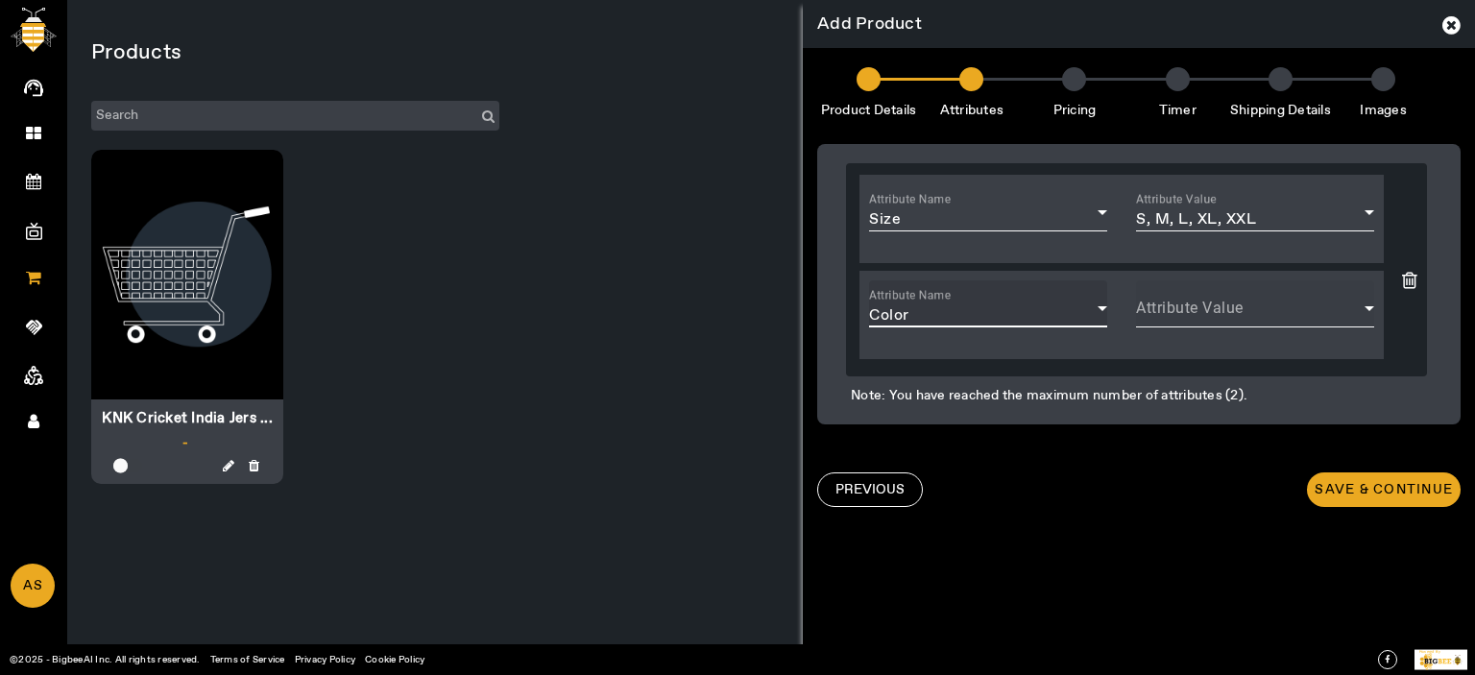
click at [1245, 296] on div "Attribute Value" at bounding box center [1255, 307] width 238 height 55
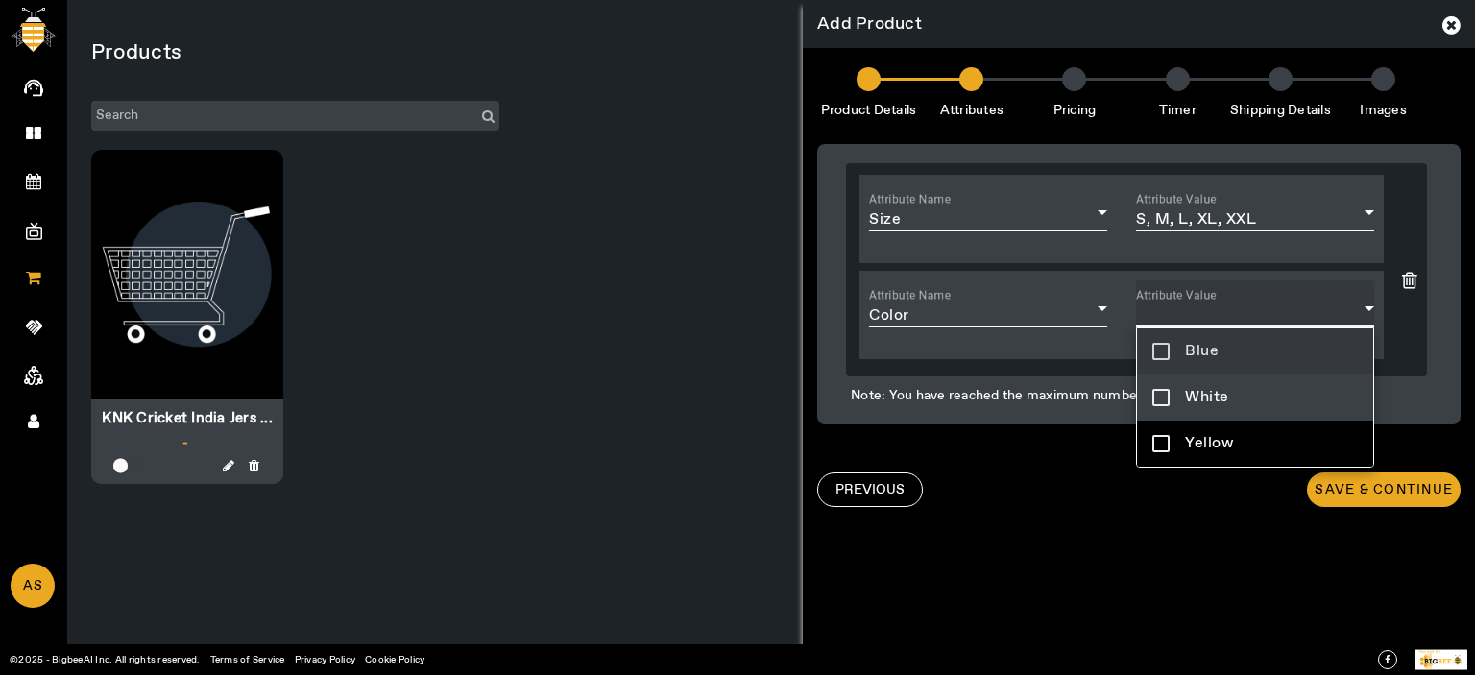
drag, startPoint x: 1232, startPoint y: 344, endPoint x: 1196, endPoint y: 408, distance: 74.0
click at [1231, 344] on mat-option "Blue" at bounding box center [1255, 351] width 236 height 46
click at [1196, 407] on span "White" at bounding box center [1207, 397] width 44 height 23
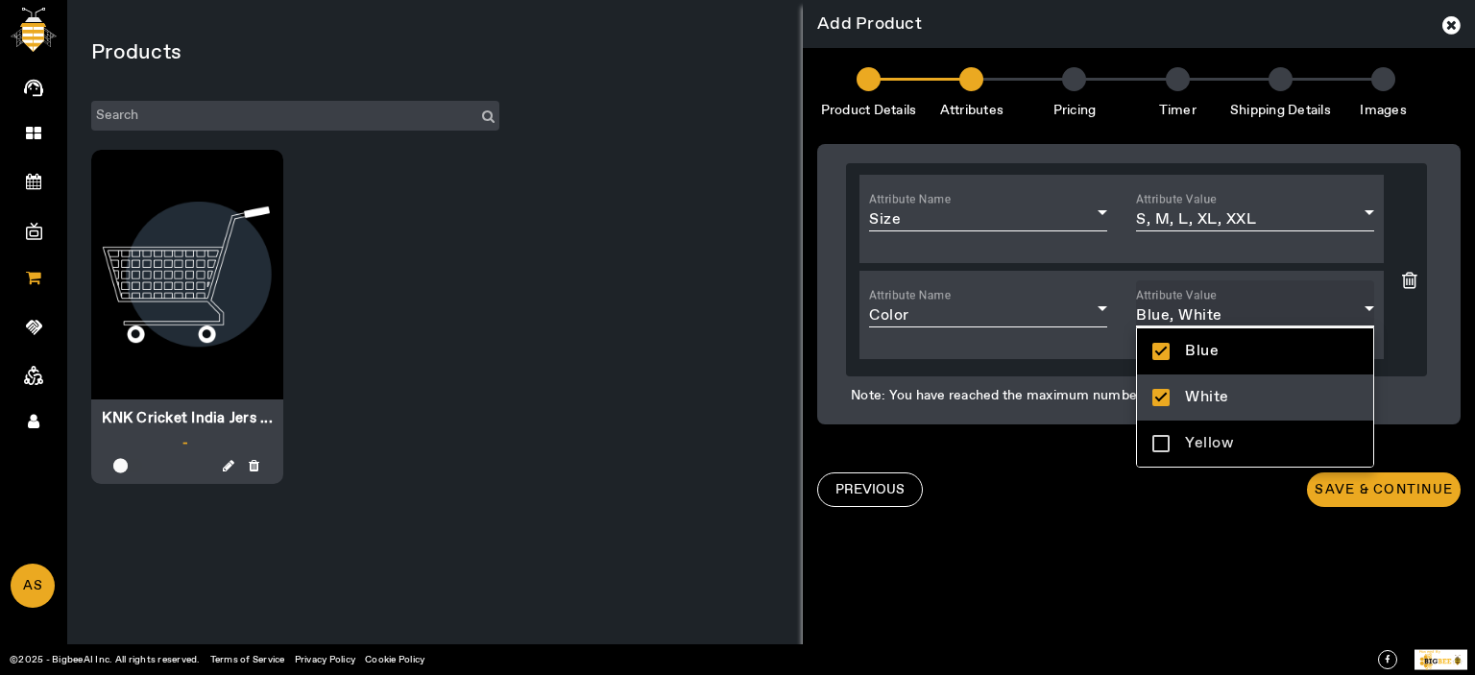
drag, startPoint x: 1196, startPoint y: 443, endPoint x: 1258, endPoint y: 500, distance: 85.0
click at [1201, 450] on span "Yellow" at bounding box center [1209, 443] width 48 height 23
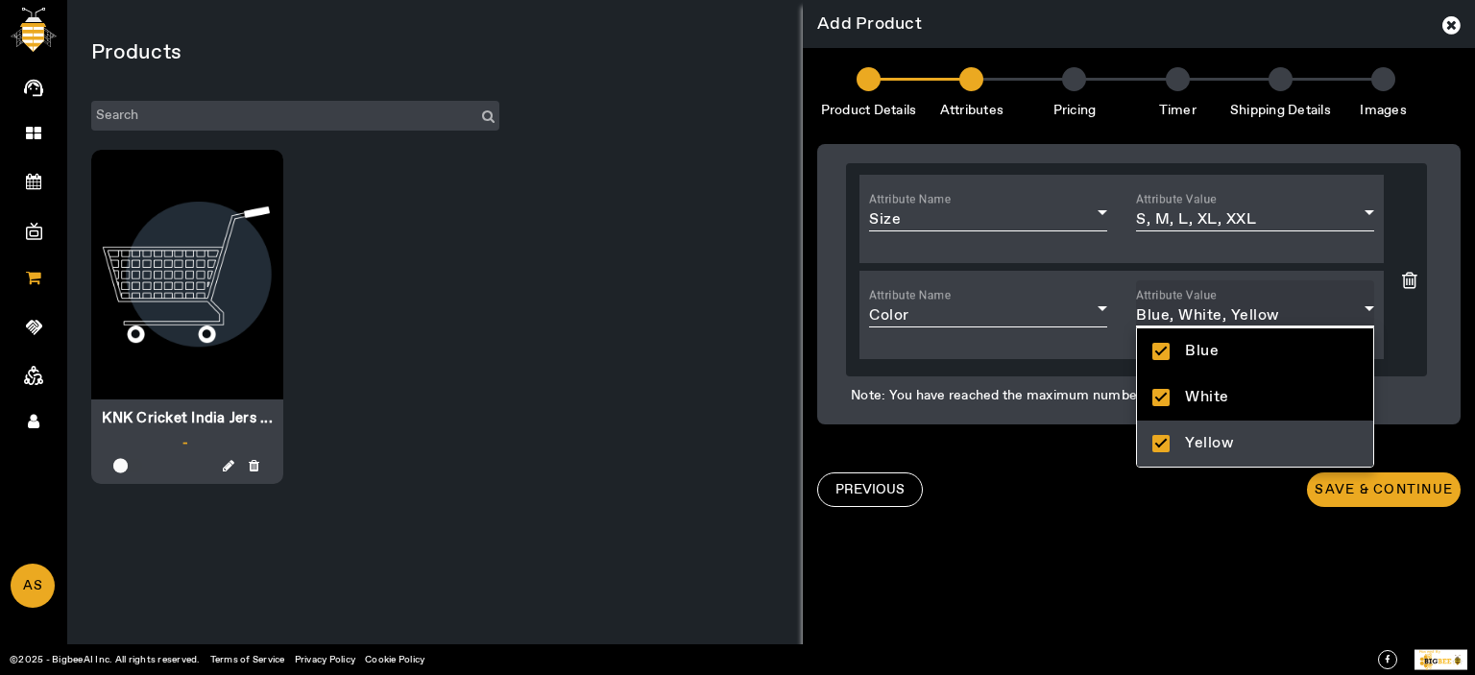
click at [1257, 508] on div at bounding box center [737, 337] width 1475 height 675
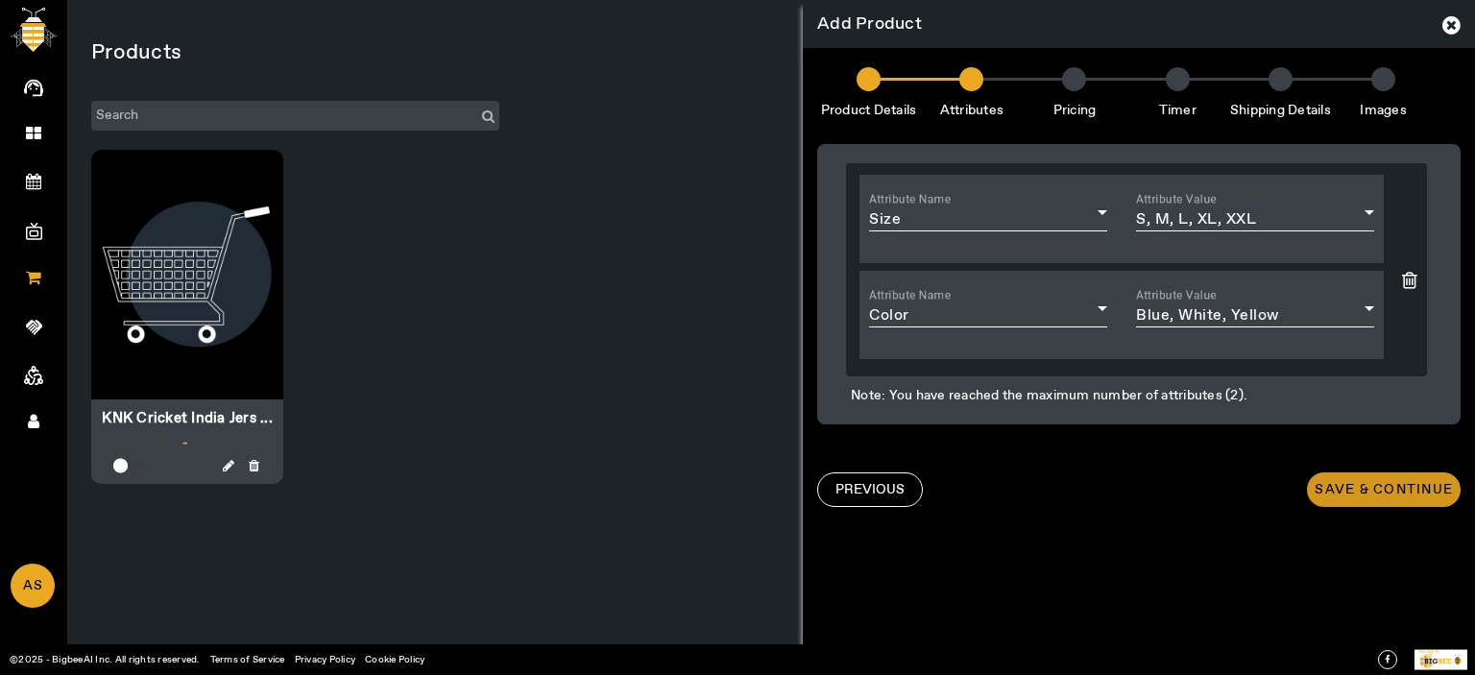
click at [1387, 490] on span "Save & Continue" at bounding box center [1384, 489] width 138 height 19
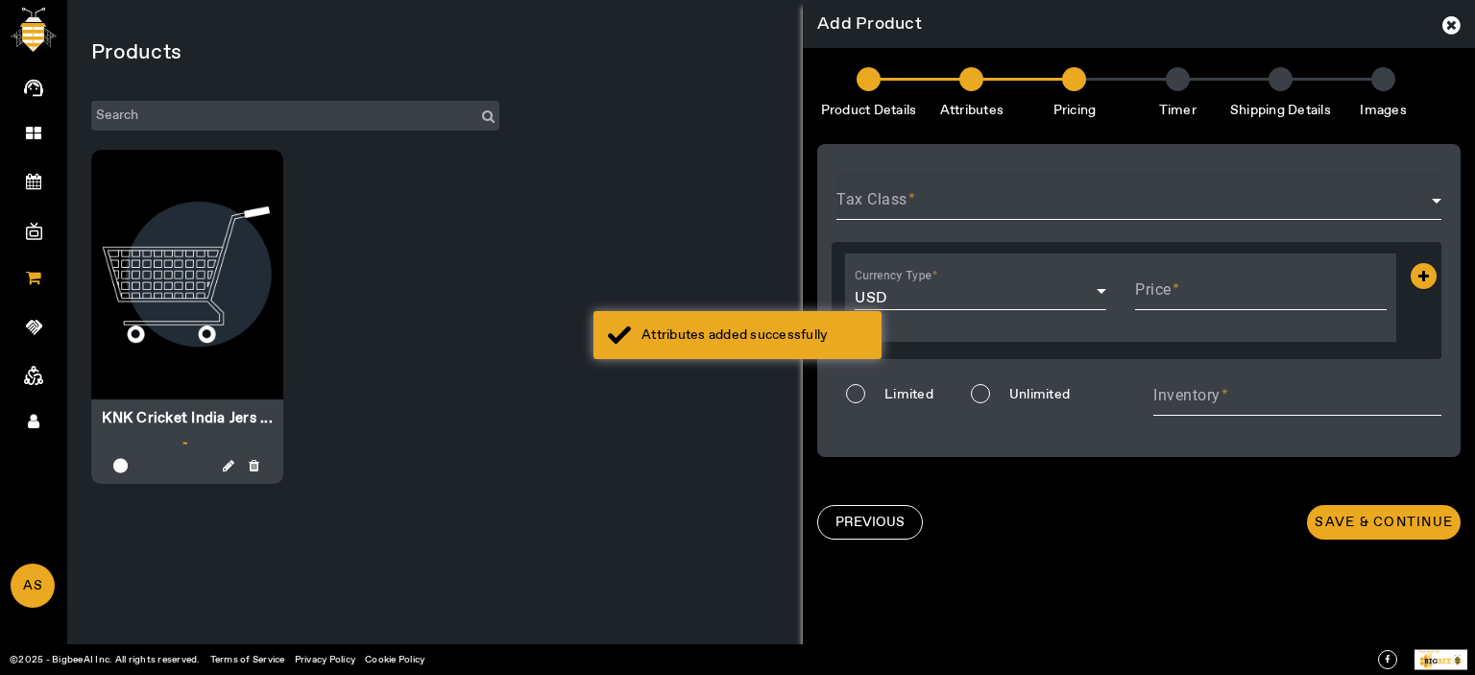
click at [980, 201] on span at bounding box center [1133, 208] width 595 height 23
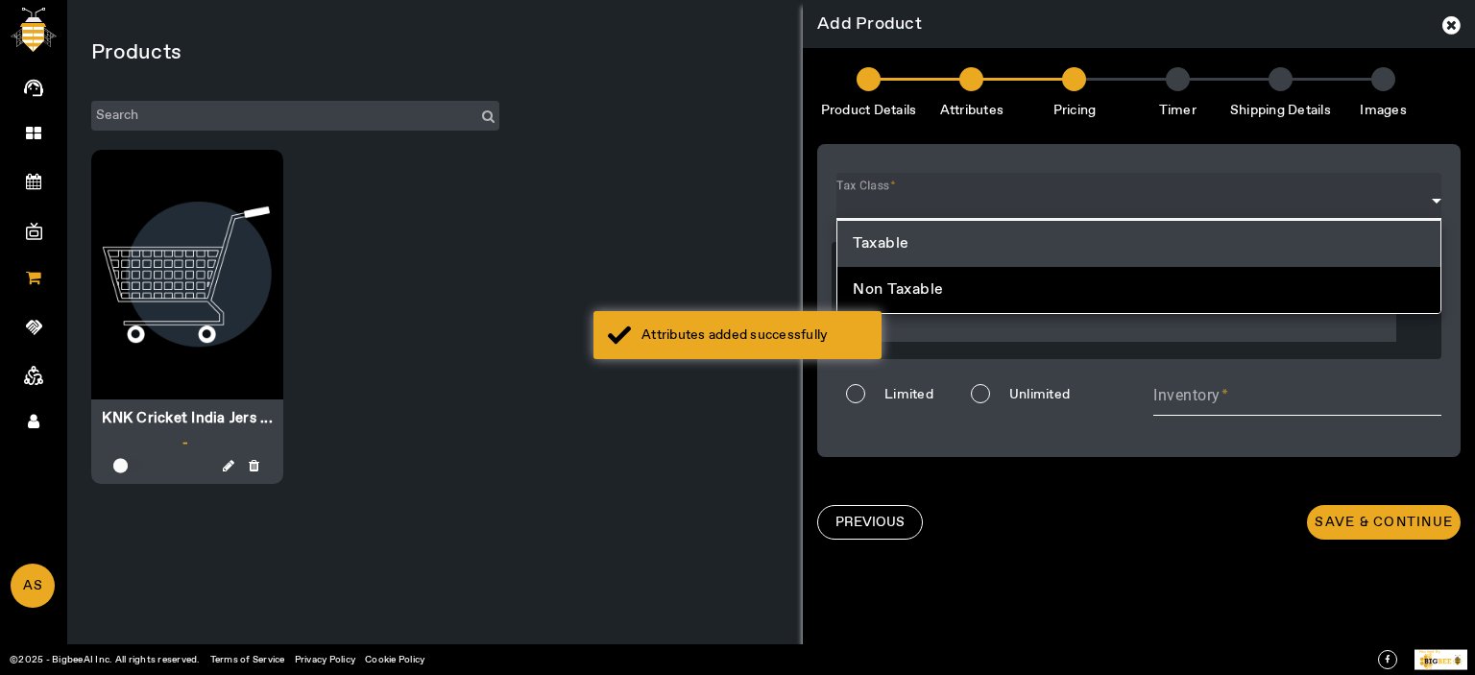
click at [980, 201] on div at bounding box center [737, 337] width 1475 height 675
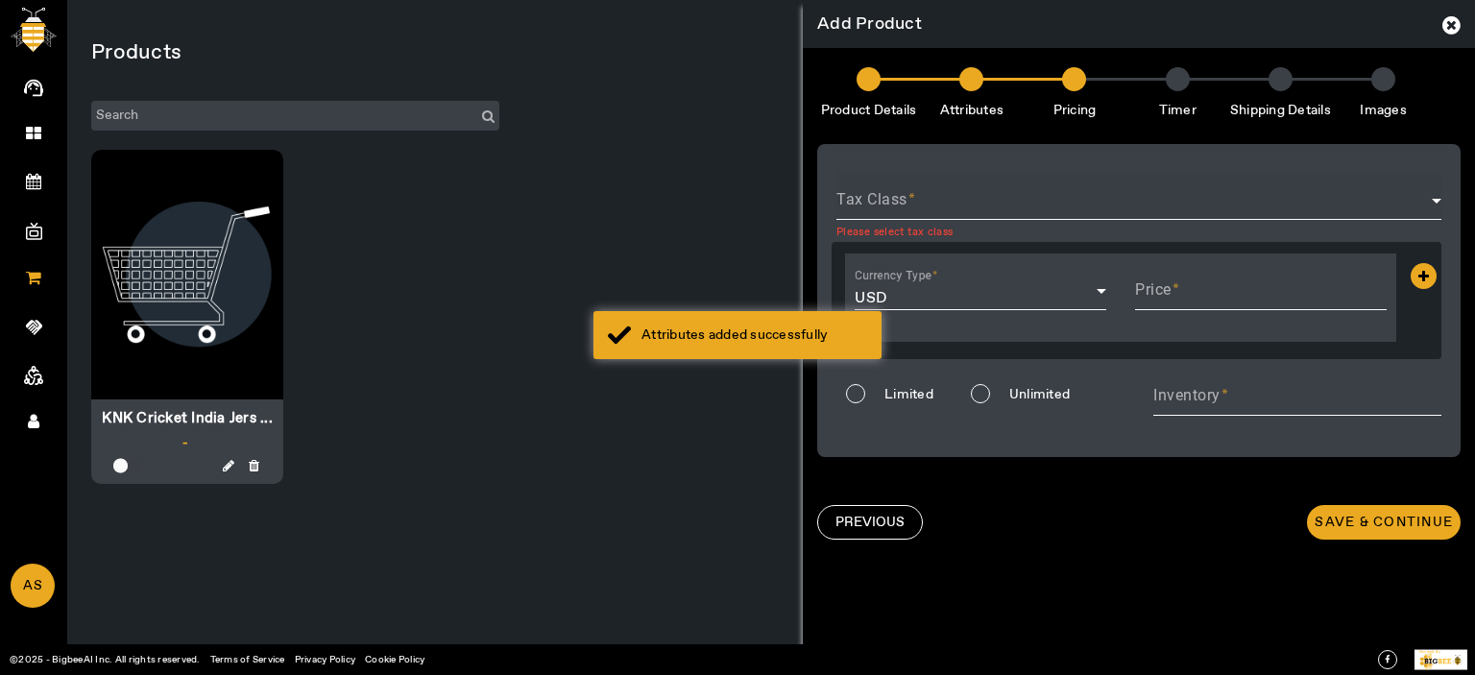
click at [942, 210] on span at bounding box center [1133, 208] width 595 height 23
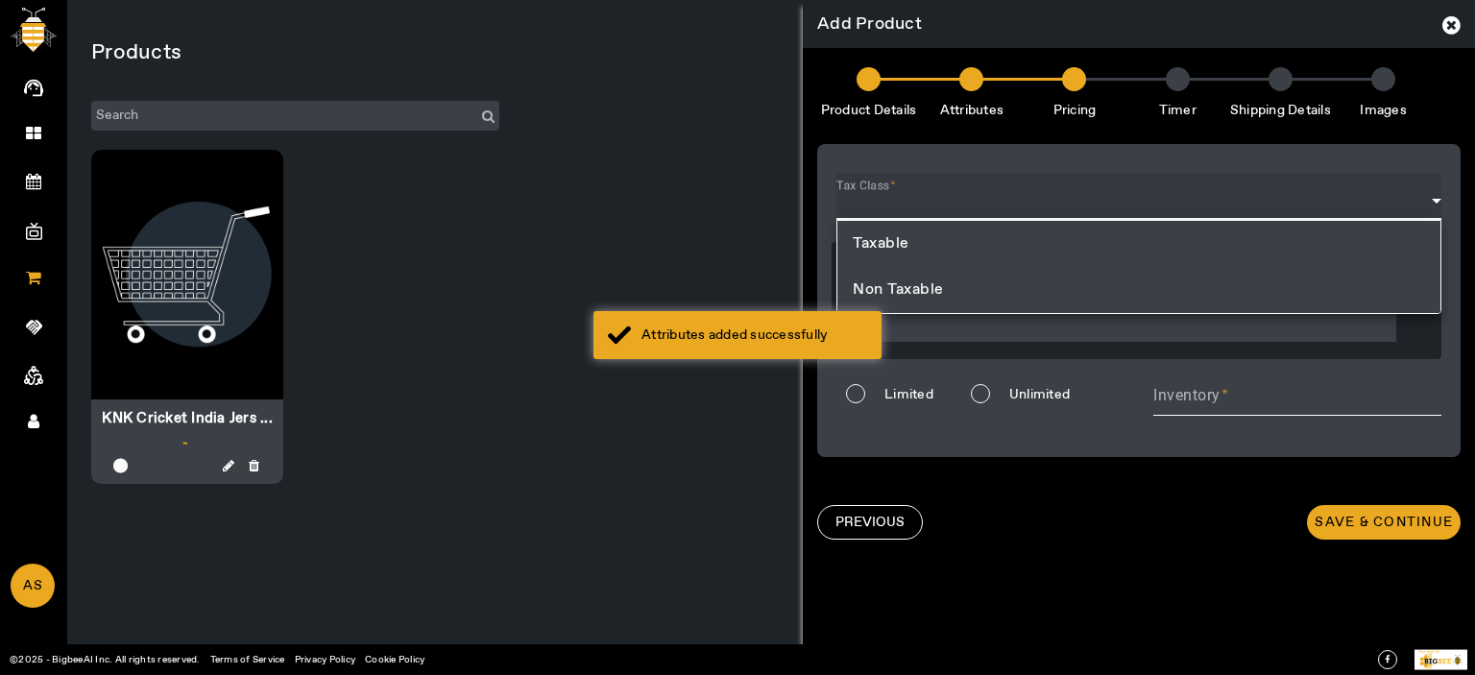
click at [919, 290] on span "Non Taxable" at bounding box center [898, 290] width 91 height 23
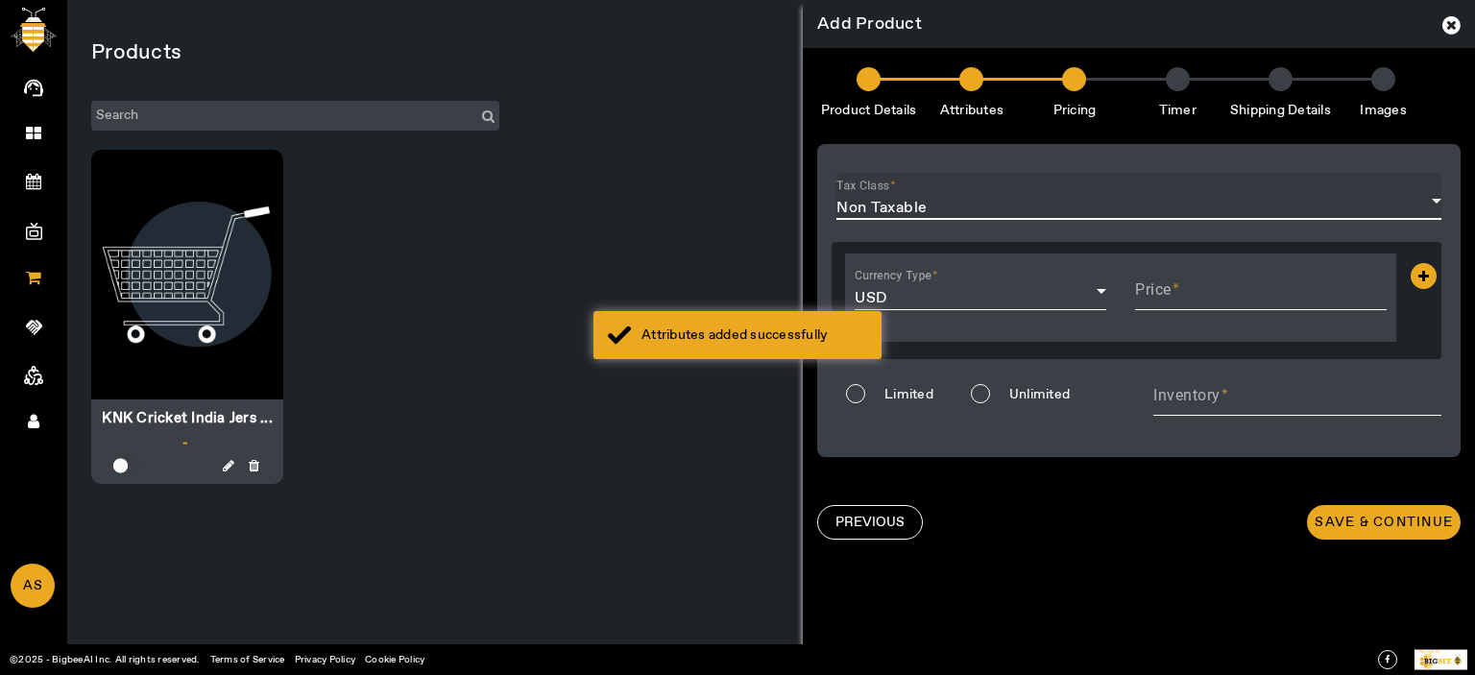
click at [907, 200] on span "Non Taxable" at bounding box center [881, 208] width 91 height 20
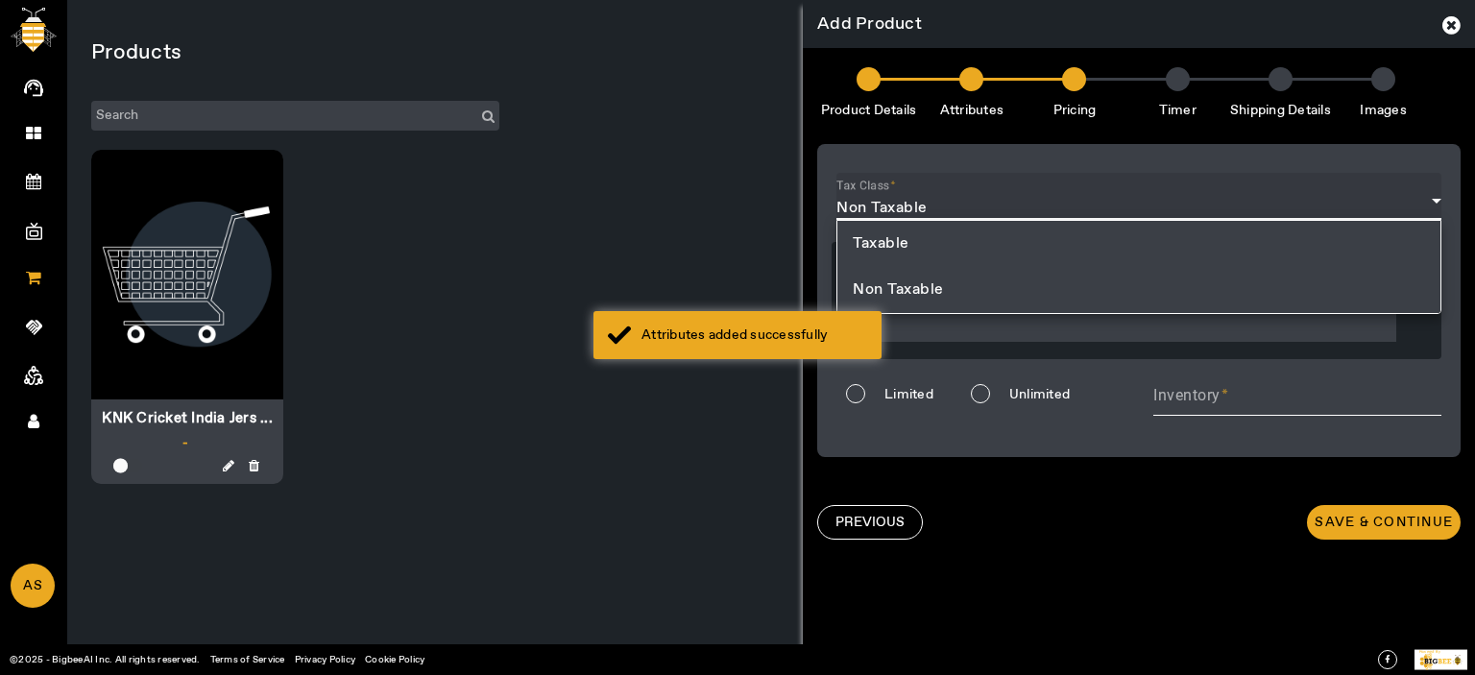
click at [910, 233] on mat-option "Taxable" at bounding box center [1138, 244] width 603 height 46
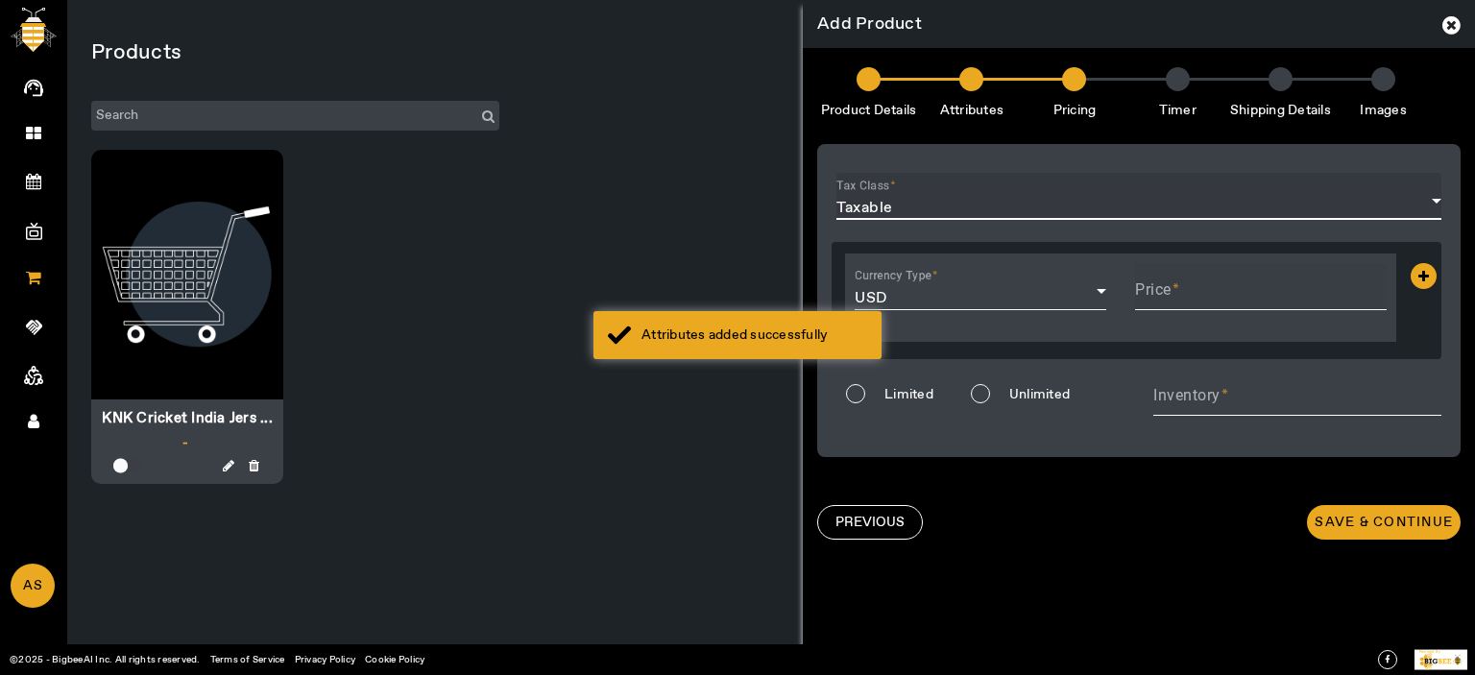
click at [1209, 284] on div "Price" at bounding box center [1261, 290] width 252 height 54
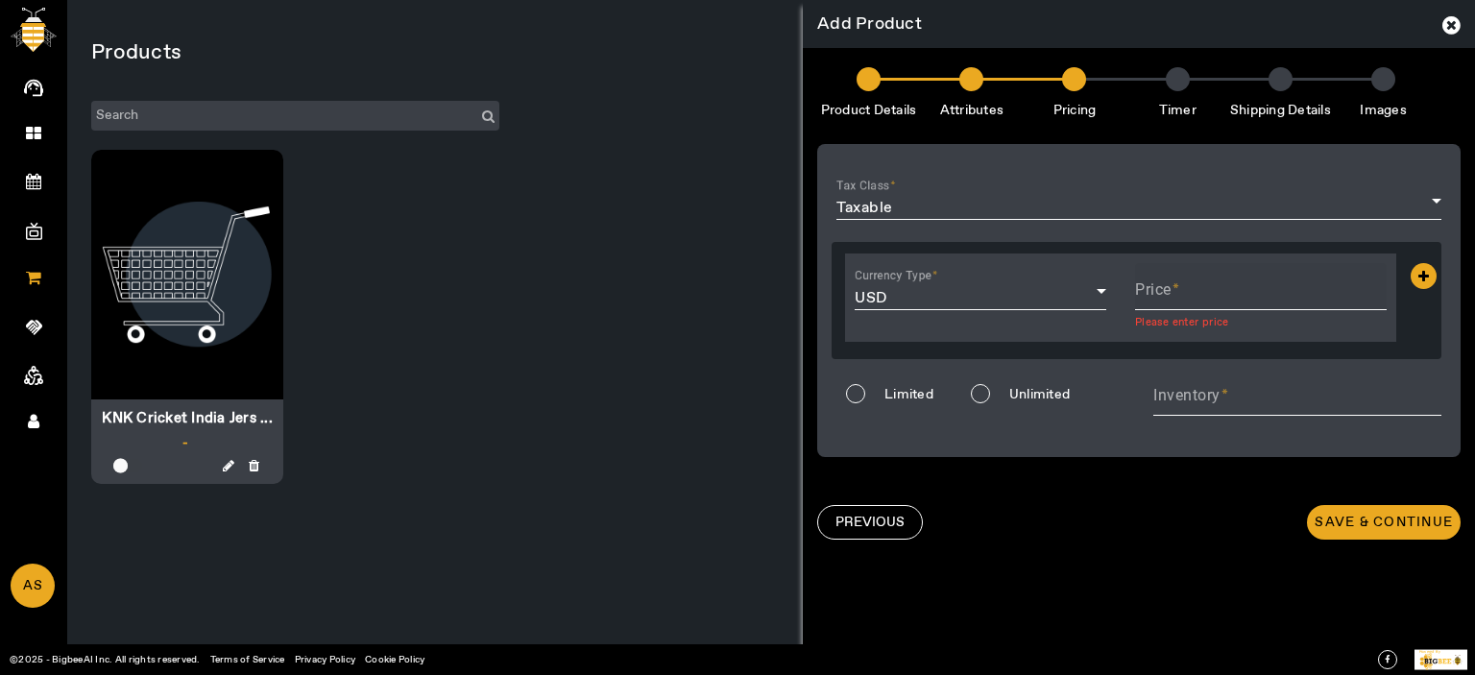
click at [1210, 283] on div "Price" at bounding box center [1261, 290] width 252 height 54
type input "12.25"
click at [1428, 278] on icon at bounding box center [1424, 276] width 26 height 26
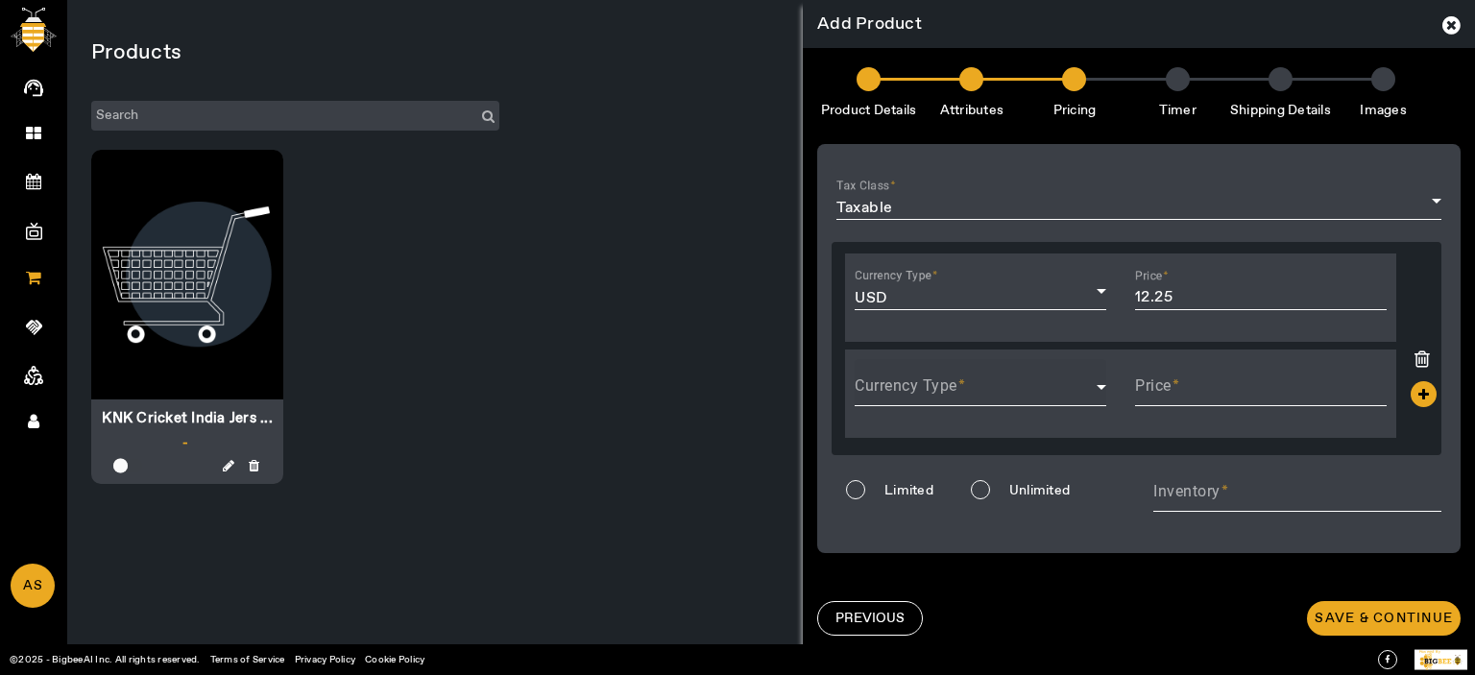
click at [895, 369] on div "Currency Type" at bounding box center [981, 386] width 252 height 55
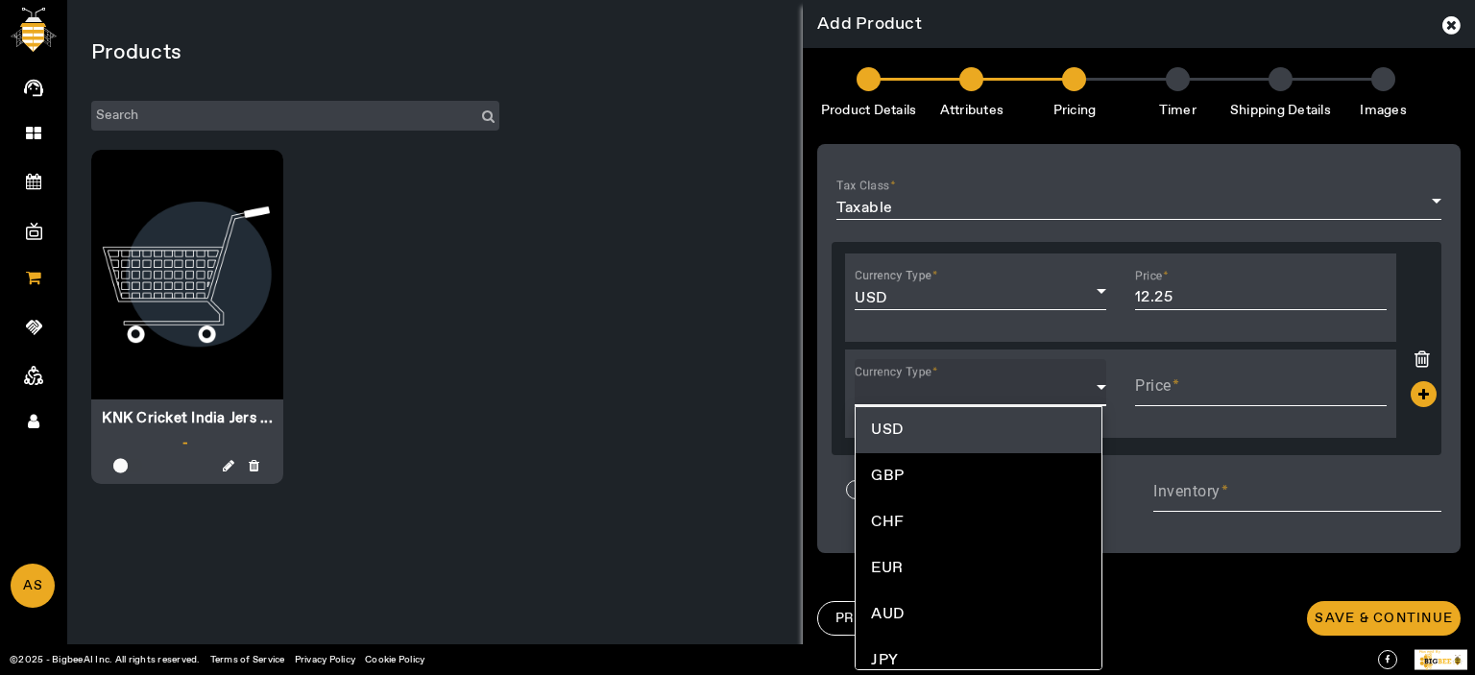
click at [1414, 355] on div at bounding box center [737, 337] width 1475 height 675
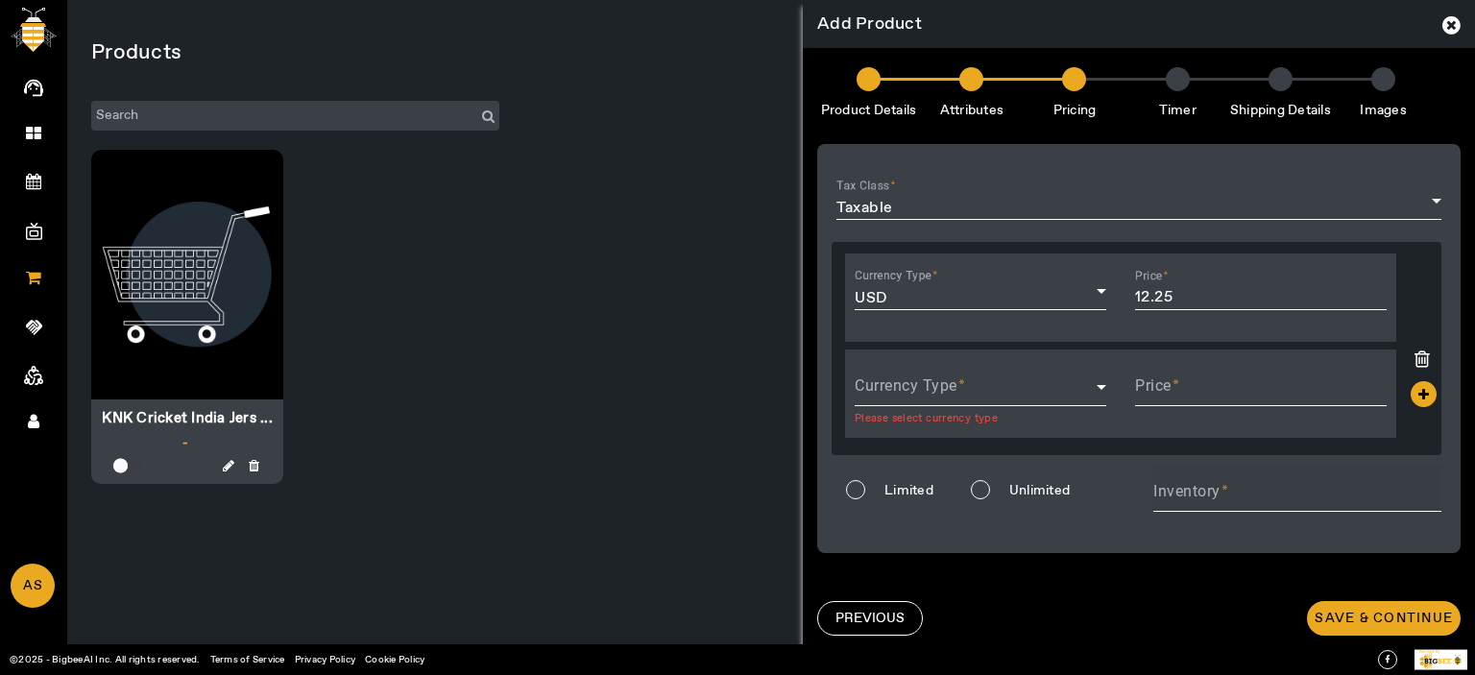
click at [1197, 484] on mat-label "Inventory" at bounding box center [1186, 491] width 67 height 18
click at [1197, 488] on input "Inventory" at bounding box center [1297, 499] width 288 height 23
click at [1420, 351] on div "Add" at bounding box center [1416, 357] width 38 height 23
click at [1415, 353] on icon at bounding box center [1422, 359] width 15 height 19
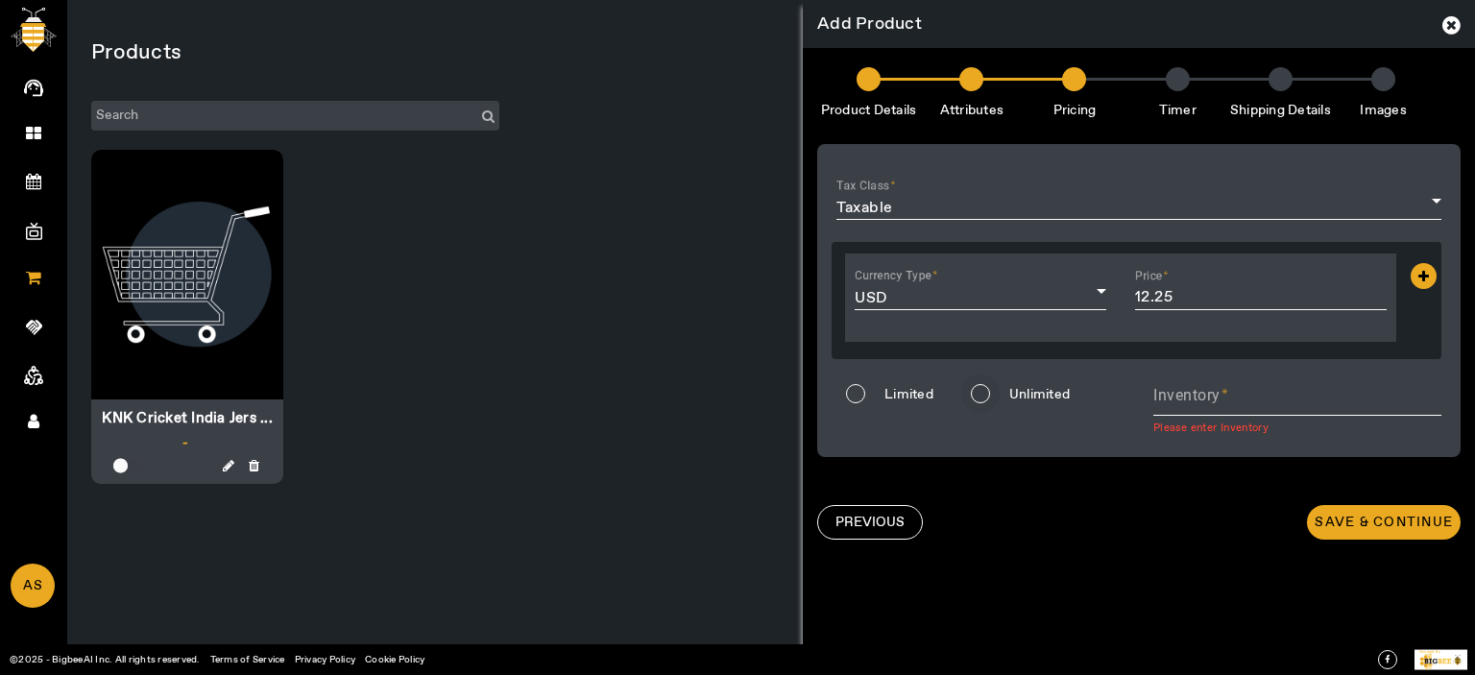
click at [1001, 388] on div at bounding box center [981, 394] width 46 height 46
radio input "false"
radio input "true"
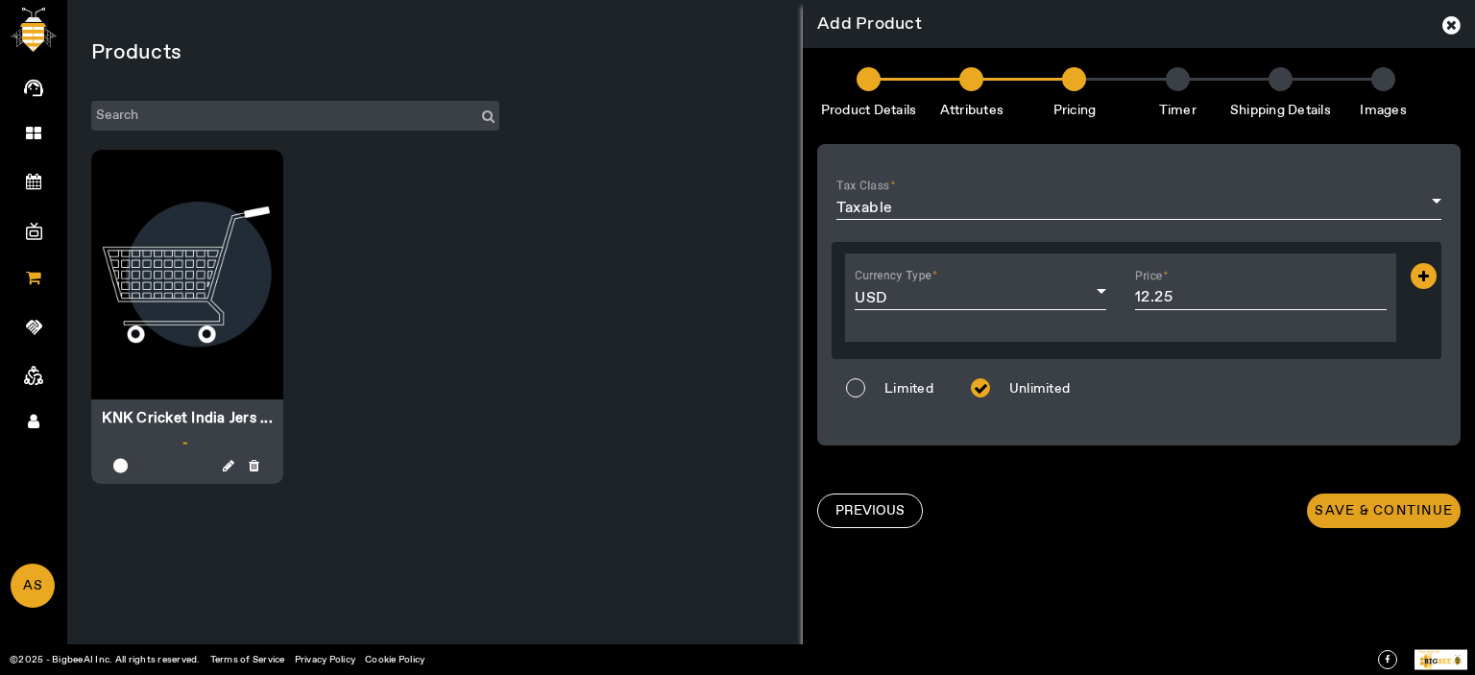
click at [1346, 518] on span "Save & Continue" at bounding box center [1384, 510] width 138 height 19
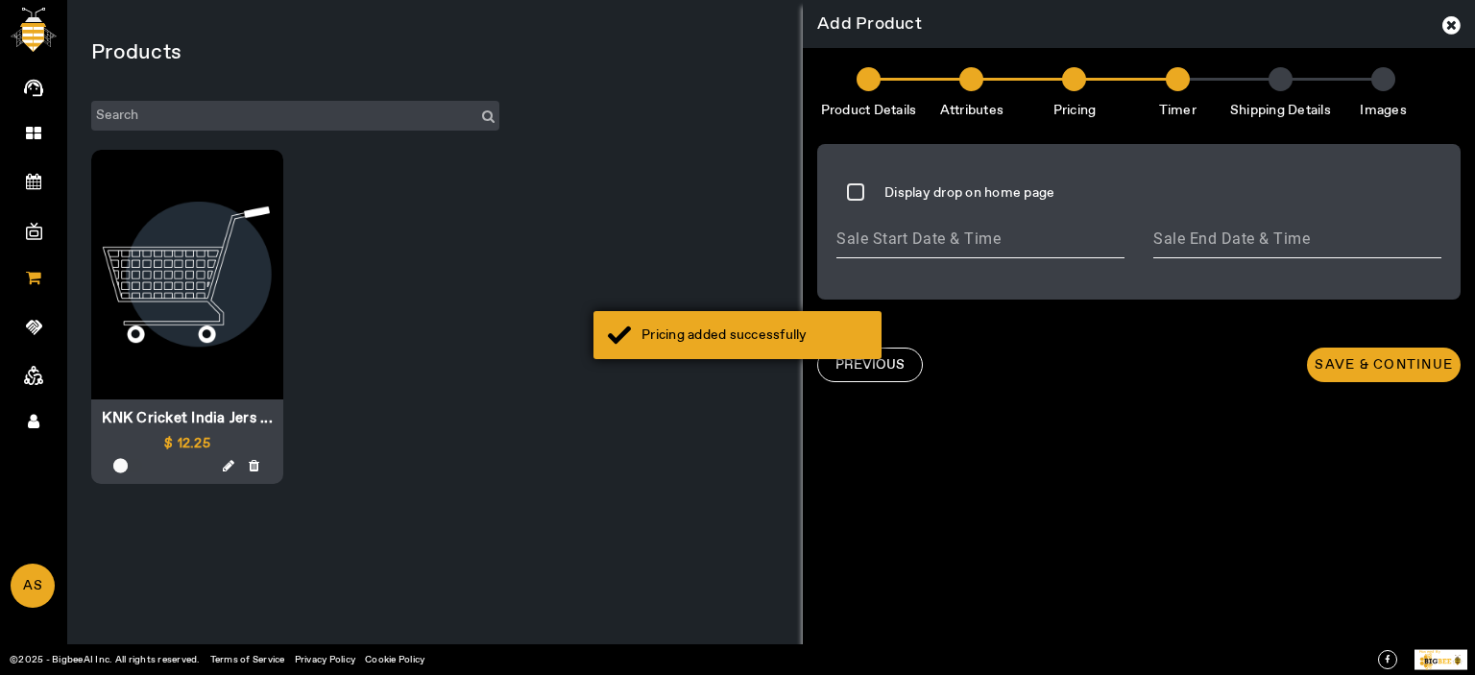
click at [741, 343] on div "Pricing added successfully" at bounding box center [755, 335] width 226 height 19
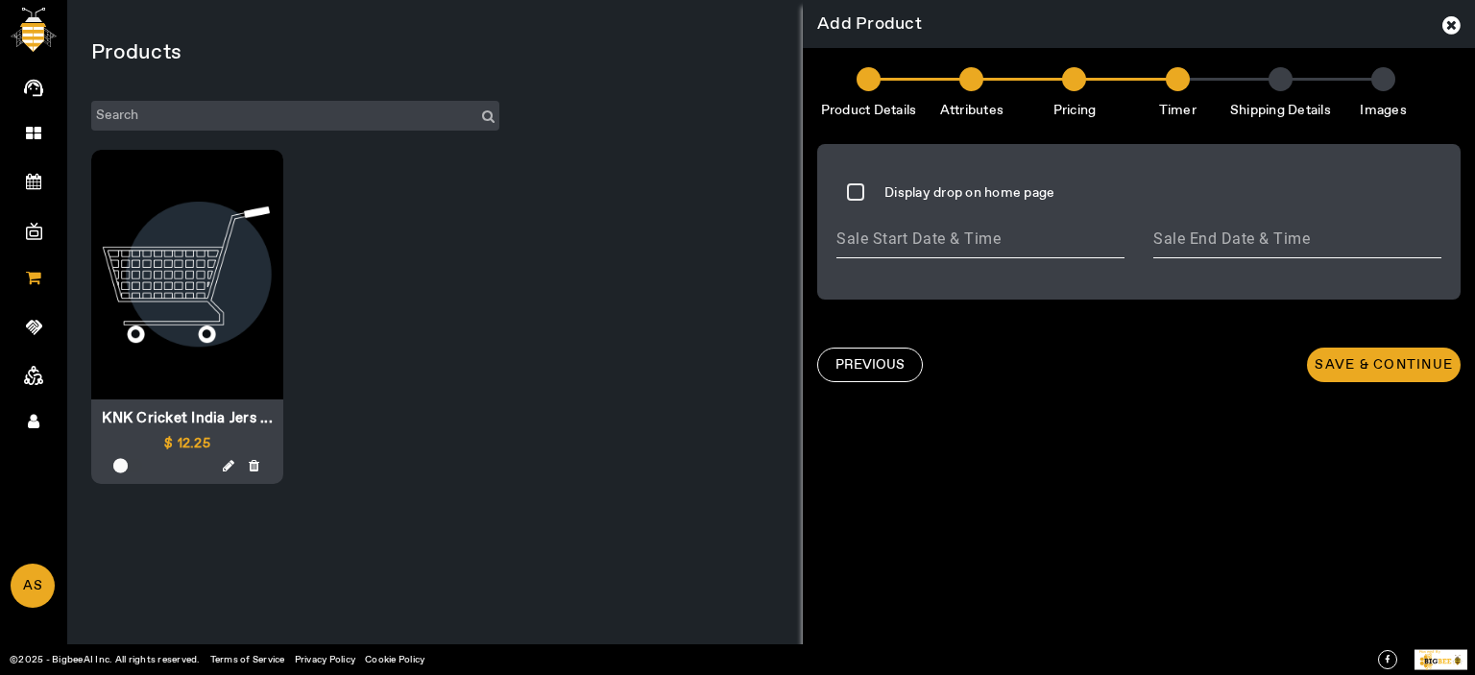
click at [928, 241] on input at bounding box center [980, 240] width 288 height 29
type input "2025-10-03"
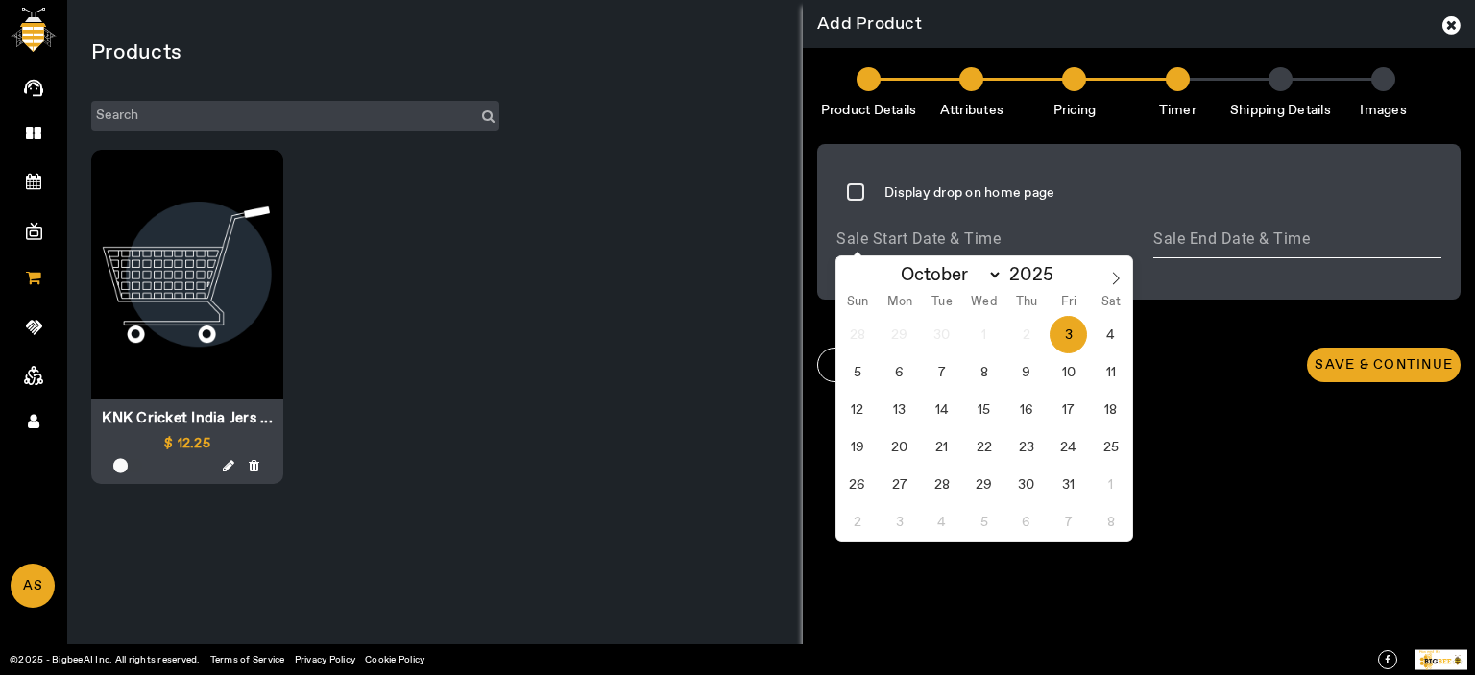
click at [1062, 328] on span "3" at bounding box center [1068, 334] width 37 height 37
type input "[DATE]"
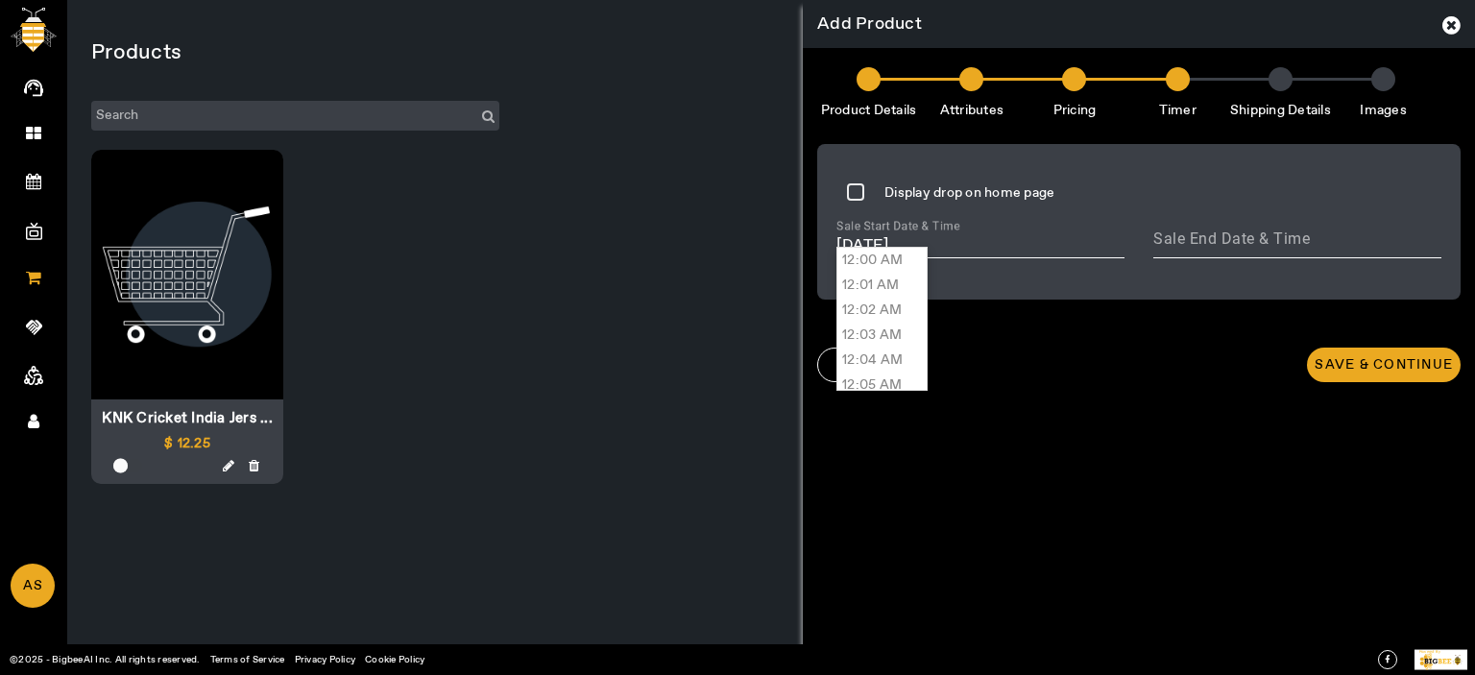
scroll to position [23572, 0]
type input "03:45 PM"
type input "03 Oct 2025, 03:45 PM"
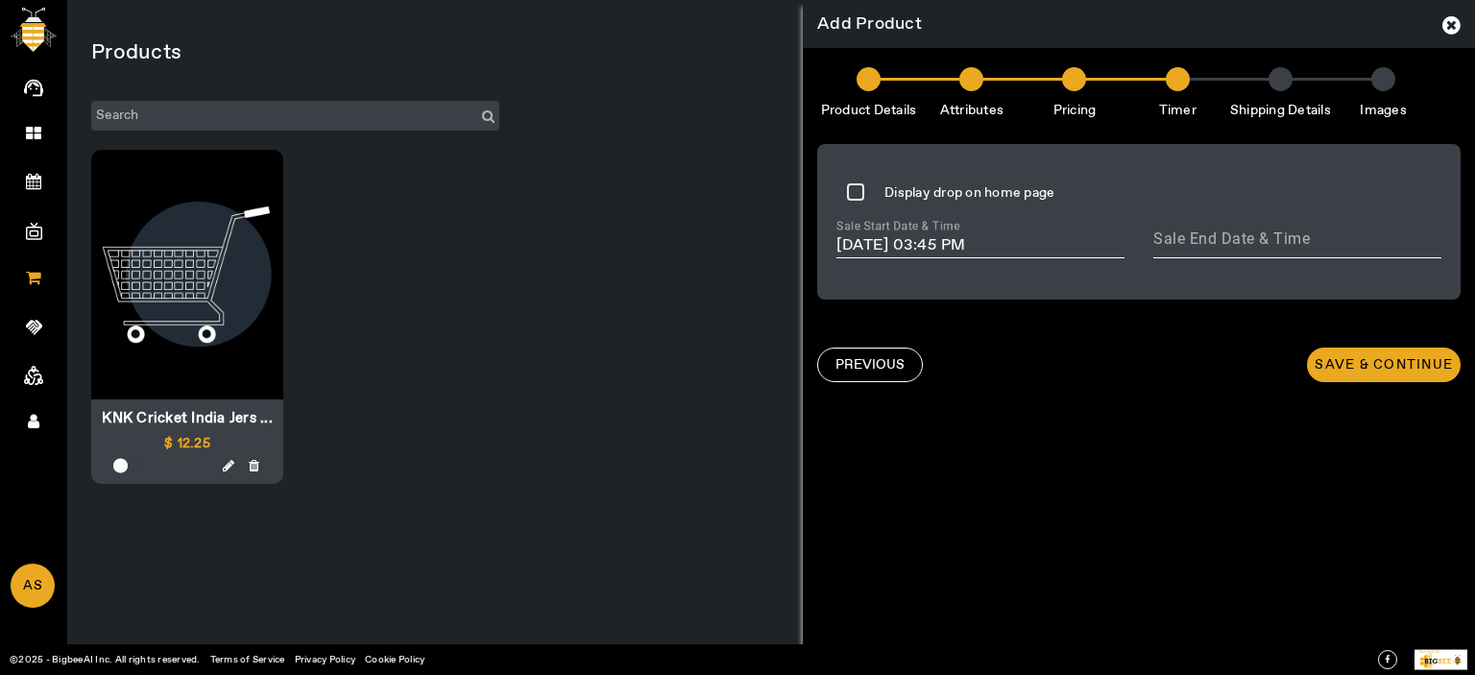
click at [1353, 230] on input at bounding box center [1297, 240] width 288 height 29
type input "2025-10-03"
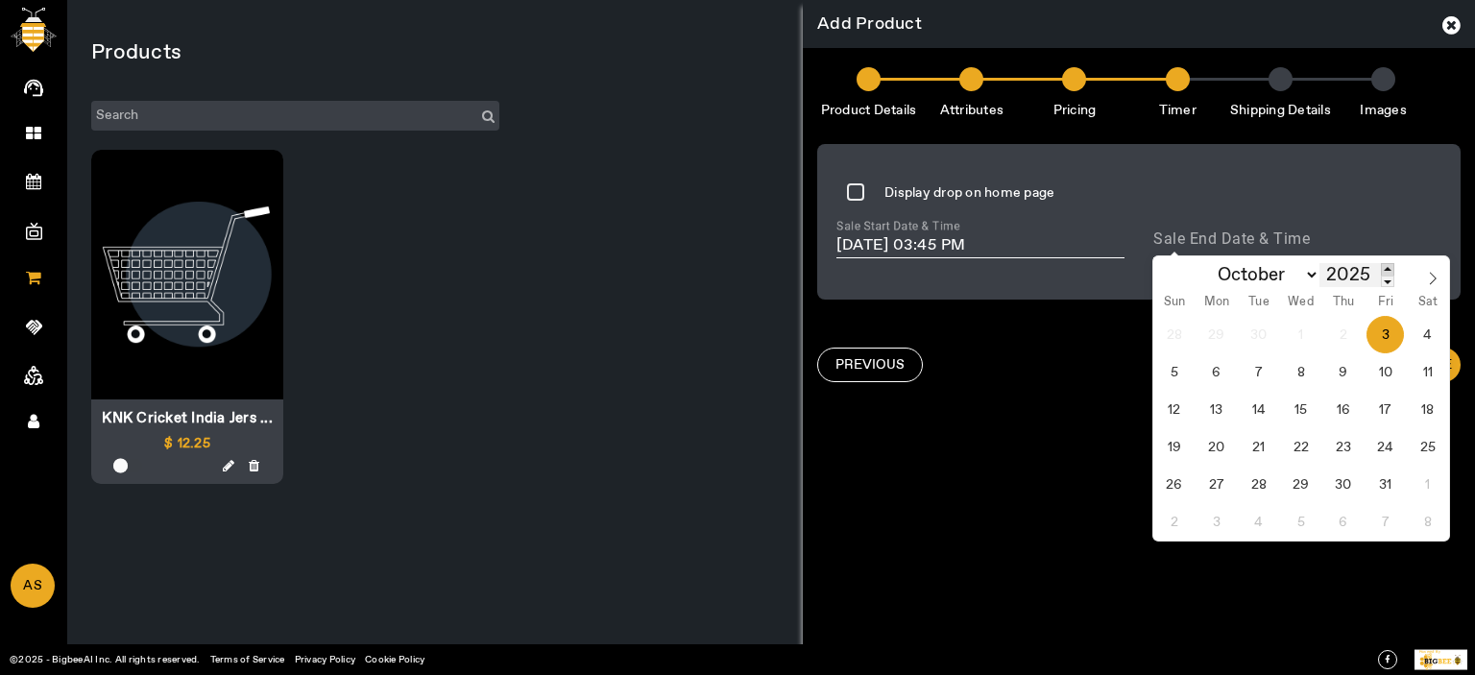
click at [1386, 267] on span at bounding box center [1387, 269] width 13 height 12
type input "2026"
click at [1306, 476] on span "28" at bounding box center [1300, 484] width 37 height 37
type input "2026-10-28"
type input "28 Oct 2026"
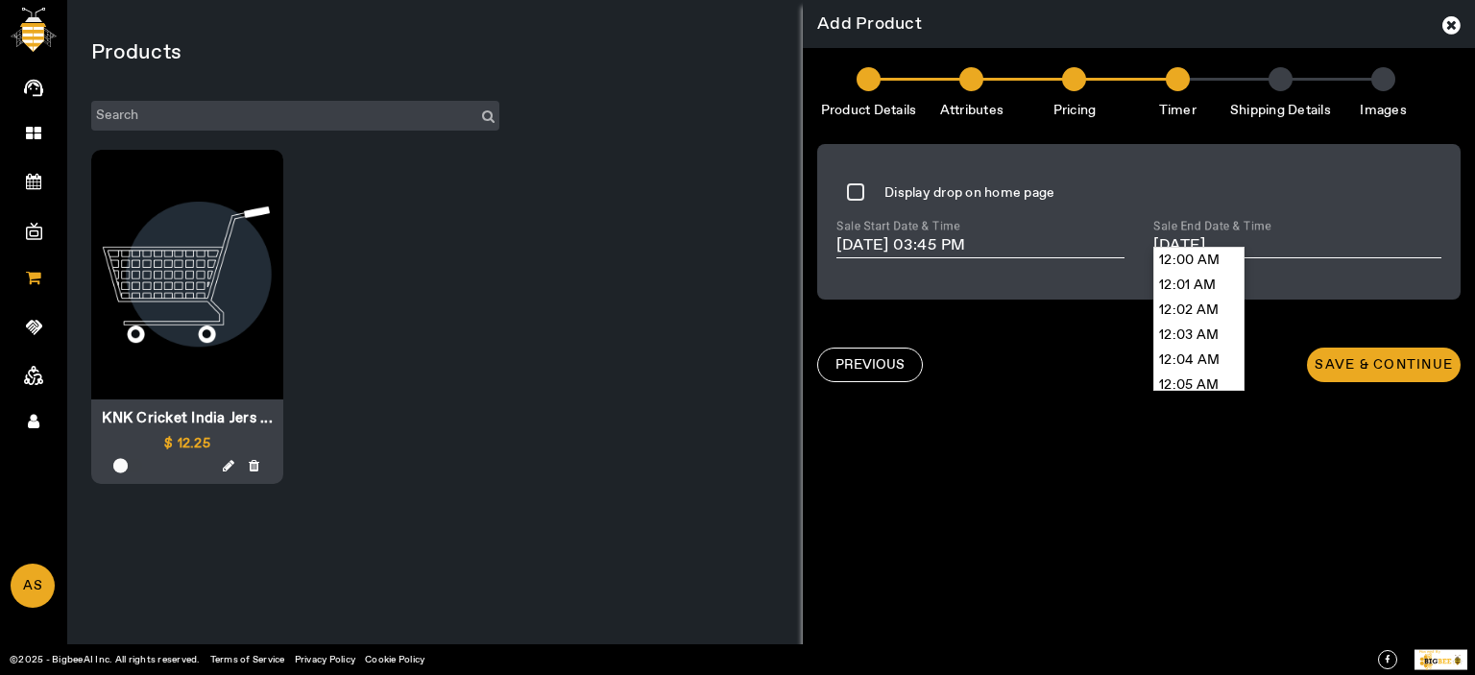
scroll to position [12710, 0]
type input "08:33 AM"
type input "28 Oct 2026, 08:33 AM"
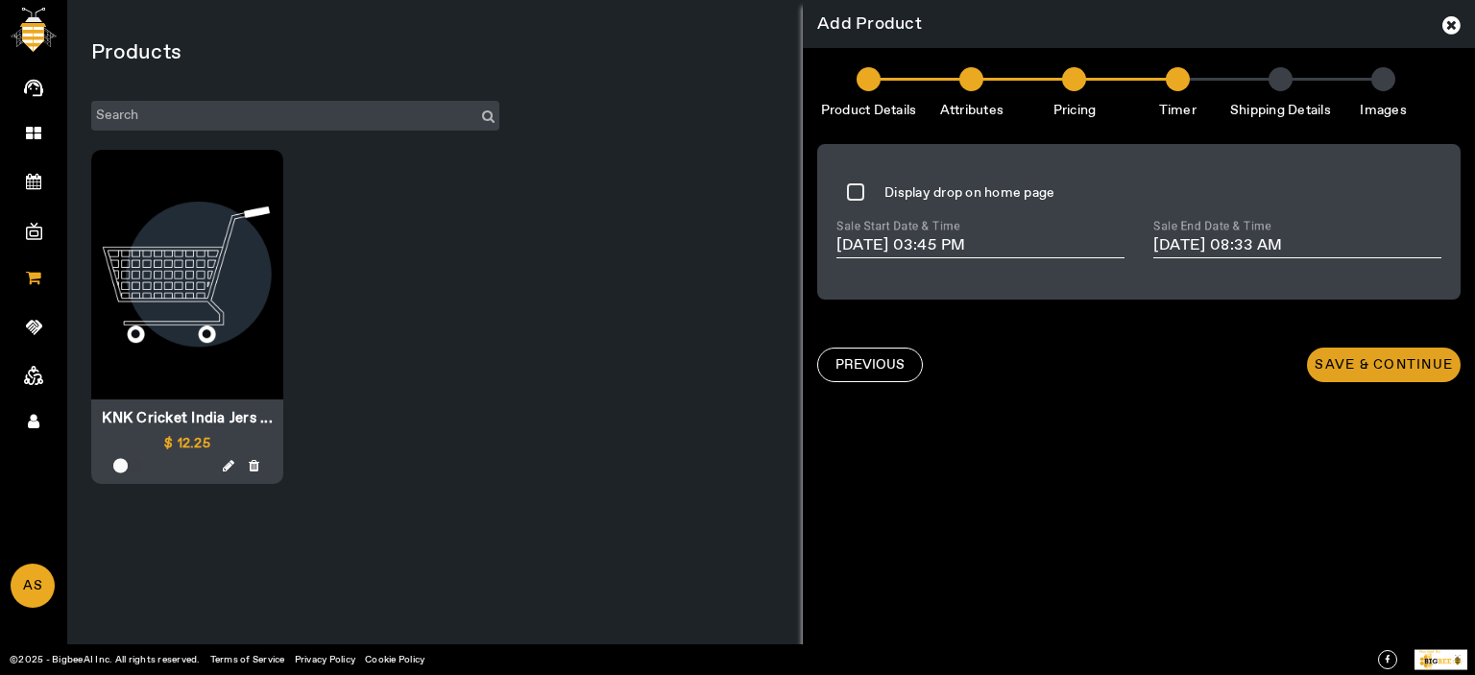
click at [1397, 370] on span "Save & Continue" at bounding box center [1384, 364] width 138 height 19
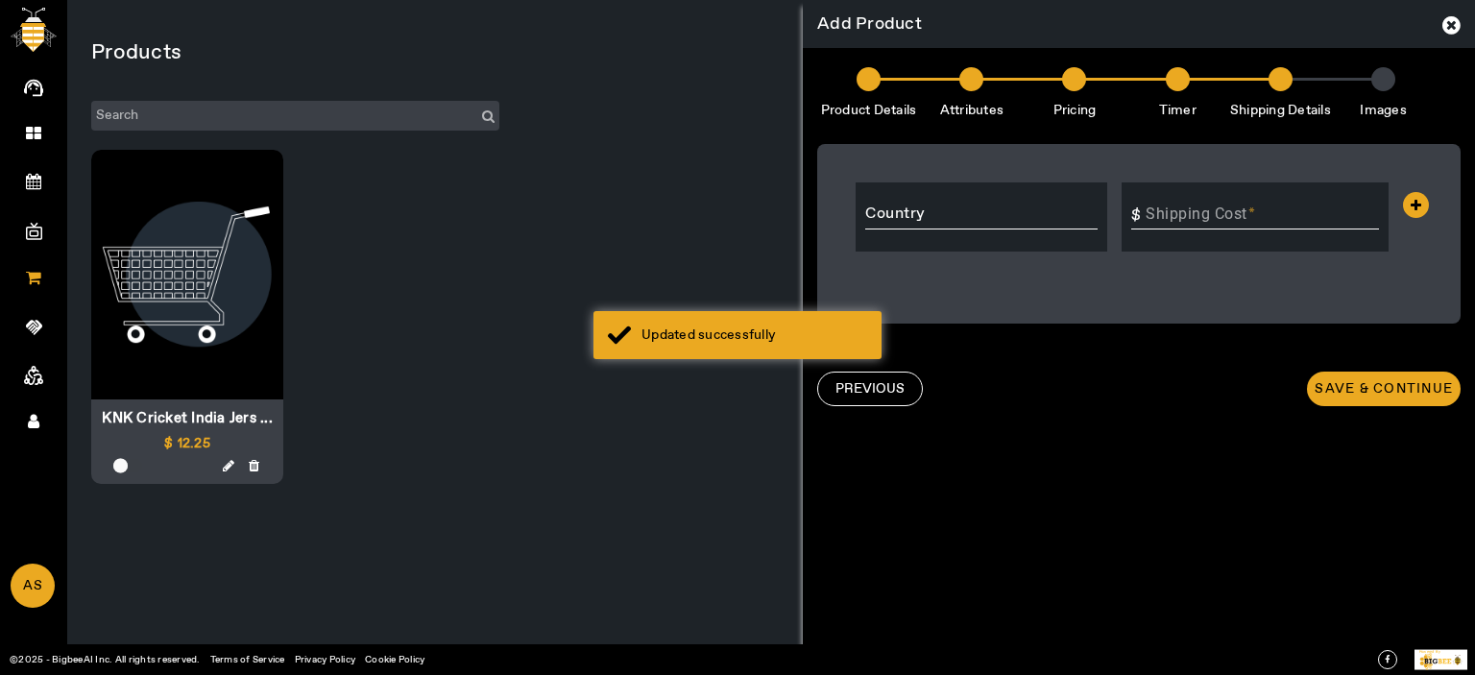
click at [741, 360] on div at bounding box center [736, 315] width 85 height 126
click at [1273, 210] on input "Shipping Cost" at bounding box center [1268, 218] width 243 height 23
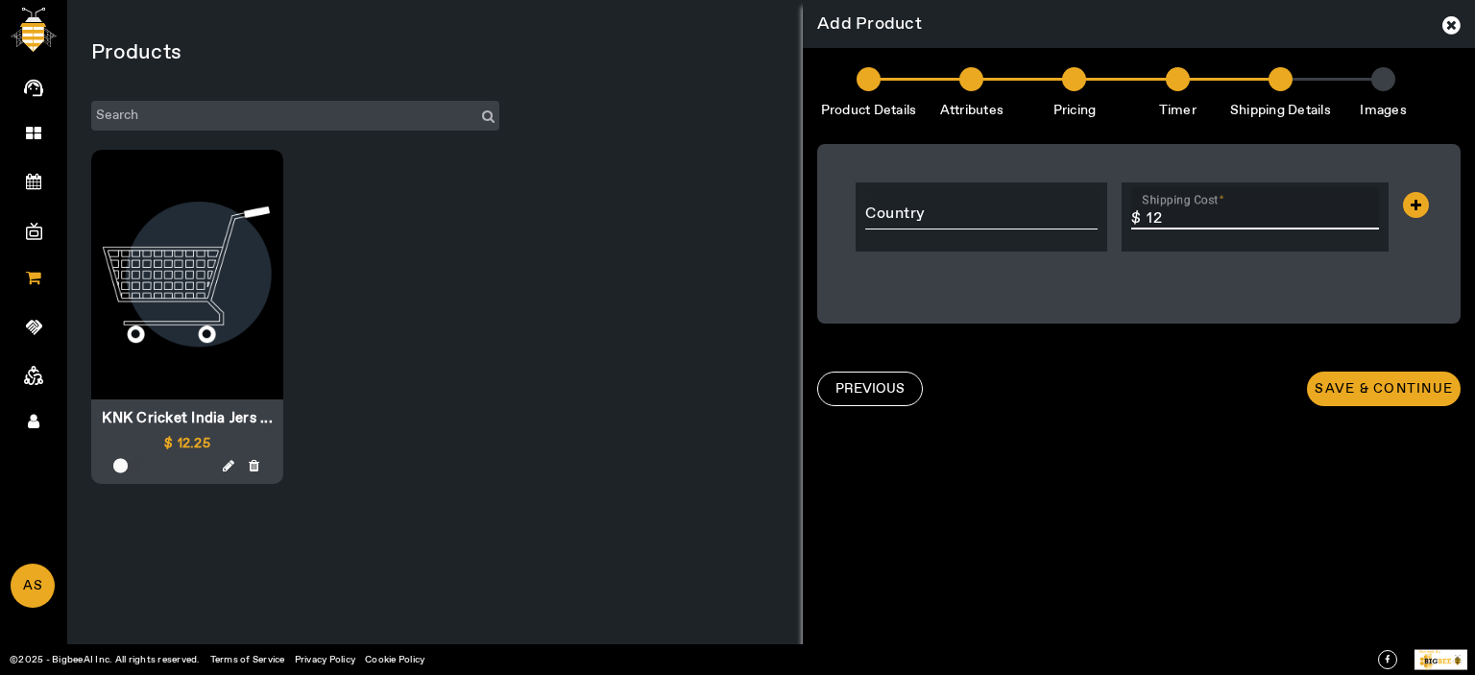
type input "12"
click at [975, 204] on input "Country" at bounding box center [981, 214] width 232 height 23
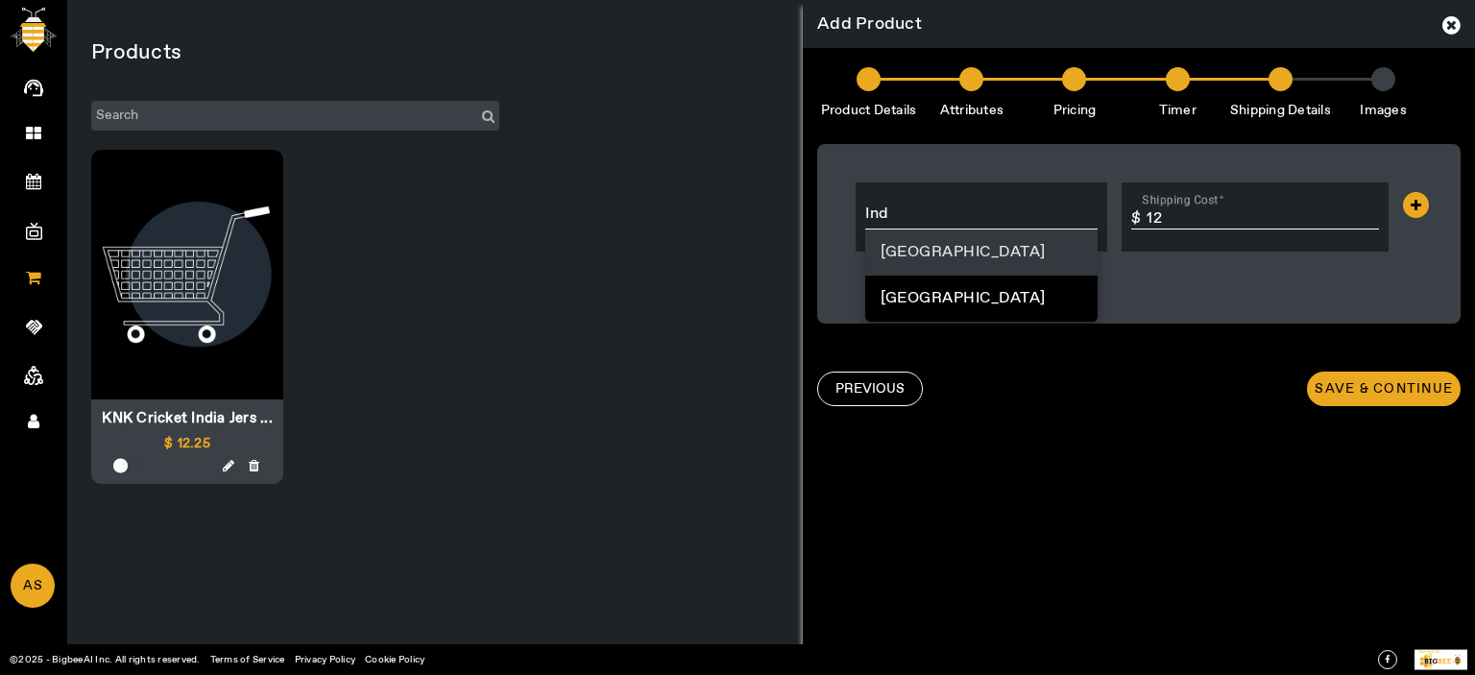
click at [916, 238] on mat-option "[GEOGRAPHIC_DATA]" at bounding box center [981, 253] width 232 height 46
type input "[GEOGRAPHIC_DATA]"
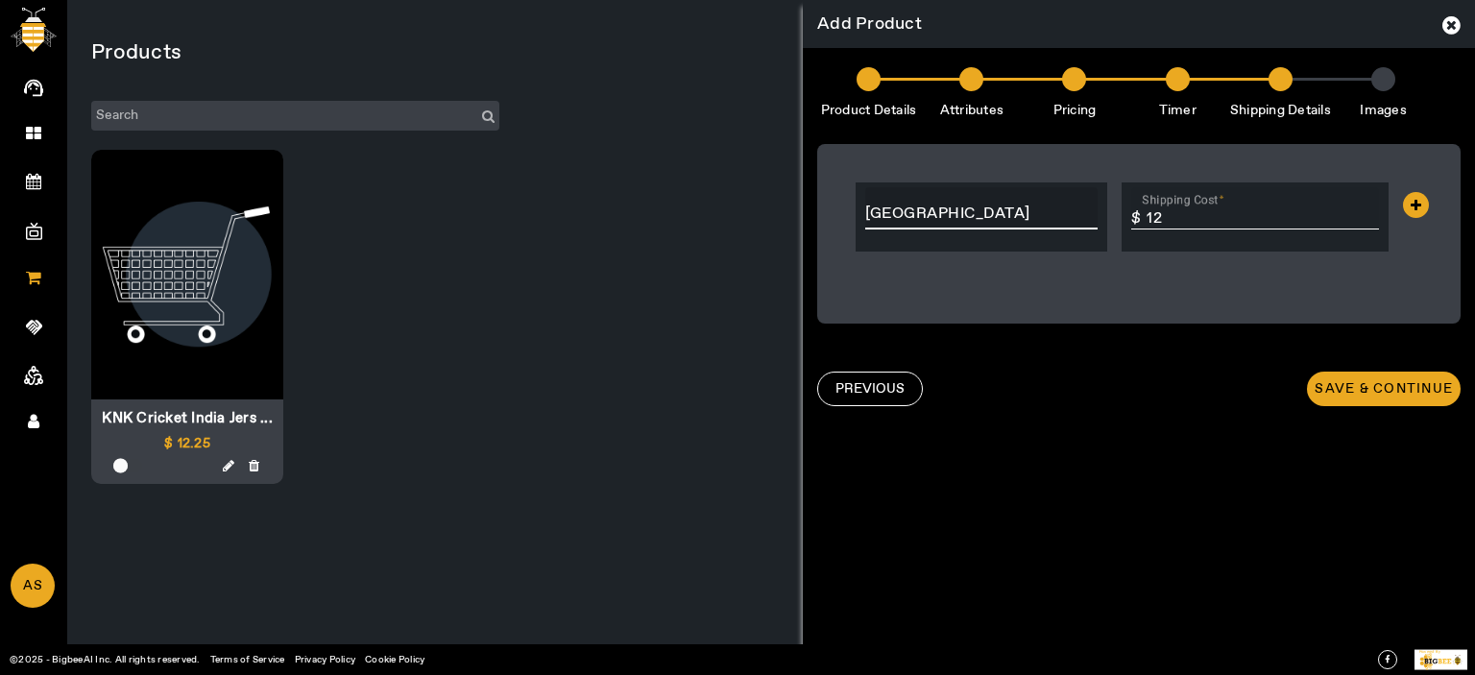
click at [1255, 218] on input "12" at bounding box center [1268, 218] width 243 height 23
click at [1409, 206] on icon at bounding box center [1416, 205] width 26 height 26
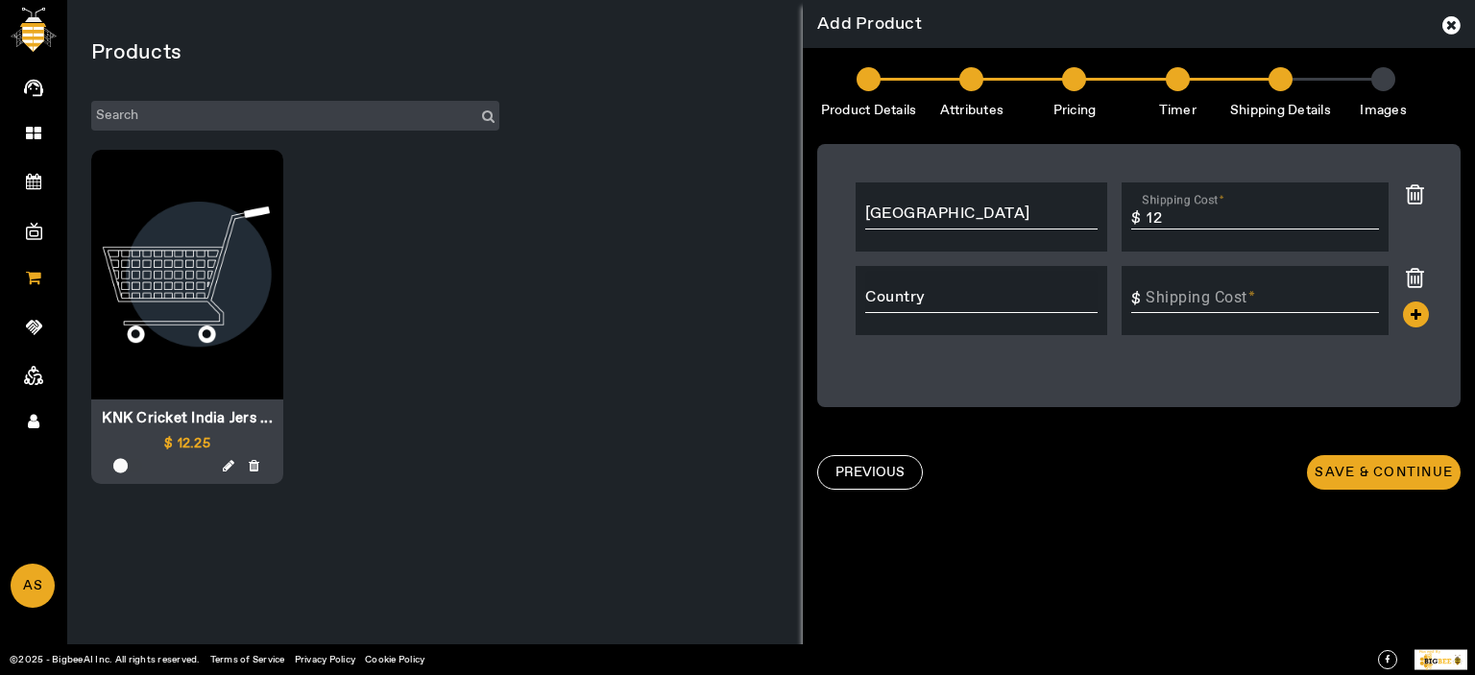
click at [957, 303] on input "Country" at bounding box center [981, 297] width 232 height 23
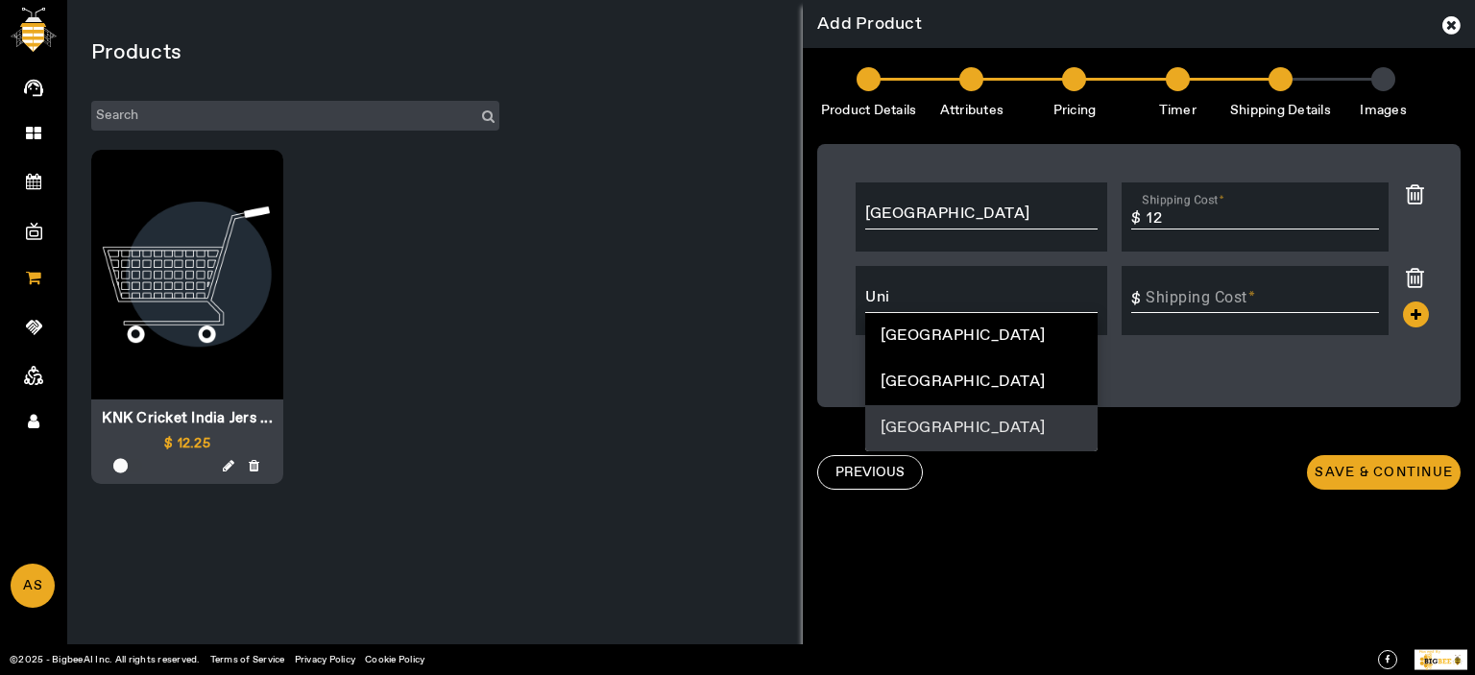
click at [954, 425] on span "United States" at bounding box center [963, 428] width 165 height 23
type input "United States"
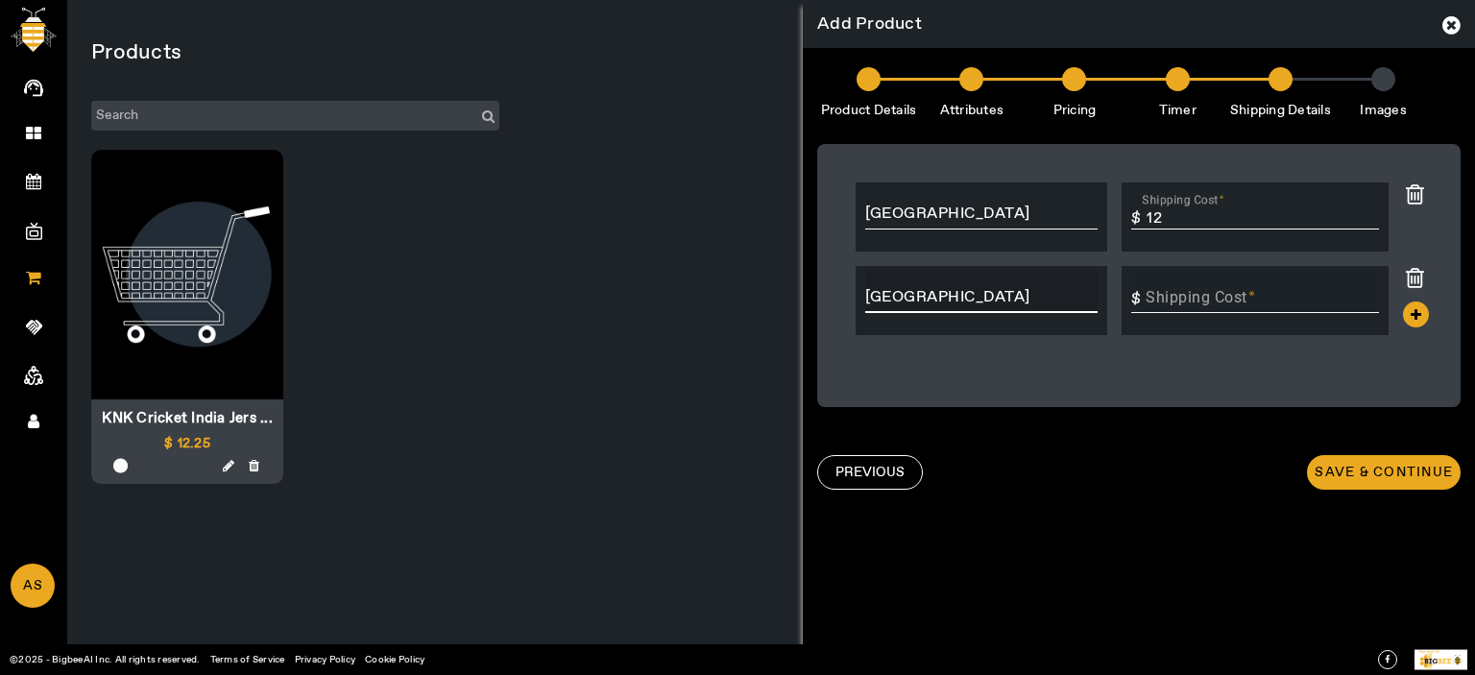
click at [1204, 303] on input "Shipping Cost" at bounding box center [1268, 302] width 243 height 23
type input "2"
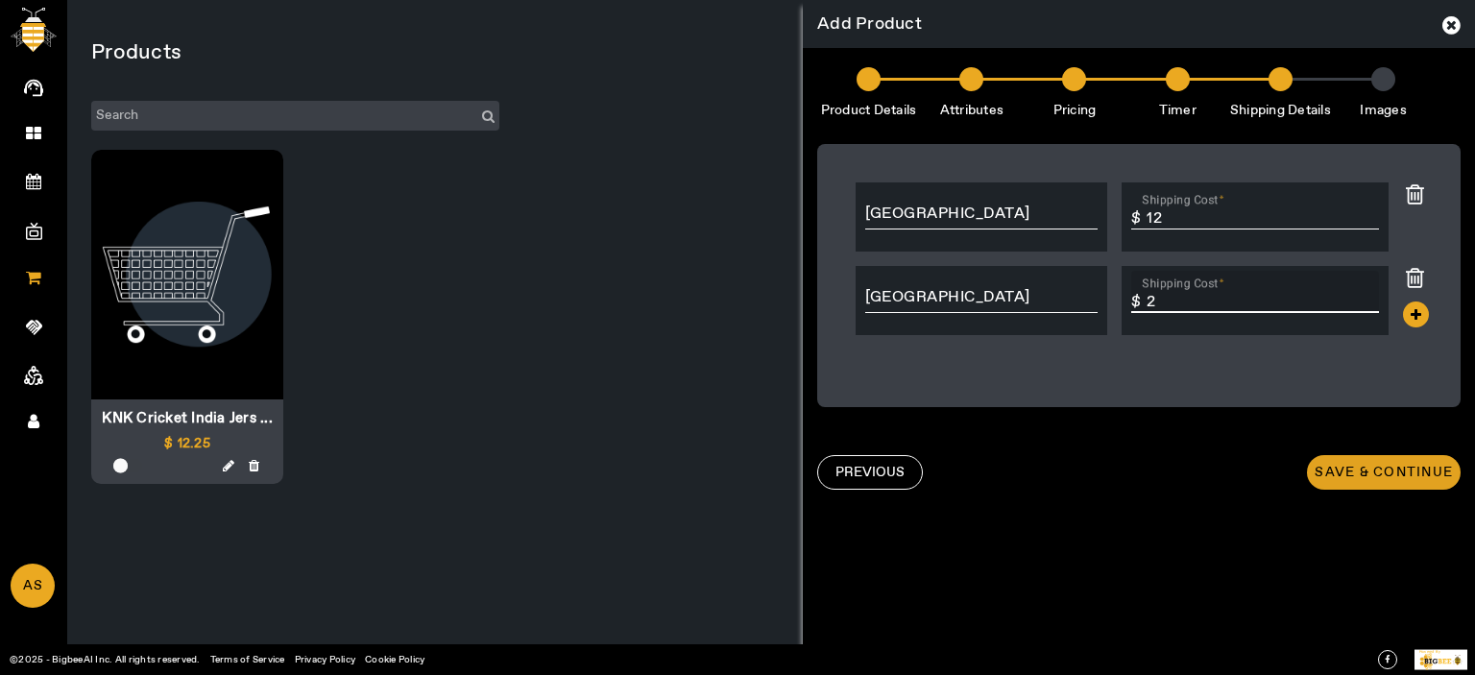
click at [1345, 480] on span "Save & Continue" at bounding box center [1384, 472] width 138 height 19
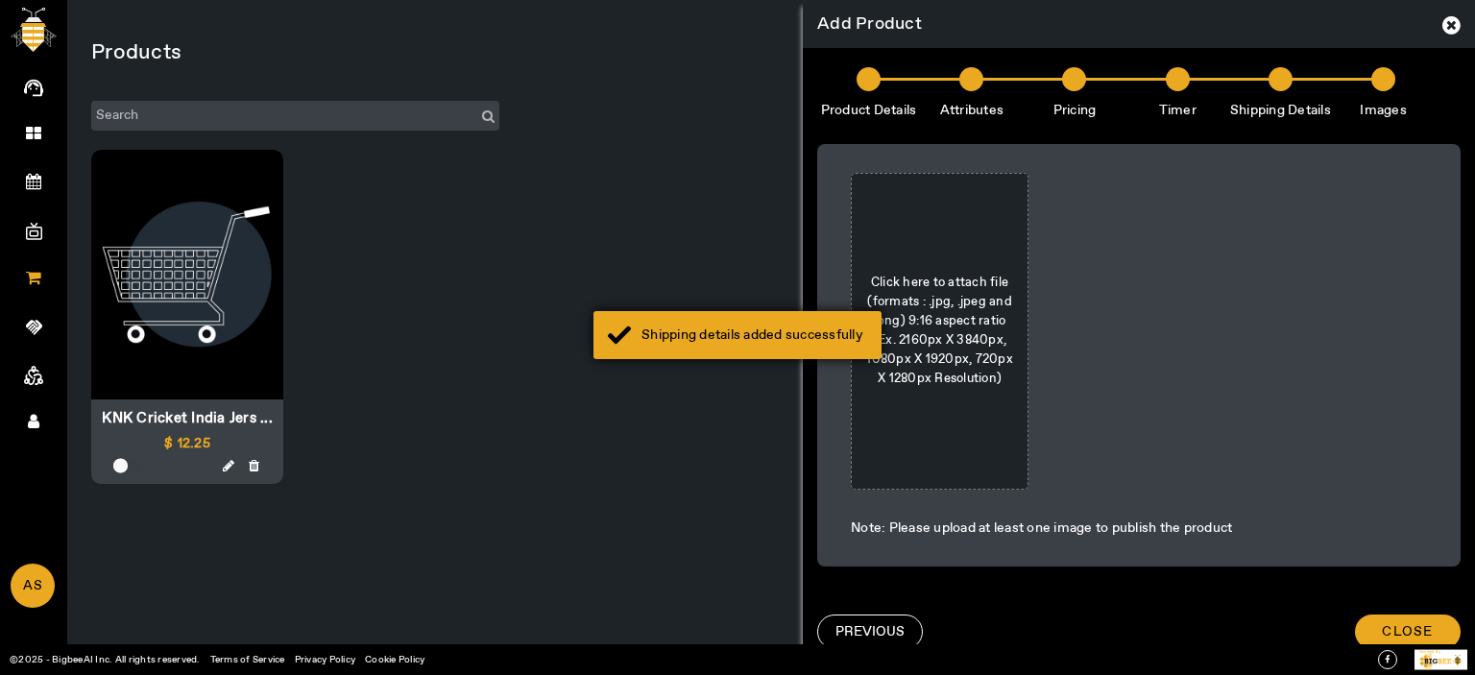
click at [711, 329] on div "Shipping details added successfully" at bounding box center [755, 335] width 226 height 19
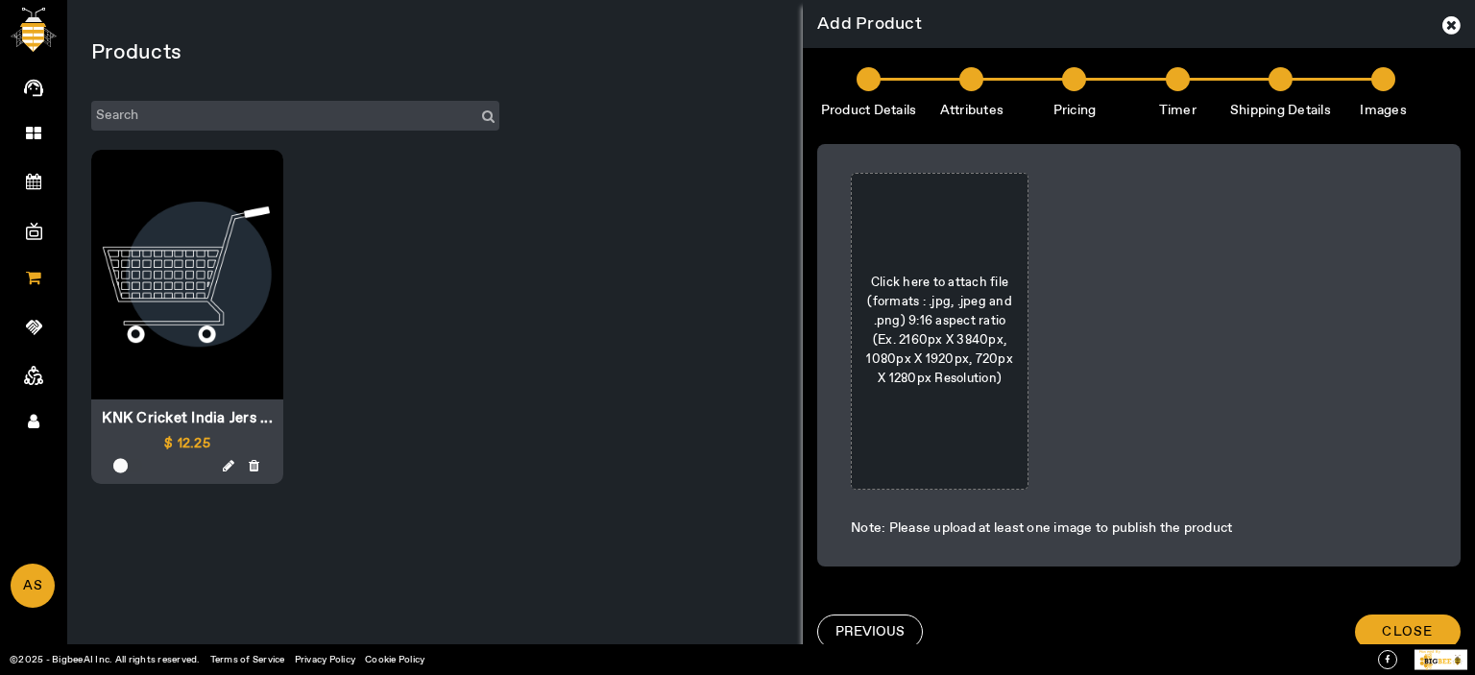
click at [987, 318] on span "Click here to attach file (formats : .jpg, .jpeg and .png) 9:16 aspect ratio (E…" at bounding box center [939, 331] width 157 height 115
click at [0, 0] on input "Click here to attach file (formats : .jpg, .jpeg and .png) 9:16 aspect ratio (E…" at bounding box center [0, 0] width 0 height 0
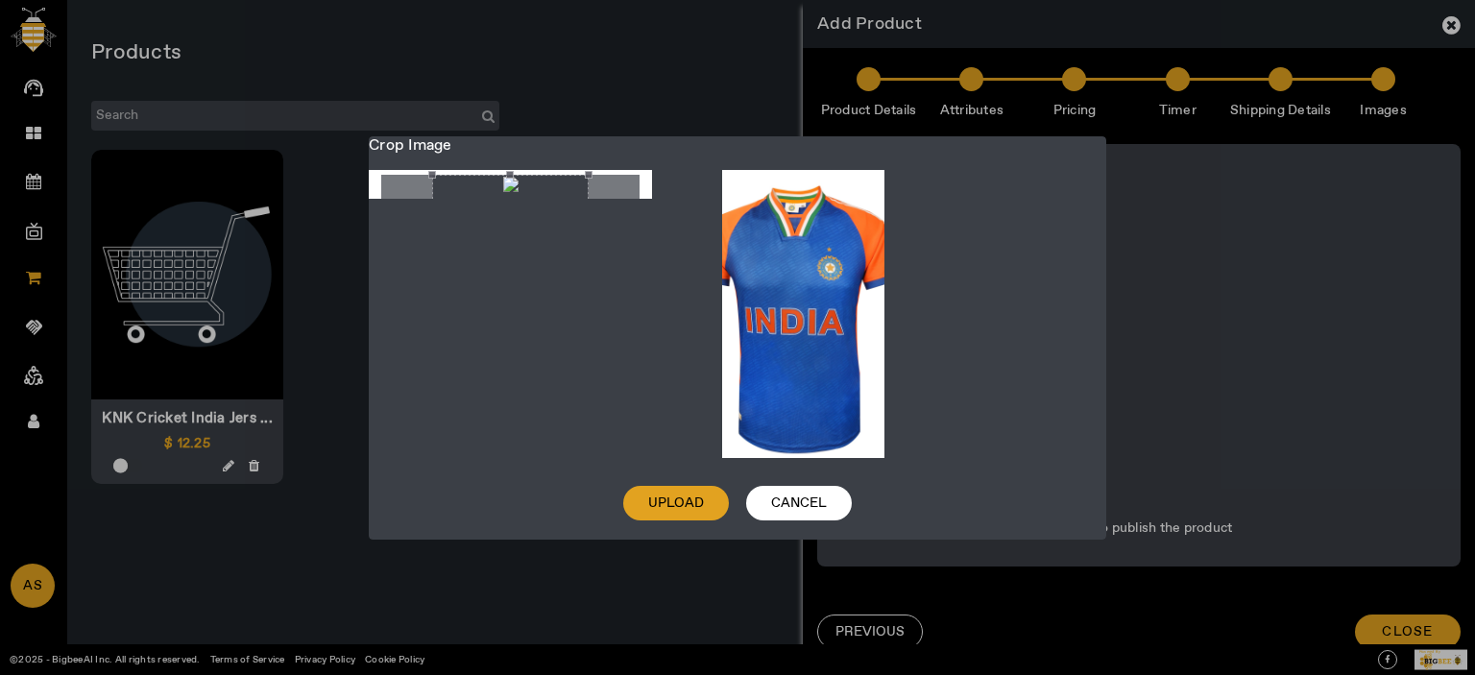
click at [695, 508] on span "Upload" at bounding box center [676, 503] width 56 height 19
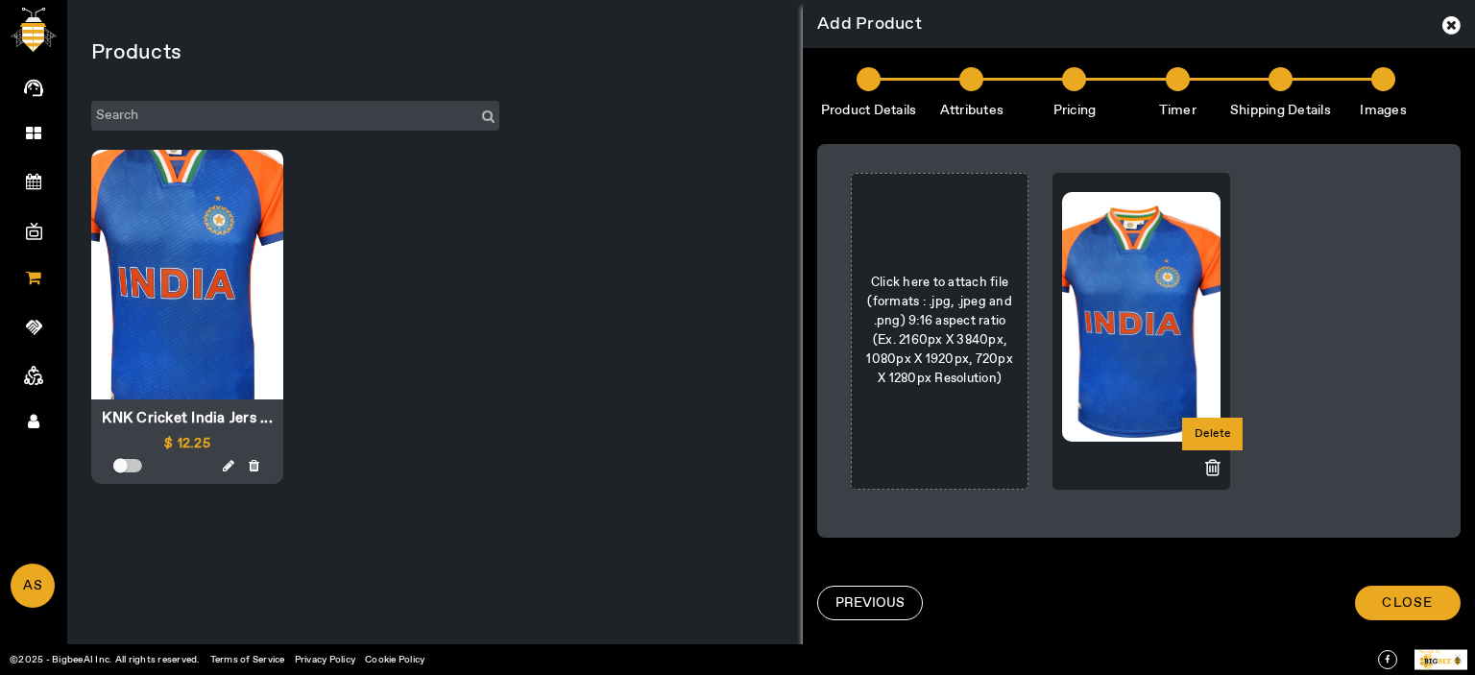
click at [1211, 464] on icon at bounding box center [1212, 467] width 15 height 19
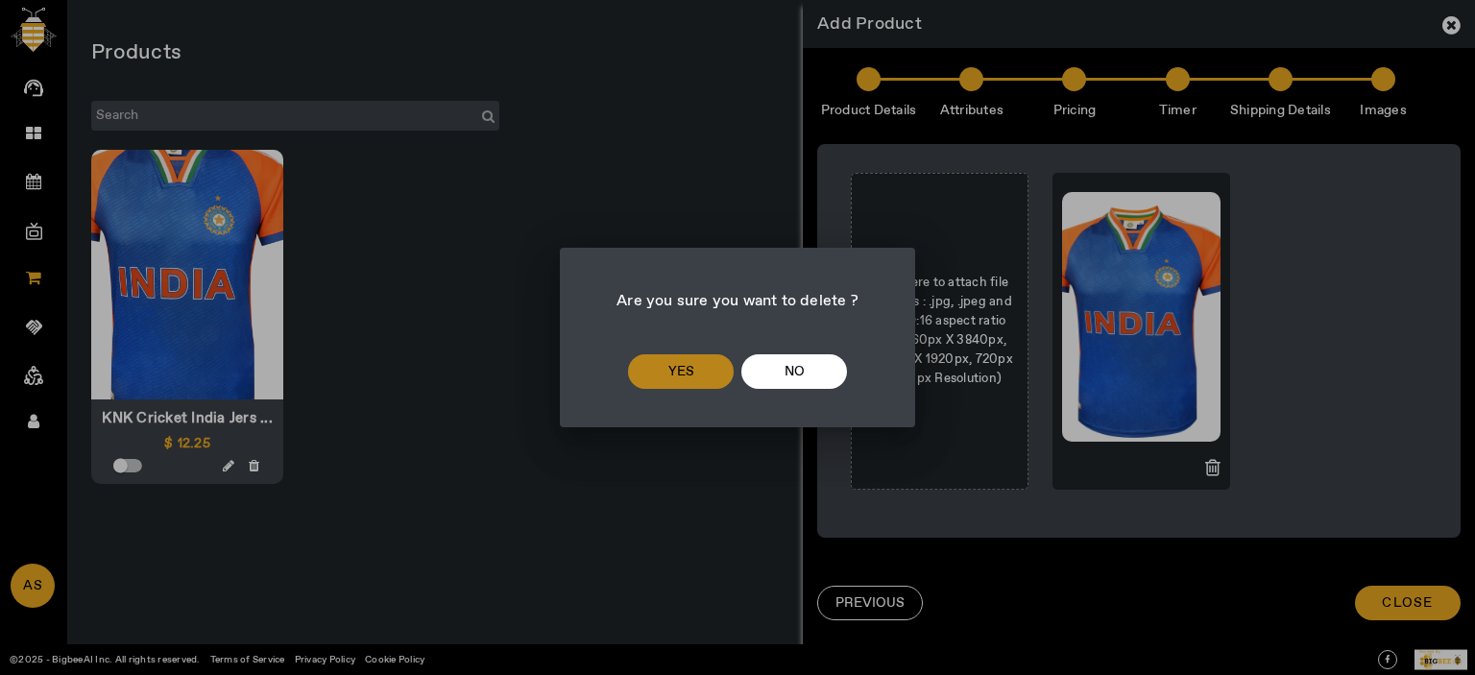
drag, startPoint x: 671, startPoint y: 352, endPoint x: 671, endPoint y: 363, distance: 10.6
click at [671, 363] on button "yes" at bounding box center [681, 371] width 106 height 35
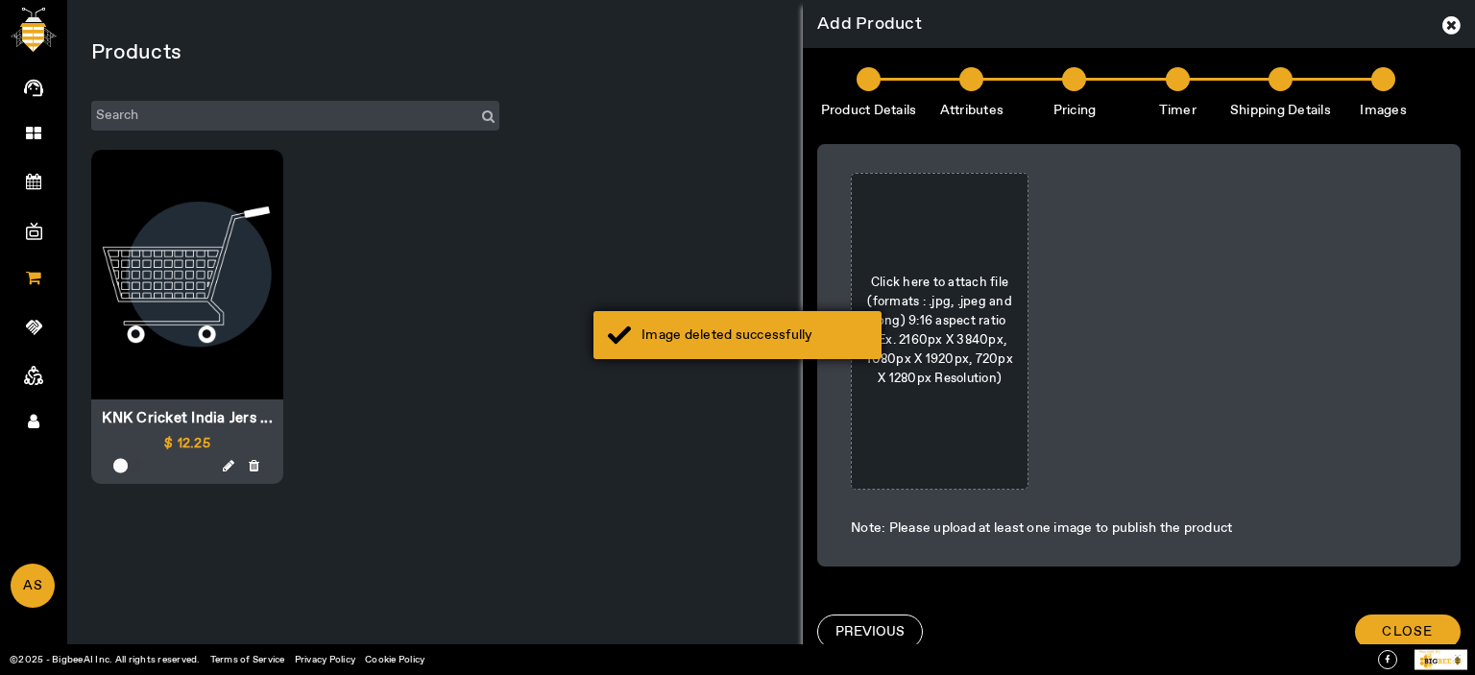
click at [720, 322] on div "Image deleted successfully" at bounding box center [738, 335] width 288 height 48
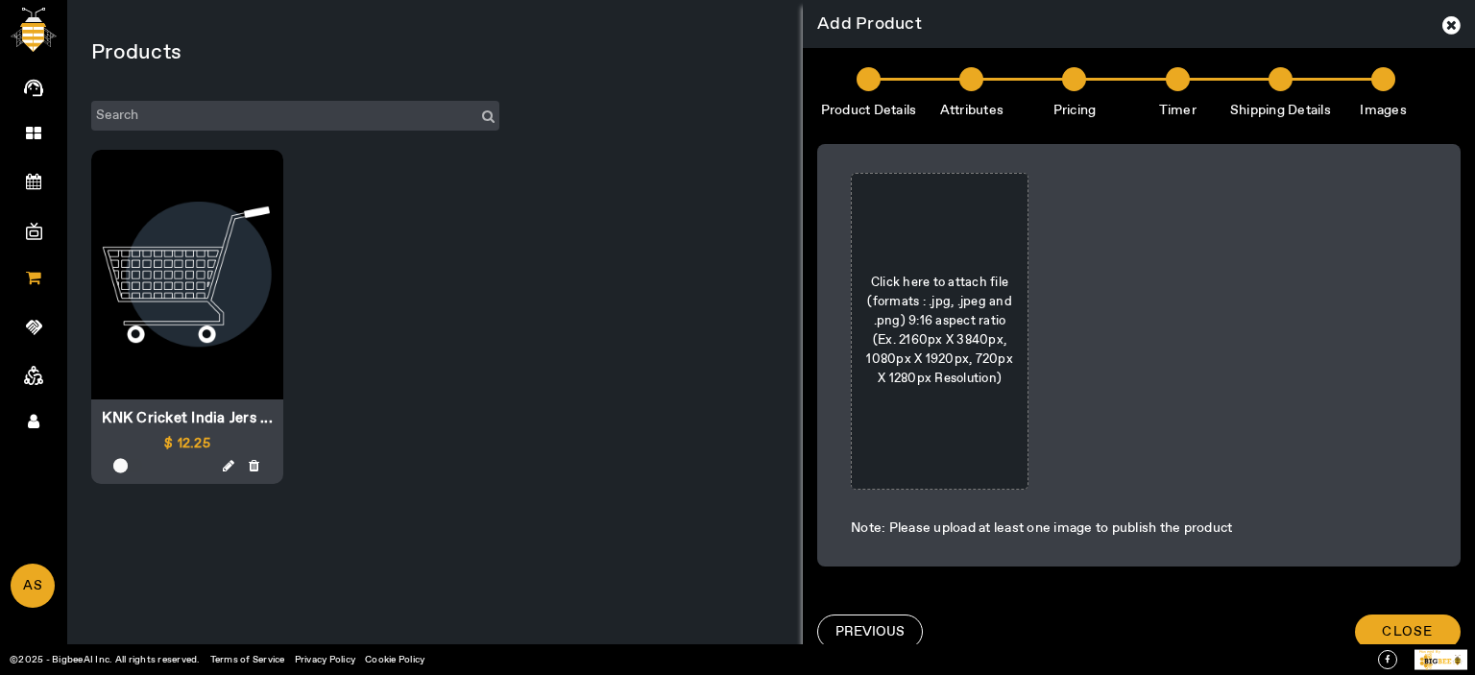
click at [949, 325] on span "Click here to attach file (formats : .jpg, .jpeg and .png) 9:16 aspect ratio (E…" at bounding box center [939, 331] width 157 height 115
click at [0, 0] on input "Click here to attach file (formats : .jpg, .jpeg and .png) 9:16 aspect ratio (E…" at bounding box center [0, 0] width 0 height 0
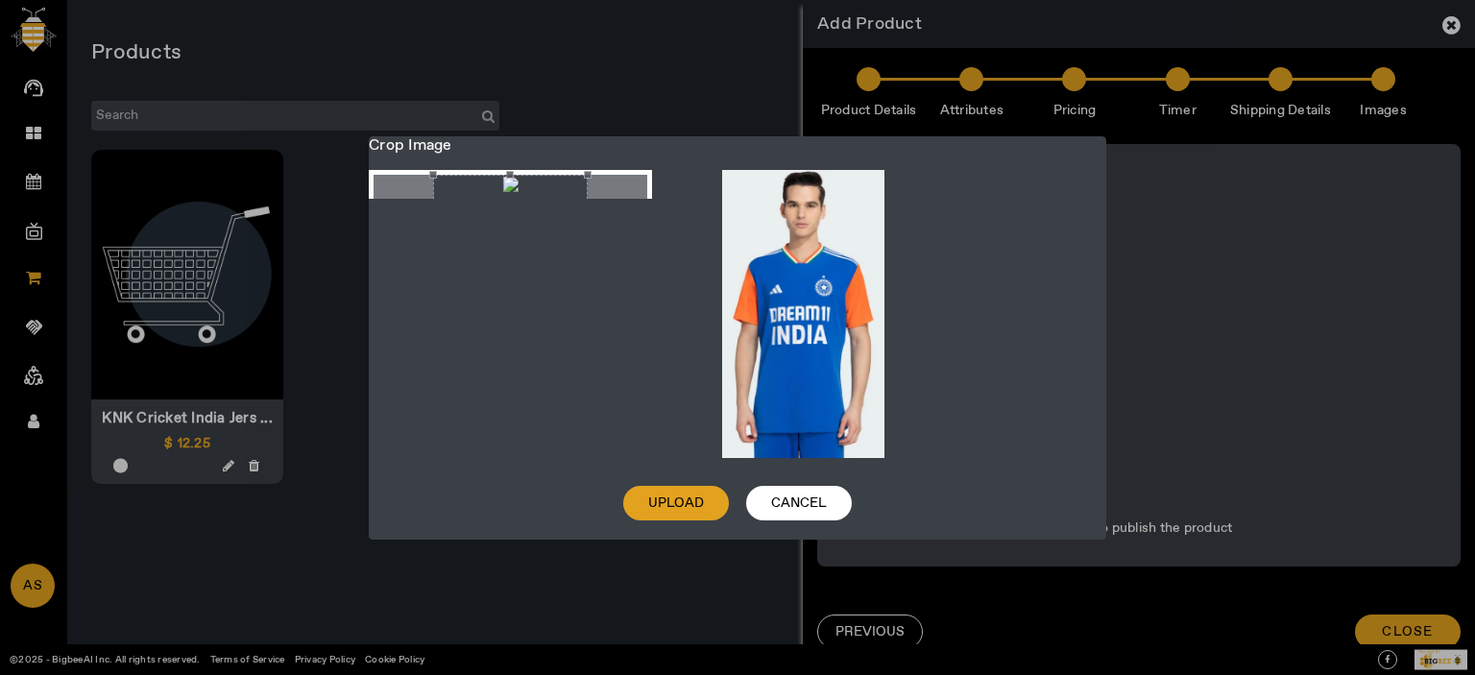
click at [668, 480] on span at bounding box center [676, 503] width 106 height 46
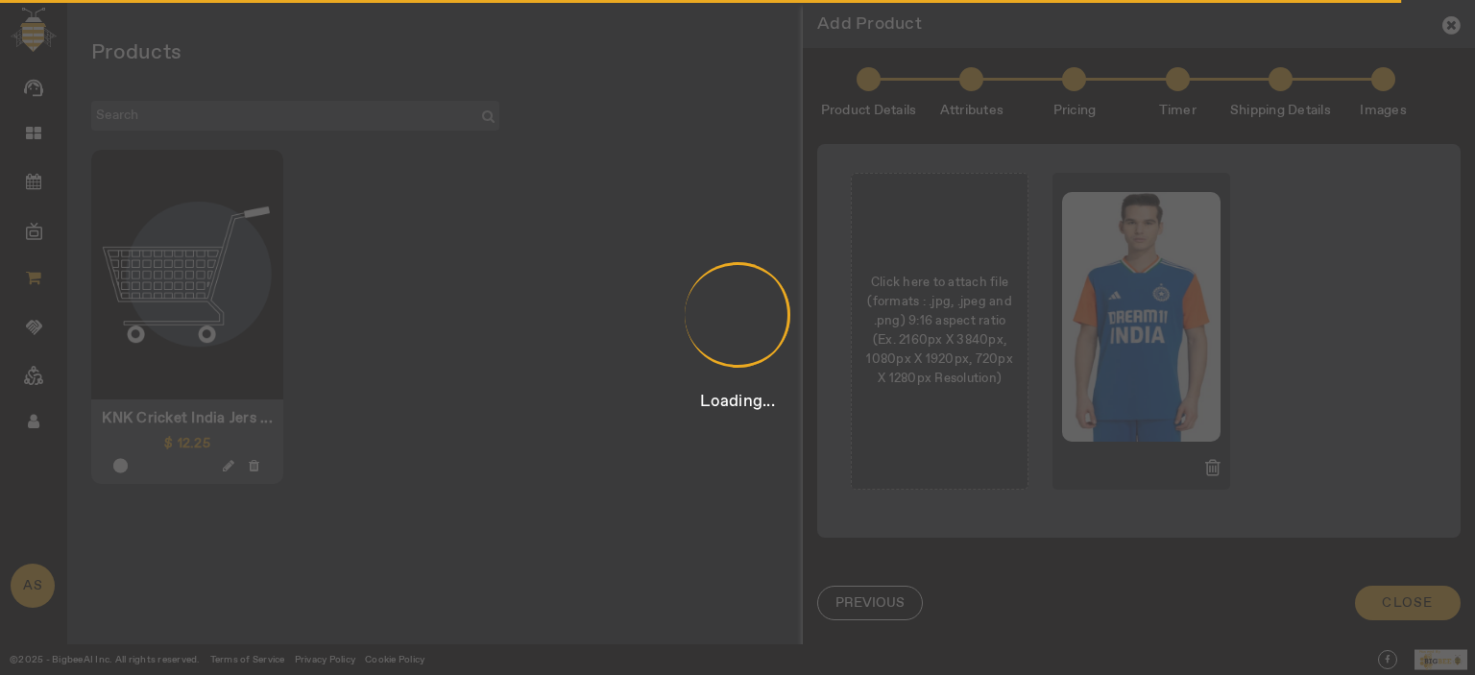
click at [726, 306] on div at bounding box center [737, 314] width 76 height 141
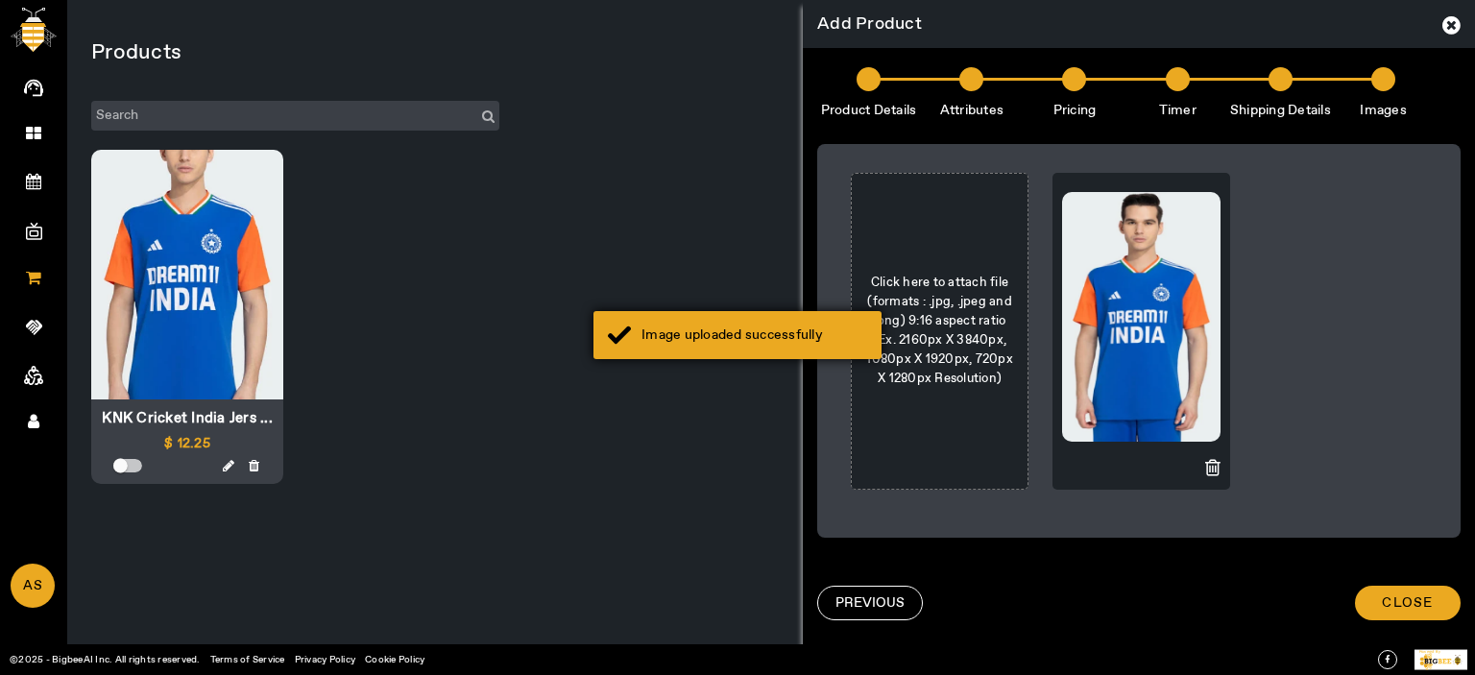
click at [677, 340] on div "Image uploaded successfully" at bounding box center [755, 335] width 226 height 19
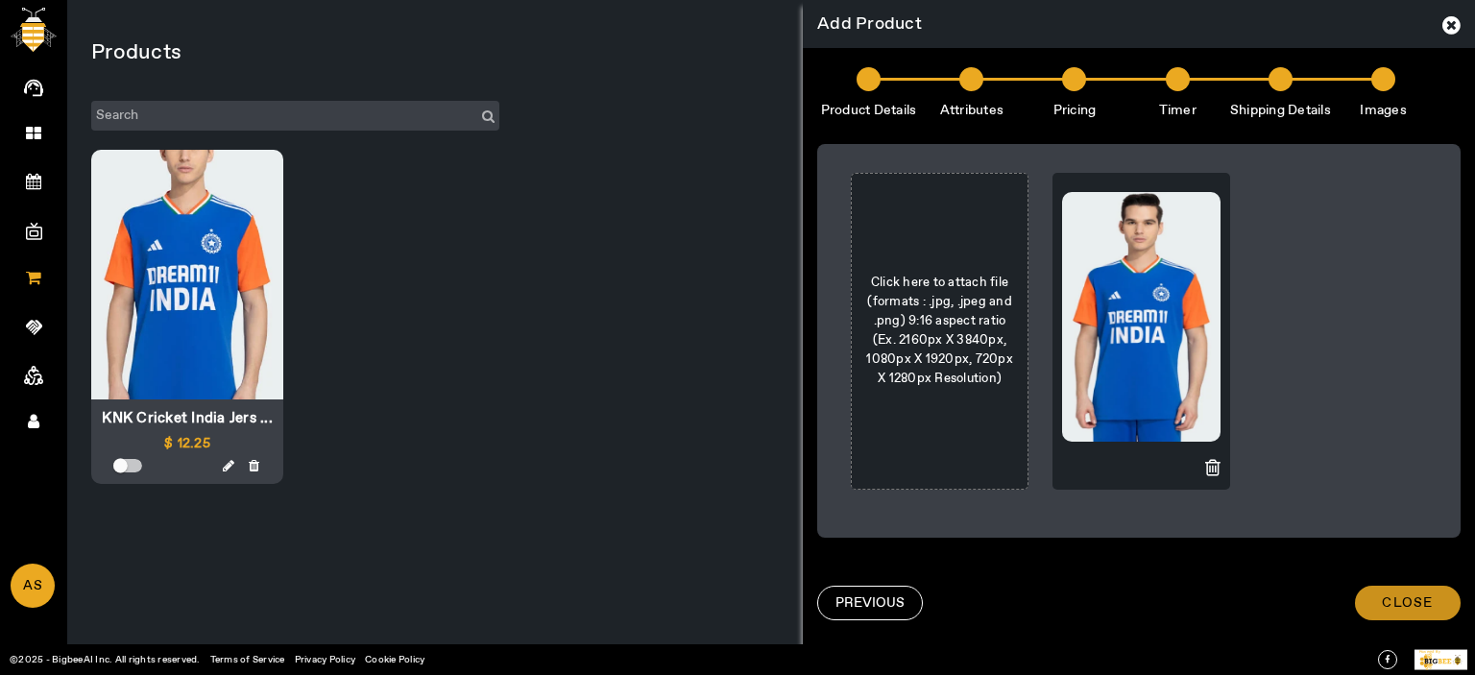
click at [1425, 601] on span "CLOSE" at bounding box center [1407, 603] width 51 height 19
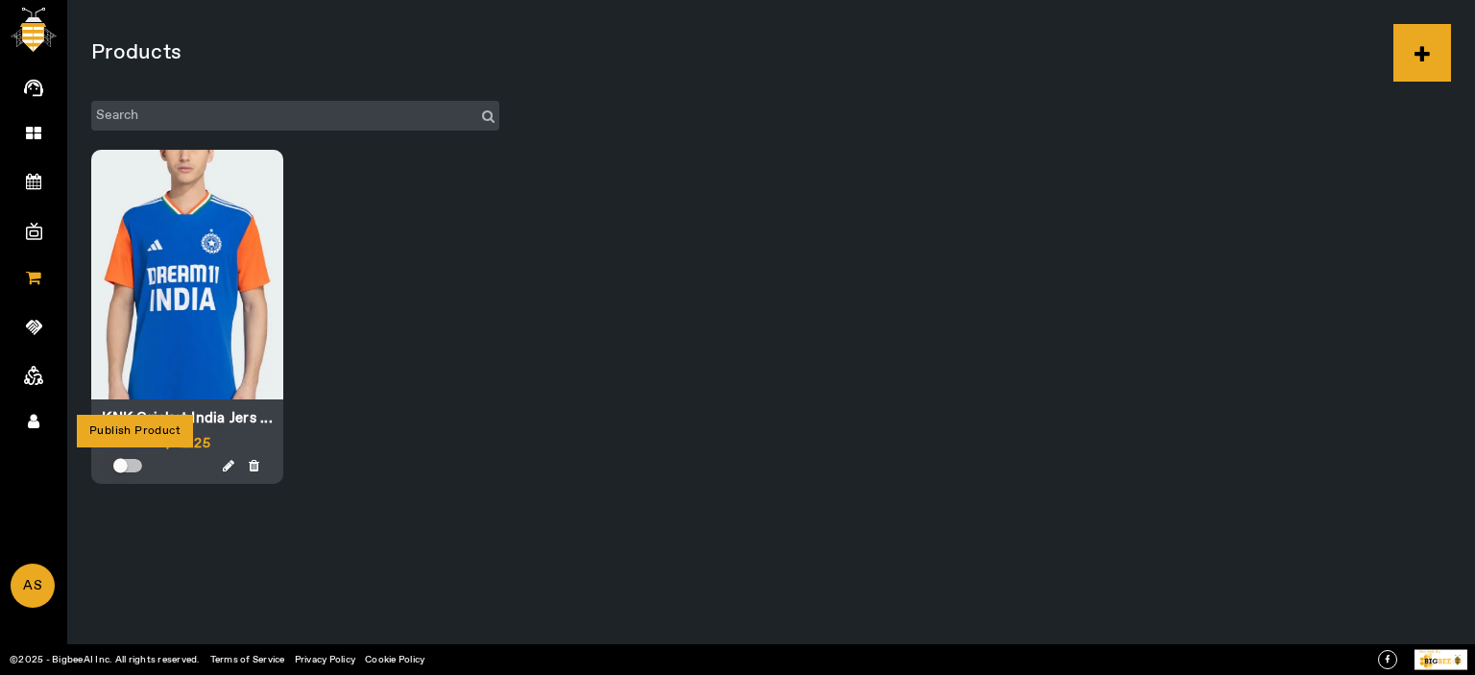
click at [127, 468] on div "button" at bounding box center [121, 466] width 38 height 38
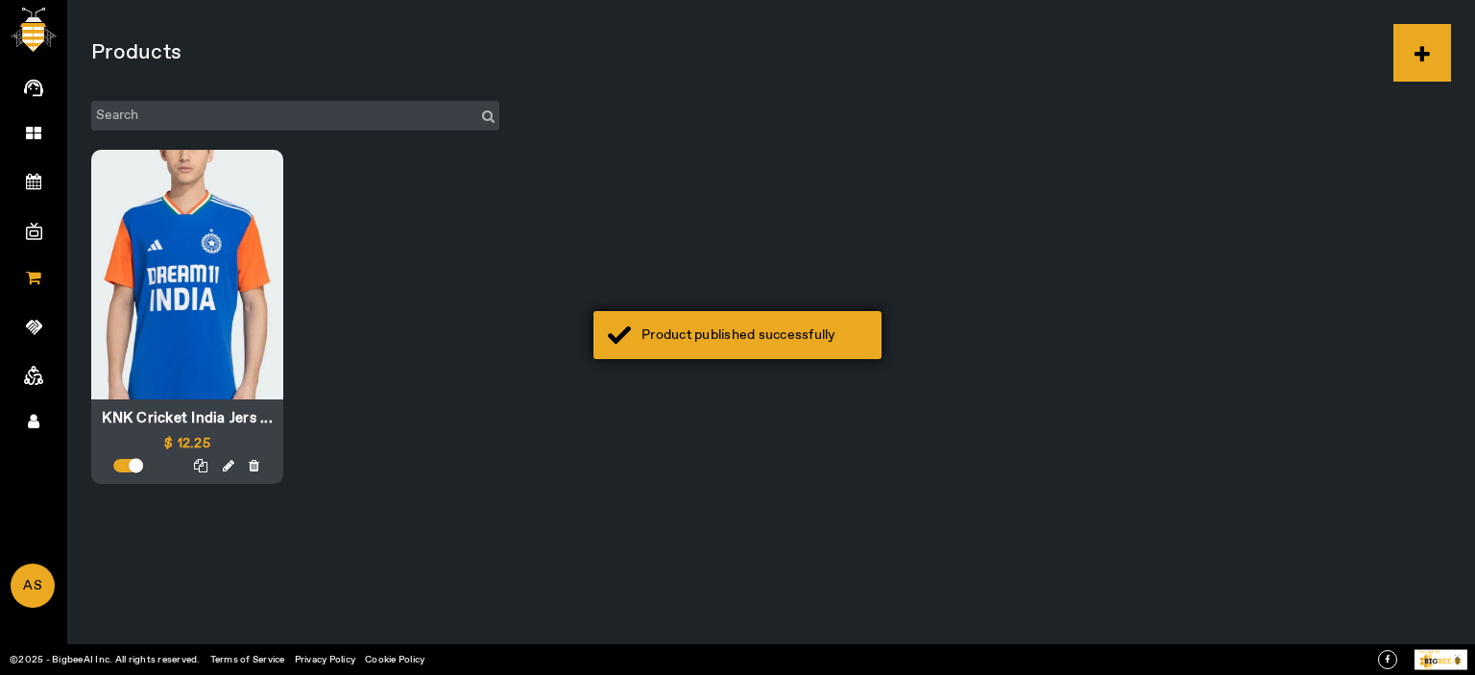
click at [717, 354] on div "Product published successfully" at bounding box center [738, 335] width 288 height 48
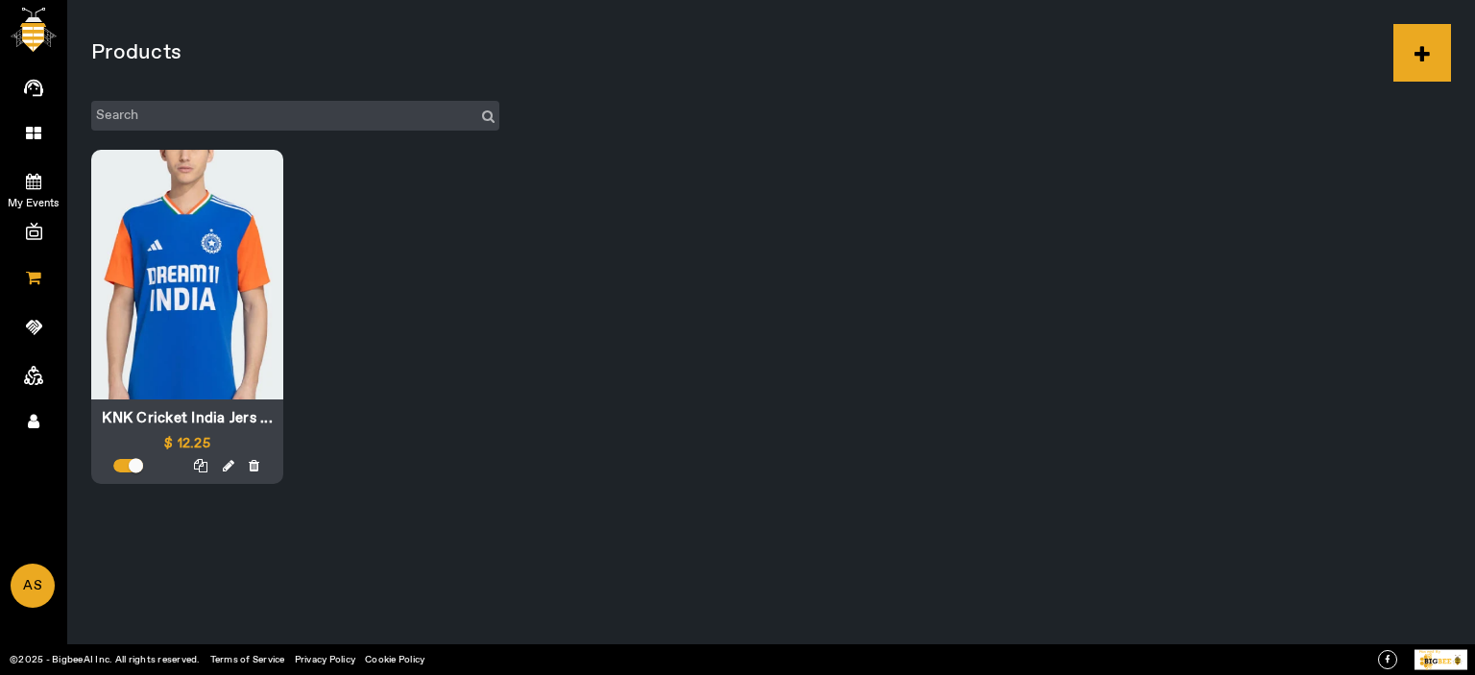
click at [42, 182] on link "My Events" at bounding box center [33, 180] width 67 height 48
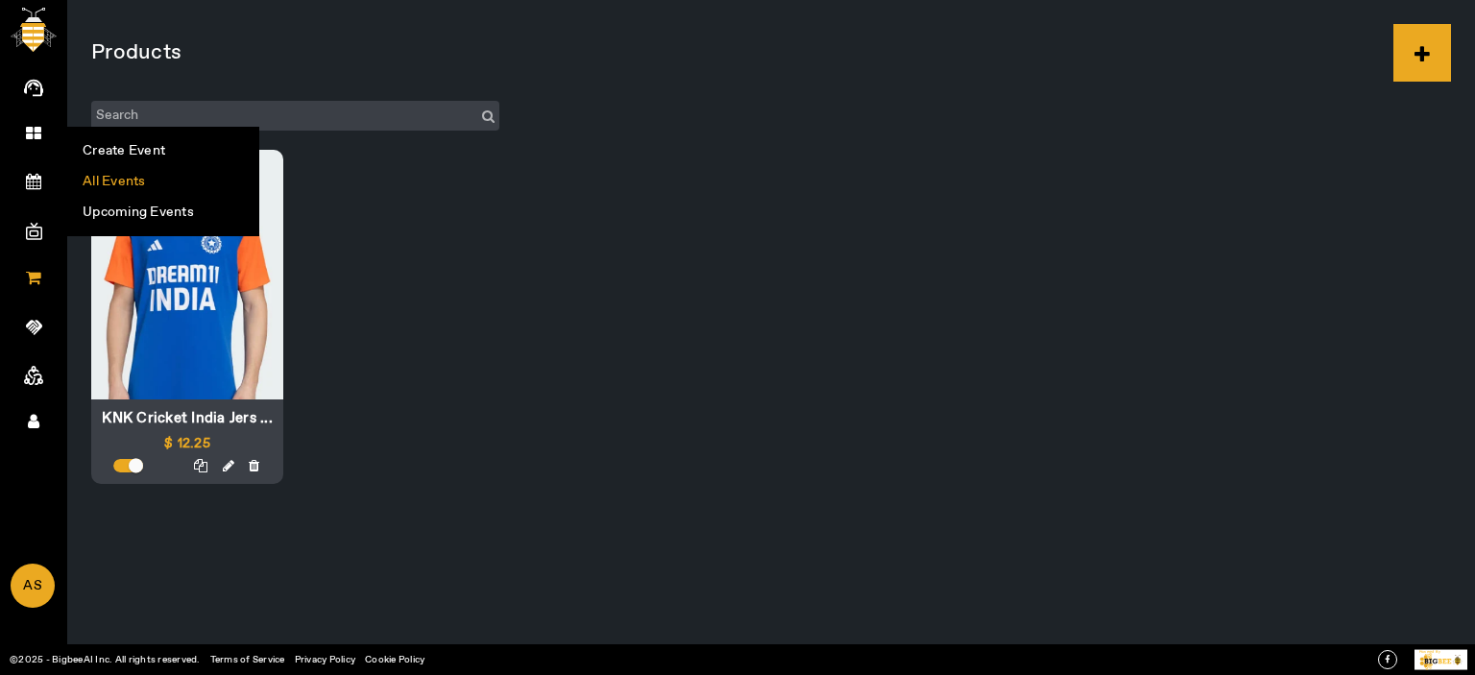
click at [108, 170] on li "All Events" at bounding box center [163, 181] width 190 height 31
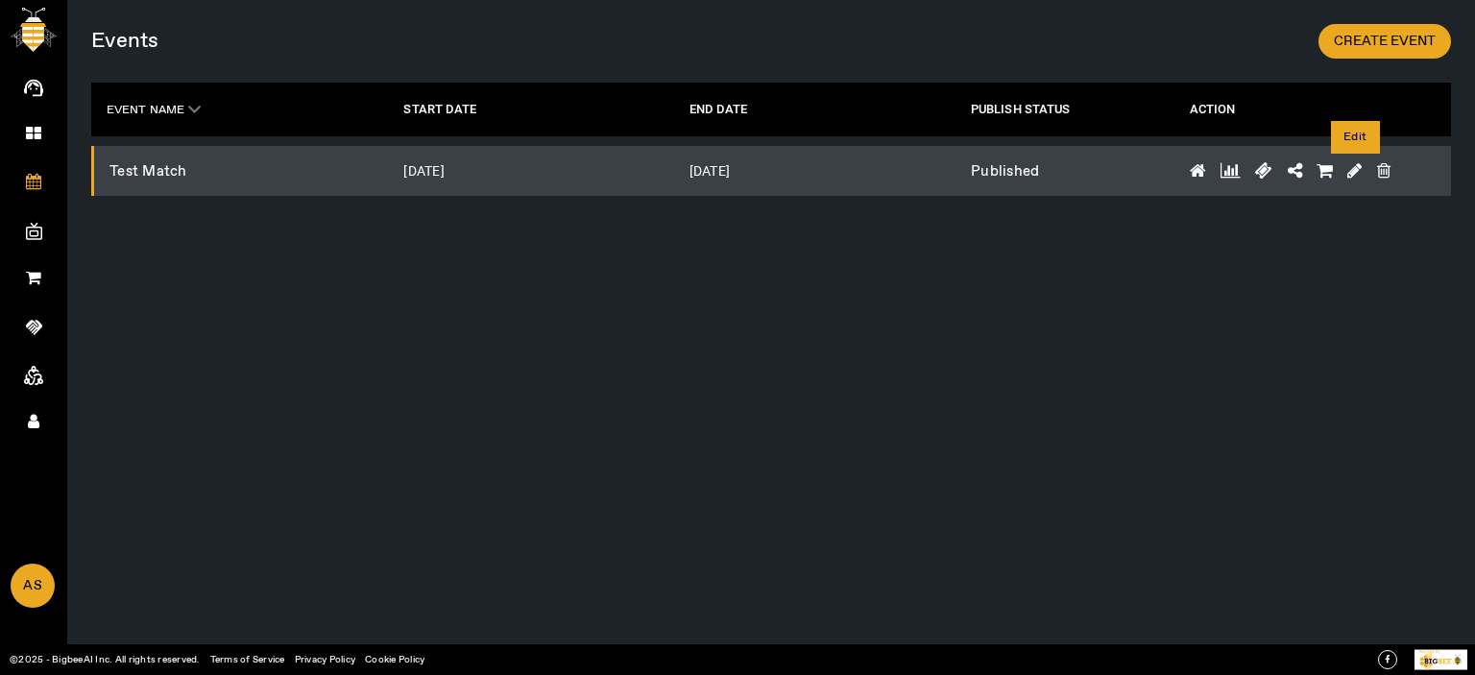
click at [1356, 166] on icon at bounding box center [1354, 170] width 14 height 17
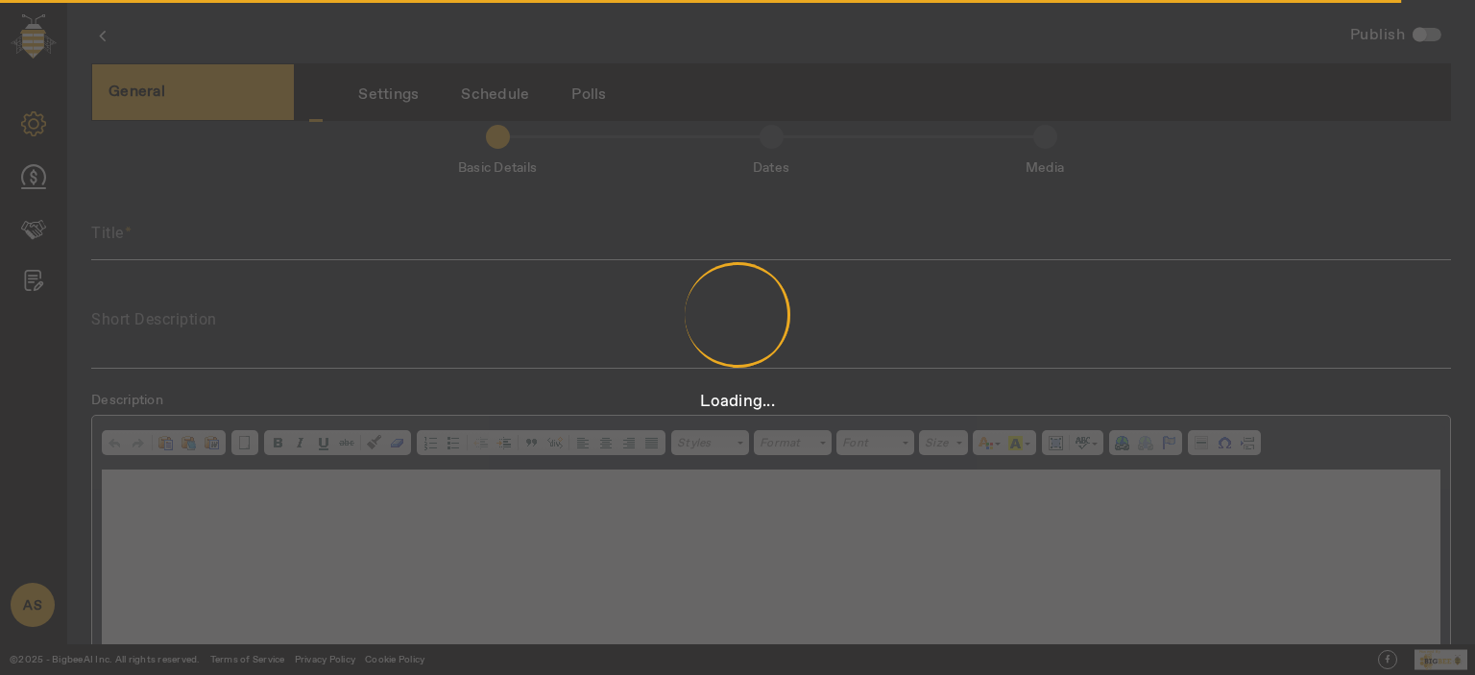
scroll to position [4, 0]
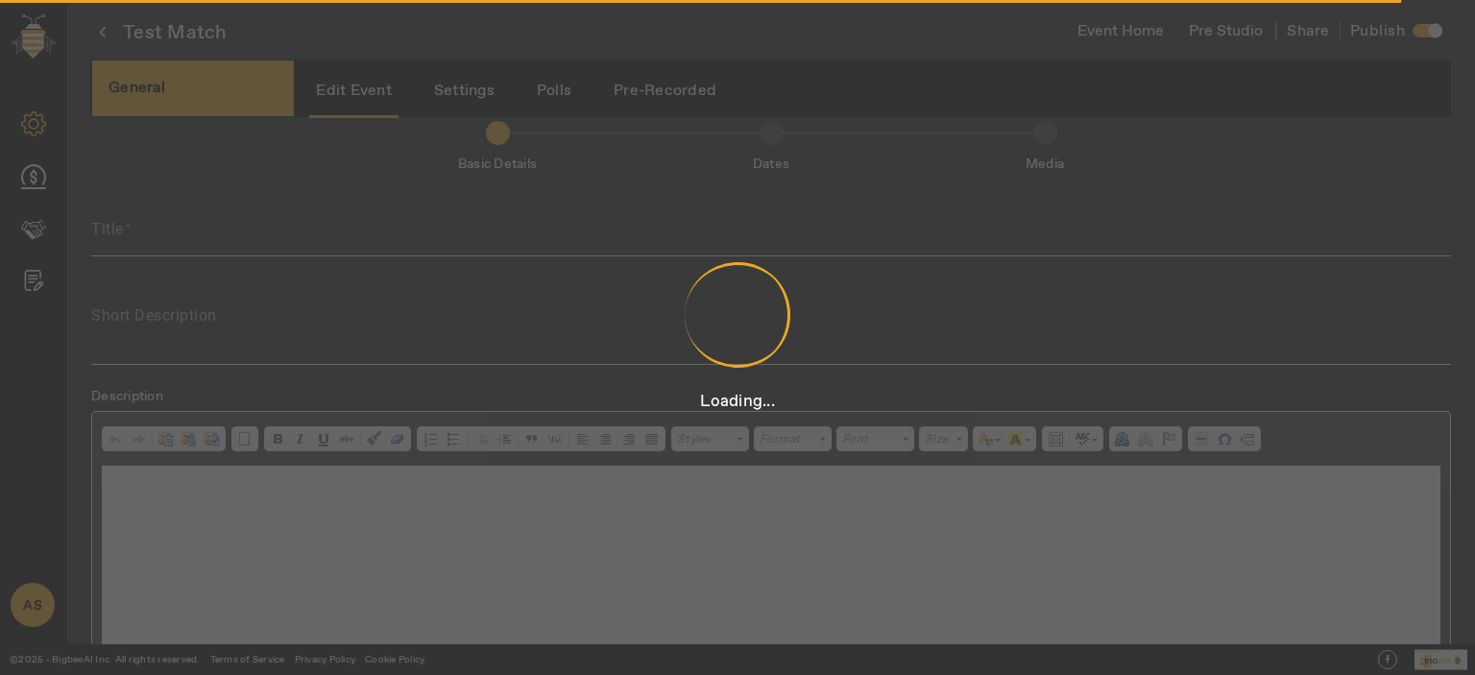
type input "Test Match"
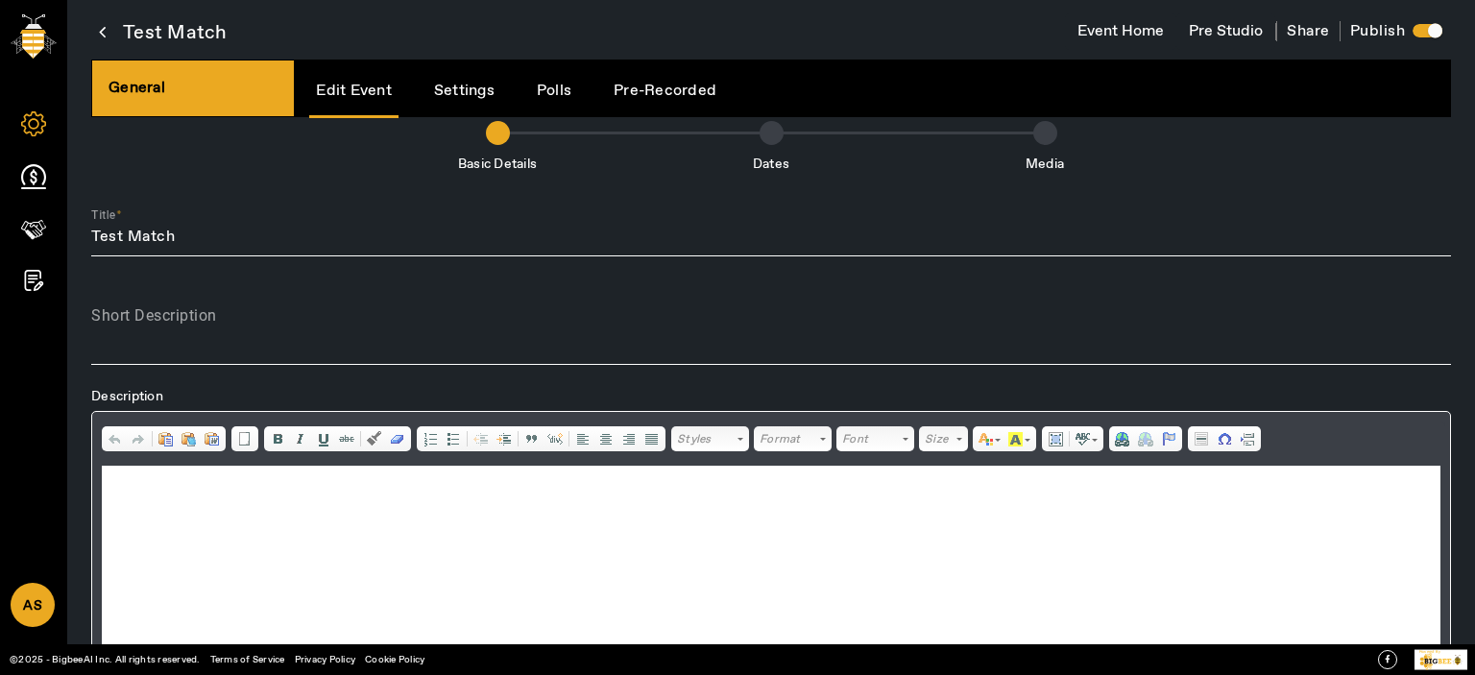
click at [27, 175] on icon at bounding box center [33, 176] width 25 height 25
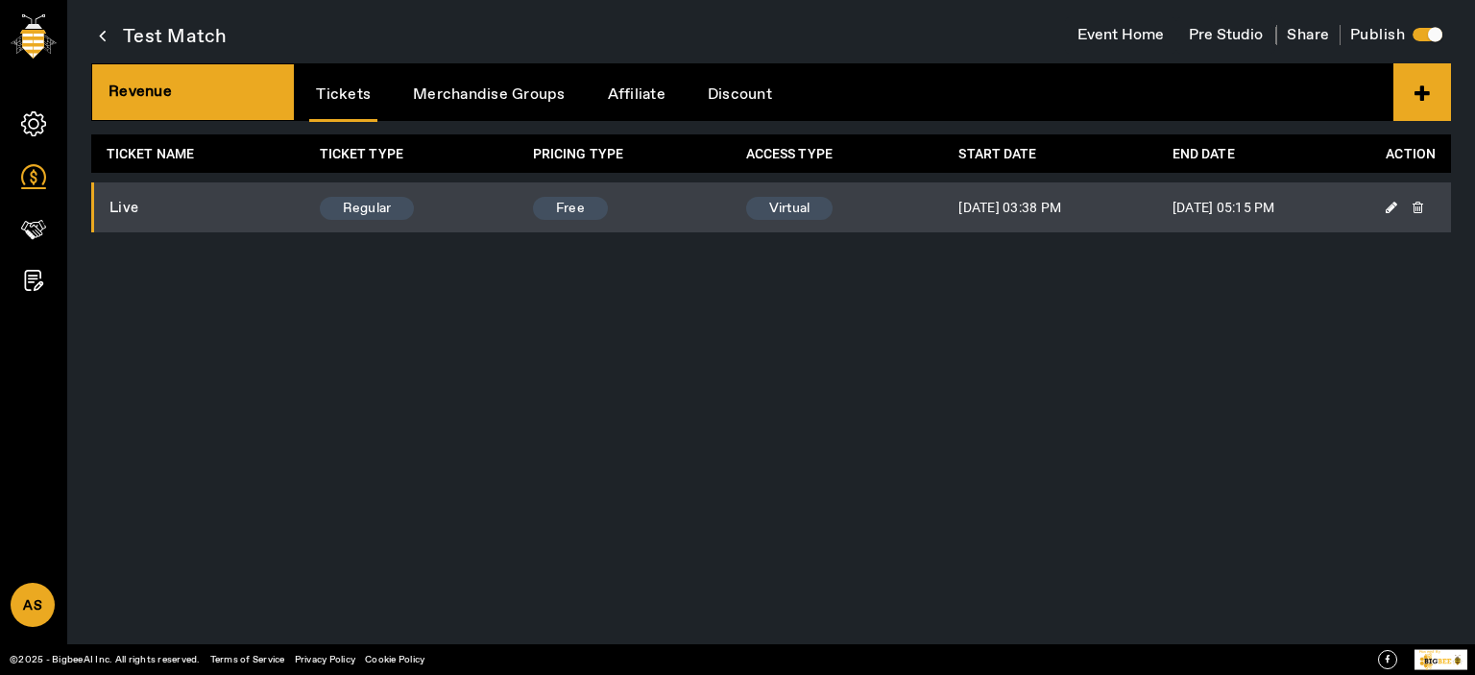
click at [482, 88] on link "Merchandise Groups" at bounding box center [489, 94] width 166 height 49
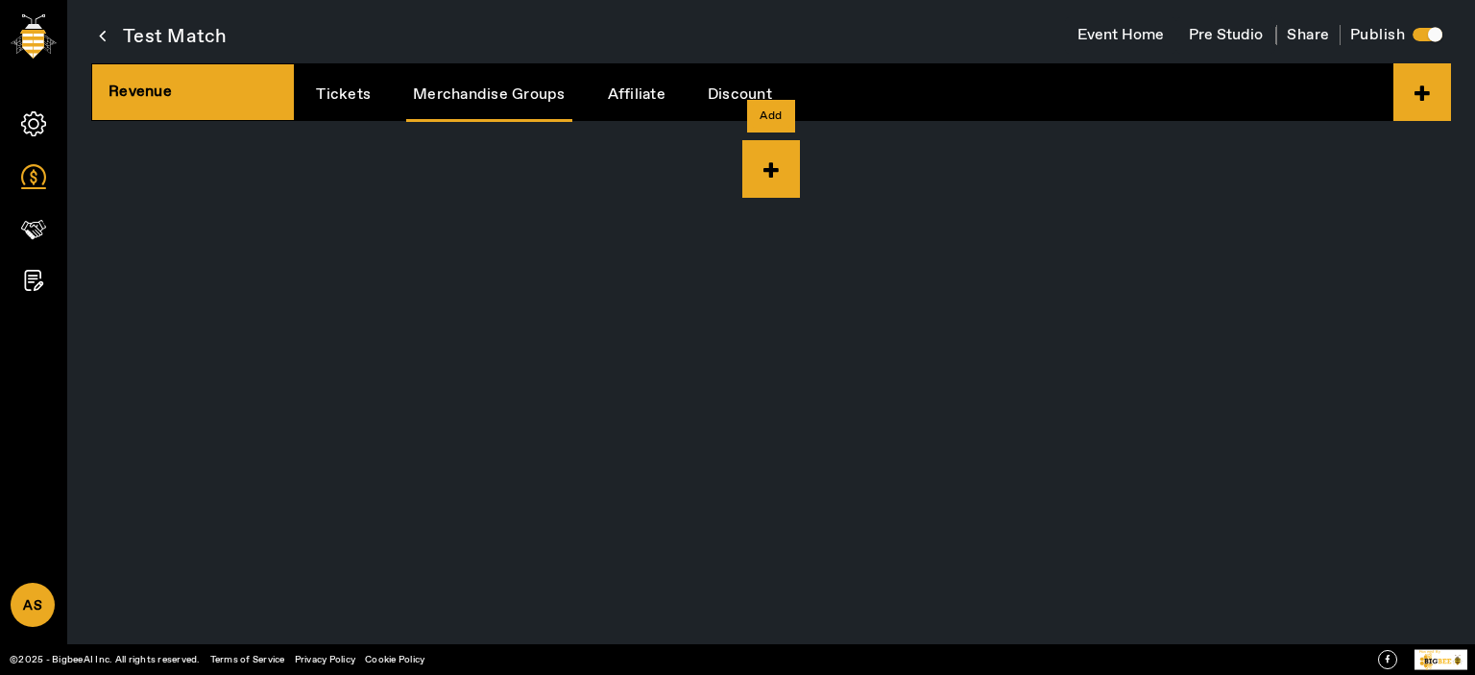
click at [769, 163] on icon at bounding box center [771, 169] width 58 height 58
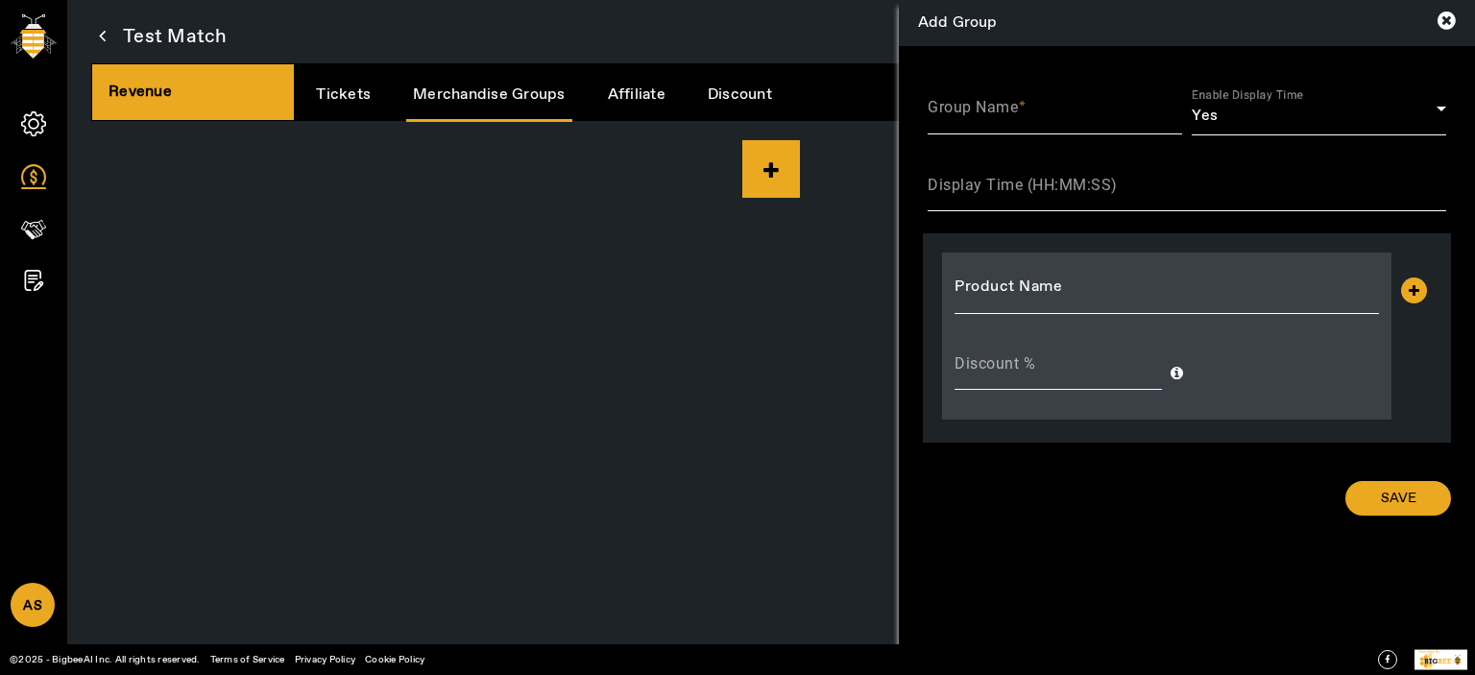
click at [1014, 130] on div "Group Name" at bounding box center [1055, 108] width 255 height 54
type input "G1"
click at [993, 172] on div "Display Time (HH:MM:SS)" at bounding box center [1187, 185] width 519 height 54
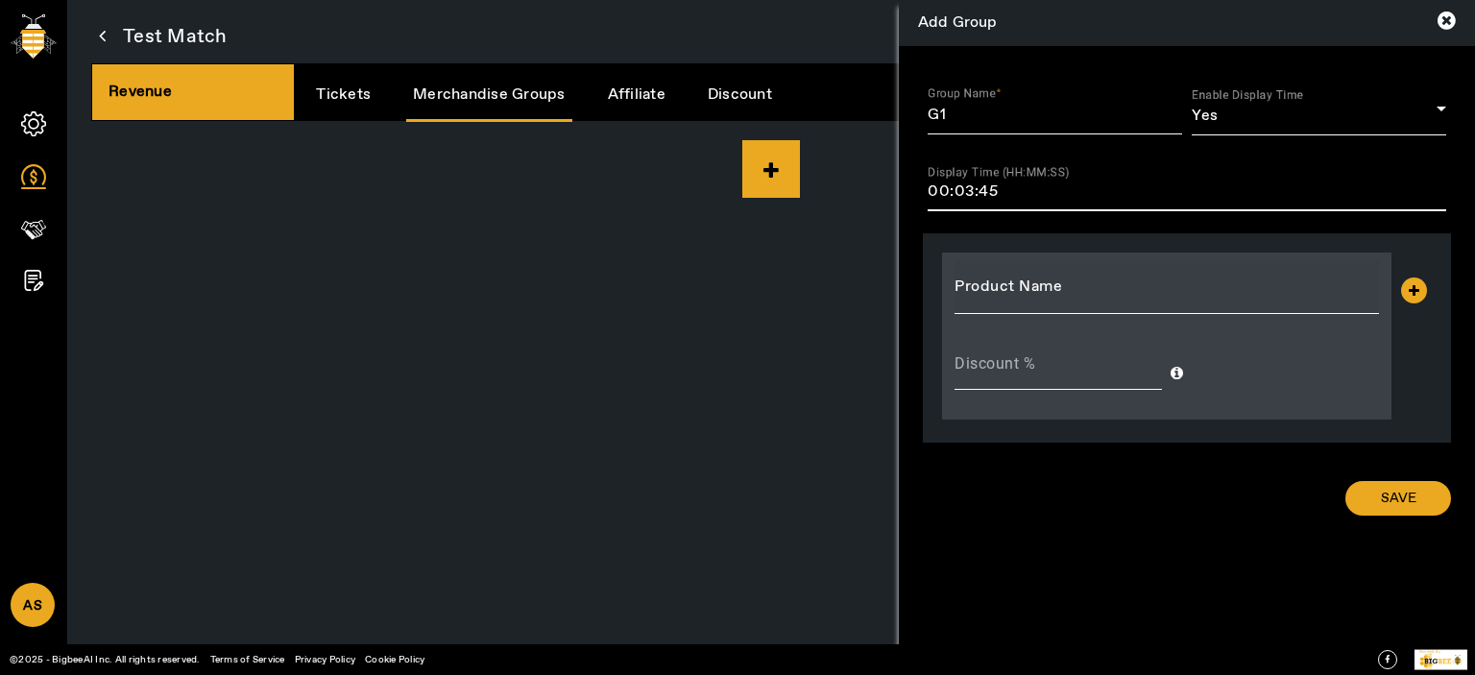
type input "00:03:45"
click at [1022, 307] on div at bounding box center [1167, 287] width 424 height 54
click at [1019, 295] on input "Product Name" at bounding box center [1167, 287] width 424 height 23
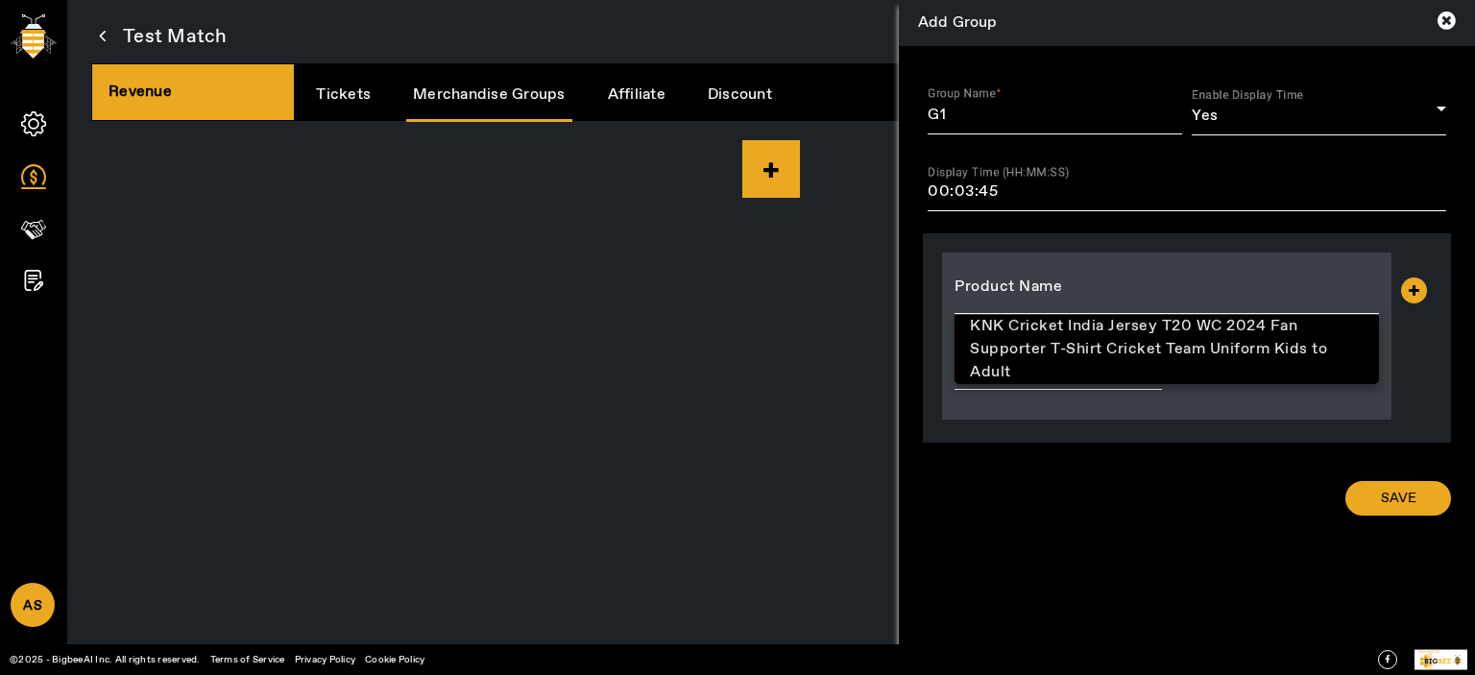
drag, startPoint x: 1023, startPoint y: 347, endPoint x: 1337, endPoint y: 432, distance: 325.5
click at [1024, 348] on span "KNK Cricket India Jersey T20 WC 2024 Fan Supporter T-Shirt Cricket Team Uniform…" at bounding box center [1167, 349] width 394 height 69
type input "KNK Cricket India Jersey T20 WC 2024 Fan Supporter T-Shirt Cricket Team Uniform…"
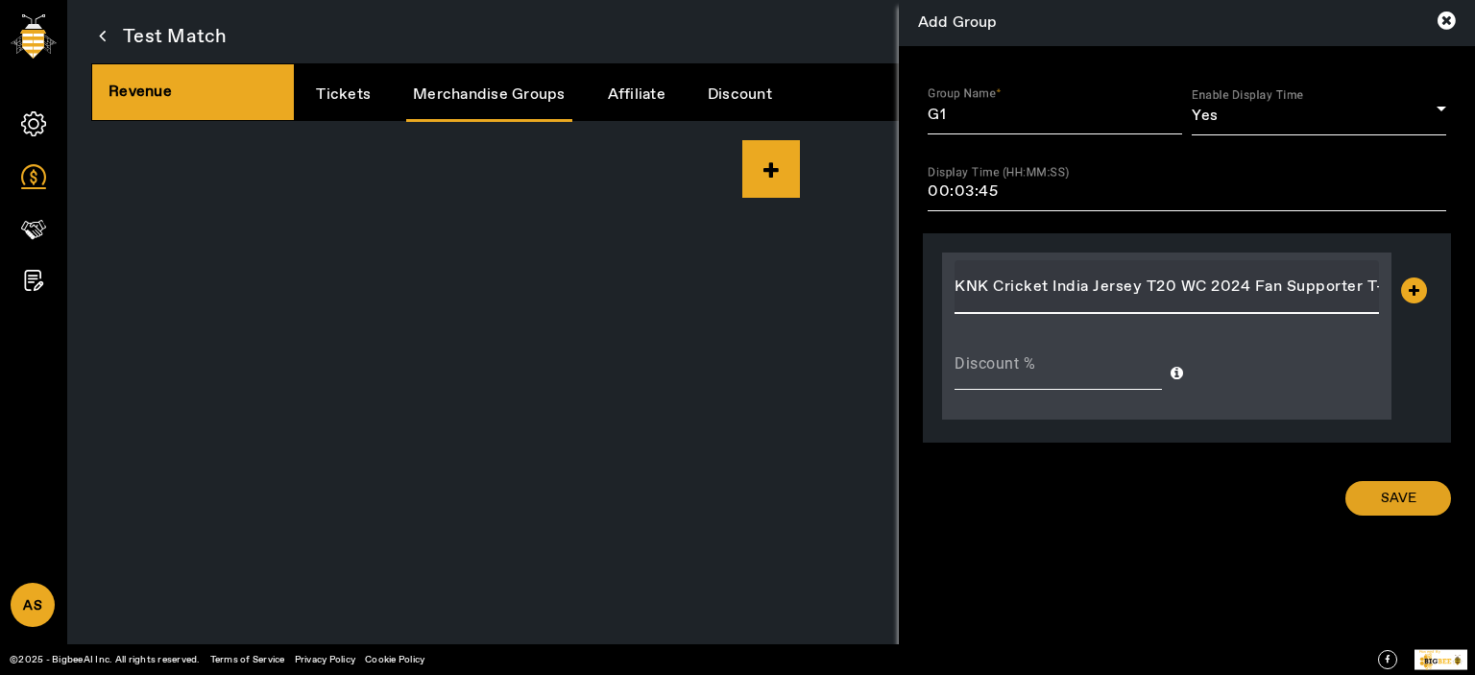
click at [1386, 510] on span "submit" at bounding box center [1398, 498] width 106 height 46
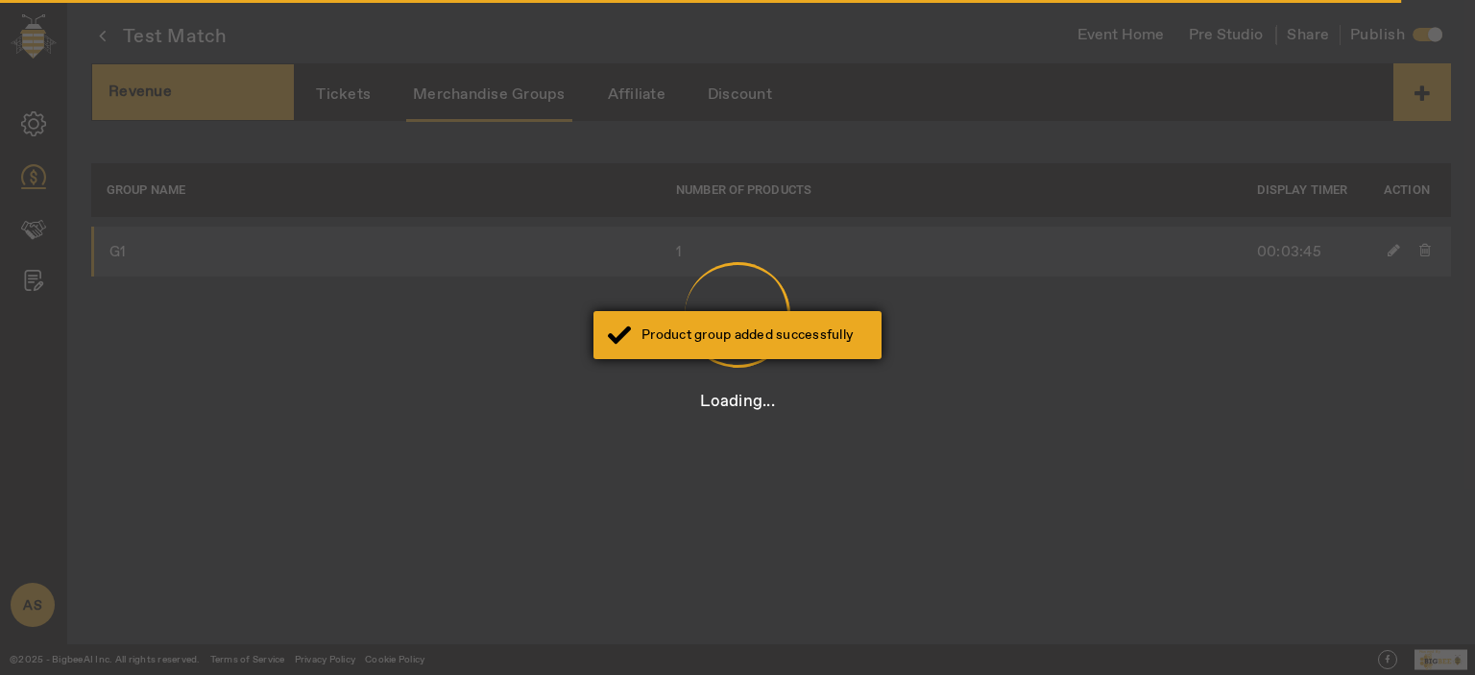
click at [729, 316] on div "Product group added successfully" at bounding box center [738, 335] width 288 height 48
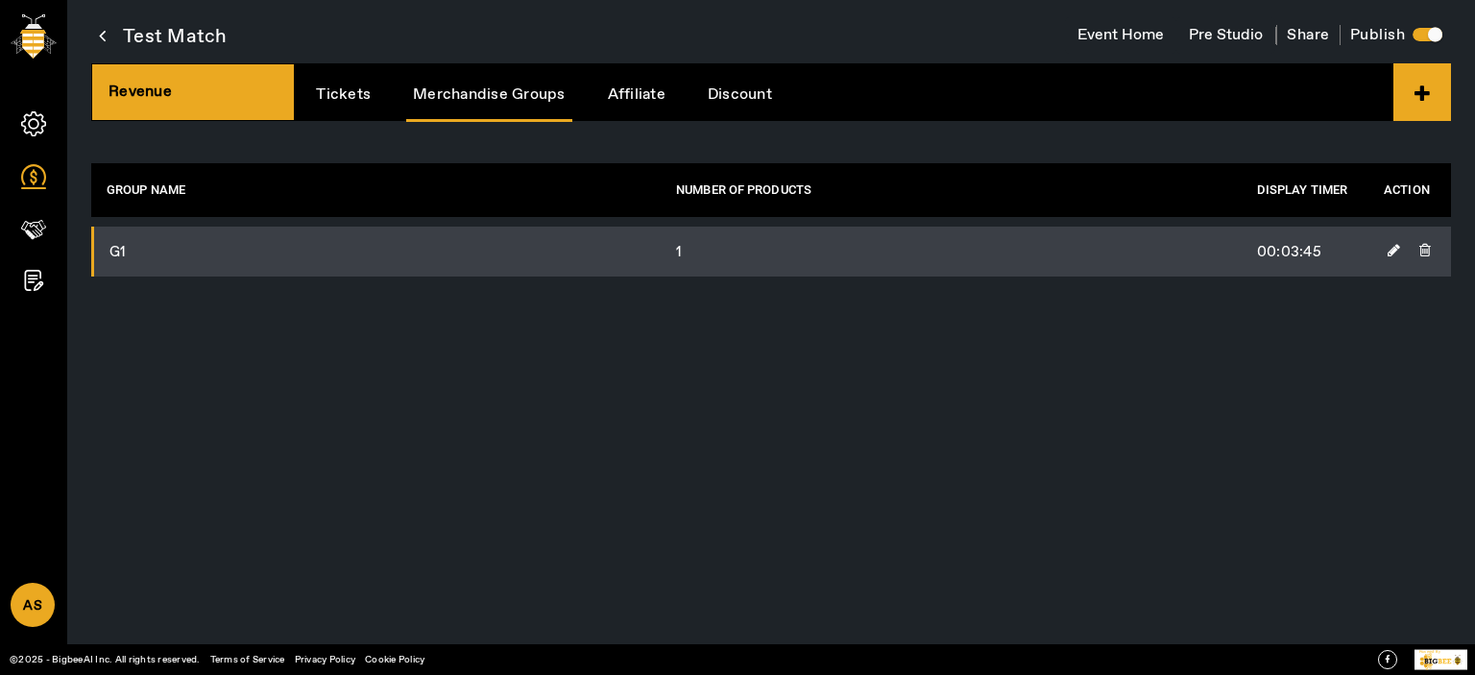
click at [15, 237] on div "General Revenue Partners Registration AS Account Sign Out" at bounding box center [33, 337] width 67 height 675
click at [40, 228] on icon at bounding box center [33, 229] width 25 height 25
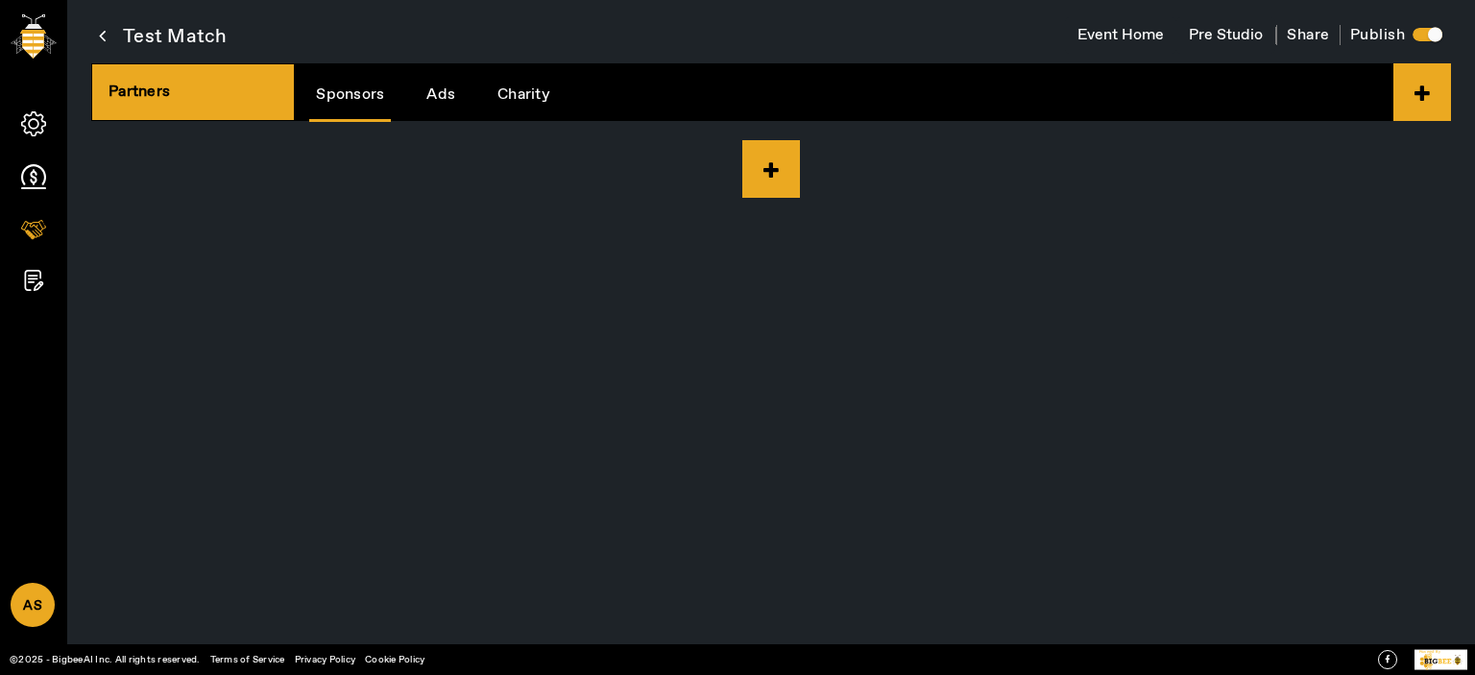
click at [530, 99] on link "Charity" at bounding box center [524, 94] width 66 height 49
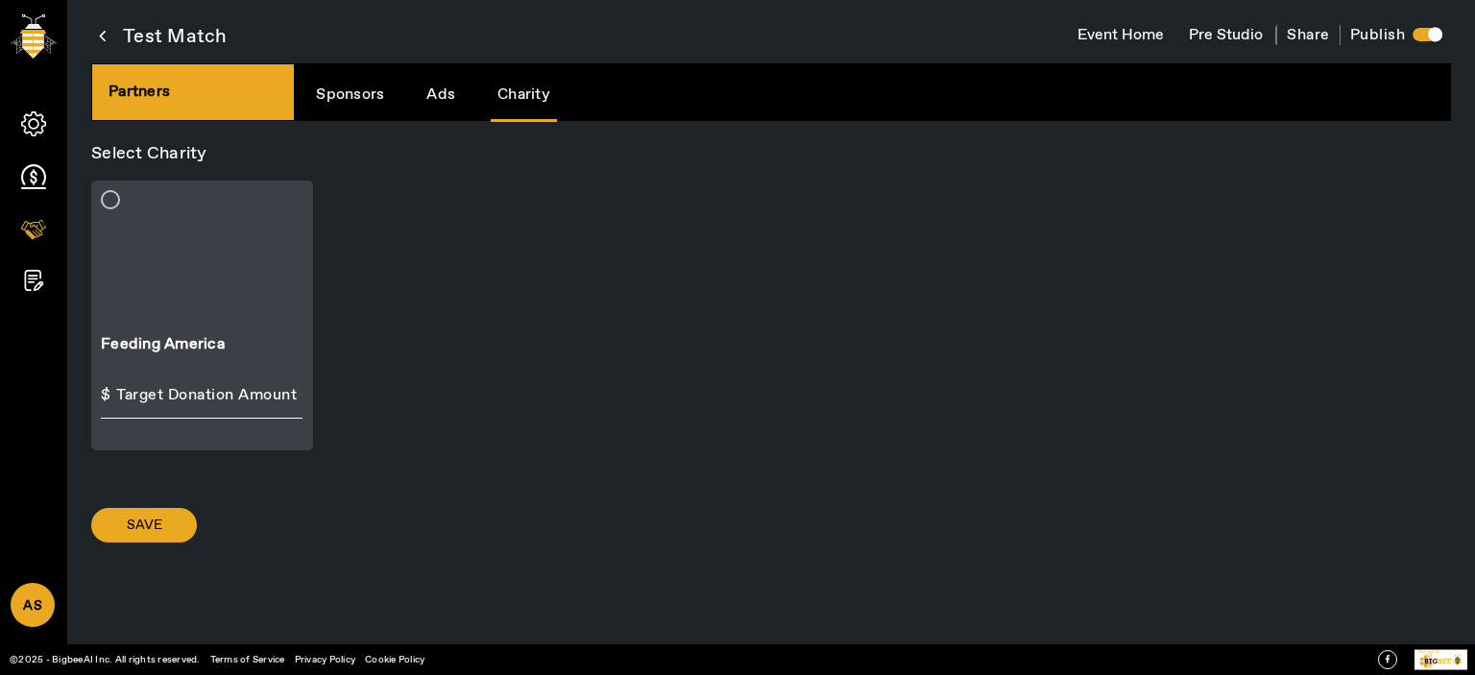
click at [242, 243] on div at bounding box center [201, 257] width 201 height 135
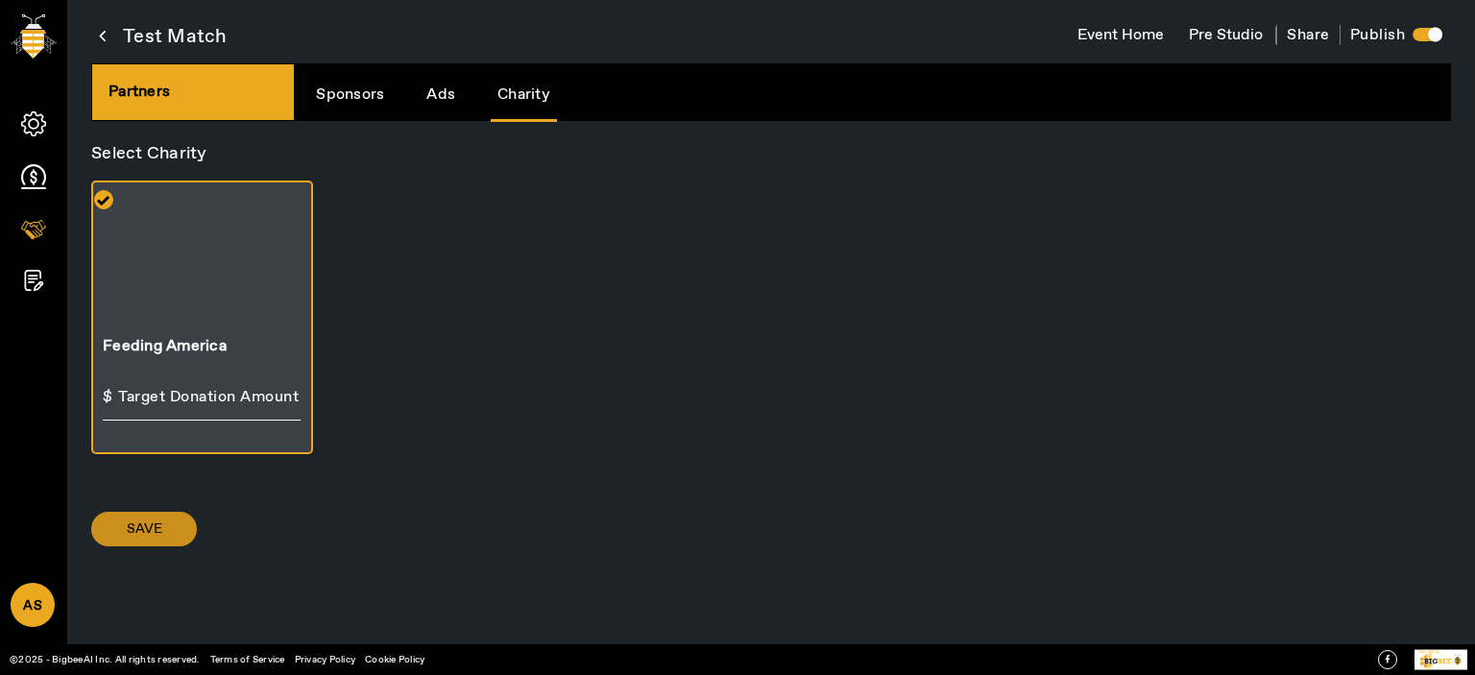
click at [148, 514] on span at bounding box center [144, 529] width 106 height 46
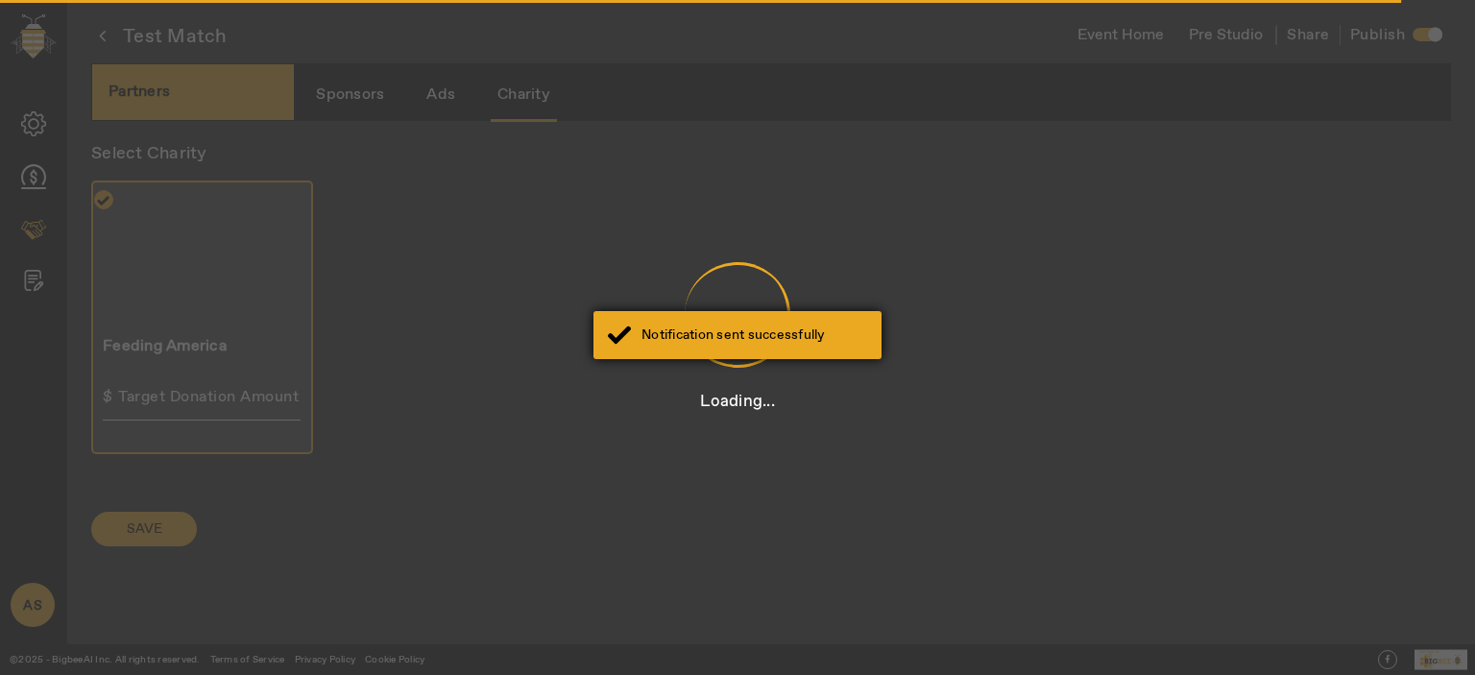
click at [750, 336] on div "Notification sent successfully" at bounding box center [755, 335] width 226 height 19
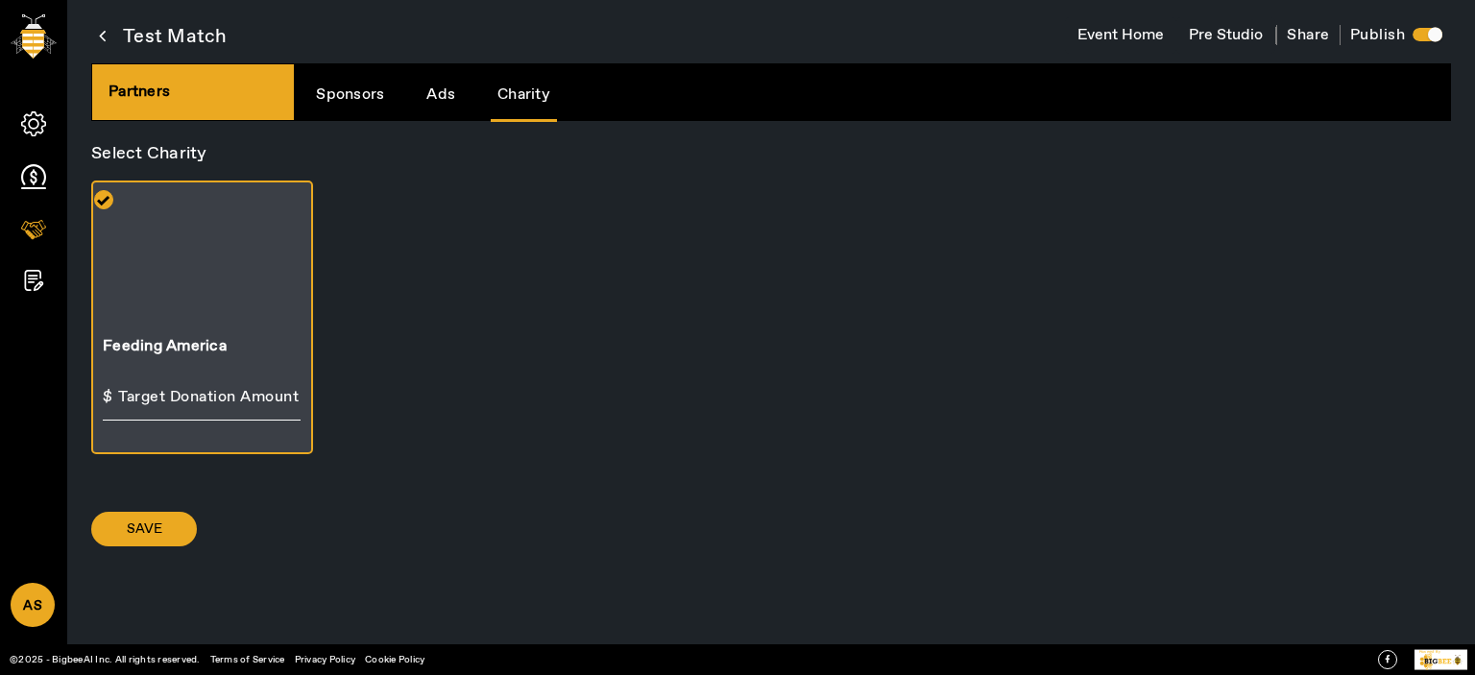
click at [100, 34] on icon at bounding box center [102, 36] width 7 height 24
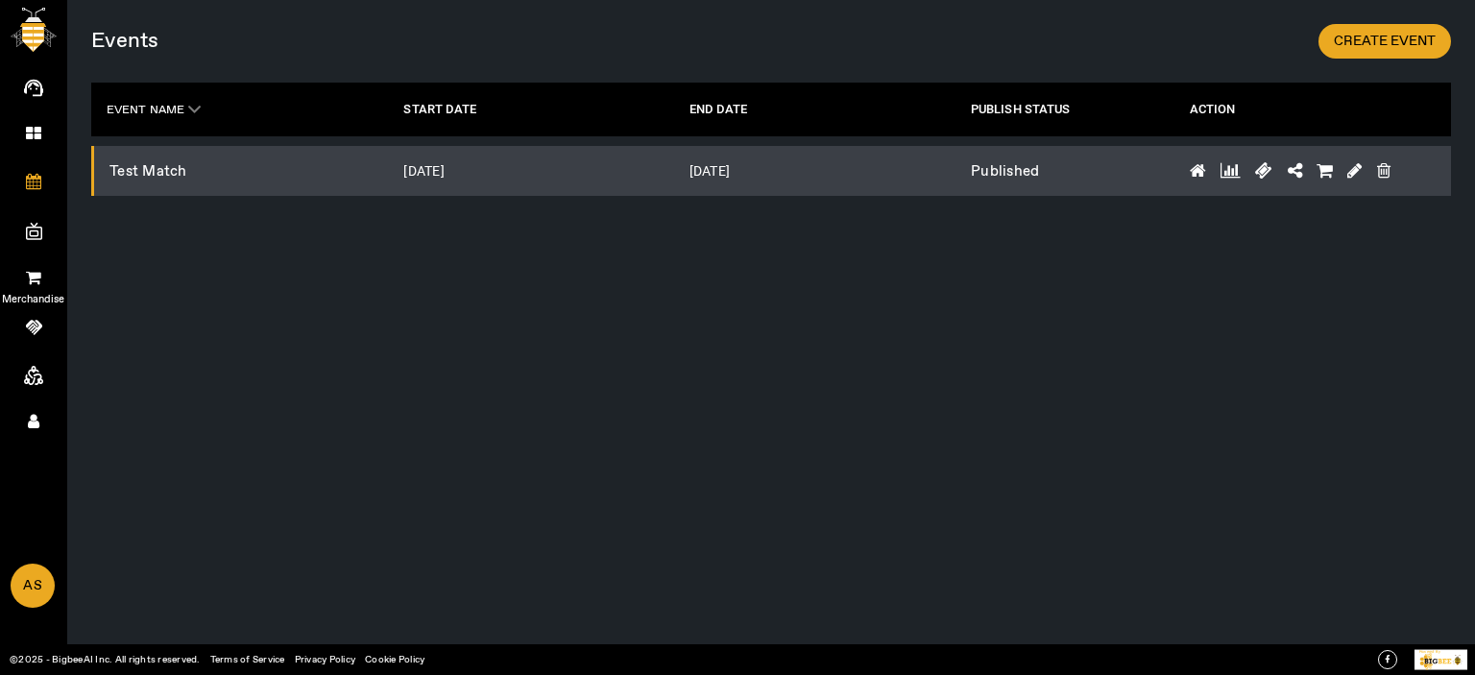
click at [33, 269] on icon at bounding box center [33, 277] width 15 height 16
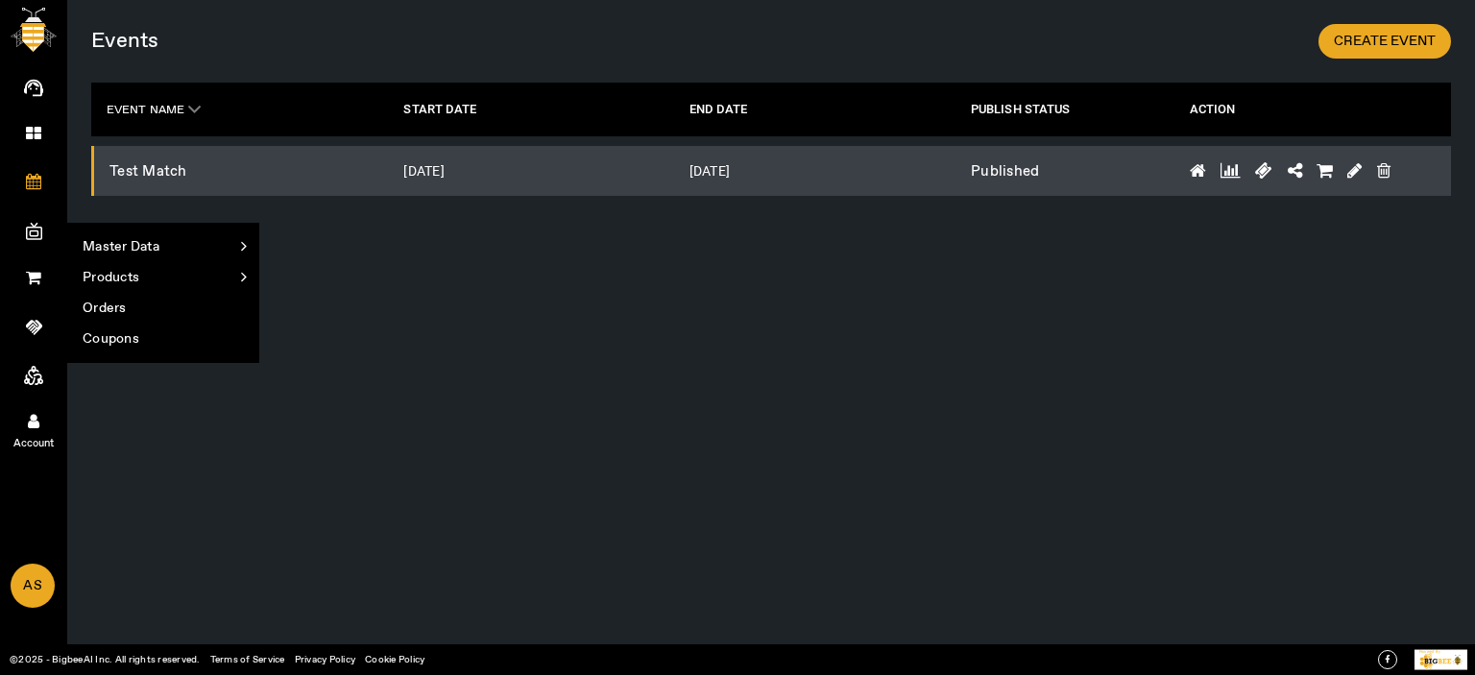
click at [33, 408] on link "Account" at bounding box center [33, 420] width 67 height 48
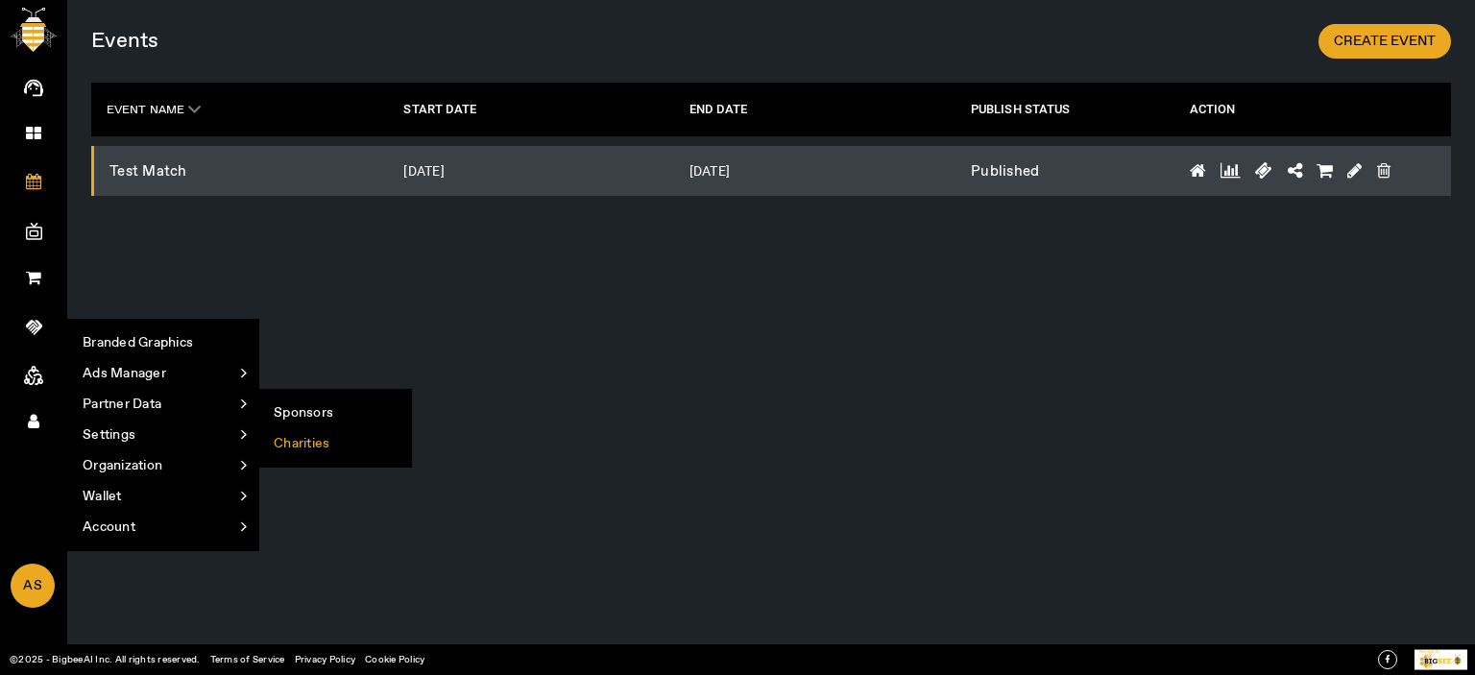
click at [296, 449] on li "Charities" at bounding box center [335, 443] width 152 height 31
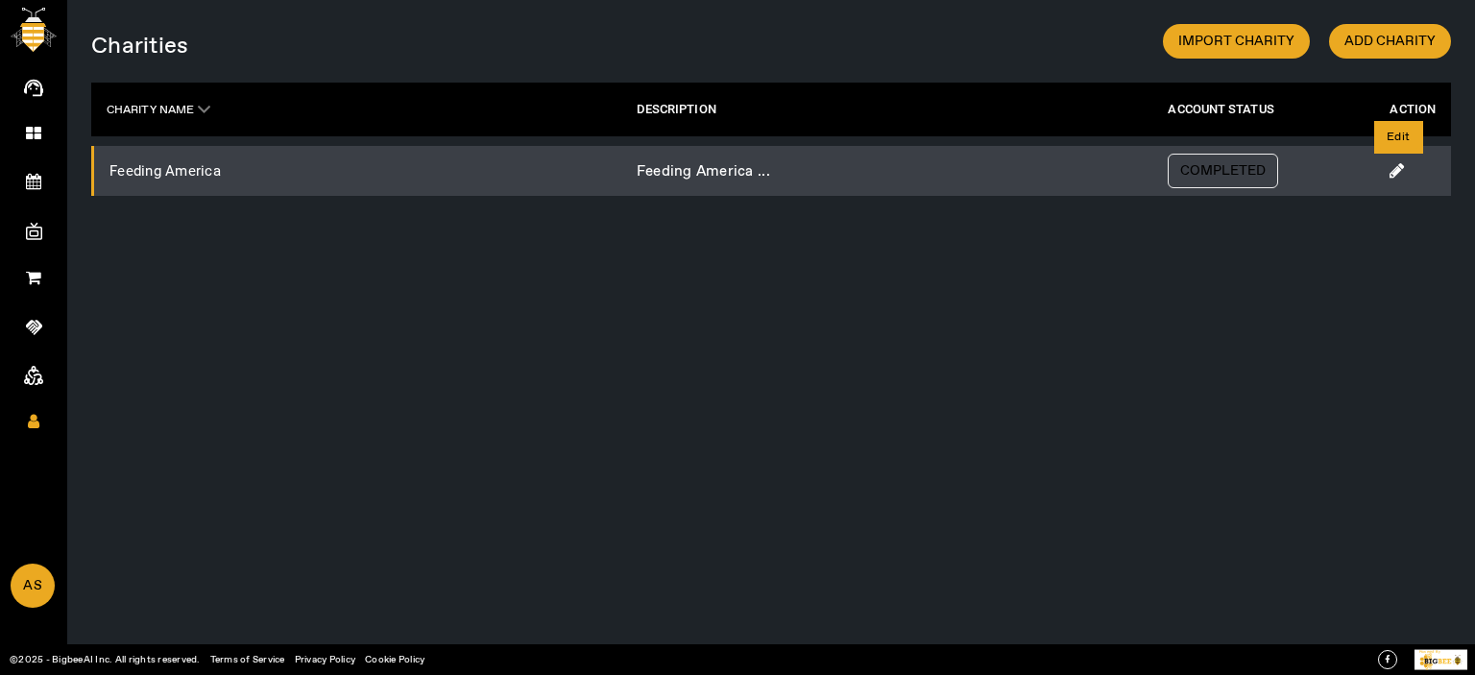
click at [1397, 169] on icon at bounding box center [1397, 170] width 14 height 17
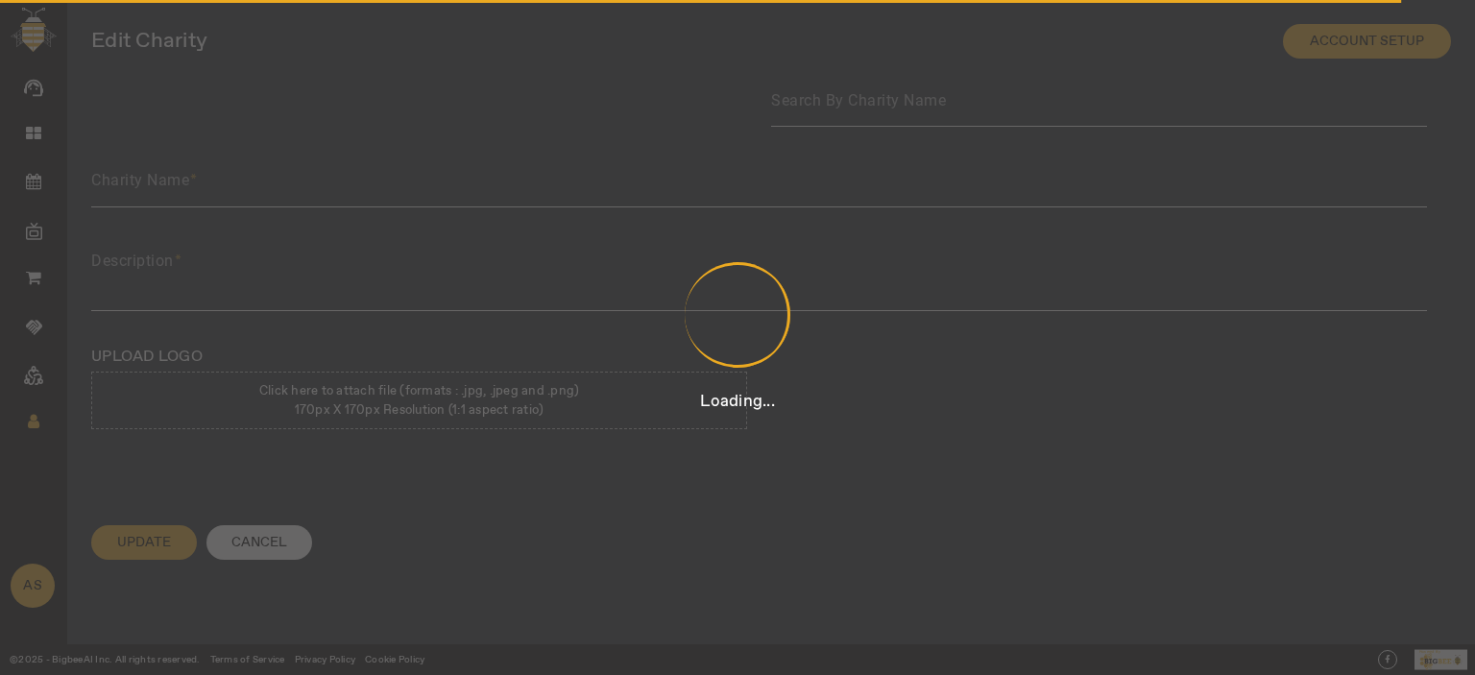
type input "Feeding America"
type textarea "Feeding America is a United States–based non-profit organization that is a nati…"
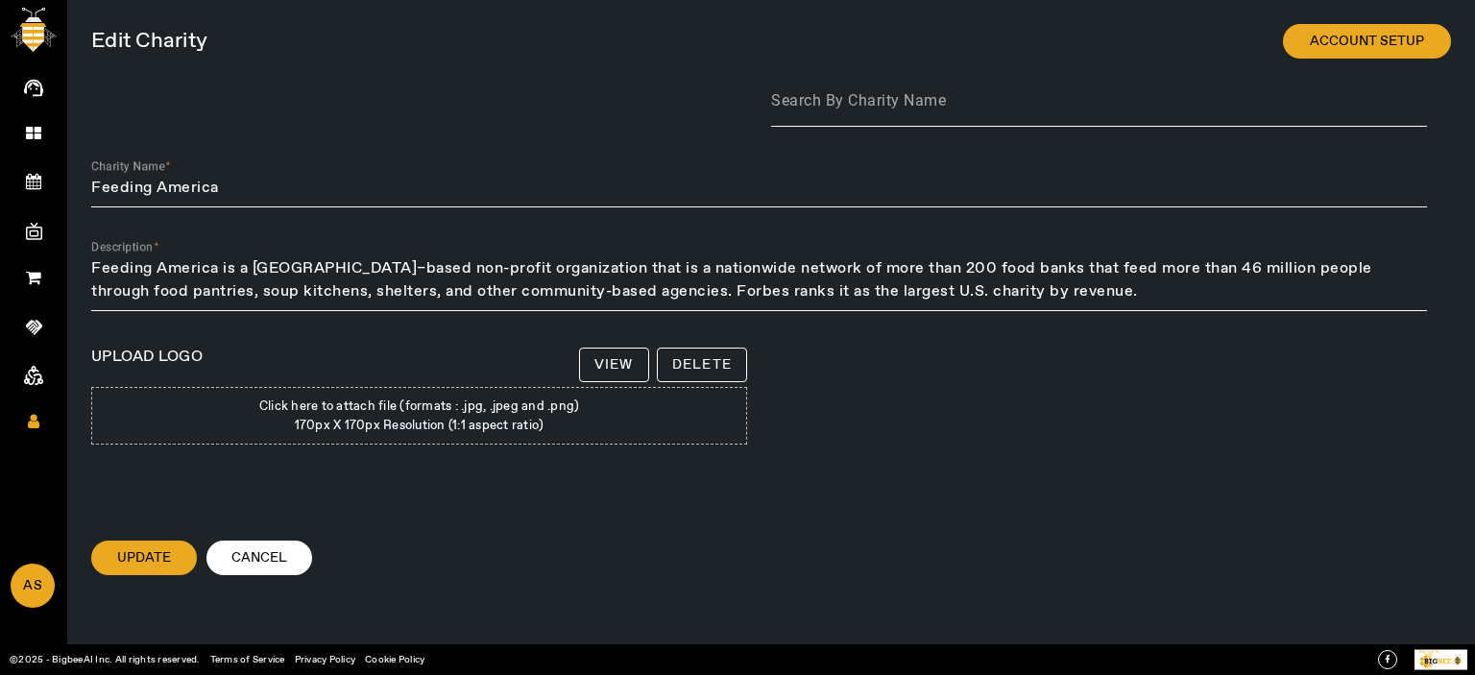
click at [461, 410] on span "Click here to attach file (formats : .jpg, .jpeg and .png)" at bounding box center [419, 407] width 321 height 16
click at [421, 407] on span "Click here to attach file (formats : .jpg, .jpeg and .png)" at bounding box center [419, 407] width 321 height 16
click at [421, 448] on input "Click here to attach file (formats : .jpg, .jpeg and .png) 170px X 170px Resolu…" at bounding box center [420, 448] width 294 height 1
type input "C:\fakepath\feeding america.png"
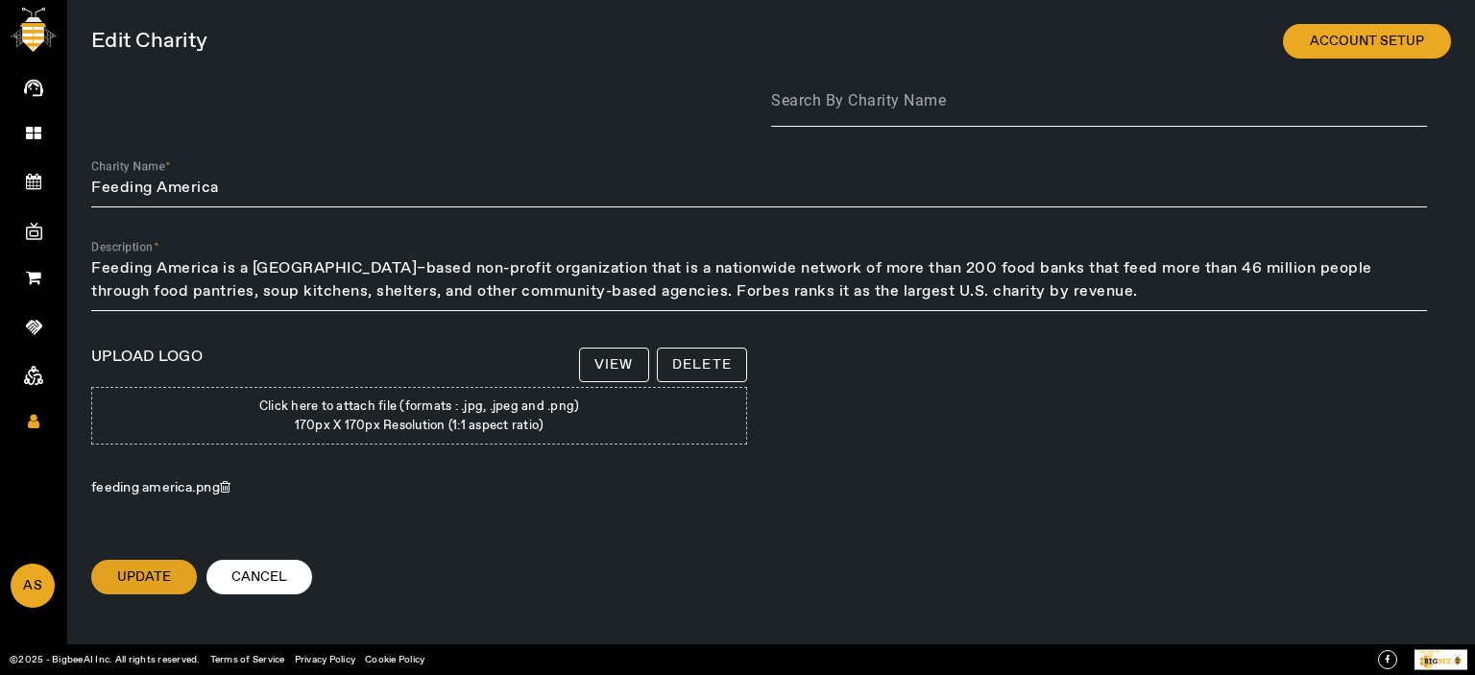
click at [126, 562] on span at bounding box center [144, 577] width 106 height 46
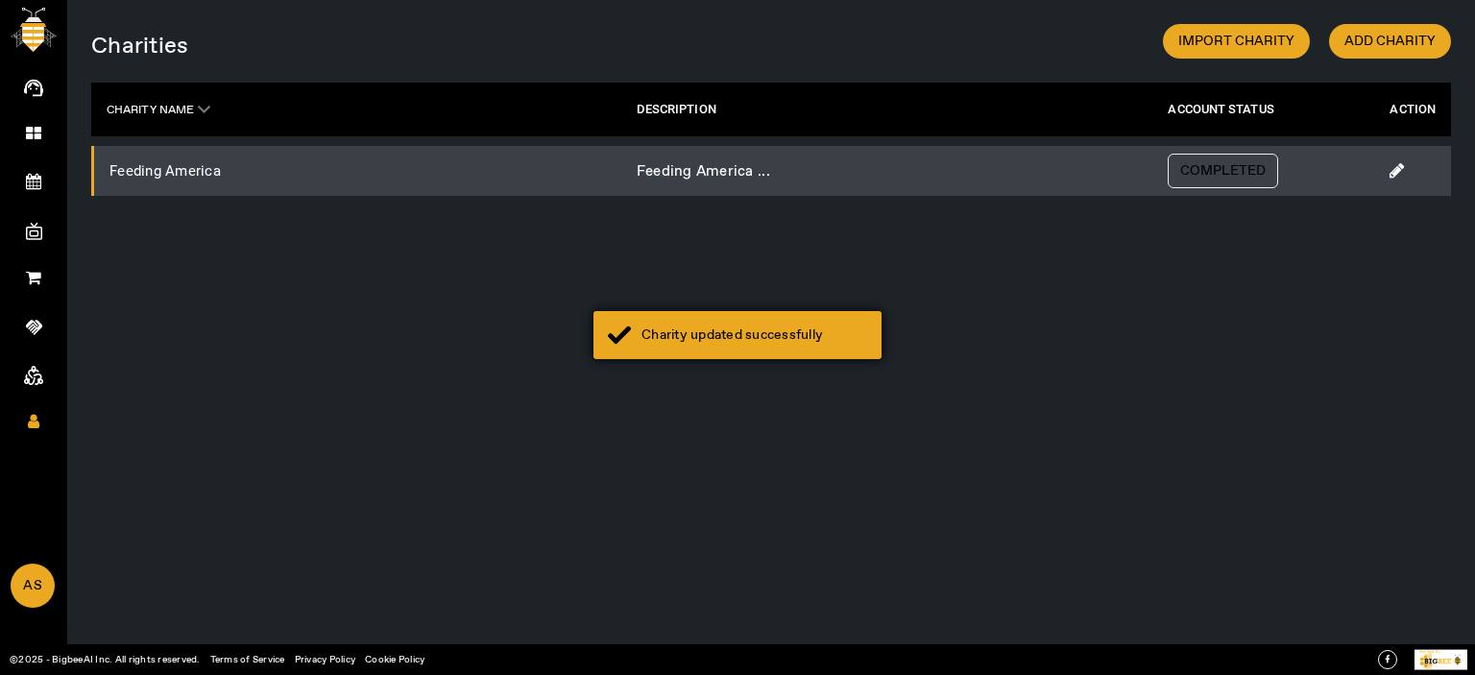
click at [734, 342] on div "Charity updated successfully" at bounding box center [755, 335] width 226 height 19
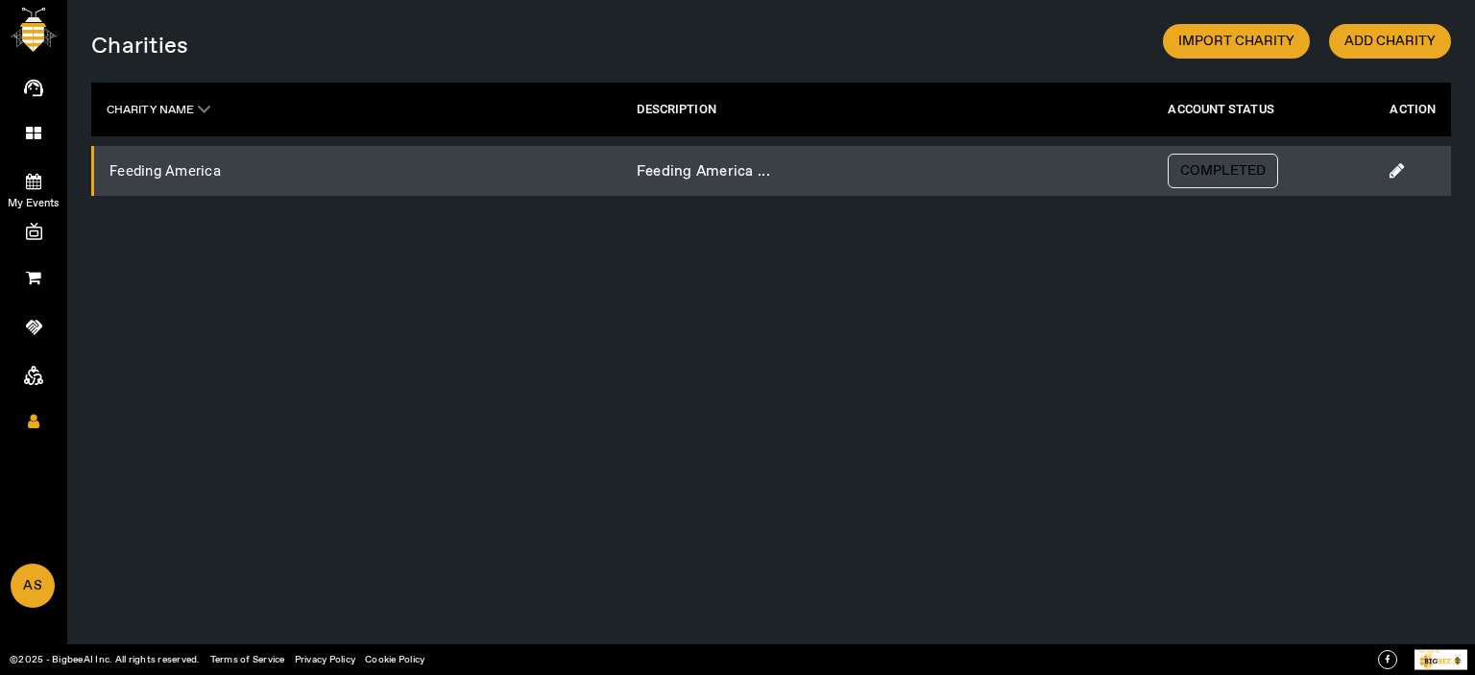
click at [39, 183] on icon at bounding box center [33, 181] width 15 height 16
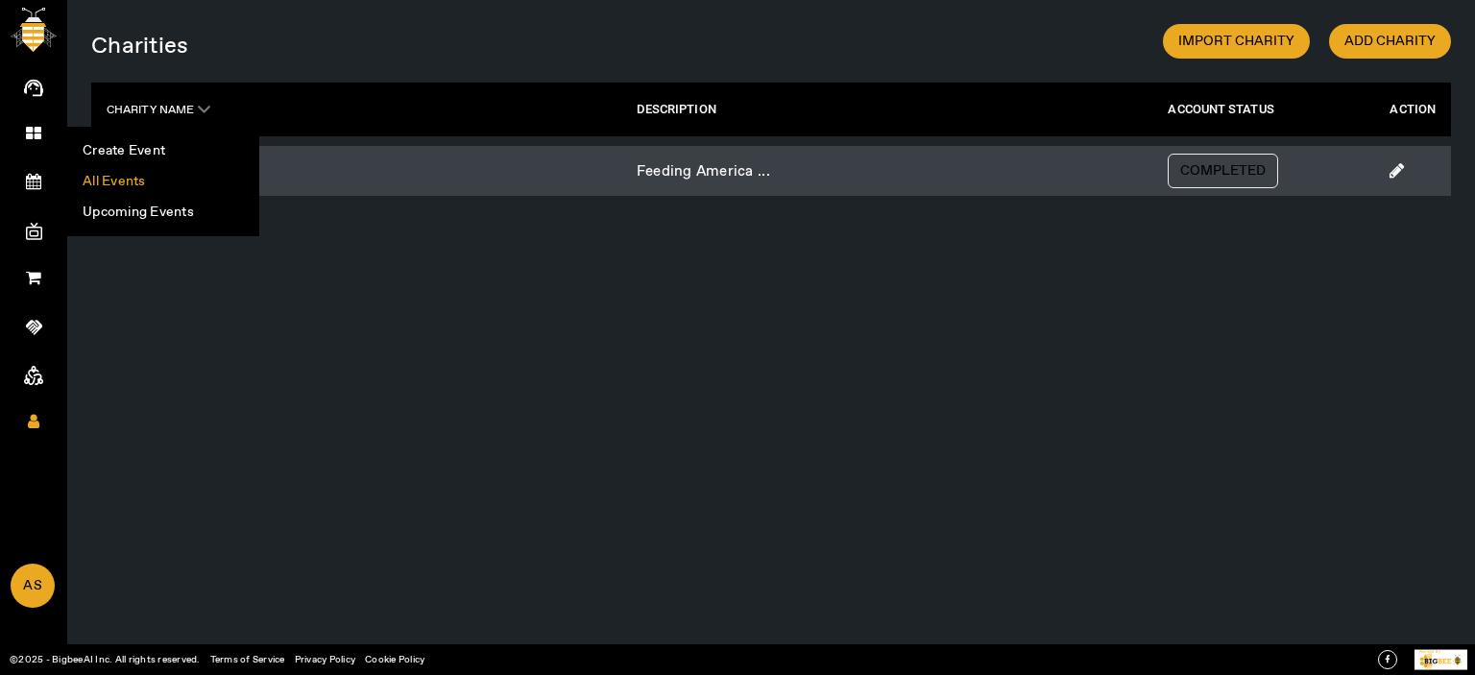
click at [161, 187] on li "All Events" at bounding box center [163, 181] width 190 height 31
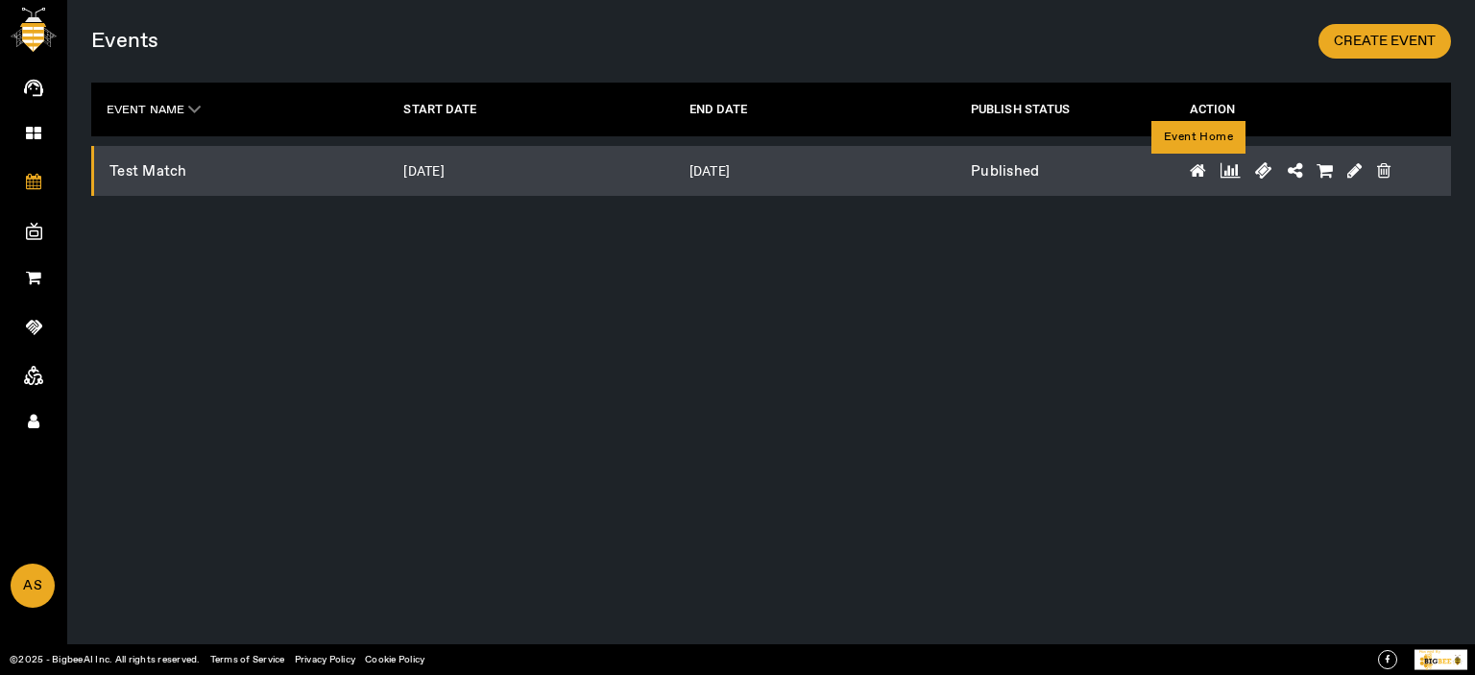
click at [1199, 169] on icon at bounding box center [1198, 170] width 16 height 17
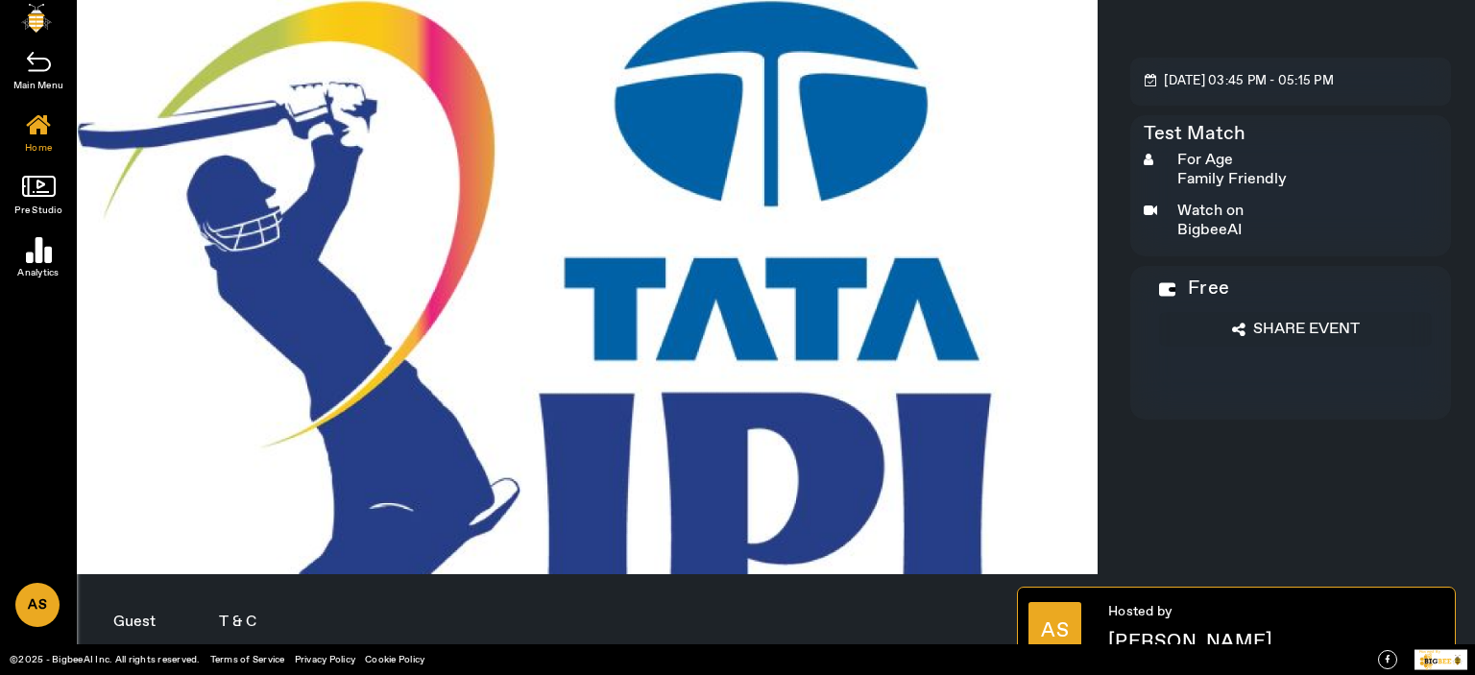
click at [1294, 333] on span "Share Event" at bounding box center [1306, 329] width 107 height 19
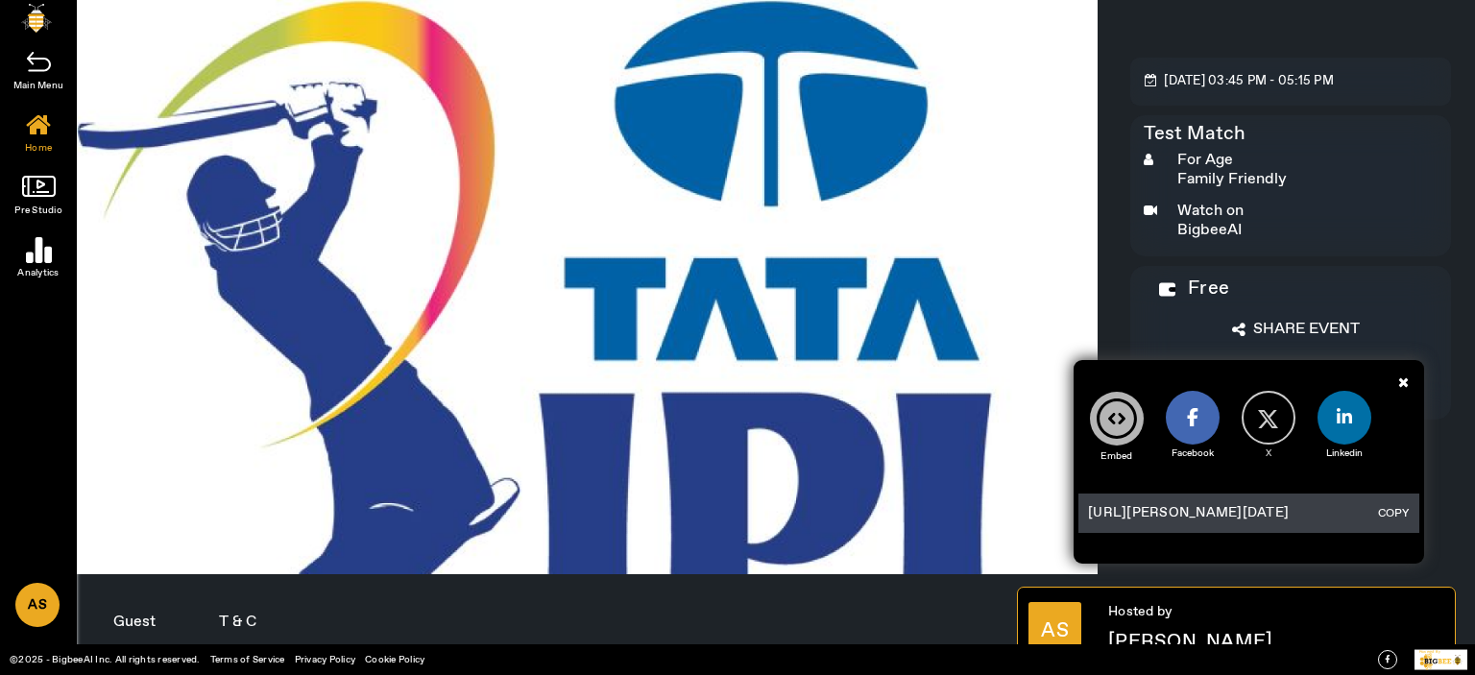
click at [1399, 518] on button "COPY" at bounding box center [1393, 513] width 42 height 21
click at [32, 182] on icon at bounding box center [39, 186] width 34 height 21
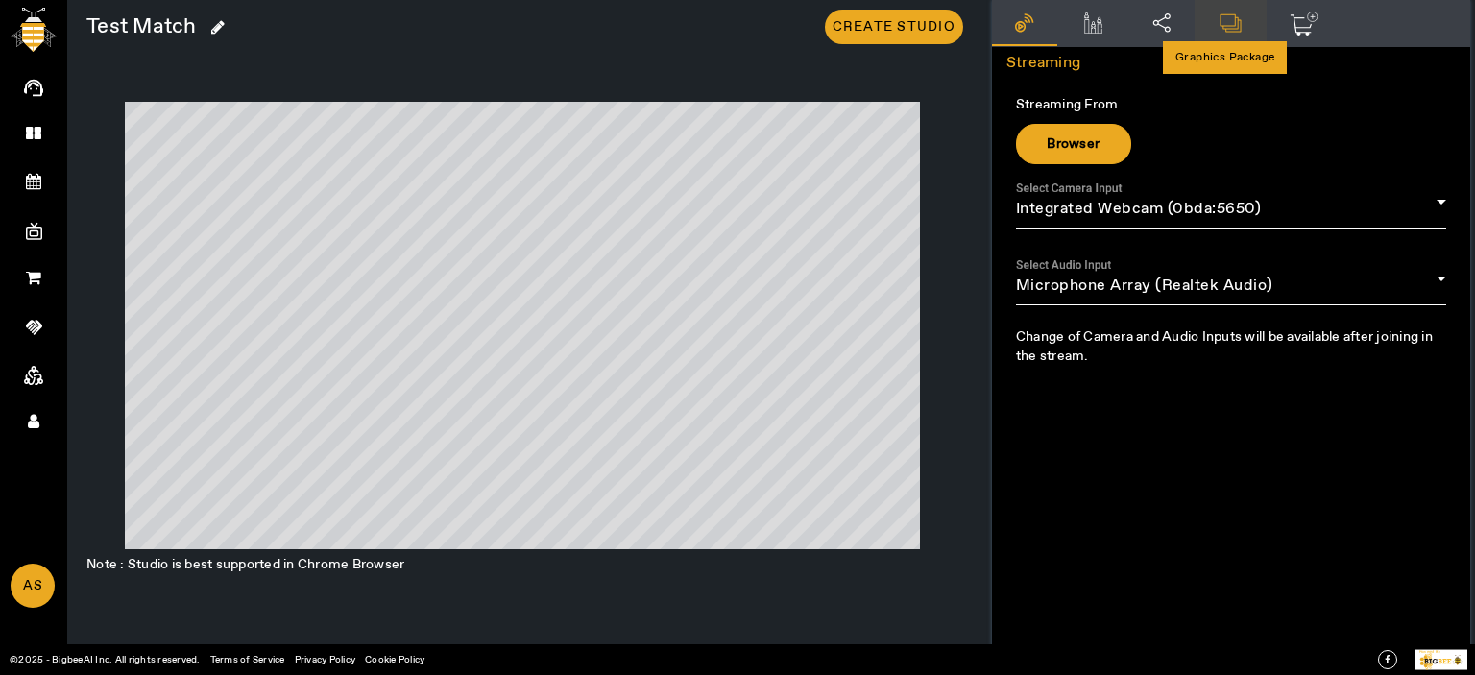
click at [1224, 24] on icon at bounding box center [1231, 22] width 26 height 21
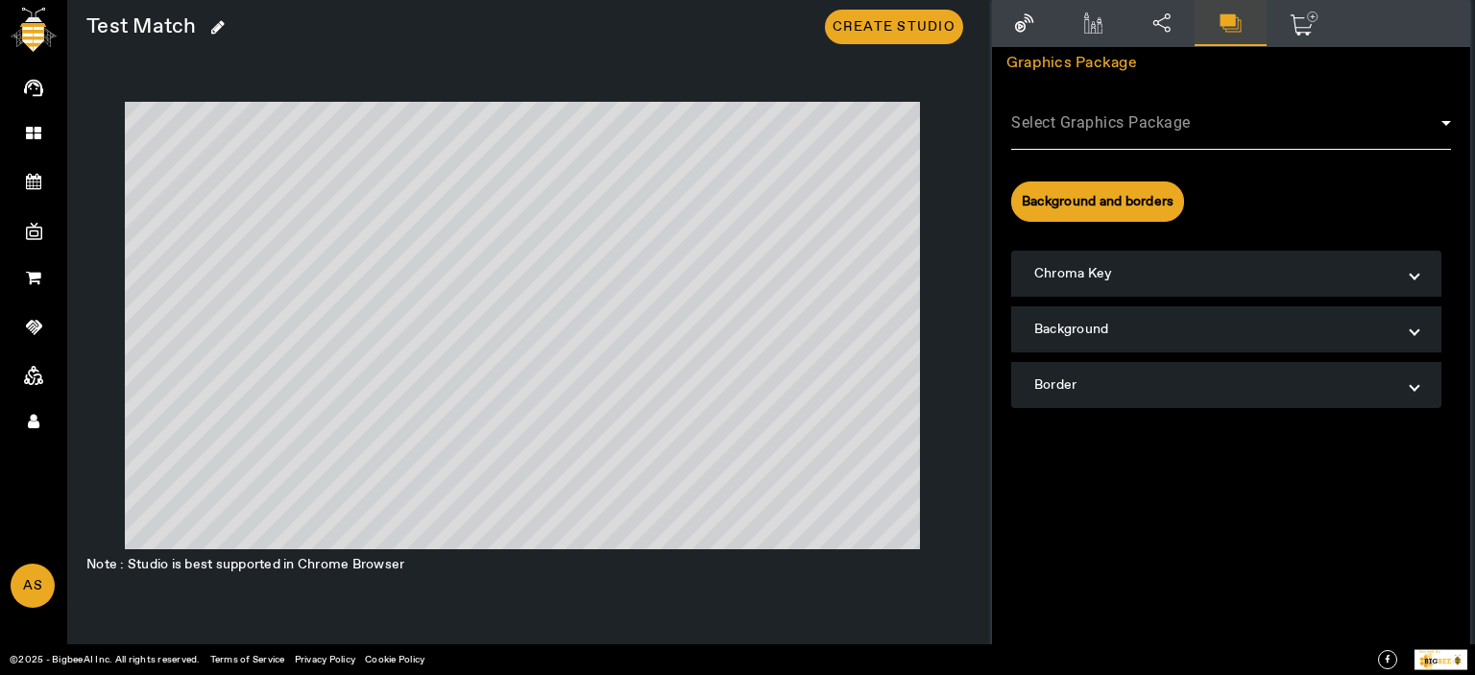
click at [1192, 132] on span at bounding box center [1226, 130] width 430 height 23
click at [35, 426] on icon at bounding box center [34, 421] width 12 height 16
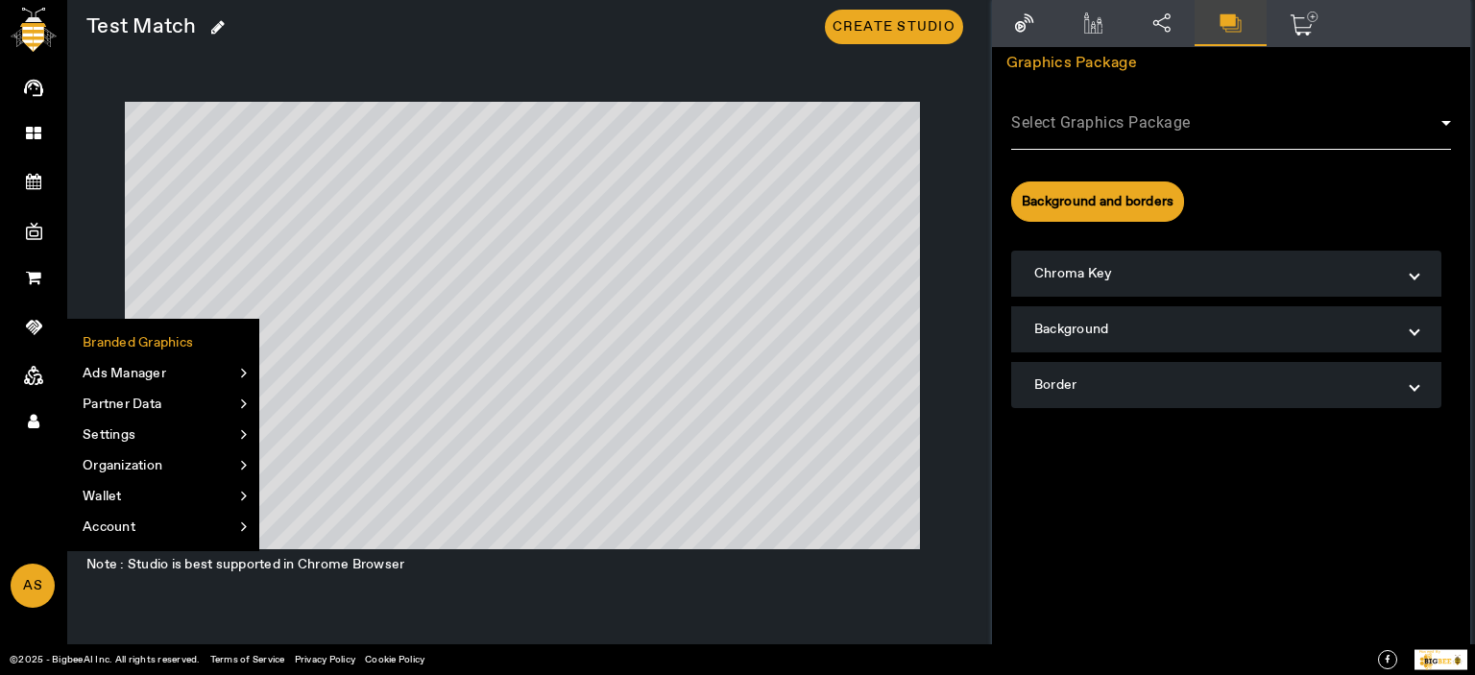
click at [115, 333] on li "Branded Graphics" at bounding box center [163, 342] width 190 height 31
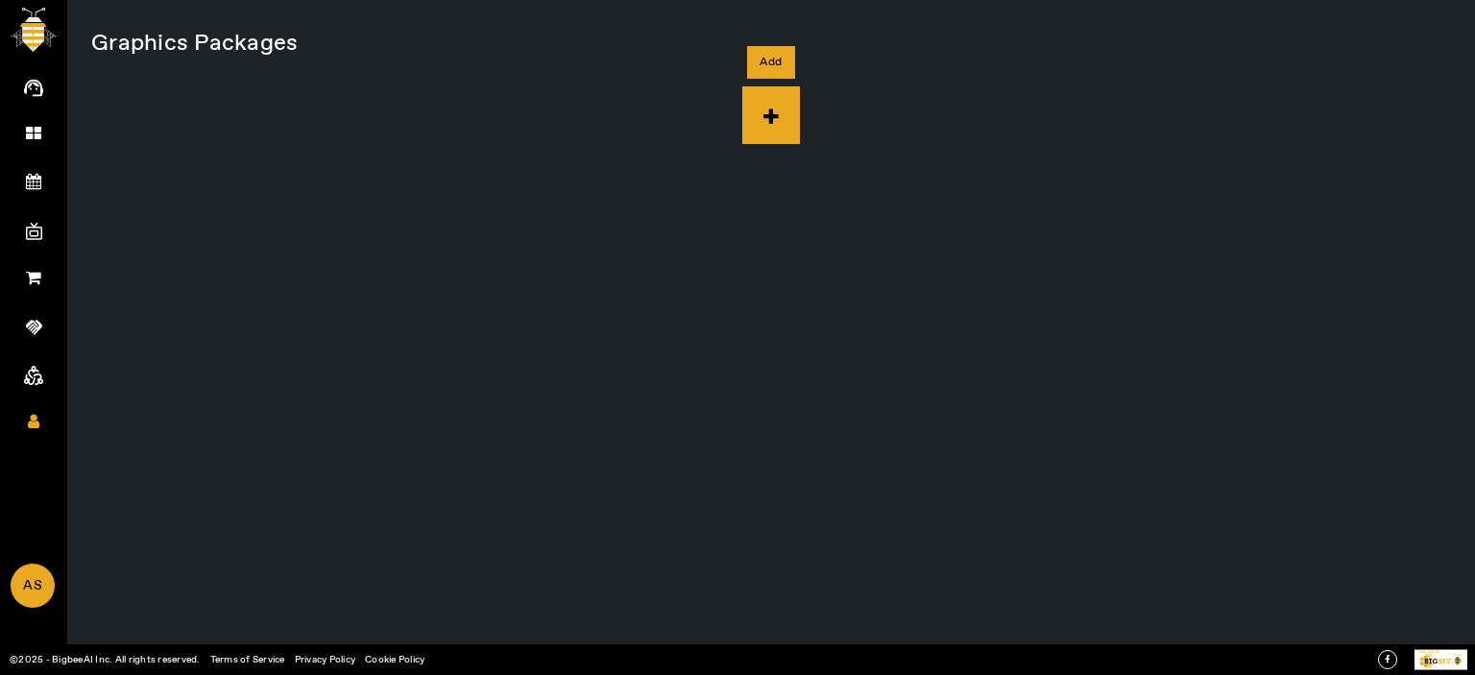
click at [764, 105] on icon at bounding box center [771, 115] width 58 height 58
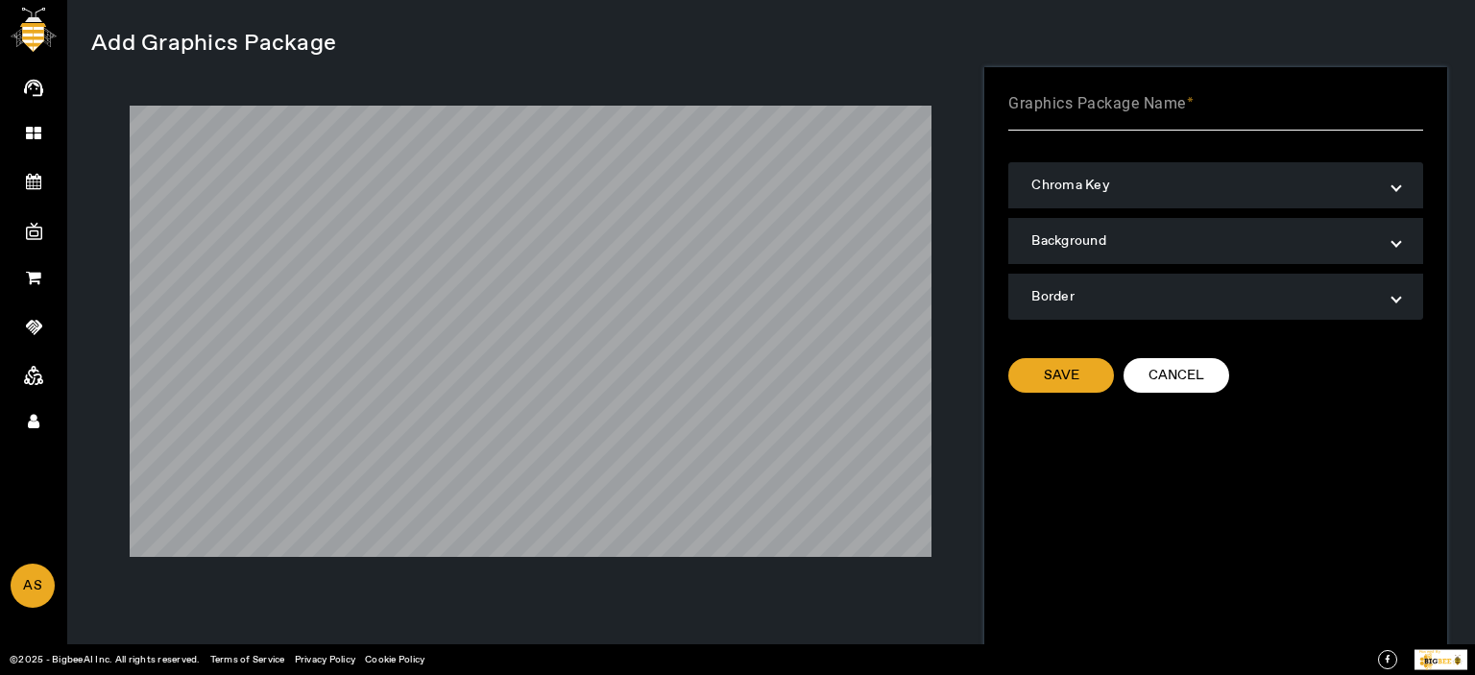
click at [1156, 110] on mat-label "Graphics Package Name" at bounding box center [1097, 103] width 178 height 18
click at [1156, 110] on input "Graphics Package Name" at bounding box center [1215, 111] width 414 height 23
click at [1159, 112] on input "Graphics Package Name" at bounding box center [1215, 111] width 414 height 23
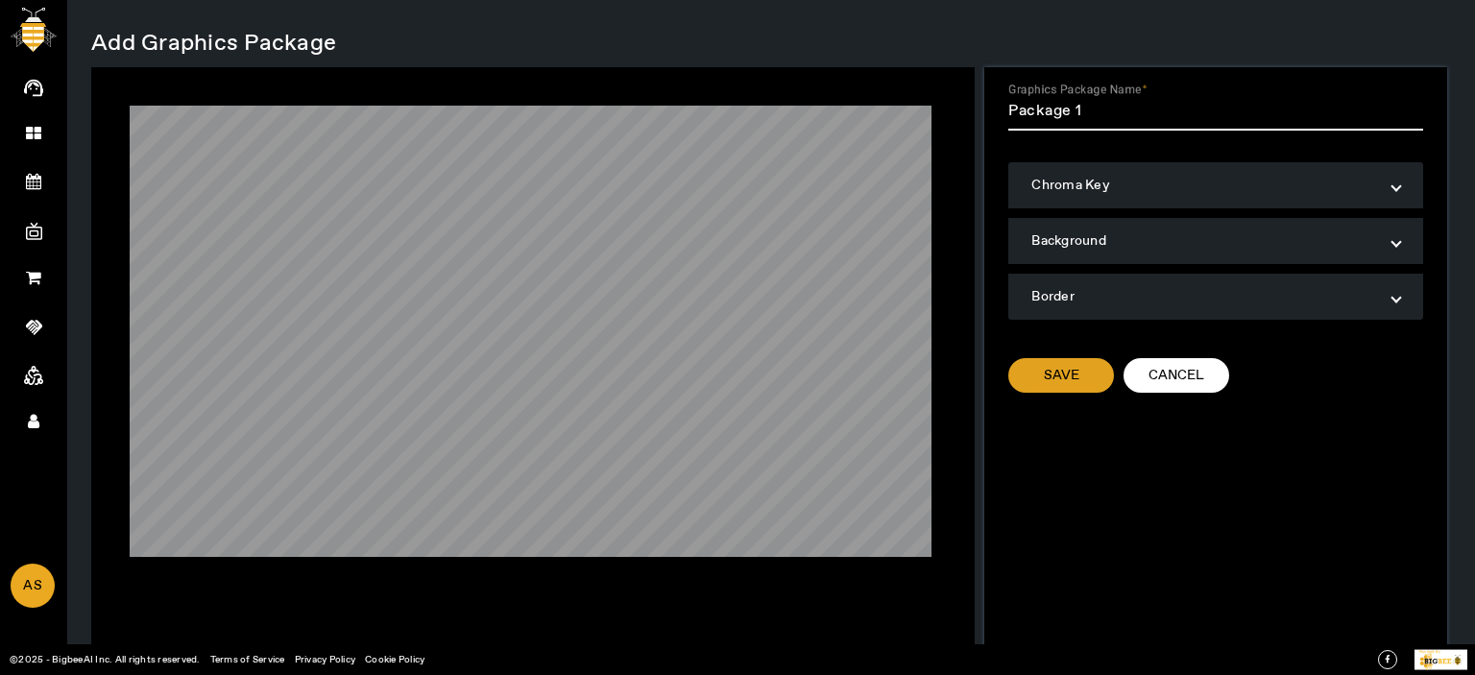
type input "Package 1"
click at [1046, 375] on span "Save" at bounding box center [1062, 375] width 36 height 19
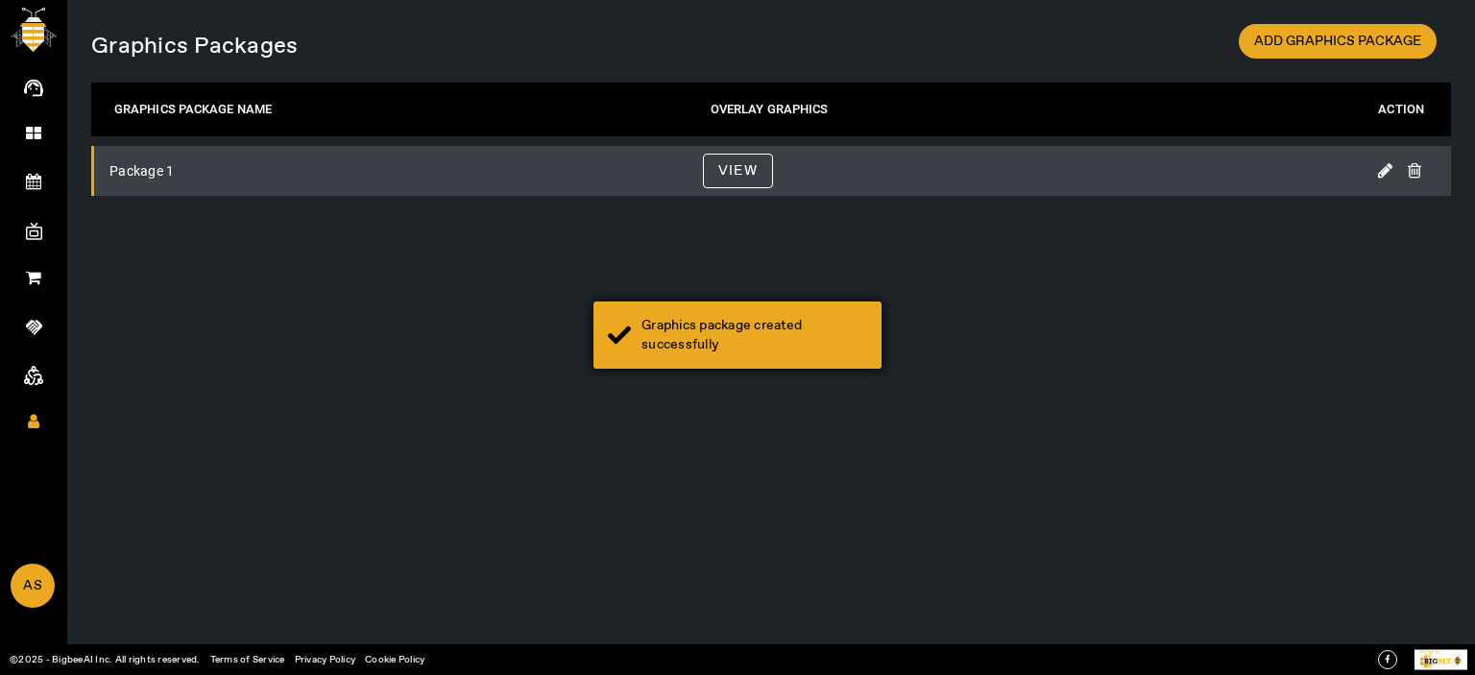
click at [790, 344] on div "Graphics package created successfully" at bounding box center [755, 335] width 226 height 38
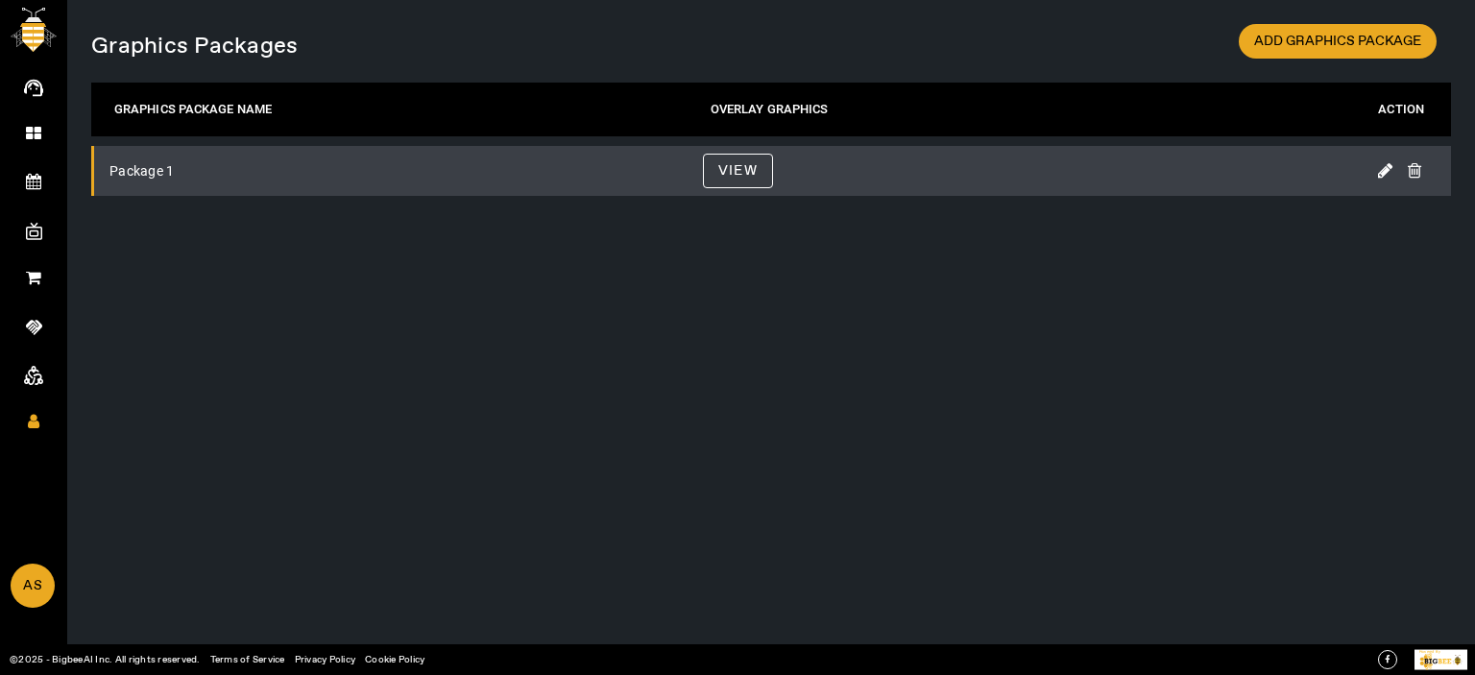
click at [748, 171] on span "VIEW" at bounding box center [737, 171] width 39 height 24
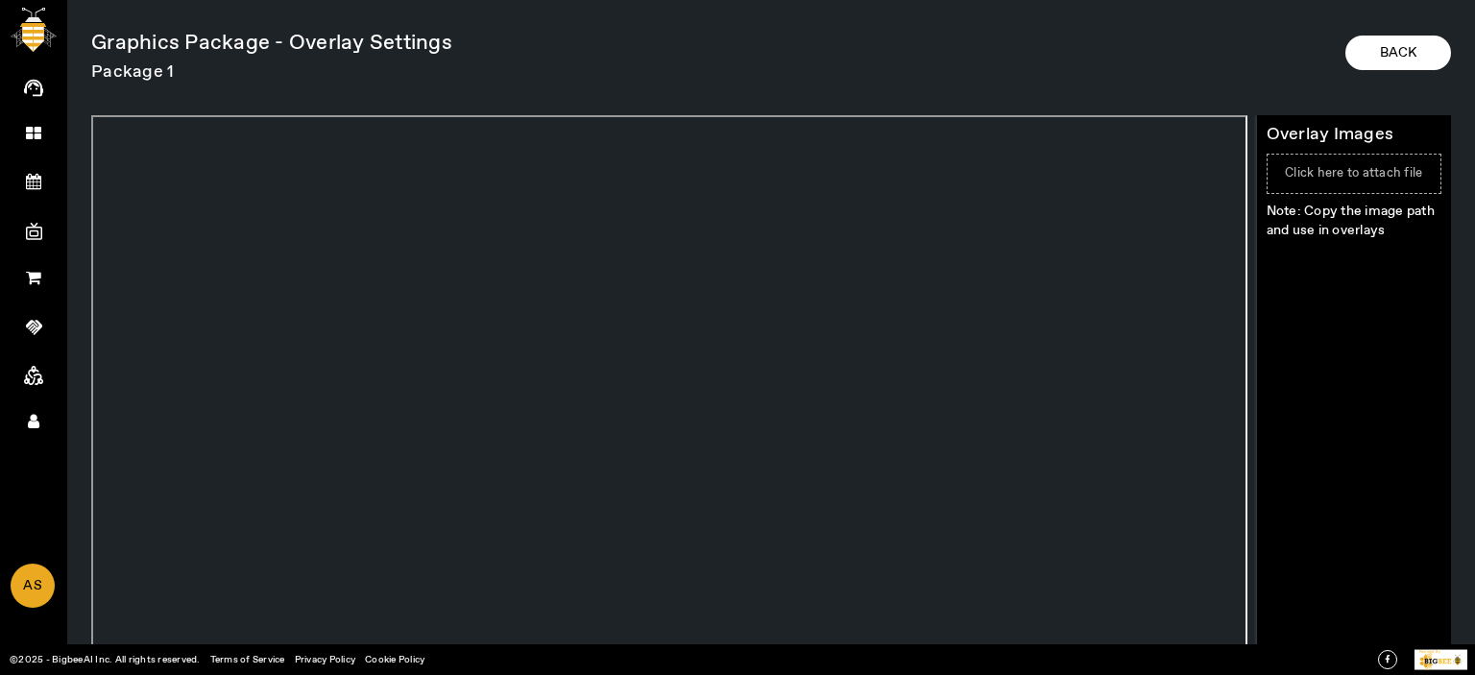
click at [1378, 180] on span "Click here to attach file" at bounding box center [1353, 173] width 137 height 16
click at [1422, 165] on input "Click here to attach file" at bounding box center [1422, 164] width 1 height 1
type input "C:\fakepath\images.jfif"
click at [1322, 313] on span "Upload" at bounding box center [1320, 309] width 56 height 19
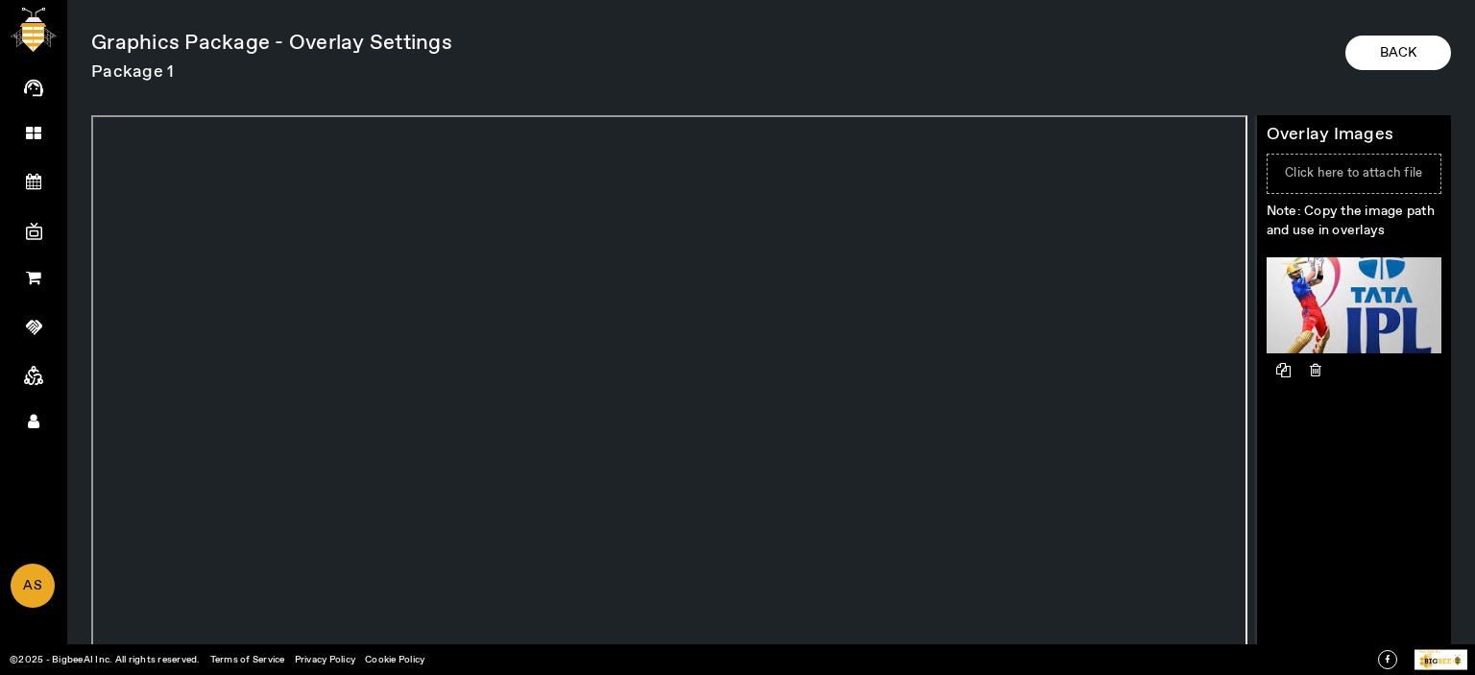
click at [1325, 162] on label "Click here to attach file" at bounding box center [1354, 174] width 175 height 40
click at [1422, 164] on input "Click here to attach file" at bounding box center [1422, 164] width 1 height 1
type input "C:\fakepath\vector-illustration-t20-cricket-tournament-260nw-2292577629.webp"
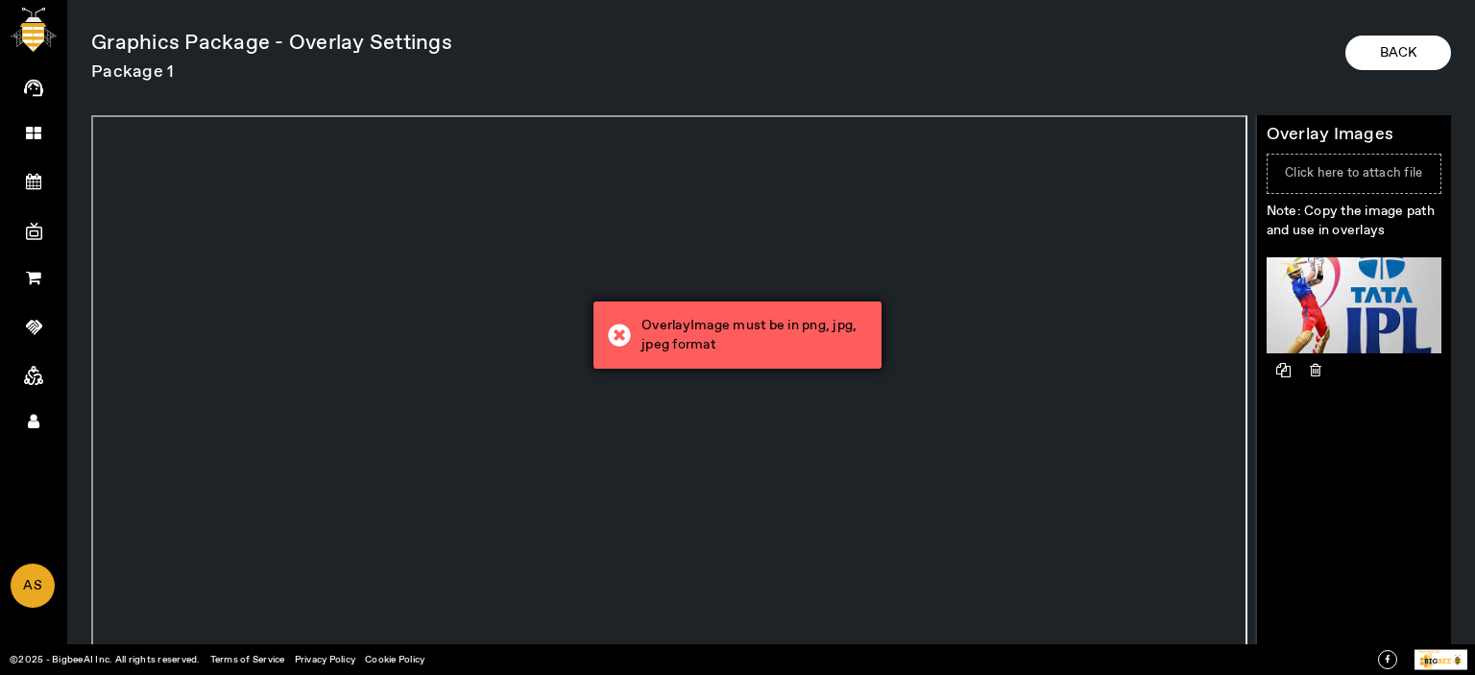
click at [753, 327] on div "OverlayImage must be in png, jpg, jpeg format" at bounding box center [755, 335] width 226 height 38
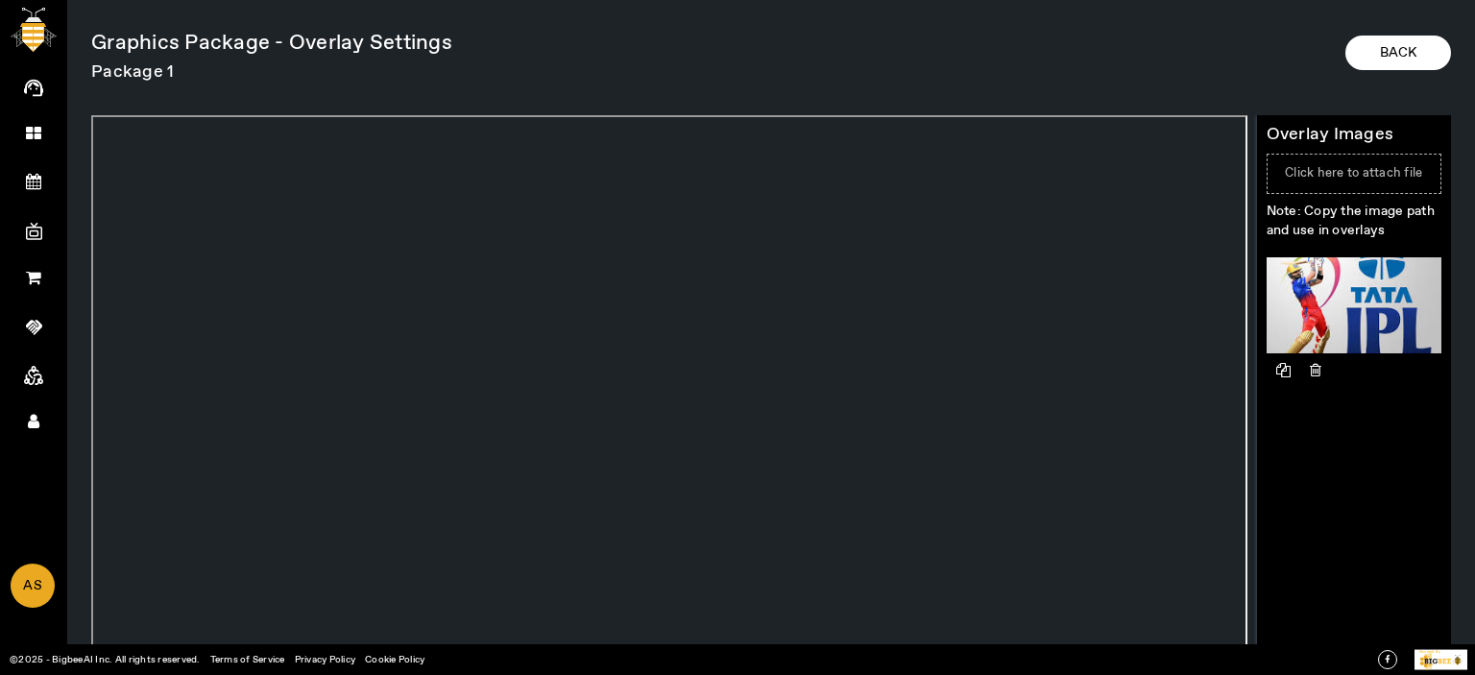
click at [1367, 156] on label "Click here to attach file" at bounding box center [1354, 174] width 175 height 40
click at [1422, 164] on input "Click here to attach file" at bounding box center [1422, 164] width 1 height 1
type input "C:\fakepath\cricket-tournament-match-banner-with-stadium-background-free-vector…"
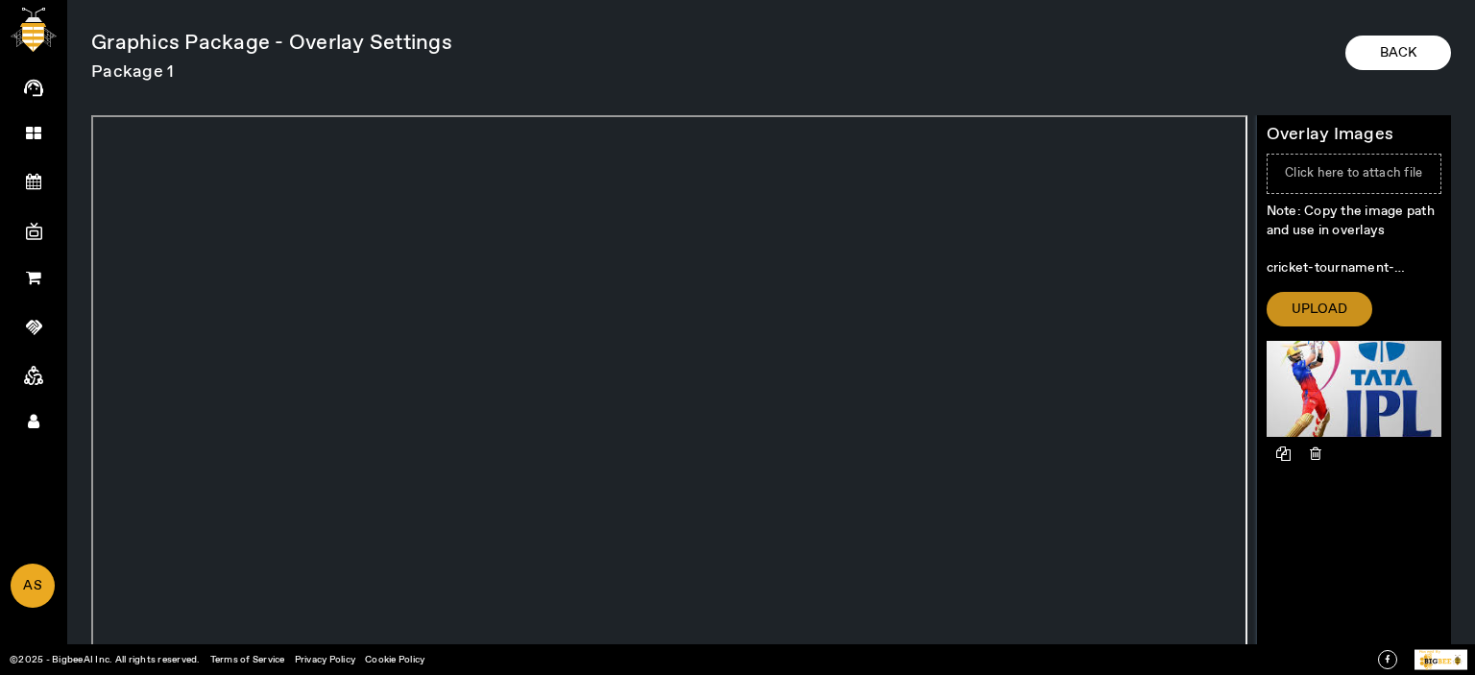
click at [1335, 310] on span "Upload" at bounding box center [1320, 309] width 56 height 19
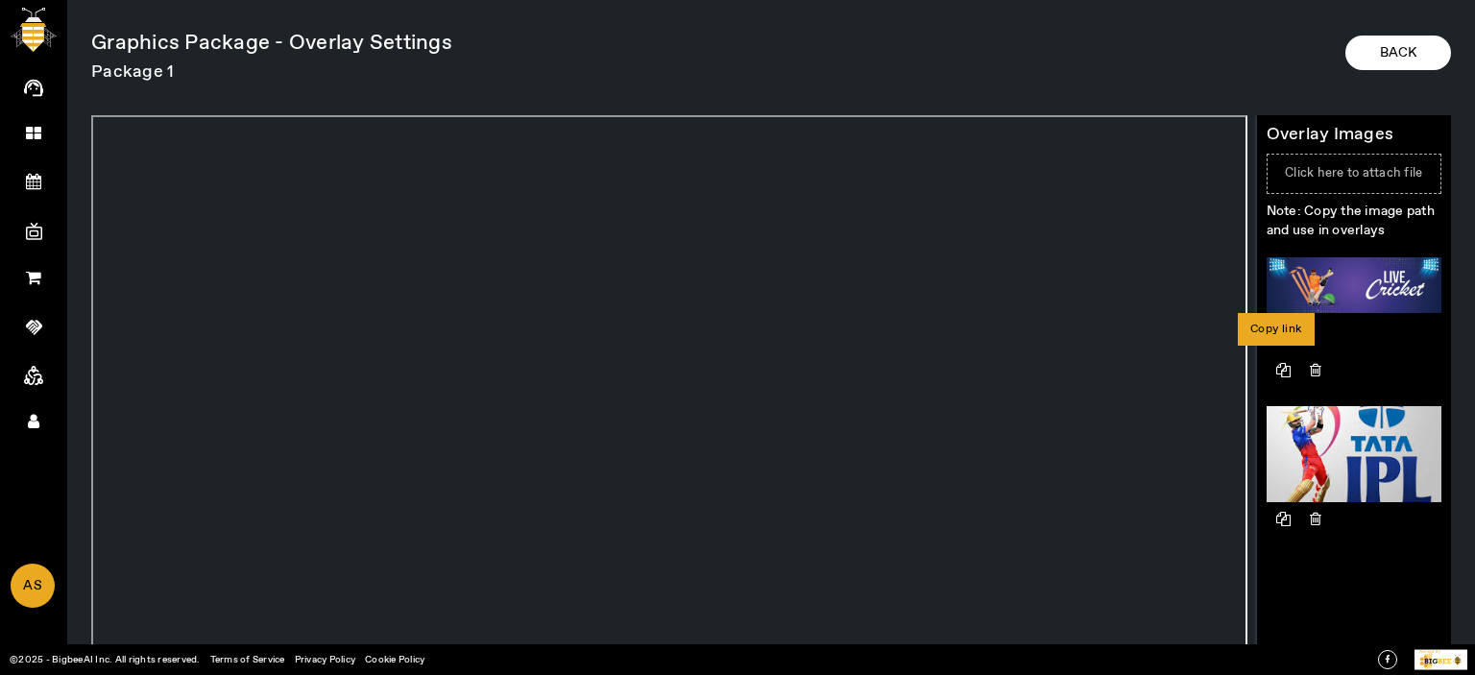
click at [1275, 368] on icon at bounding box center [1284, 370] width 34 height 34
click at [1391, 54] on span "Back" at bounding box center [1398, 52] width 36 height 19
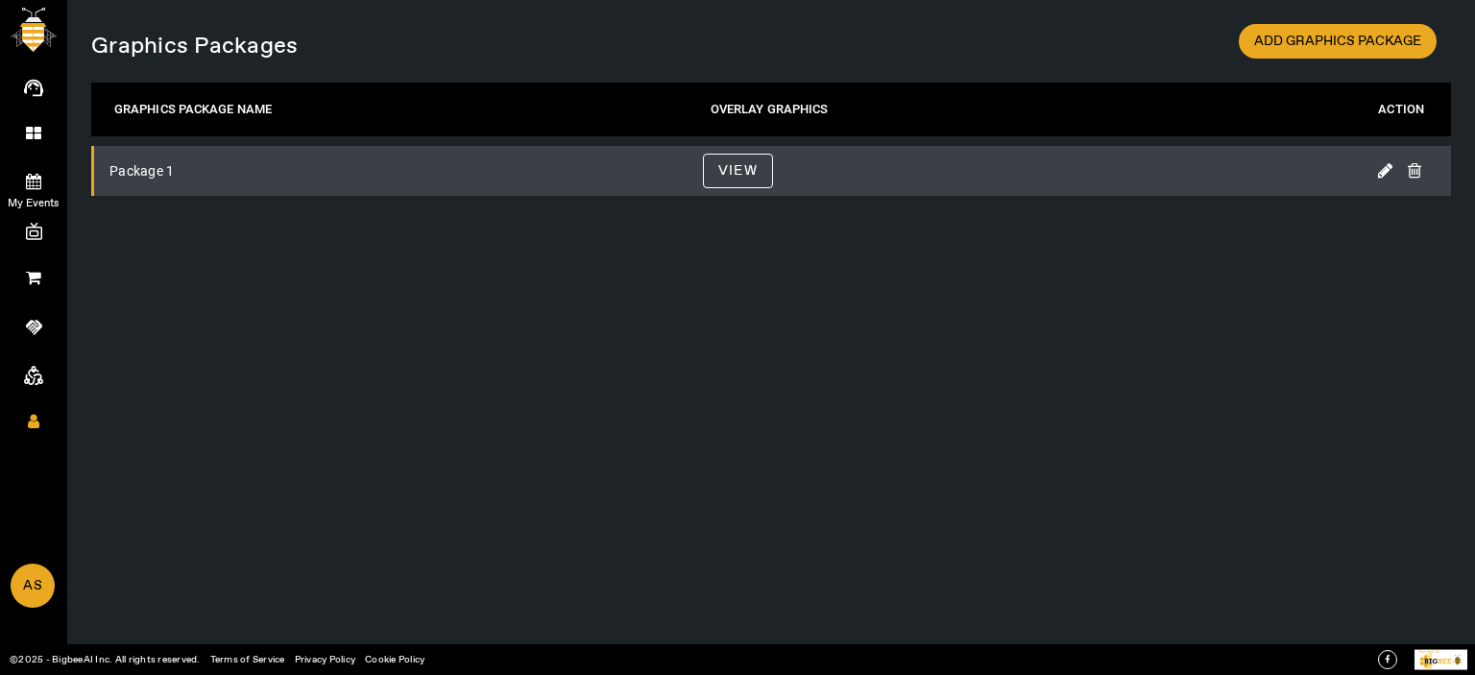
click at [27, 167] on link "My Events" at bounding box center [33, 180] width 67 height 48
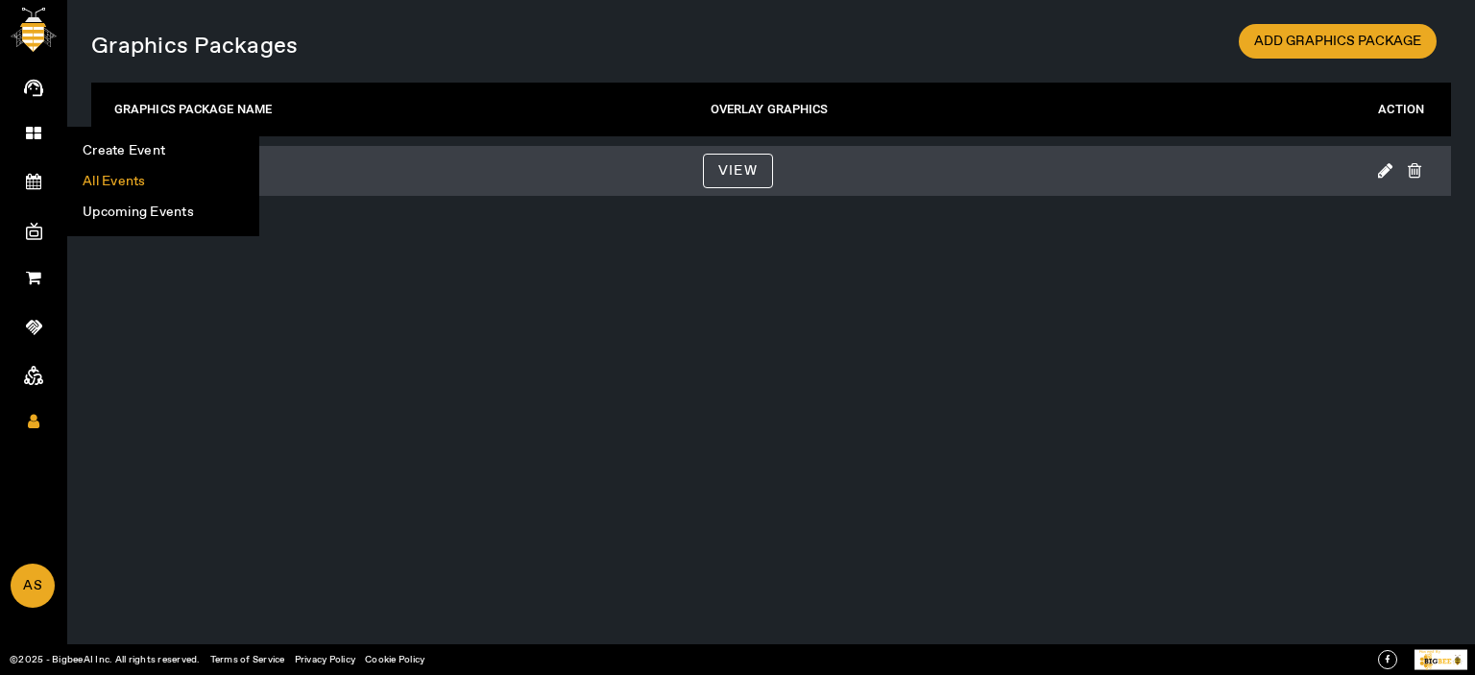
click at [109, 179] on li "All Events" at bounding box center [163, 181] width 190 height 31
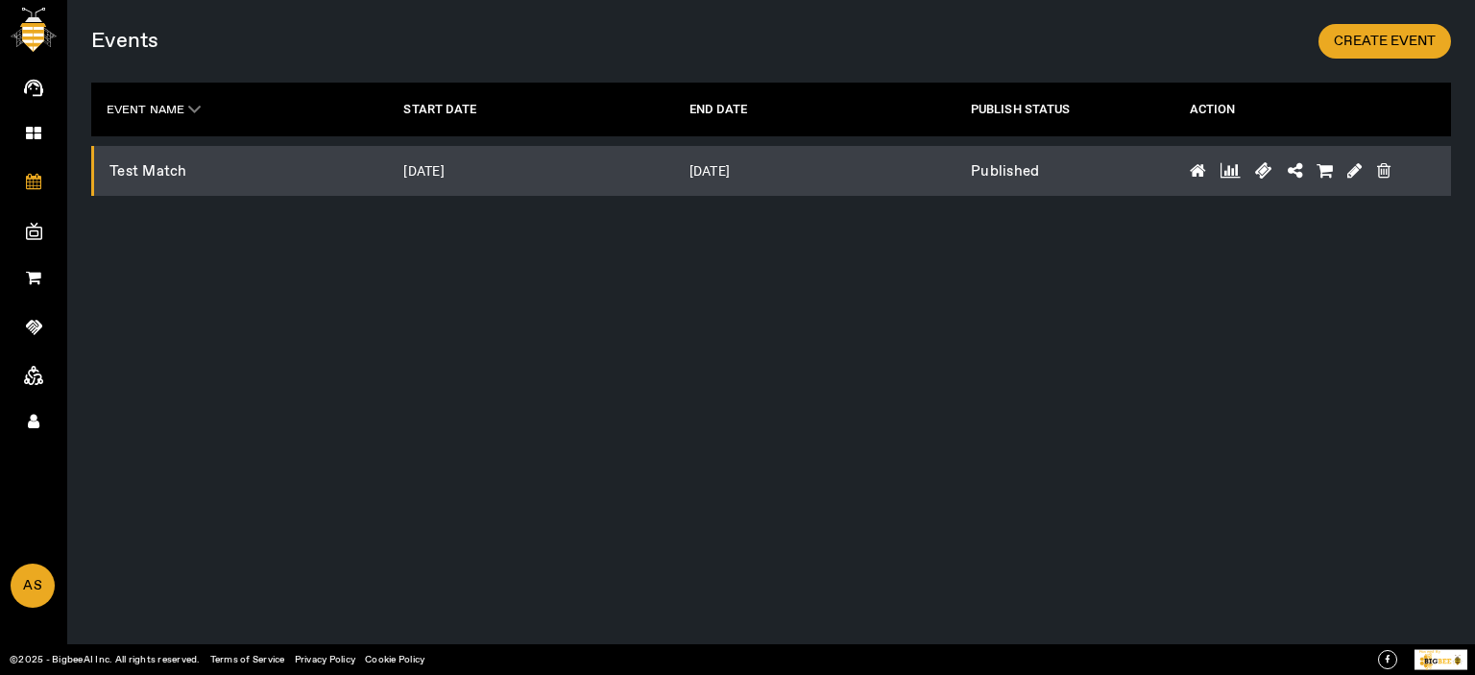
click at [1208, 176] on td at bounding box center [1298, 171] width 246 height 50
click at [1187, 173] on td at bounding box center [1298, 171] width 246 height 50
click at [1199, 174] on icon at bounding box center [1198, 170] width 16 height 17
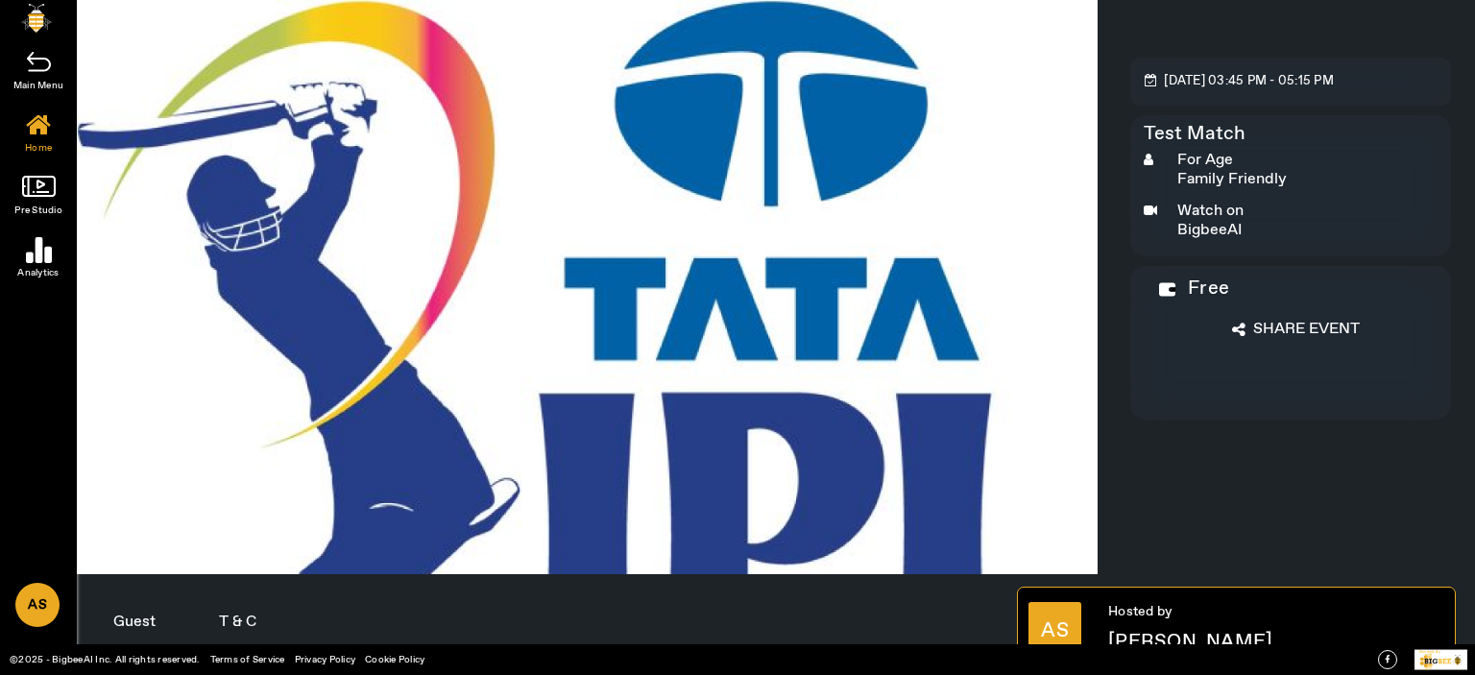
click at [22, 197] on link at bounding box center [38, 179] width 77 height 43
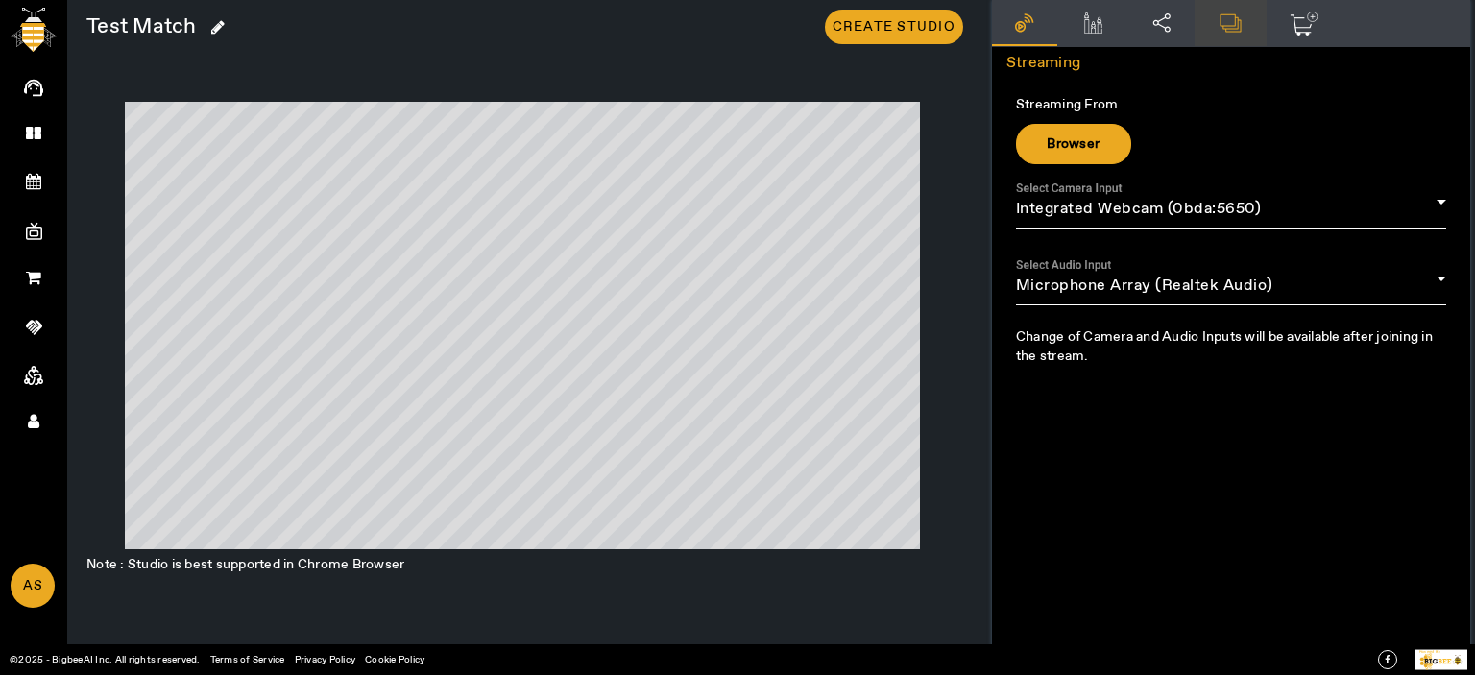
click at [1220, 22] on icon at bounding box center [1231, 22] width 26 height 21
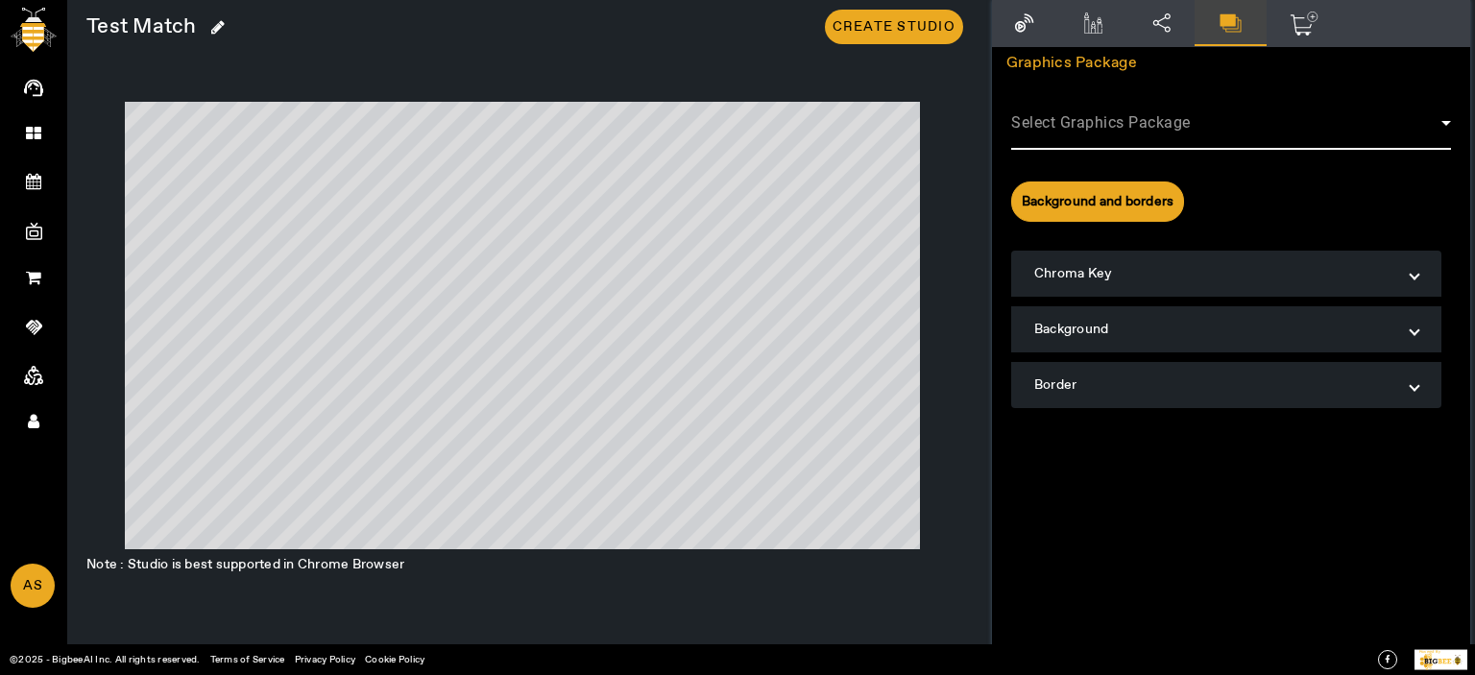
click at [1197, 124] on span at bounding box center [1226, 130] width 430 height 23
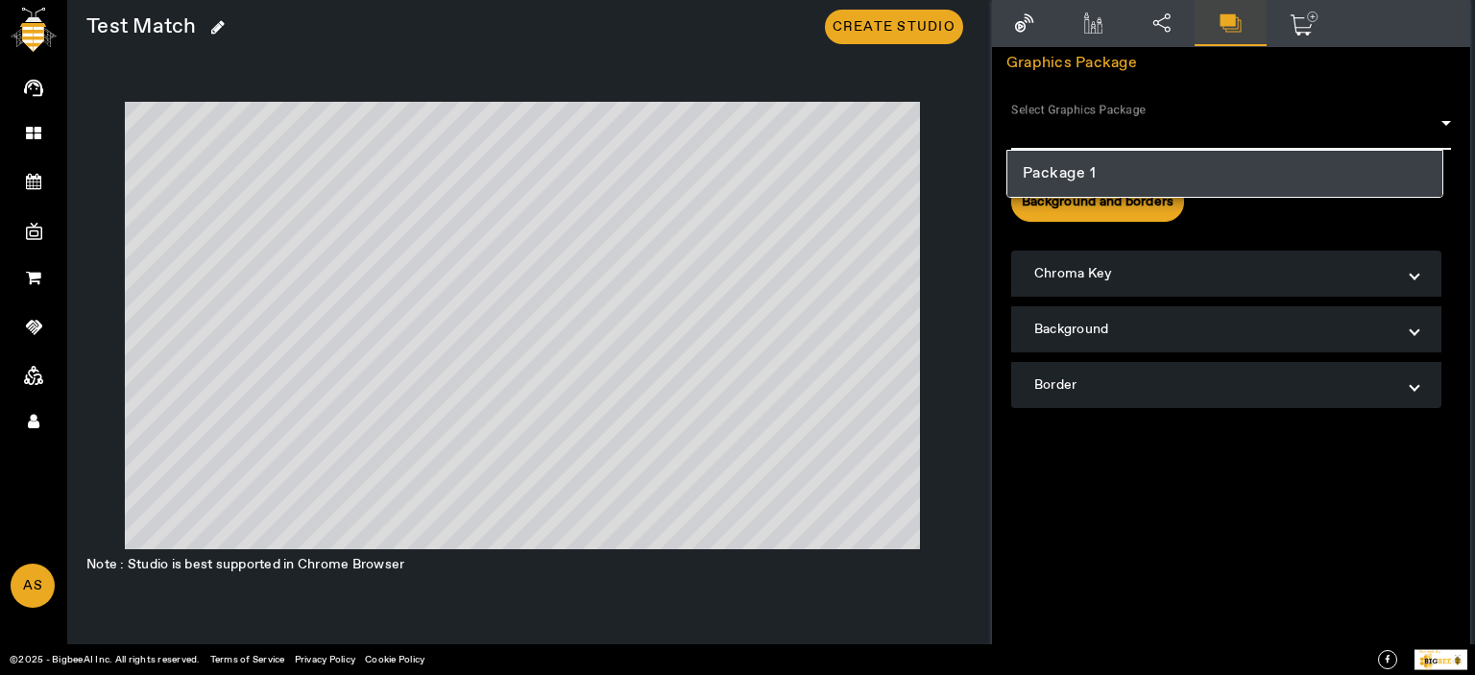
click at [1127, 177] on mat-option "Package 1" at bounding box center [1225, 174] width 436 height 46
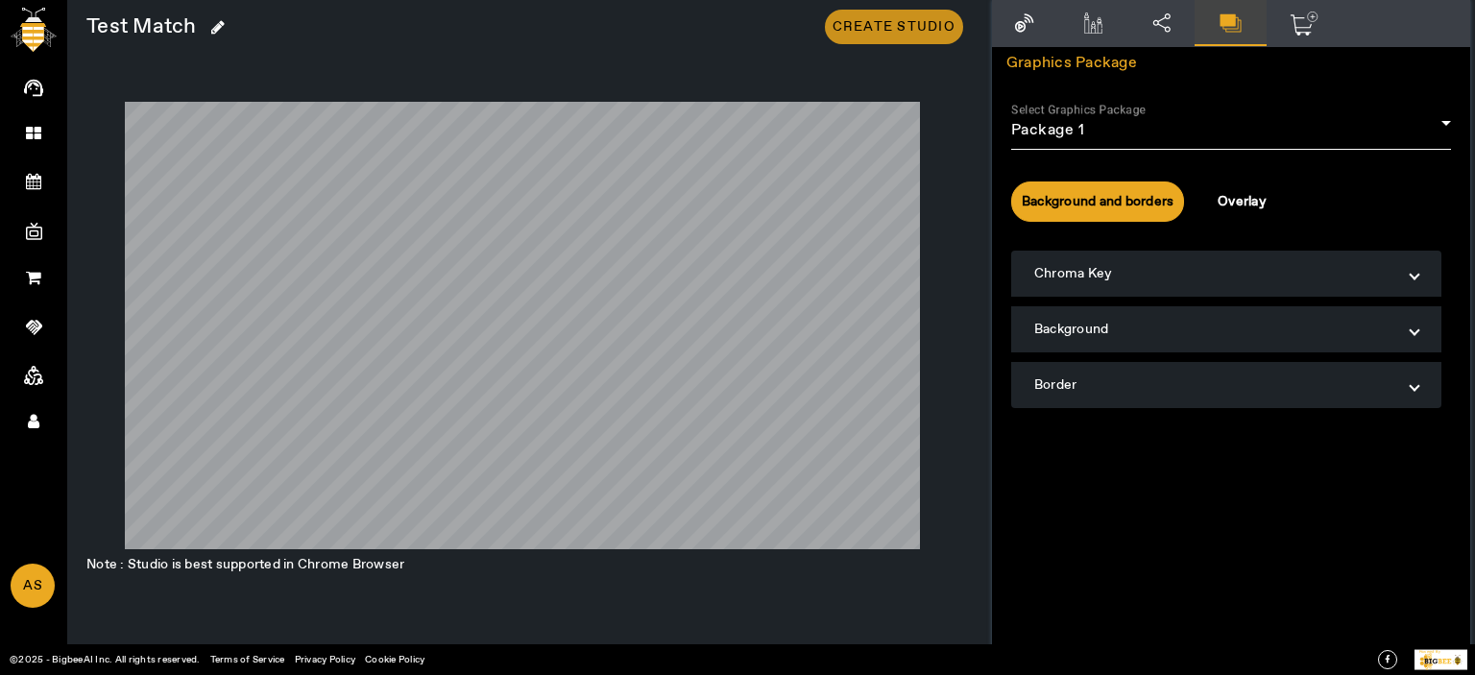
click at [904, 31] on span "Create Studio" at bounding box center [894, 26] width 123 height 19
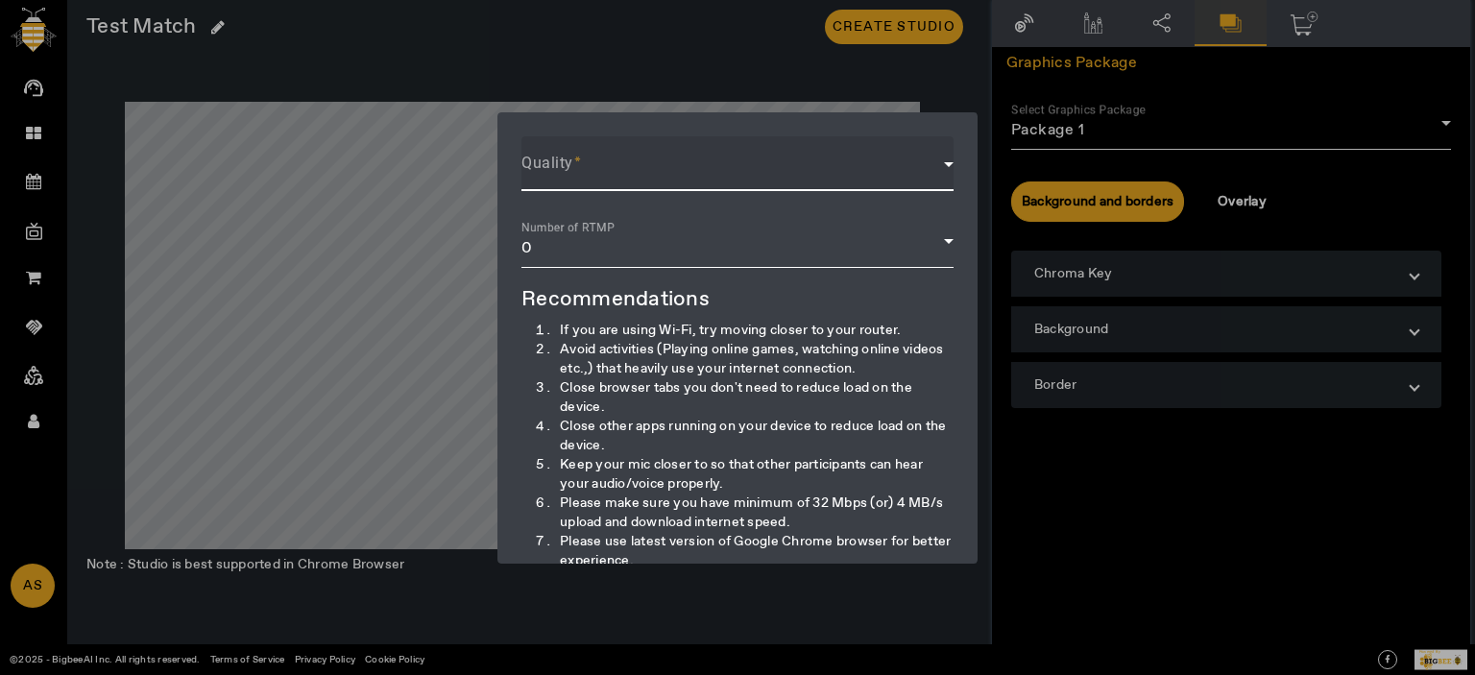
click at [571, 182] on span at bounding box center [732, 171] width 423 height 23
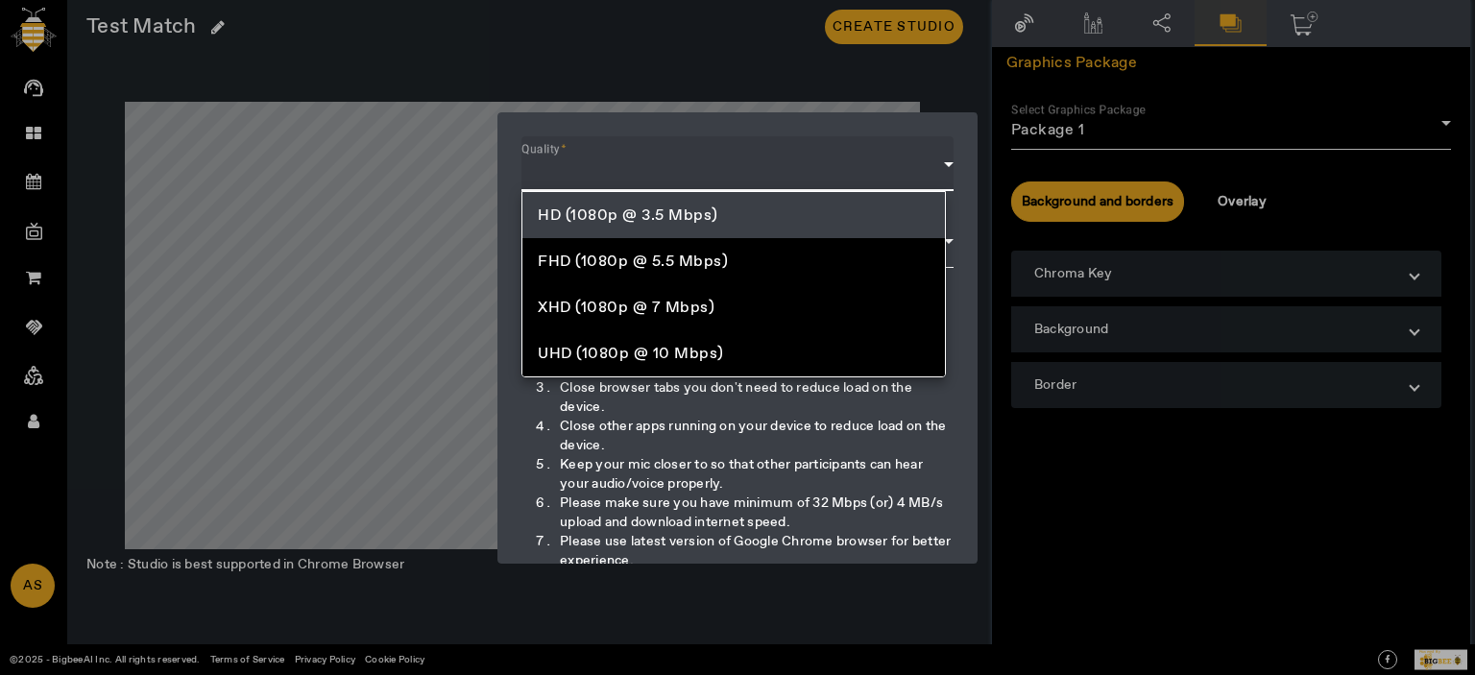
drag, startPoint x: 572, startPoint y: 256, endPoint x: 576, endPoint y: 223, distance: 33.8
click at [576, 223] on div "HD (1080p @ 3.5 Mbps) FHD (1080p @ 5.5 Mbps) XHD (1080p @ 7 Mbps) UHD (1080p @ …" at bounding box center [733, 284] width 424 height 186
click at [584, 206] on span "HD (1080p @ 3.5 Mbps)" at bounding box center [628, 216] width 181 height 20
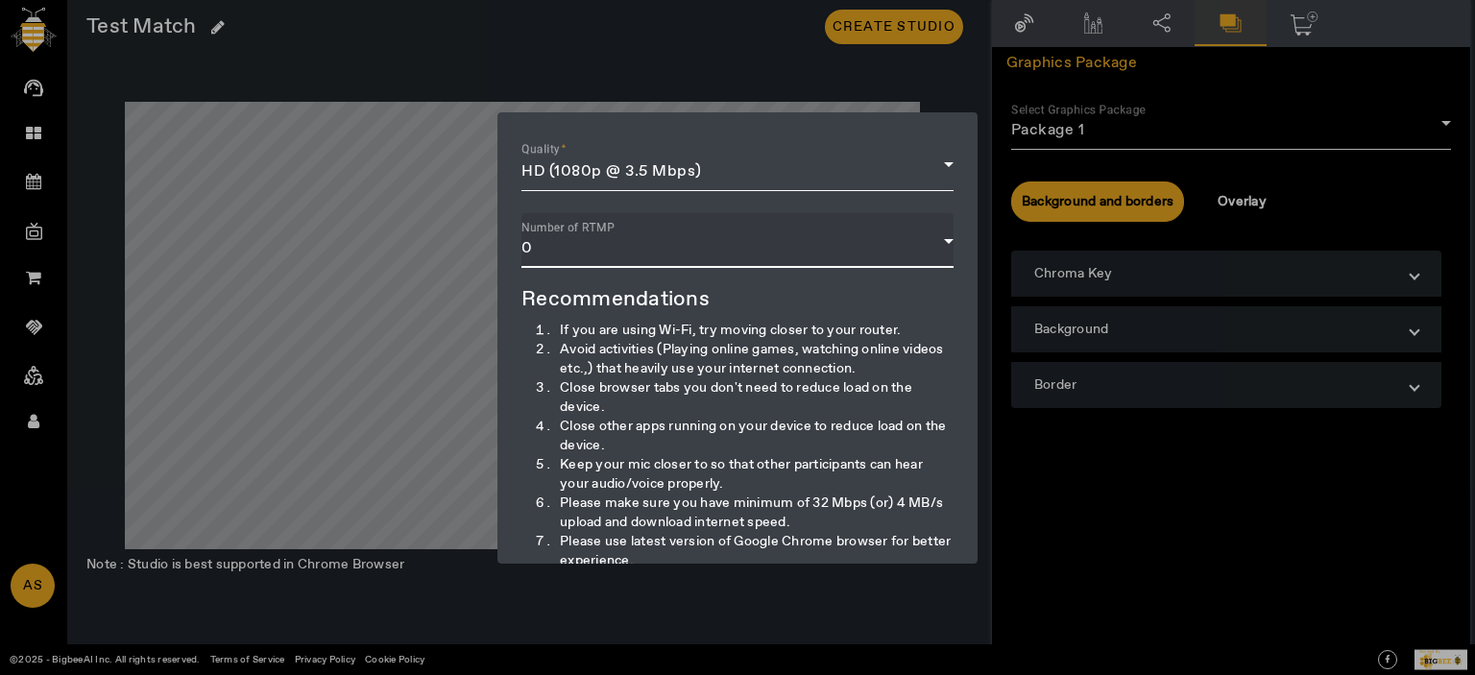
click at [596, 238] on div "0" at bounding box center [732, 248] width 423 height 23
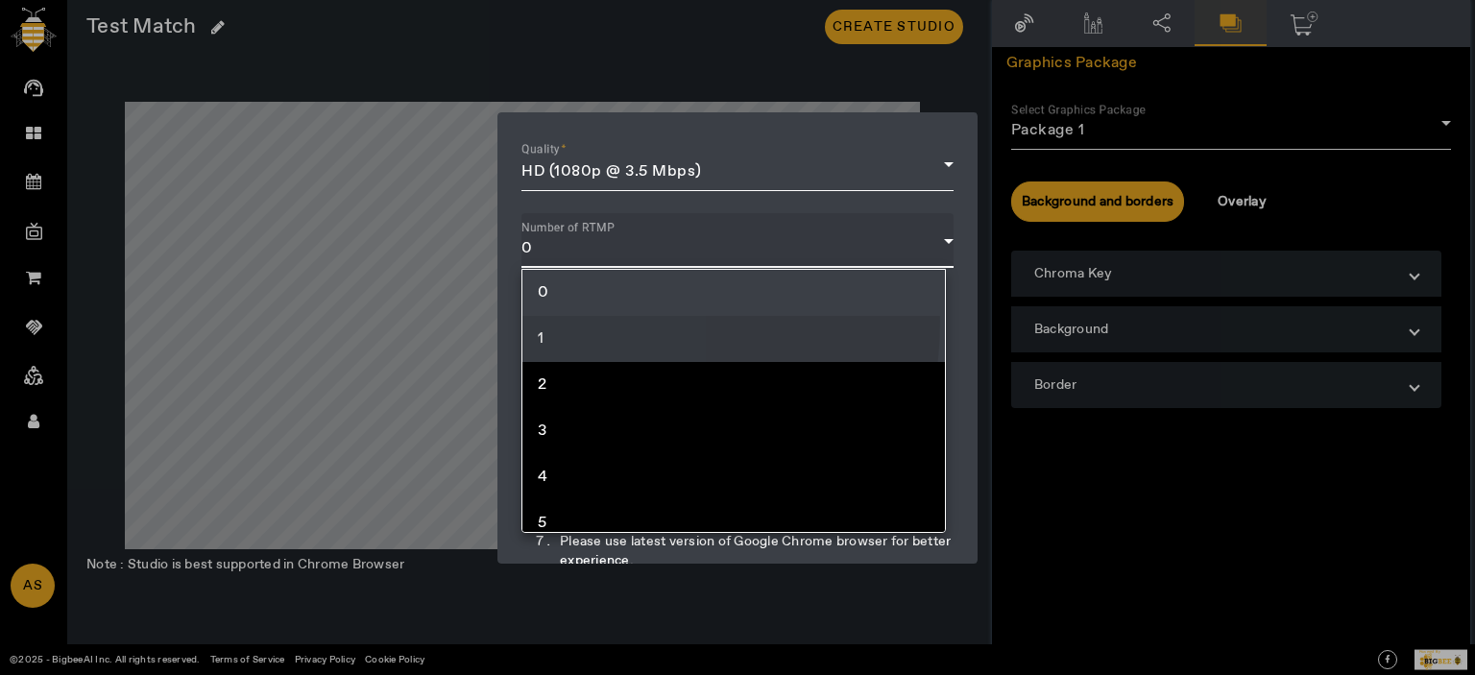
click at [578, 321] on mat-option "1" at bounding box center [733, 339] width 423 height 46
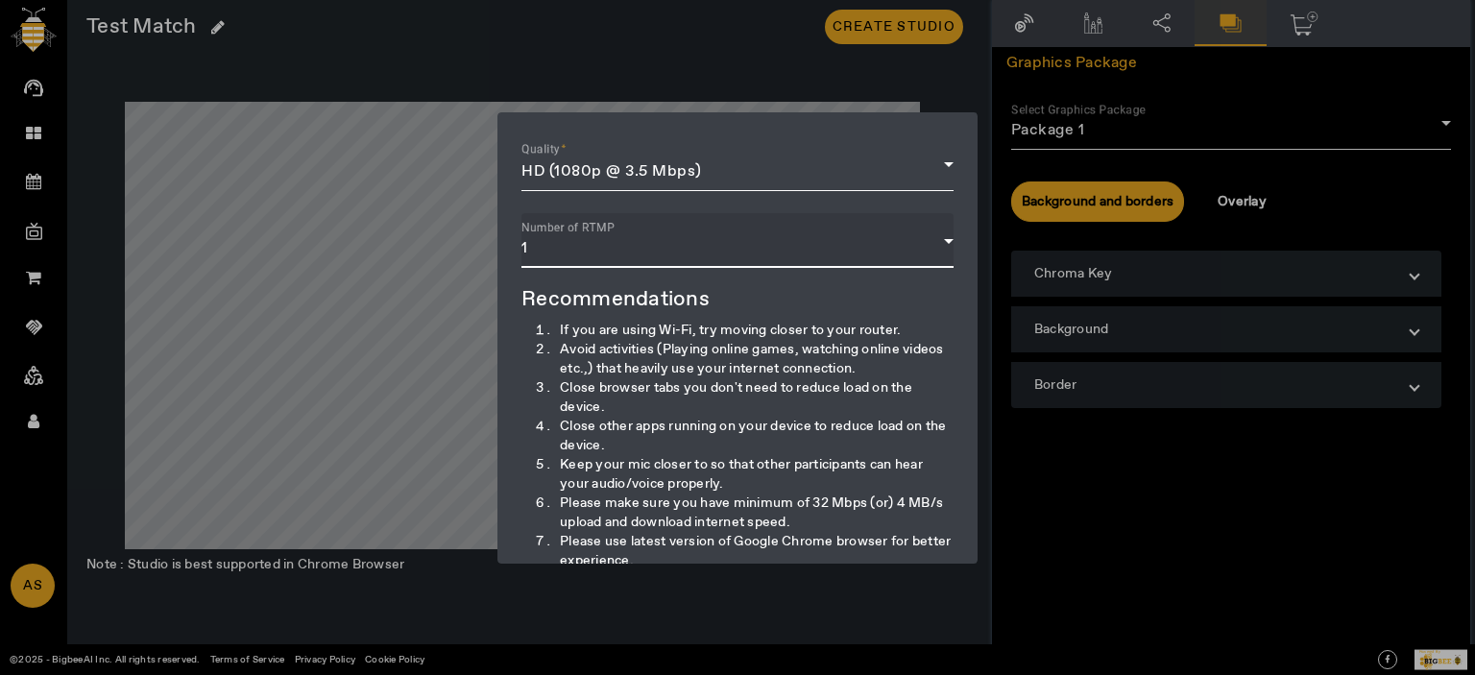
scroll to position [192, 0]
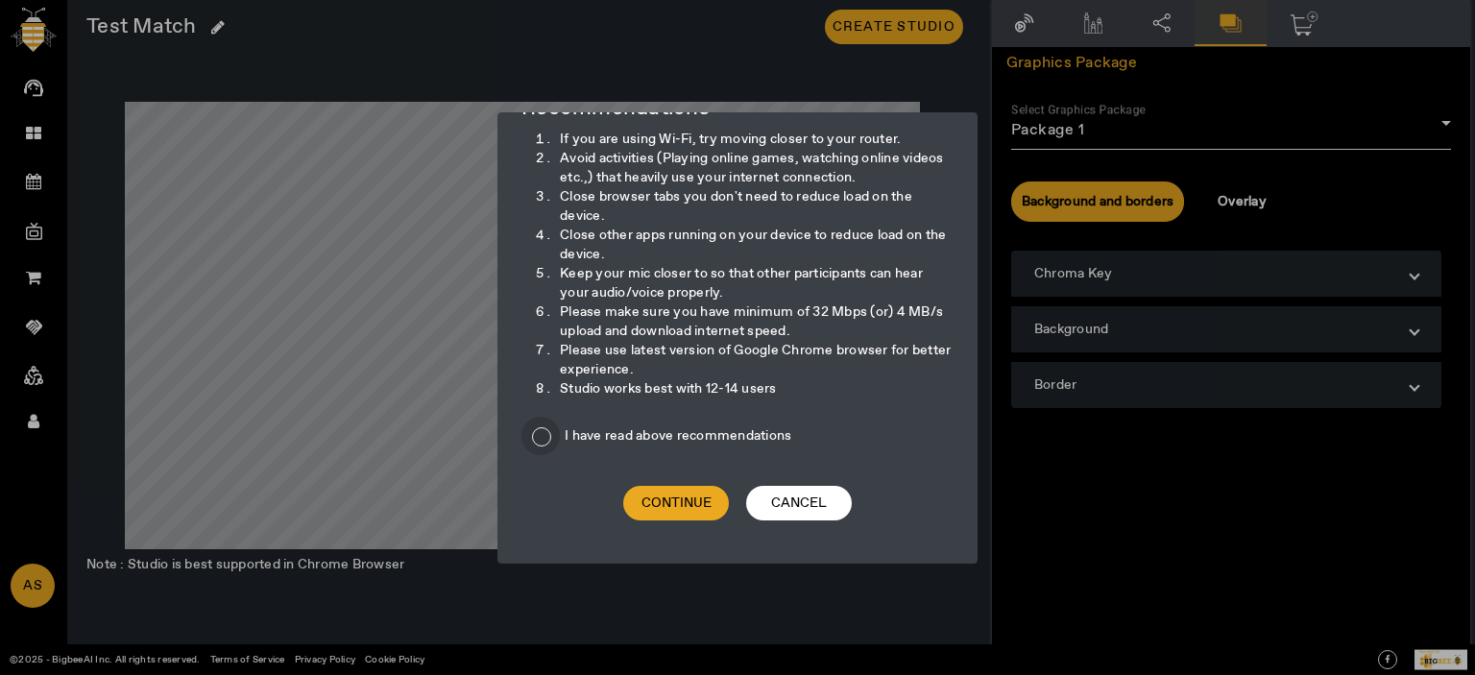
drag, startPoint x: 535, startPoint y: 429, endPoint x: 600, endPoint y: 473, distance: 78.8
click at [536, 429] on input "I have read above recommendations" at bounding box center [540, 436] width 38 height 38
checkbox input "true"
click at [691, 514] on span at bounding box center [676, 503] width 106 height 46
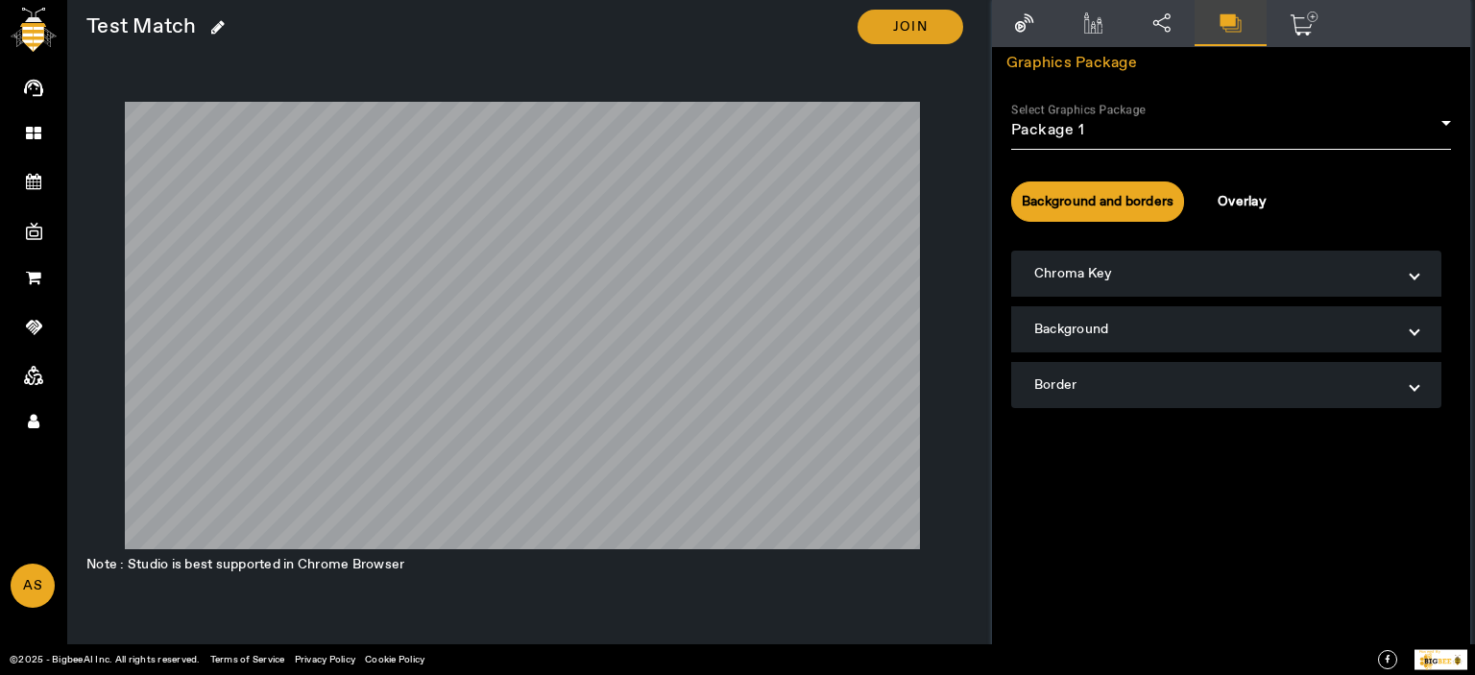
click at [918, 37] on span at bounding box center [911, 27] width 106 height 46
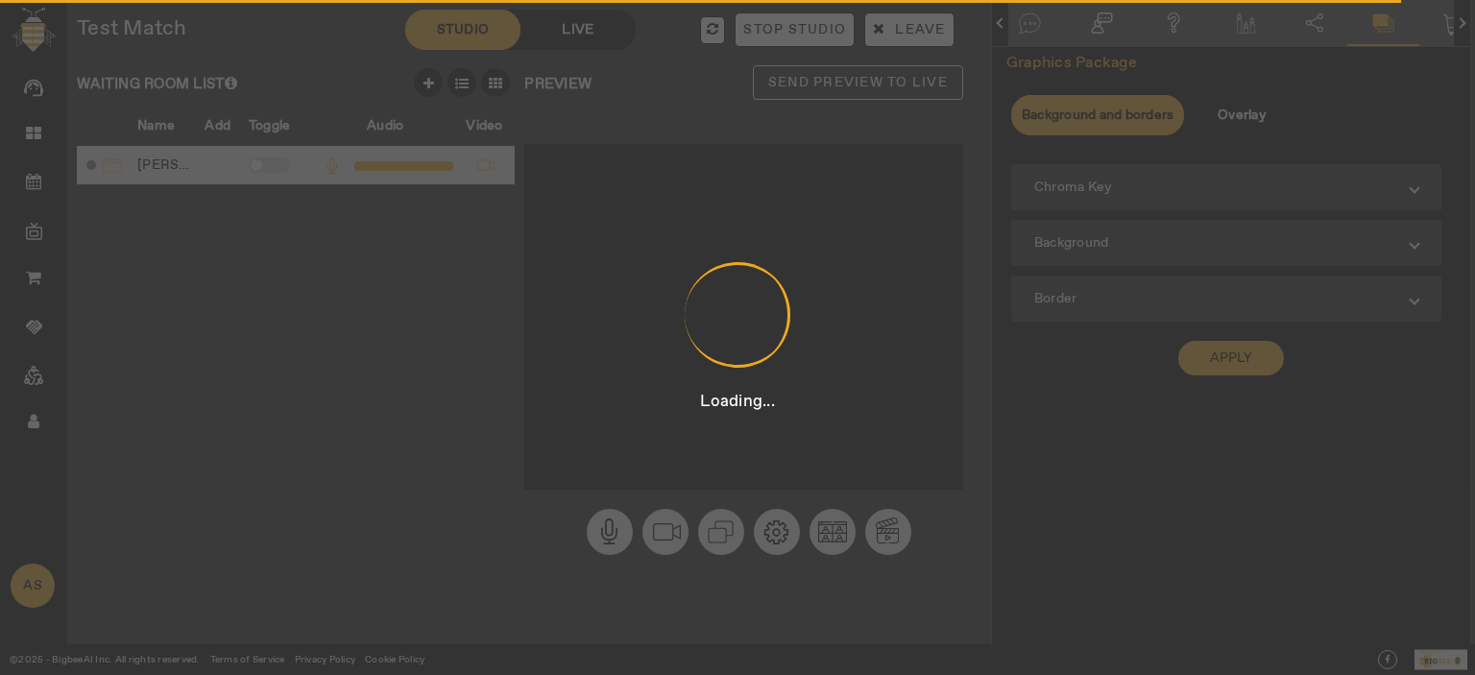
click at [1132, 445] on div "Loading..." at bounding box center [737, 337] width 1475 height 675
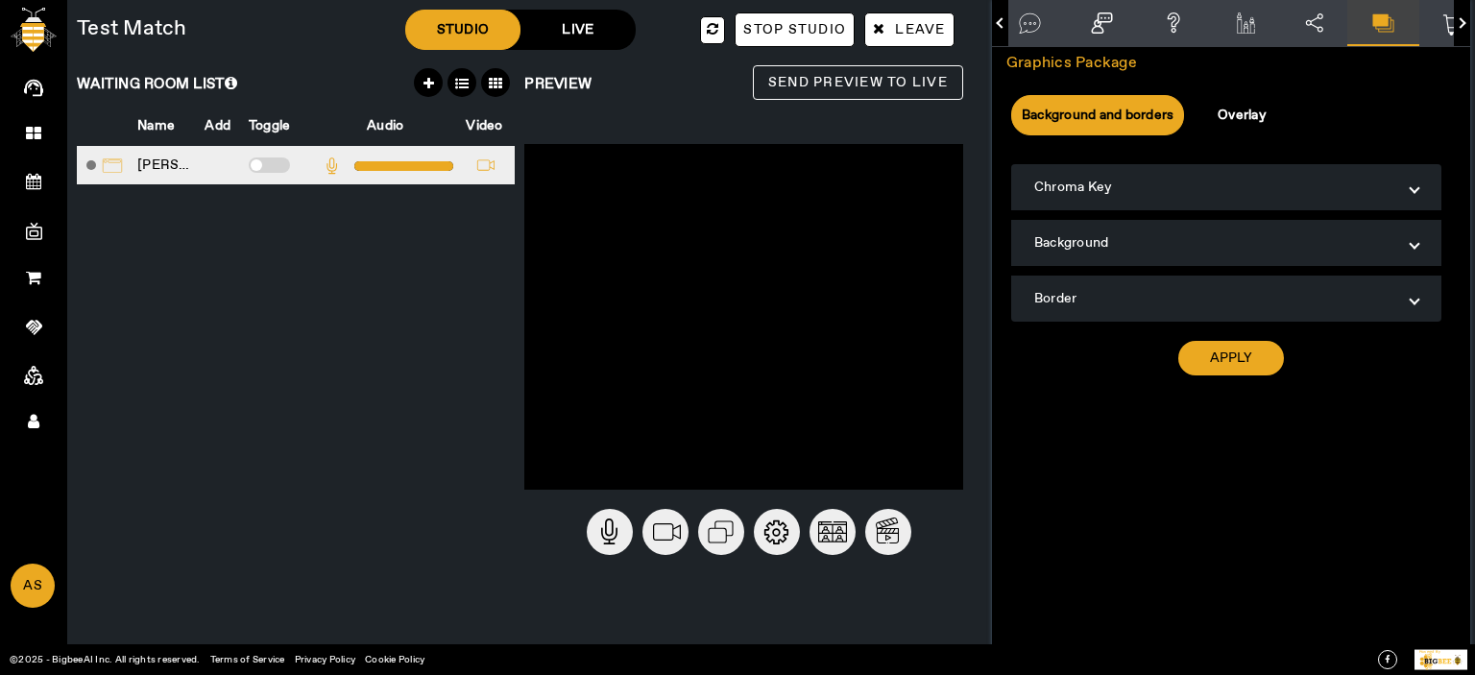
click at [330, 161] on img at bounding box center [332, 166] width 29 height 29
click at [891, 533] on circle at bounding box center [888, 532] width 46 height 46
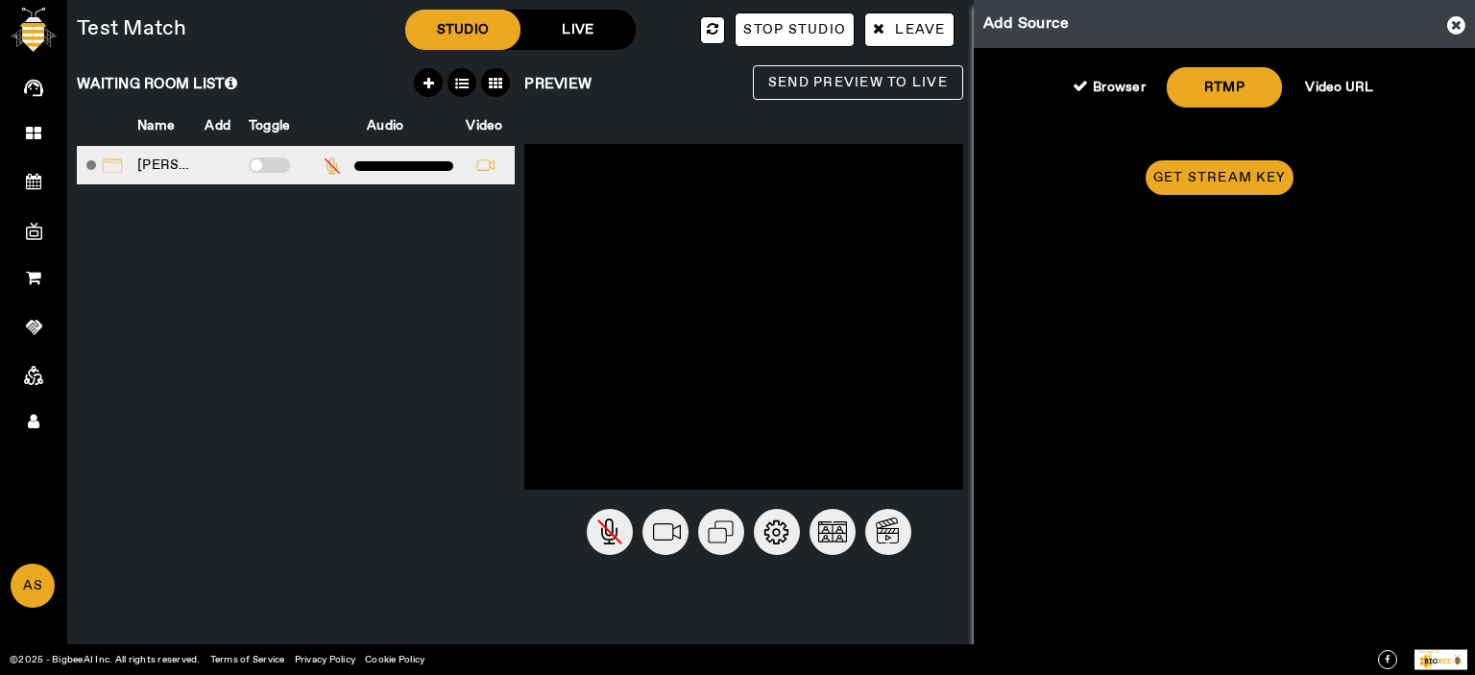
click at [1339, 85] on div "Video URL" at bounding box center [1339, 87] width 115 height 38
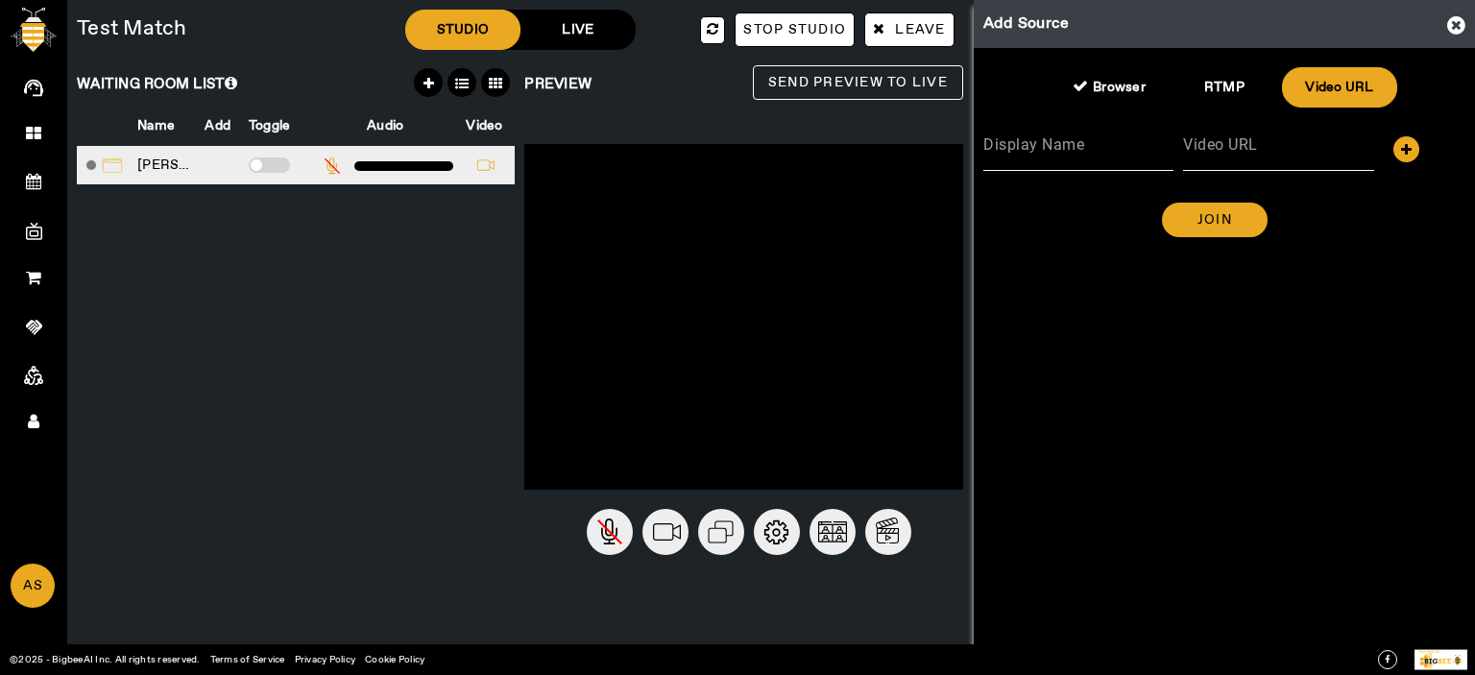
click at [1274, 137] on div "Video URL" at bounding box center [1278, 144] width 190 height 54
click at [1273, 157] on input "Video URL" at bounding box center [1278, 151] width 190 height 23
type input "https://s3.amazonaws.com/stageupload.bigbee.ai/org_1974/pre_recorded_videos/vid…"
click at [1138, 161] on input "Display Name" at bounding box center [1078, 151] width 190 height 23
type input "1"
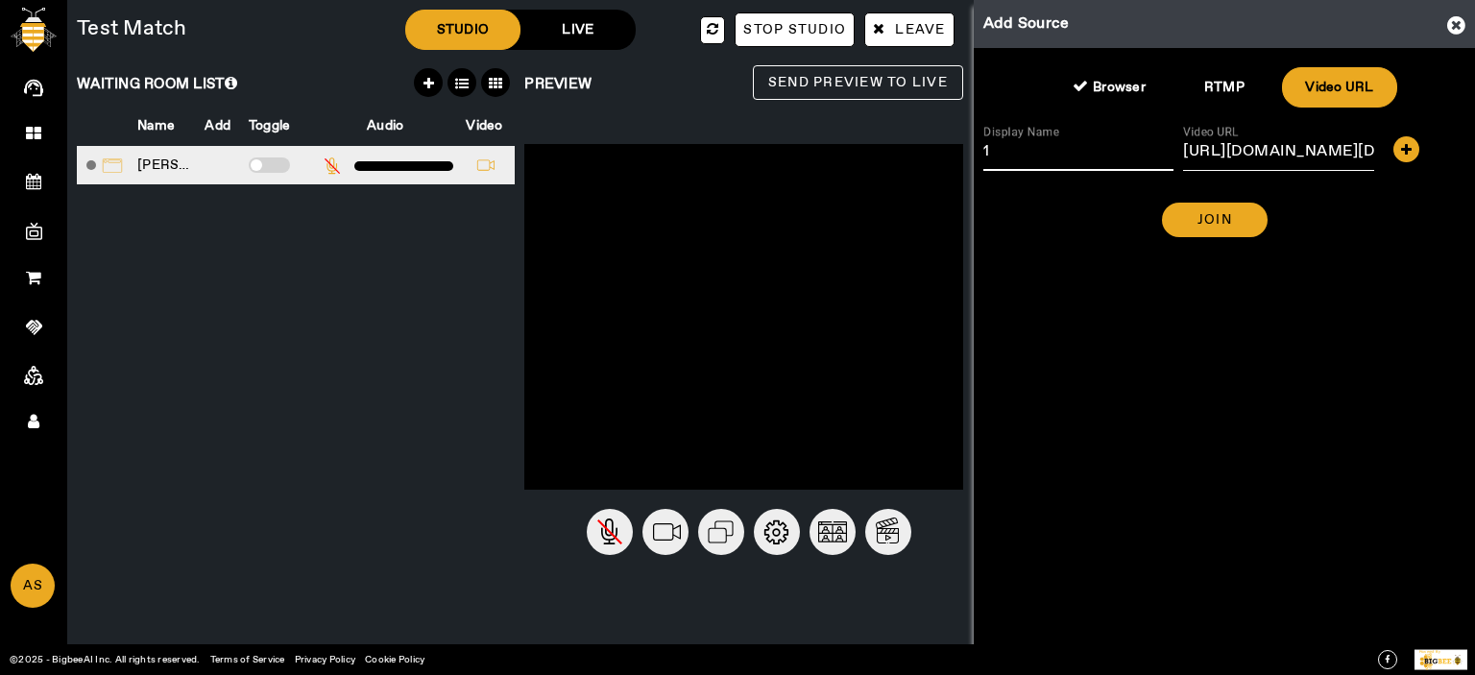
drag, startPoint x: 1398, startPoint y: 300, endPoint x: 1368, endPoint y: 292, distance: 31.7
click at [1395, 300] on div "Add Source Browser RTMP Video URL Display Name 1 Video URL https://s3.amazonaws…" at bounding box center [1224, 337] width 501 height 675
click at [1261, 220] on span at bounding box center [1215, 220] width 106 height 46
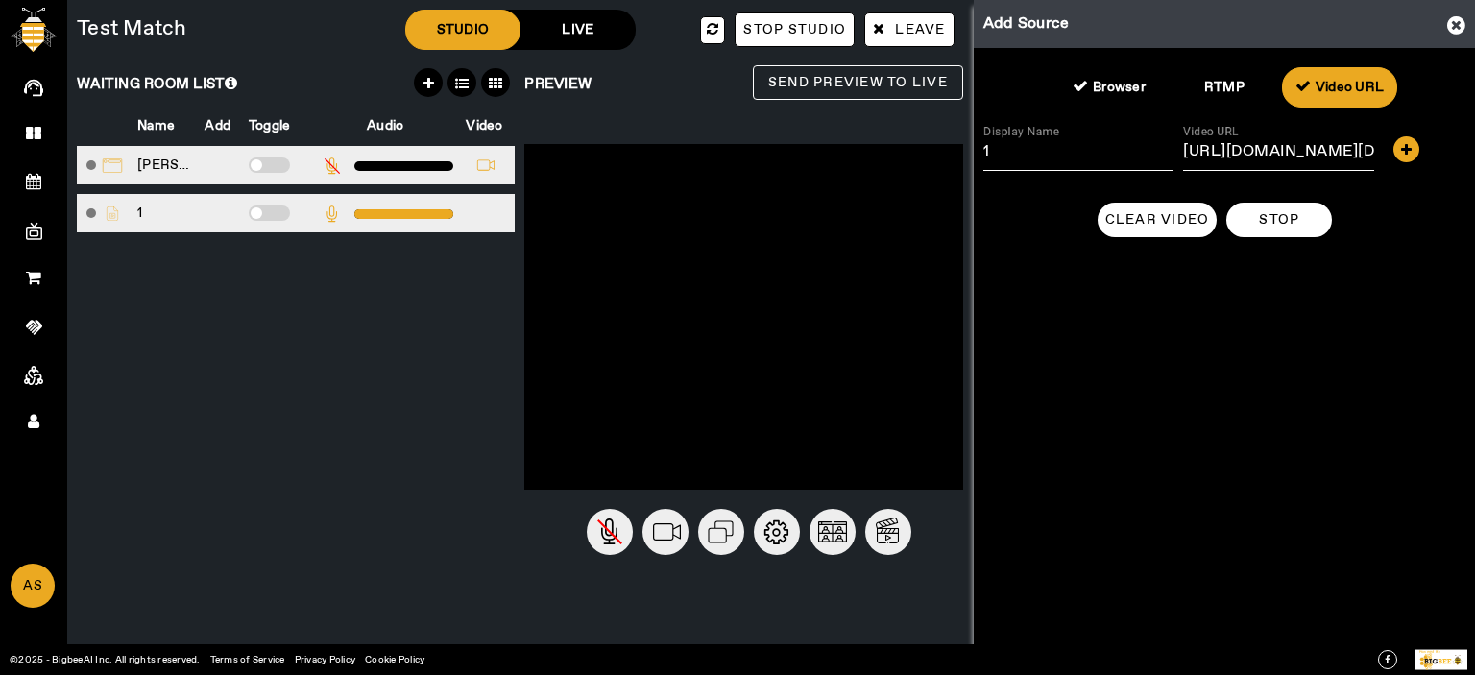
click at [334, 210] on img at bounding box center [332, 214] width 29 height 29
click at [261, 209] on span at bounding box center [269, 213] width 41 height 15
click at [249, 217] on input "checkbox" at bounding box center [249, 217] width 0 height 0
click at [857, 86] on span "Send Preview to Live" at bounding box center [858, 83] width 180 height 24
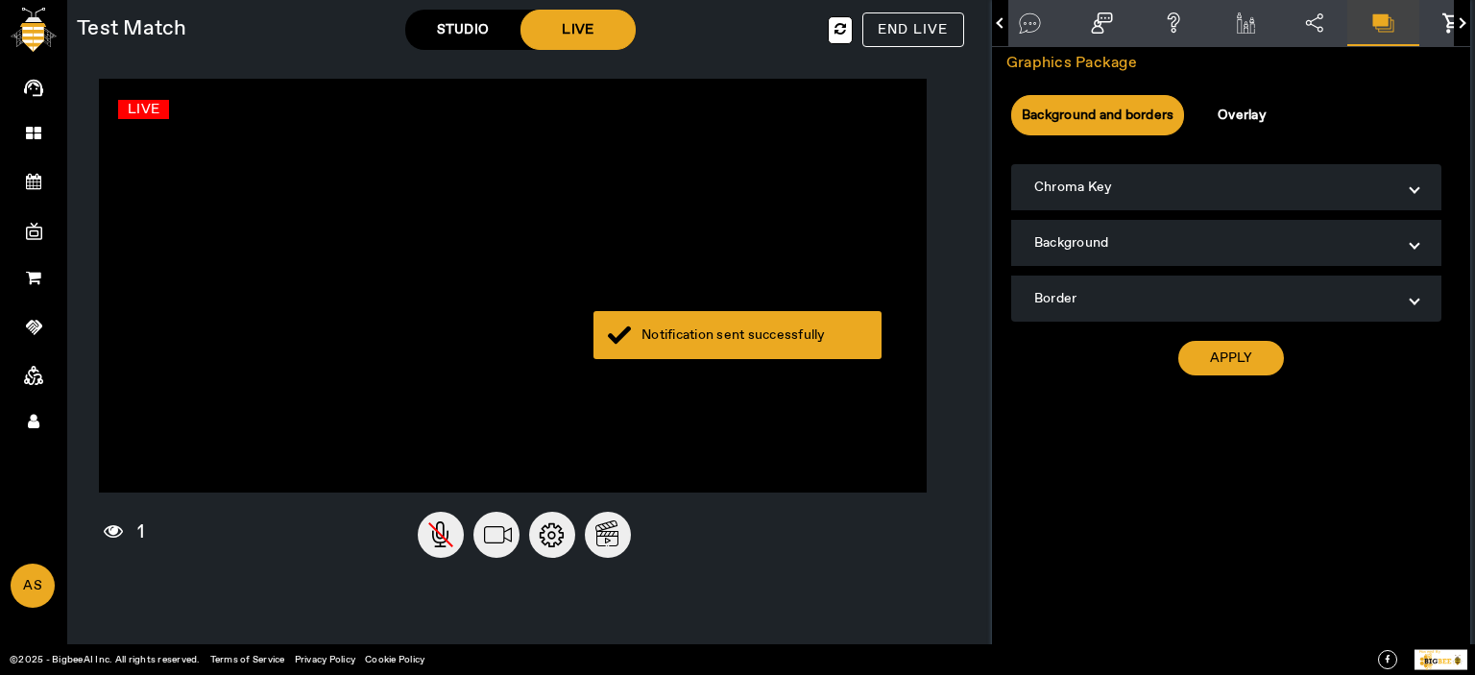
click at [694, 322] on div "Notification sent successfully" at bounding box center [738, 335] width 288 height 48
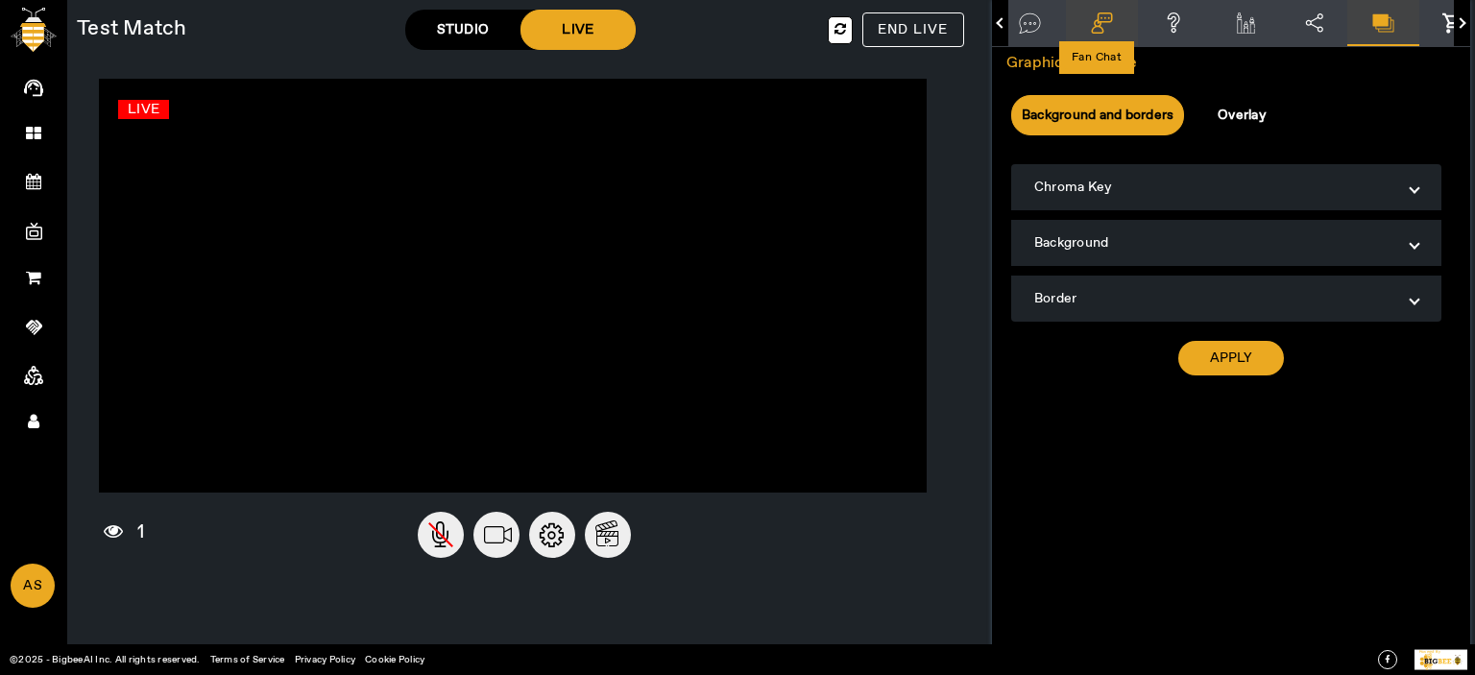
click at [1089, 18] on icon at bounding box center [1102, 22] width 26 height 21
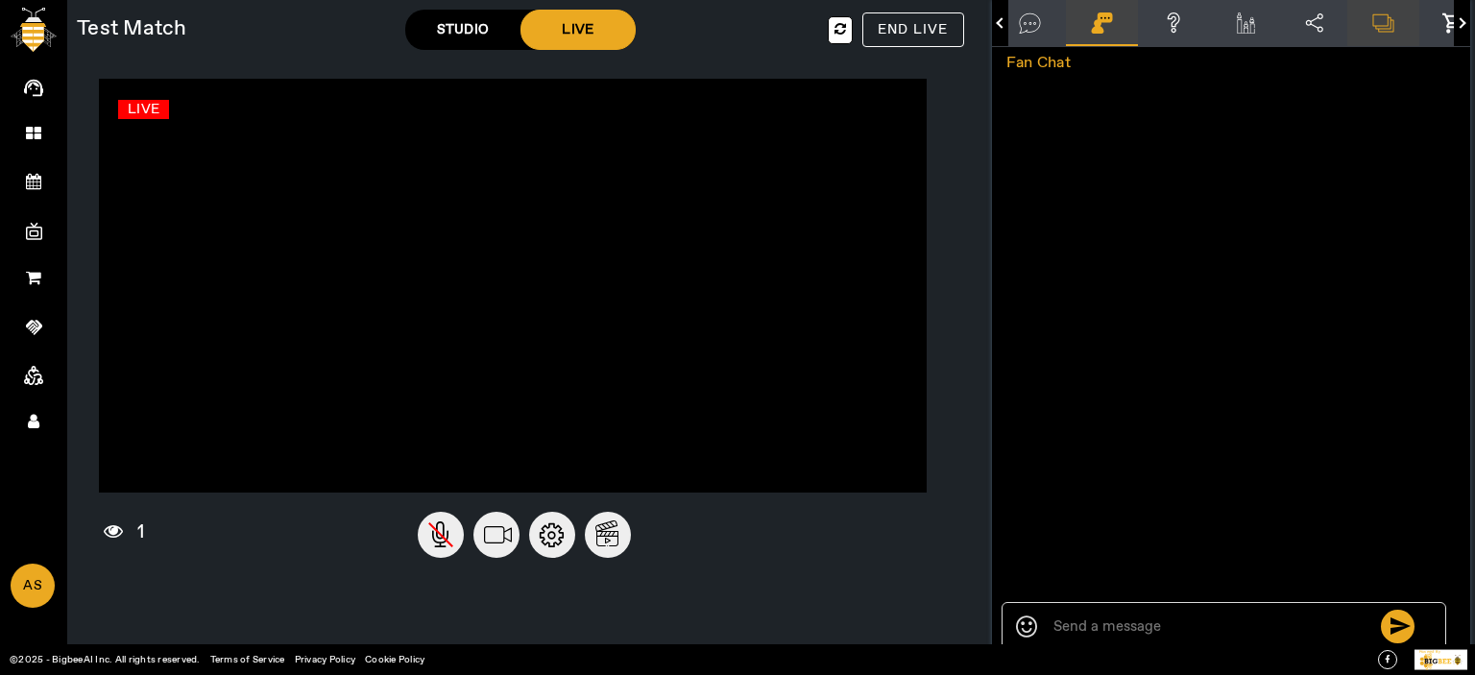
click at [1144, 625] on textarea at bounding box center [1215, 629] width 332 height 33
type textarea "hi"
click at [1241, 26] on icon at bounding box center [1246, 22] width 26 height 21
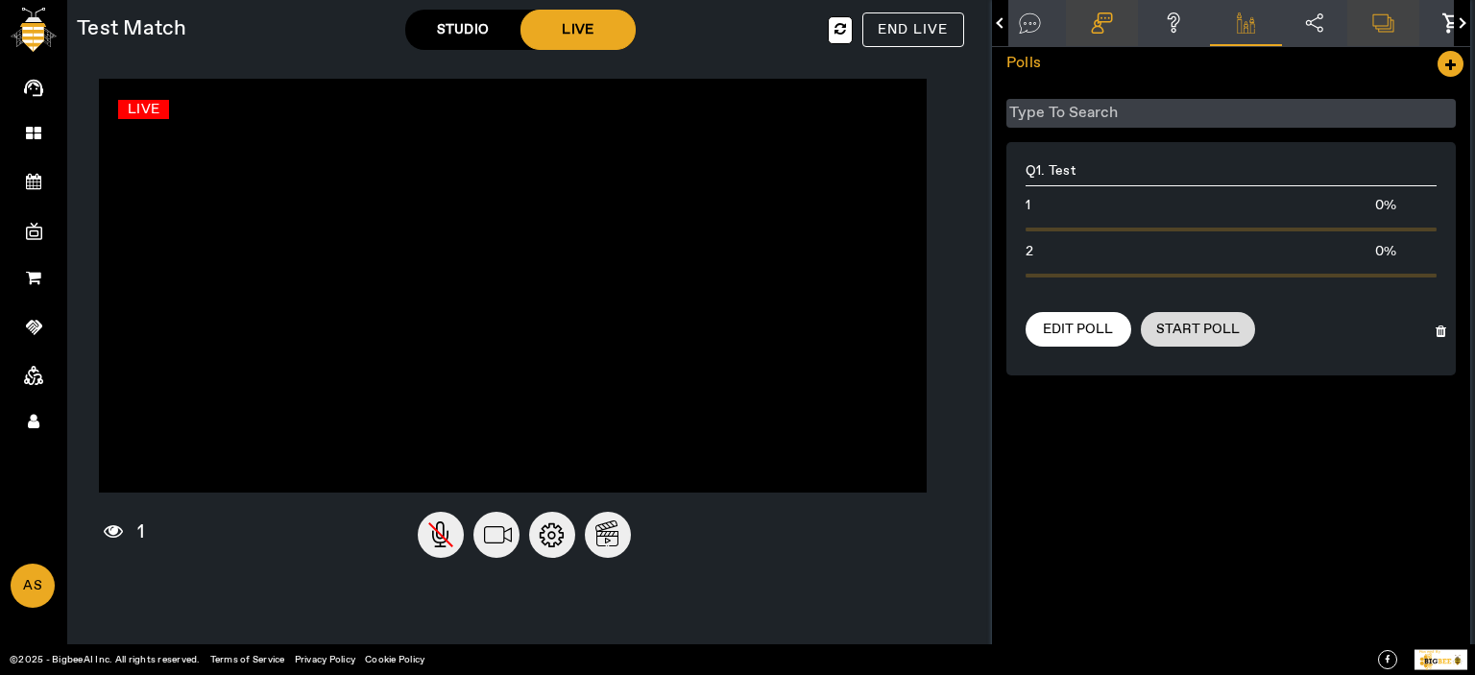
click at [1176, 336] on span "Start Poll" at bounding box center [1198, 329] width 84 height 19
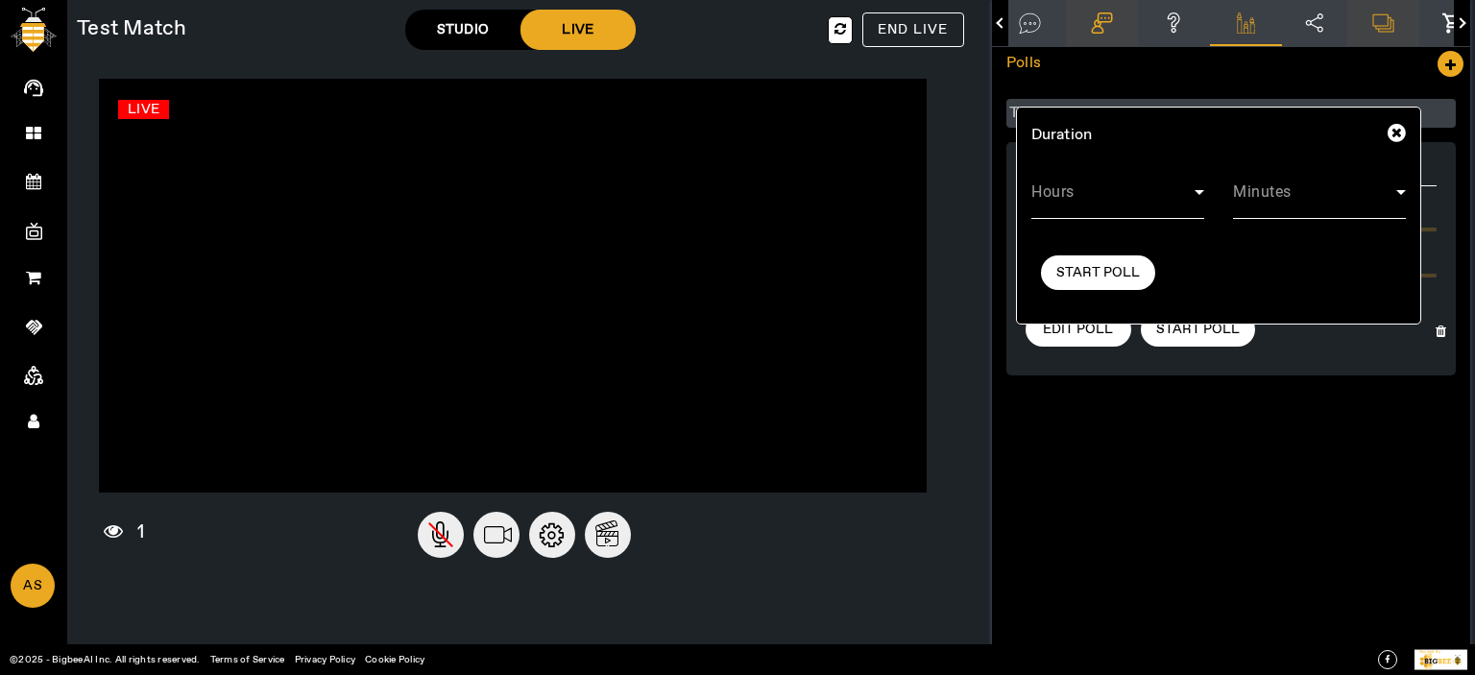
click at [1295, 193] on span at bounding box center [1314, 199] width 163 height 23
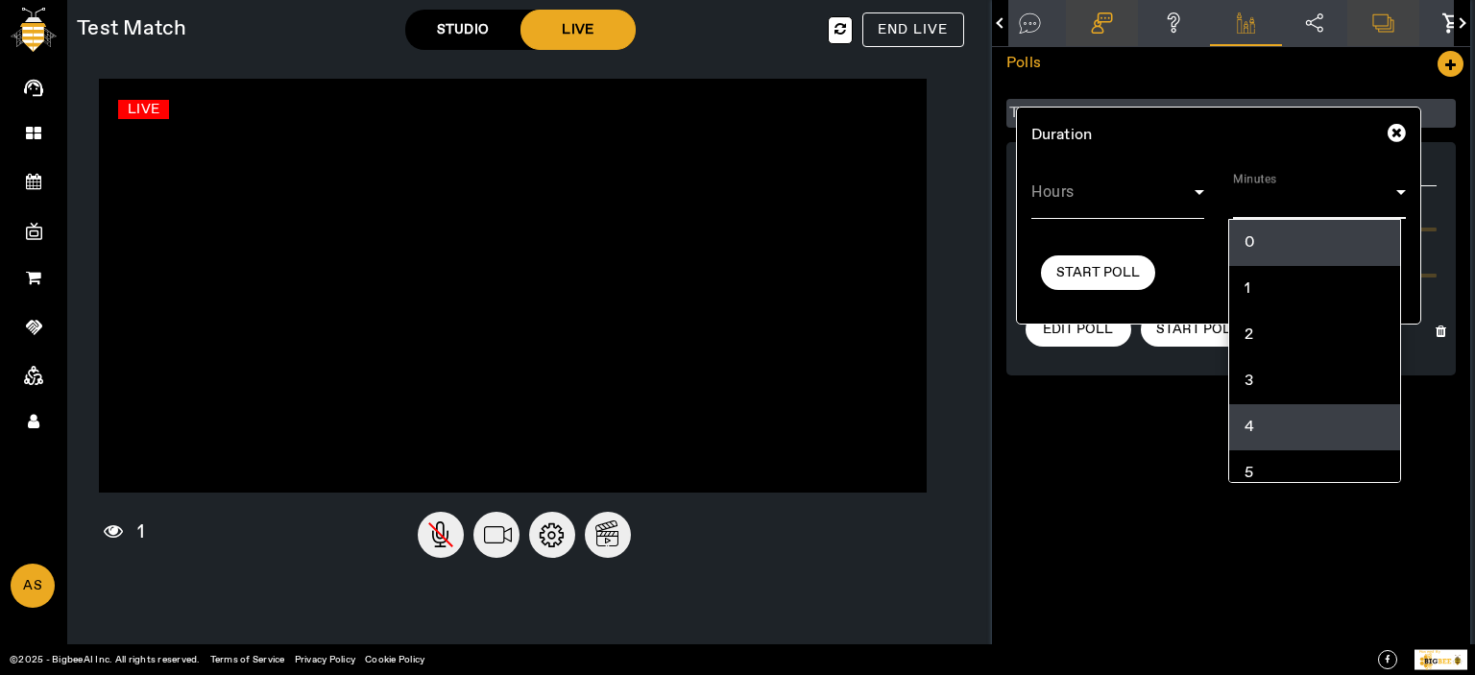
click at [1251, 422] on span "4" at bounding box center [1250, 427] width 11 height 23
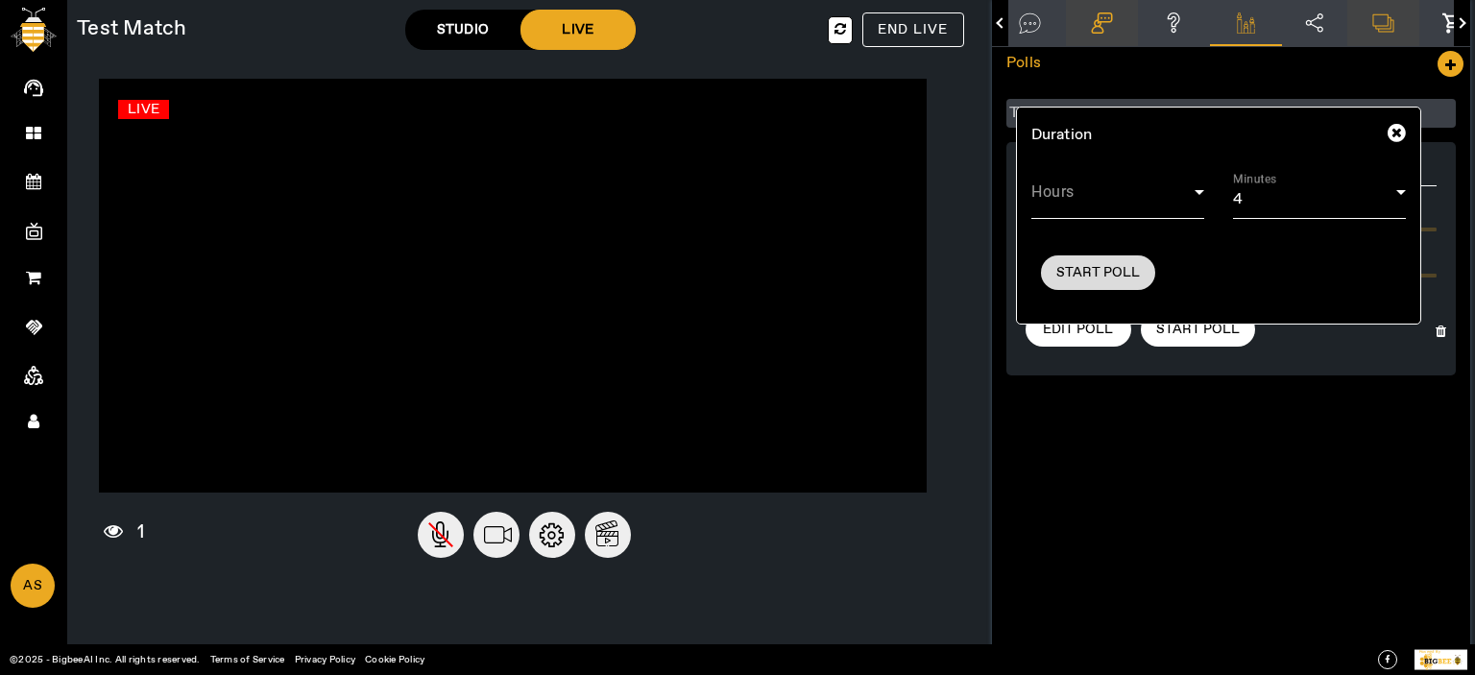
click at [1096, 263] on span "Start Poll" at bounding box center [1098, 272] width 84 height 19
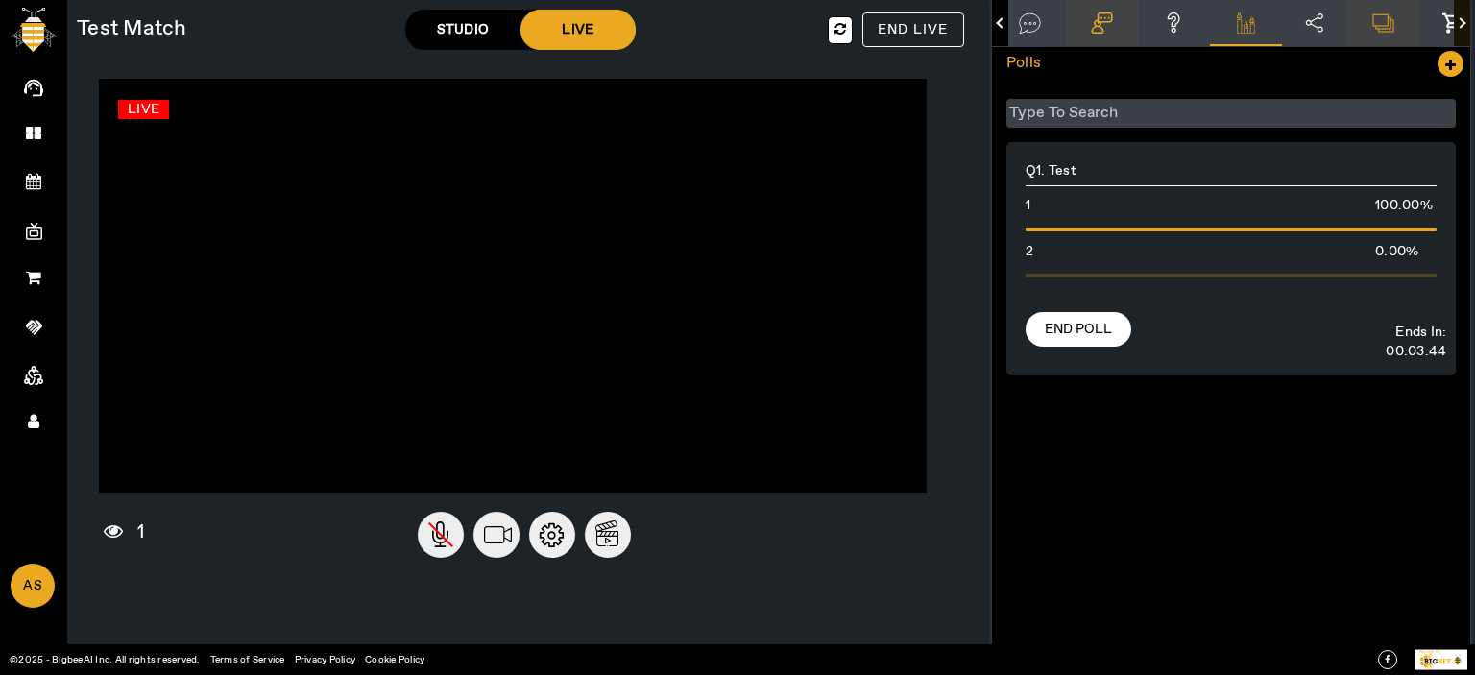
click at [1455, 21] on div "button" at bounding box center [1460, 22] width 11 height 11
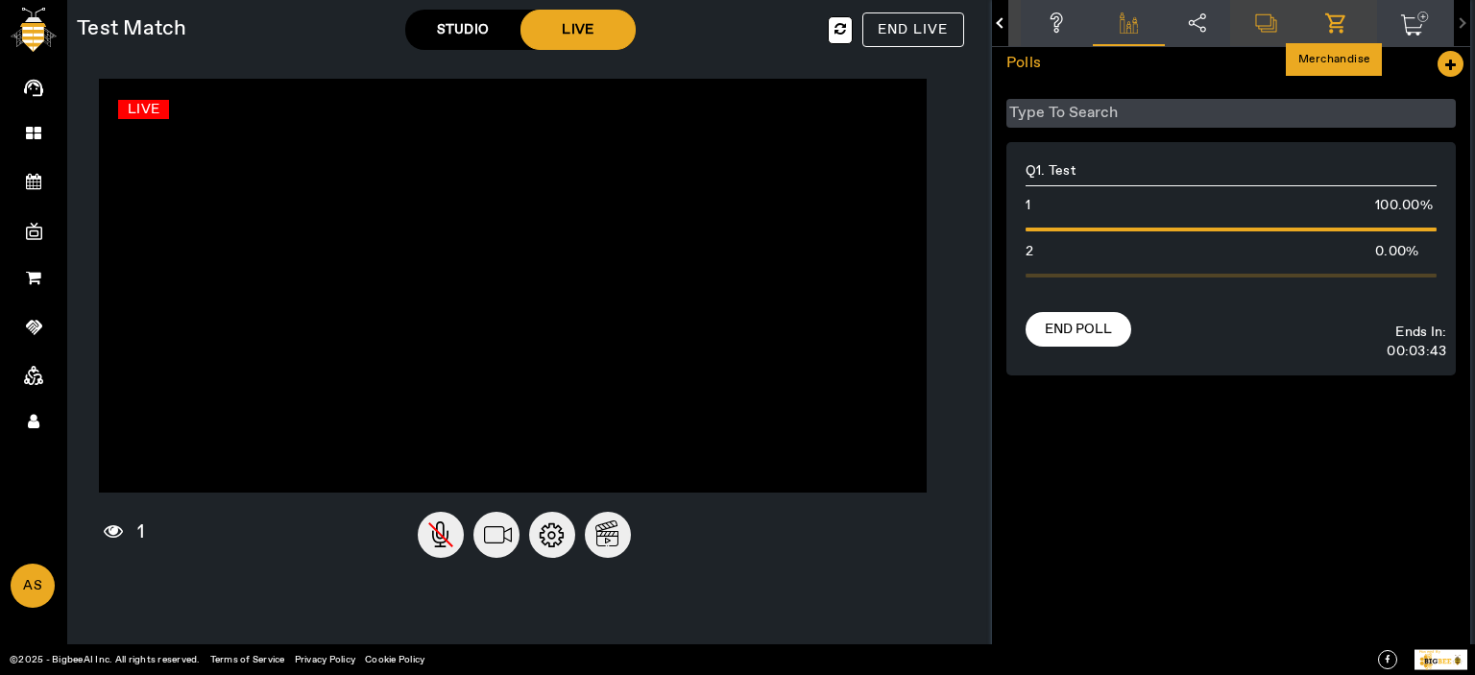
click at [1325, 16] on icon at bounding box center [1339, 24] width 29 height 24
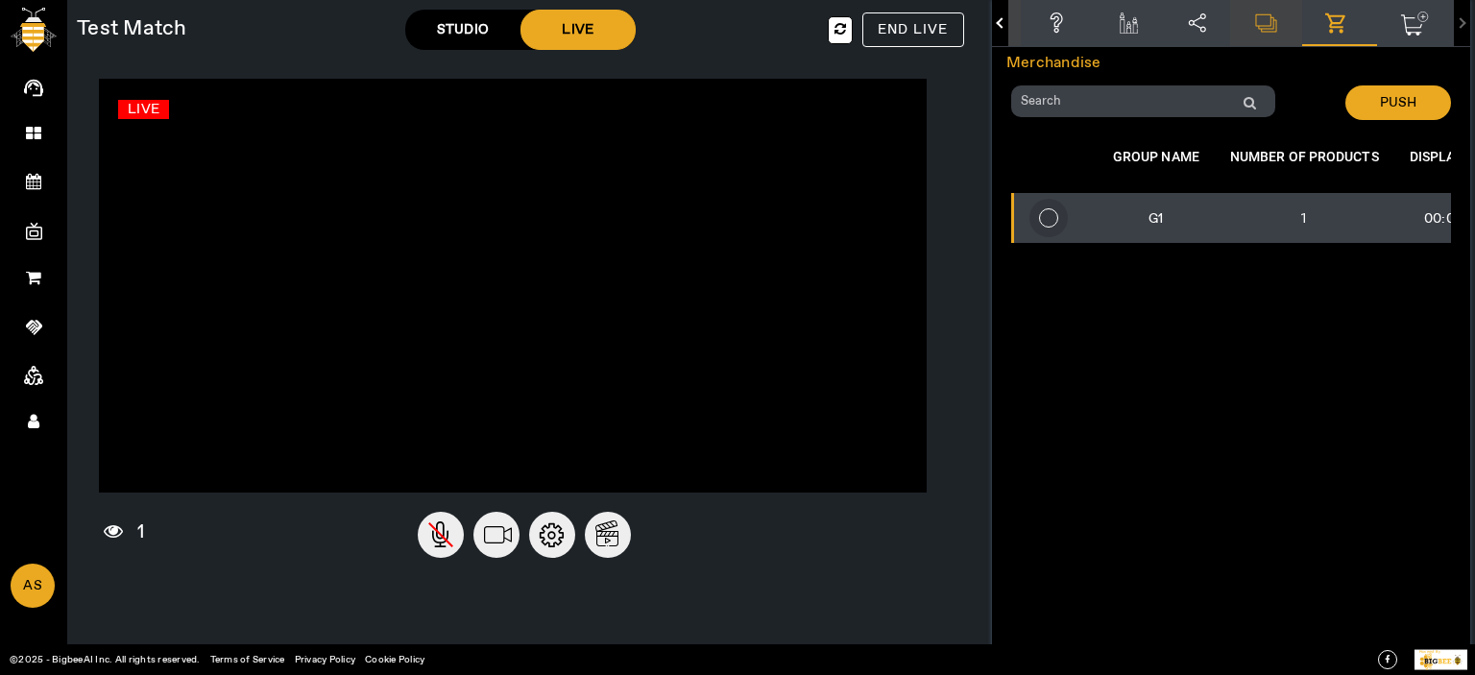
click at [1044, 226] on input "radio" at bounding box center [1049, 218] width 38 height 38
radio input "true"
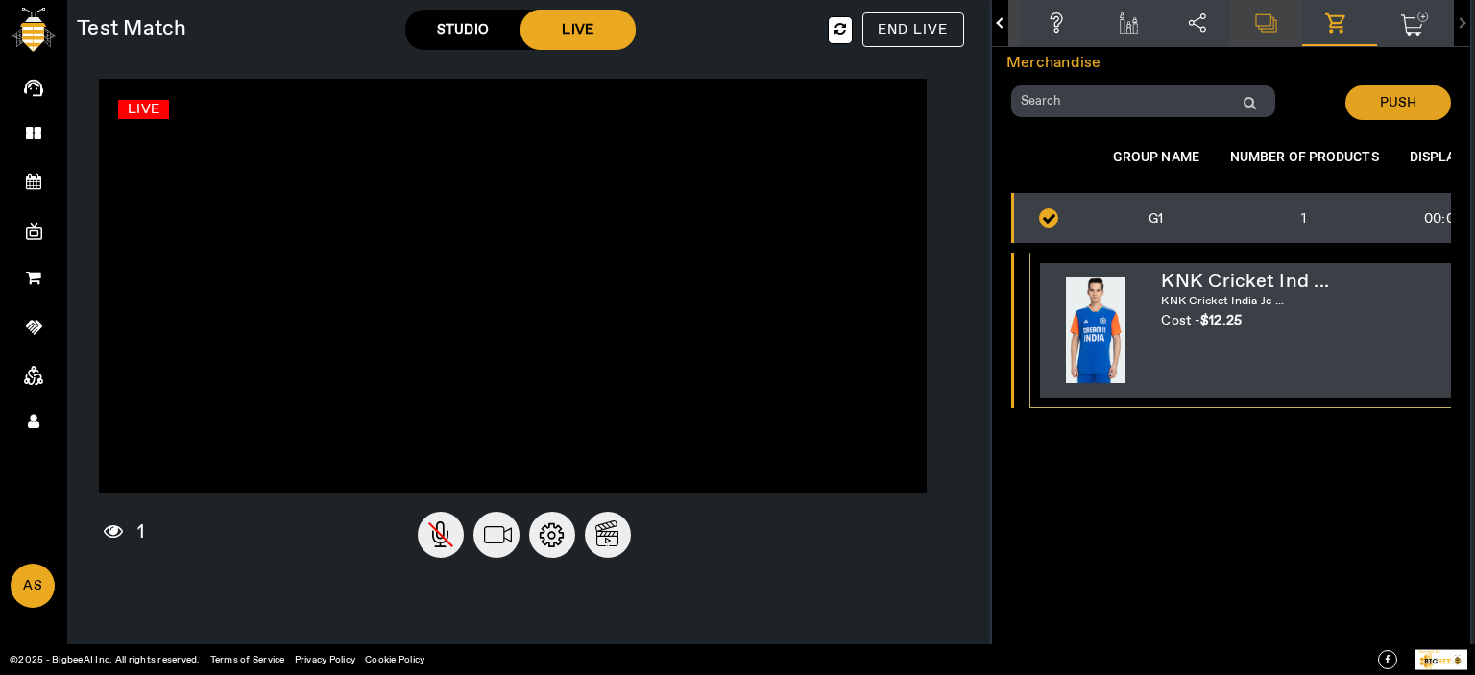
click at [1386, 101] on span "PUSH" at bounding box center [1398, 102] width 36 height 19
click at [1050, 18] on icon at bounding box center [1057, 22] width 26 height 21
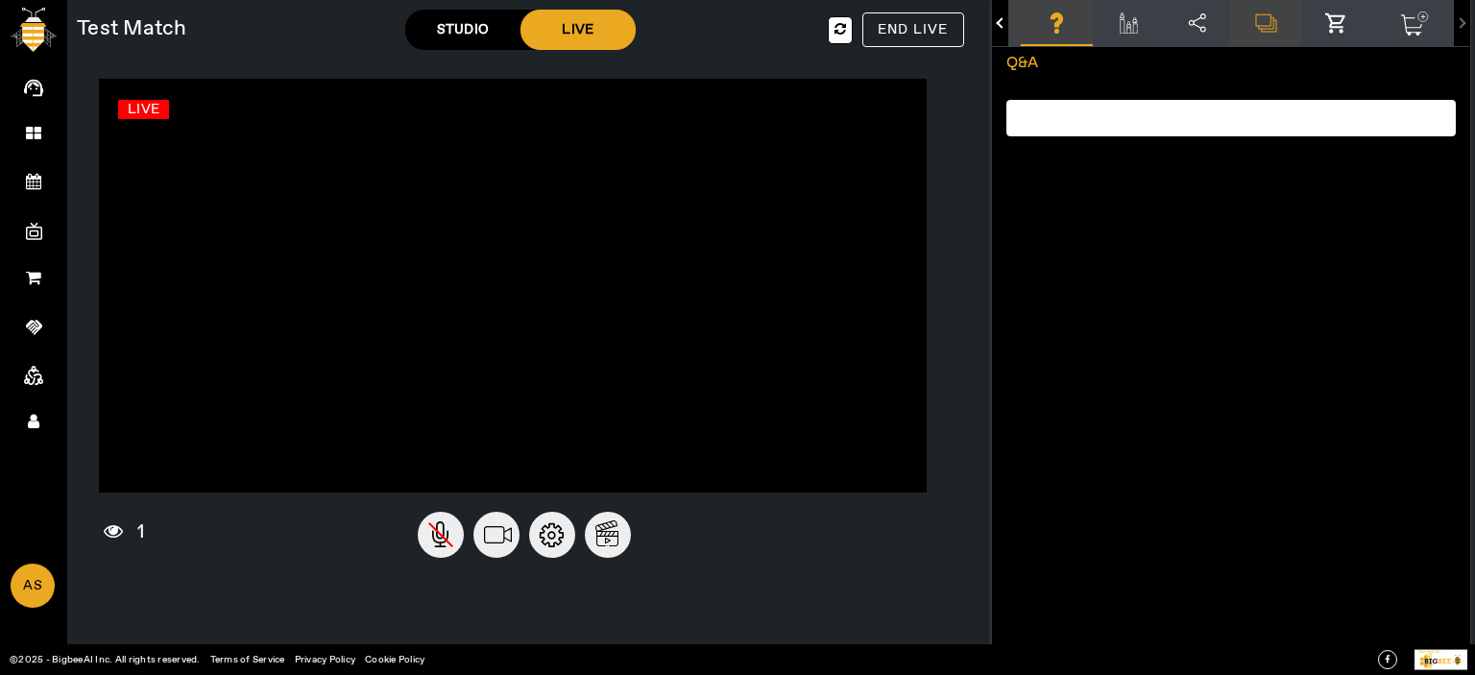
click at [1064, 125] on span "test" at bounding box center [1059, 118] width 29 height 20
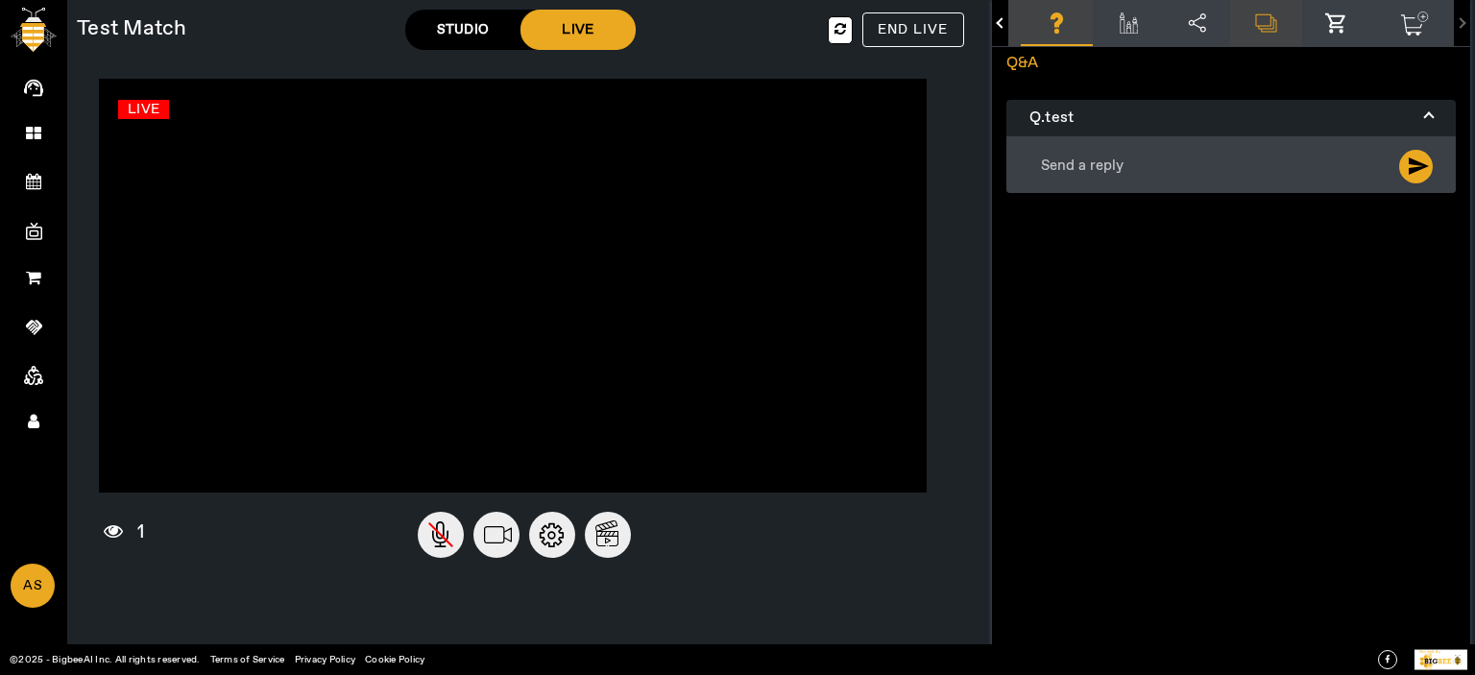
click at [1106, 164] on textarea at bounding box center [1196, 163] width 315 height 33
type textarea "qwd"
click at [1417, 168] on span "send" at bounding box center [1418, 166] width 23 height 23
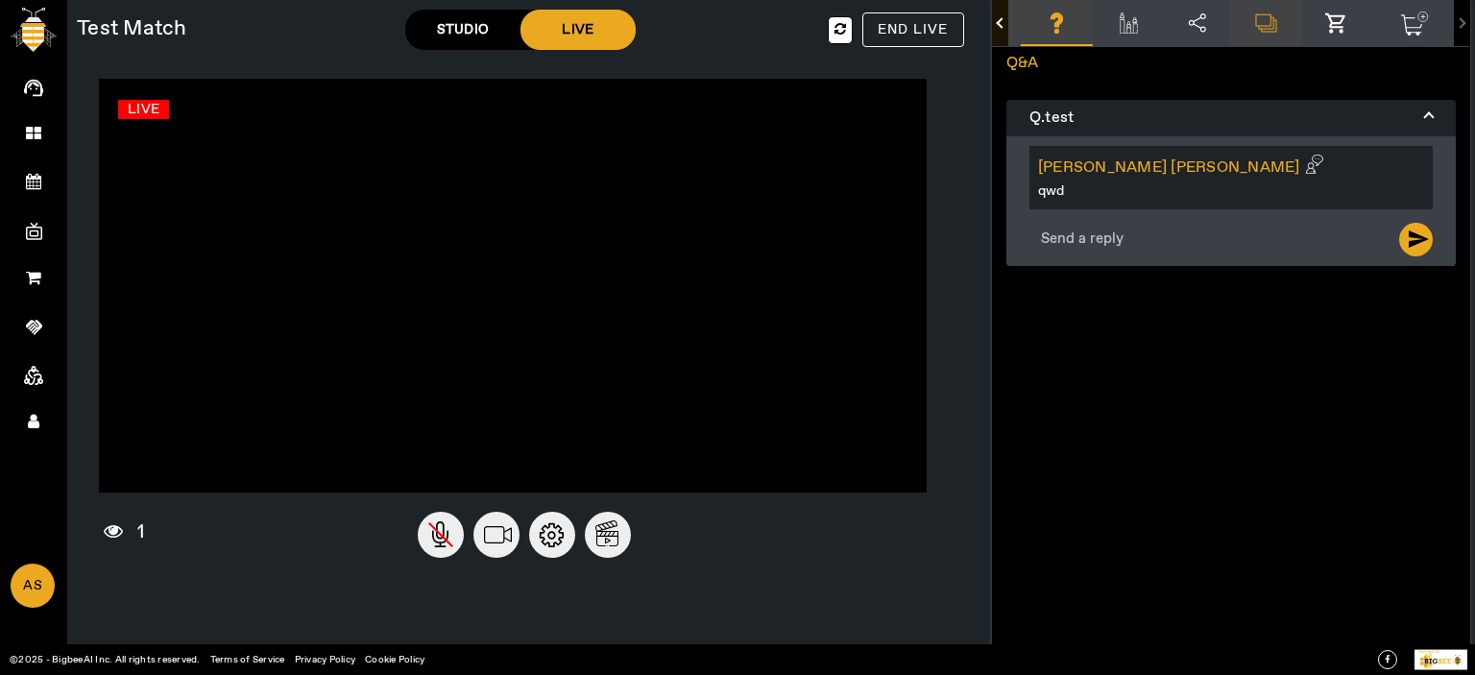
click at [992, 24] on button "button" at bounding box center [1000, 23] width 16 height 46
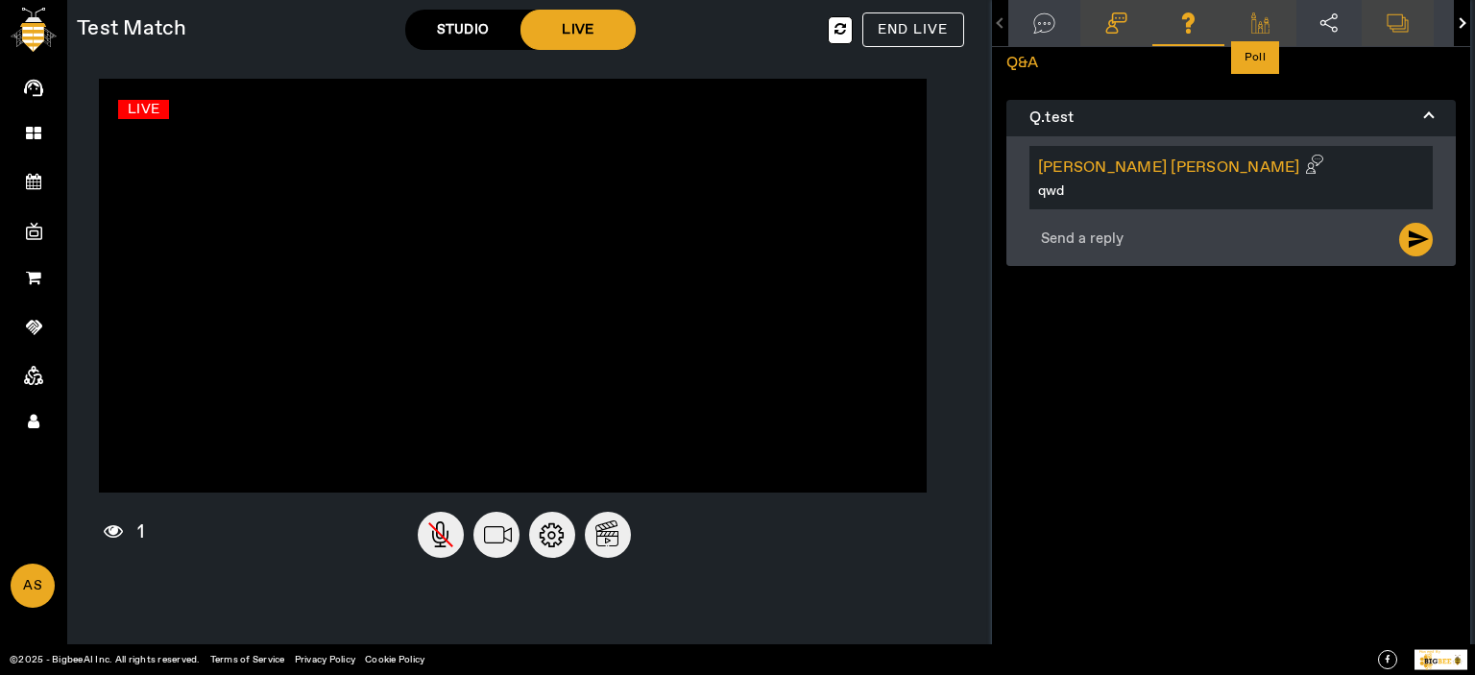
click at [1249, 25] on icon at bounding box center [1261, 22] width 26 height 21
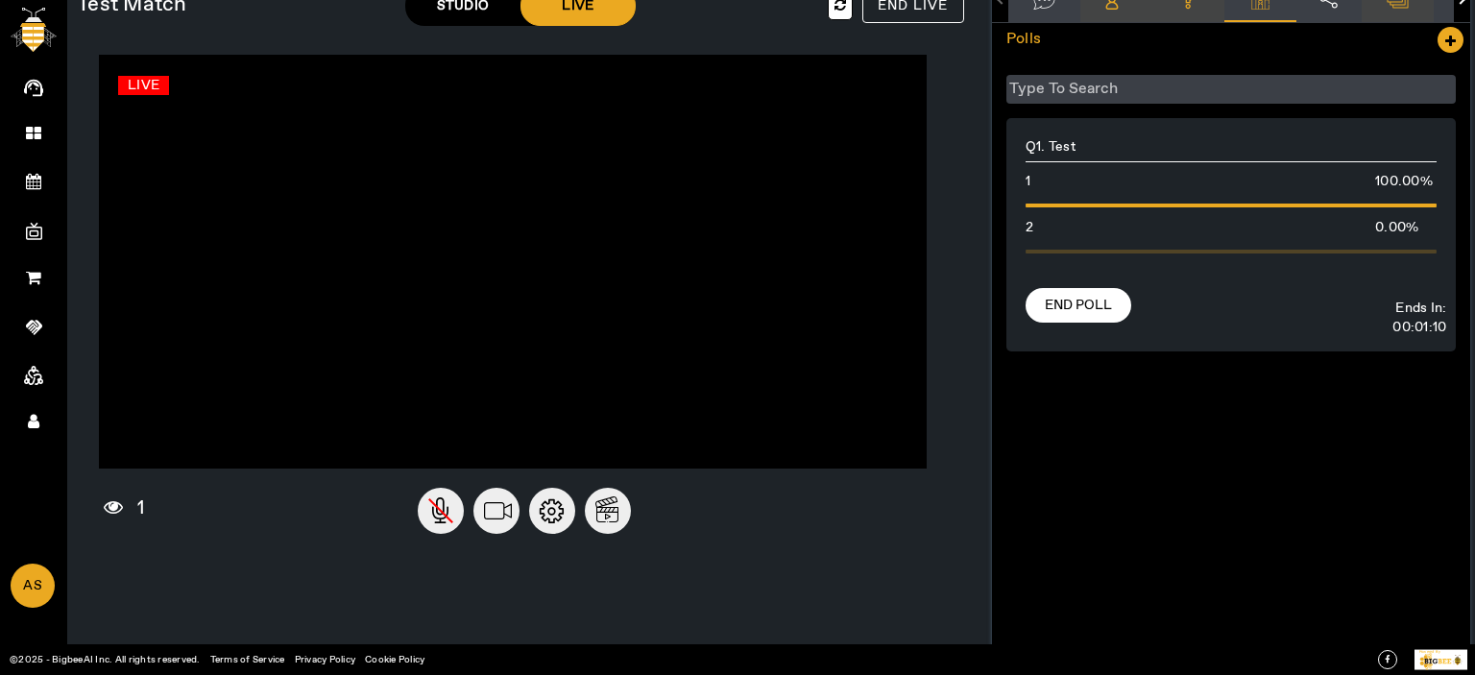
scroll to position [38, 0]
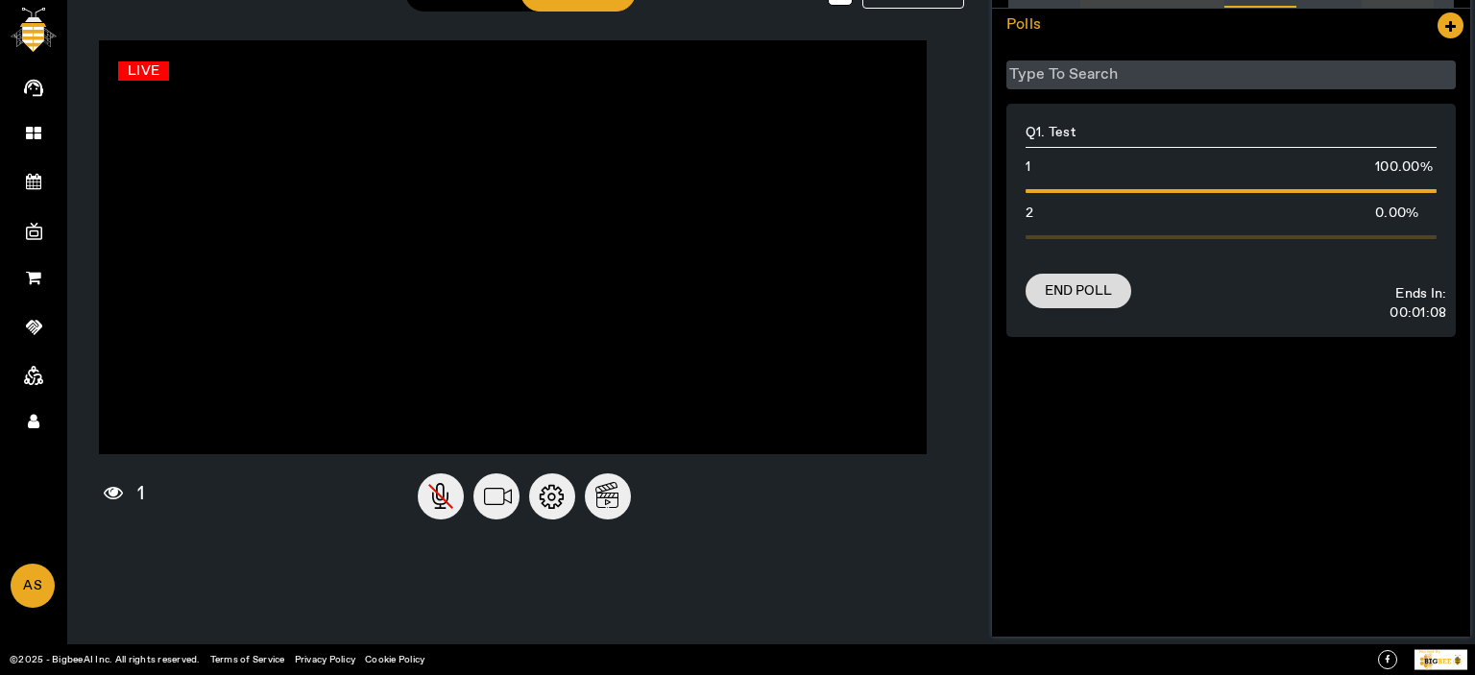
click at [1083, 295] on span "End Poll" at bounding box center [1078, 290] width 67 height 19
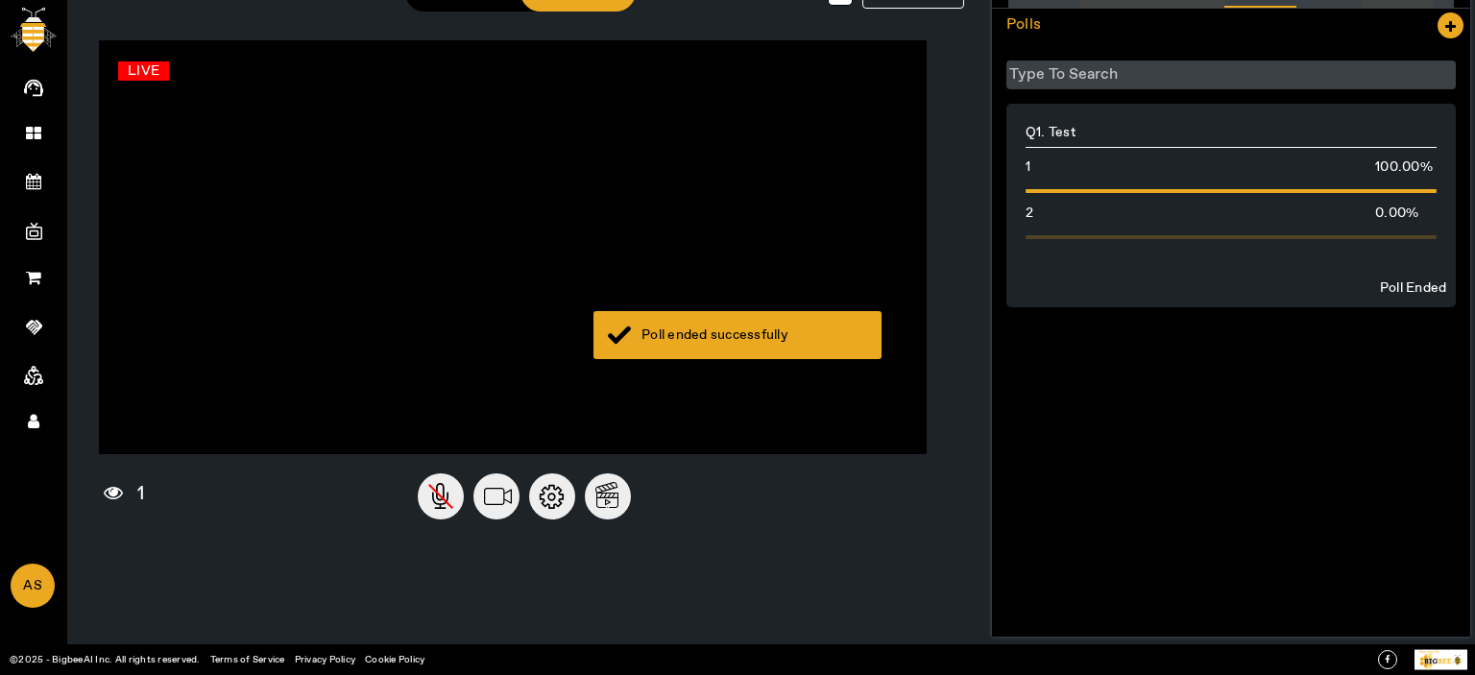
click at [662, 346] on div "Poll ended successfully" at bounding box center [738, 335] width 288 height 48
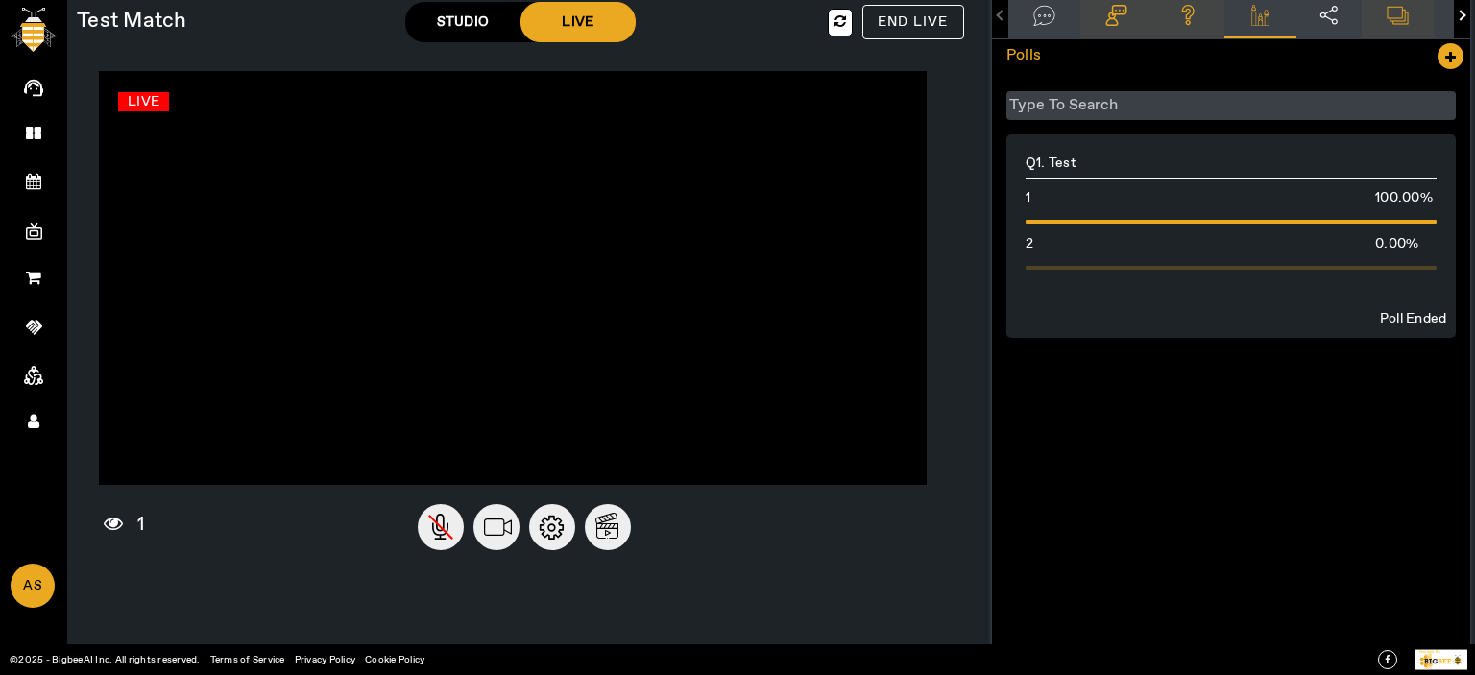
scroll to position [0, 0]
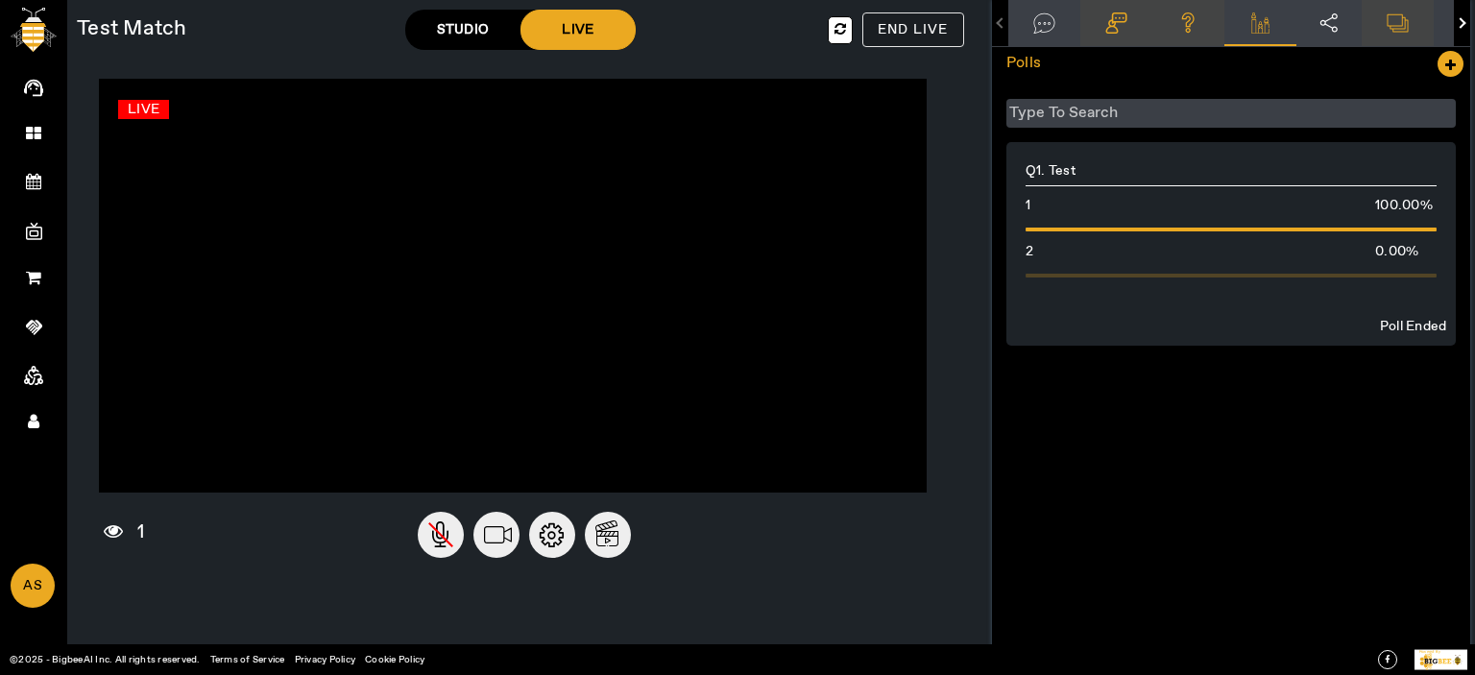
click at [891, 36] on span "END LIVE" at bounding box center [913, 29] width 71 height 17
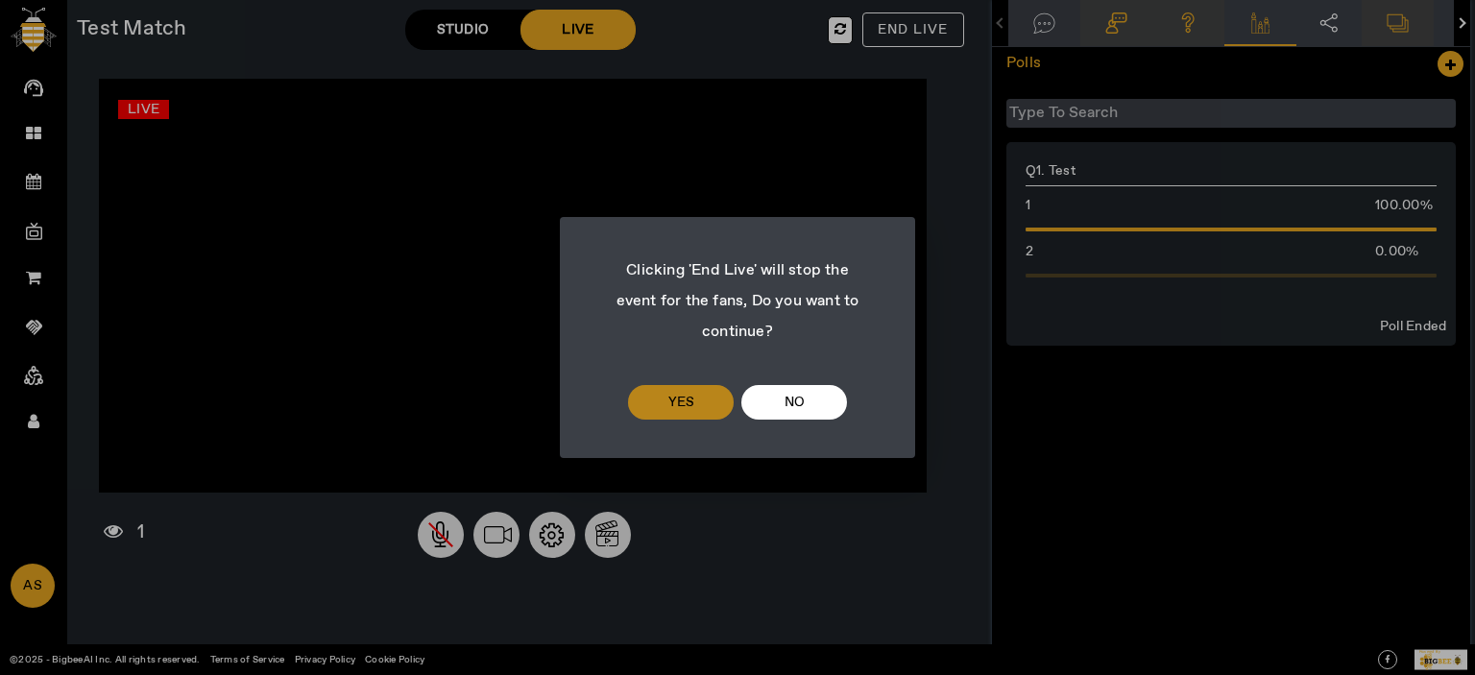
click at [665, 402] on span at bounding box center [681, 402] width 106 height 46
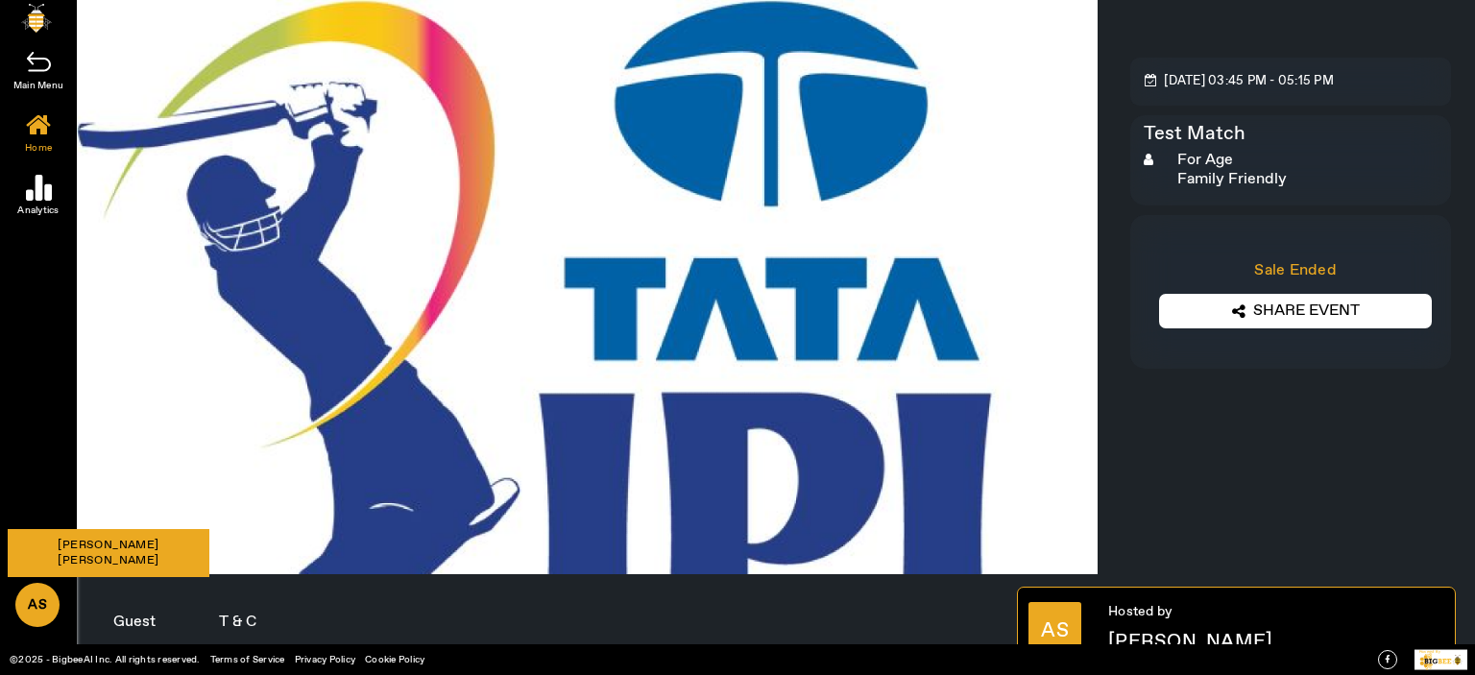
click at [53, 599] on span "AS" at bounding box center [37, 605] width 40 height 41
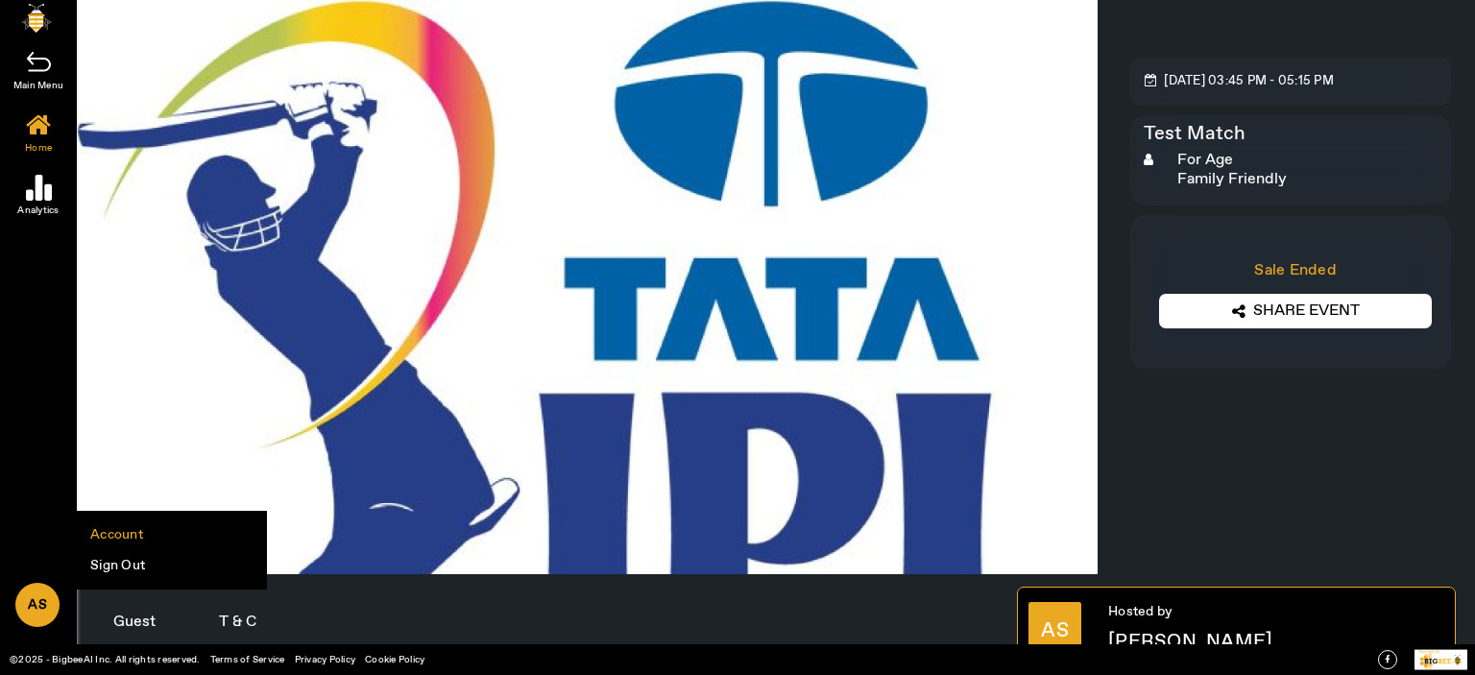
click at [121, 529] on li "Account" at bounding box center [171, 535] width 190 height 31
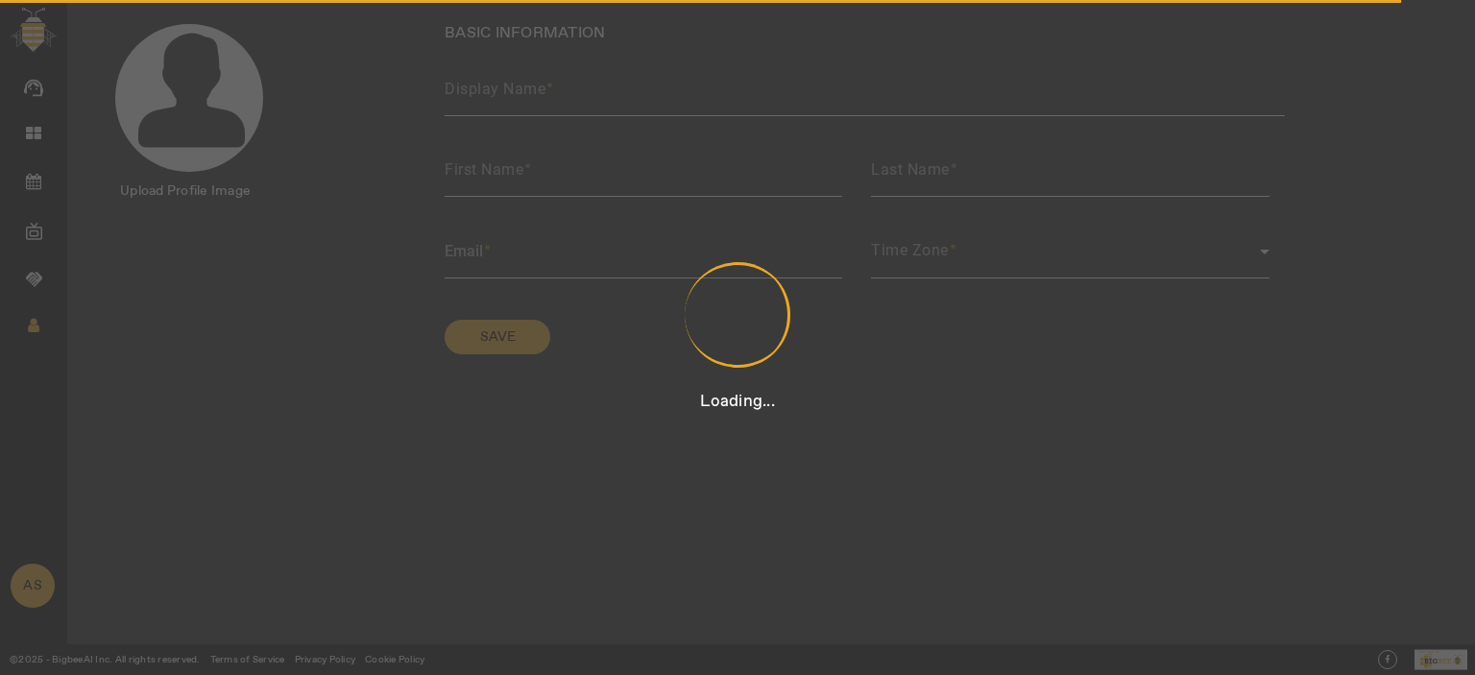
type input "[PERSON_NAME] [PERSON_NAME]"
type input "[PERSON_NAME]"
type input "[PERSON_NAME][EMAIL_ADDRESS][DOMAIN_NAME]"
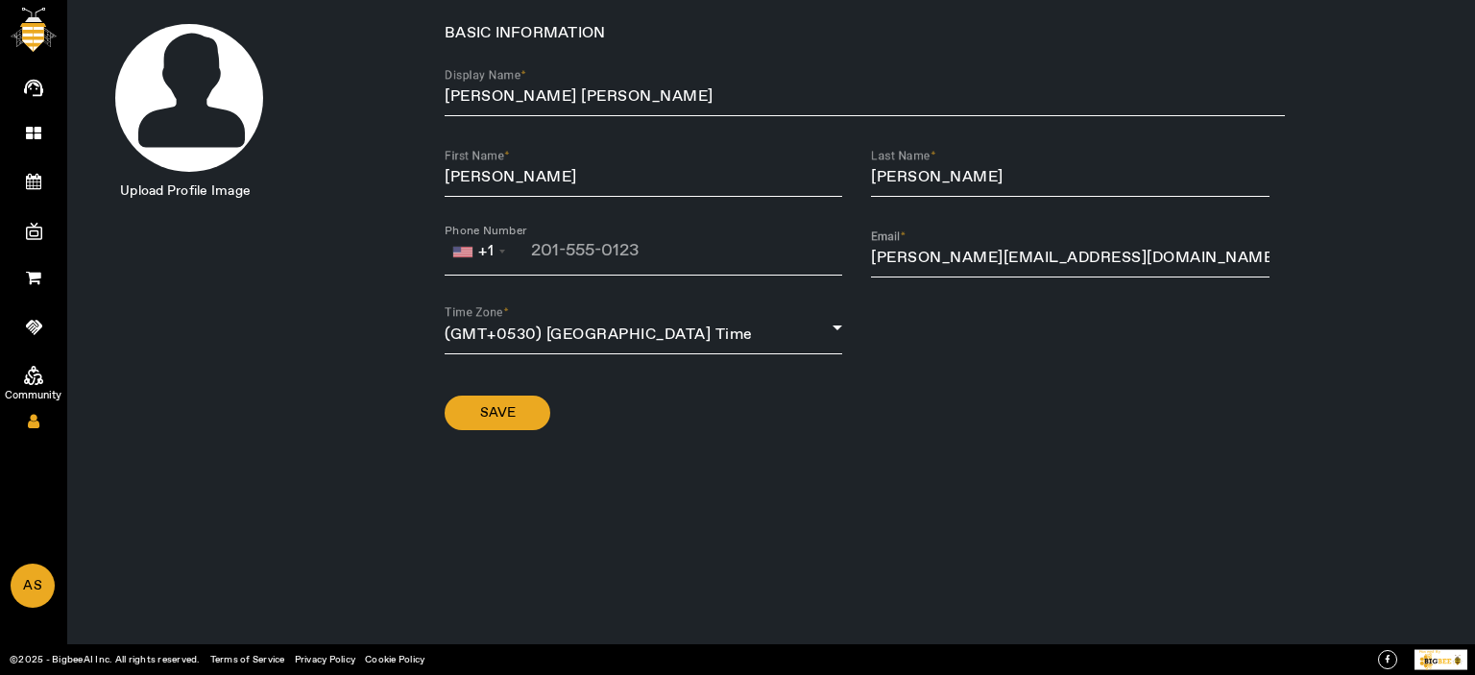
click at [21, 383] on span "Community" at bounding box center [33, 395] width 111 height 29
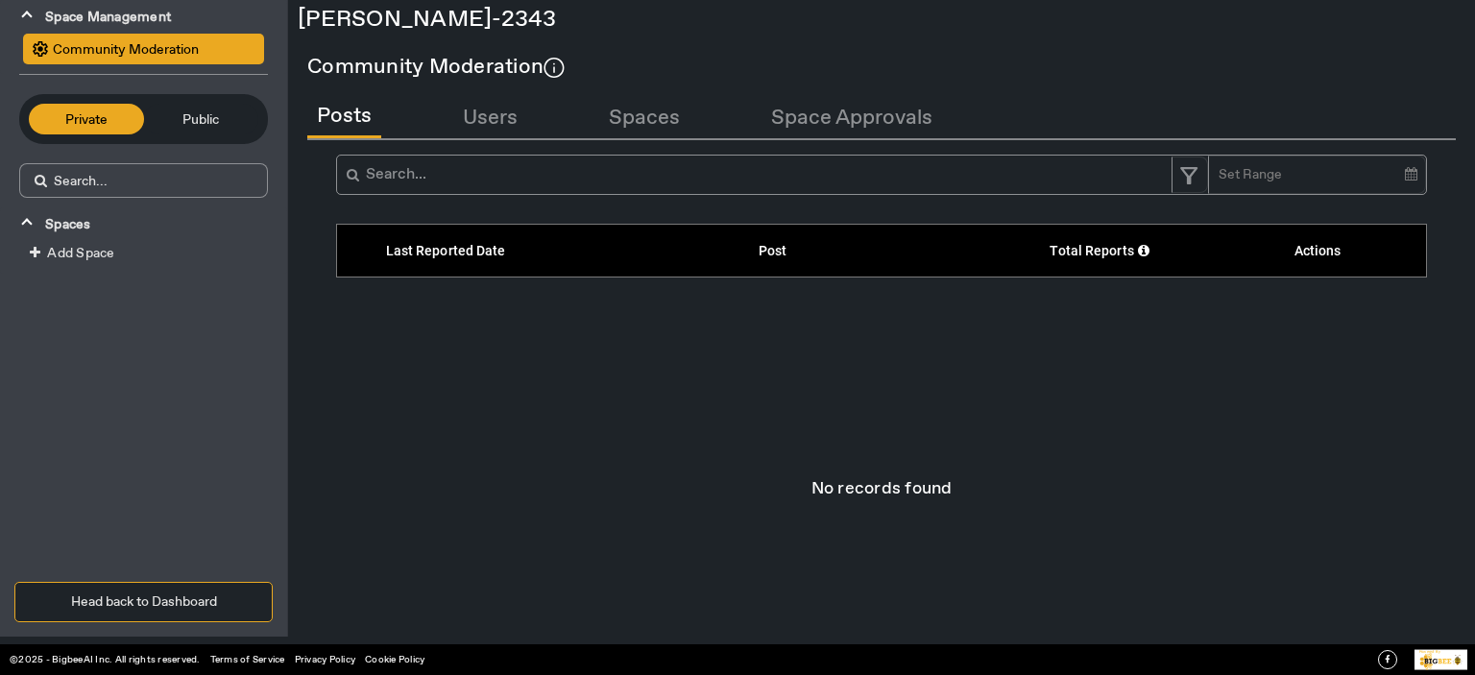
click at [227, 110] on span "Public" at bounding box center [202, 119] width 96 height 21
click at [88, 121] on span "Private" at bounding box center [86, 119] width 96 height 21
click at [151, 607] on button "Head back to Dashboard" at bounding box center [143, 602] width 258 height 40
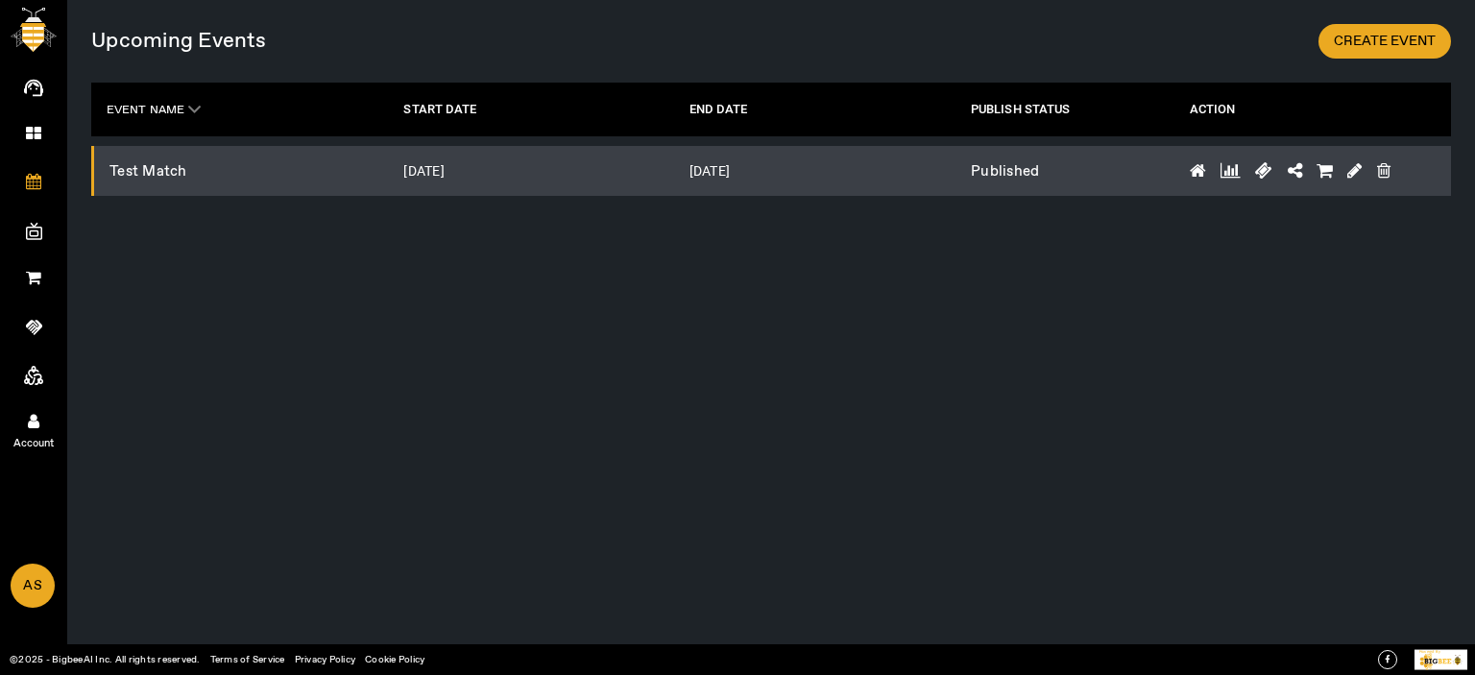
click at [28, 423] on icon at bounding box center [34, 421] width 12 height 16
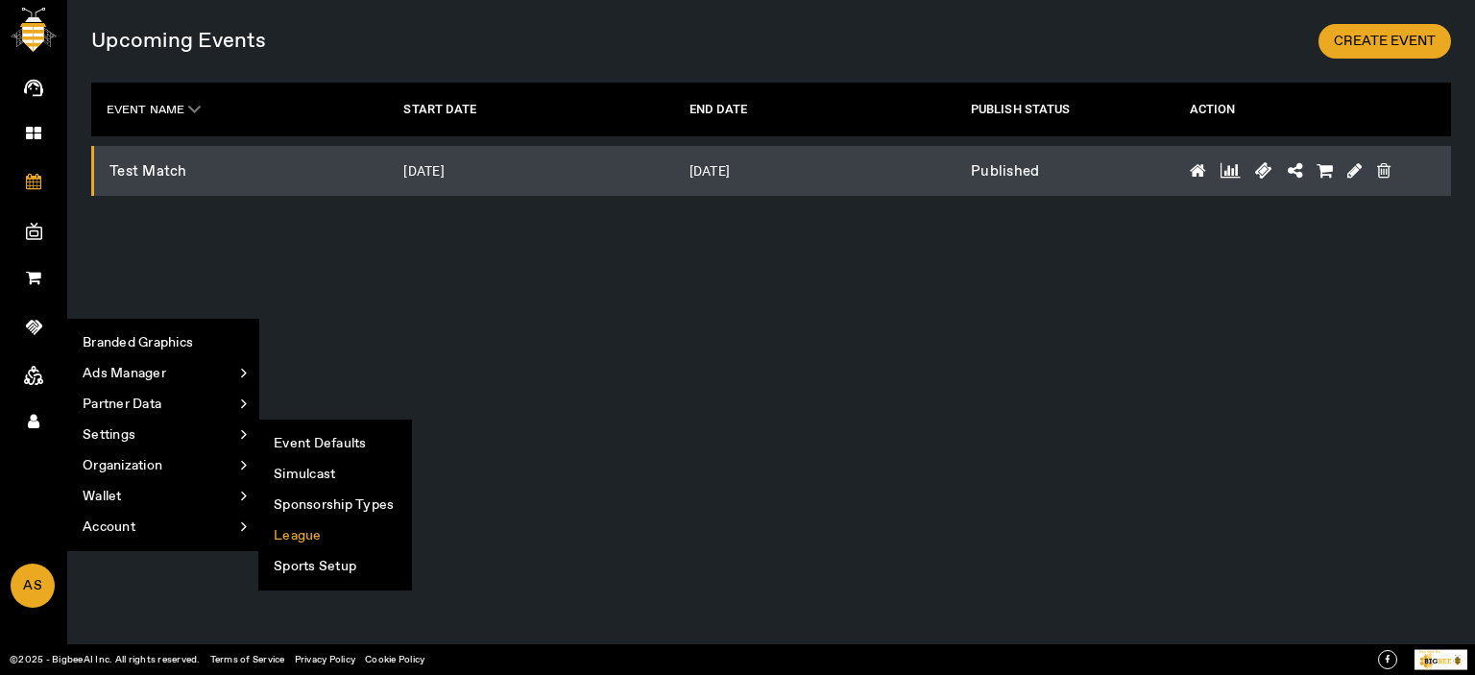
click at [284, 542] on li "League" at bounding box center [335, 536] width 152 height 31
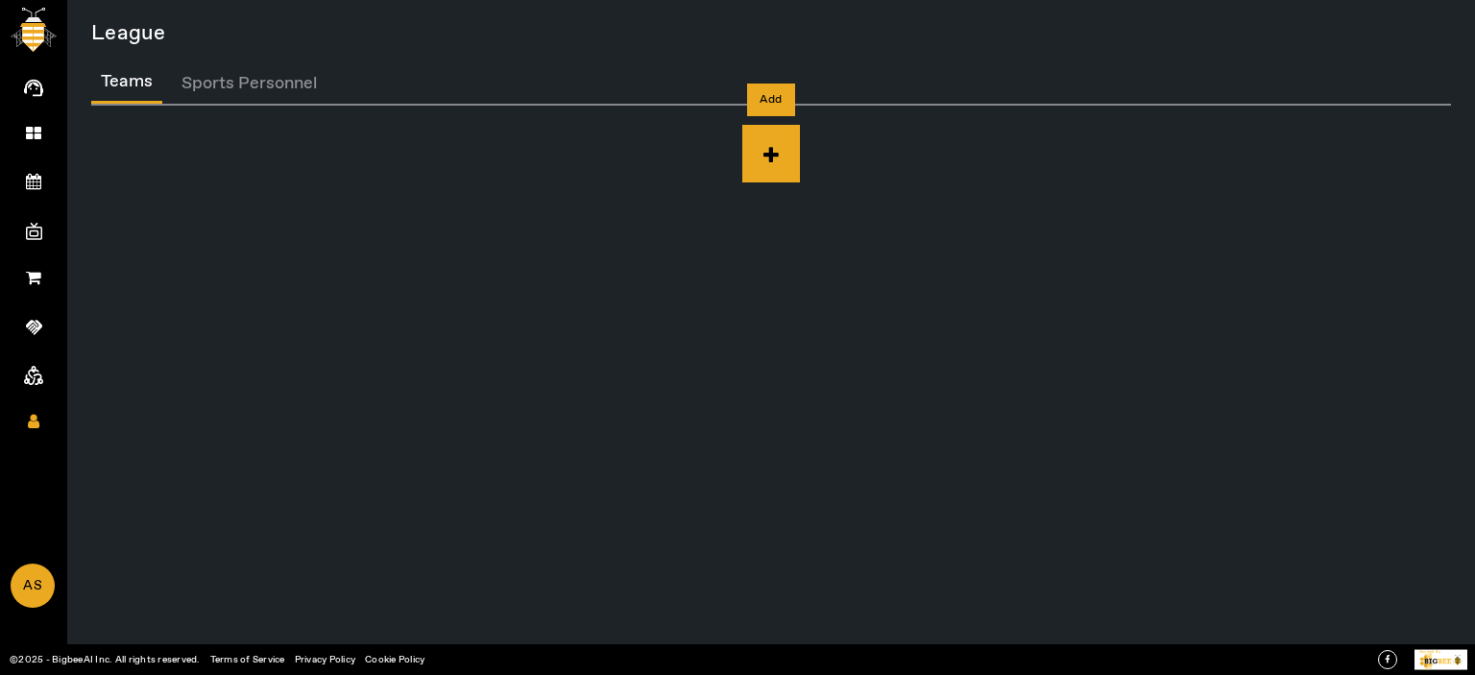
click at [764, 154] on icon at bounding box center [771, 154] width 58 height 58
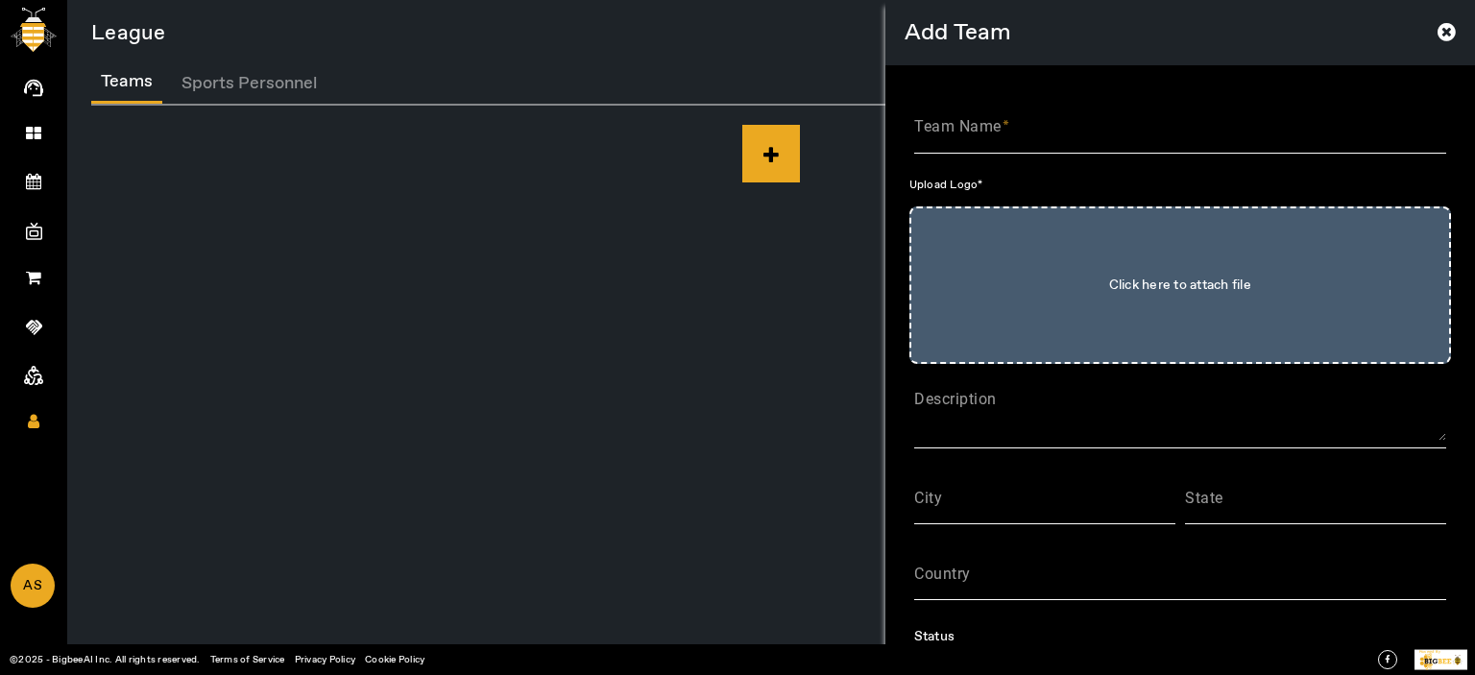
click at [1083, 135] on input "Team Name" at bounding box center [1180, 134] width 532 height 23
paste input "chennai super kings"
click at [923, 134] on input "chennai super kings" at bounding box center [1180, 134] width 532 height 23
click at [982, 133] on input "Chennai super kings" at bounding box center [1180, 134] width 532 height 23
click at [1030, 142] on input "Chennai Super kings" at bounding box center [1180, 134] width 532 height 23
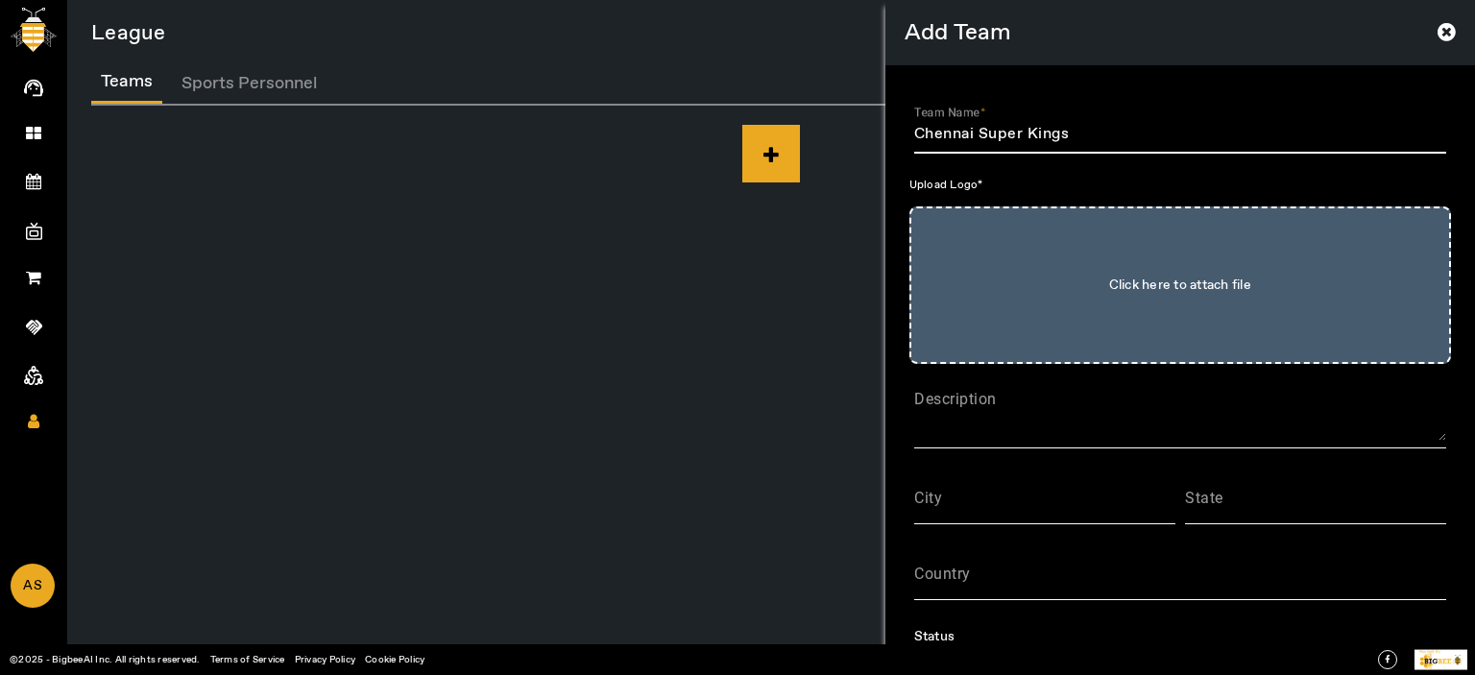
type input "Chennai Super Kings"
click at [1263, 334] on input "Click here to attach file" at bounding box center [1180, 285] width 499 height 115
type input "C:\fakepath\download.png"
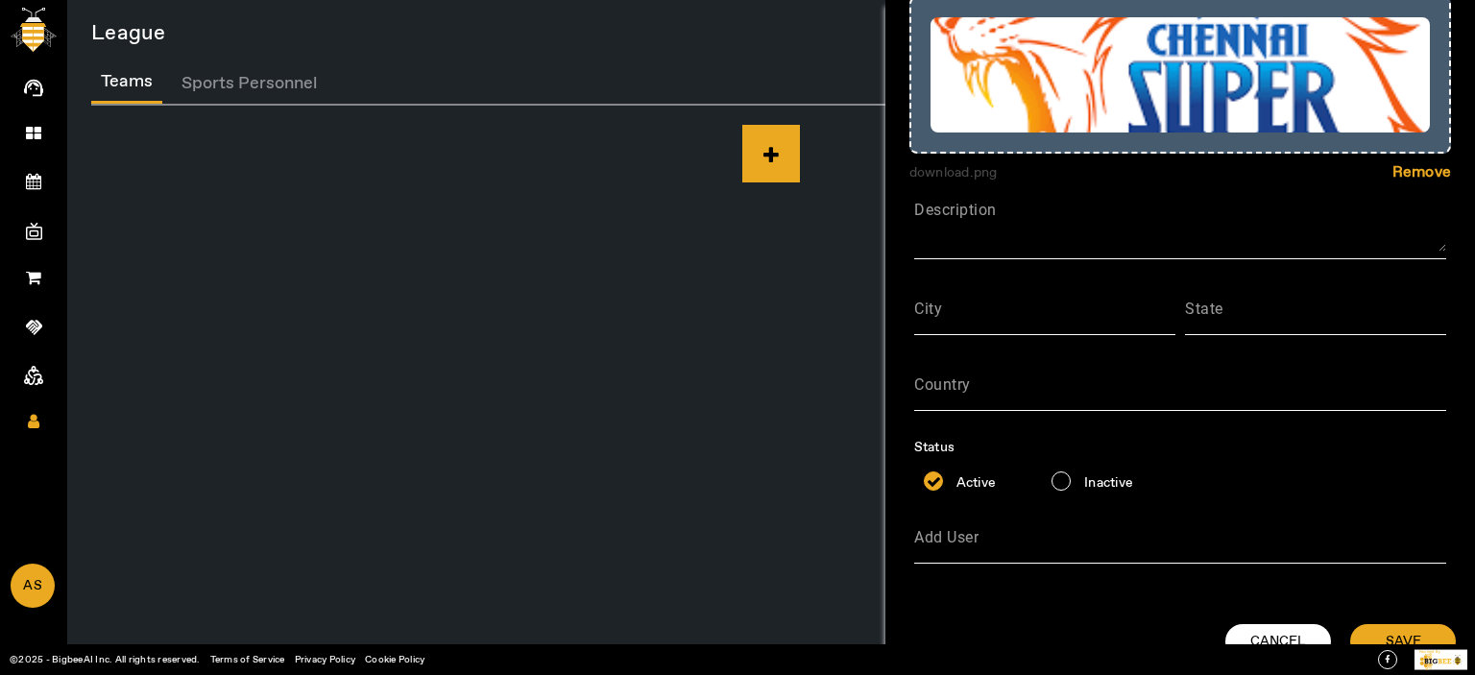
scroll to position [232, 0]
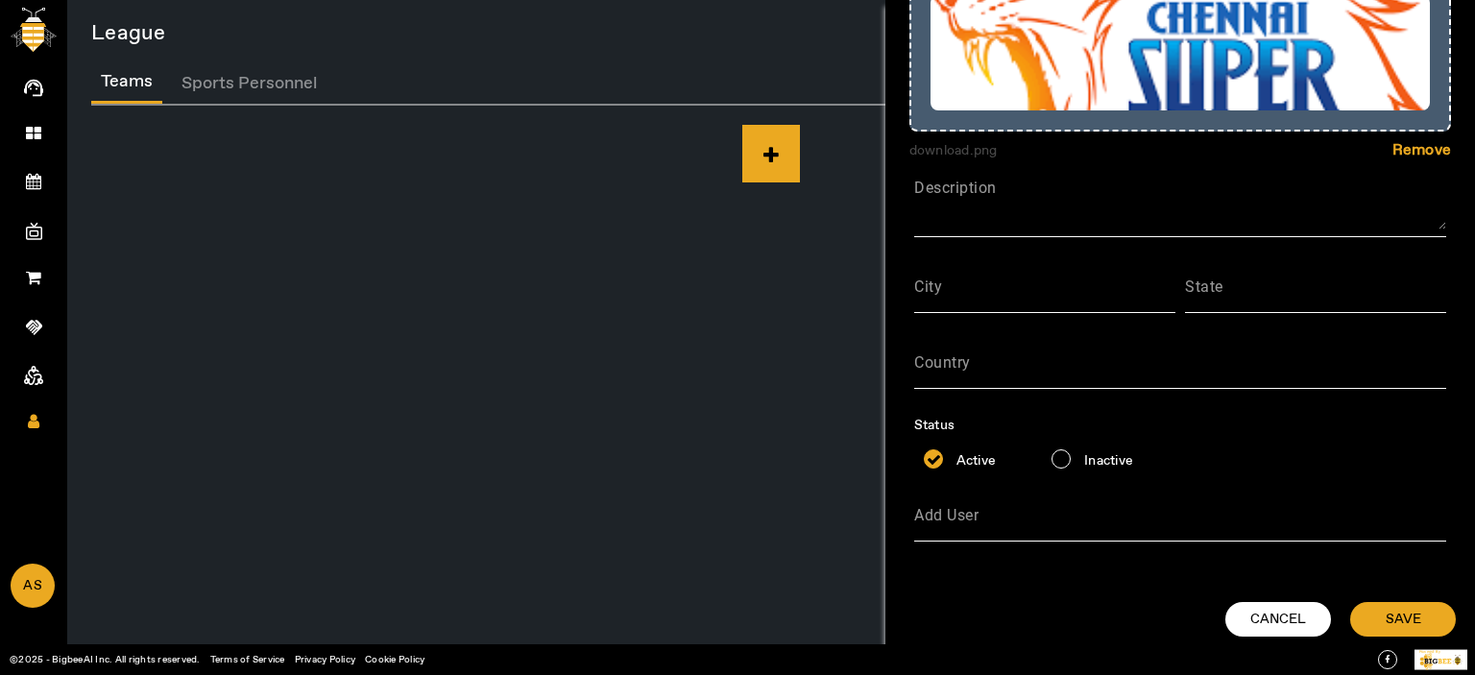
click at [962, 283] on input "City" at bounding box center [1044, 293] width 261 height 23
type input "[GEOGRAPHIC_DATA]"
click at [1237, 302] on input "State" at bounding box center [1315, 293] width 261 height 23
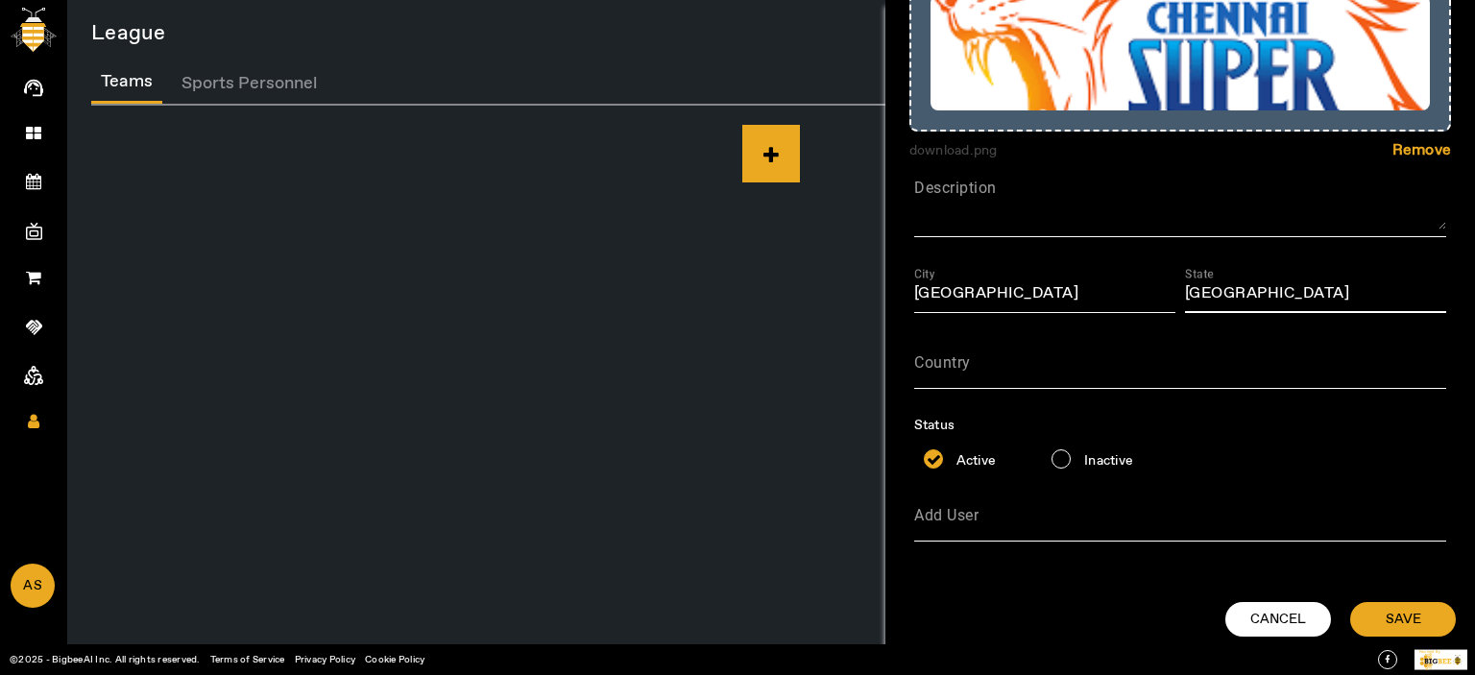
type input "[GEOGRAPHIC_DATA]"
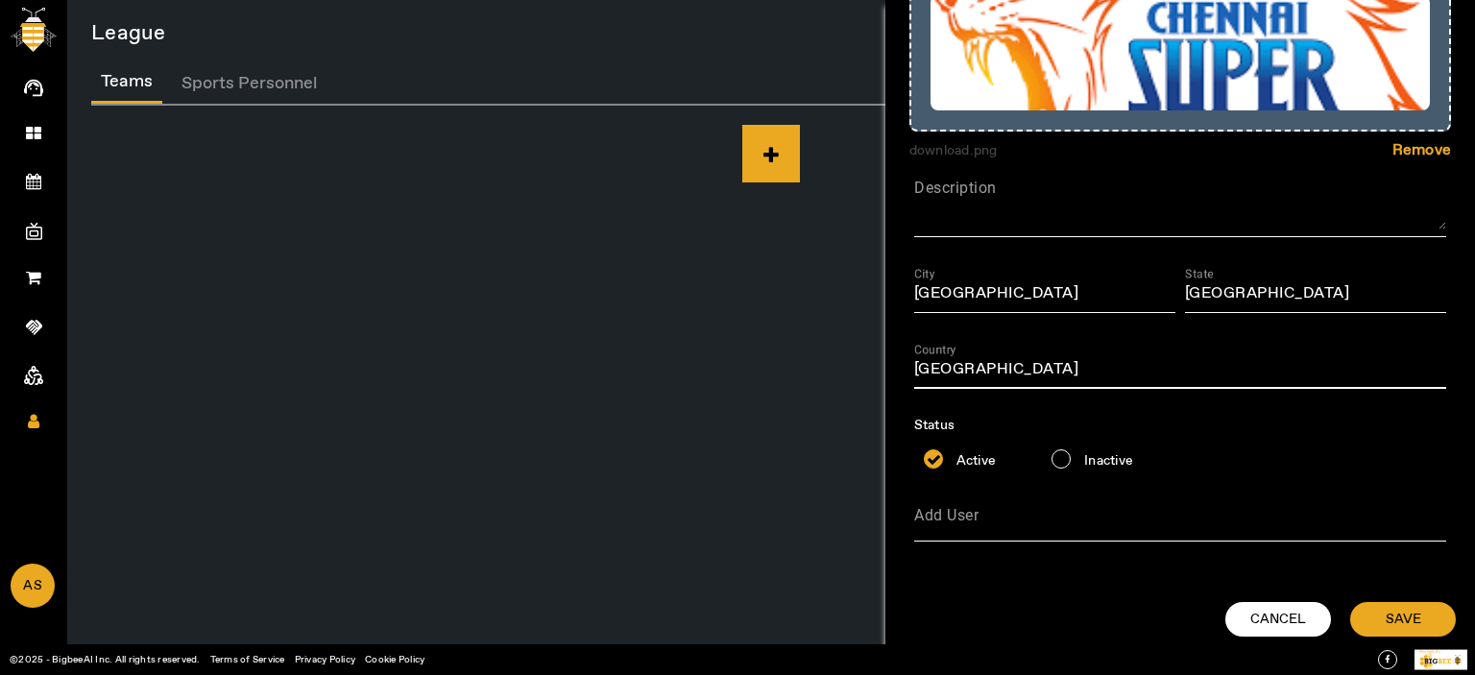
type input "[GEOGRAPHIC_DATA]"
click at [1269, 444] on div "Status Active Inactive" at bounding box center [1180, 447] width 542 height 62
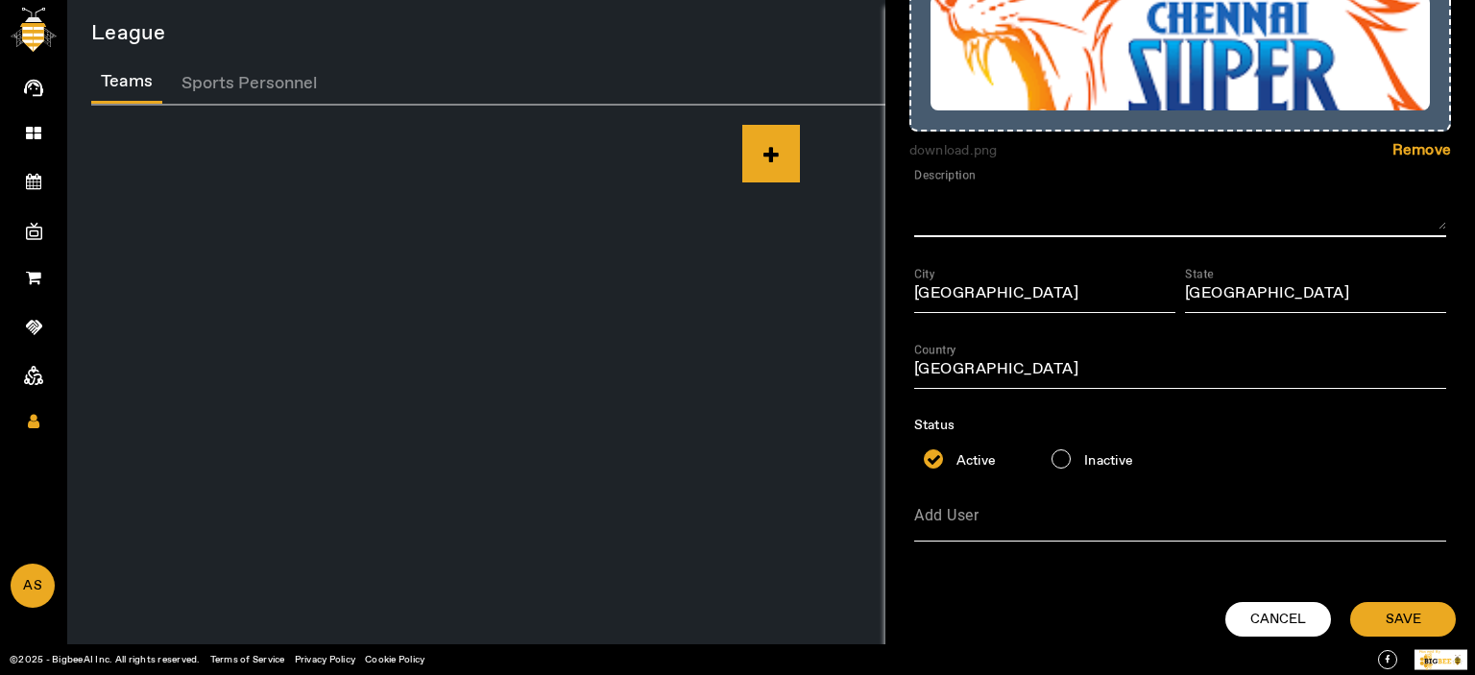
click at [975, 217] on textarea "Description" at bounding box center [1180, 206] width 532 height 46
paste textarea "The Chennai Super Kings, also known as CSK, are a professional Twenty20 cricket…"
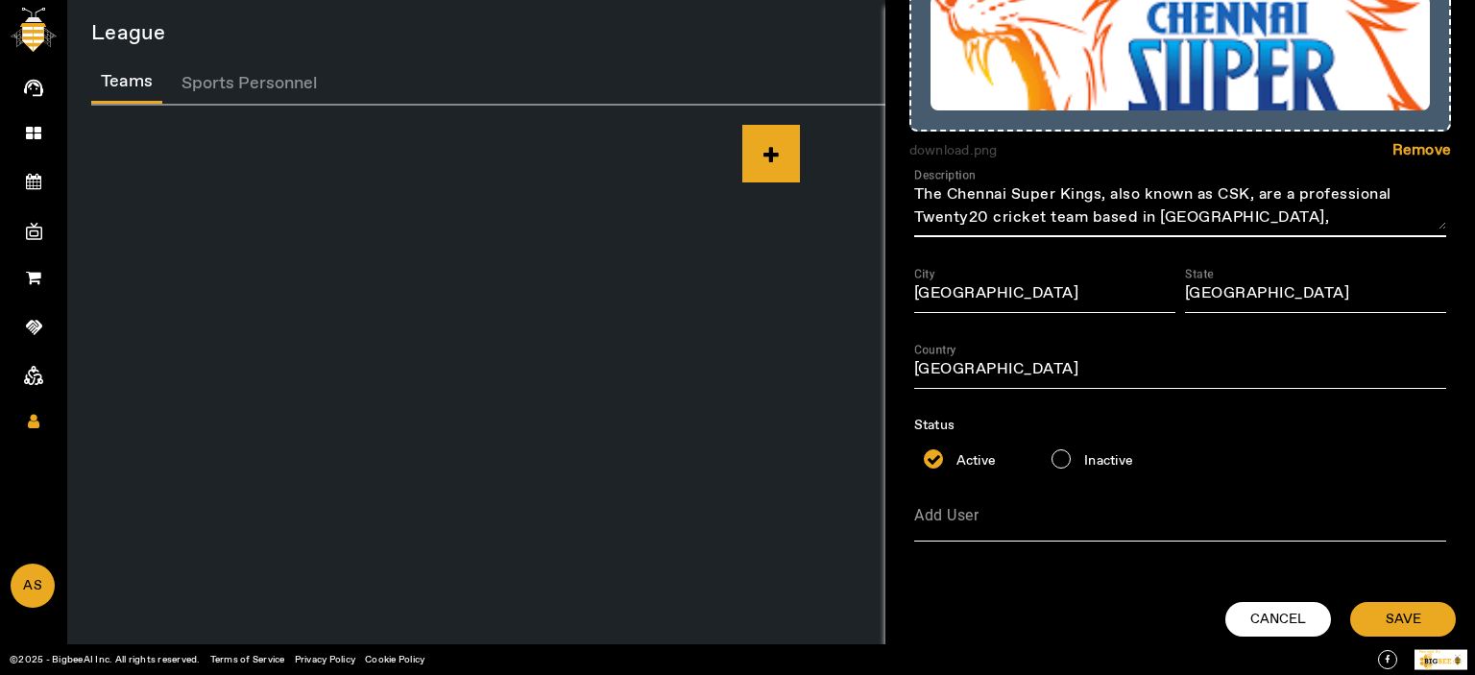
scroll to position [45, 0]
type textarea "The Chennai Super Kings, also known as CSK, are a professional Twenty20 cricket…"
click at [1402, 614] on span "SAVE" at bounding box center [1404, 619] width 36 height 19
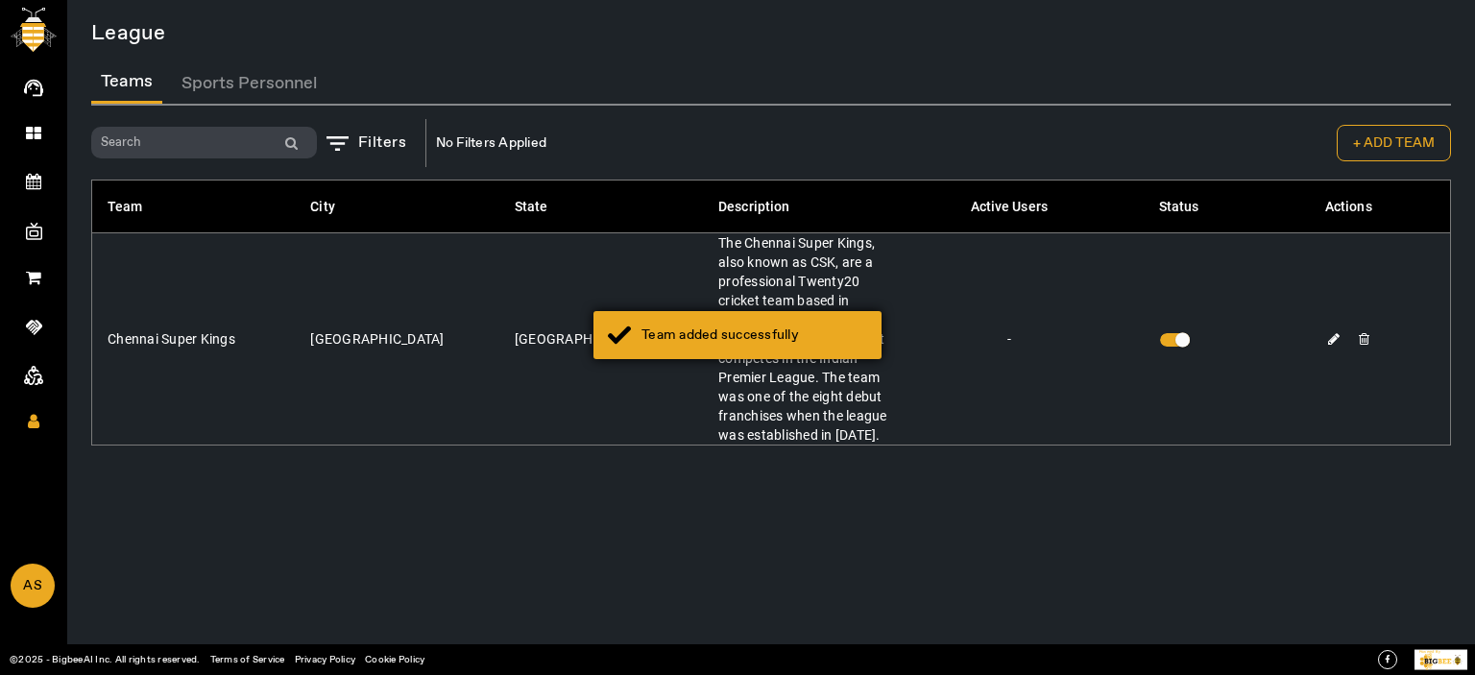
click at [705, 326] on div "Team added successfully" at bounding box center [755, 335] width 226 height 19
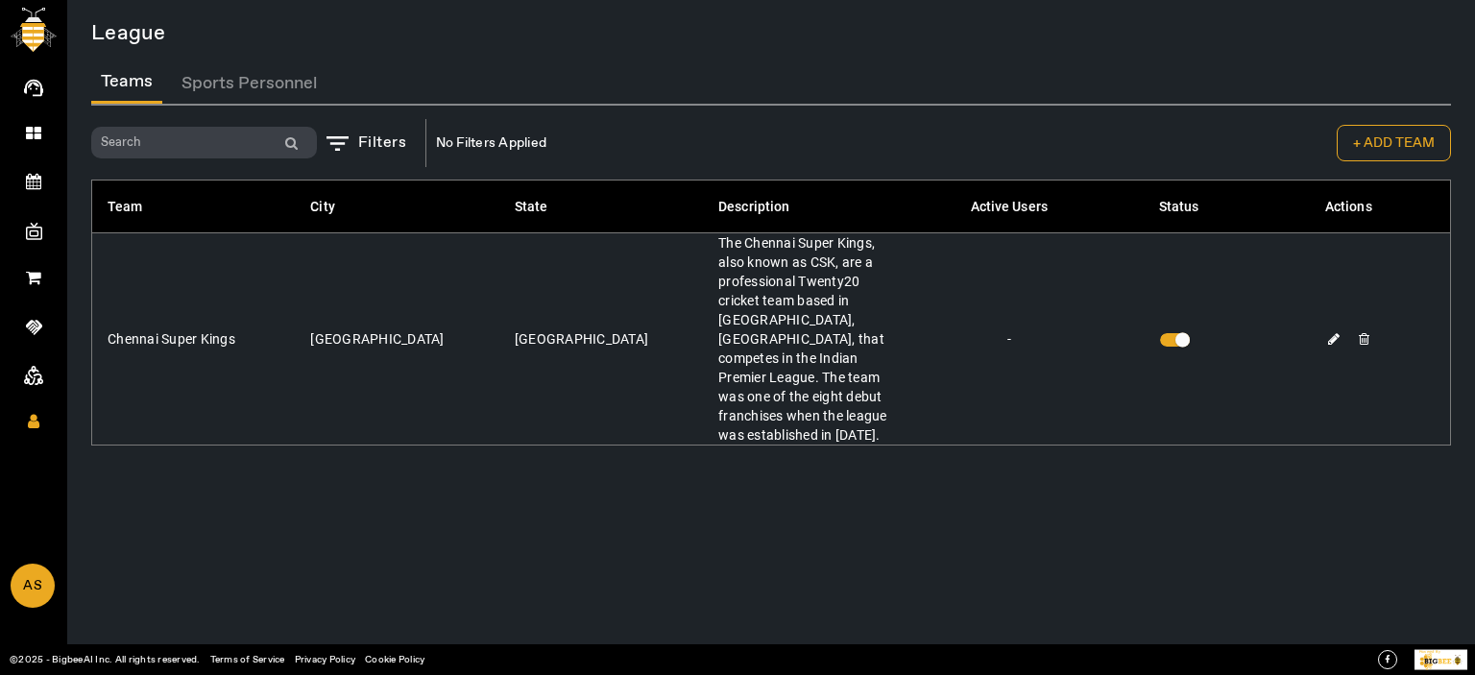
click at [217, 87] on button "Sports Personnel" at bounding box center [249, 82] width 155 height 41
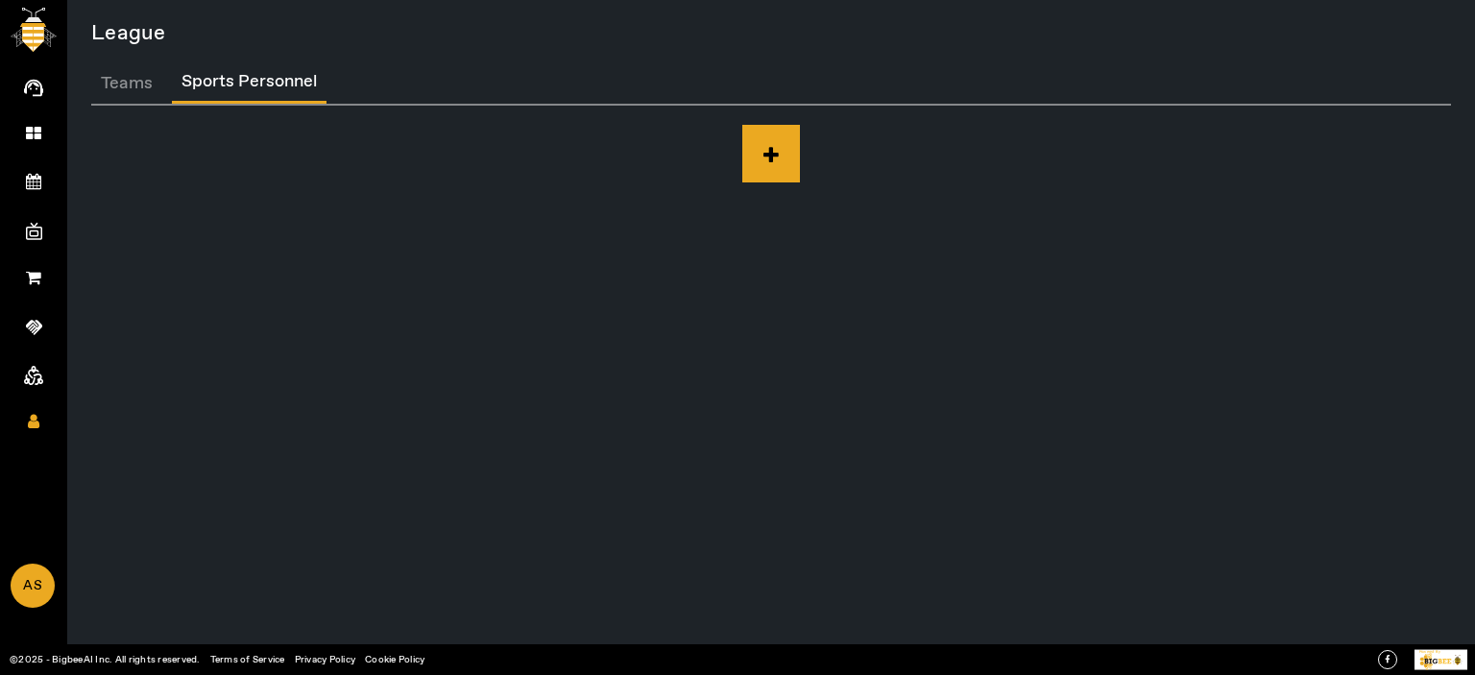
click at [760, 157] on icon at bounding box center [771, 154] width 58 height 58
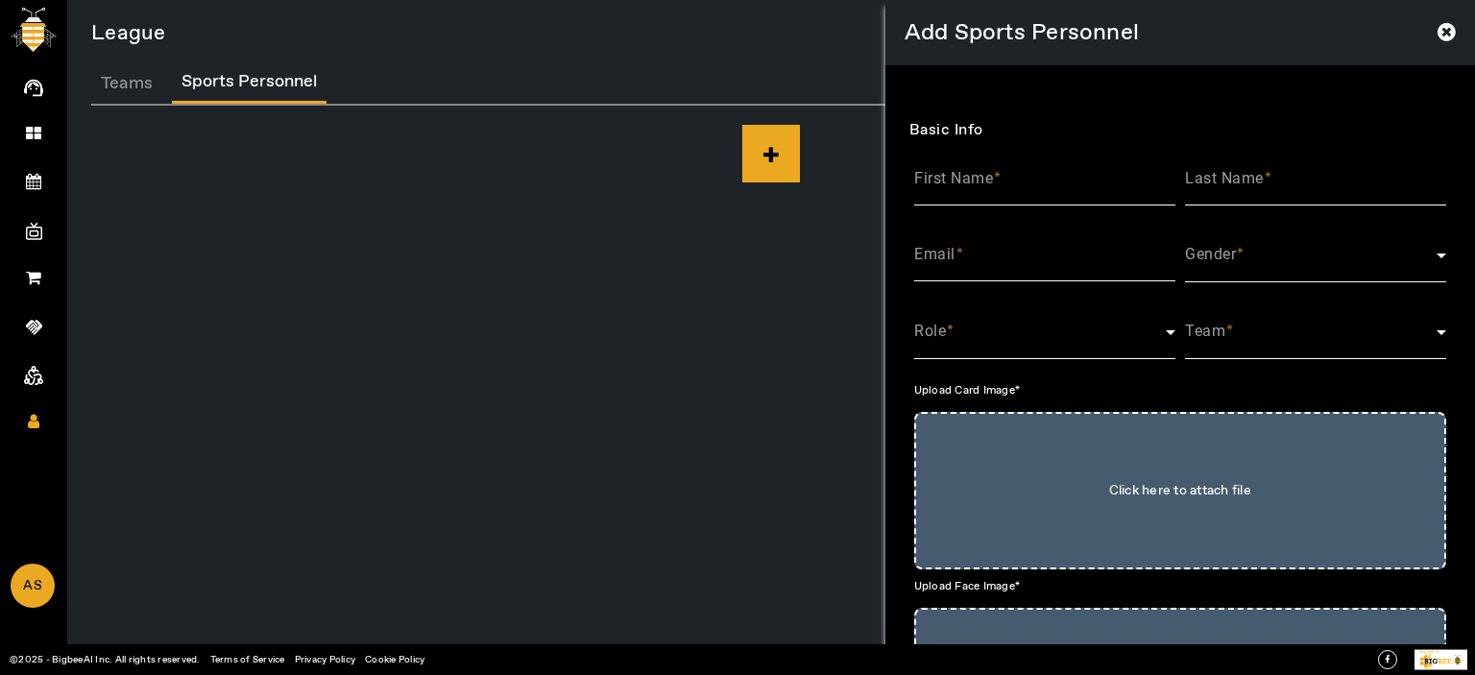
click at [1006, 172] on div "First Name" at bounding box center [1044, 179] width 261 height 54
type input "MS"
type input "Dhoni"
click at [1030, 256] on input "Email" at bounding box center [1044, 262] width 261 height 23
click at [991, 263] on input "Email" at bounding box center [1044, 262] width 261 height 23
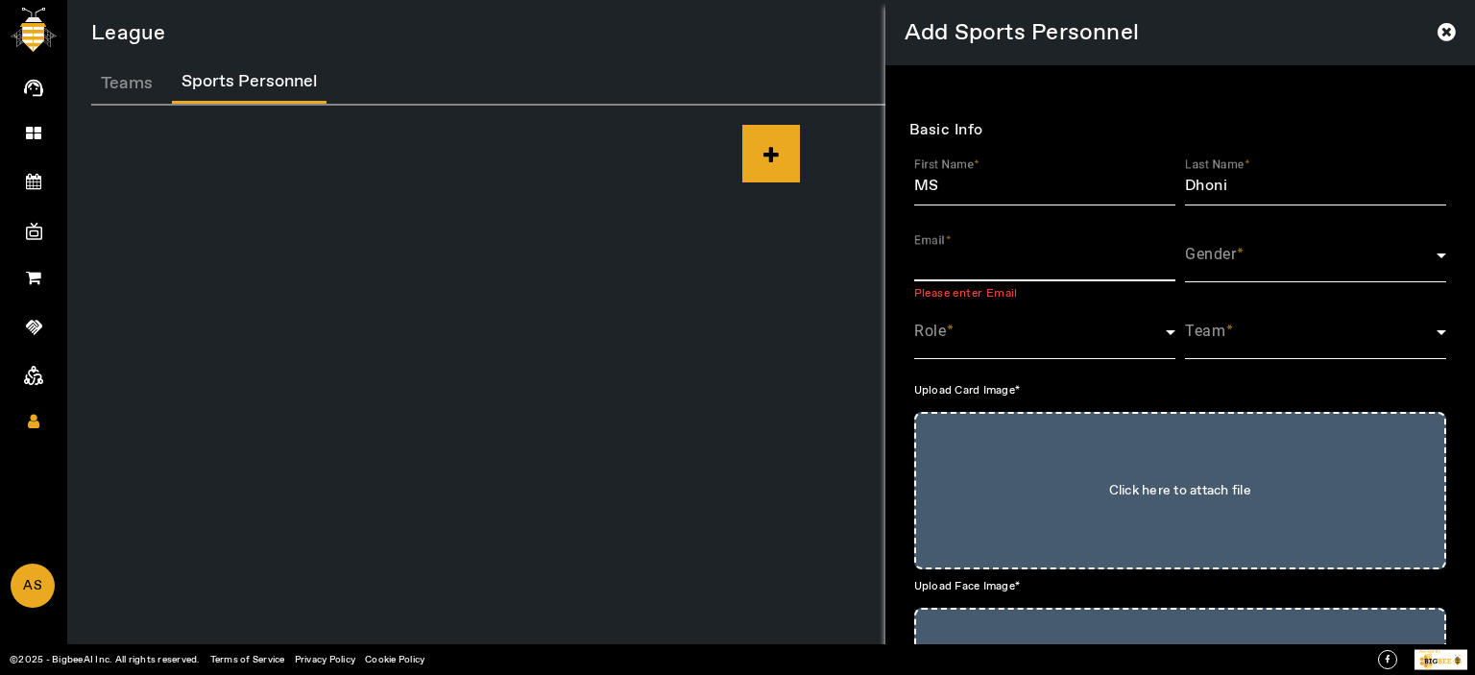
paste input "[EMAIL_ADDRESS][DOMAIN_NAME]"
type input "[EMAIL_ADDRESS][DOMAIN_NAME]"
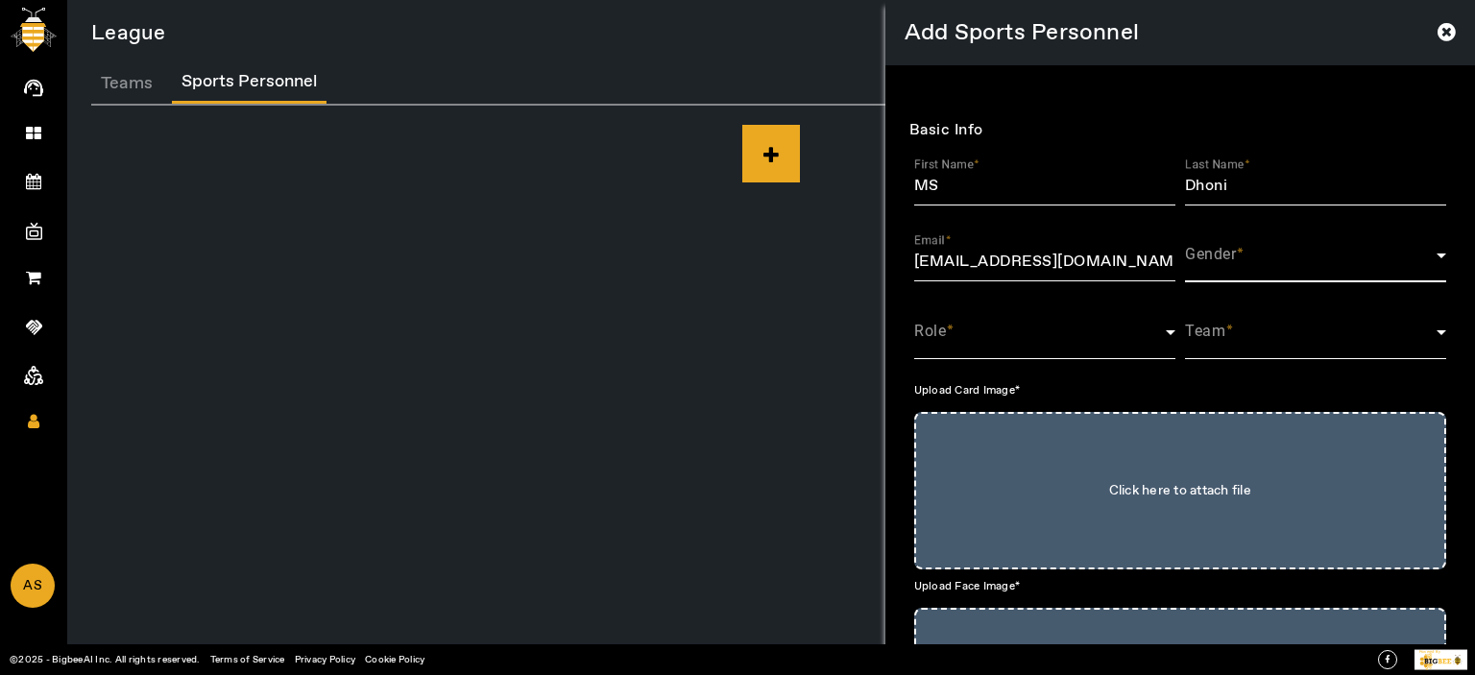
click at [1234, 258] on span at bounding box center [1311, 263] width 252 height 23
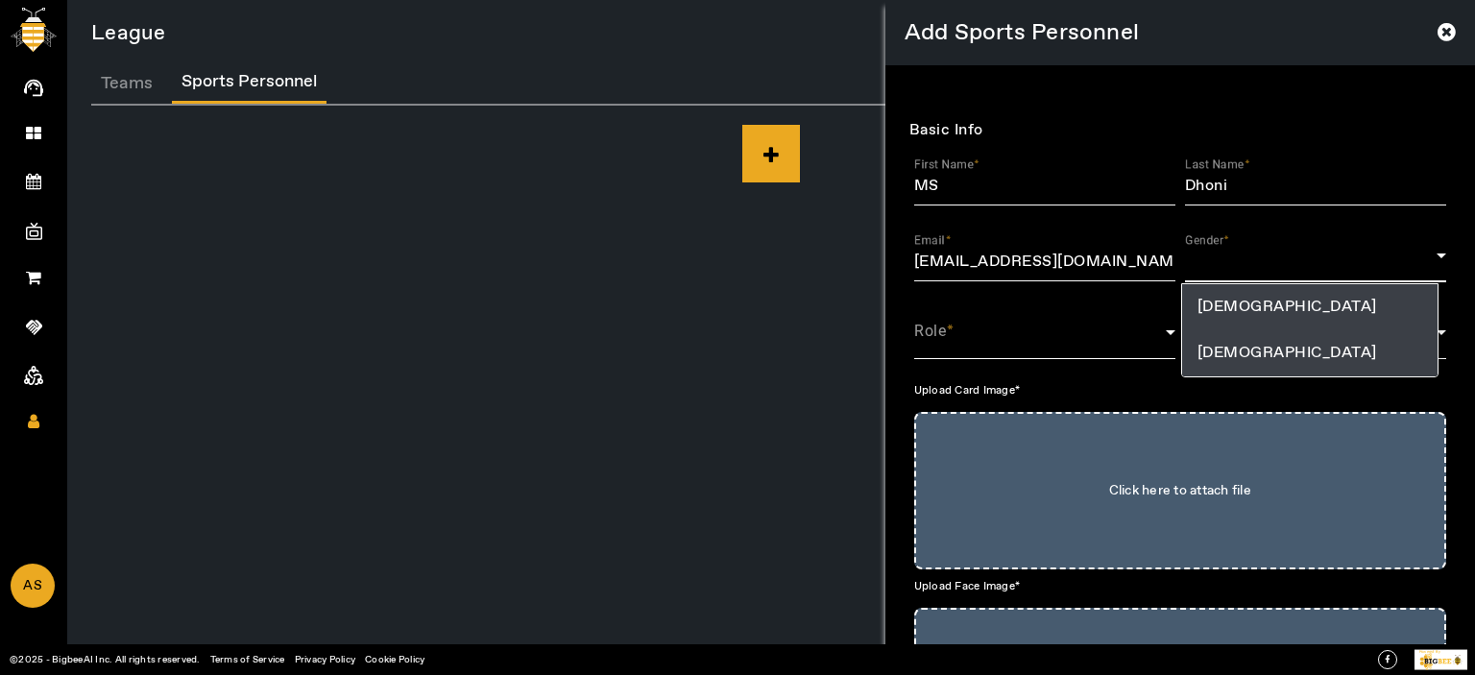
click at [1216, 351] on span "[DEMOGRAPHIC_DATA]" at bounding box center [1288, 353] width 180 height 23
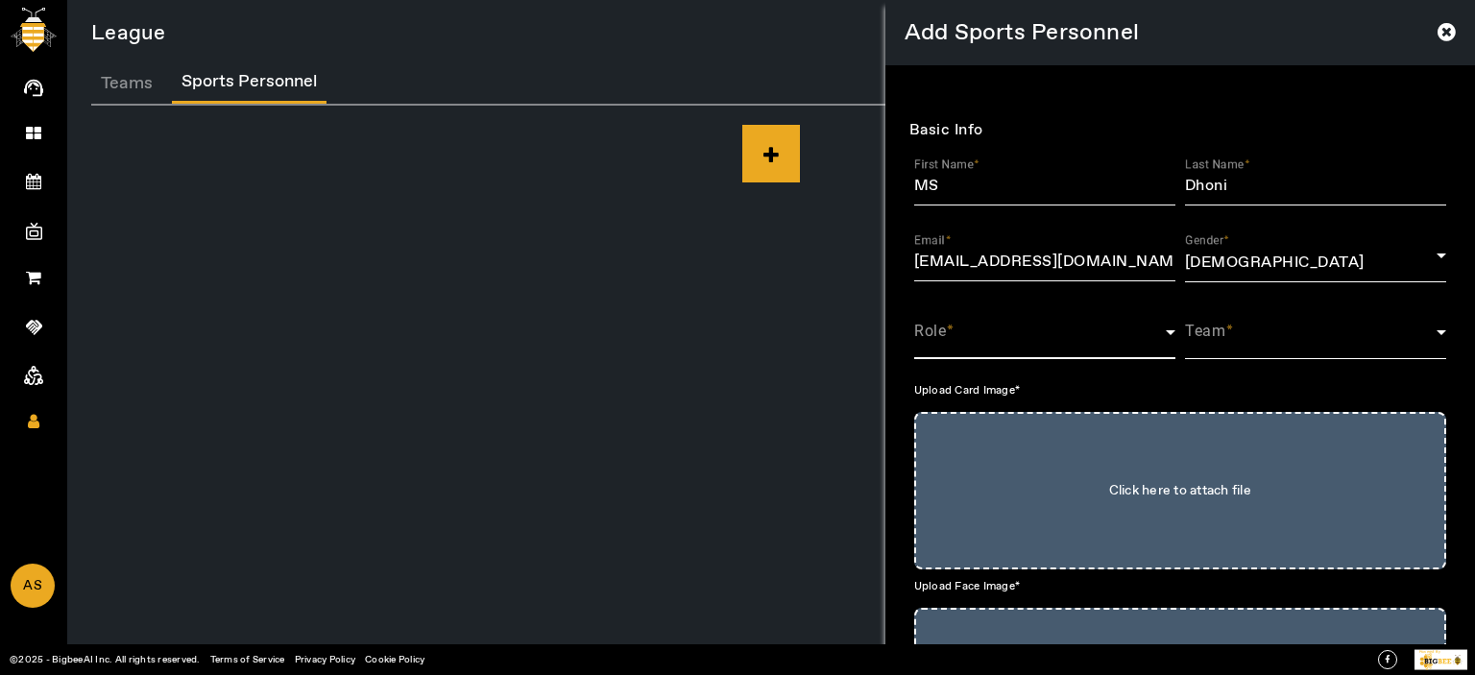
click at [966, 329] on span at bounding box center [1040, 339] width 252 height 23
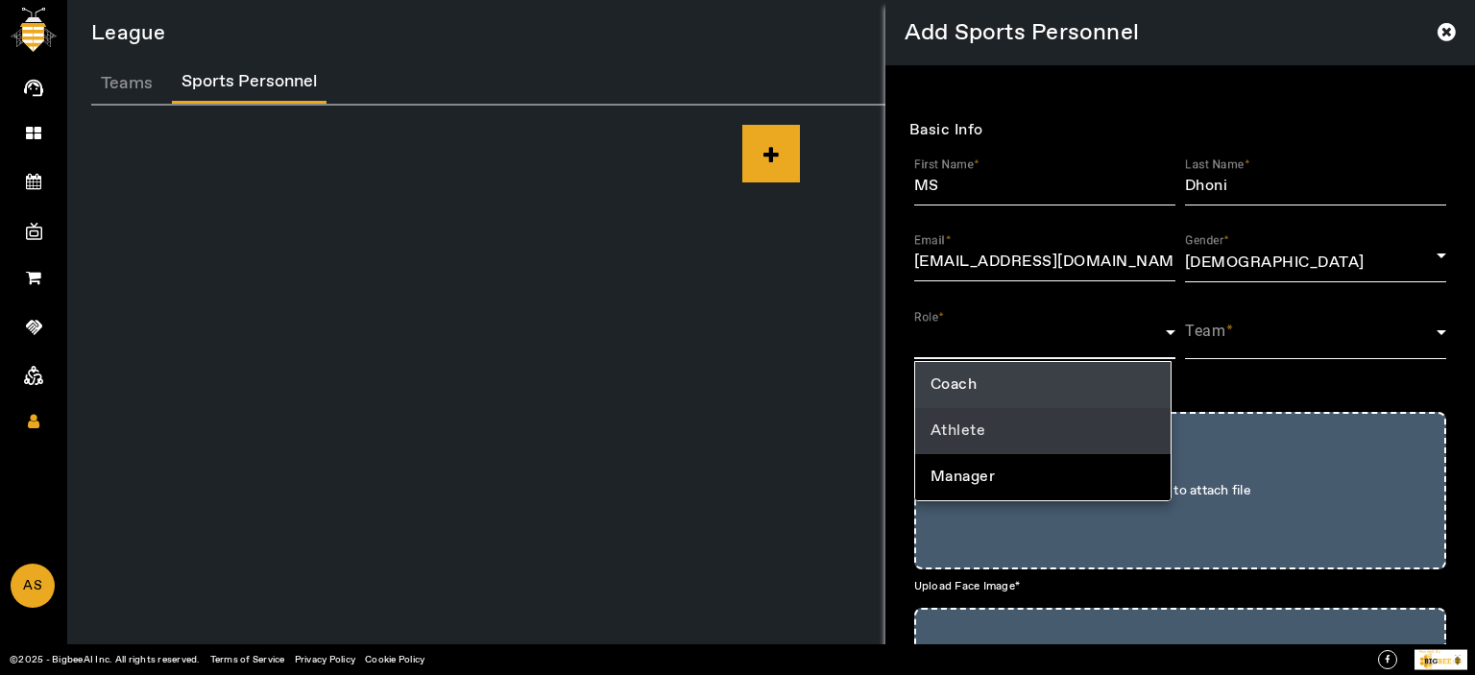
click at [970, 431] on span "Athlete" at bounding box center [959, 431] width 56 height 23
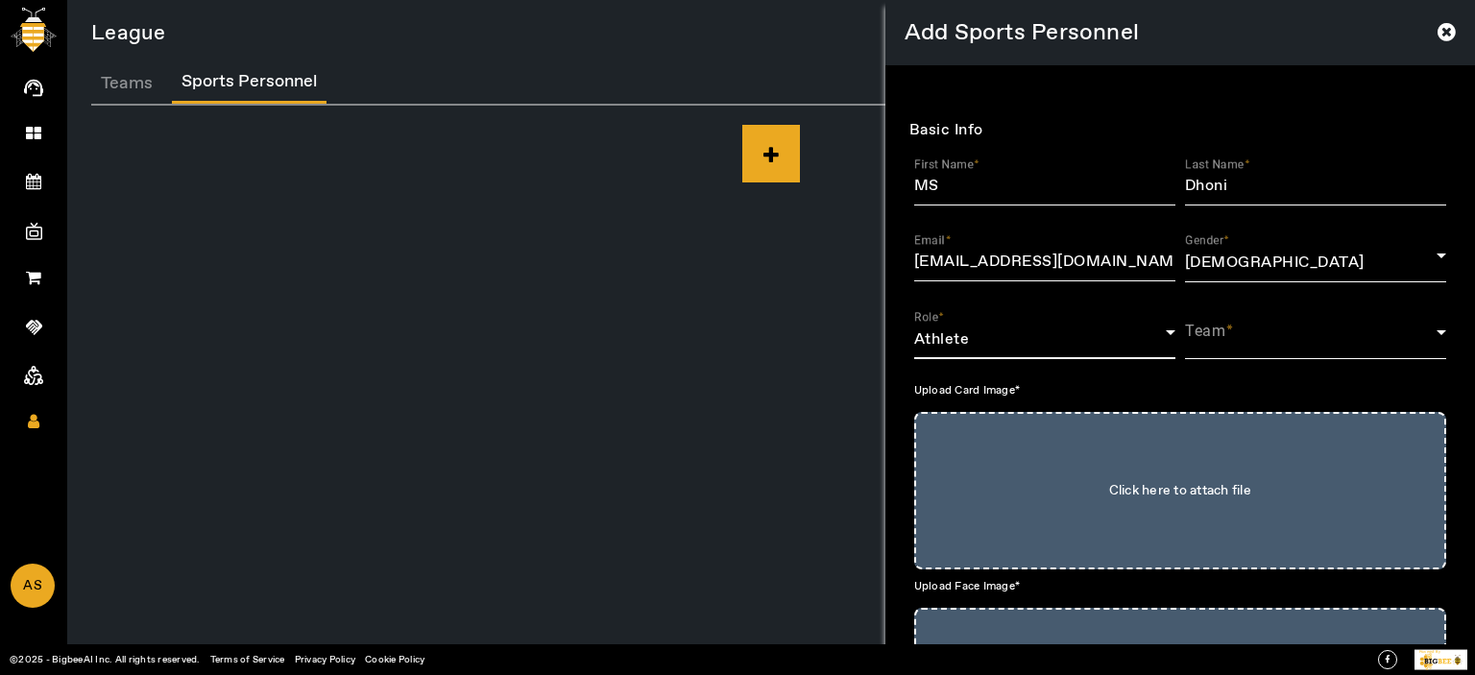
click at [1242, 341] on span at bounding box center [1311, 339] width 252 height 23
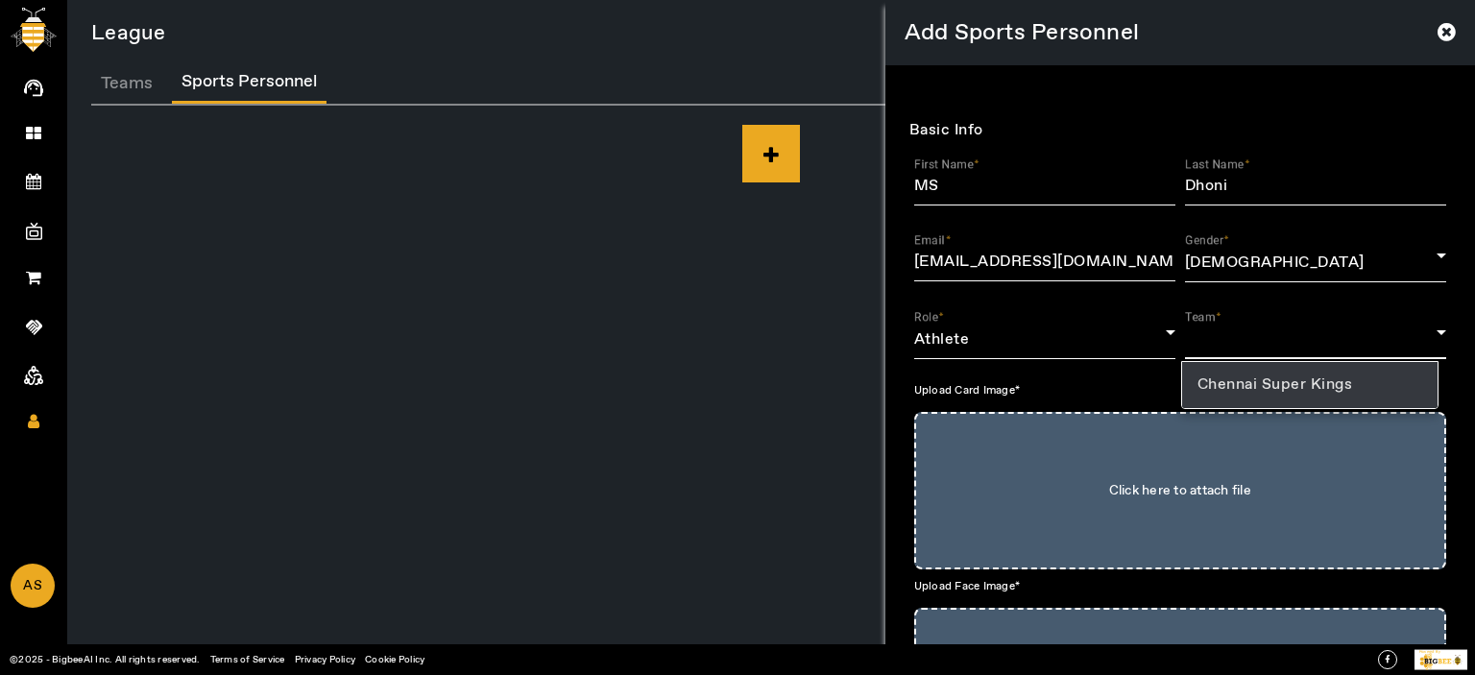
click at [1252, 383] on span "Chennai Super Kings" at bounding box center [1276, 385] width 156 height 23
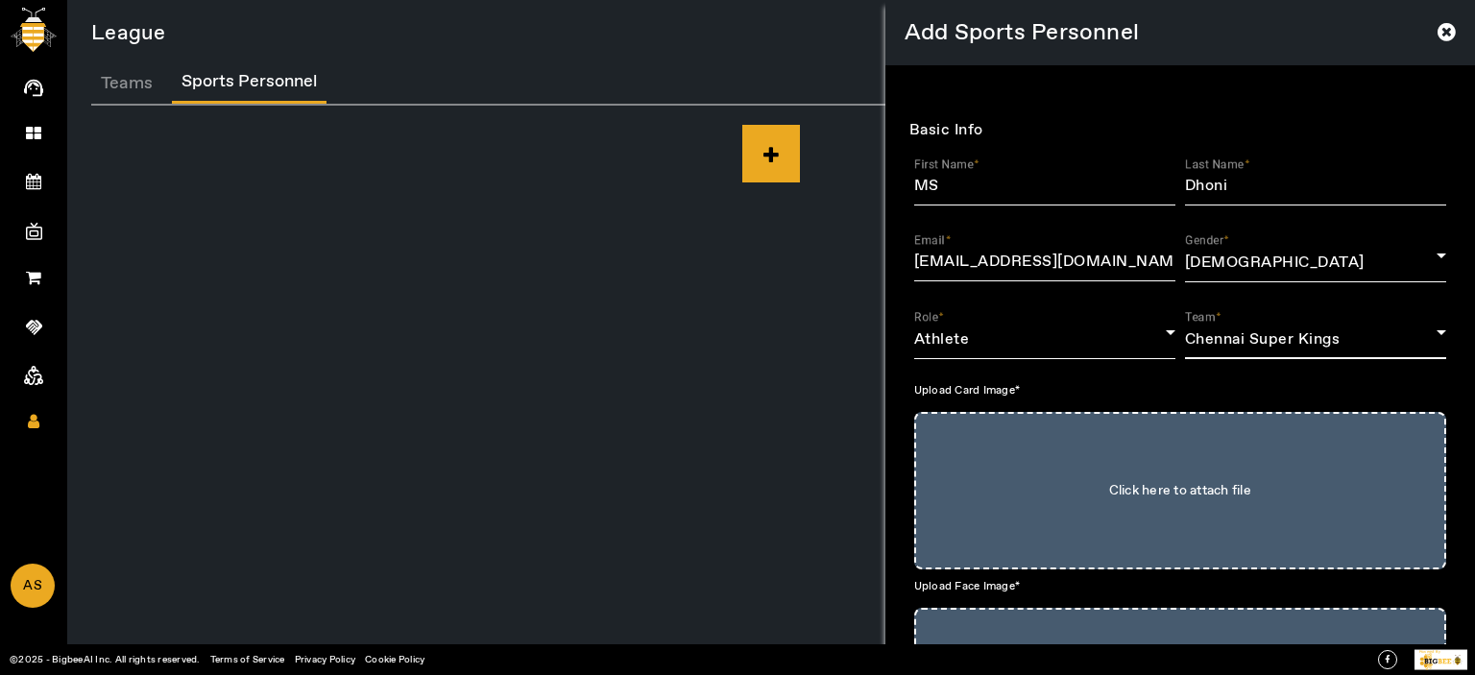
scroll to position [353, 0]
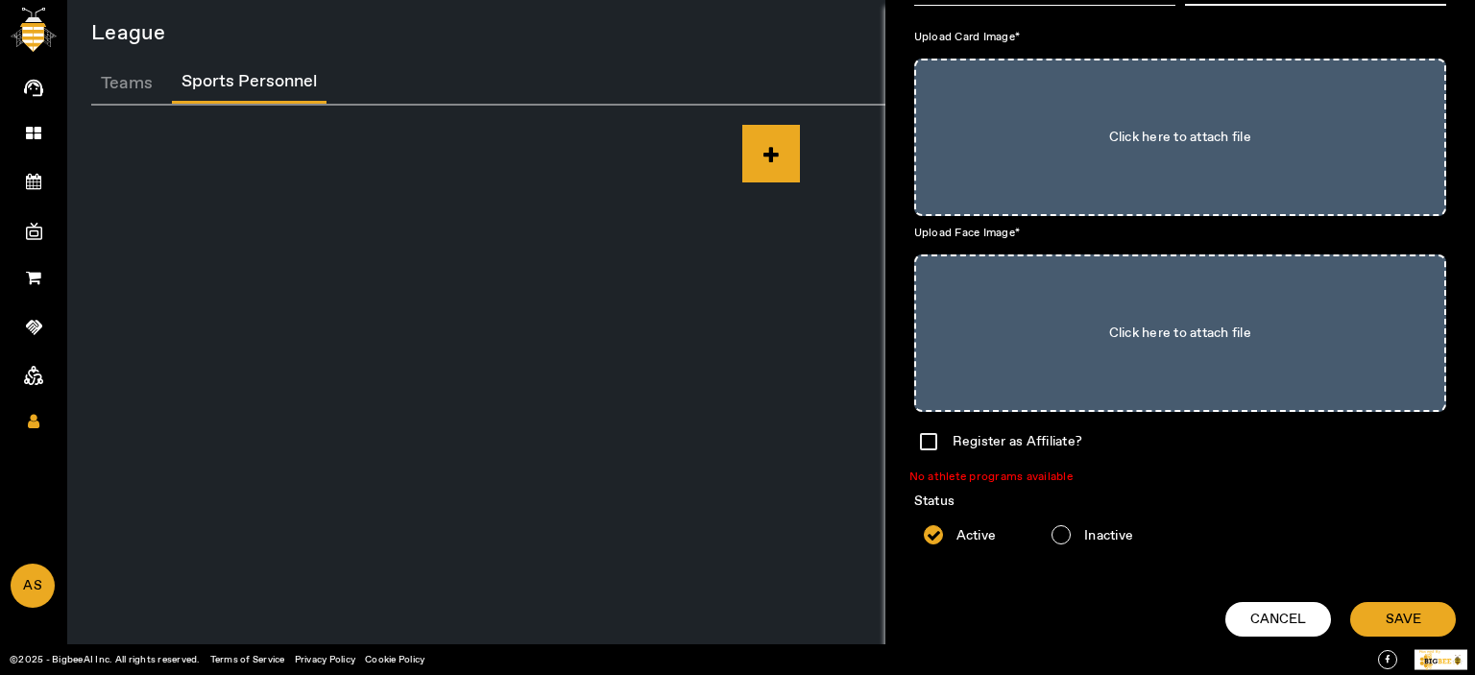
click at [1144, 126] on input "Click here to attach file" at bounding box center [1180, 137] width 490 height 115
type input "C:\fakepath\download.png"
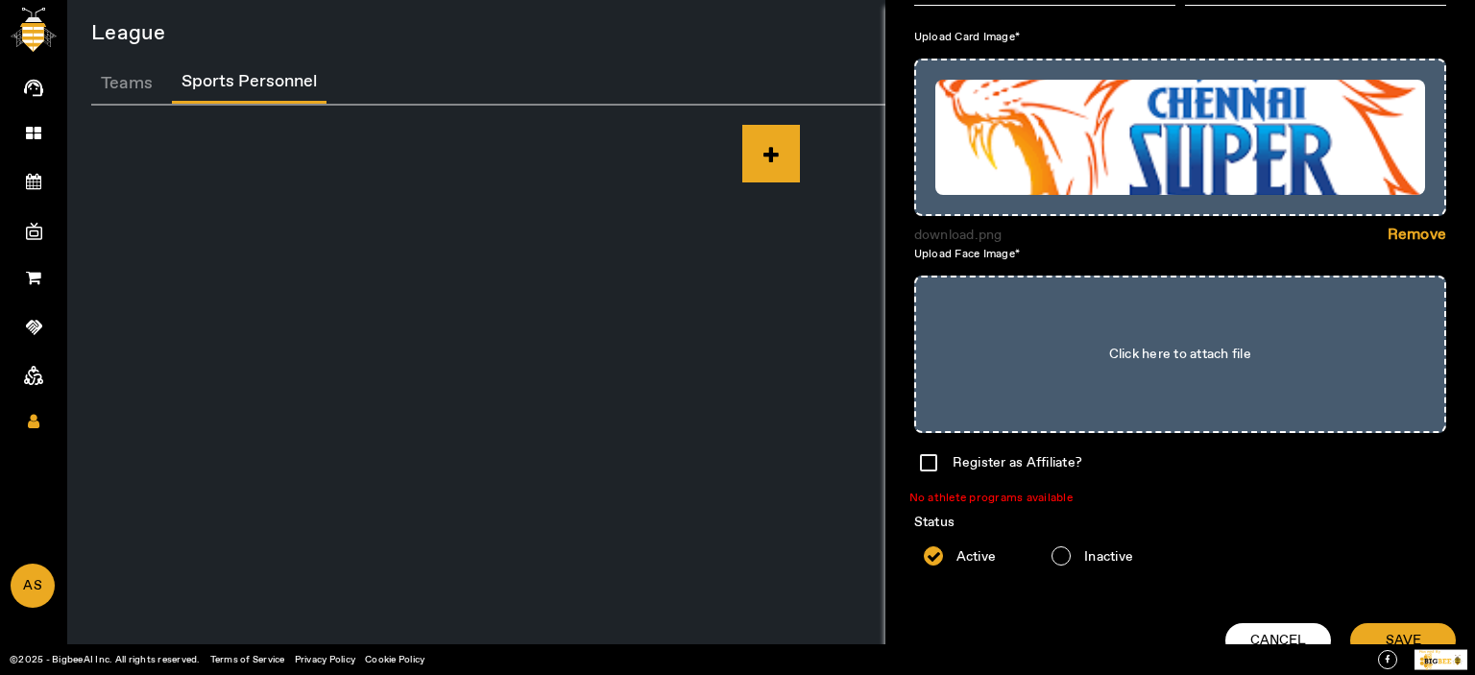
click at [1237, 406] on input "Click here to attach file" at bounding box center [1180, 354] width 490 height 115
type input "C:\fakepath\download.png"
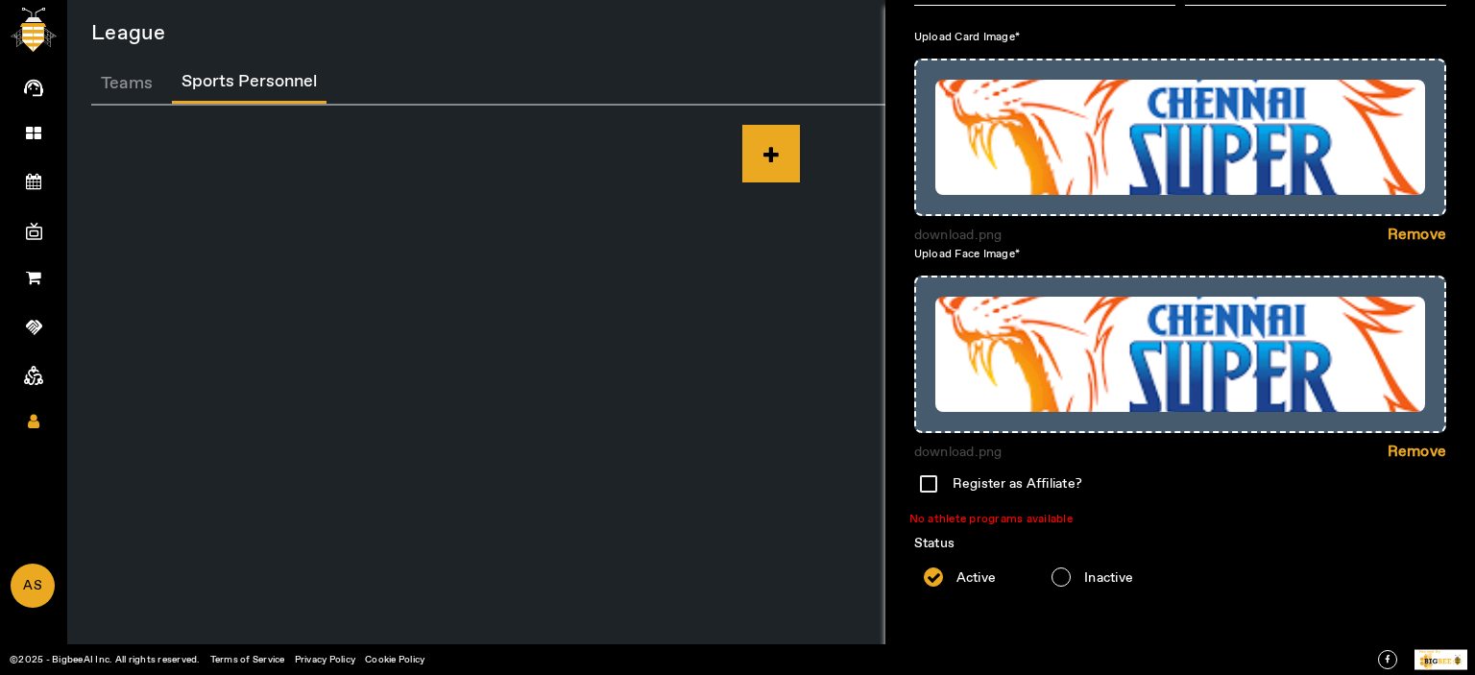
scroll to position [396, 0]
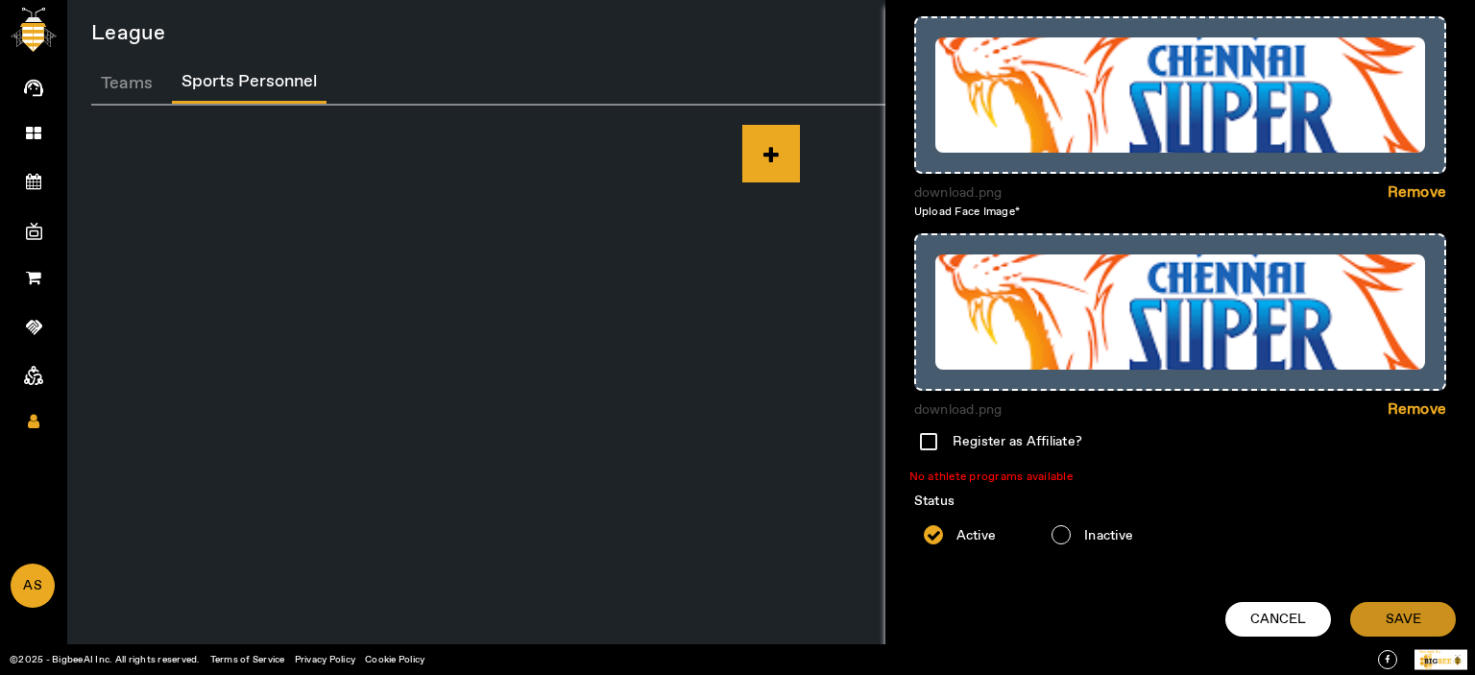
click at [1410, 625] on span "SAVE" at bounding box center [1404, 619] width 36 height 19
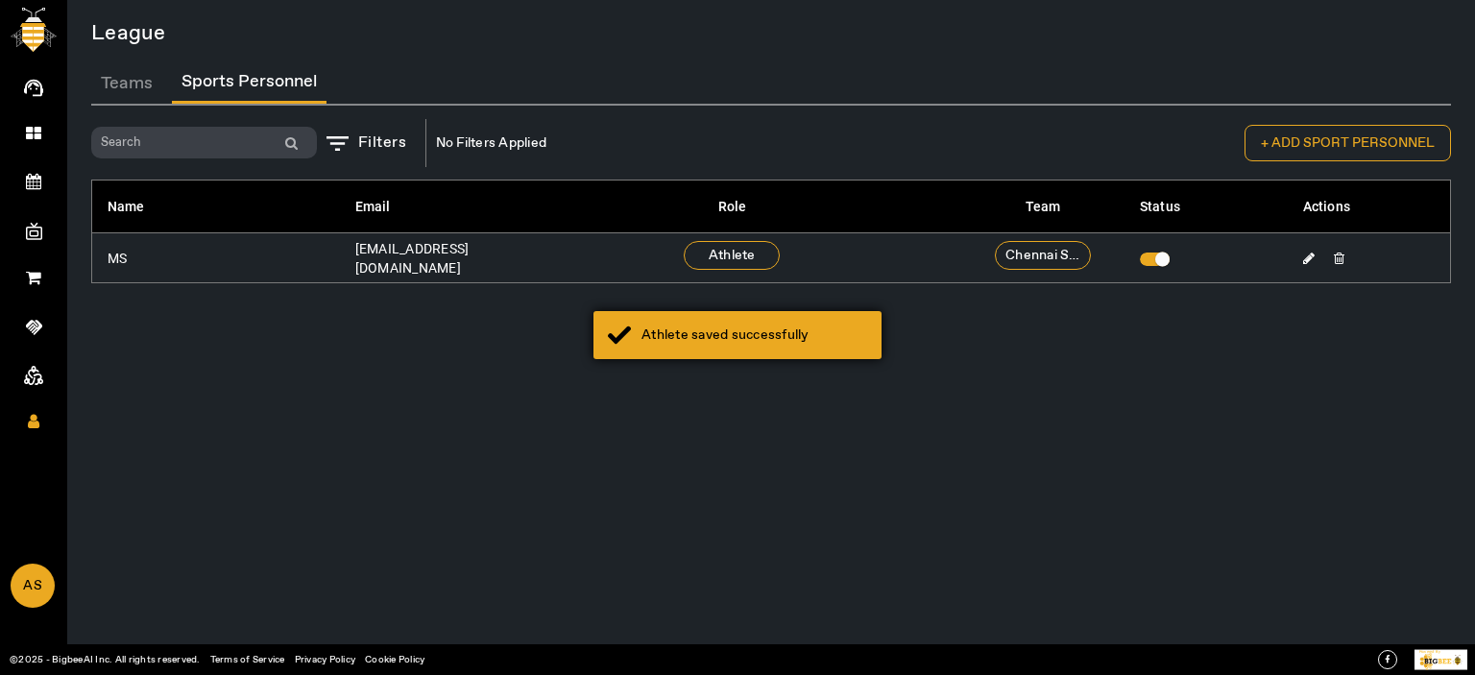
click at [672, 318] on div "Athlete saved successfully" at bounding box center [738, 335] width 288 height 48
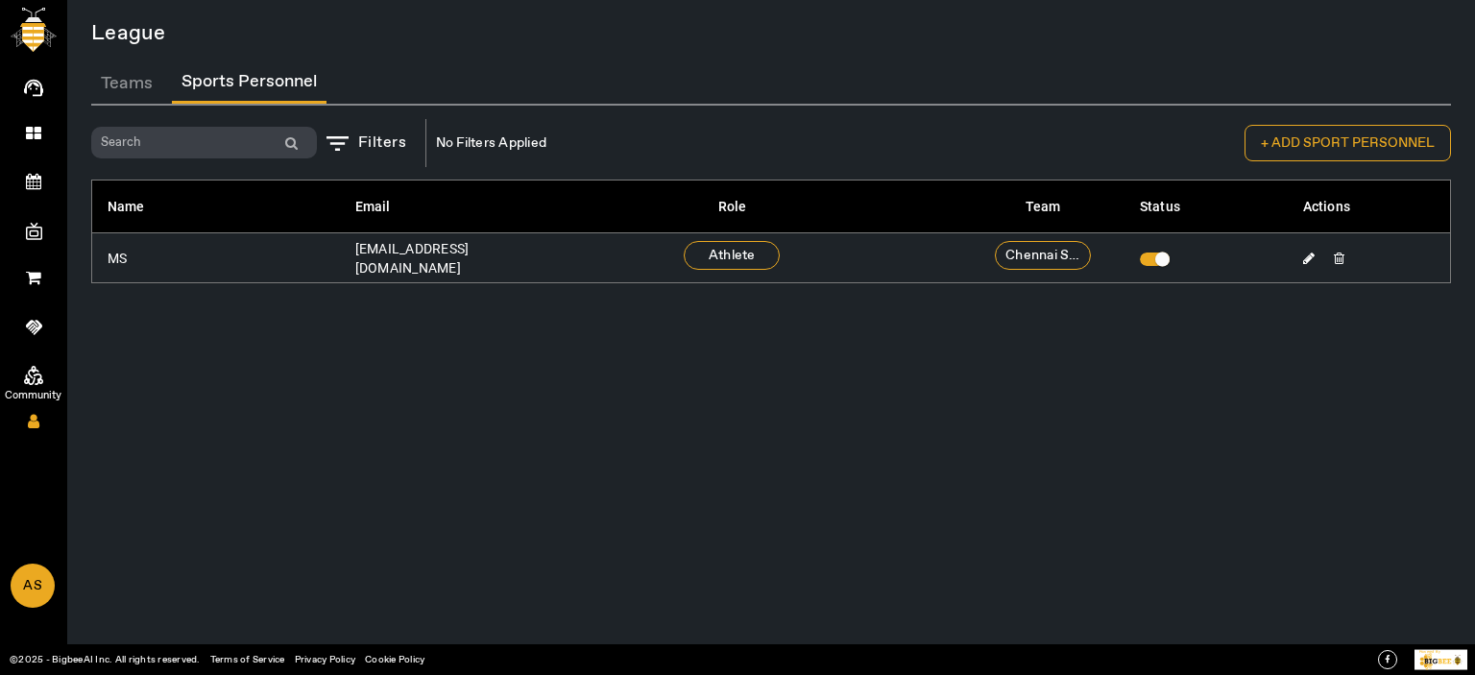
click at [33, 371] on icon at bounding box center [33, 375] width 19 height 19
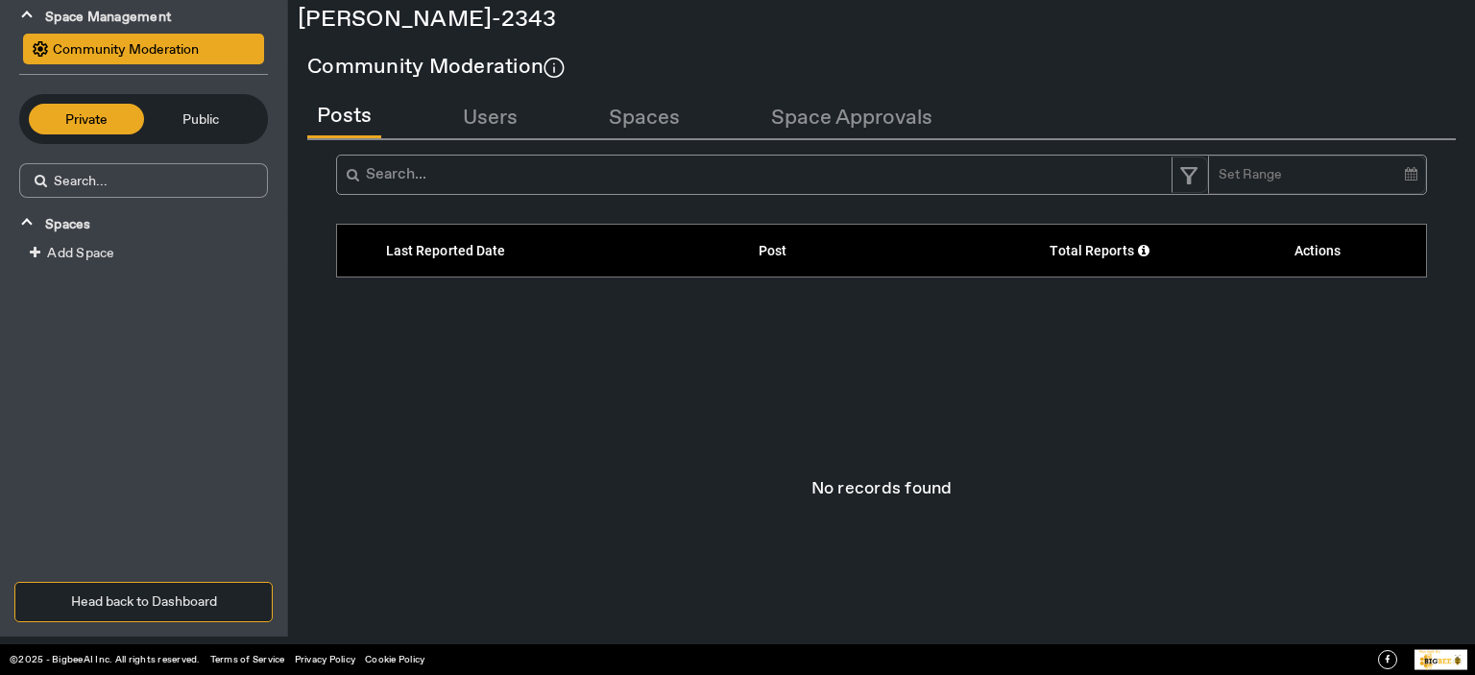
click at [180, 591] on button "Head back to Dashboard" at bounding box center [143, 602] width 258 height 40
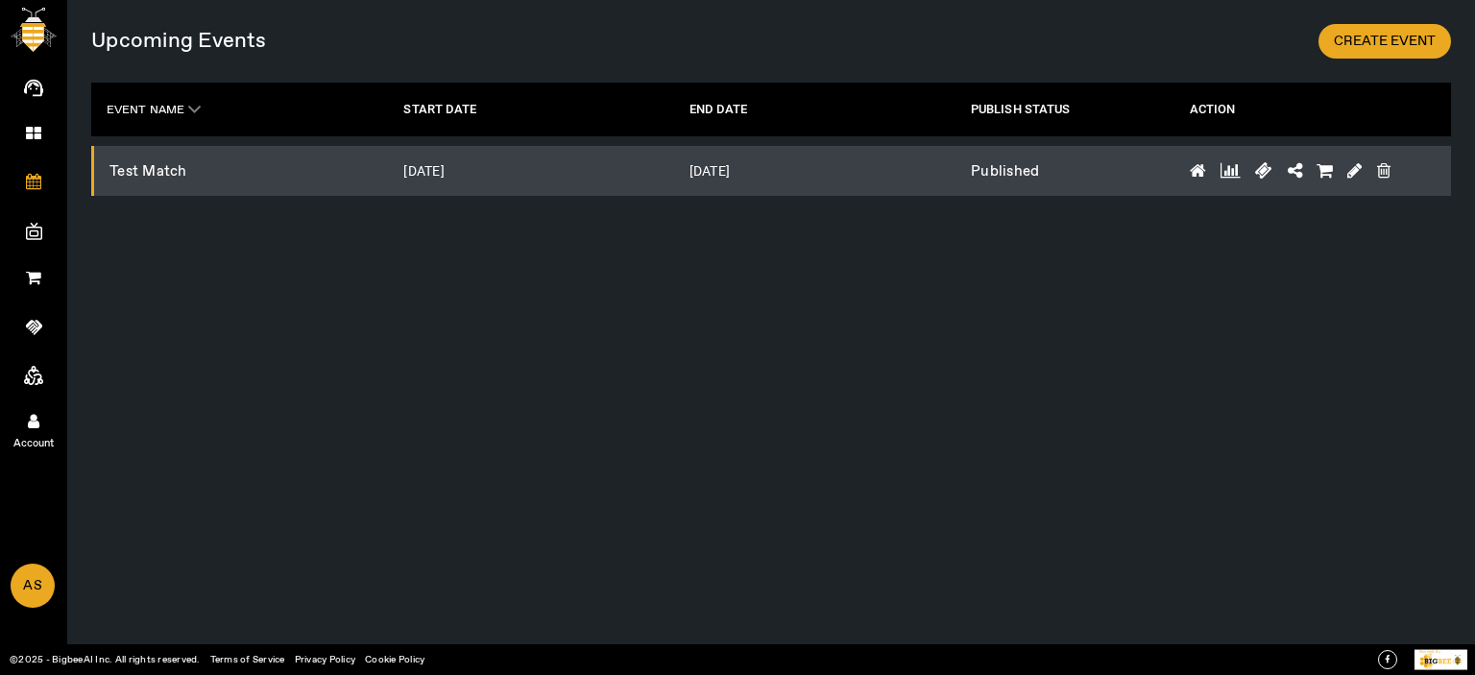
click at [26, 417] on link "Account" at bounding box center [33, 420] width 67 height 48
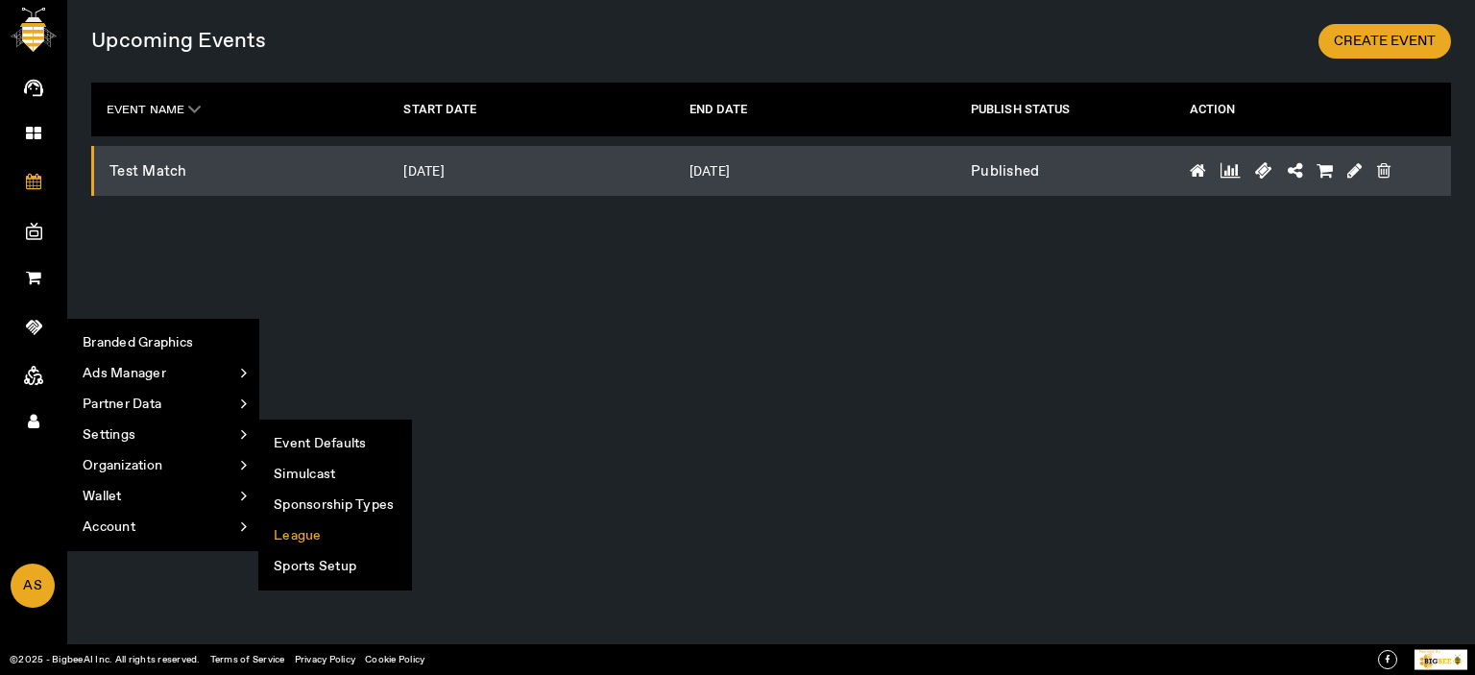
click at [320, 536] on li "League" at bounding box center [335, 536] width 152 height 31
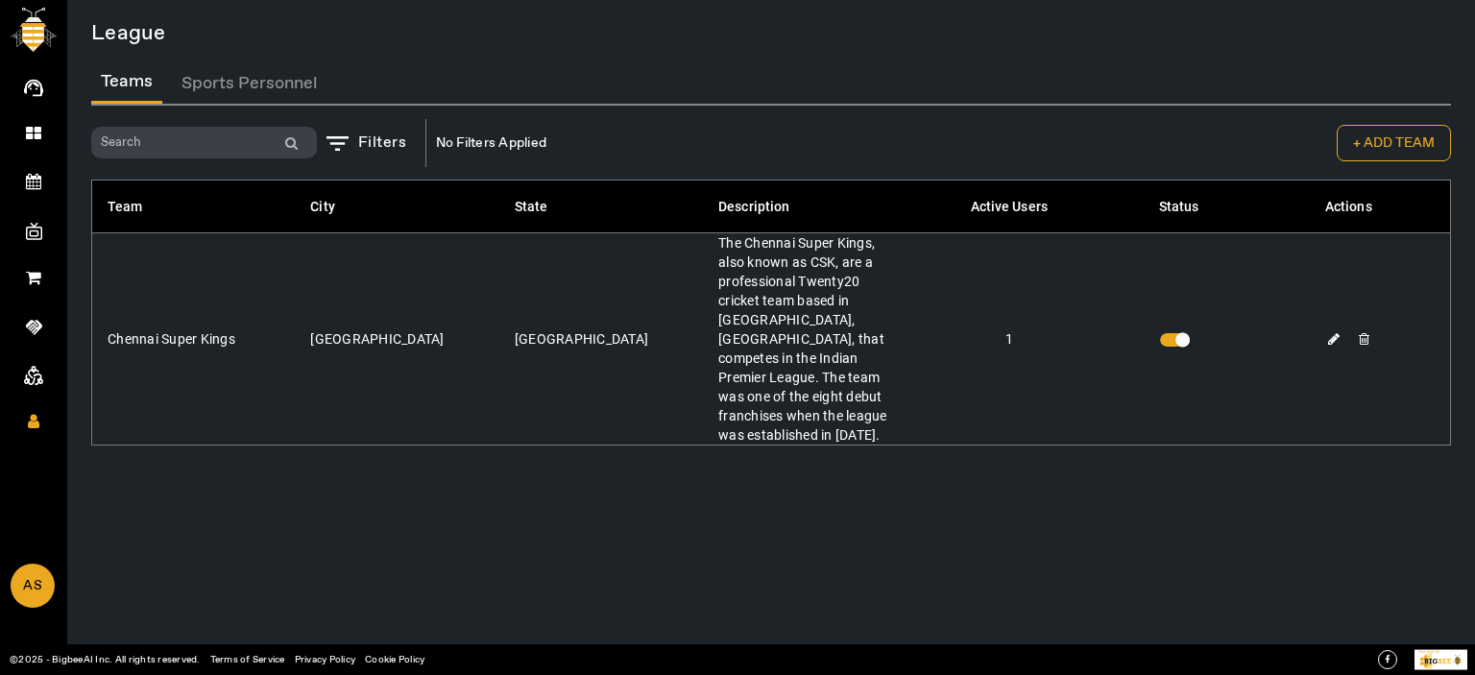
click at [288, 73] on button "Sports Personnel" at bounding box center [249, 82] width 155 height 41
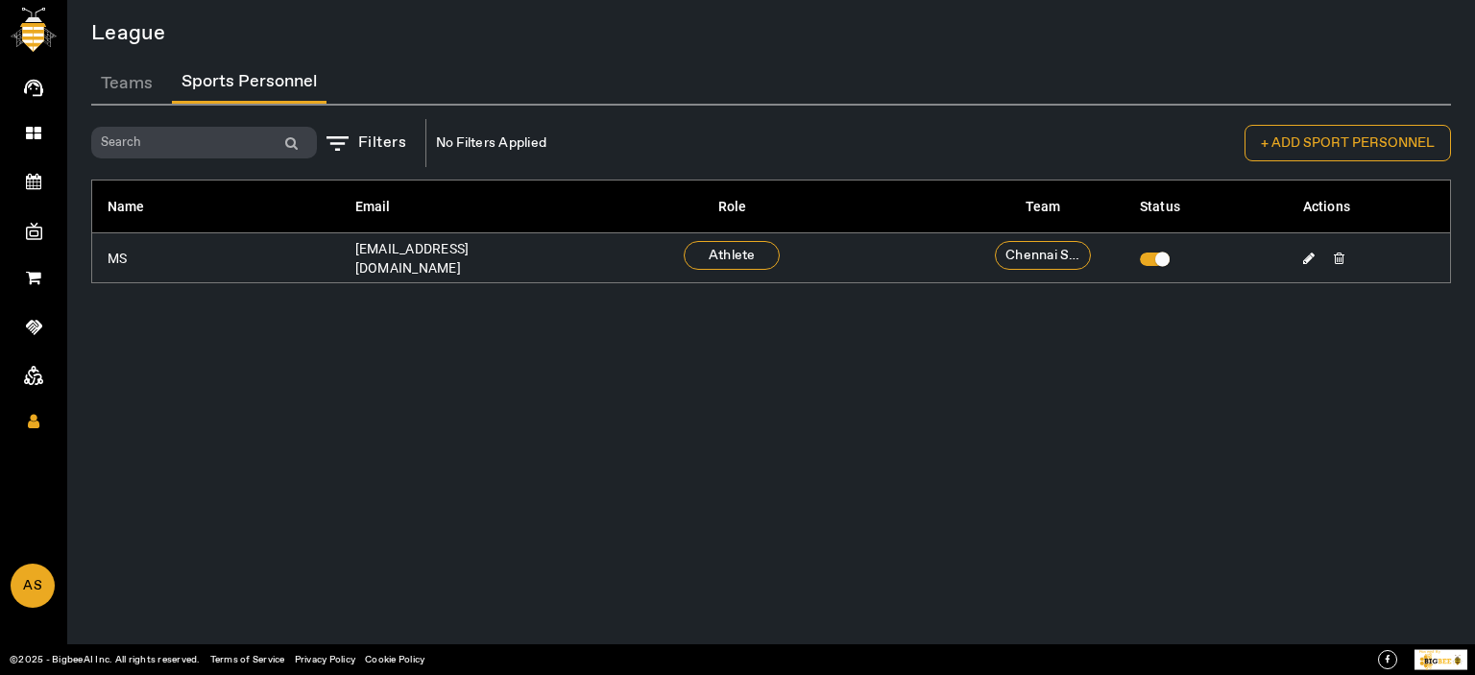
click at [1329, 135] on button "+ ADD SPORT PERSONNEL" at bounding box center [1348, 143] width 206 height 36
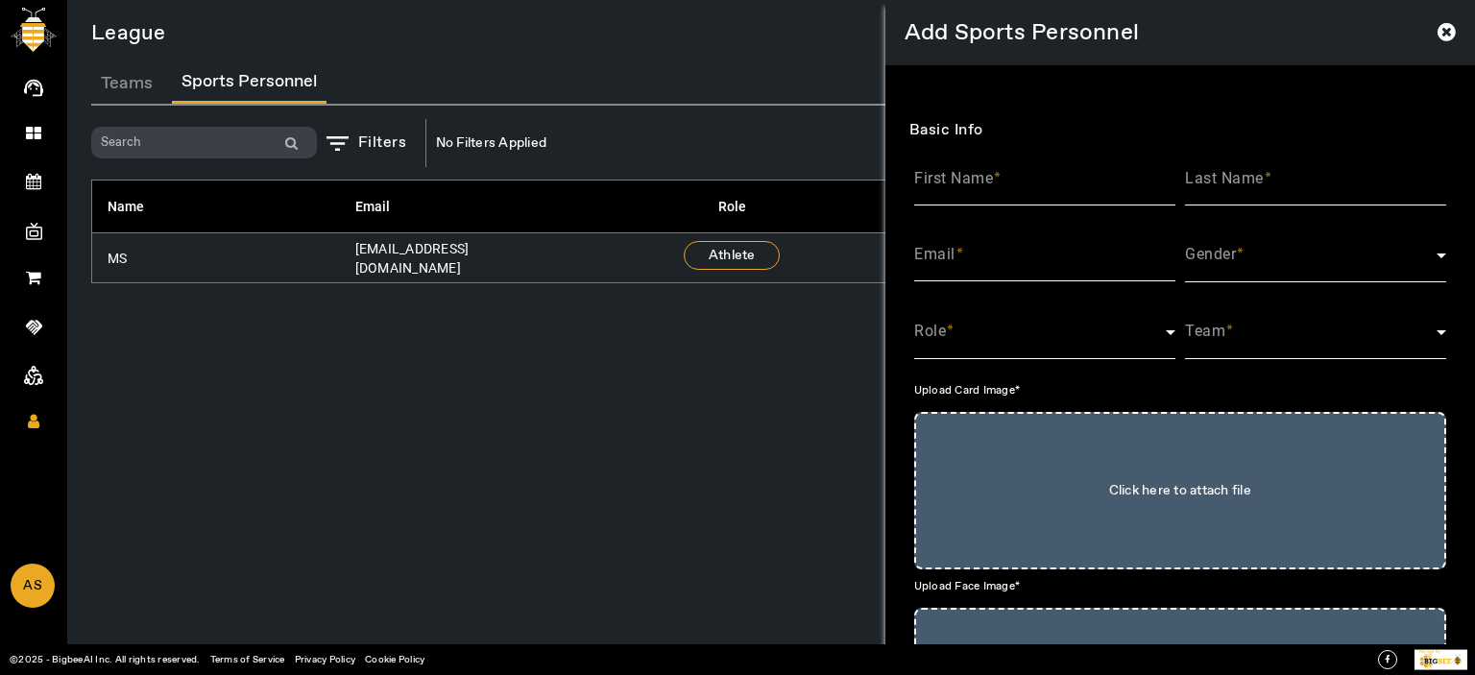
click at [999, 182] on span at bounding box center [997, 179] width 9 height 20
click at [999, 182] on input "First Name" at bounding box center [1044, 186] width 261 height 23
type input "R"
click at [999, 188] on input "[PERSON_NAME]" at bounding box center [1044, 186] width 261 height 23
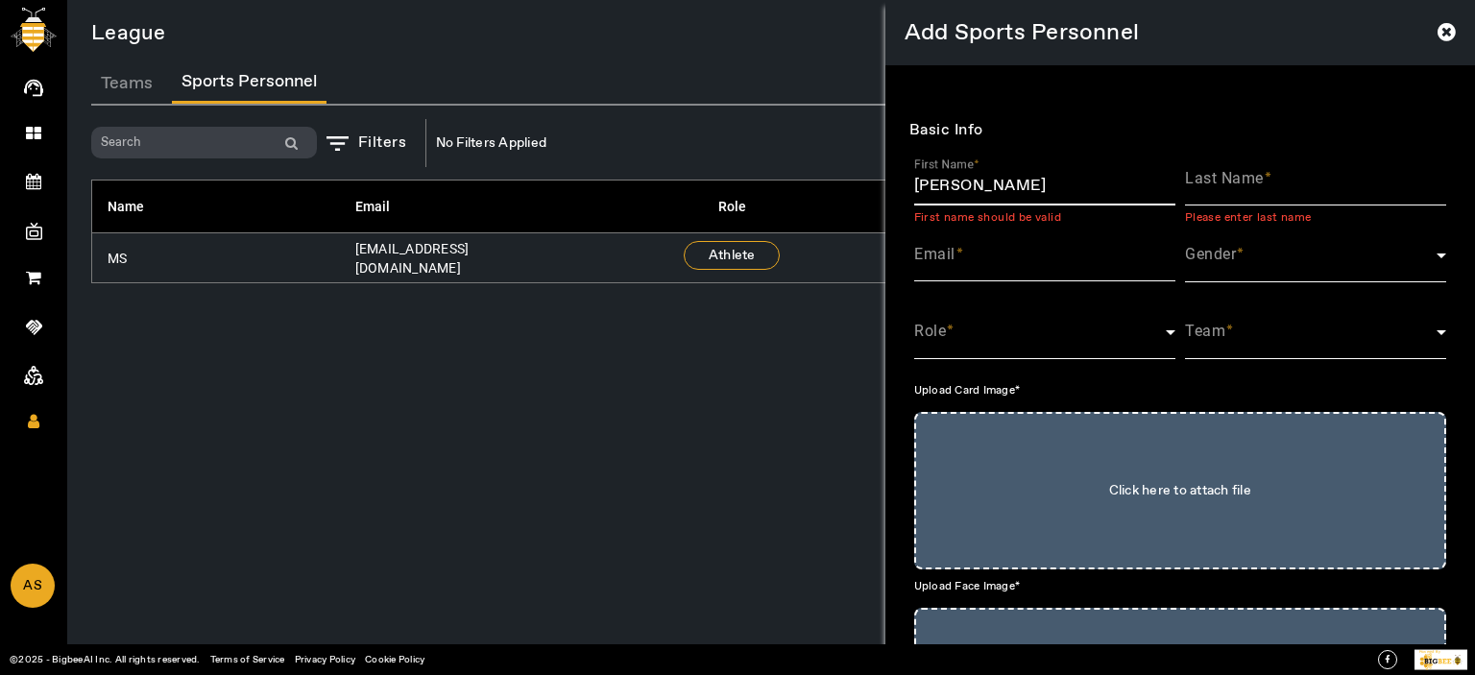
click at [999, 188] on input "[PERSON_NAME]" at bounding box center [1044, 186] width 261 height 23
type input "[PERSON_NAME]"
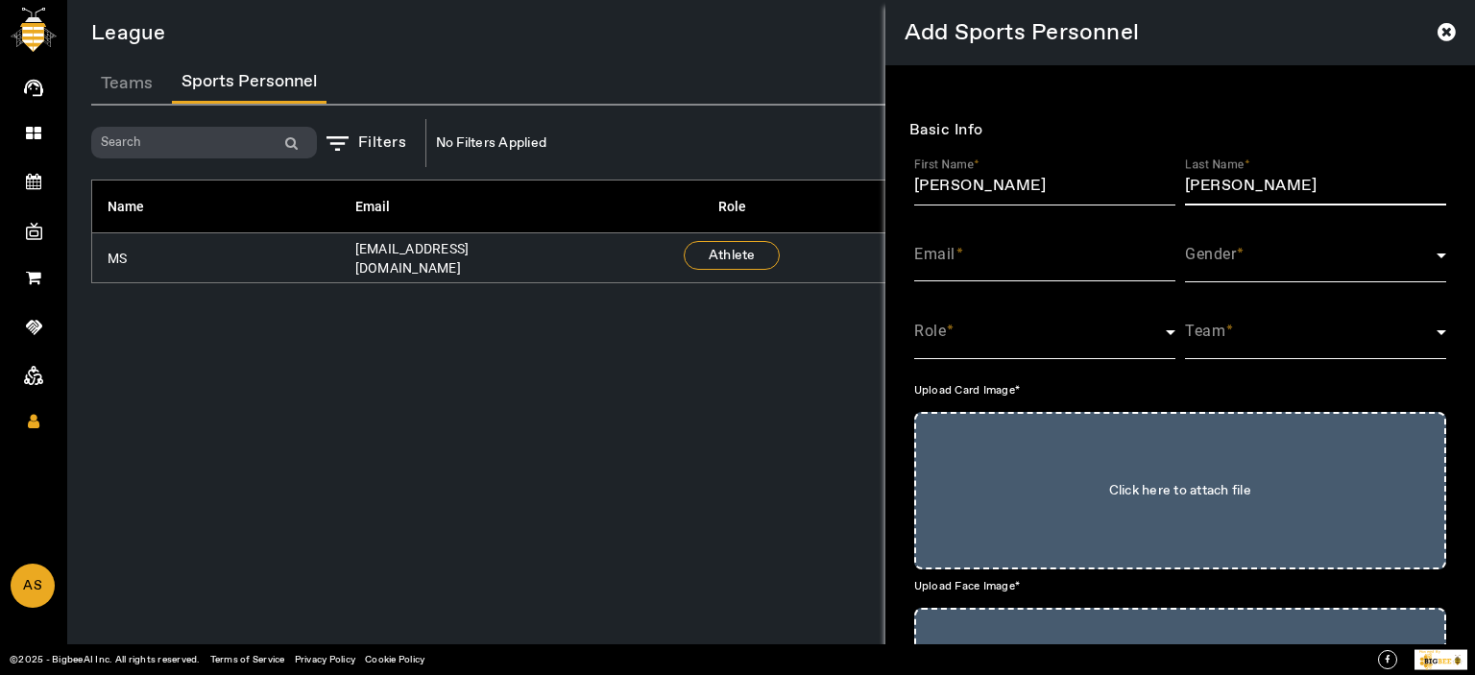
type input "[PERSON_NAME]"
paste input "[PERSON_NAME][EMAIL_ADDRESS][DOMAIN_NAME]"
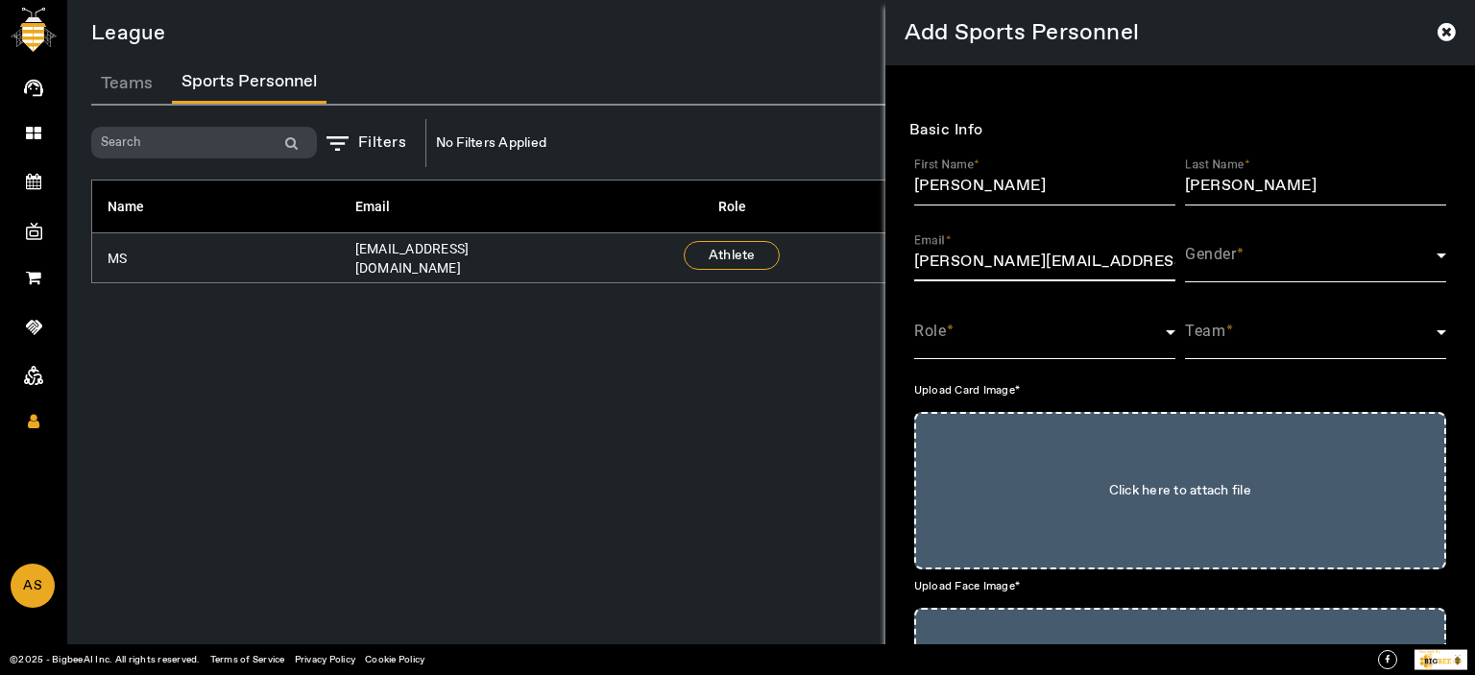
type input "[PERSON_NAME][EMAIL_ADDRESS][DOMAIN_NAME]"
click at [1219, 256] on span at bounding box center [1311, 263] width 252 height 23
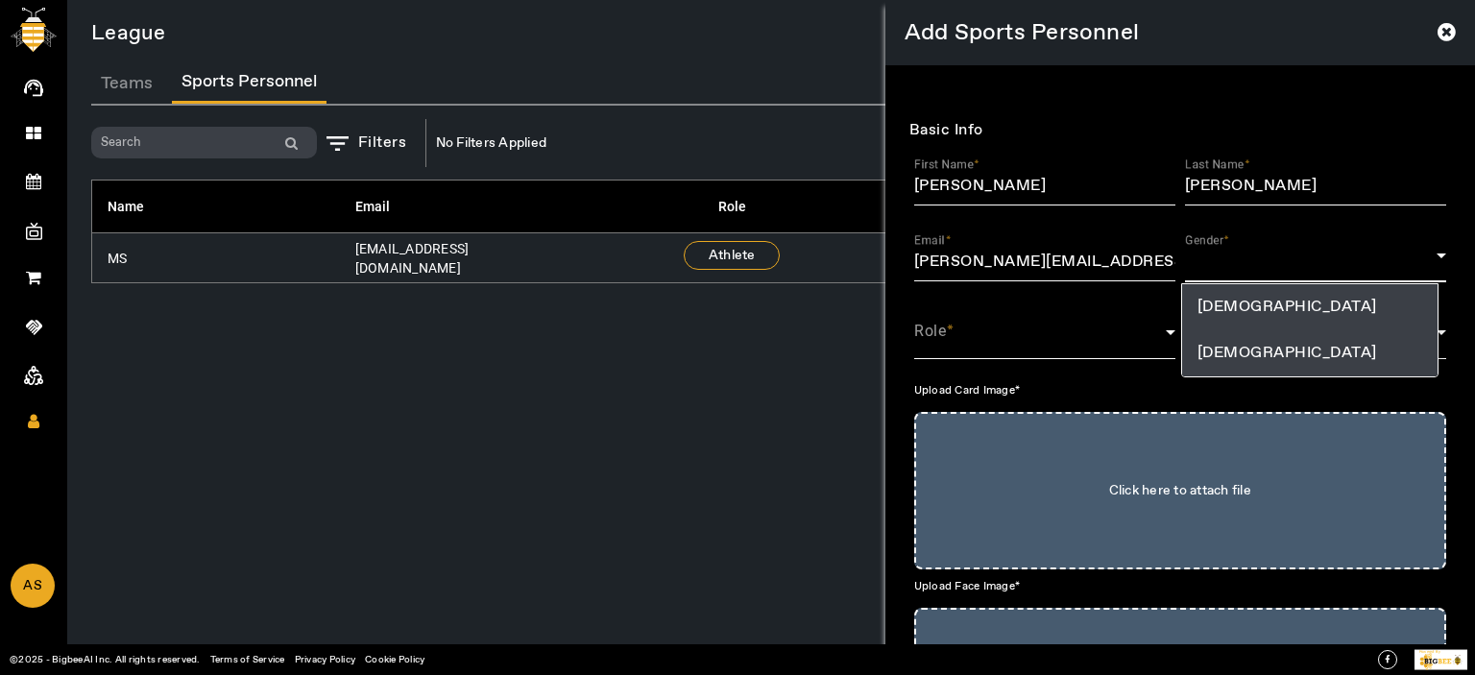
click at [1210, 355] on span "[DEMOGRAPHIC_DATA]" at bounding box center [1288, 353] width 180 height 23
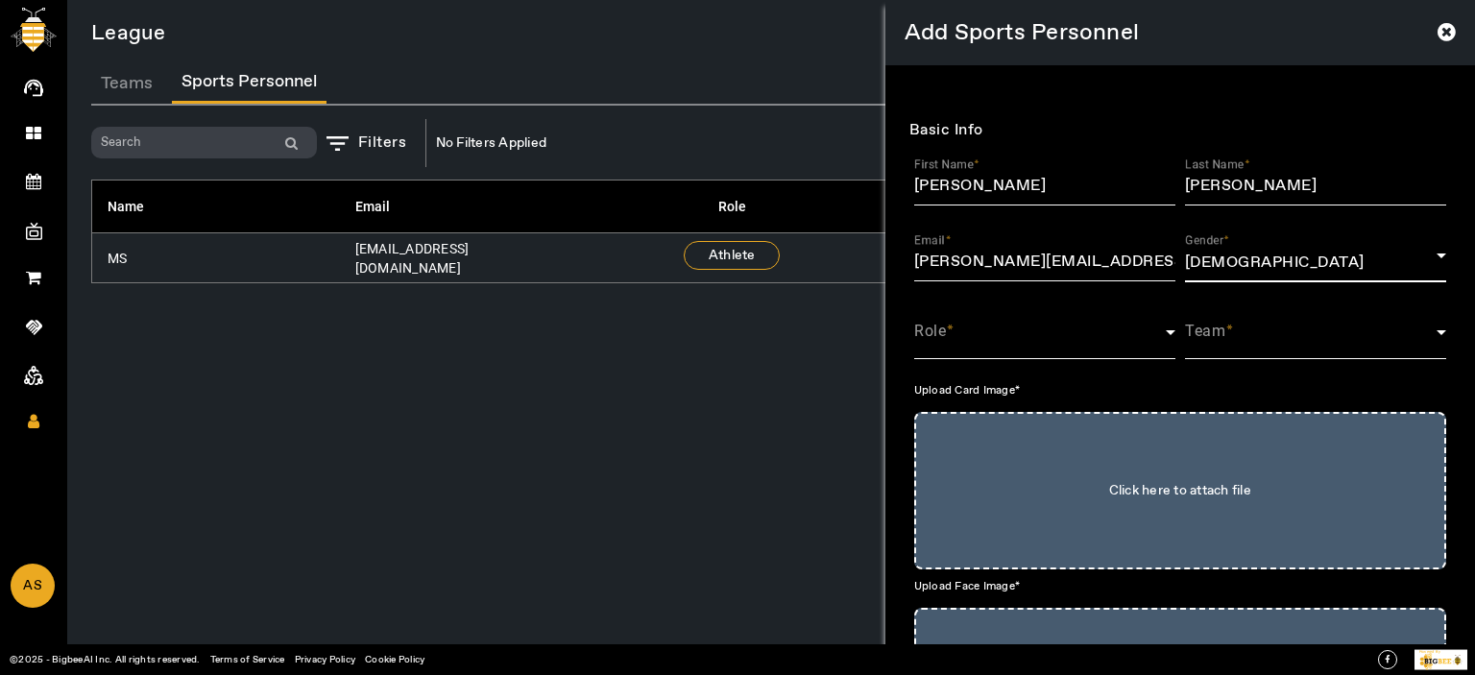
click at [968, 346] on span at bounding box center [1040, 339] width 252 height 23
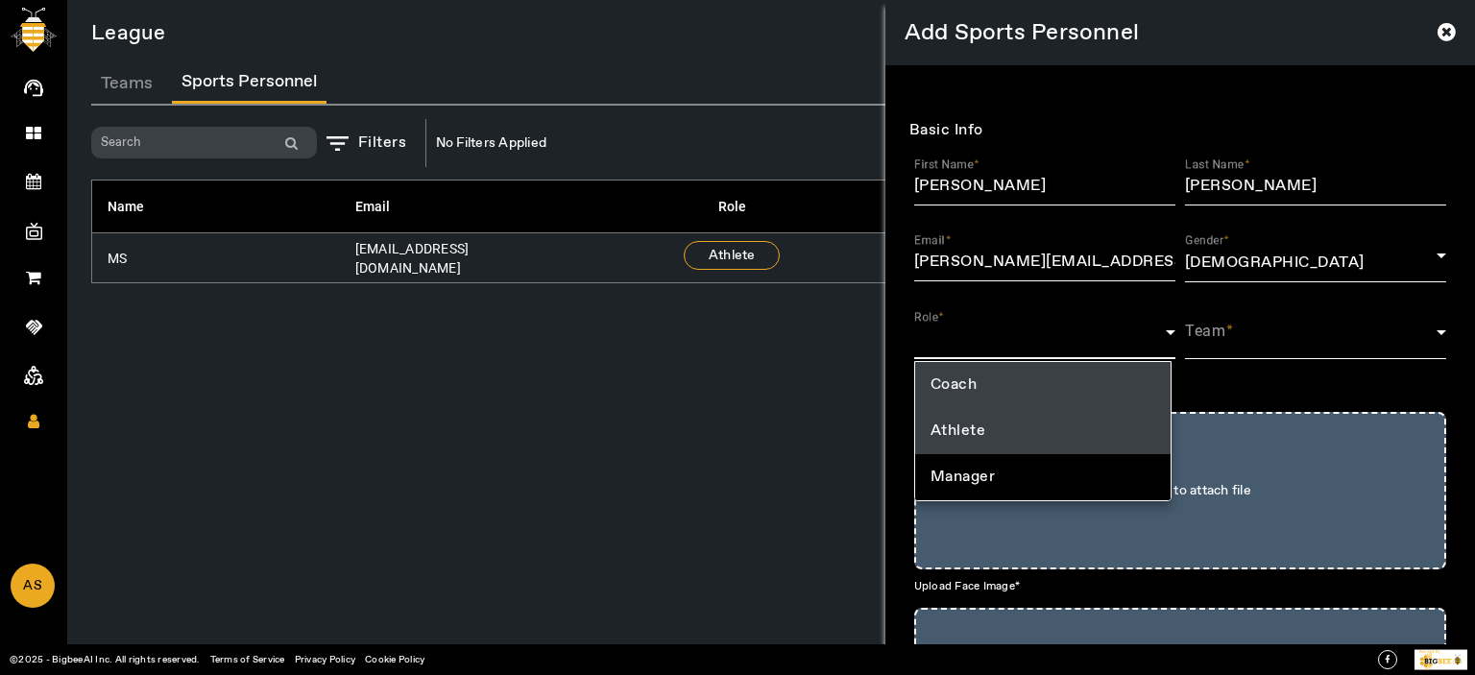
click at [978, 430] on span "Athlete" at bounding box center [959, 431] width 56 height 23
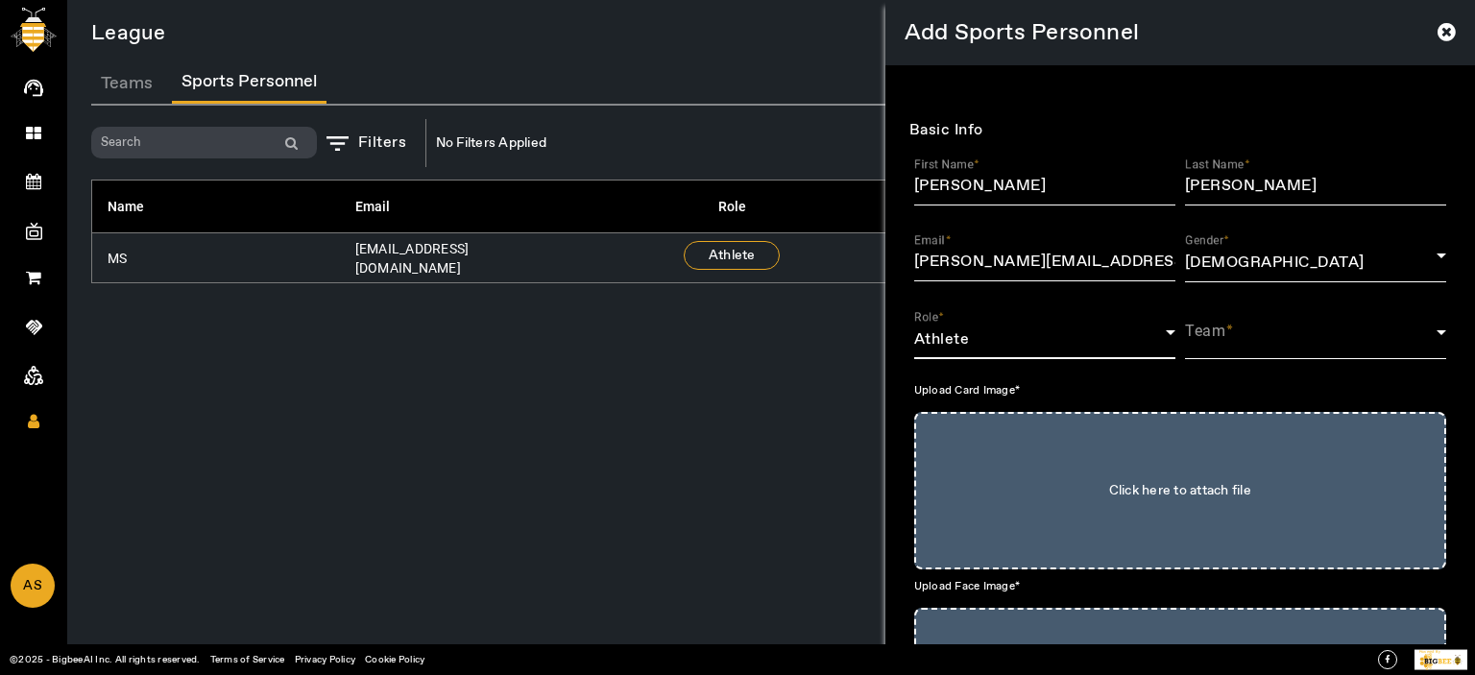
click at [1215, 348] on span at bounding box center [1311, 339] width 252 height 23
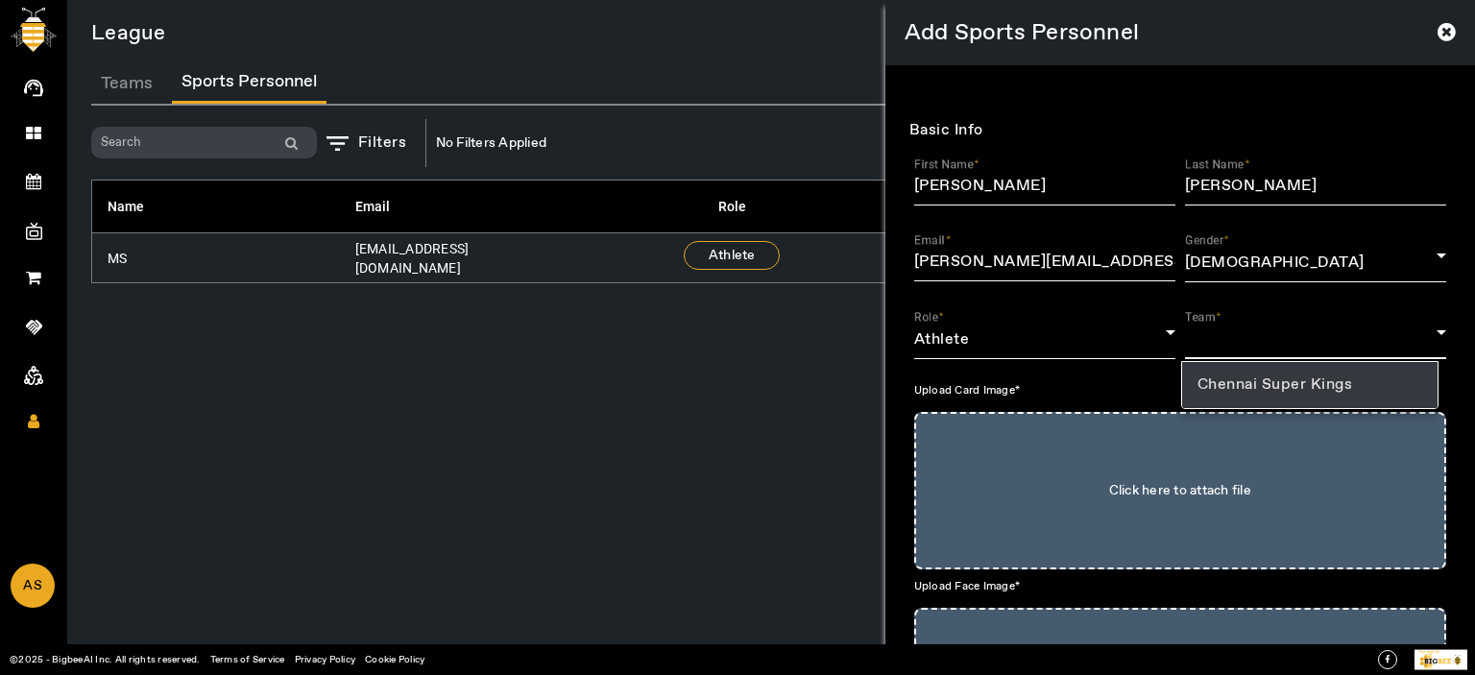
click at [1234, 396] on mat-option "Chennai Super Kings" at bounding box center [1309, 385] width 255 height 46
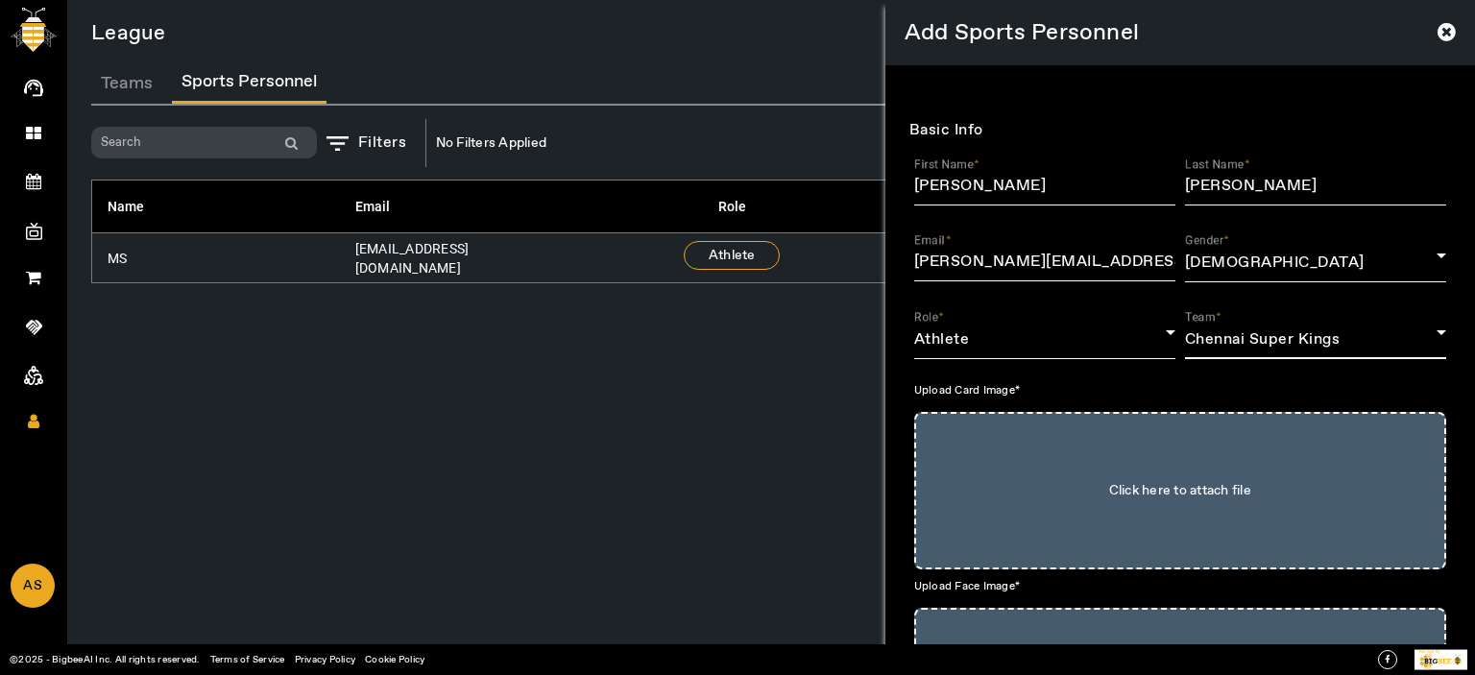
click at [1110, 467] on input "Click here to attach file" at bounding box center [1180, 490] width 490 height 115
type input "C:\fakepath\download.png"
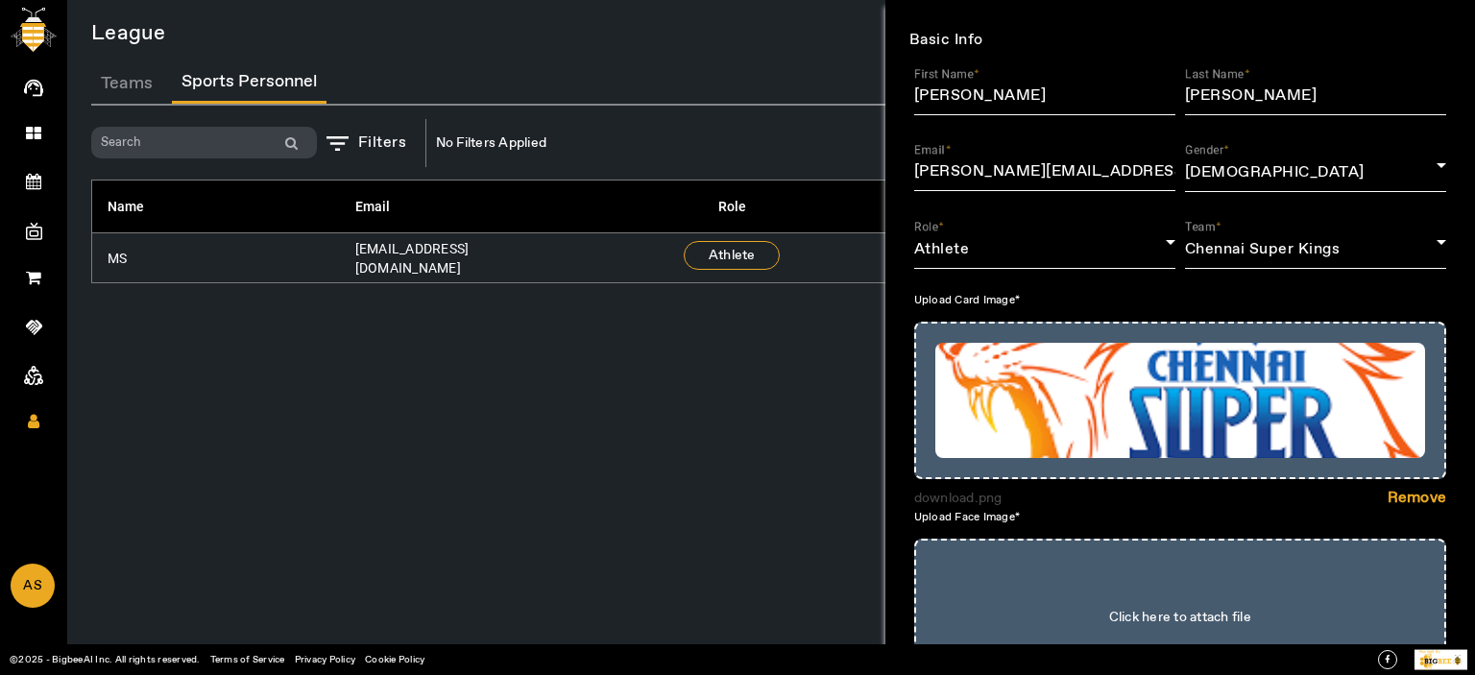
type input "C:\fakepath\download.png"
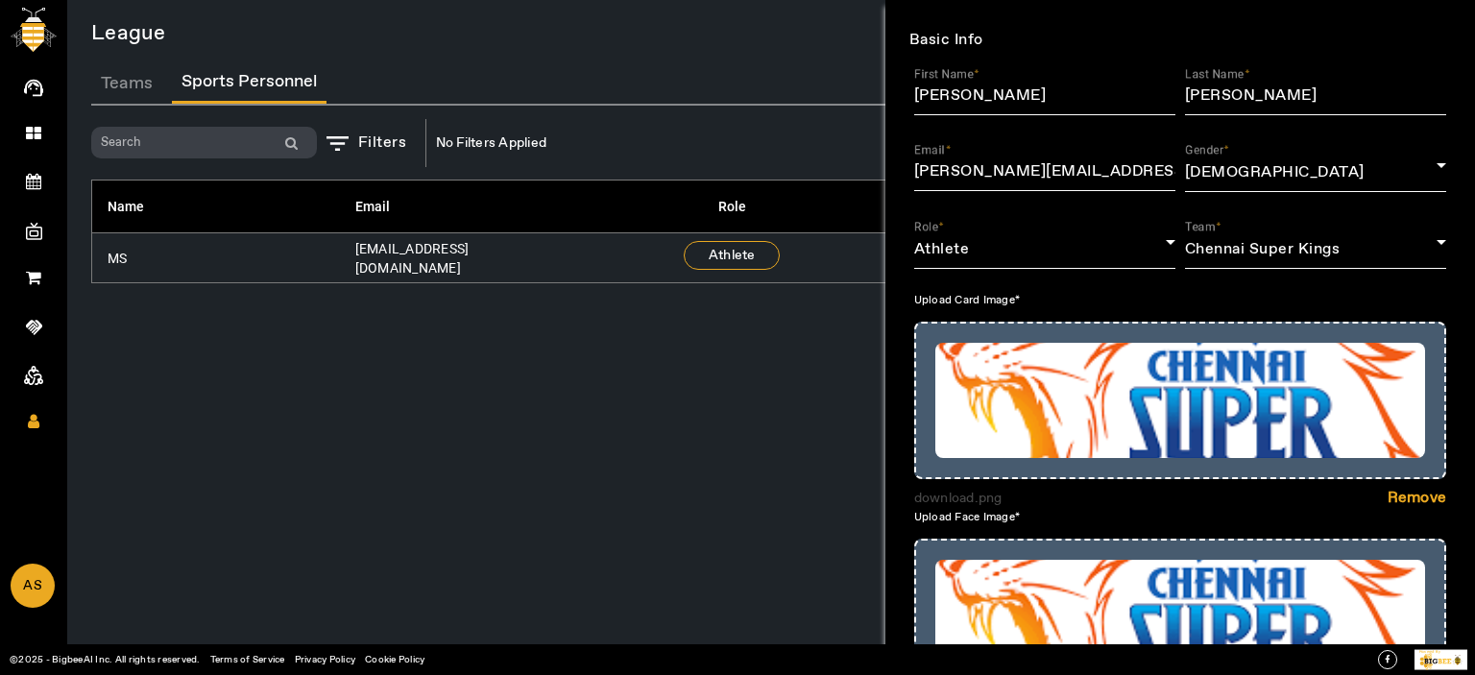
scroll to position [396, 0]
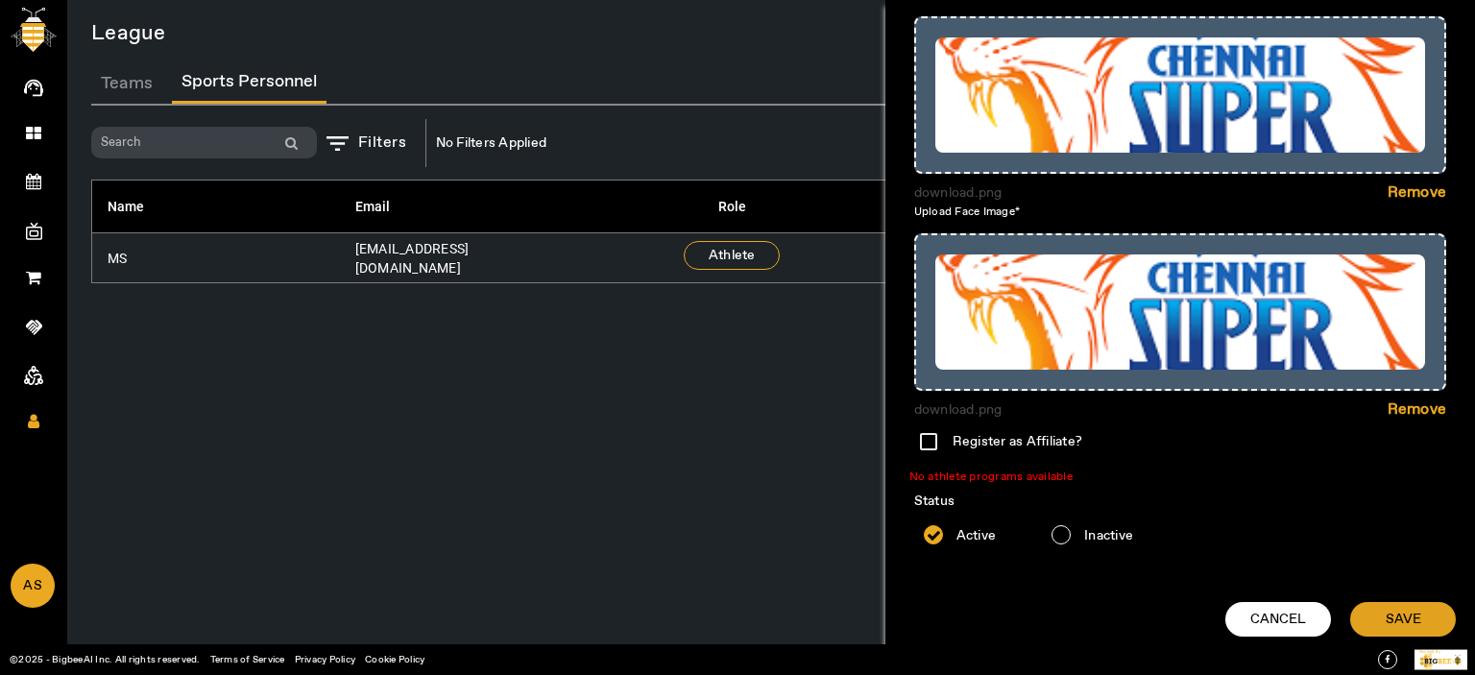
click at [1395, 615] on span "SAVE" at bounding box center [1404, 619] width 36 height 19
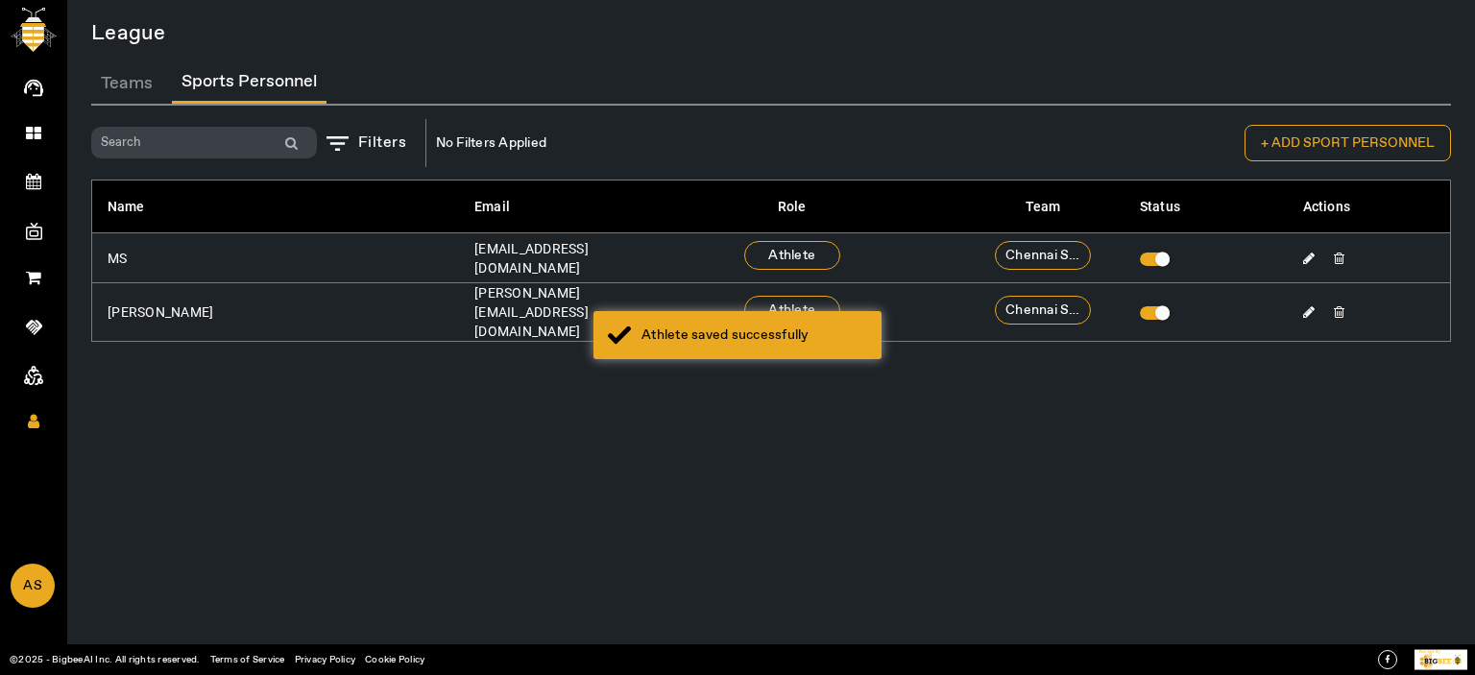
click at [777, 303] on span "Athlete" at bounding box center [792, 310] width 96 height 29
click at [764, 332] on div "Athlete saved successfully" at bounding box center [755, 335] width 226 height 19
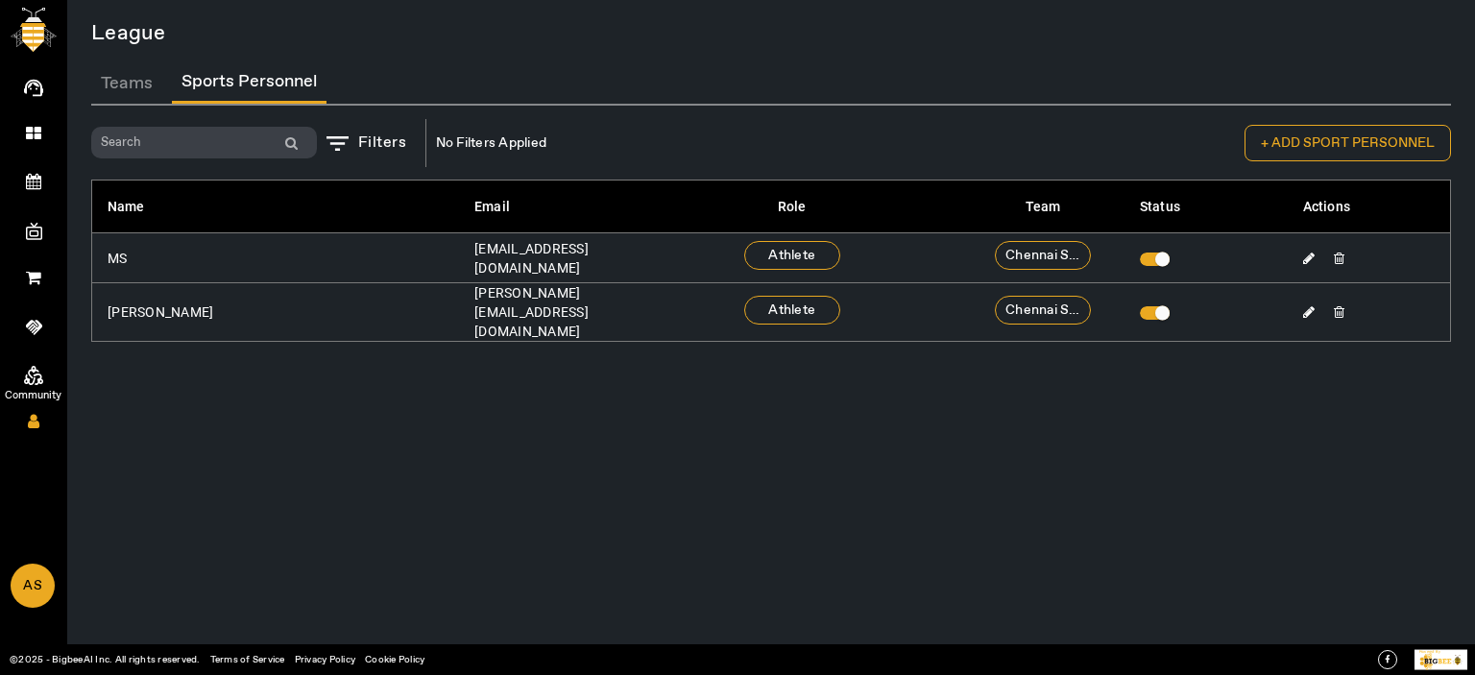
click at [32, 354] on link "Community" at bounding box center [33, 372] width 67 height 48
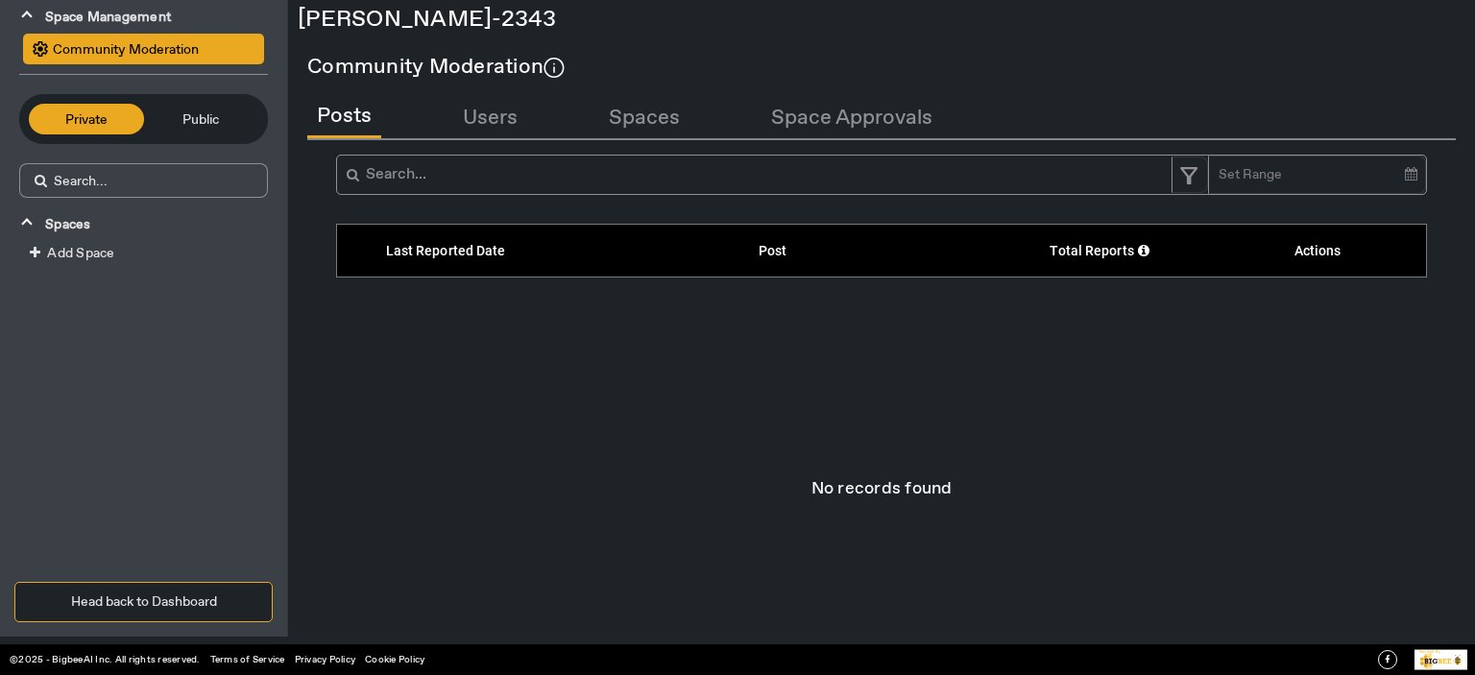
click at [211, 123] on span "Public" at bounding box center [202, 119] width 96 height 21
click at [64, 130] on button "Private" at bounding box center [86, 119] width 115 height 31
click at [45, 264] on div "Add Space" at bounding box center [143, 257] width 287 height 33
click at [85, 253] on span "Add Space" at bounding box center [80, 253] width 67 height 17
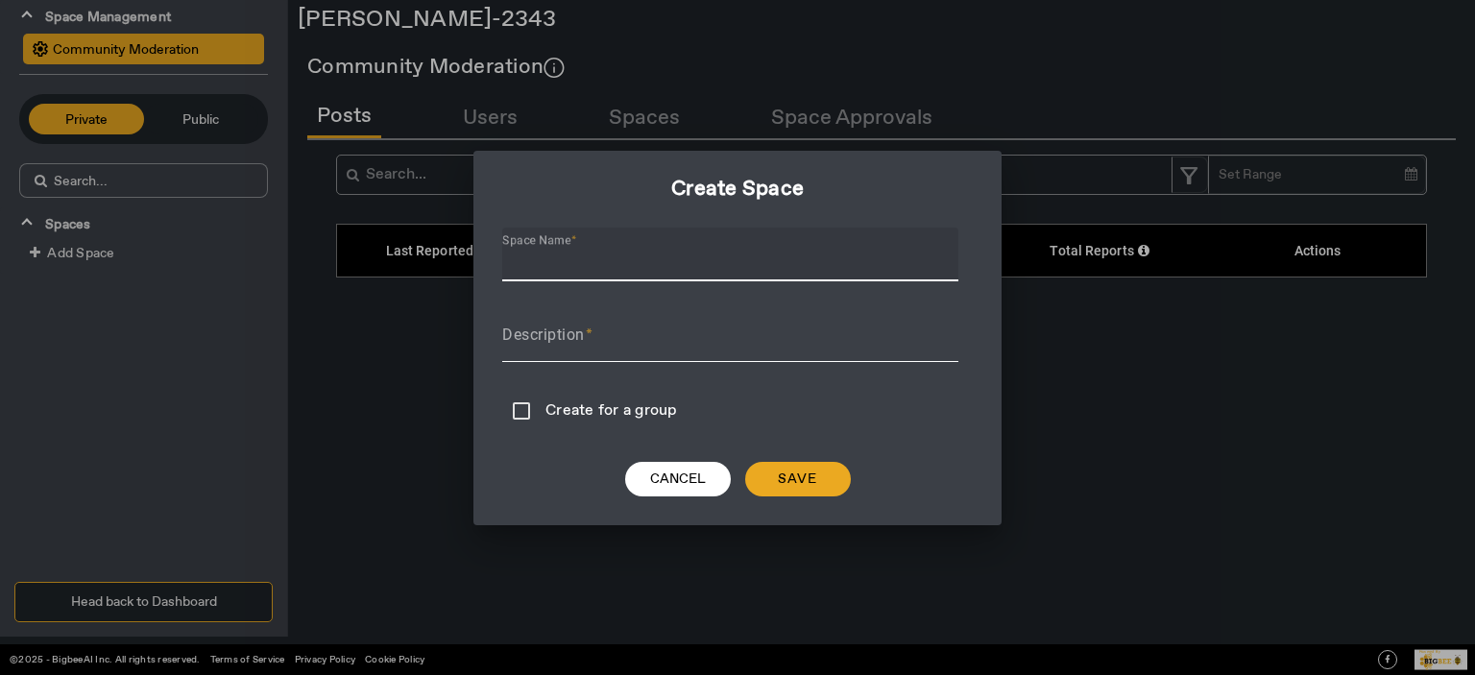
click at [649, 251] on input "Space Name" at bounding box center [730, 262] width 456 height 23
click at [584, 411] on label "Create for a group" at bounding box center [613, 407] width 144 height 36
click at [541, 411] on input "Create for a group" at bounding box center [521, 411] width 38 height 38
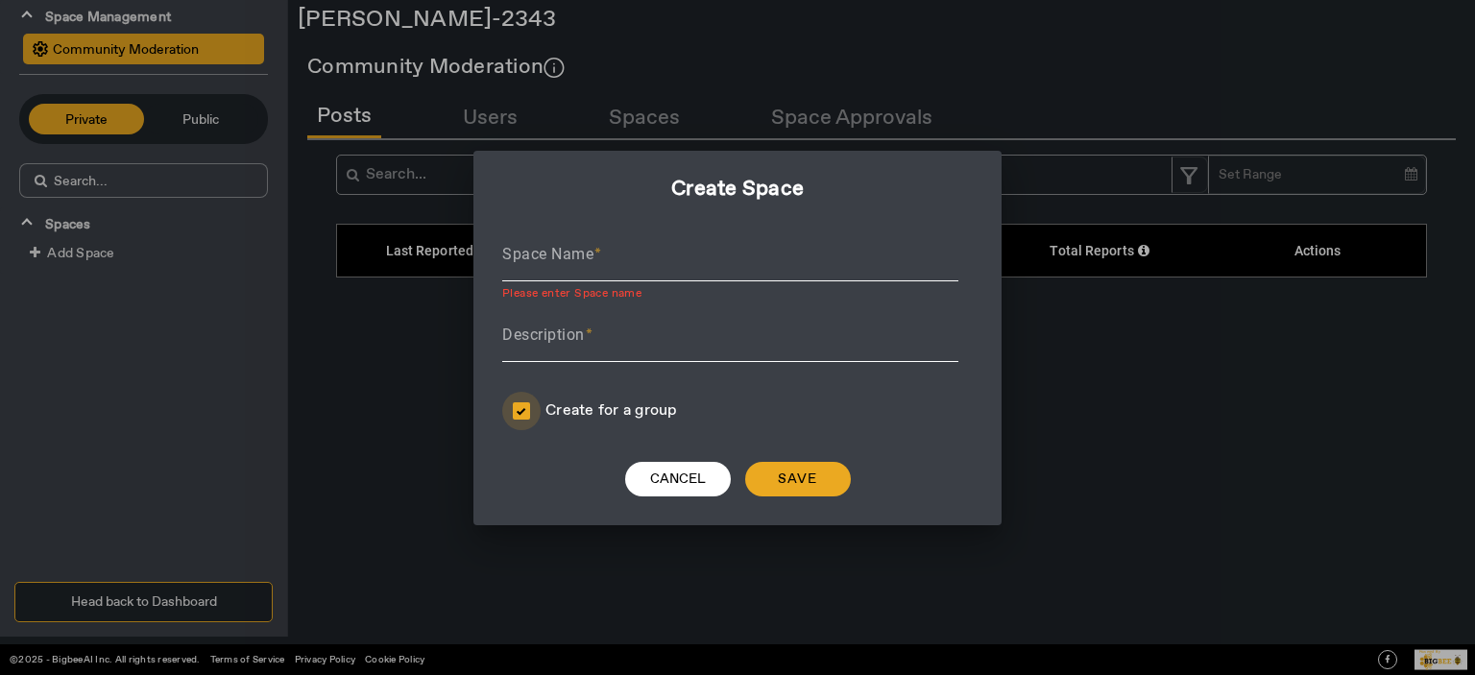
checkbox input "true"
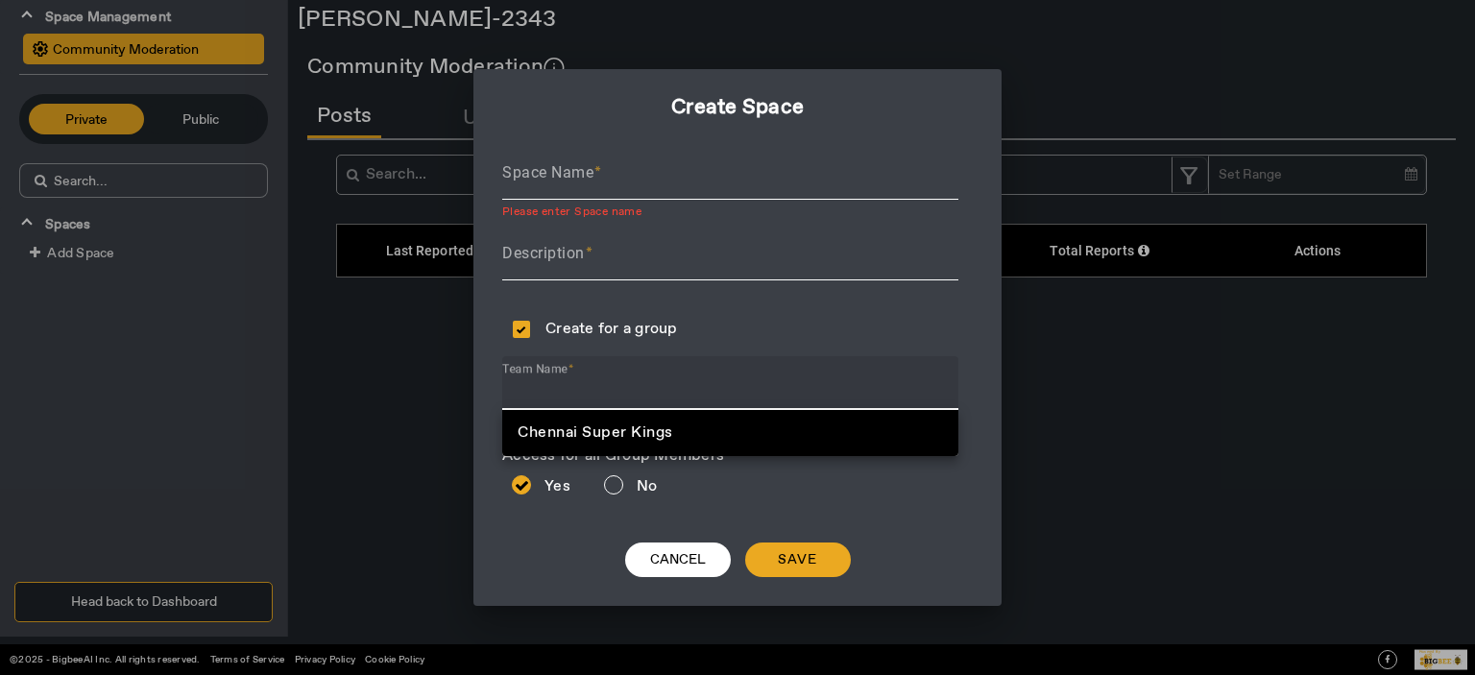
click at [611, 398] on input "Team Name" at bounding box center [730, 390] width 456 height 23
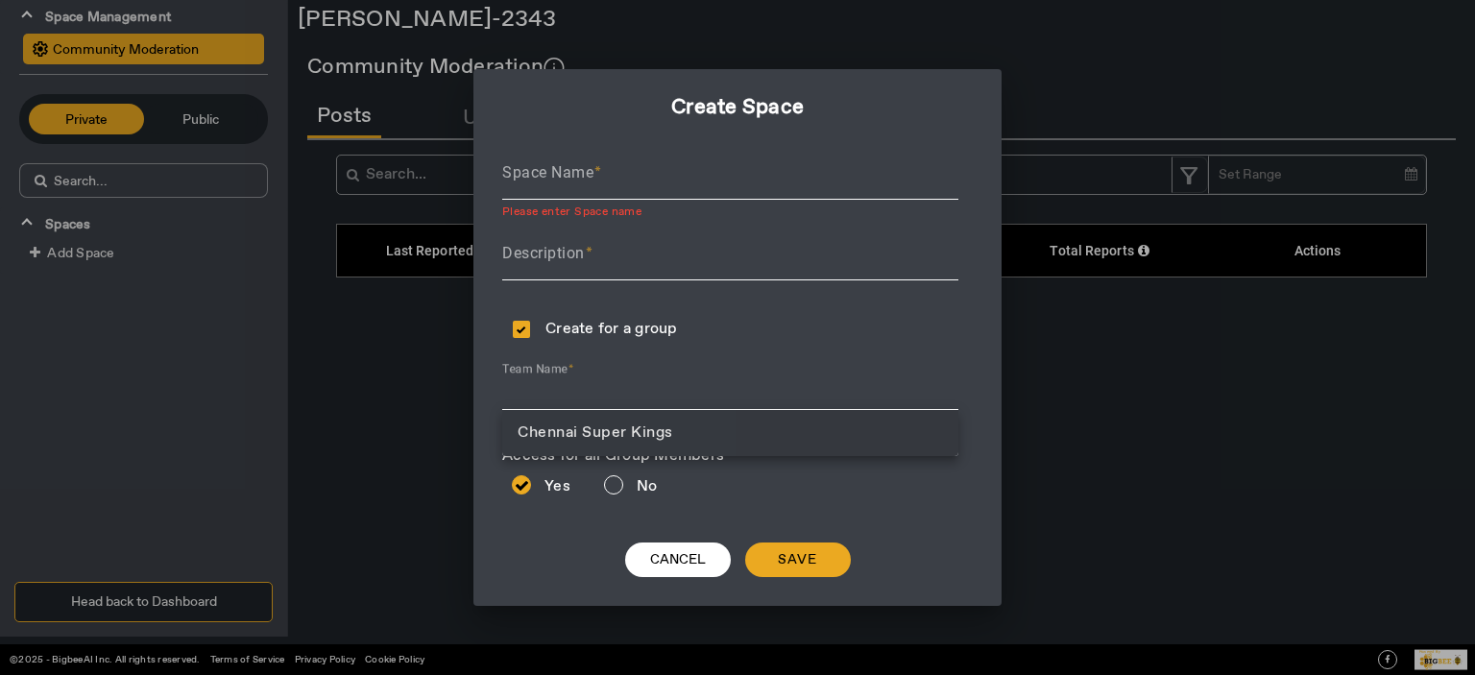
click at [603, 430] on span "Chennai Super Kings" at bounding box center [596, 433] width 156 height 20
type input "Chennai Super Kings"
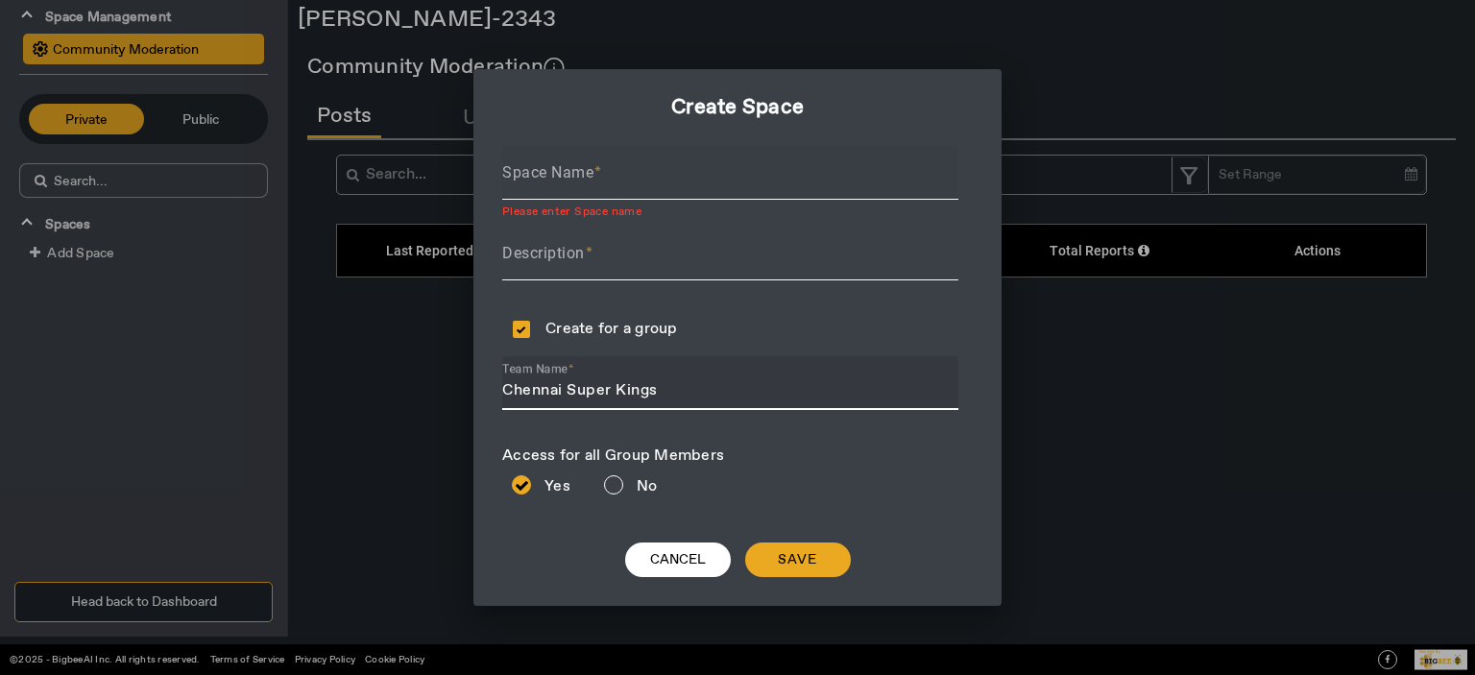
click at [554, 154] on div "Space Name" at bounding box center [730, 173] width 456 height 54
type input "Super Kings"
click at [554, 254] on mat-label "Description" at bounding box center [543, 253] width 83 height 18
click at [554, 254] on input "Description" at bounding box center [730, 261] width 456 height 23
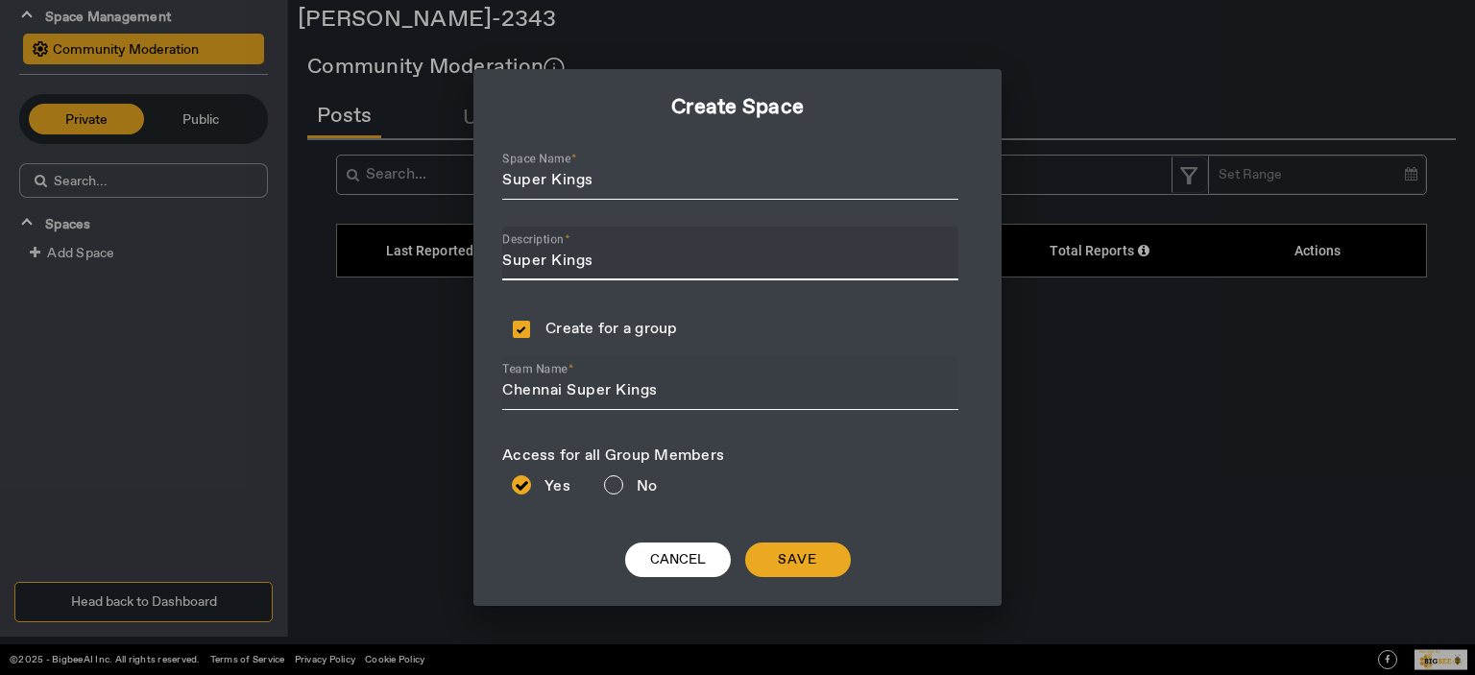
type input "Super Kings"
click at [648, 377] on div "Team Name Chennai Super Kings" at bounding box center [730, 383] width 456 height 54
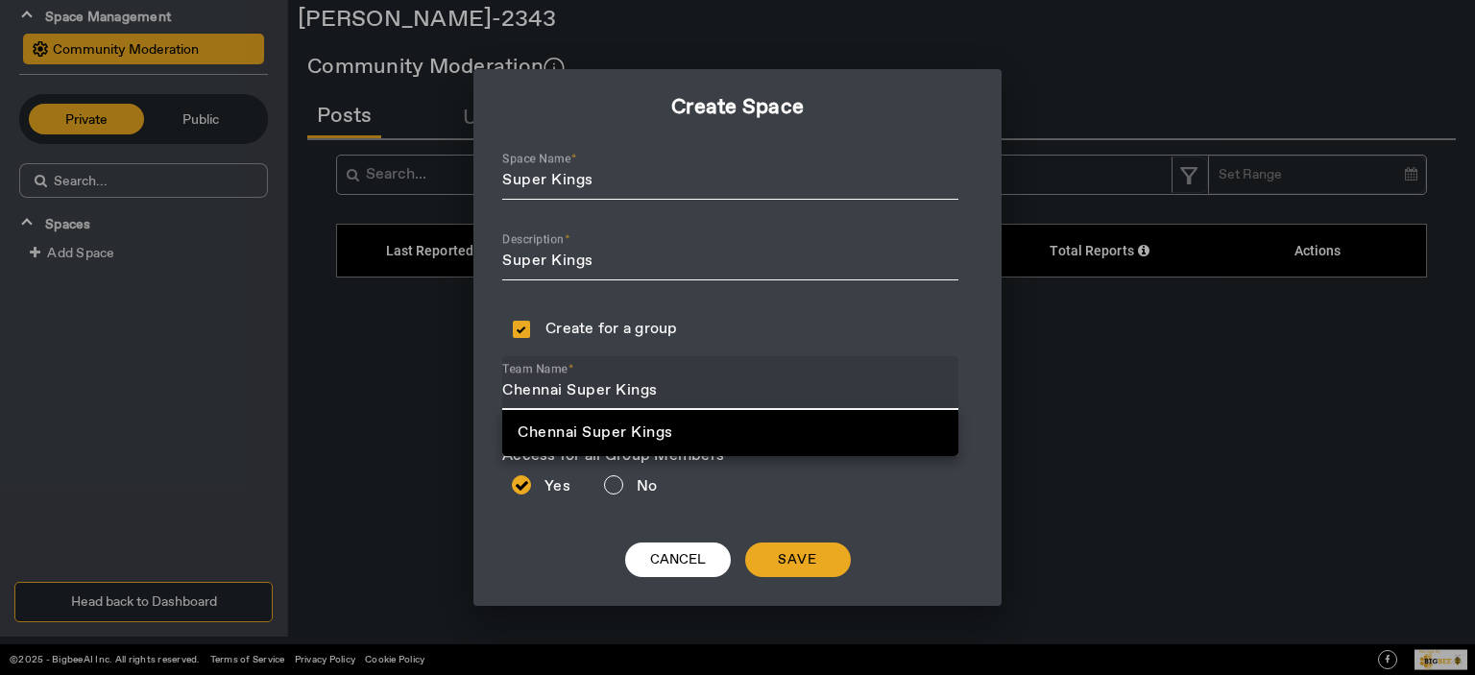
click at [861, 491] on div "Access for all Group Members Yes No" at bounding box center [737, 483] width 471 height 72
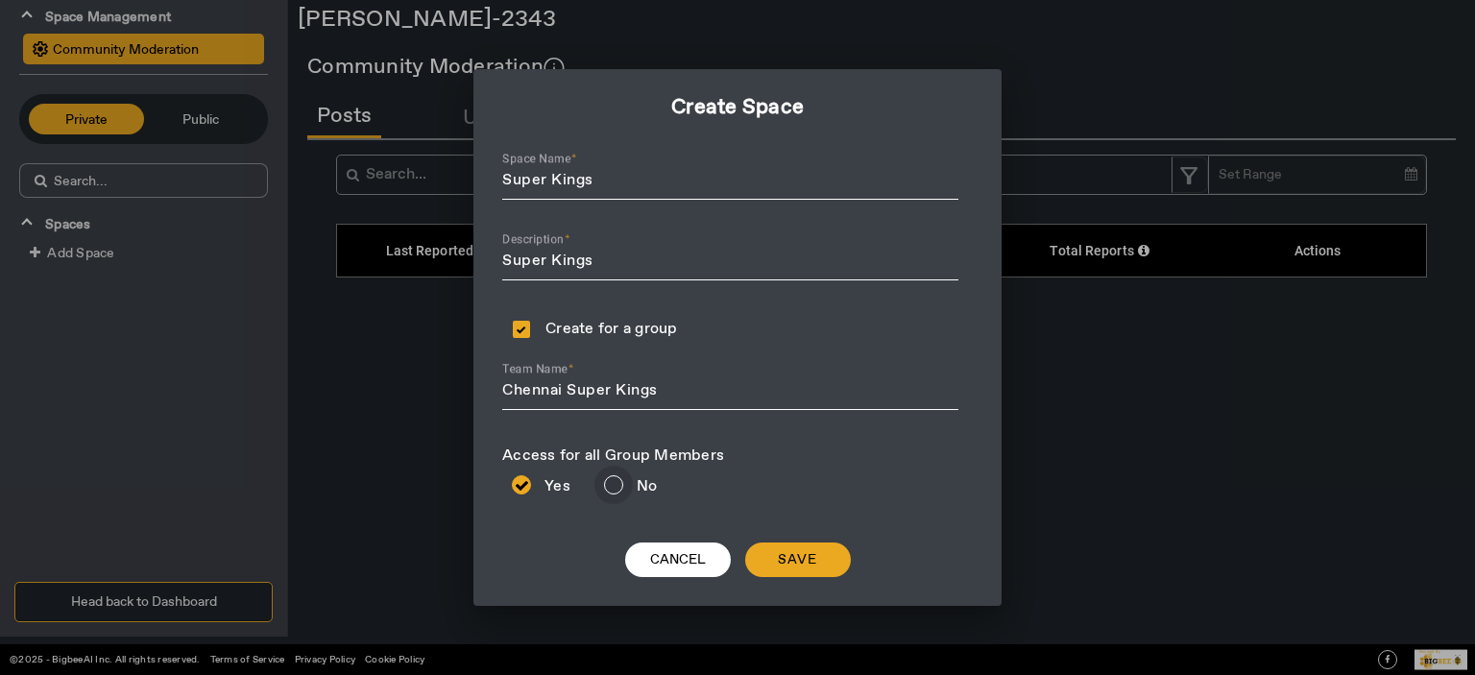
click at [613, 484] on input "No" at bounding box center [613, 485] width 38 height 38
radio input "true"
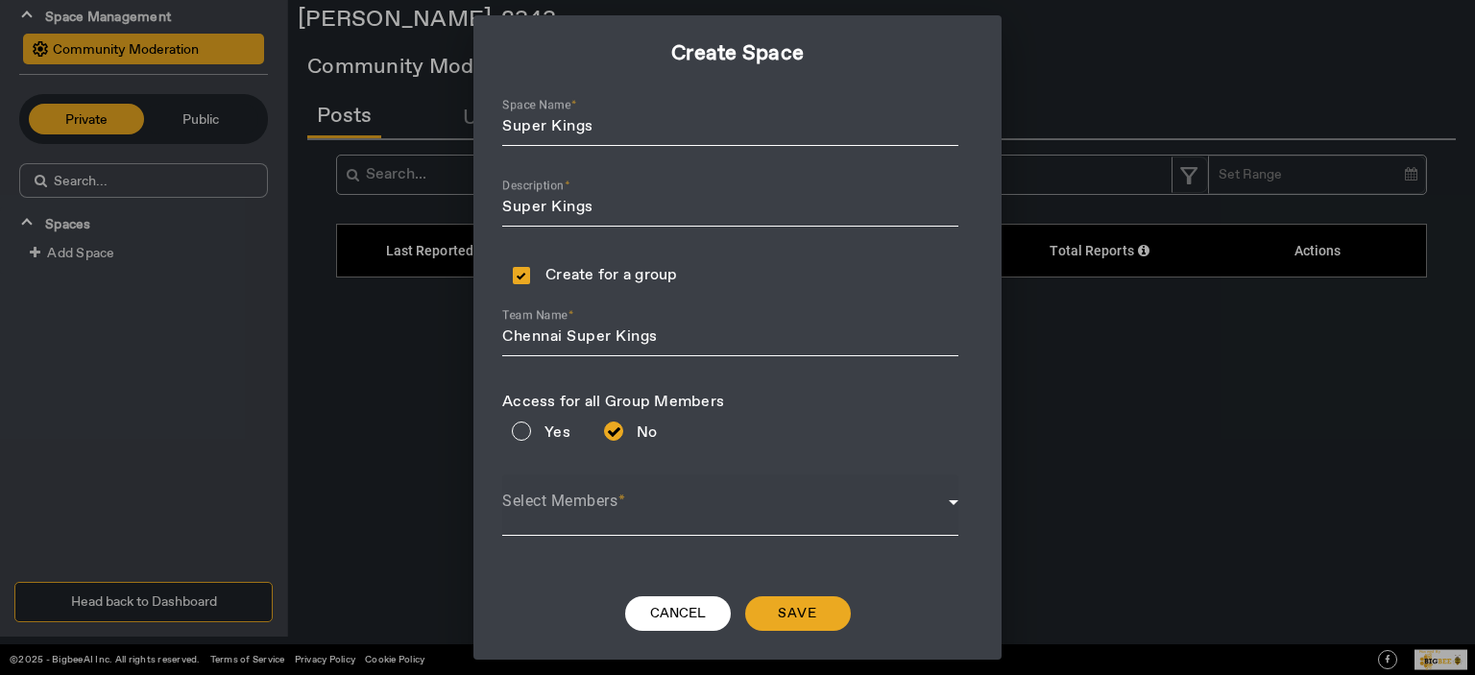
click at [589, 515] on span at bounding box center [725, 509] width 447 height 23
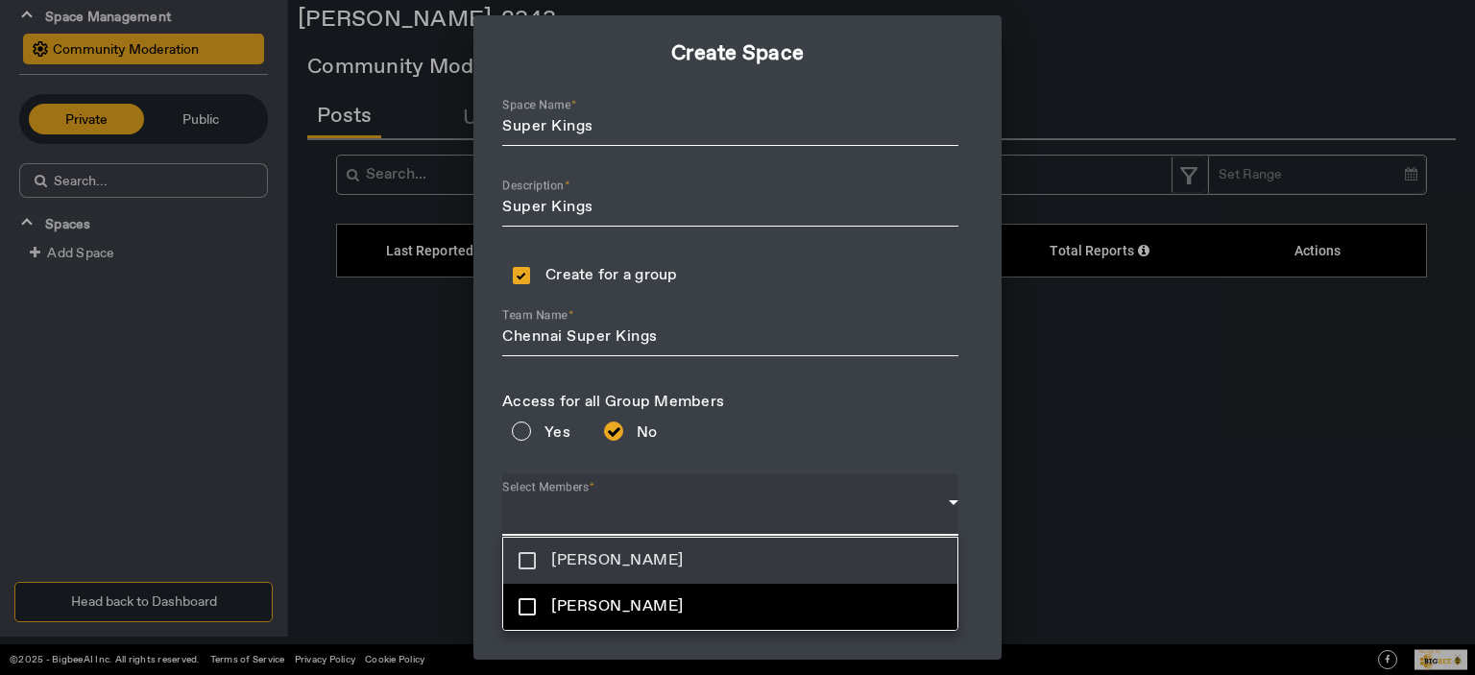
click at [581, 549] on span "[PERSON_NAME]" at bounding box center [617, 560] width 133 height 23
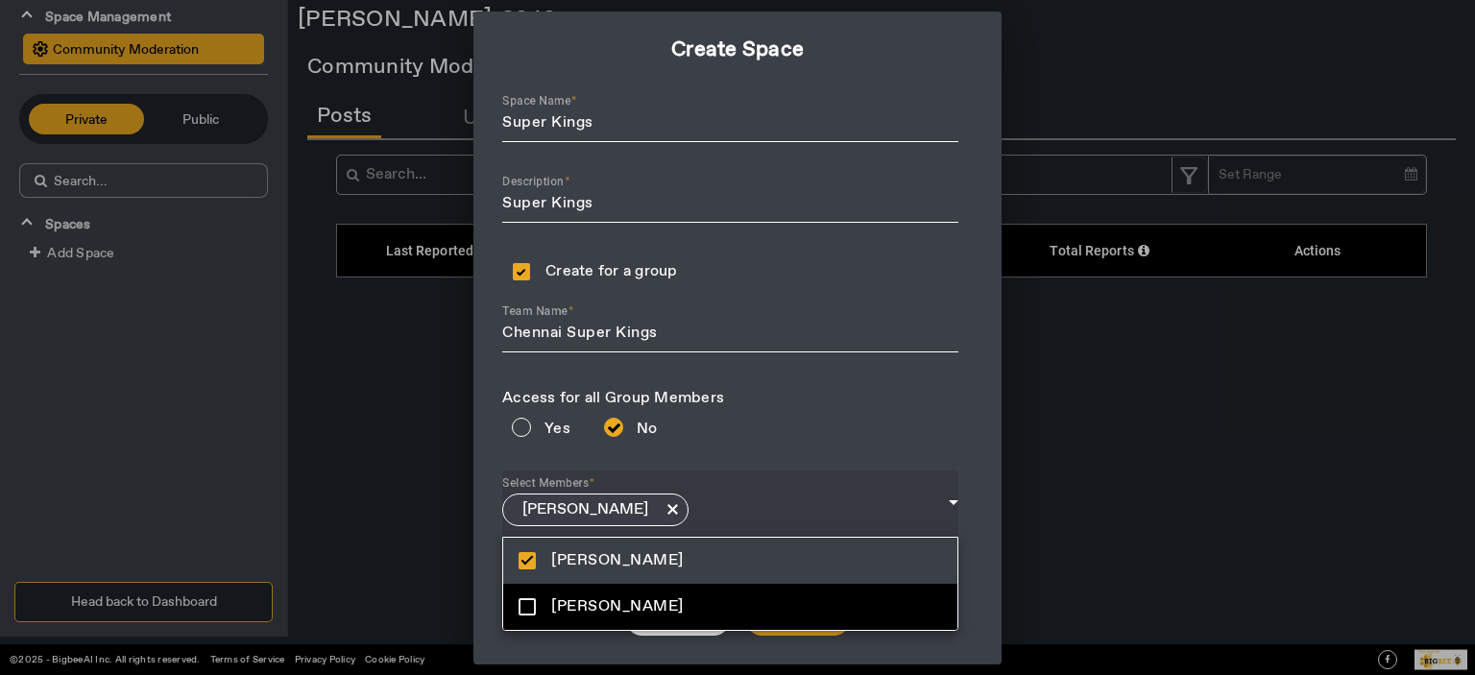
click at [521, 419] on div at bounding box center [737, 337] width 1475 height 675
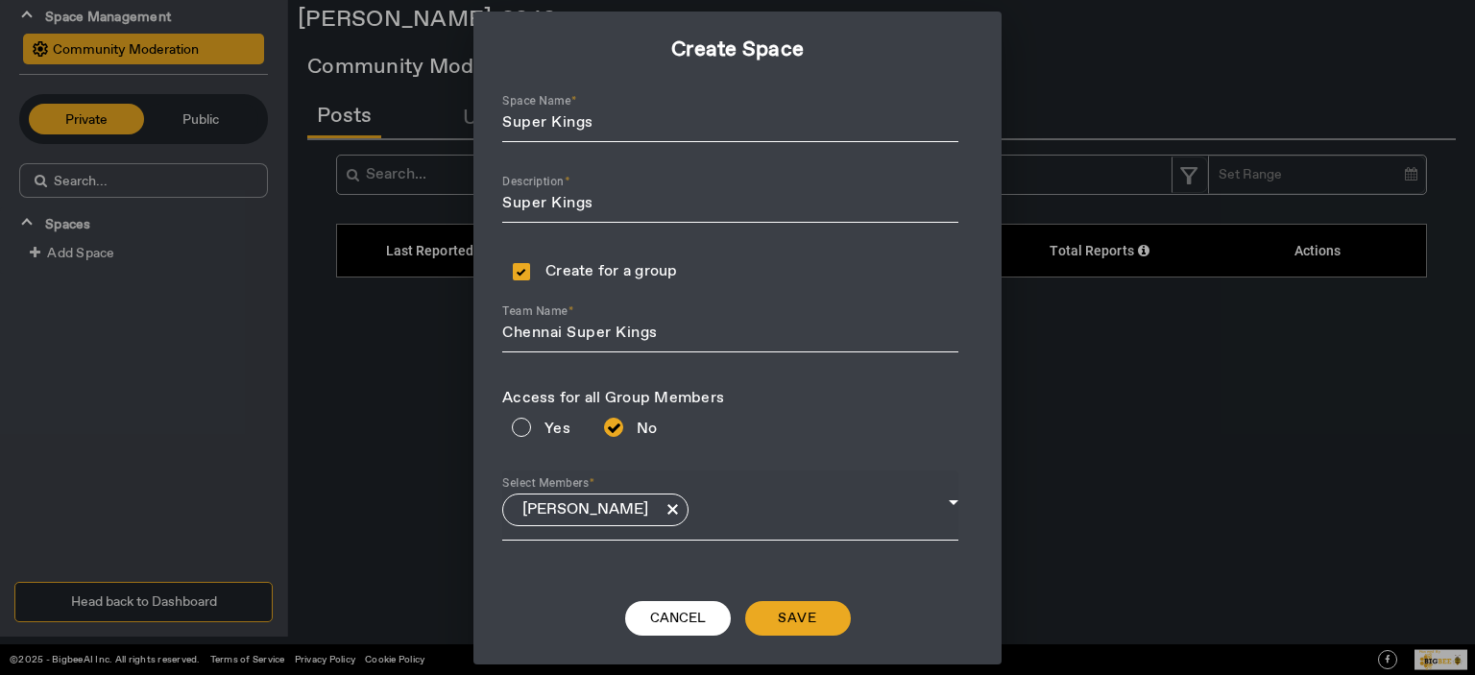
click at [610, 506] on button "[PERSON_NAME]" at bounding box center [595, 510] width 186 height 33
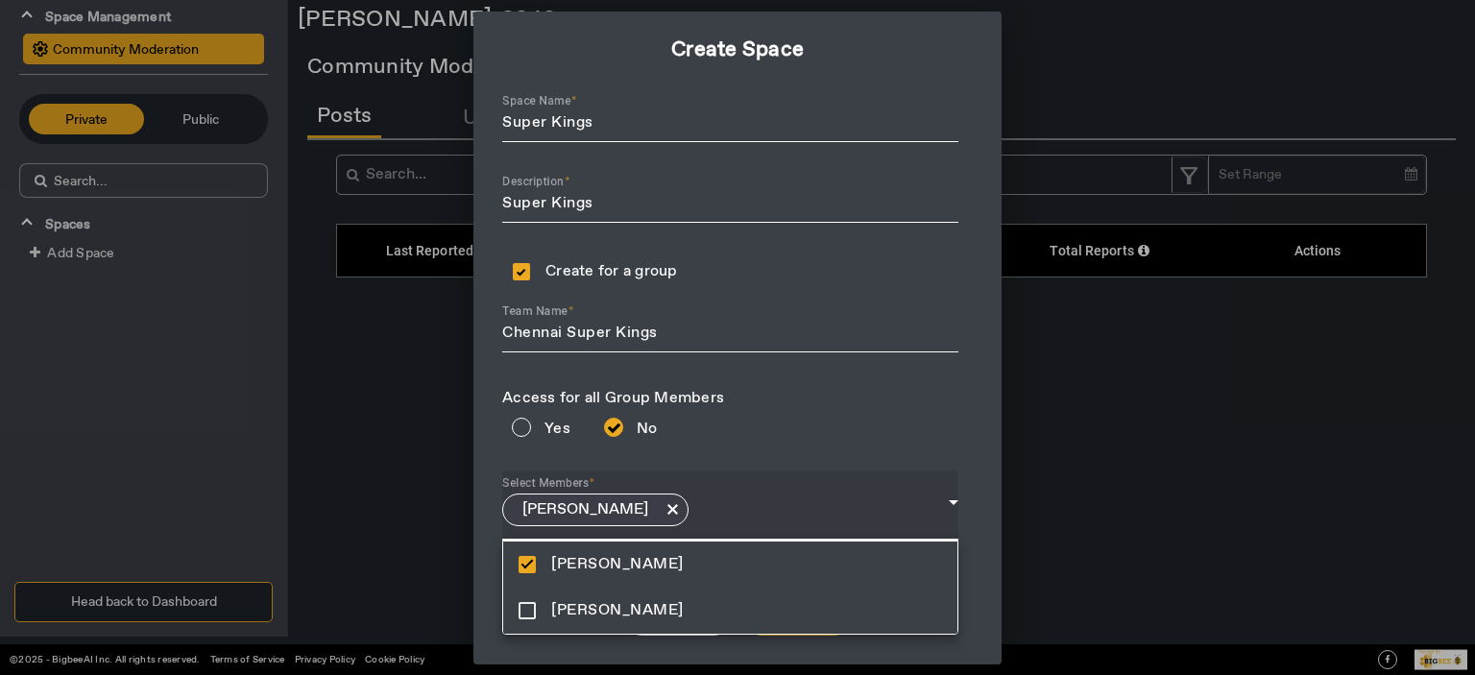
click at [588, 596] on mat-option "[PERSON_NAME]" at bounding box center [730, 611] width 454 height 46
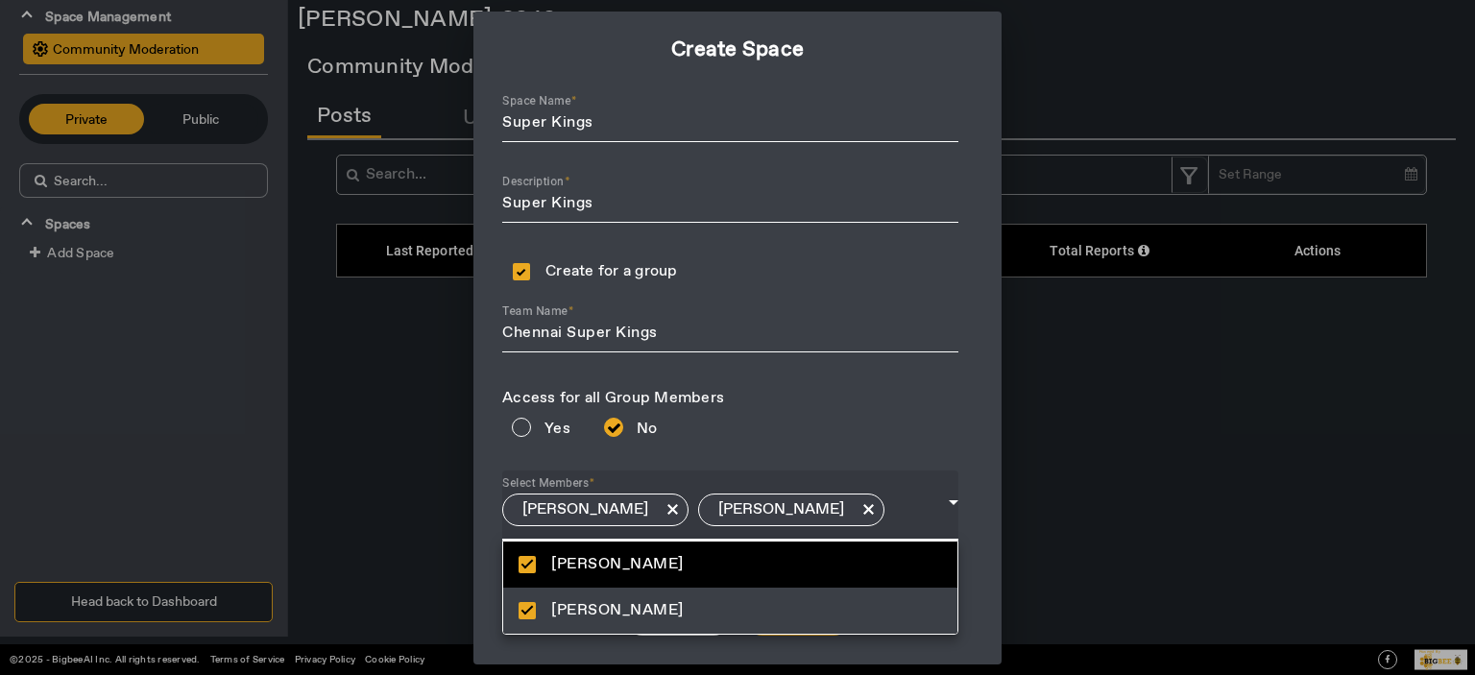
click at [525, 429] on div at bounding box center [737, 337] width 1475 height 675
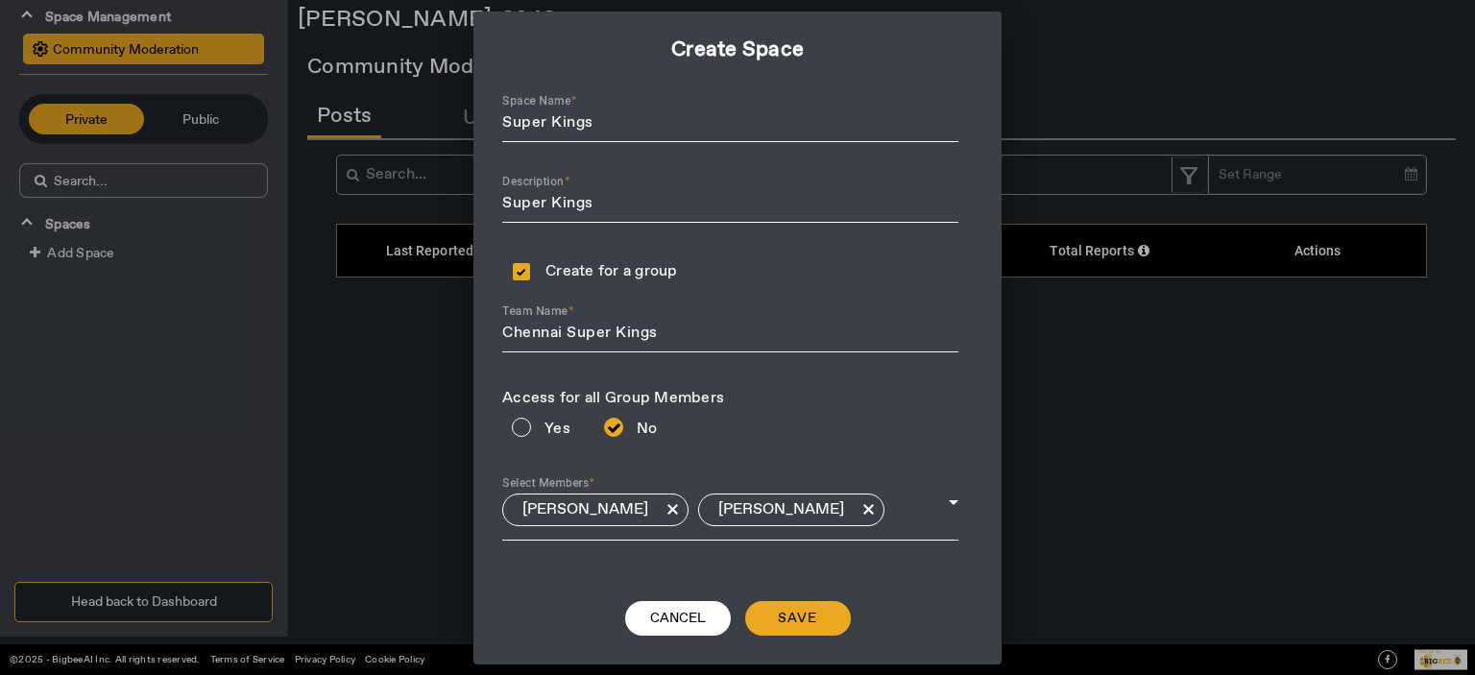
click at [797, 448] on div "Access for all Group Members Yes No" at bounding box center [737, 425] width 471 height 72
click at [816, 606] on span at bounding box center [798, 618] width 106 height 46
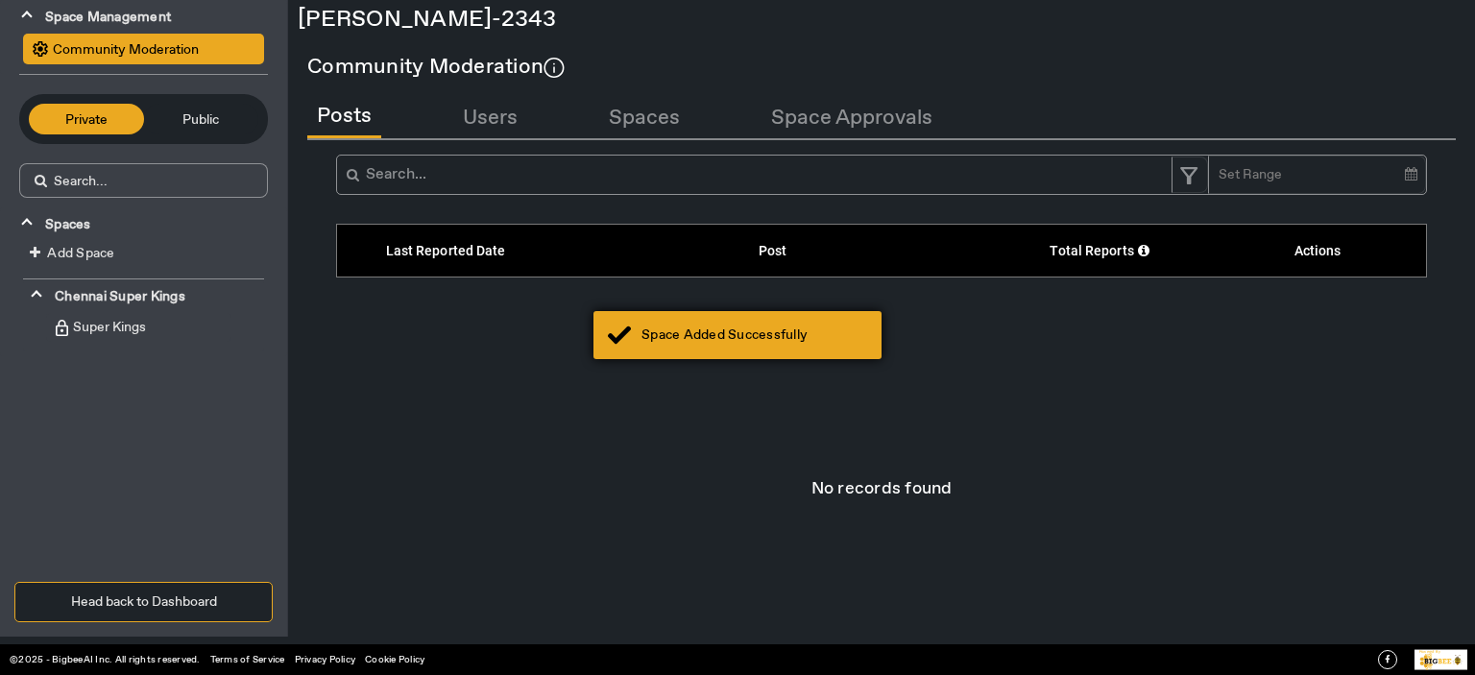
click at [799, 320] on div "Space Added Successfully" at bounding box center [738, 335] width 288 height 48
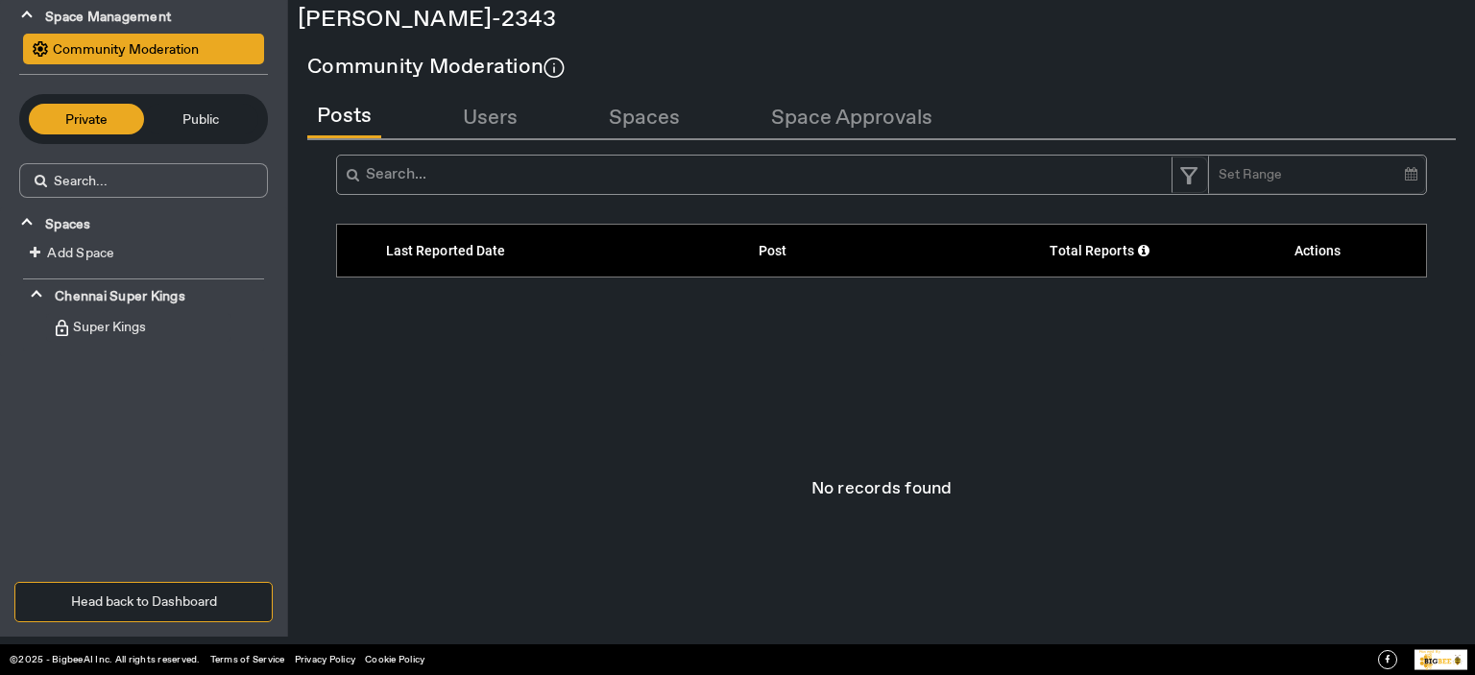
click at [100, 320] on span "Super Kings" at bounding box center [107, 326] width 78 height 19
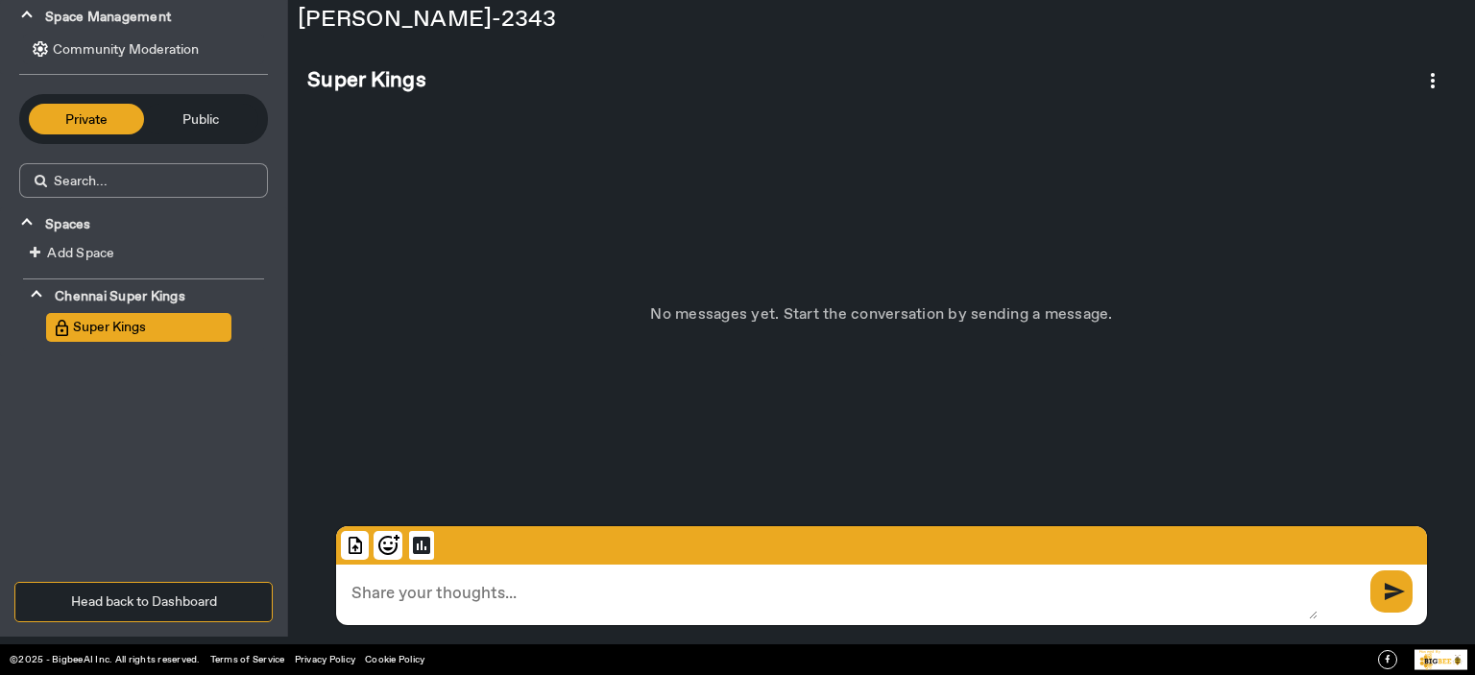
click at [455, 595] on textarea at bounding box center [827, 592] width 982 height 55
type textarea "Hi"
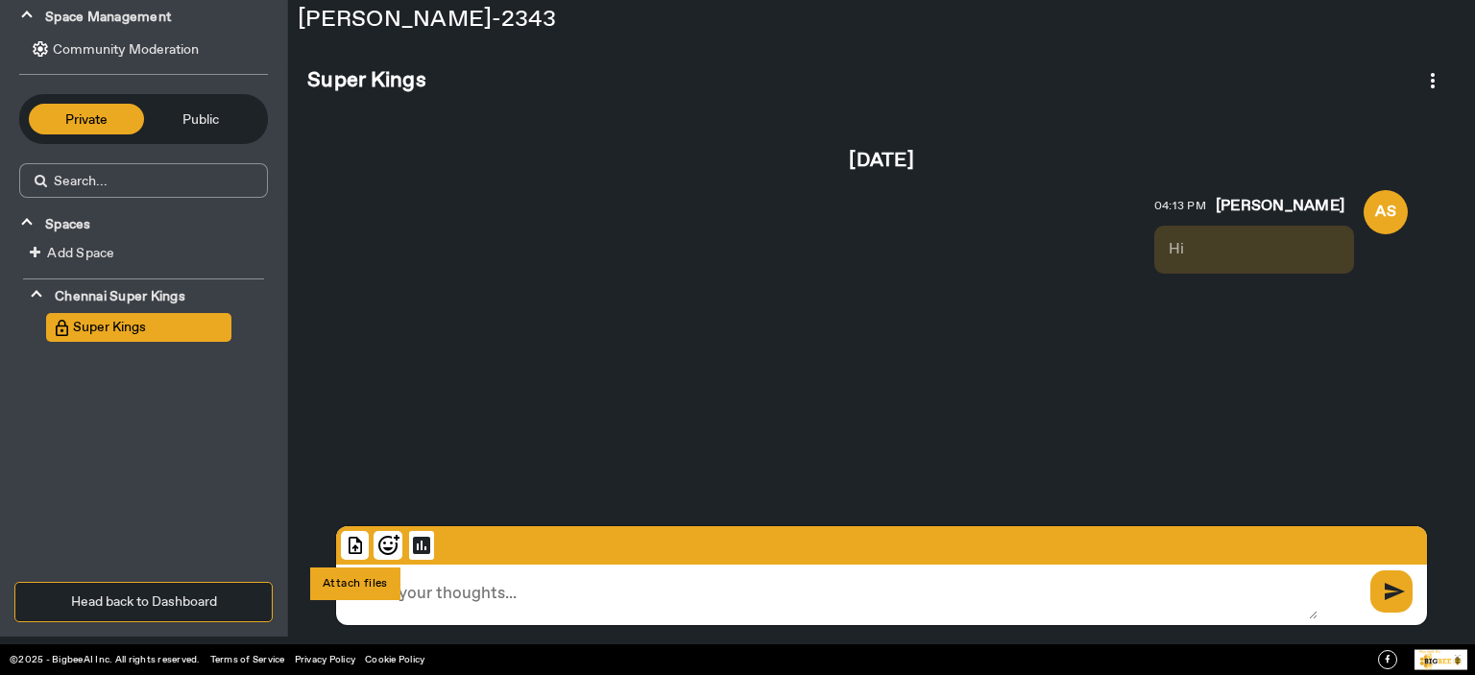
click at [349, 539] on img at bounding box center [355, 545] width 28 height 29
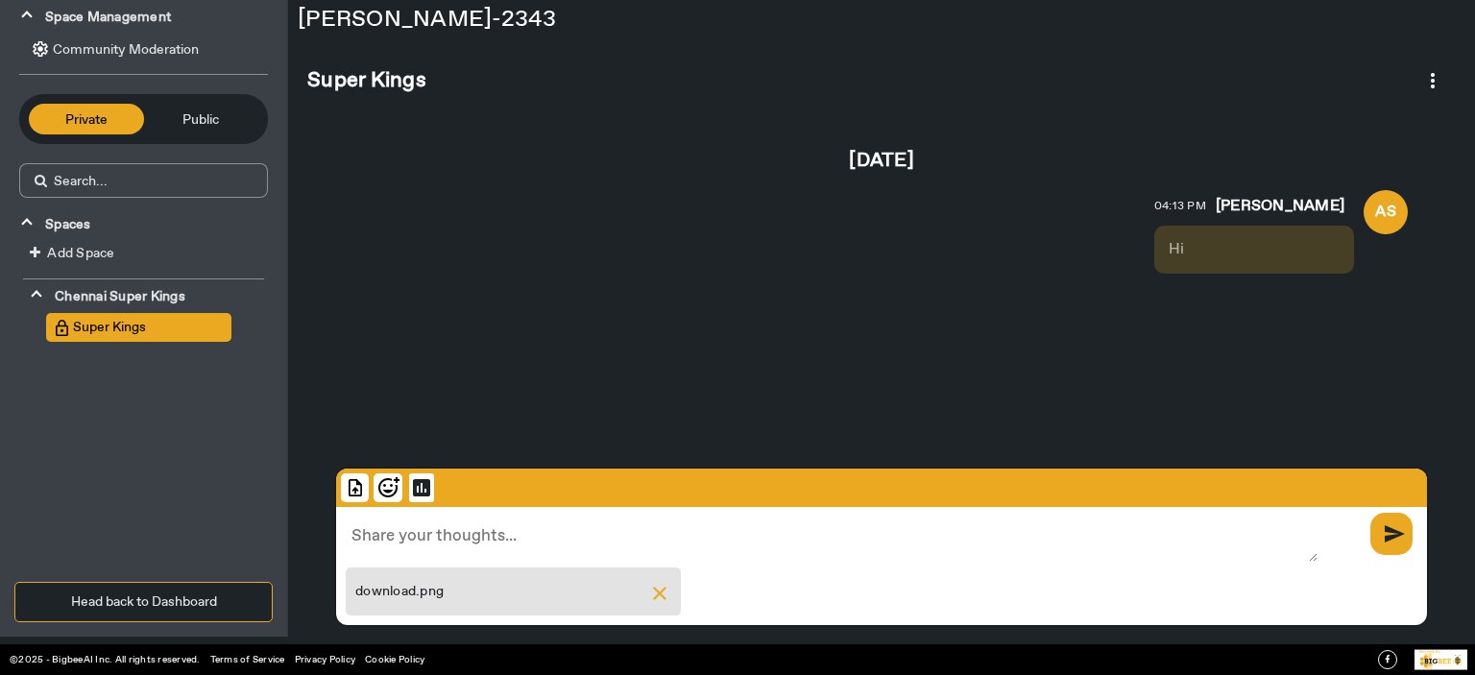
click at [1392, 526] on span "send" at bounding box center [1393, 534] width 37 height 33
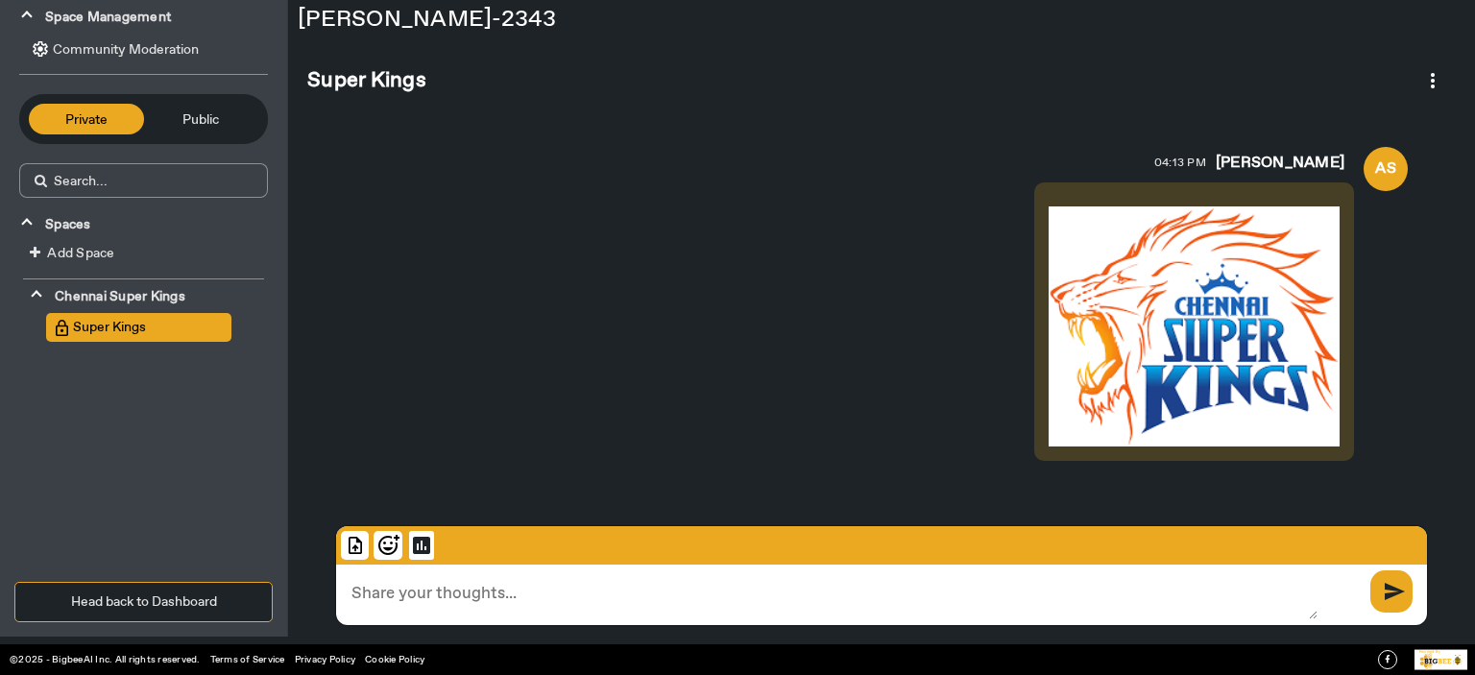
scroll to position [167, 0]
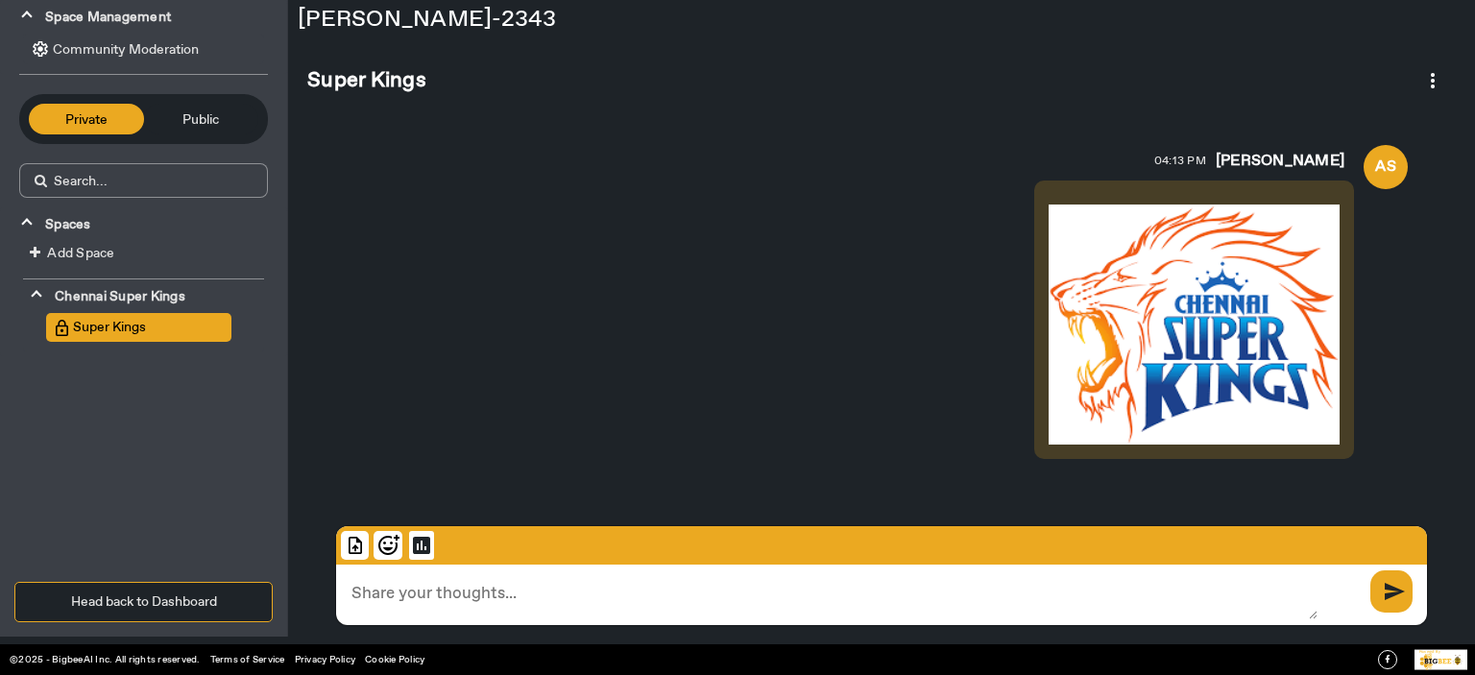
click at [188, 132] on button "Public" at bounding box center [201, 119] width 115 height 31
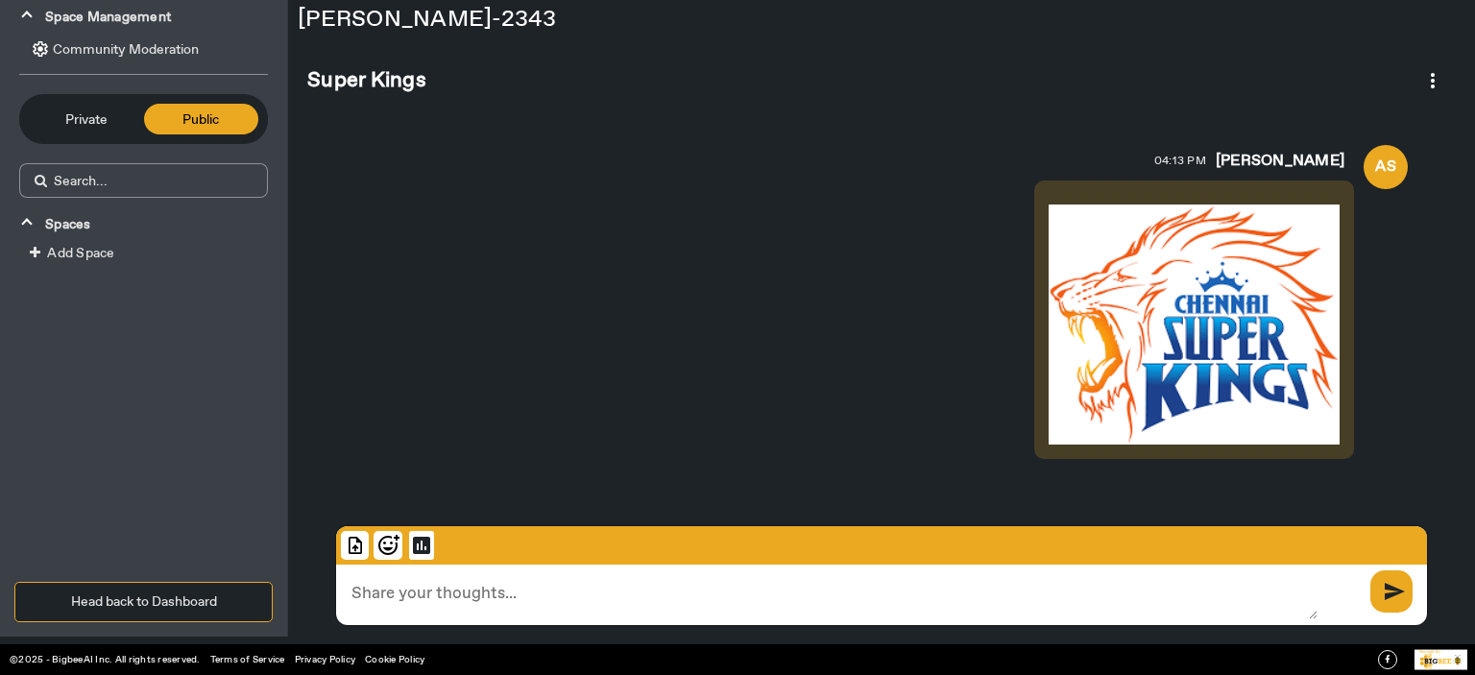
click at [60, 259] on span "Add Space" at bounding box center [80, 253] width 67 height 17
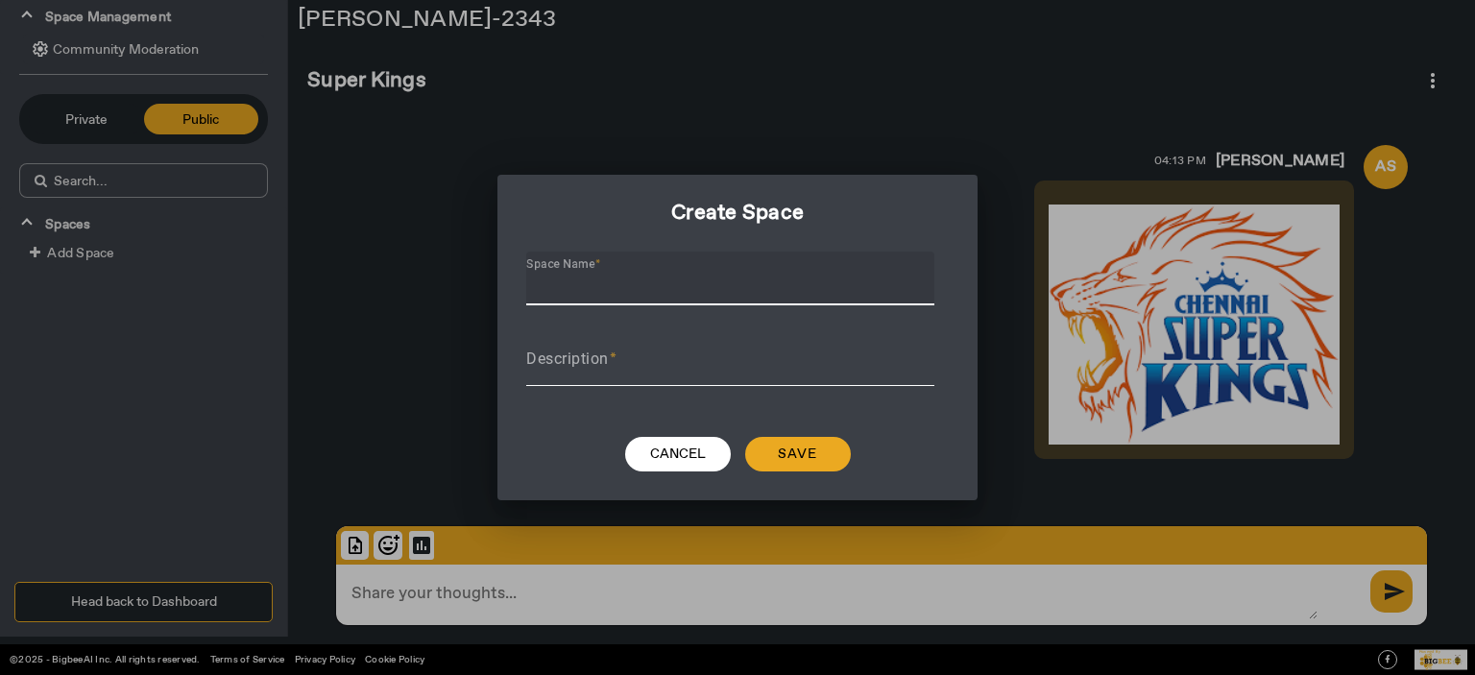
click at [623, 283] on input "Space Name" at bounding box center [730, 286] width 408 height 23
type input "Delhi Capital"
click at [609, 344] on div "Description" at bounding box center [730, 359] width 408 height 54
paste input "A disappointing result for the Delhi Capitals in [GEOGRAPHIC_DATA] means we are…"
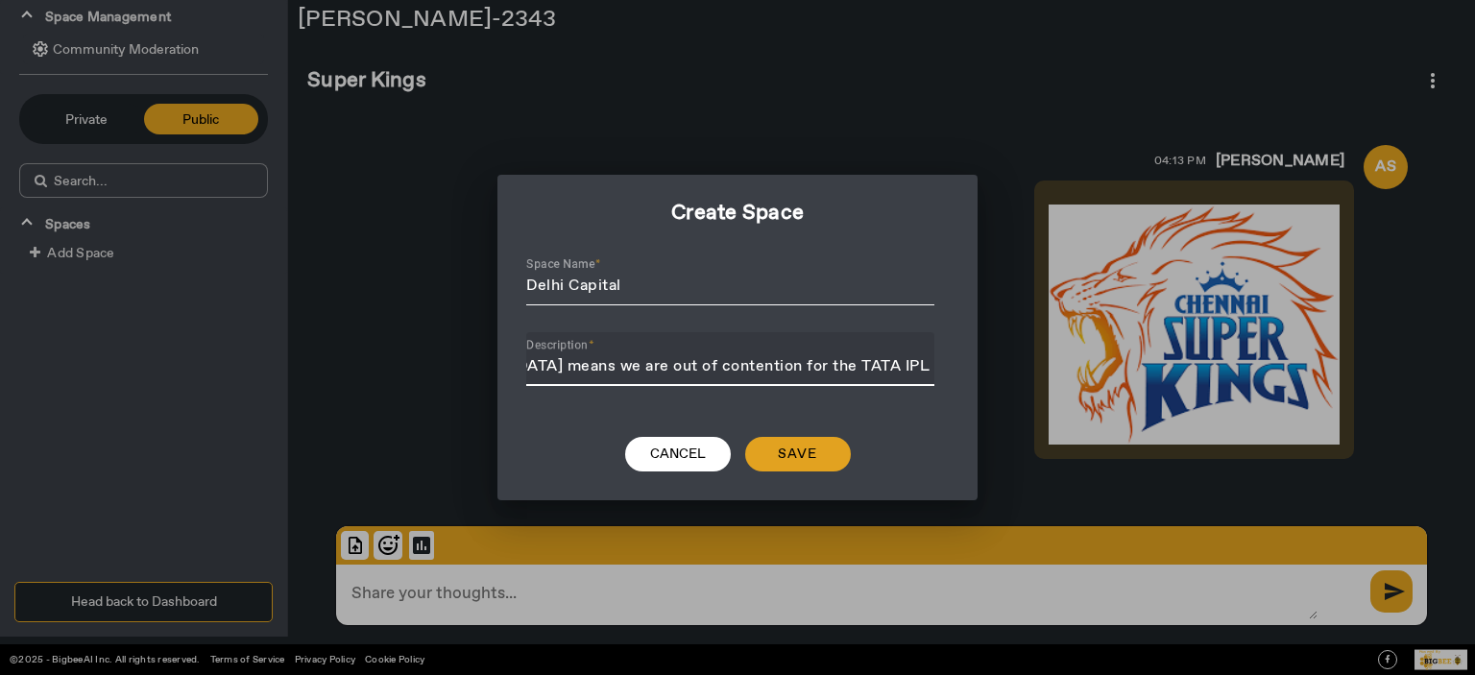
type input "A disappointing result for the Delhi Capitals in [GEOGRAPHIC_DATA] means we are…"
click at [786, 466] on span at bounding box center [798, 454] width 106 height 46
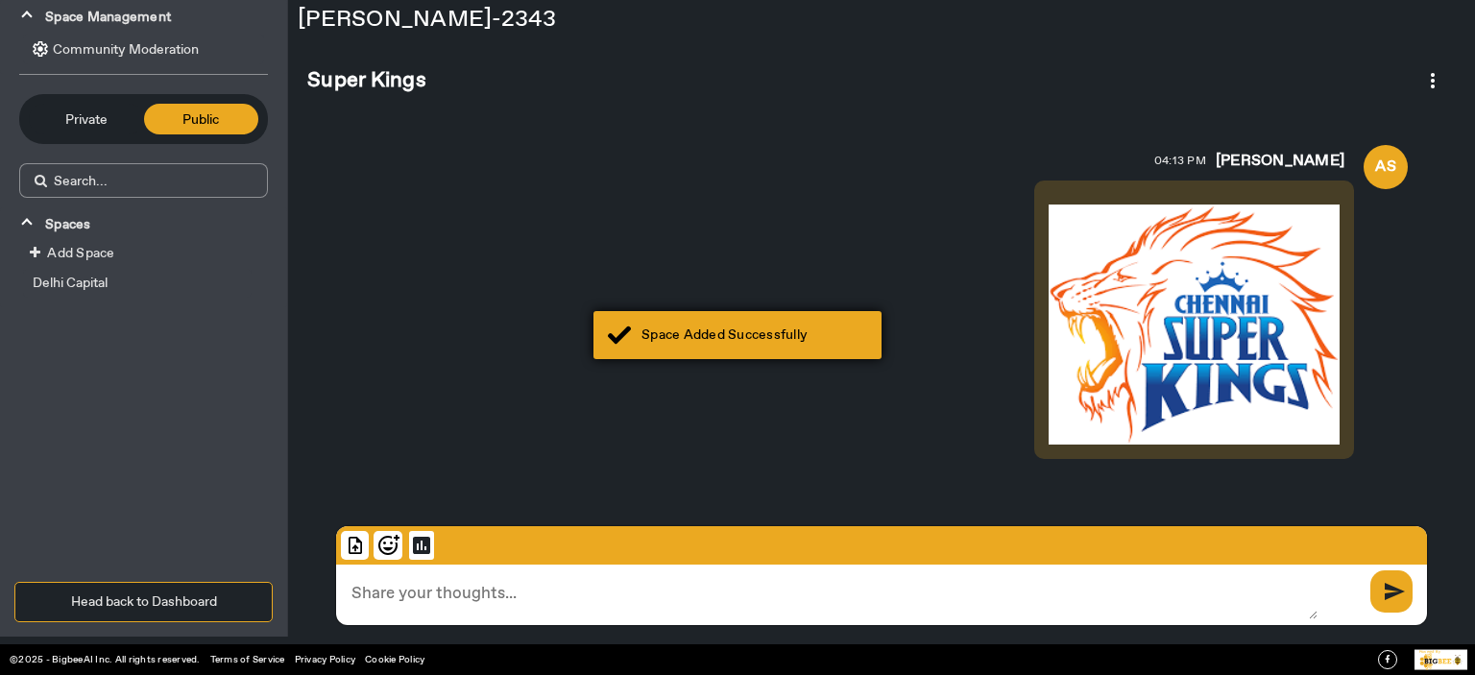
click at [794, 347] on div "Space Added Successfully" at bounding box center [738, 335] width 288 height 48
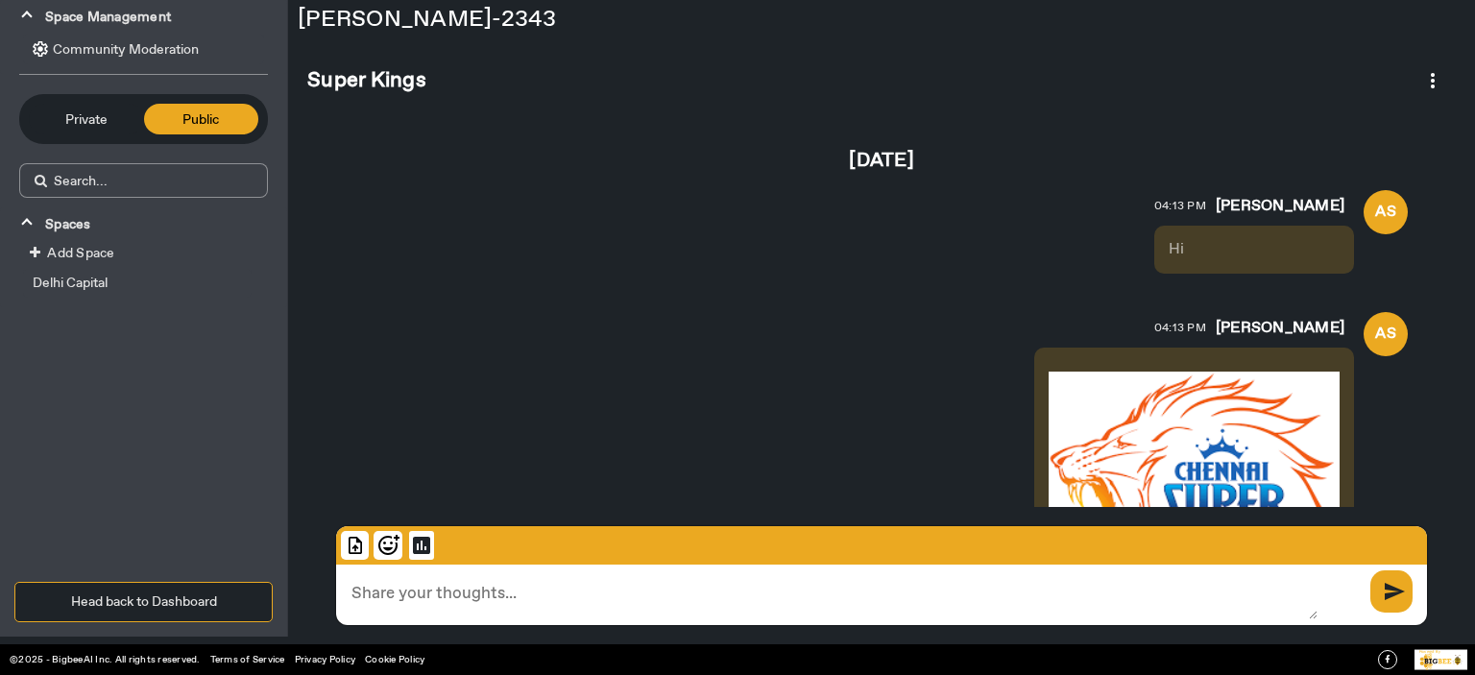
click at [88, 291] on span "Delhi Capital" at bounding box center [70, 283] width 75 height 17
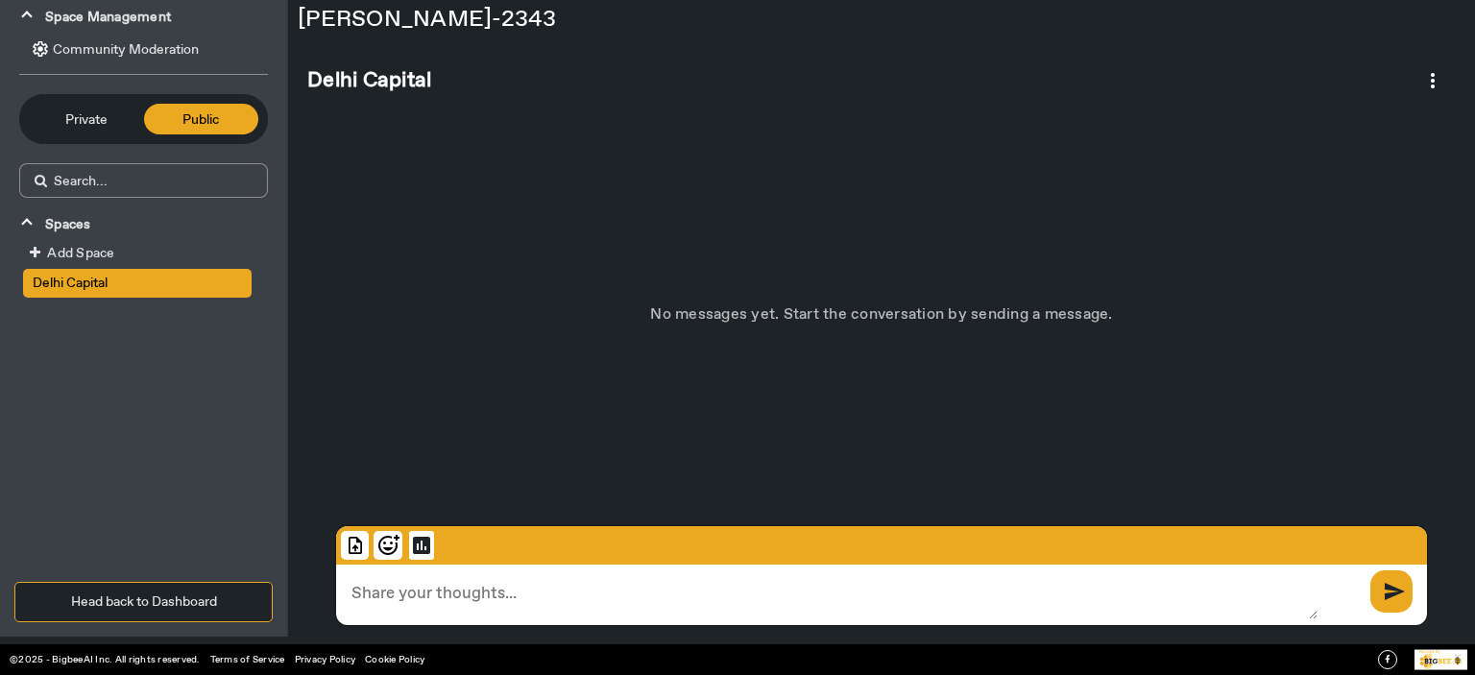
click at [369, 543] on span "poll" at bounding box center [881, 545] width 1091 height 38
click at [339, 539] on span "poll" at bounding box center [881, 545] width 1091 height 38
click at [341, 539] on img at bounding box center [355, 545] width 28 height 29
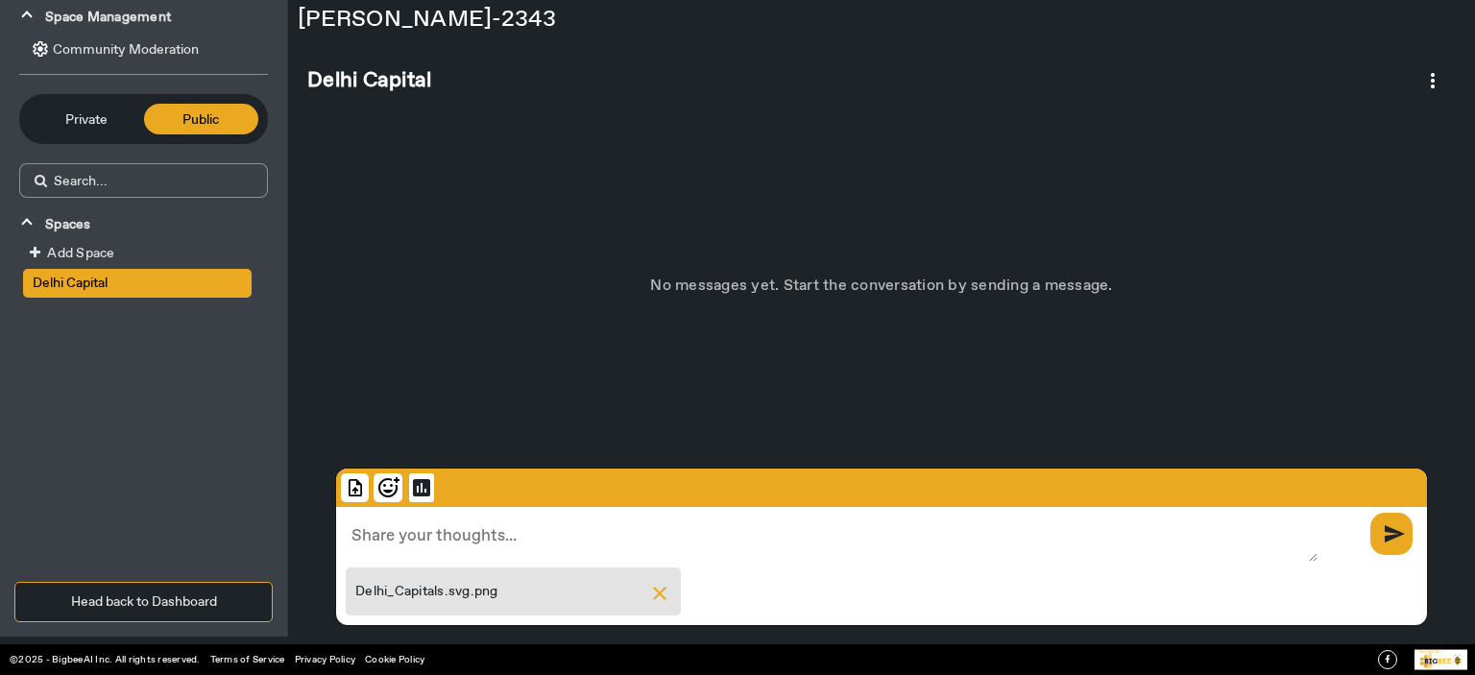
click at [1382, 536] on span "send" at bounding box center [1393, 534] width 37 height 33
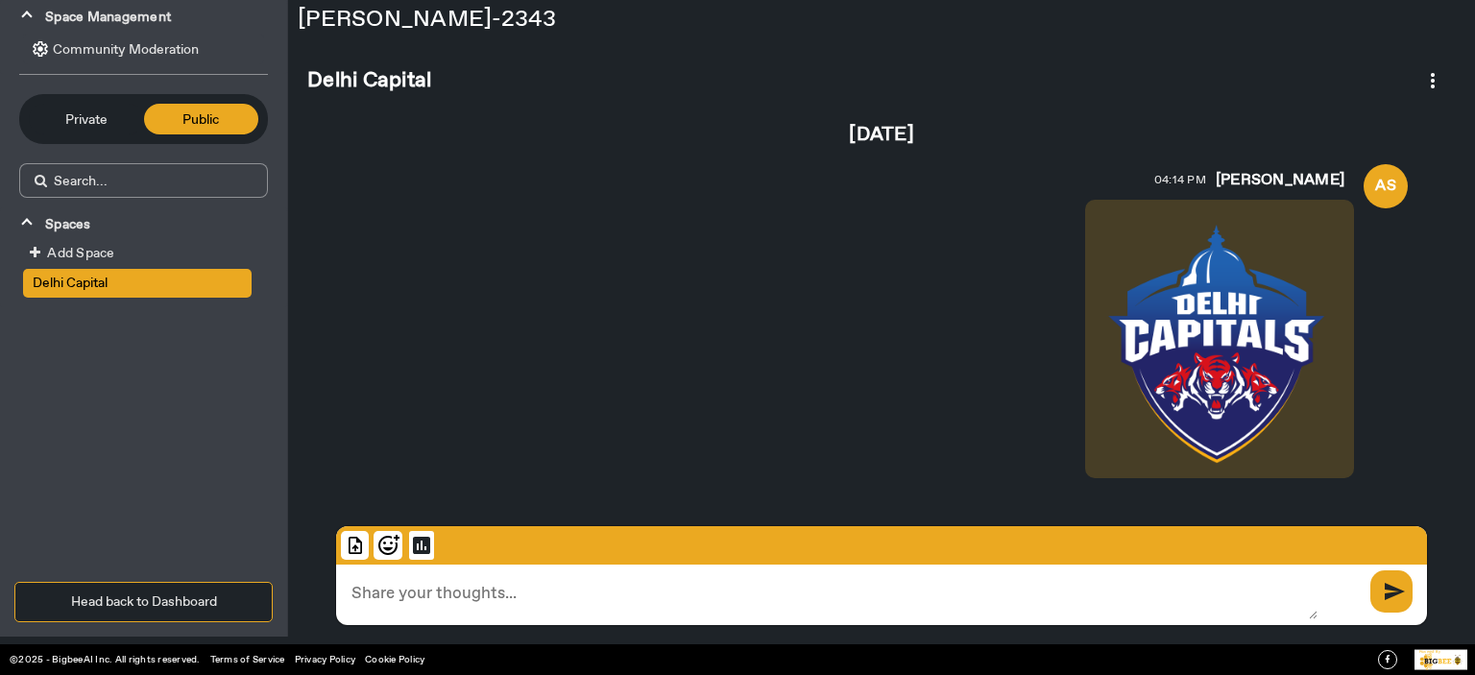
scroll to position [45, 0]
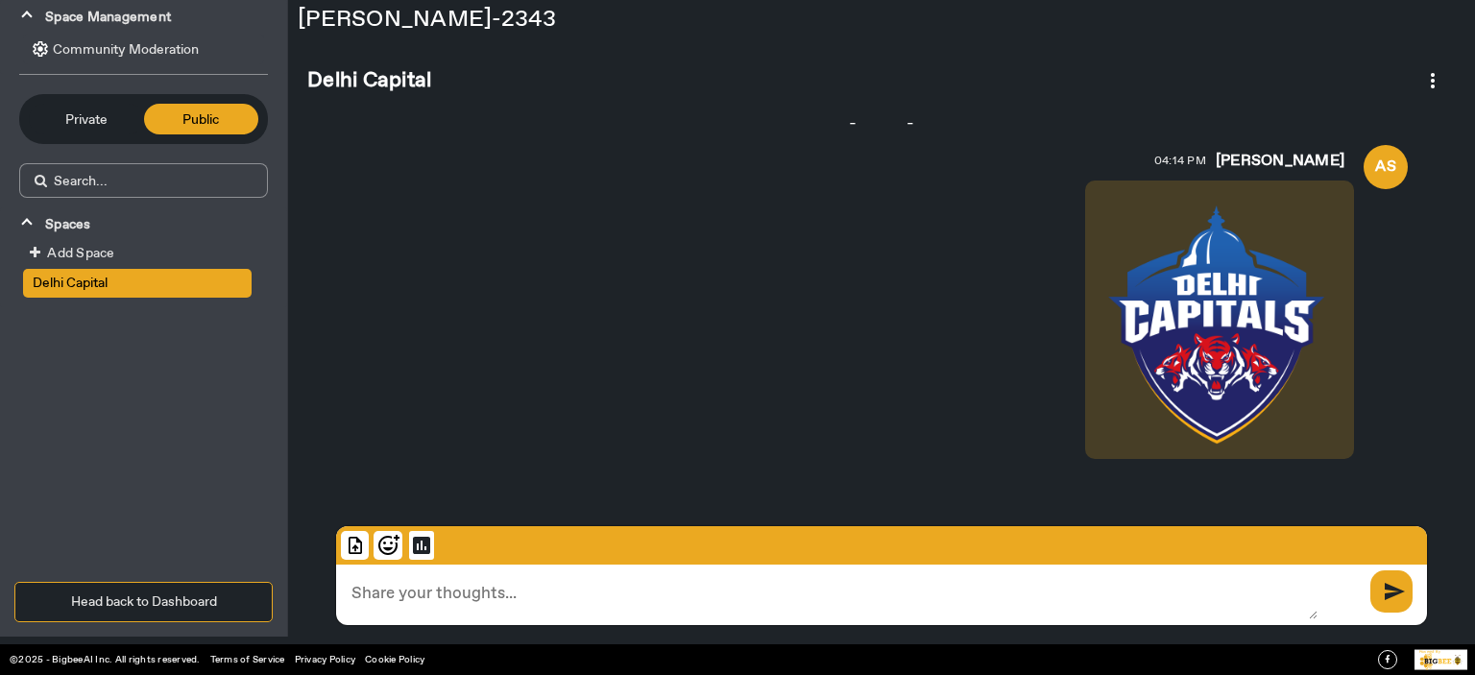
click at [948, 415] on div "AS [PERSON_NAME] 04:14 PM" at bounding box center [882, 307] width 1072 height 324
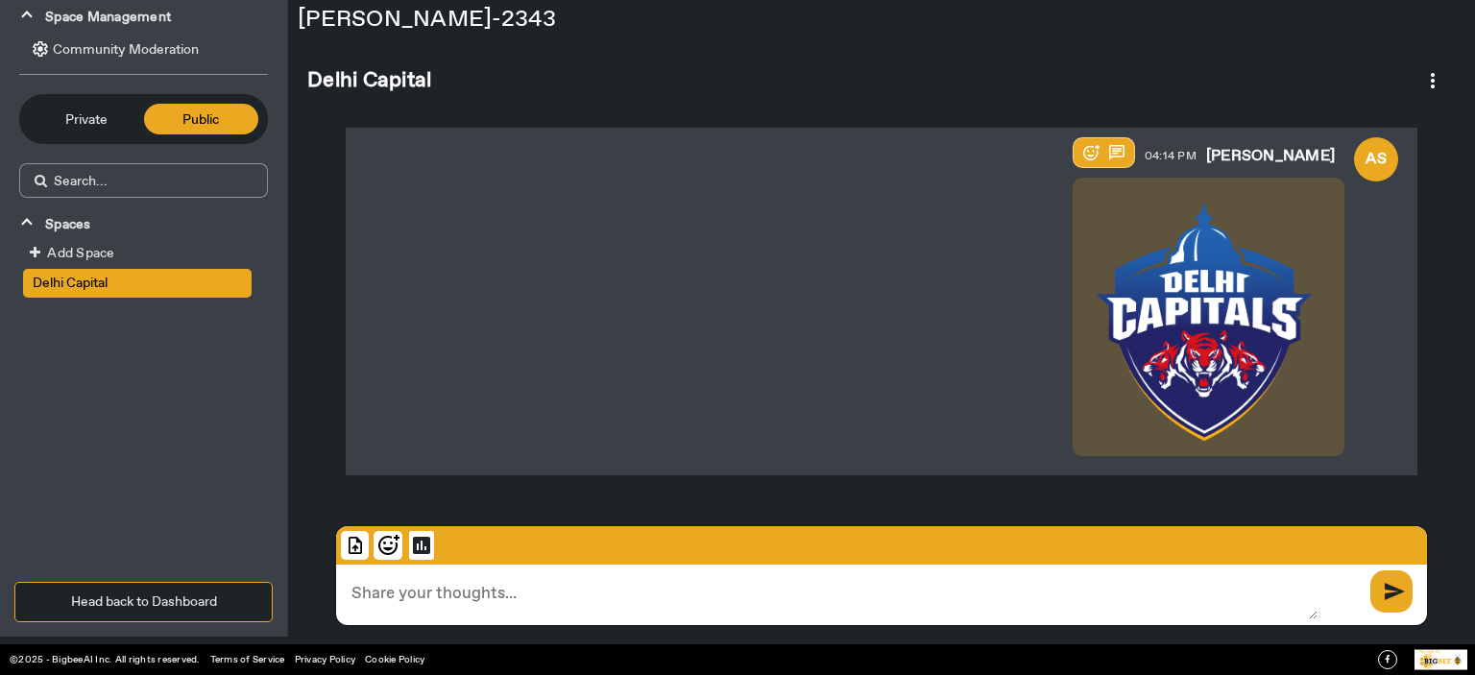
scroll to position [0, 0]
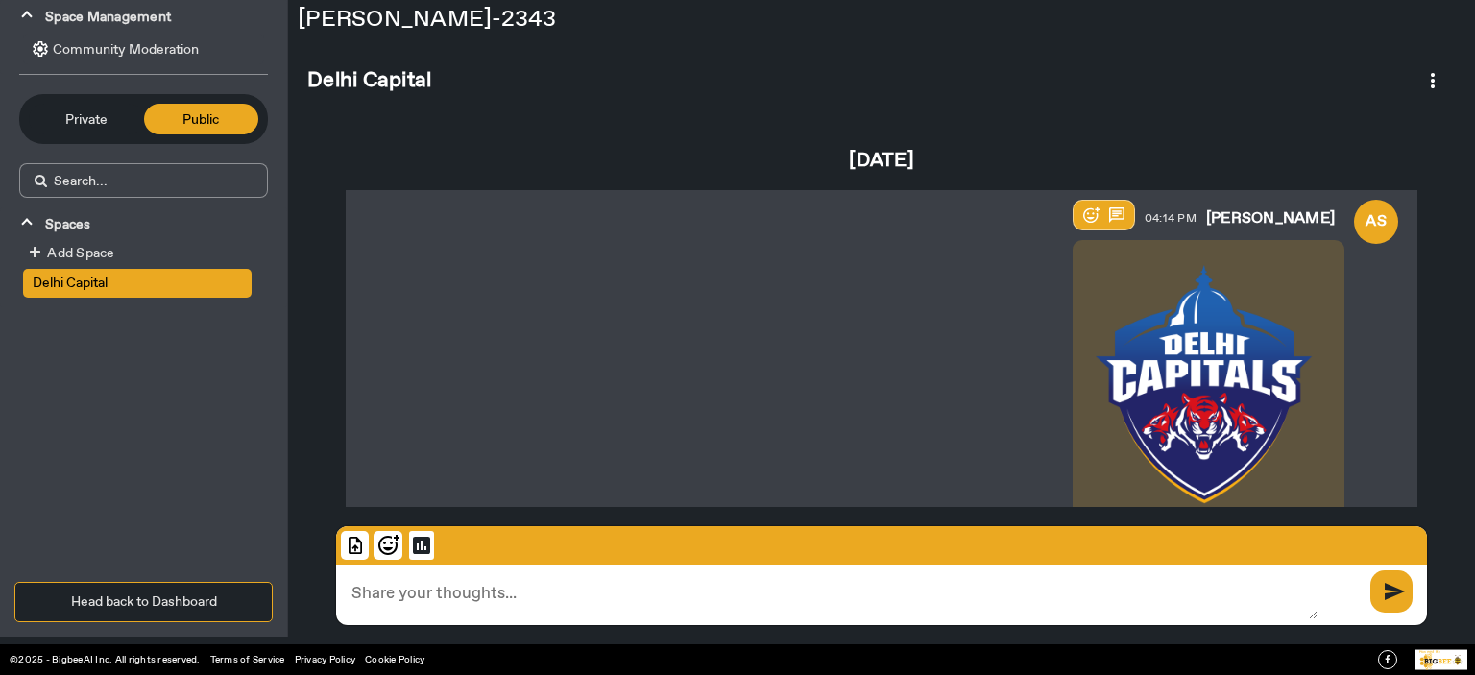
click at [571, 118] on div "[DATE] AS [PERSON_NAME] 04:14 PM poll send" at bounding box center [881, 373] width 1149 height 521
click at [100, 594] on button "Head back to Dashboard" at bounding box center [143, 602] width 258 height 40
